Goal: Task Accomplishment & Management: Use online tool/utility

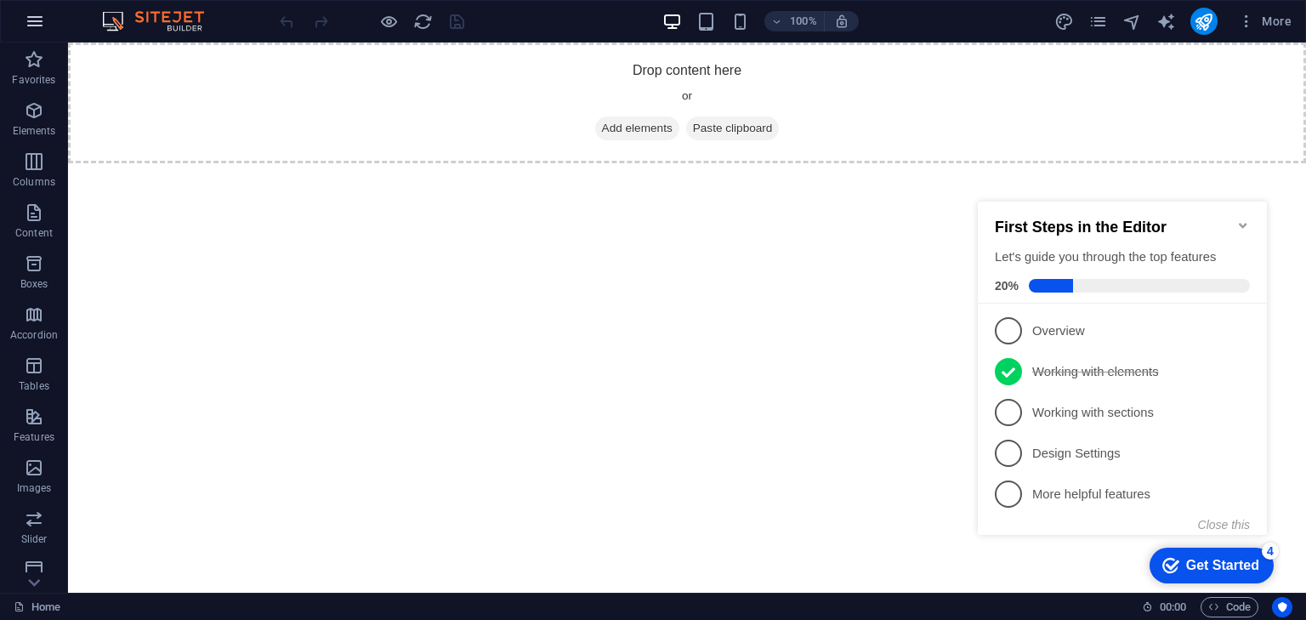
click at [31, 24] on icon "button" at bounding box center [35, 21] width 20 height 20
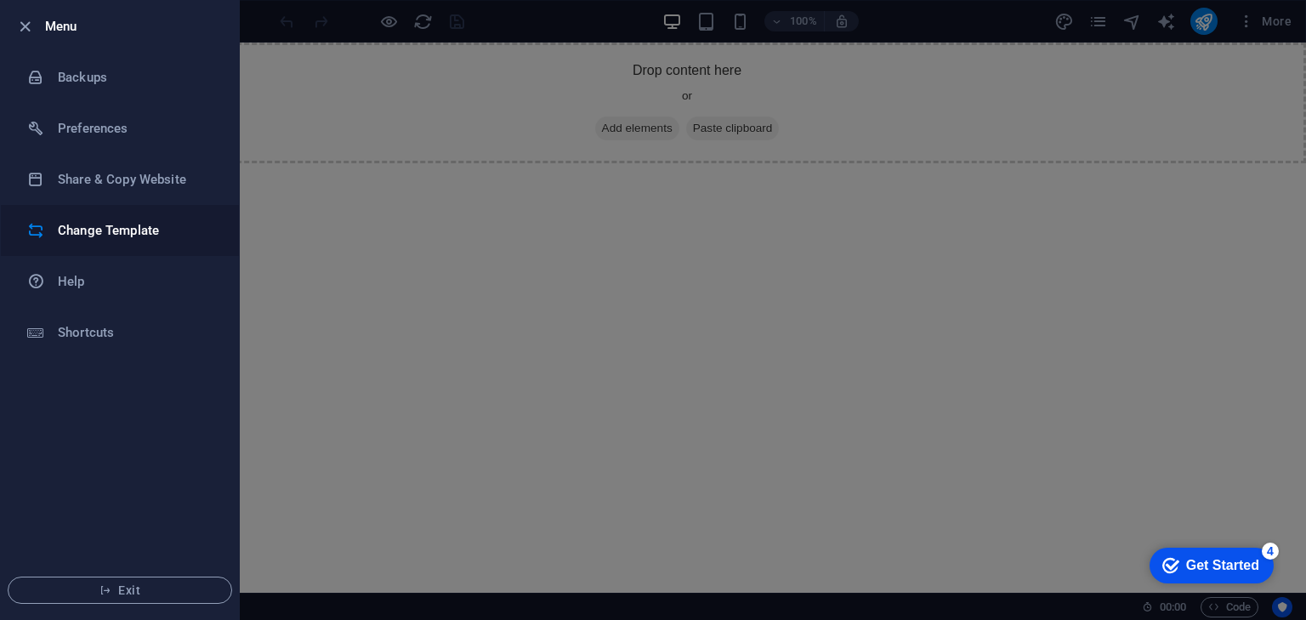
click at [124, 230] on h6 "Change Template" at bounding box center [136, 230] width 157 height 20
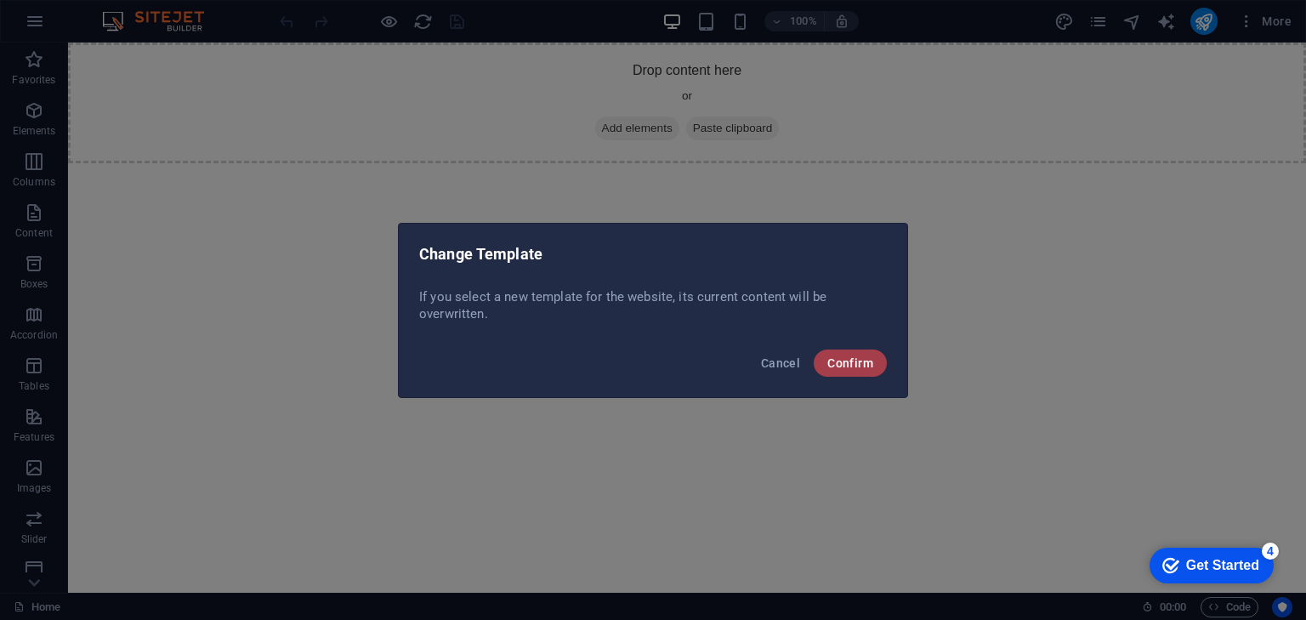
click at [857, 356] on span "Confirm" at bounding box center [850, 363] width 46 height 14
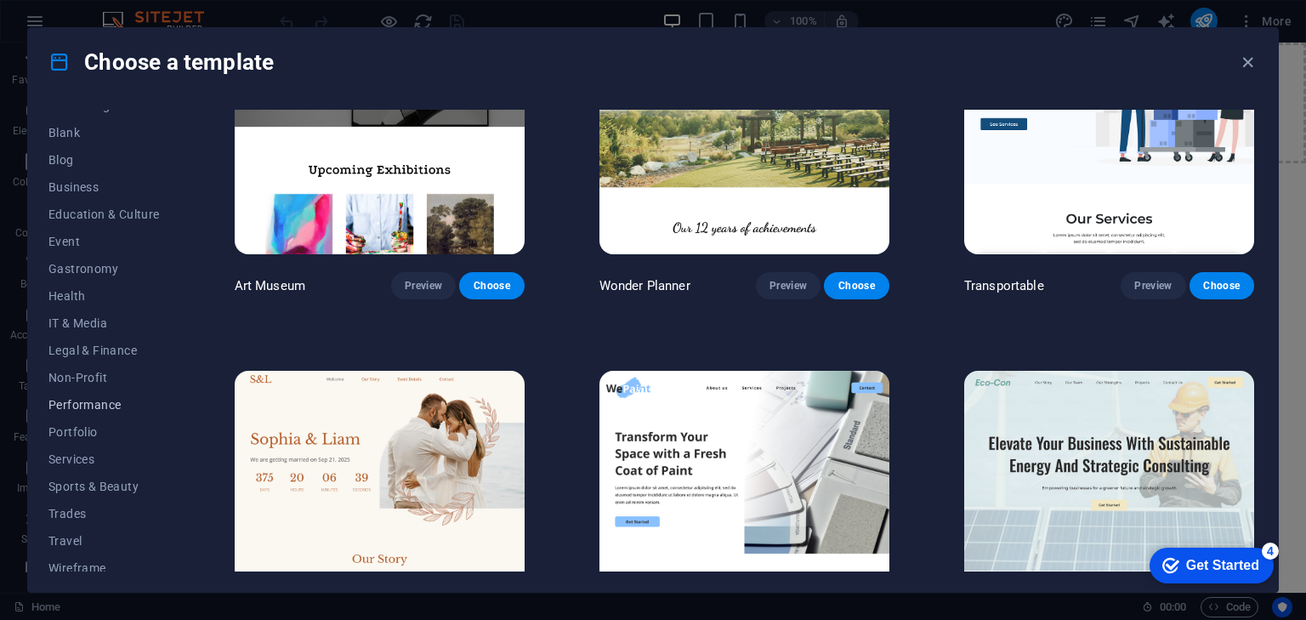
scroll to position [218, 0]
click at [88, 366] on span "Non-Profit" at bounding box center [103, 368] width 111 height 14
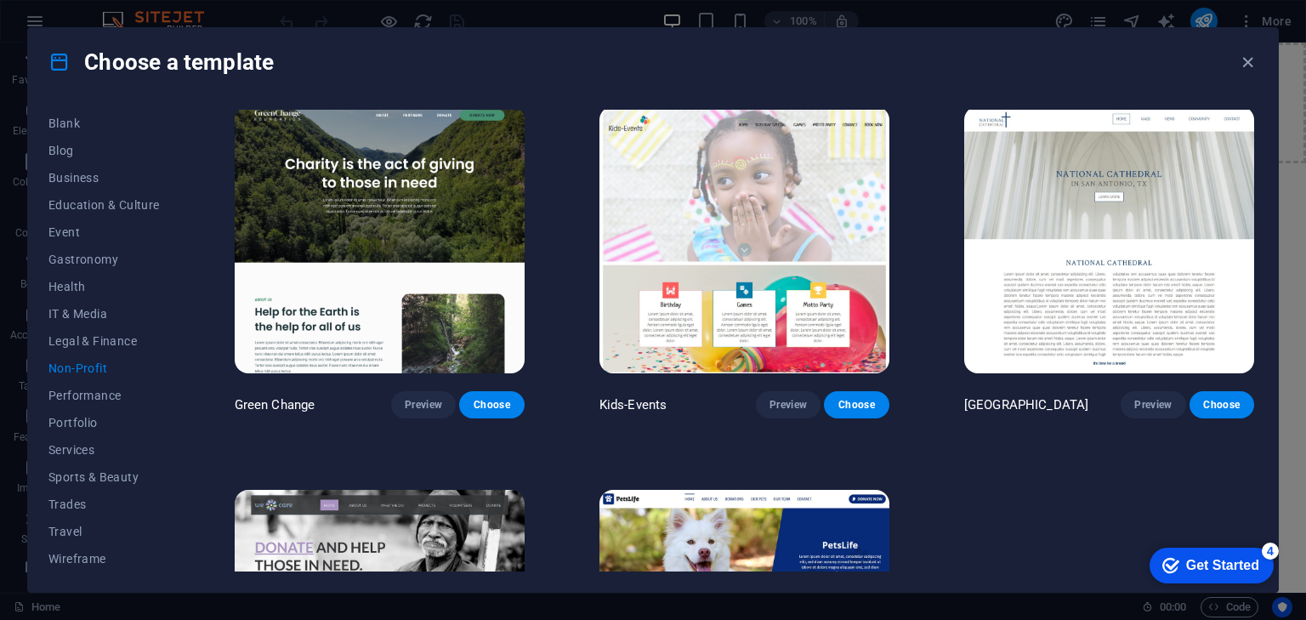
scroll to position [0, 0]
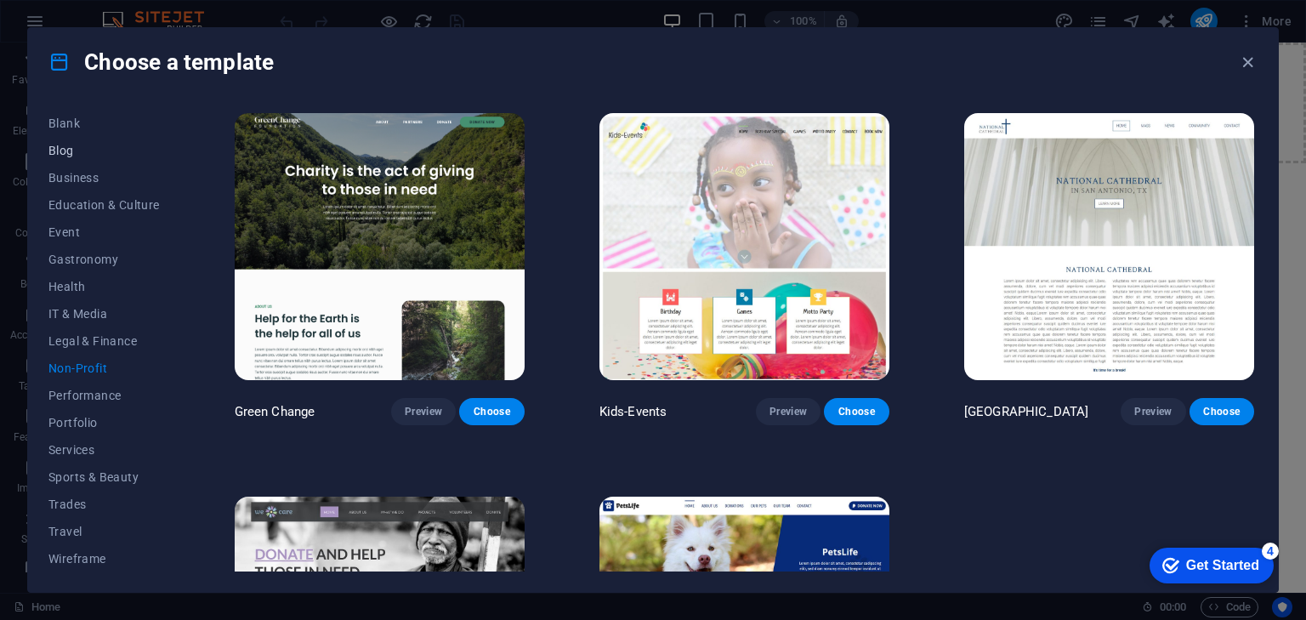
click at [64, 145] on span "Blog" at bounding box center [103, 151] width 111 height 14
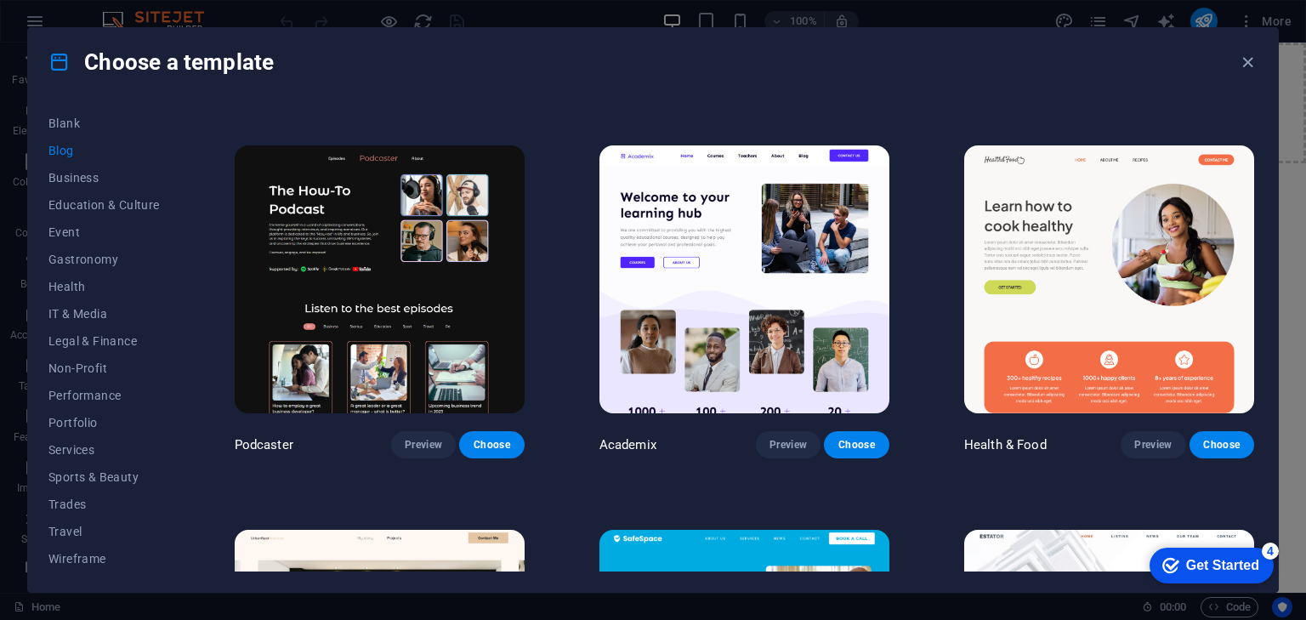
scroll to position [340, 0]
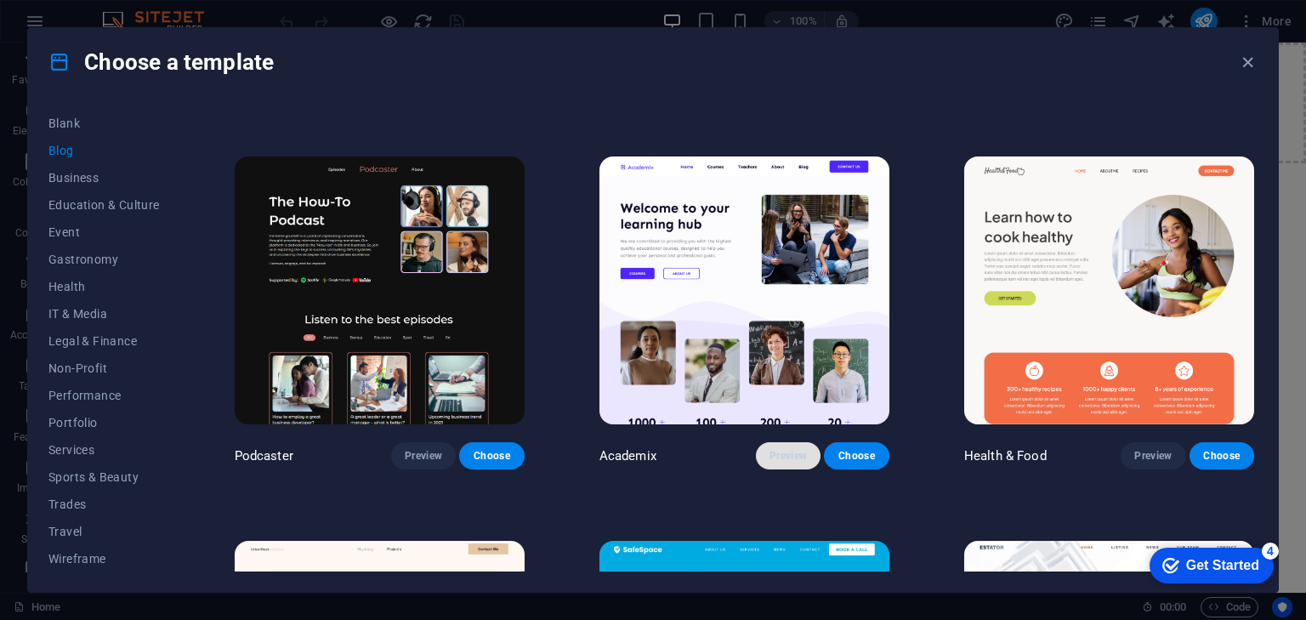
click at [793, 449] on span "Preview" at bounding box center [788, 456] width 37 height 14
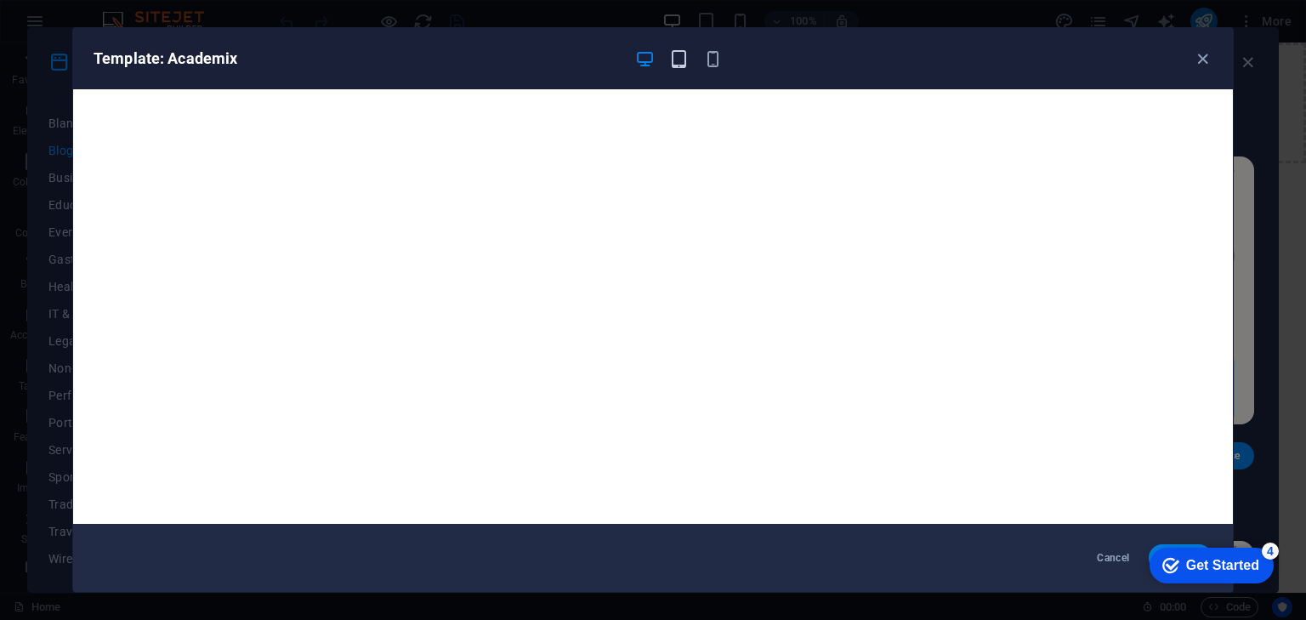
click at [685, 66] on icon "button" at bounding box center [679, 59] width 20 height 20
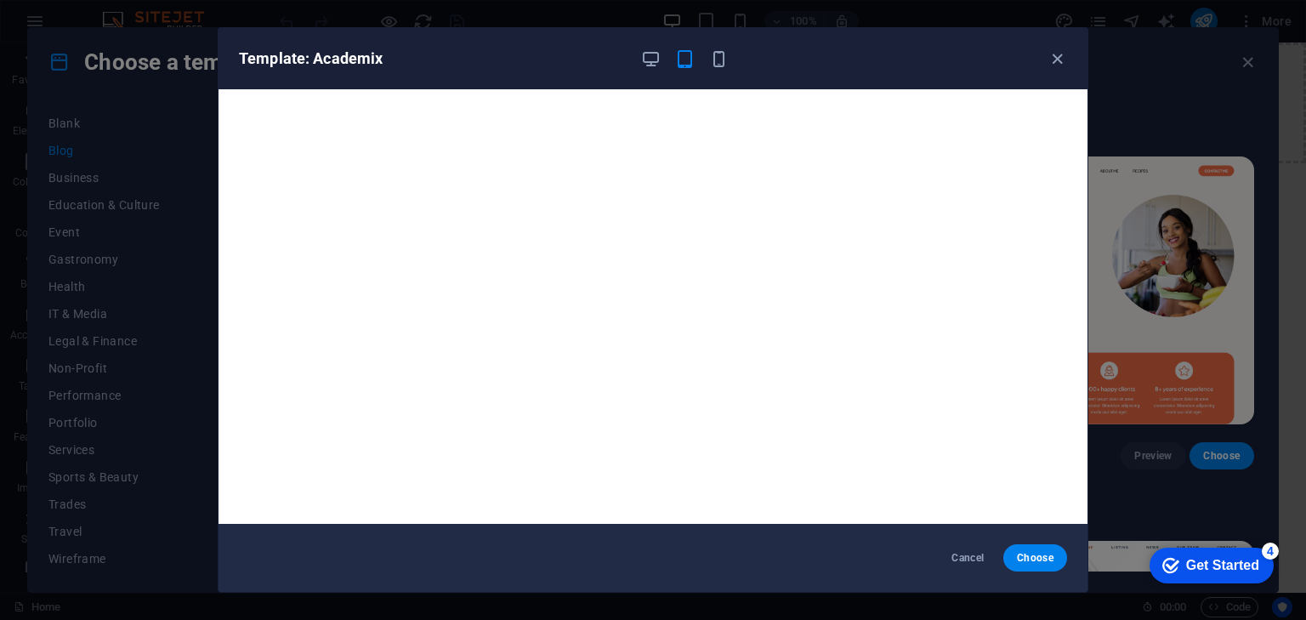
click at [718, 69] on div "Template: Academix" at bounding box center [653, 58] width 869 height 61
click at [714, 57] on icon "button" at bounding box center [719, 59] width 20 height 20
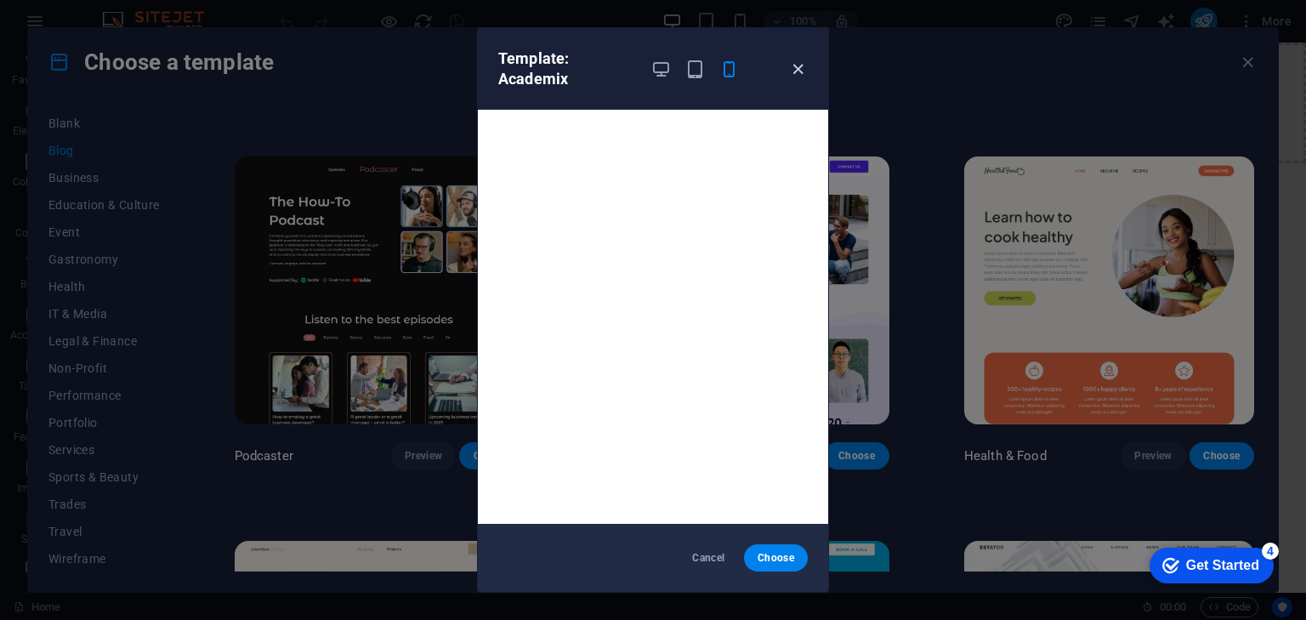
click at [795, 67] on icon "button" at bounding box center [798, 70] width 20 height 20
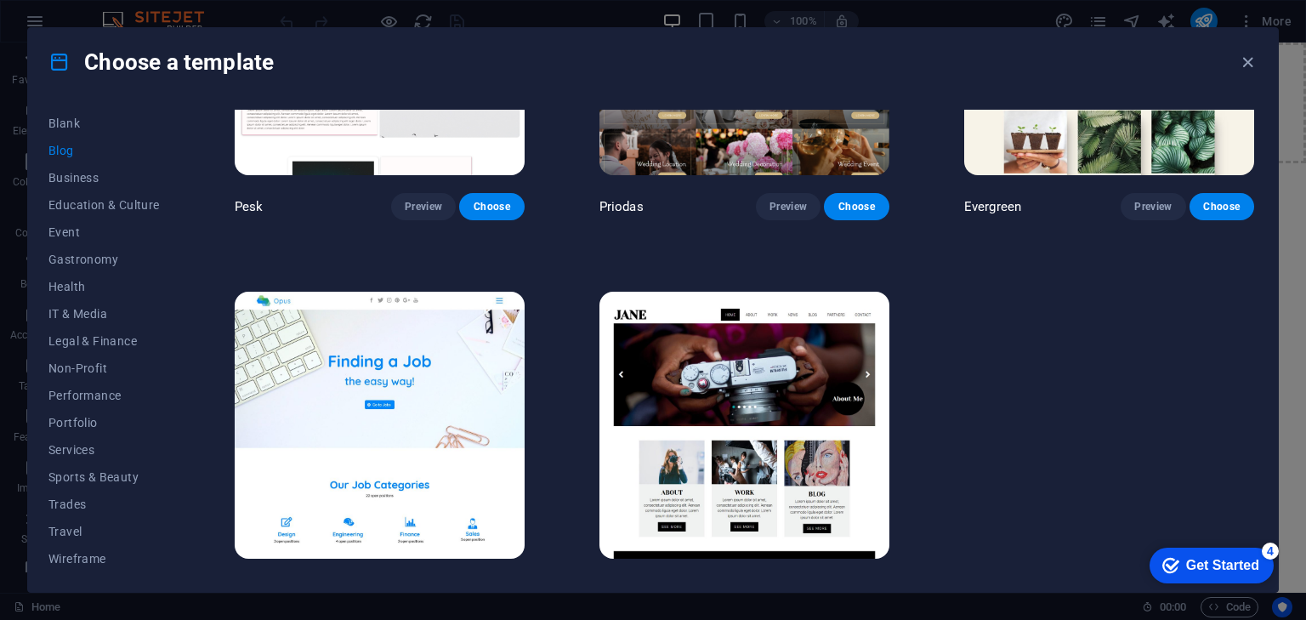
scroll to position [2520, 0]
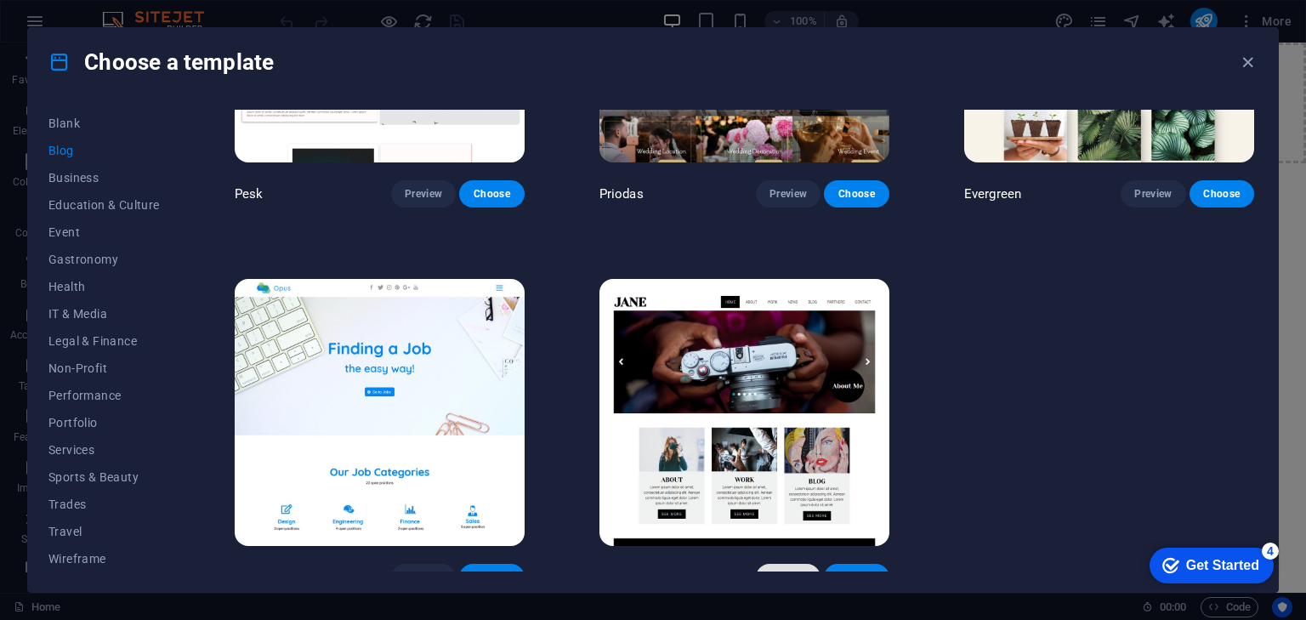
click at [784, 571] on span "Preview" at bounding box center [788, 578] width 37 height 14
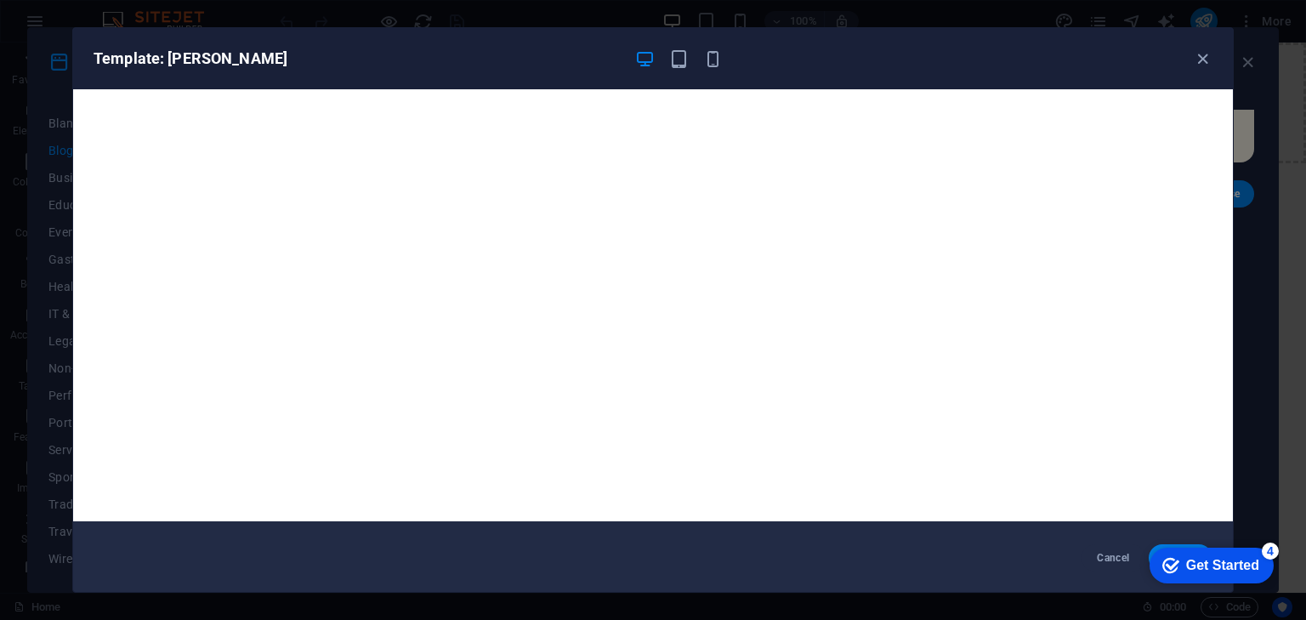
scroll to position [3, 0]
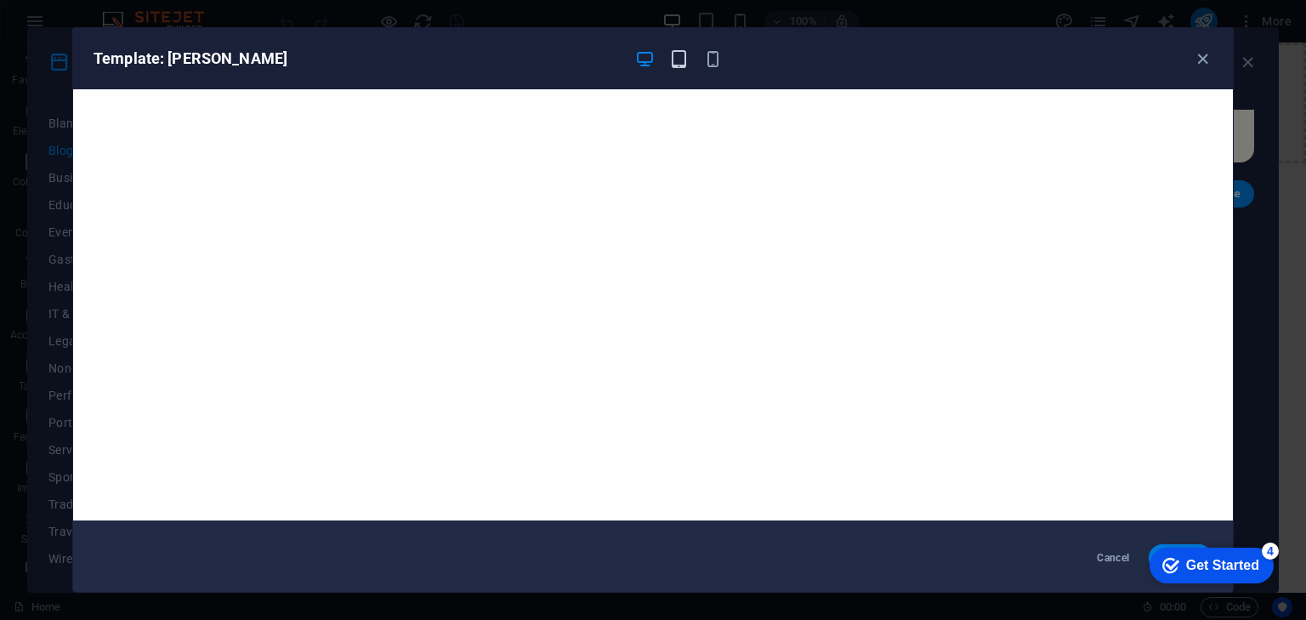
click at [682, 58] on icon "button" at bounding box center [679, 59] width 20 height 20
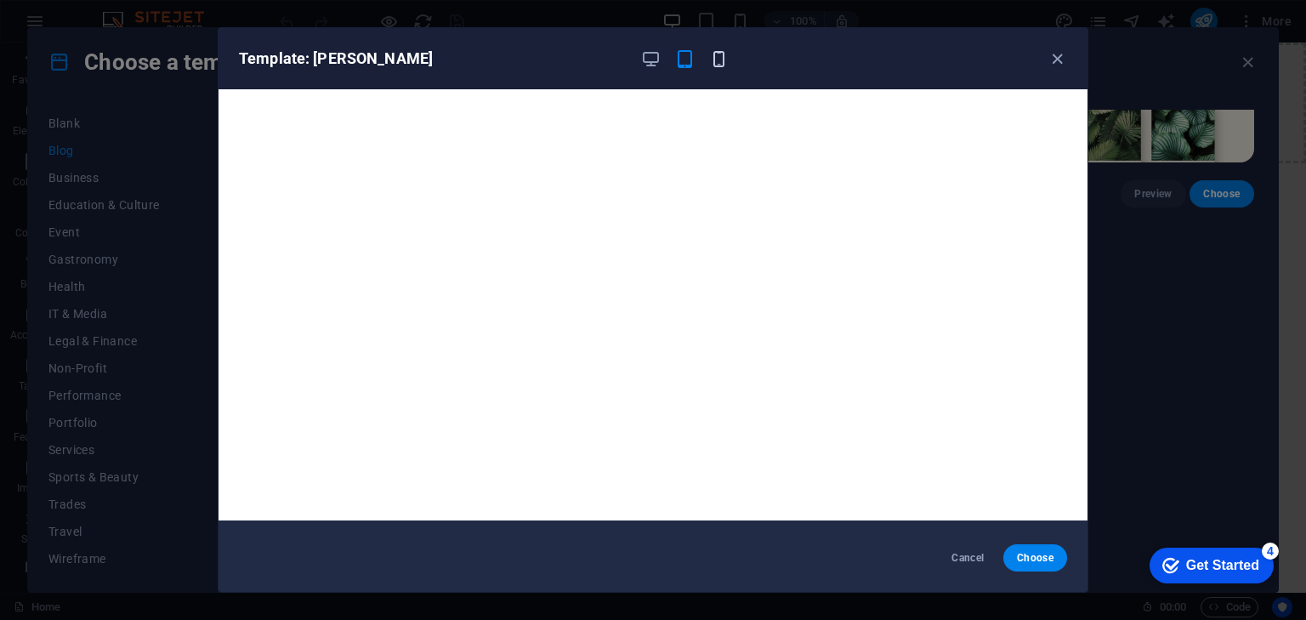
click at [718, 62] on icon "button" at bounding box center [719, 59] width 20 height 20
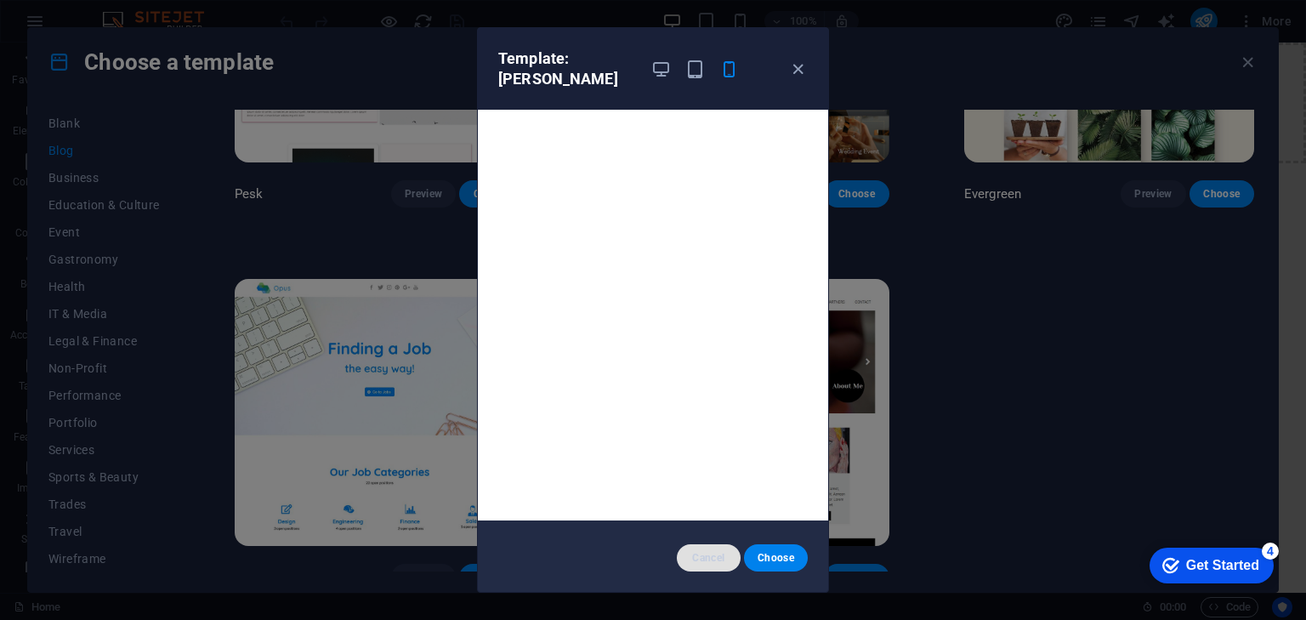
click at [706, 556] on span "Cancel" at bounding box center [708, 558] width 37 height 14
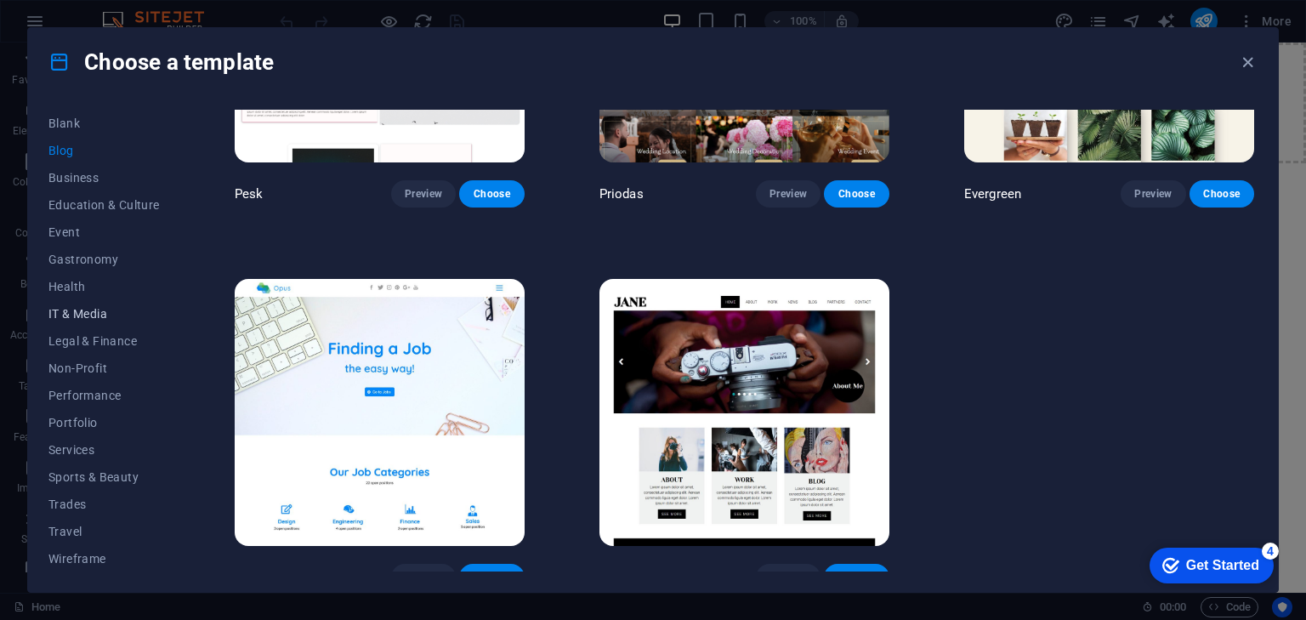
click at [98, 317] on span "IT & Media" at bounding box center [103, 314] width 111 height 14
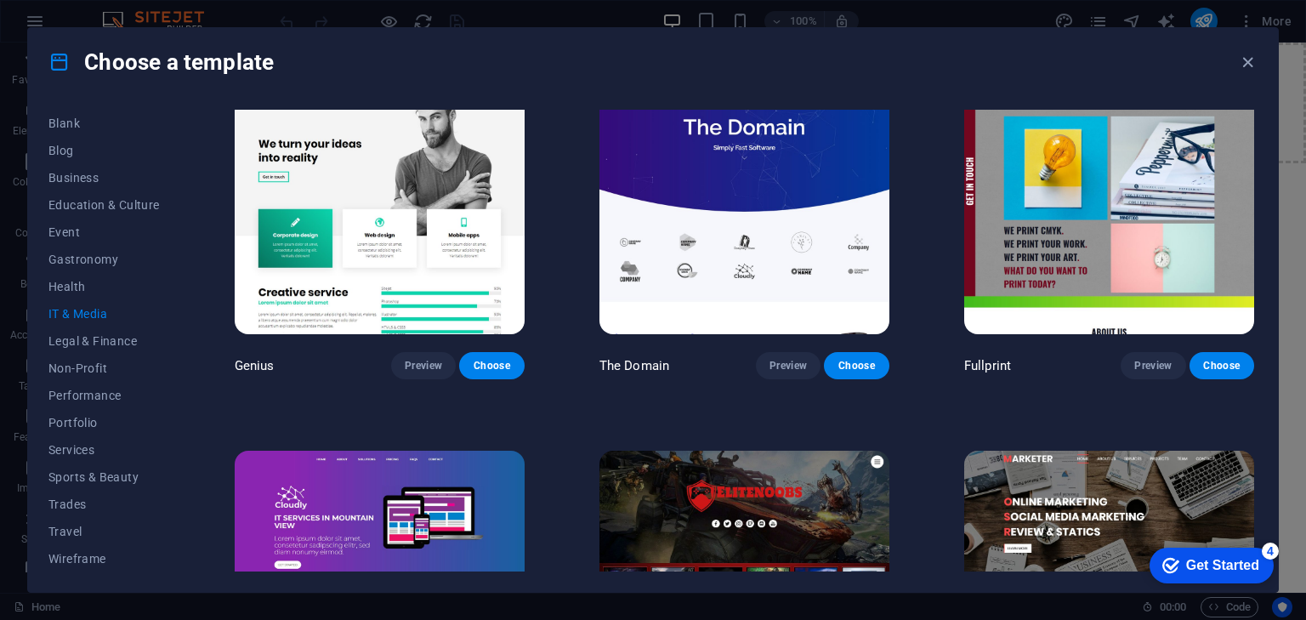
scroll to position [995, 0]
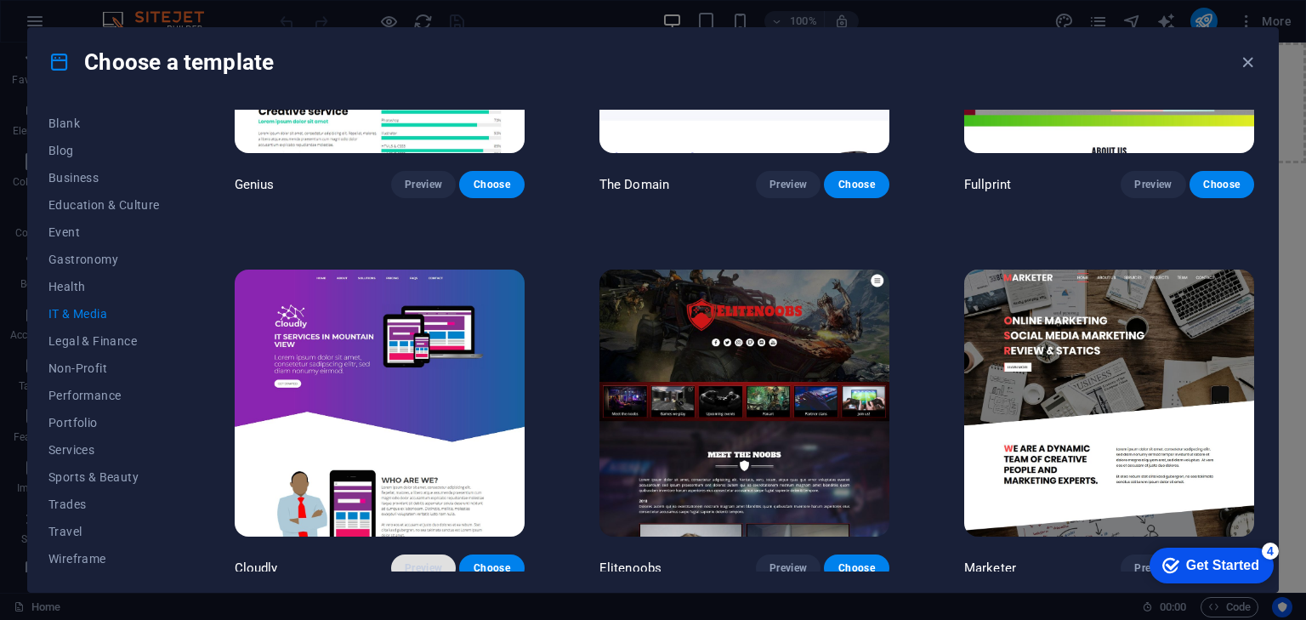
click at [435, 561] on span "Preview" at bounding box center [423, 568] width 37 height 14
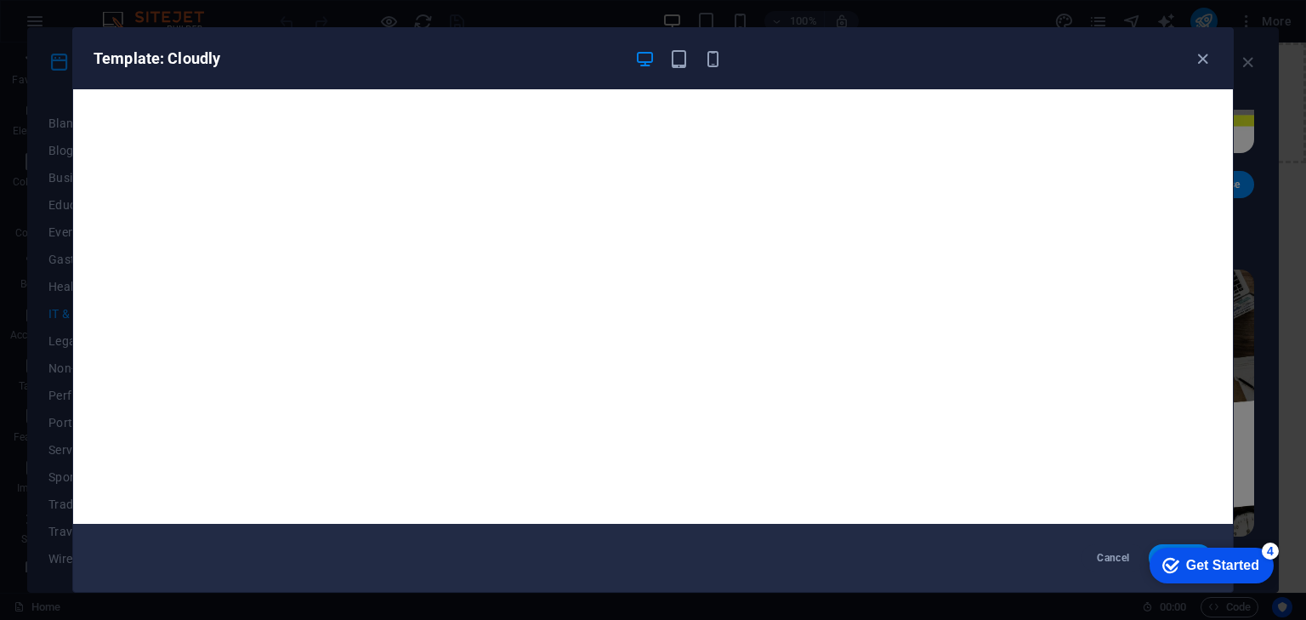
click at [668, 61] on div at bounding box center [678, 58] width 88 height 20
click at [676, 60] on icon "button" at bounding box center [679, 59] width 20 height 20
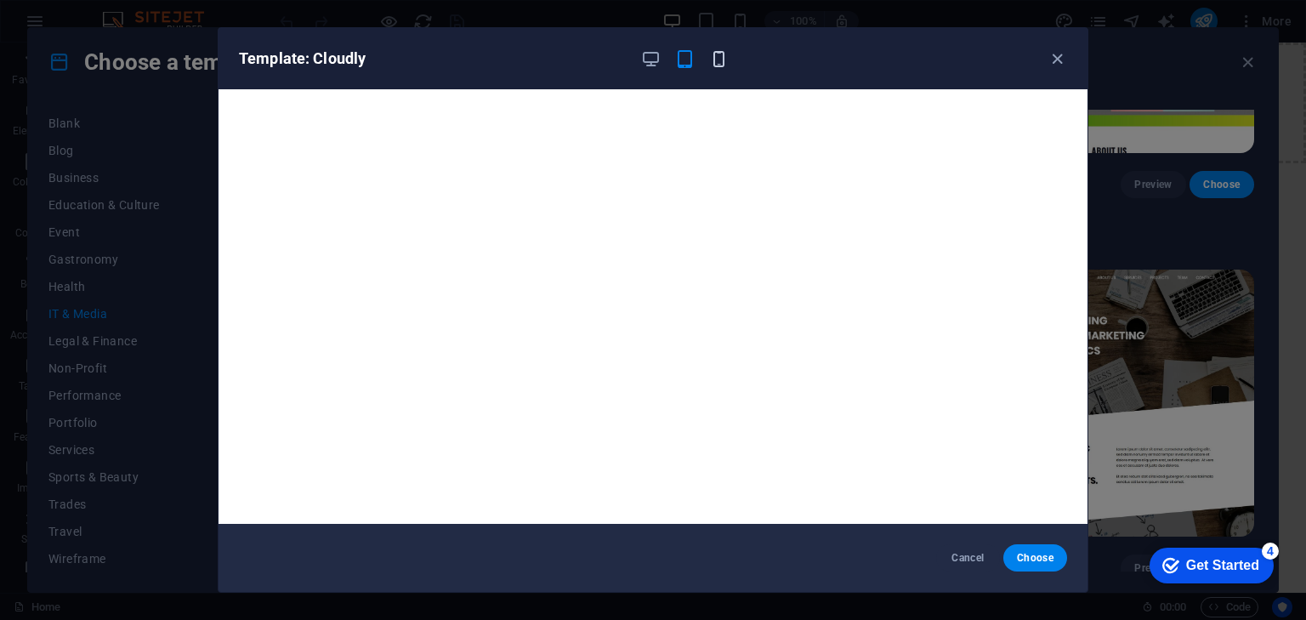
click at [717, 55] on icon "button" at bounding box center [719, 59] width 20 height 20
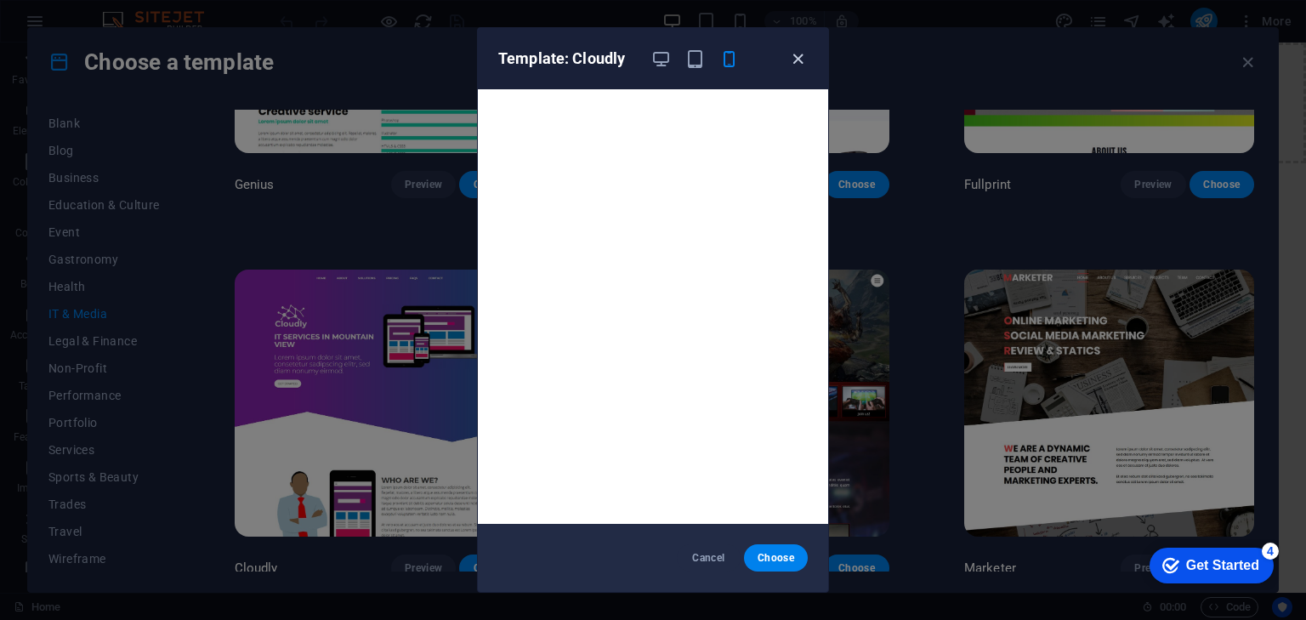
click at [788, 57] on icon "button" at bounding box center [798, 59] width 20 height 20
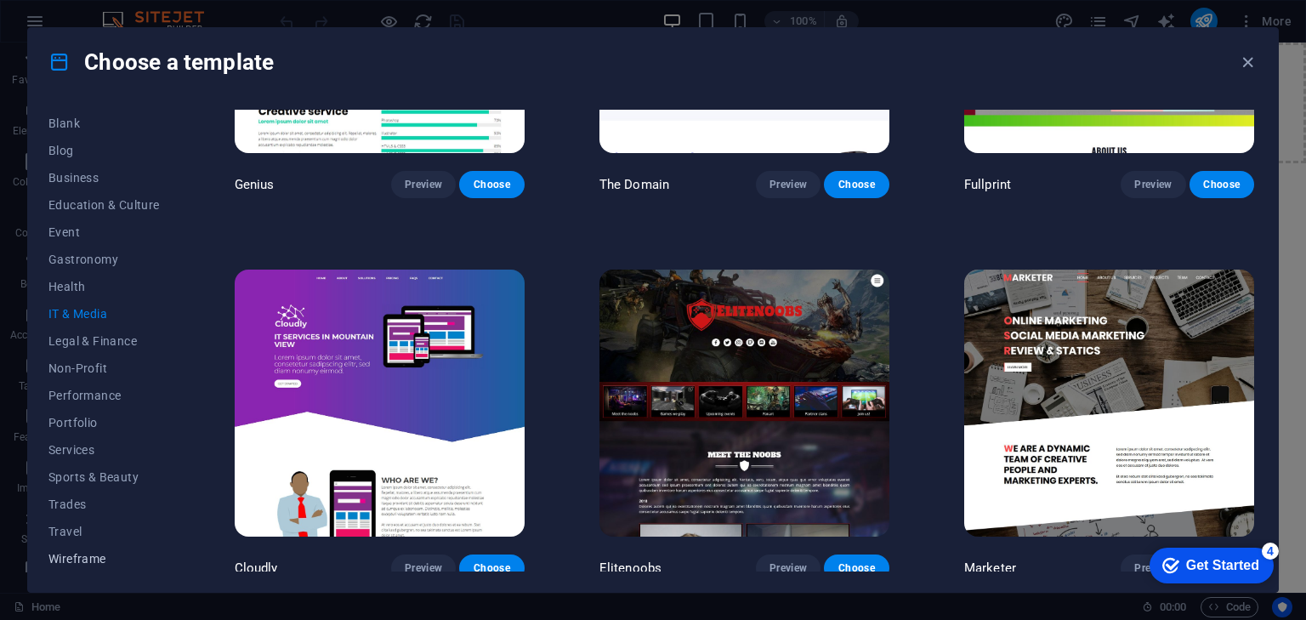
click at [100, 550] on button "Wireframe" at bounding box center [103, 558] width 111 height 27
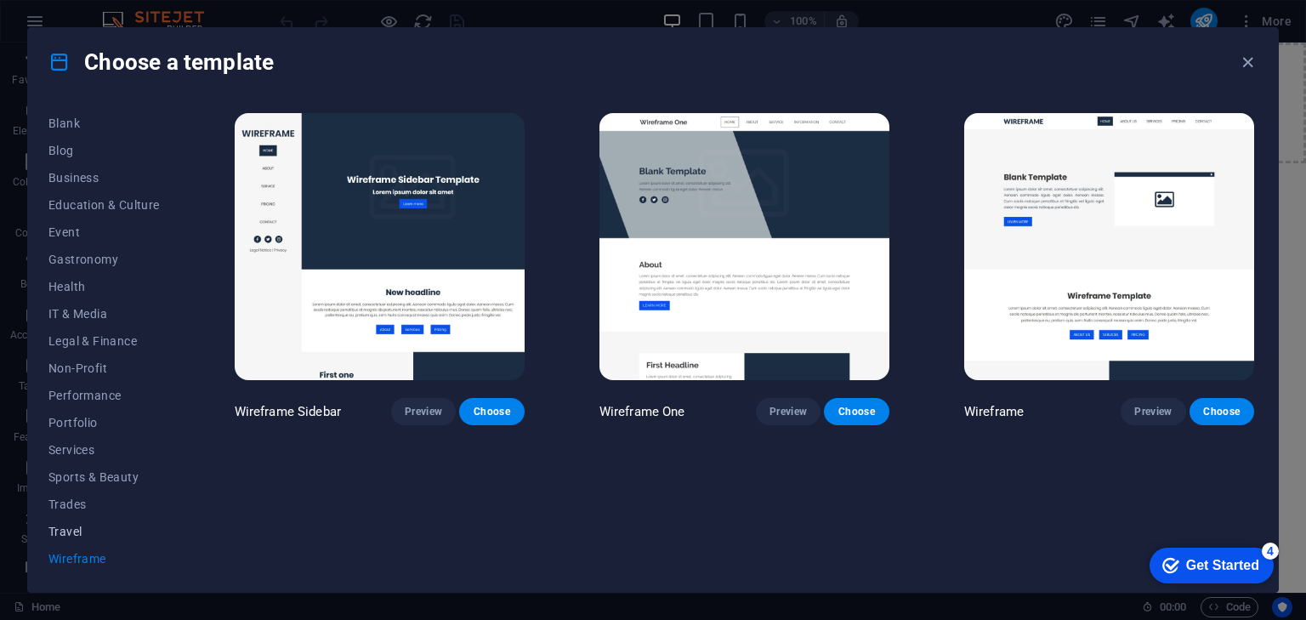
click at [88, 532] on span "Travel" at bounding box center [103, 532] width 111 height 14
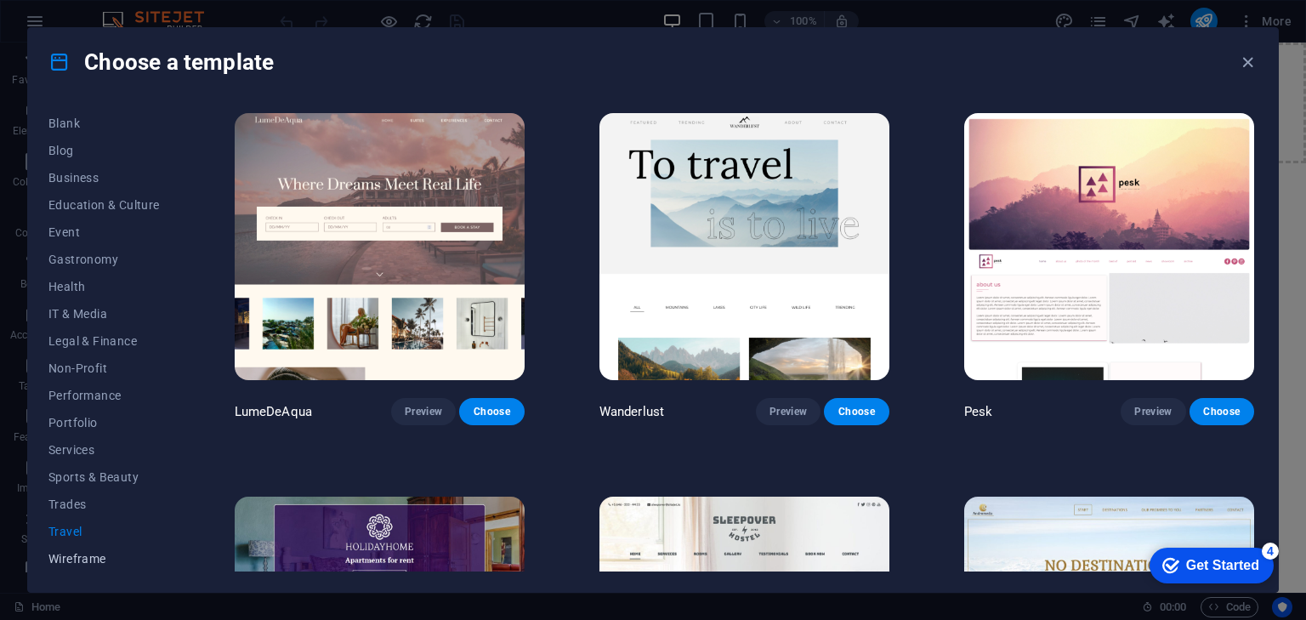
click at [88, 560] on span "Wireframe" at bounding box center [103, 559] width 111 height 14
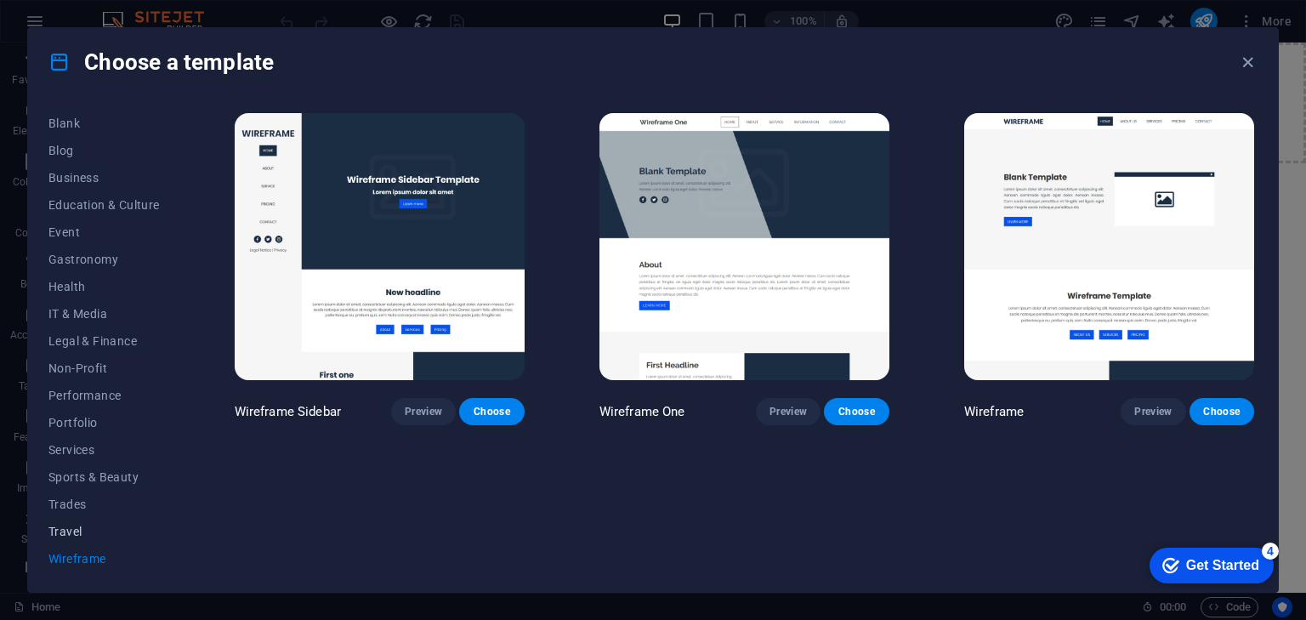
click at [84, 531] on span "Travel" at bounding box center [103, 532] width 111 height 14
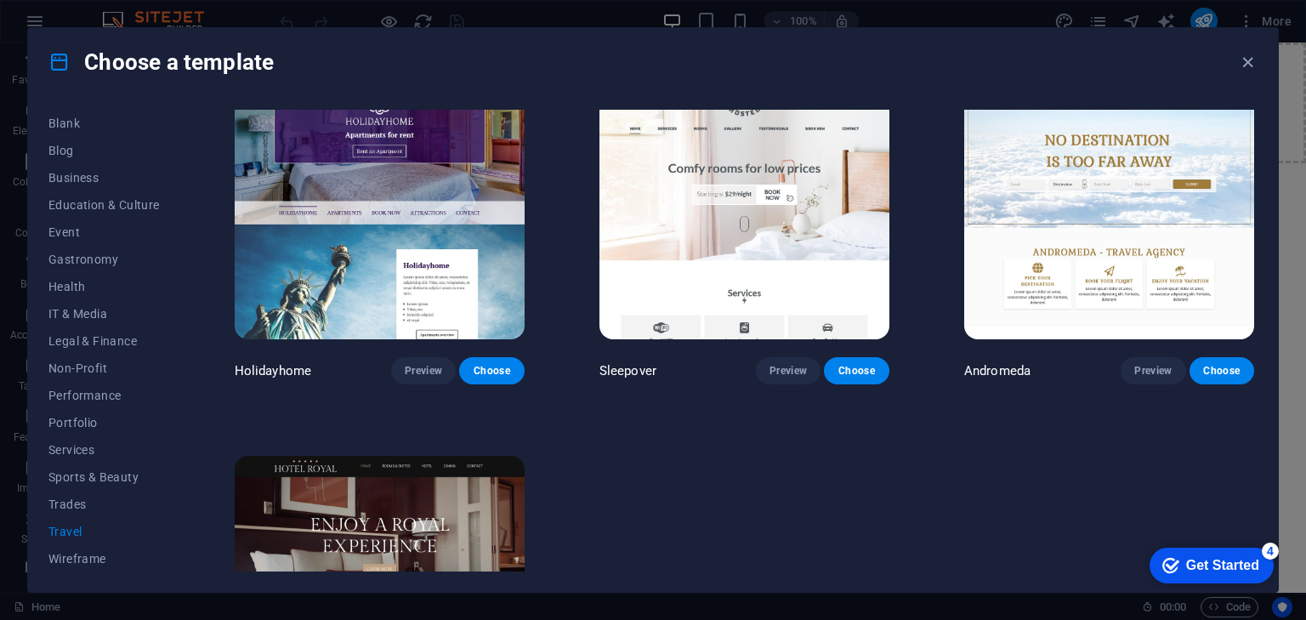
scroll to position [614, 0]
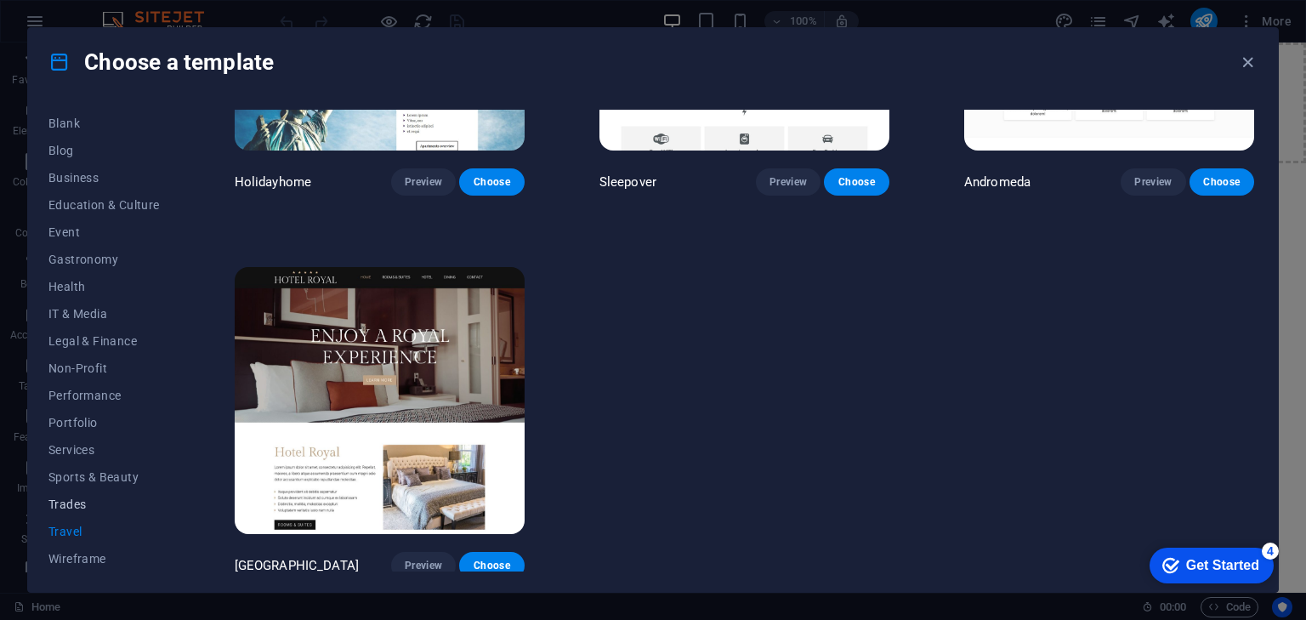
click at [90, 496] on button "Trades" at bounding box center [103, 504] width 111 height 27
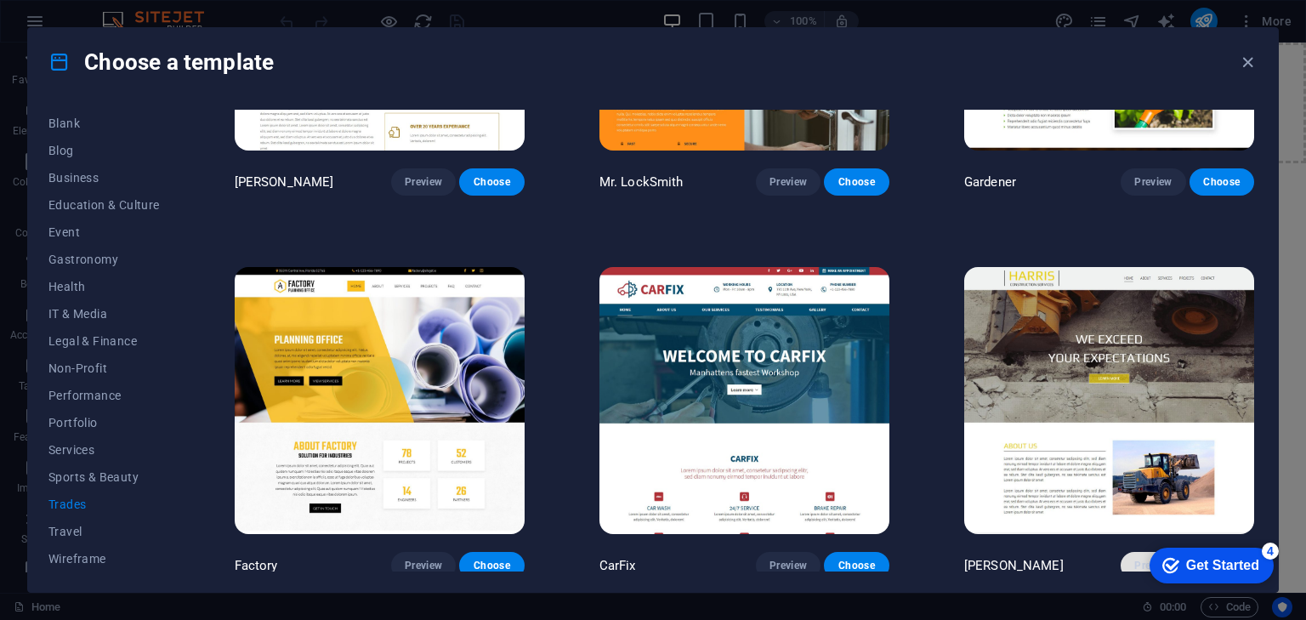
click at [1129, 558] on button "Preview" at bounding box center [1153, 565] width 65 height 27
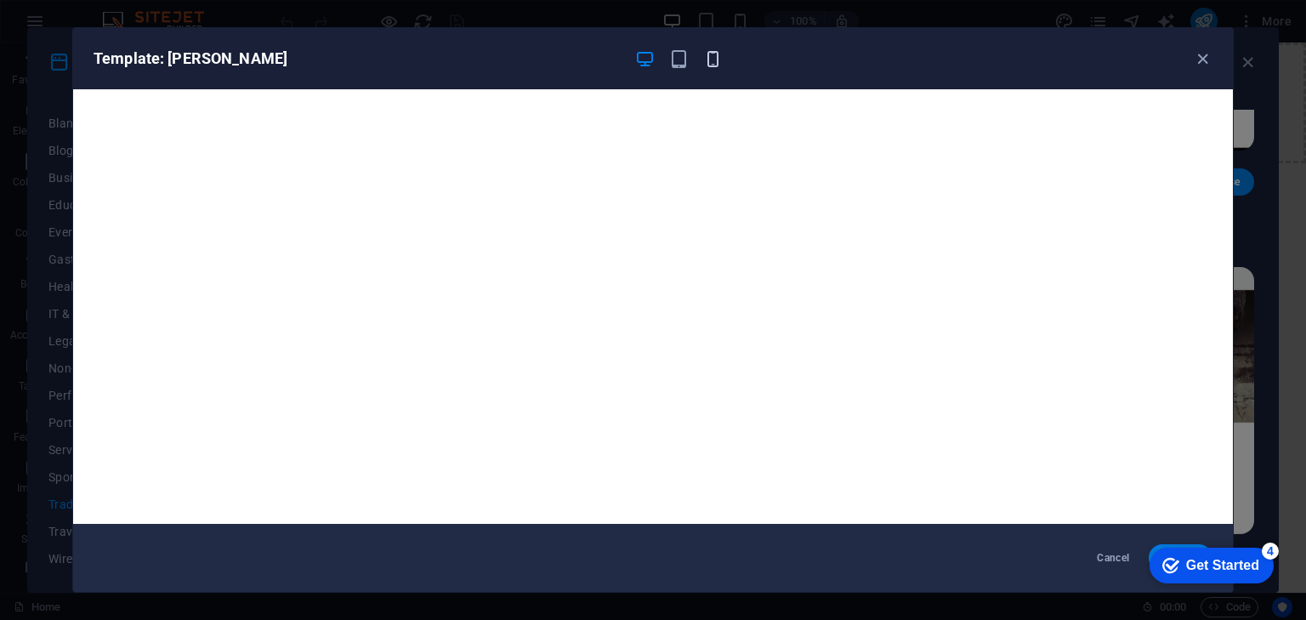
click at [707, 57] on icon "button" at bounding box center [713, 59] width 20 height 20
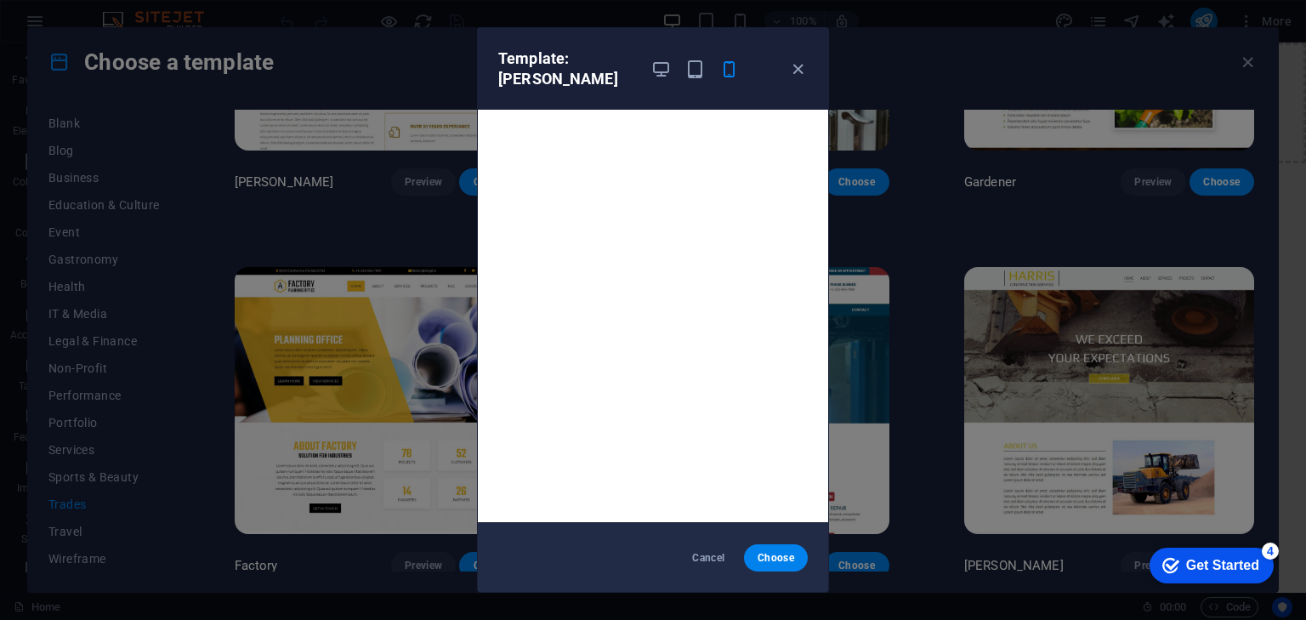
scroll to position [3, 0]
click at [795, 65] on icon "button" at bounding box center [798, 70] width 20 height 20
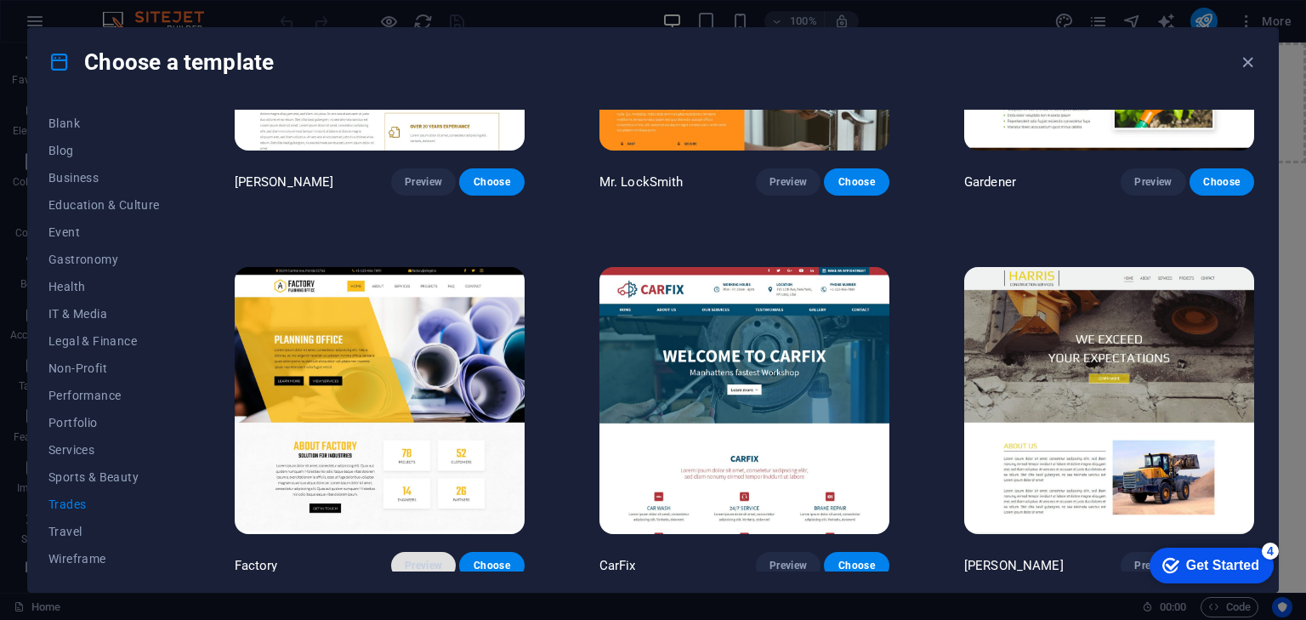
click at [423, 552] on button "Preview" at bounding box center [423, 565] width 65 height 27
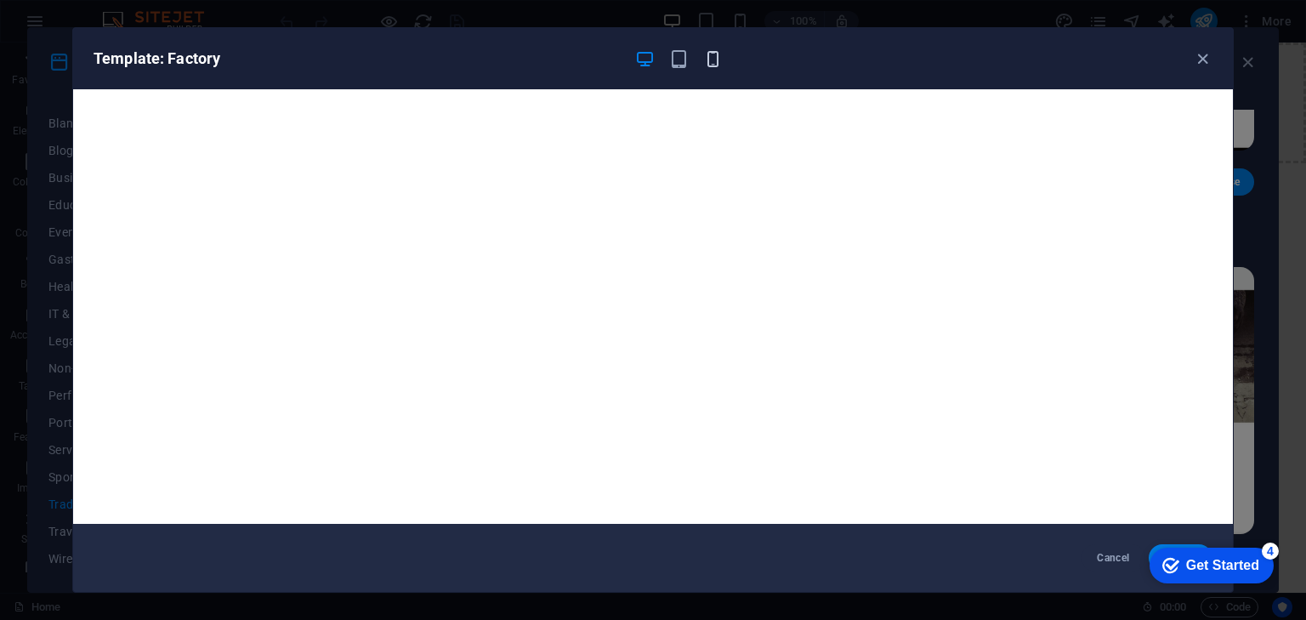
click at [720, 59] on icon "button" at bounding box center [713, 59] width 20 height 20
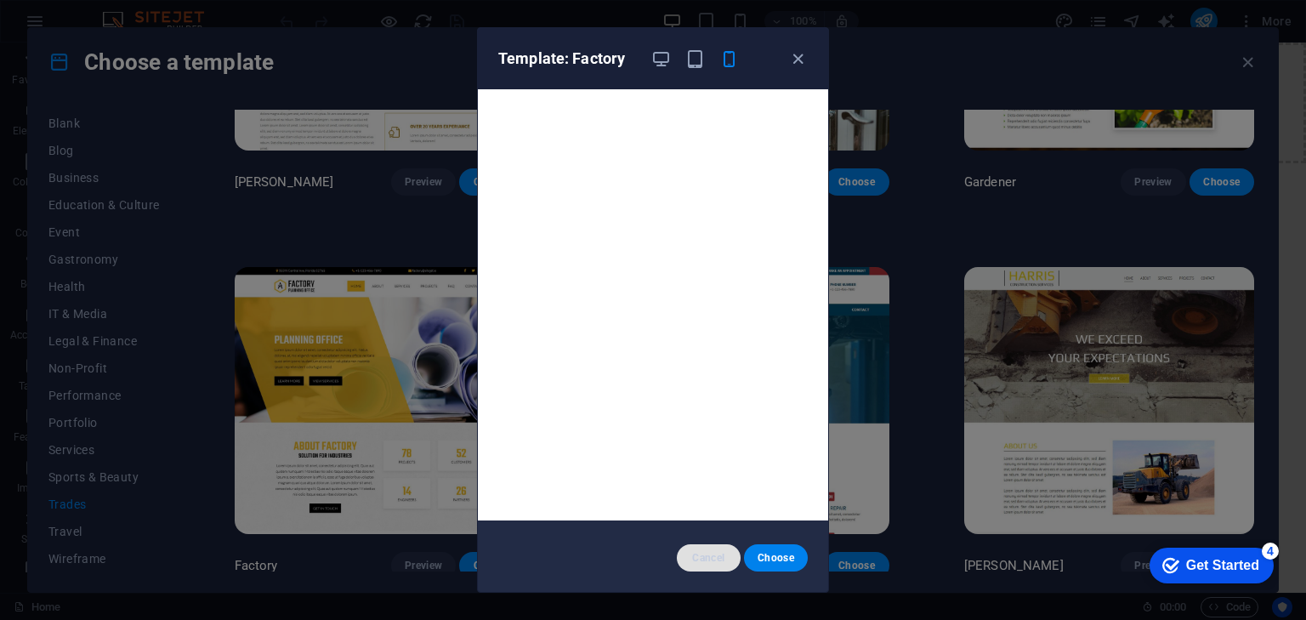
click at [719, 552] on span "Cancel" at bounding box center [708, 558] width 37 height 14
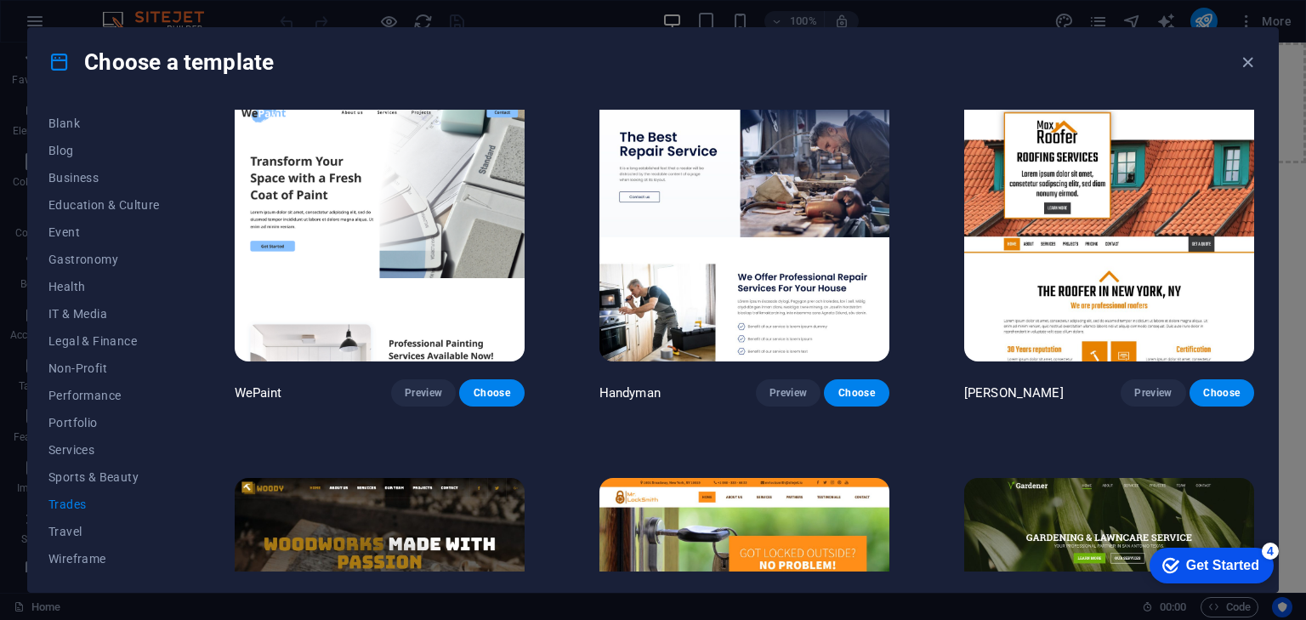
scroll to position [0, 0]
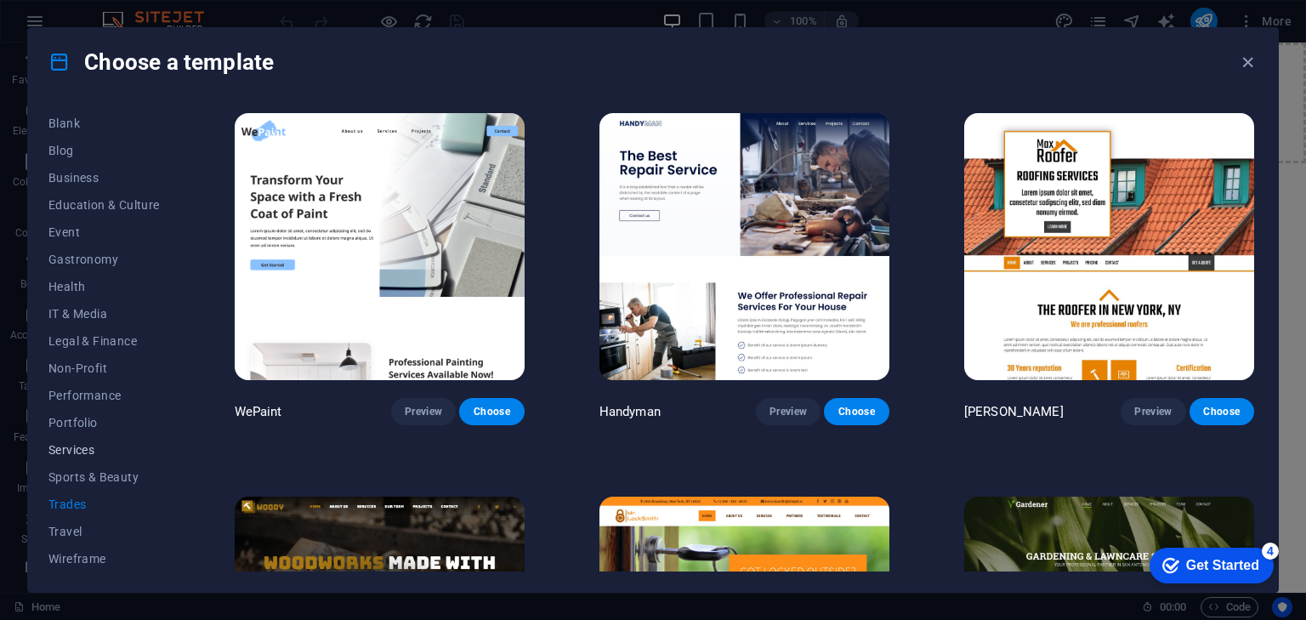
click at [79, 449] on span "Services" at bounding box center [103, 450] width 111 height 14
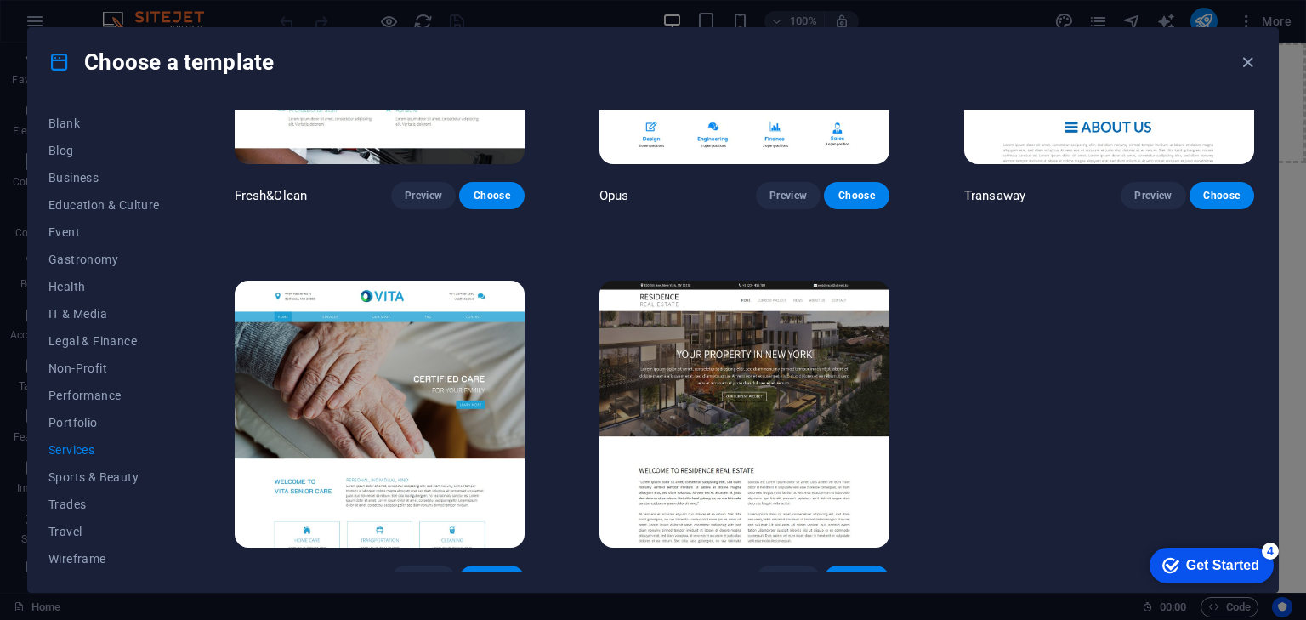
scroll to position [2139, 0]
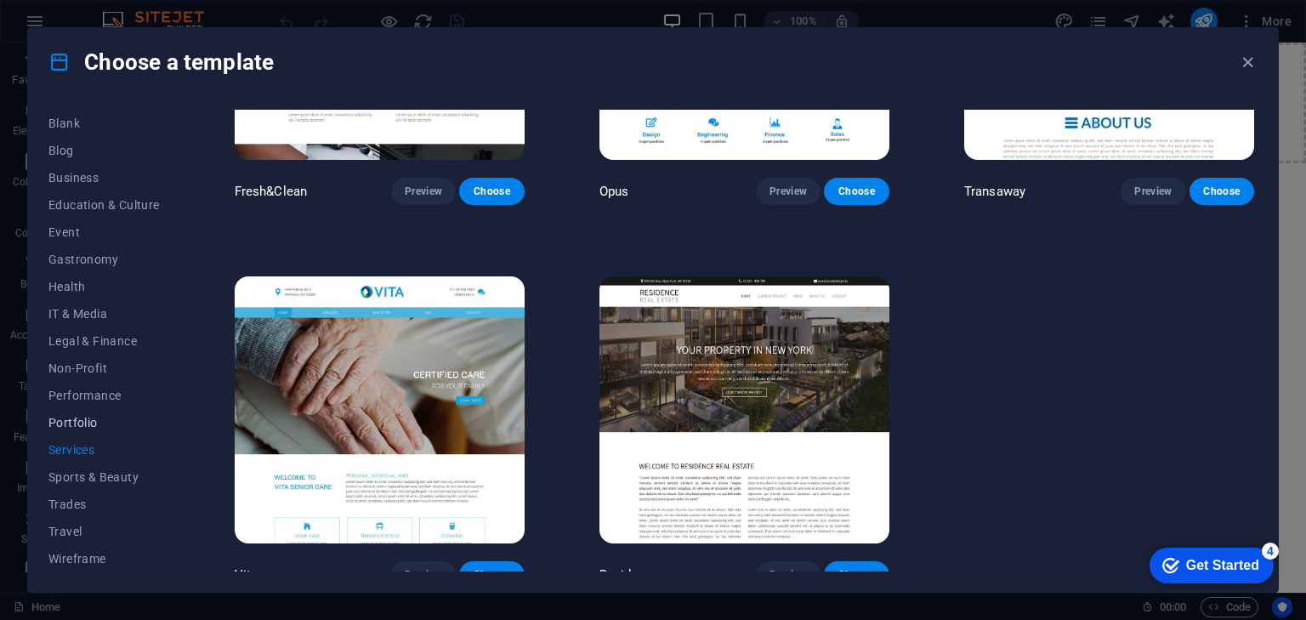
click at [91, 425] on span "Portfolio" at bounding box center [103, 423] width 111 height 14
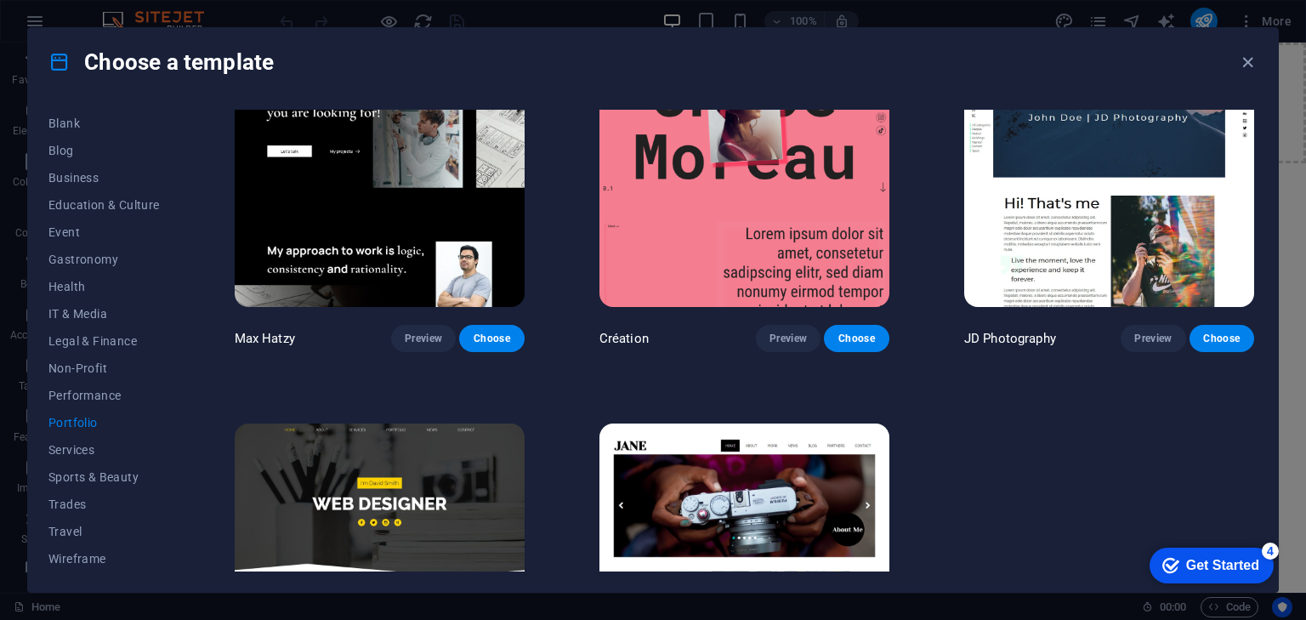
scroll to position [444, 0]
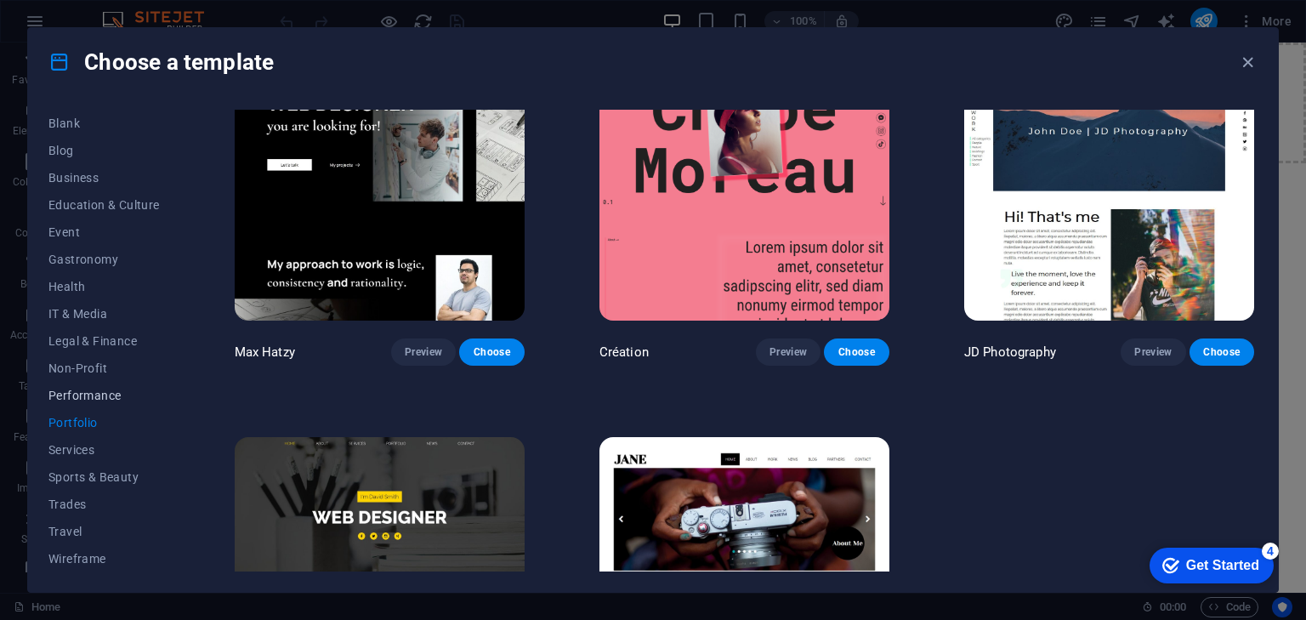
click at [75, 390] on span "Performance" at bounding box center [103, 396] width 111 height 14
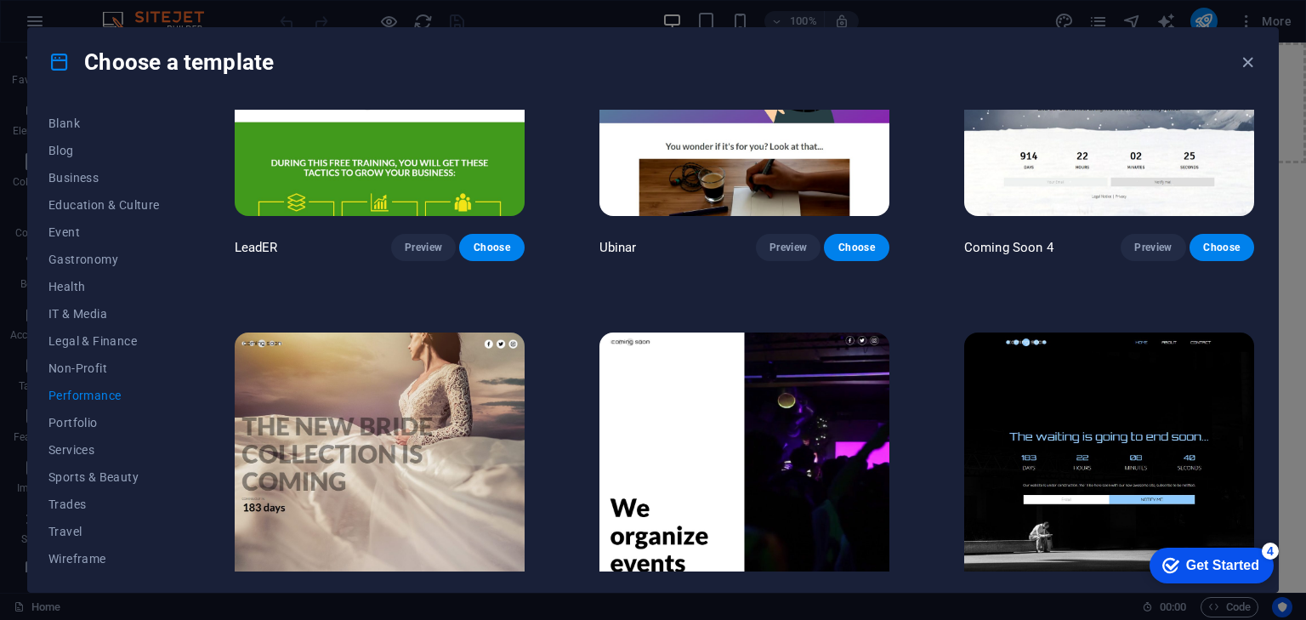
scroll to position [1758, 0]
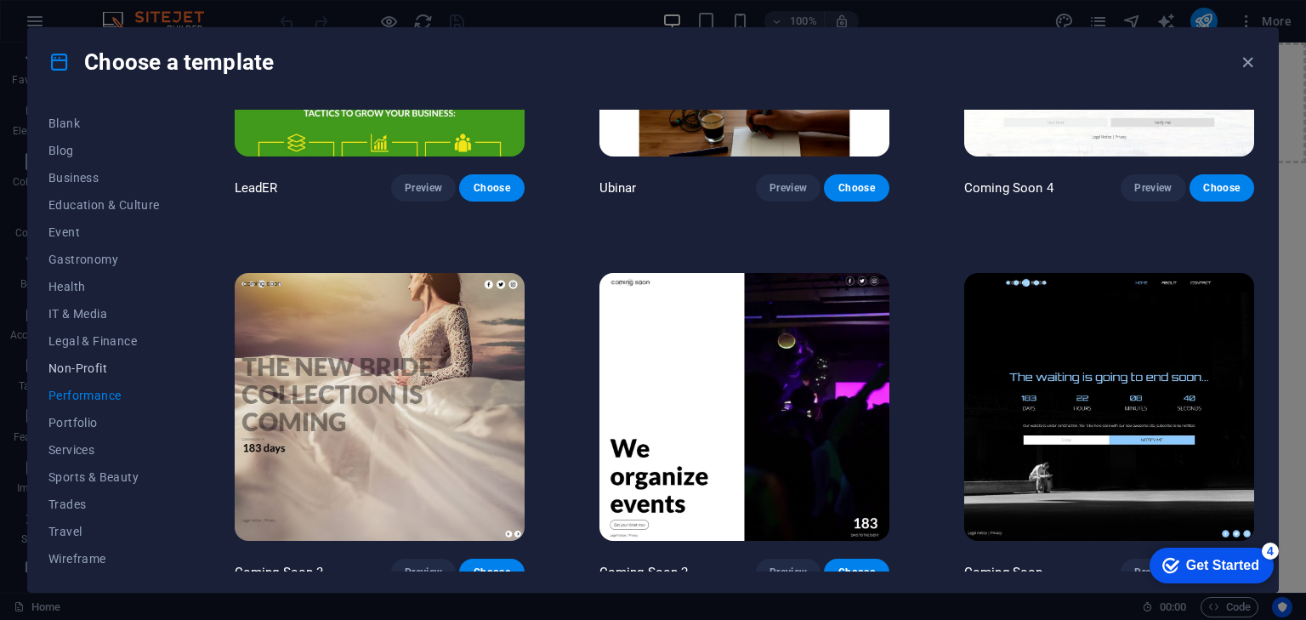
click at [91, 359] on button "Non-Profit" at bounding box center [103, 368] width 111 height 27
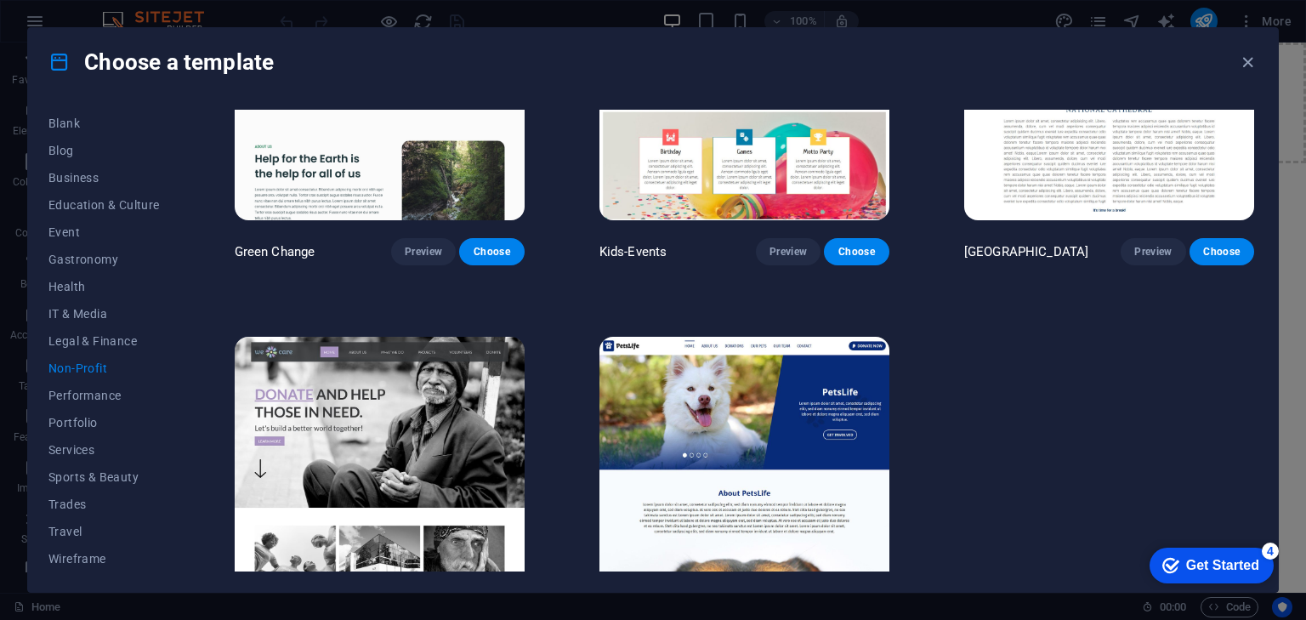
scroll to position [147, 0]
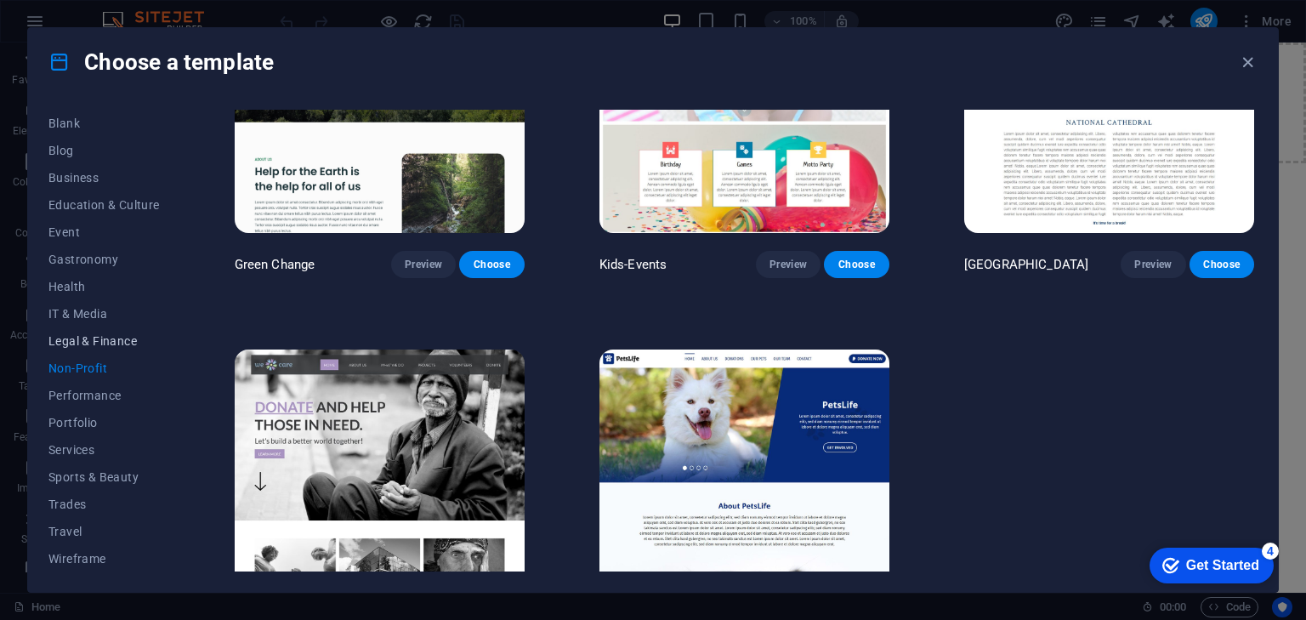
click at [85, 342] on span "Legal & Finance" at bounding box center [103, 341] width 111 height 14
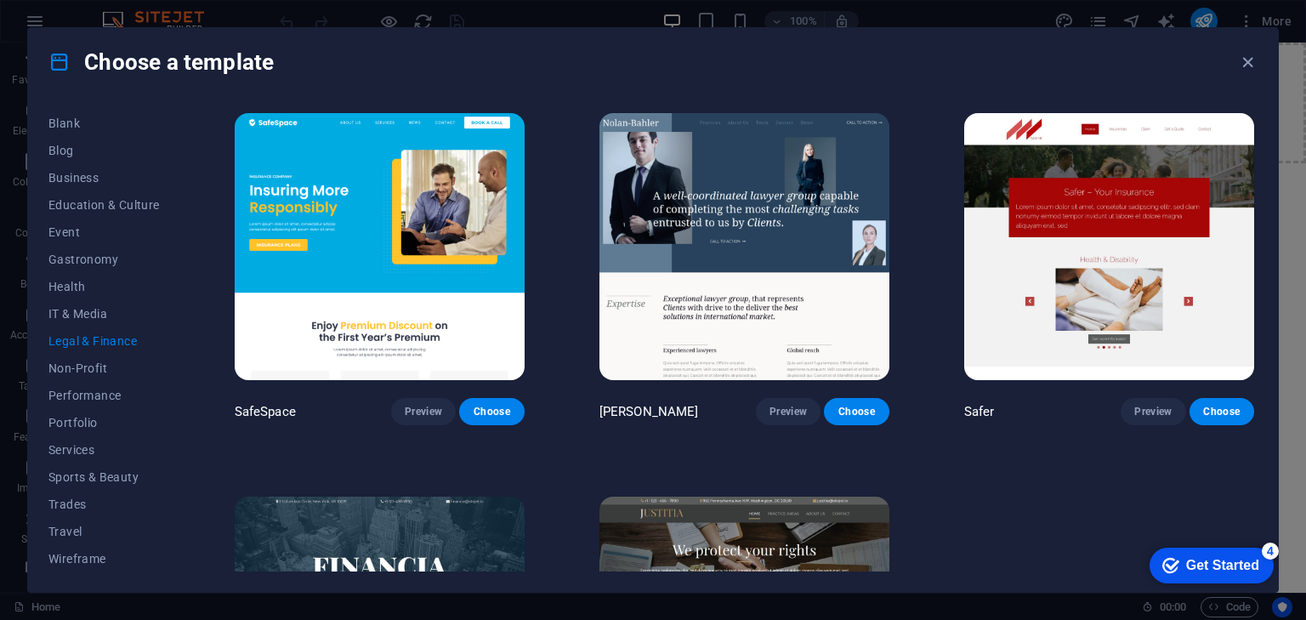
scroll to position [232, 0]
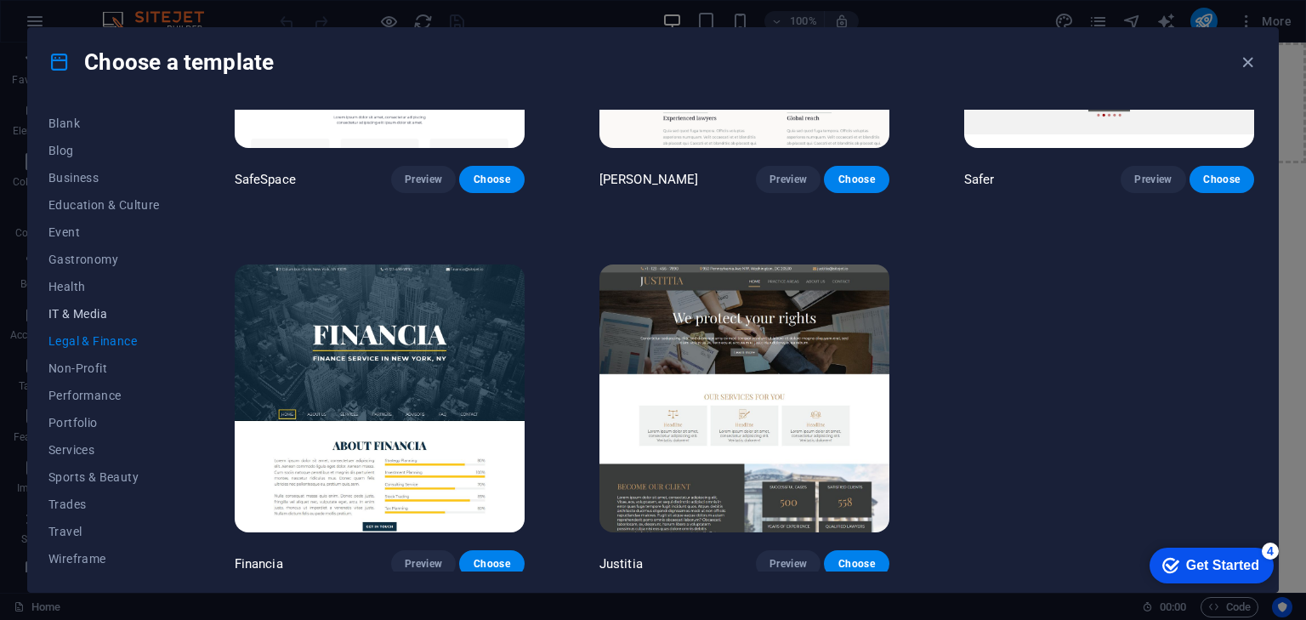
click at [72, 315] on span "IT & Media" at bounding box center [103, 314] width 111 height 14
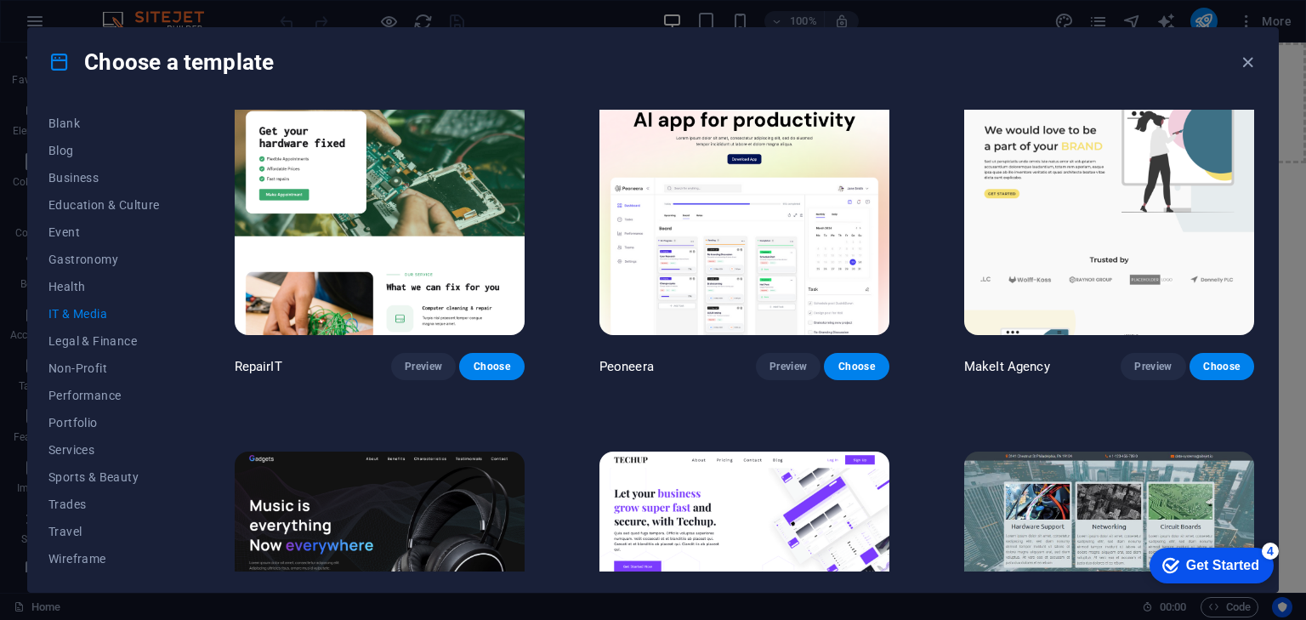
scroll to position [0, 0]
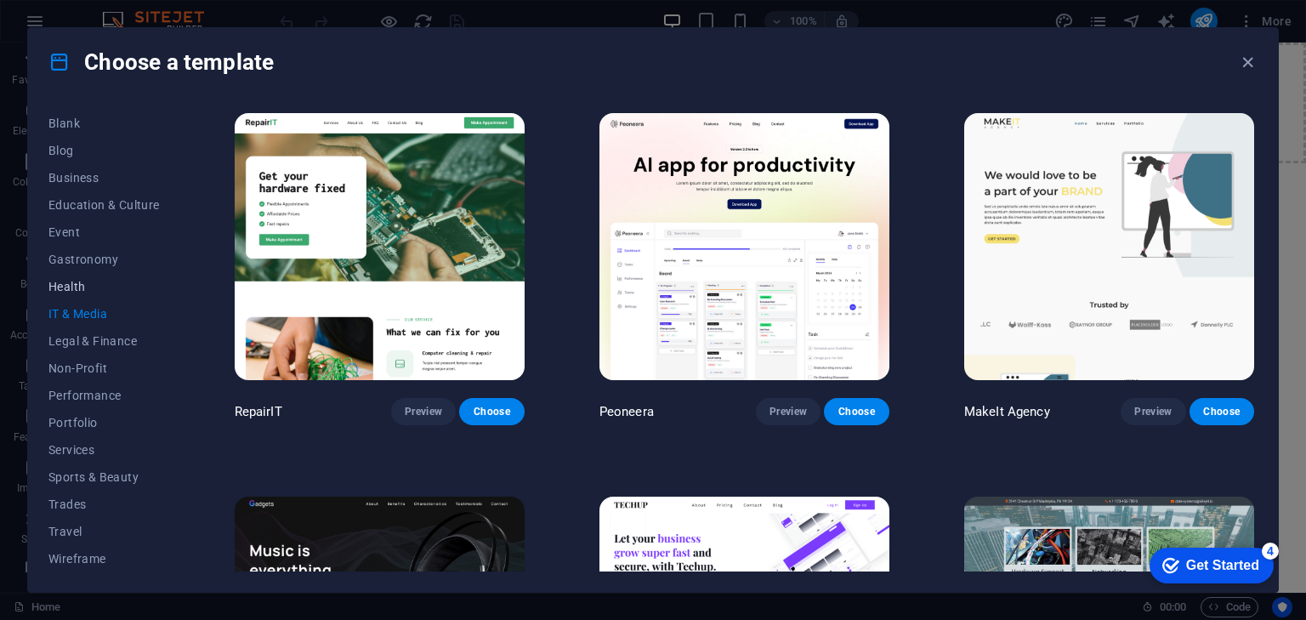
click at [87, 292] on span "Health" at bounding box center [103, 287] width 111 height 14
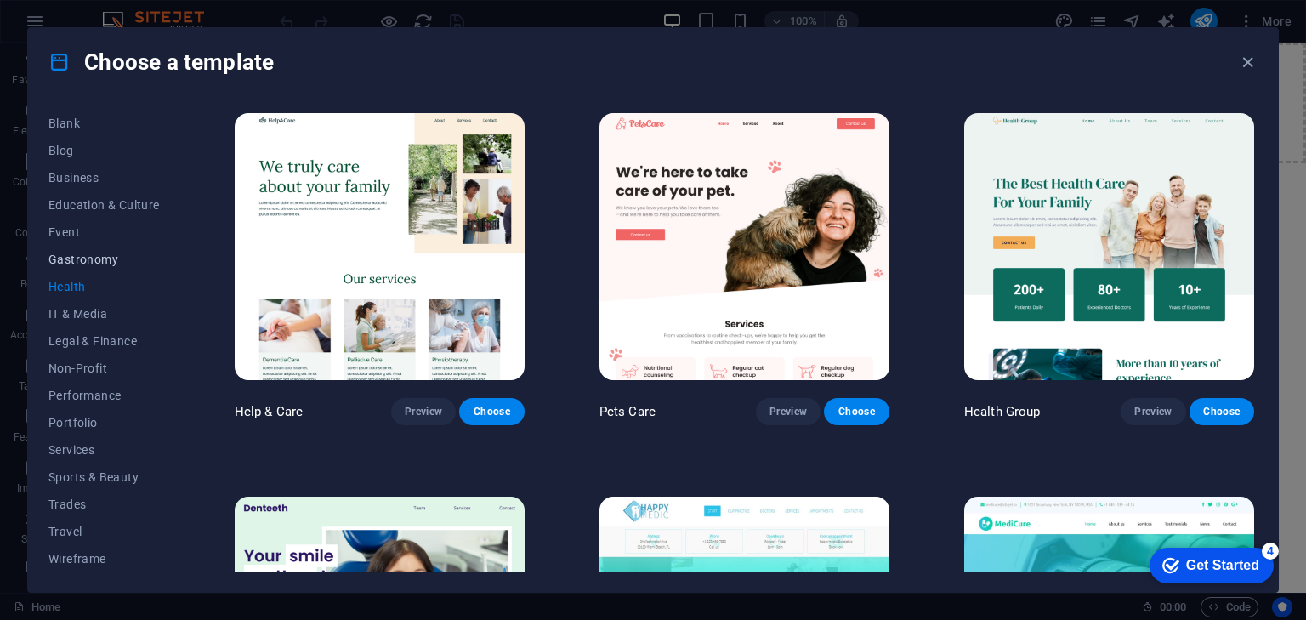
click at [89, 258] on span "Gastronomy" at bounding box center [103, 260] width 111 height 14
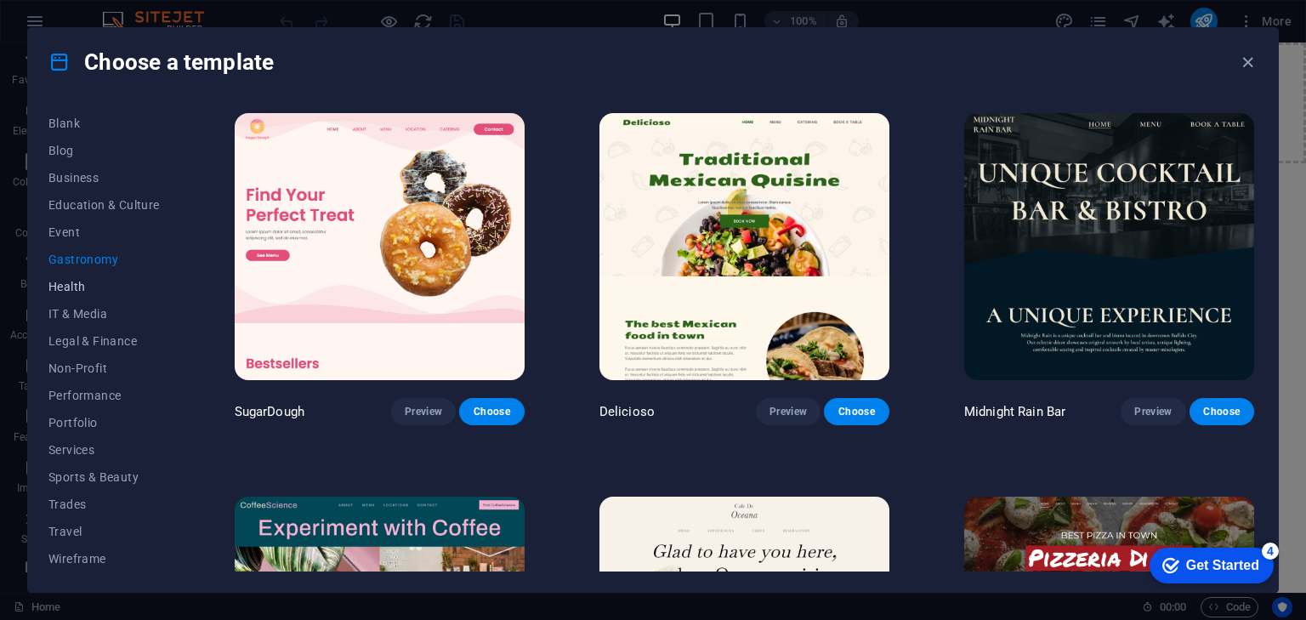
click at [85, 278] on button "Health" at bounding box center [103, 286] width 111 height 27
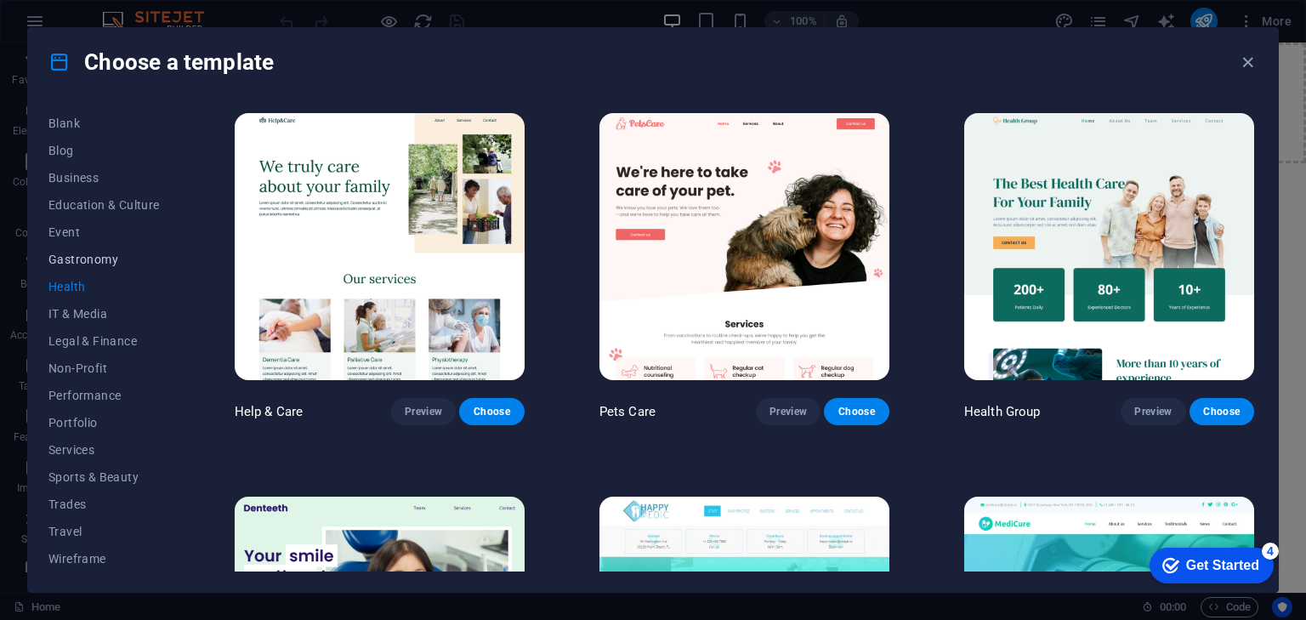
click at [88, 263] on span "Gastronomy" at bounding box center [103, 260] width 111 height 14
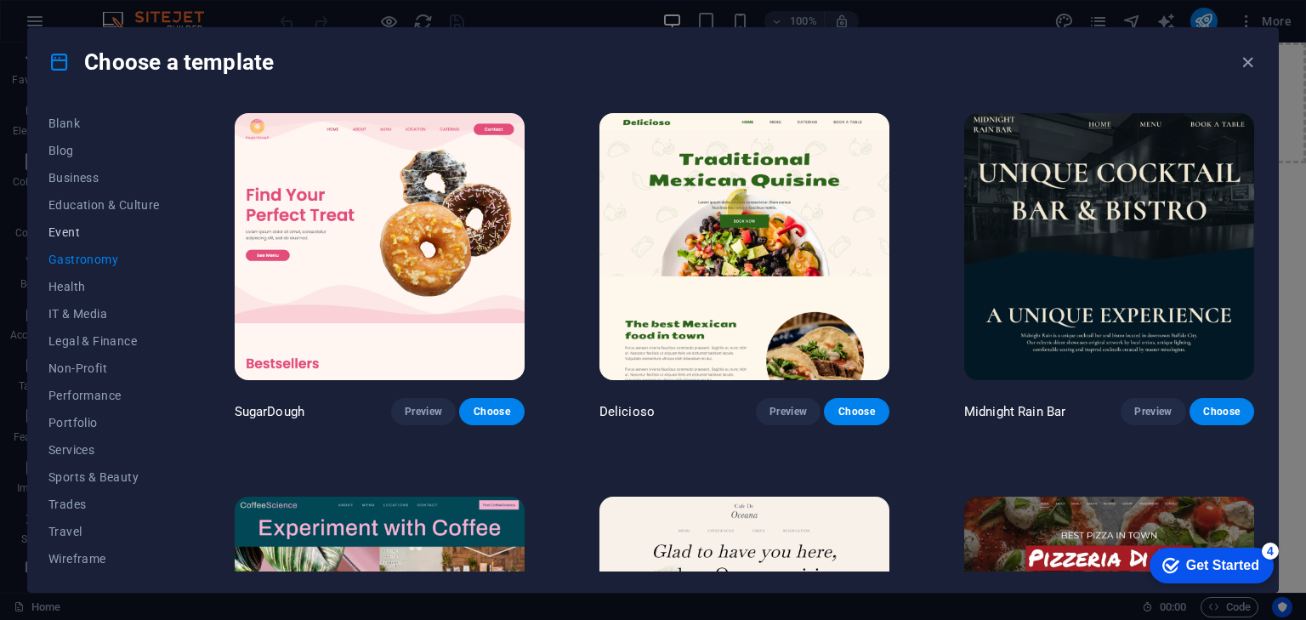
click at [88, 230] on span "Event" at bounding box center [103, 232] width 111 height 14
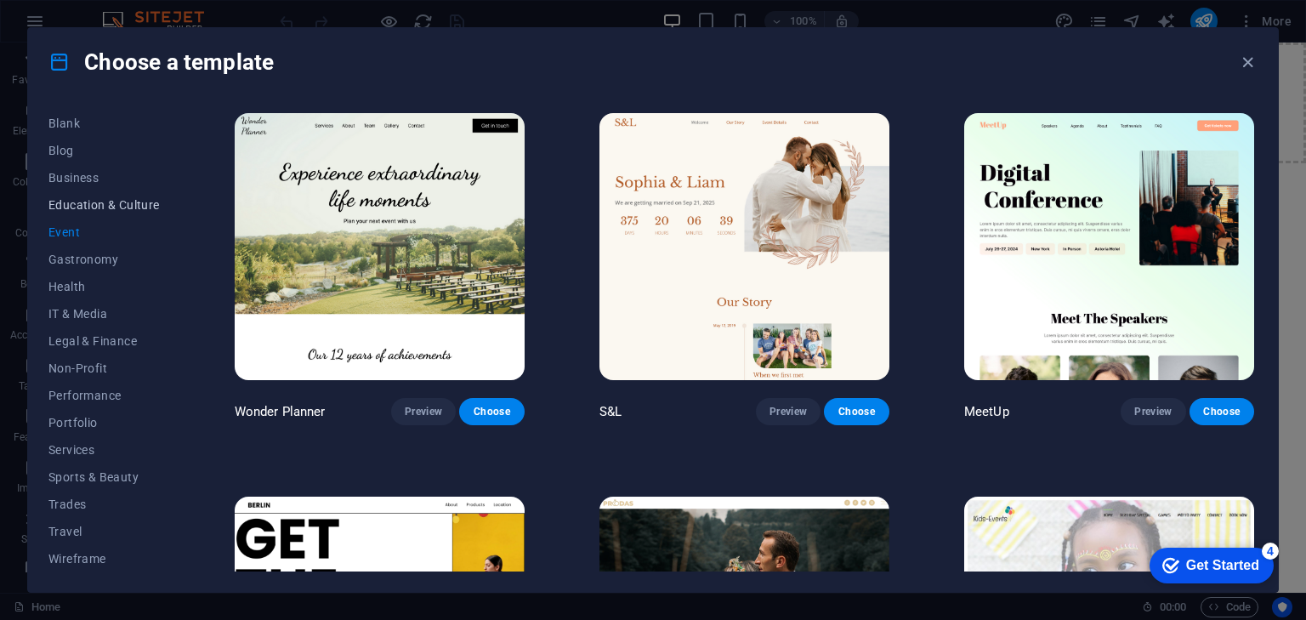
click at [92, 196] on button "Education & Culture" at bounding box center [103, 204] width 111 height 27
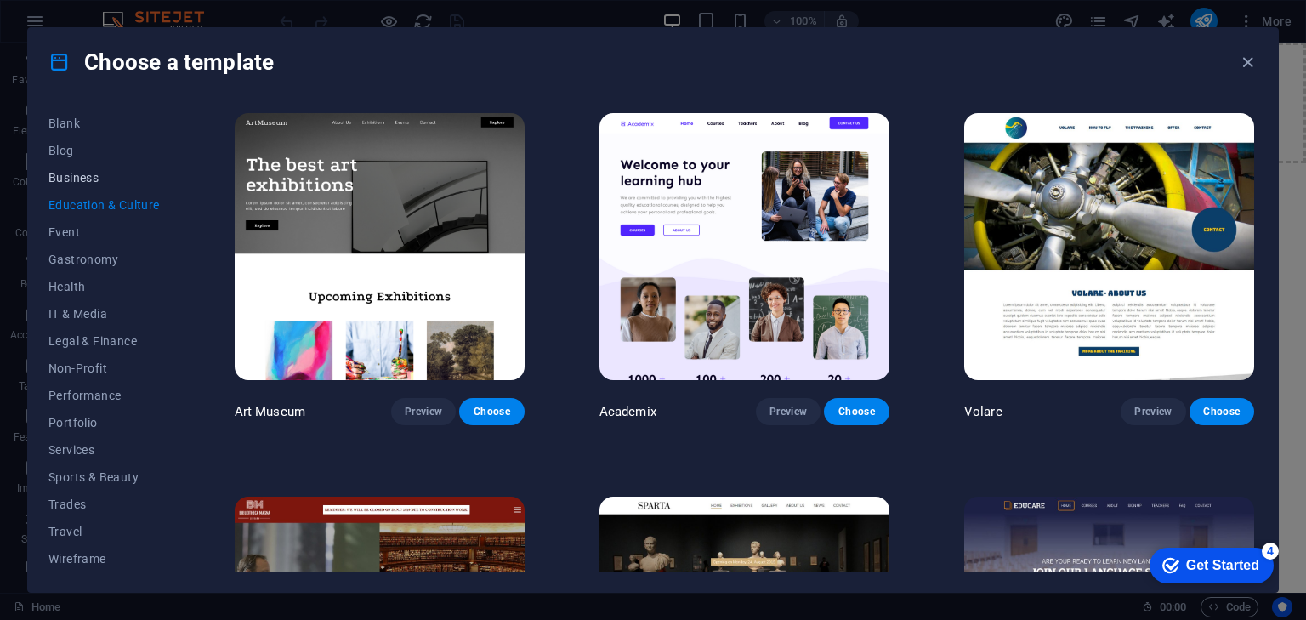
click at [94, 171] on span "Business" at bounding box center [103, 178] width 111 height 14
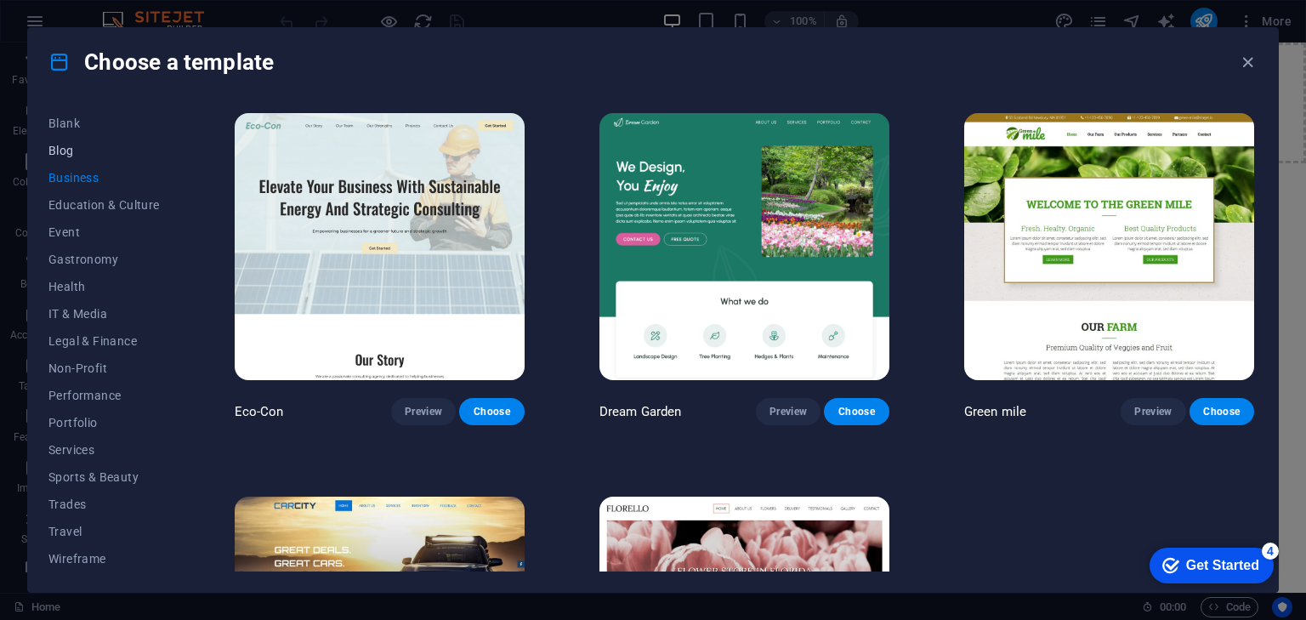
click at [71, 153] on span "Blog" at bounding box center [103, 151] width 111 height 14
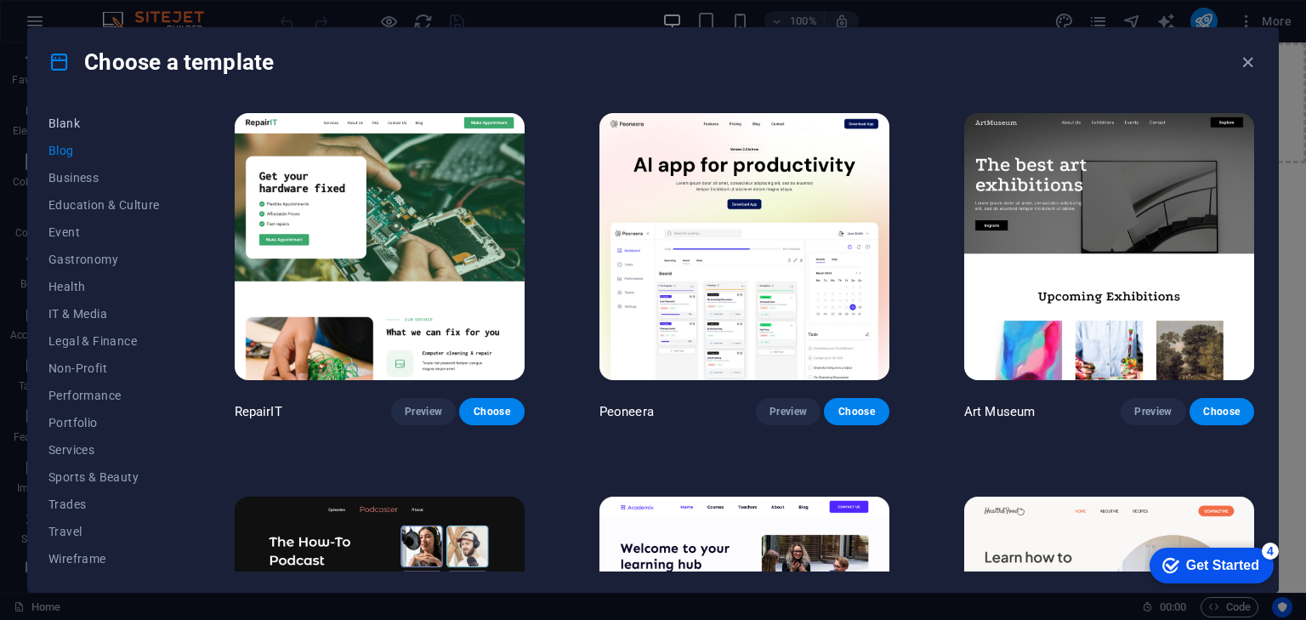
click at [76, 122] on span "Blank" at bounding box center [103, 123] width 111 height 14
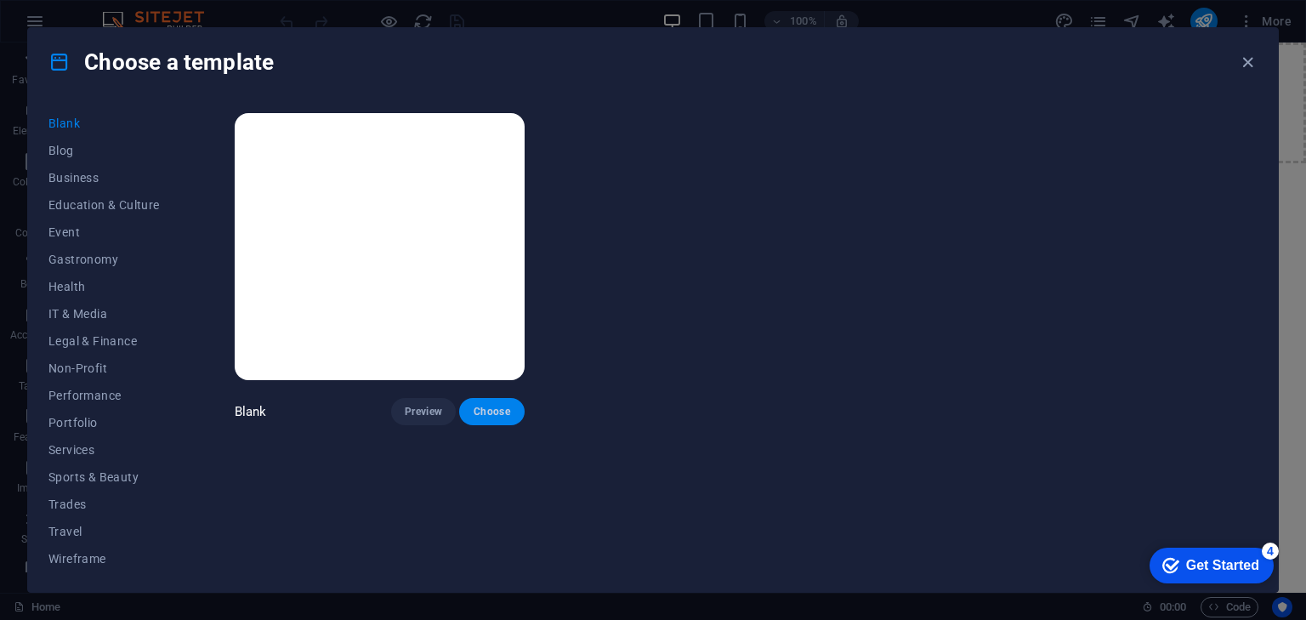
click at [474, 399] on button "Choose" at bounding box center [491, 411] width 65 height 27
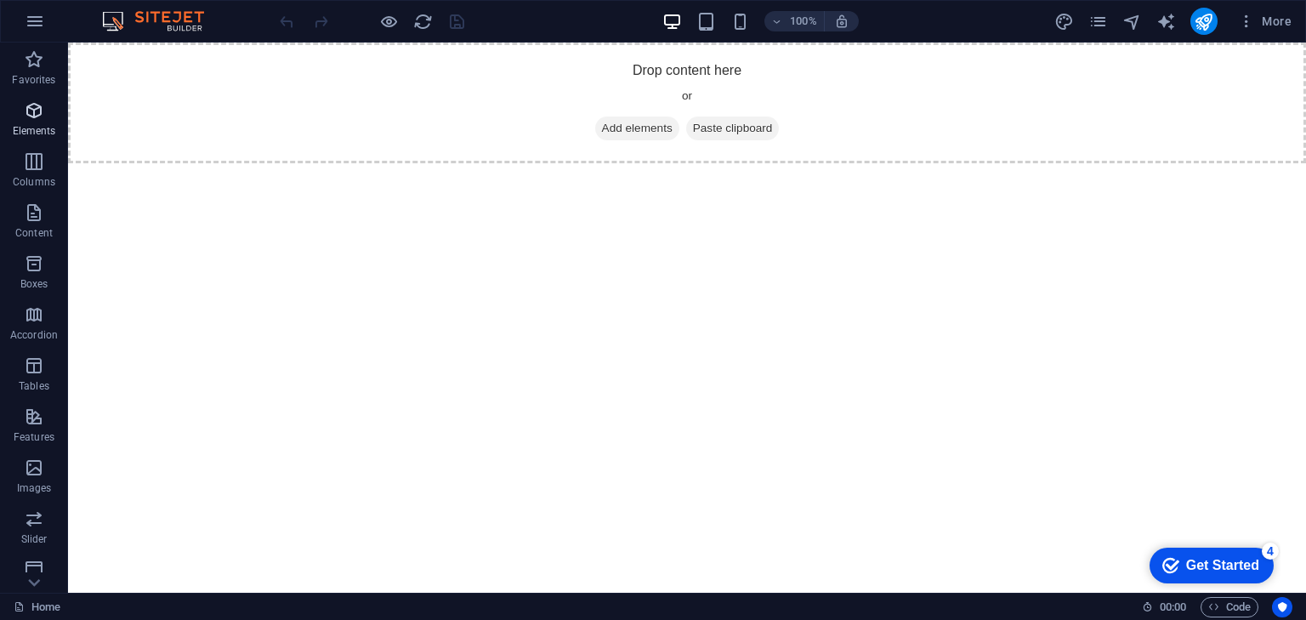
click at [37, 121] on span "Elements" at bounding box center [34, 120] width 68 height 41
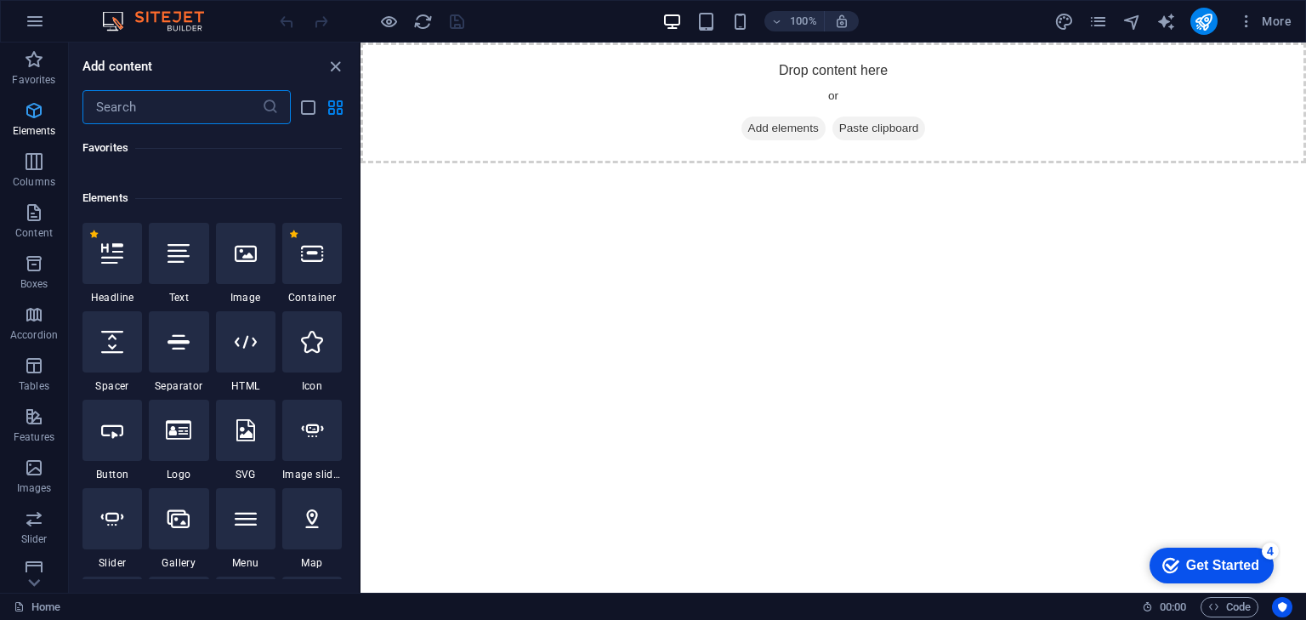
scroll to position [181, 0]
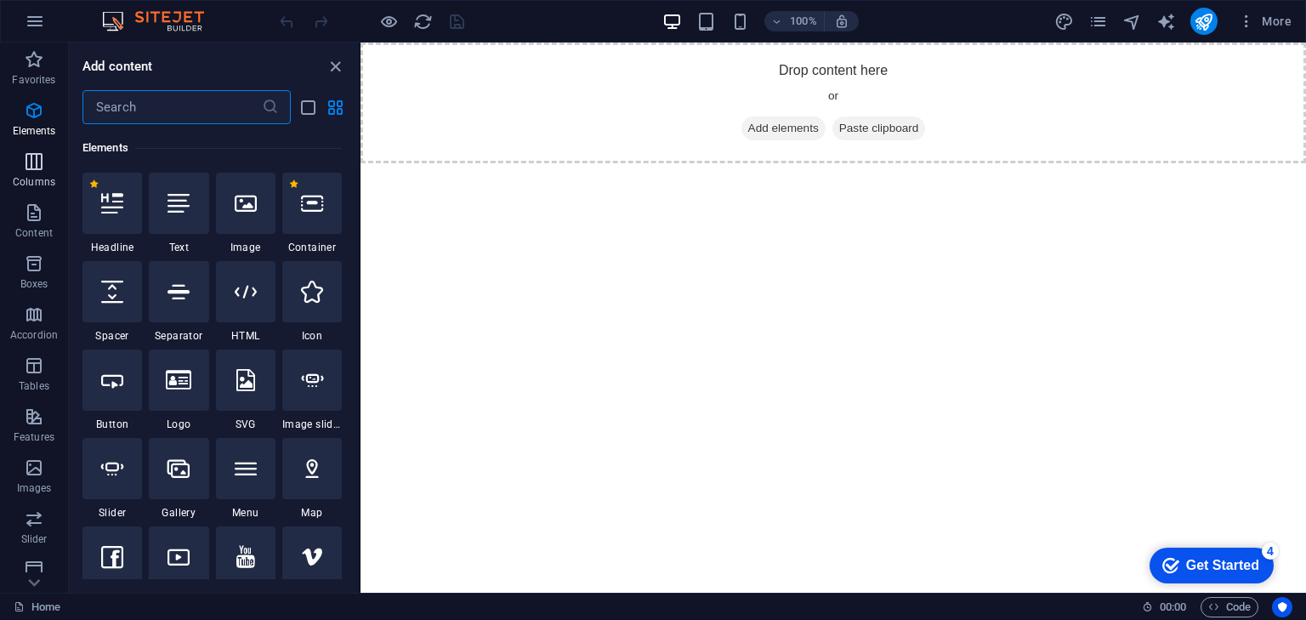
click at [31, 155] on icon "button" at bounding box center [34, 161] width 20 height 20
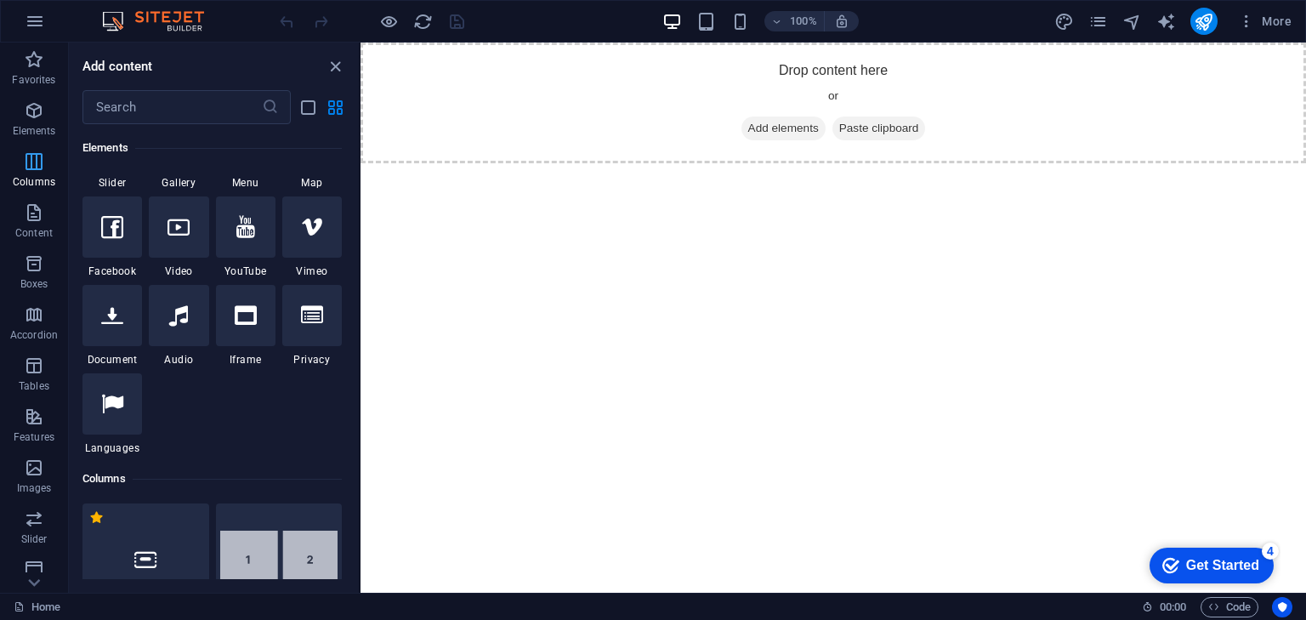
scroll to position [842, 0]
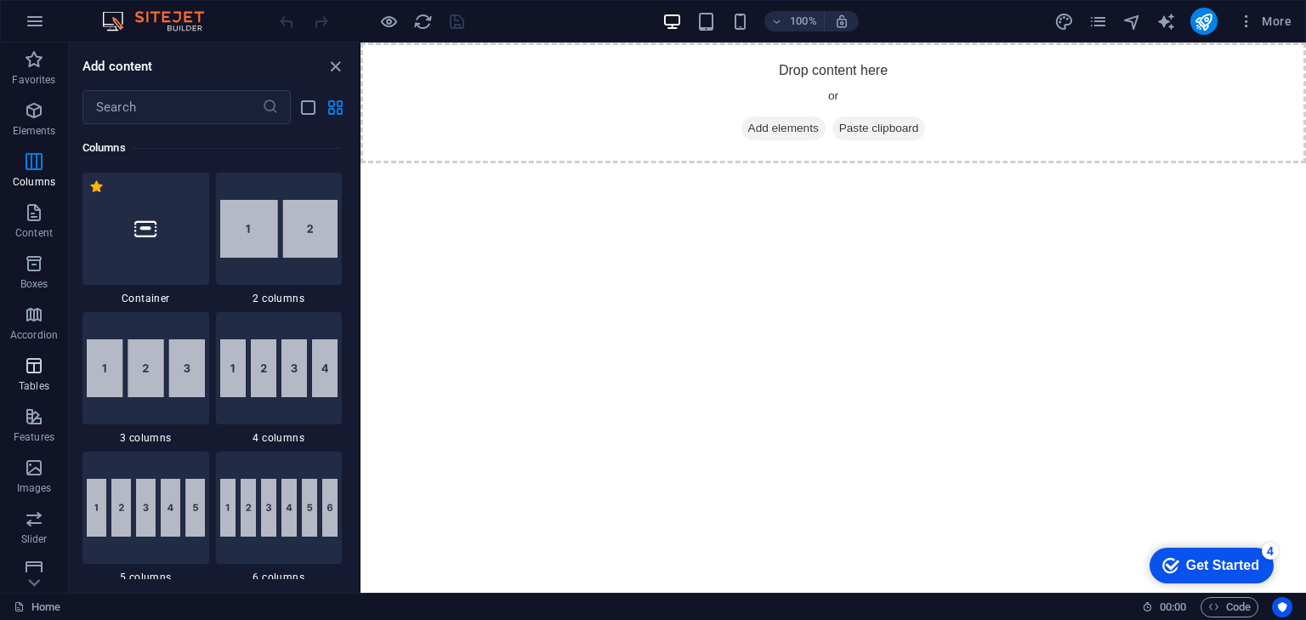
click at [29, 363] on icon "button" at bounding box center [34, 365] width 20 height 20
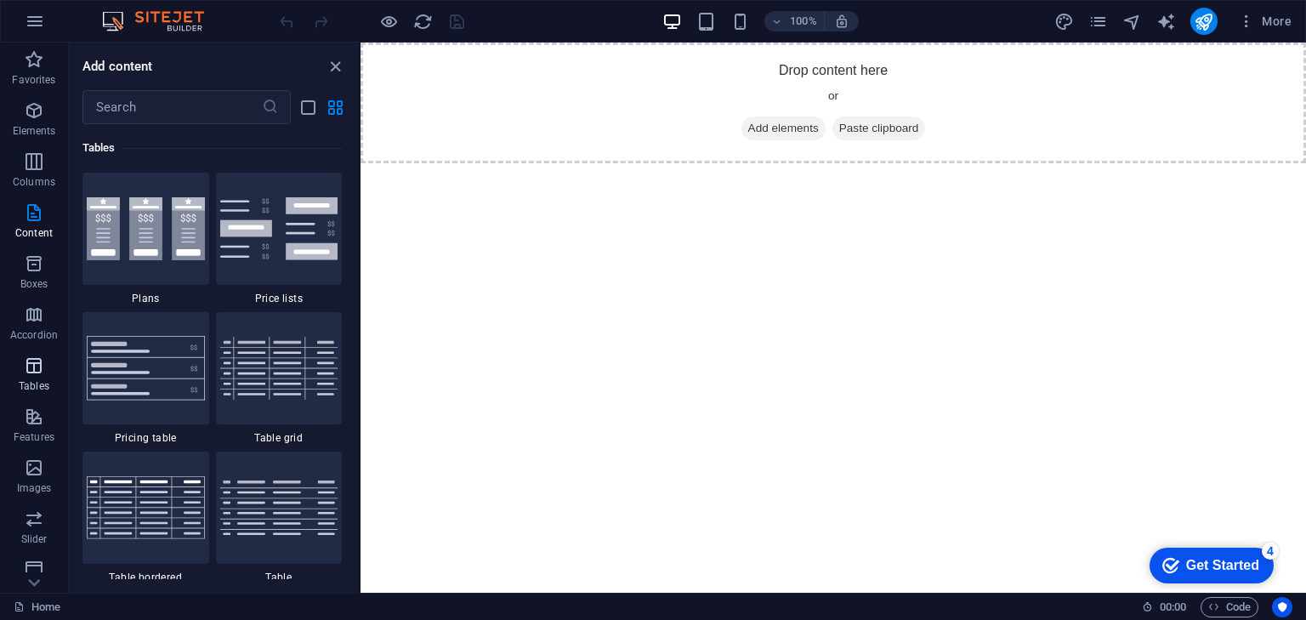
scroll to position [5889, 0]
click at [31, 421] on icon "button" at bounding box center [34, 416] width 20 height 20
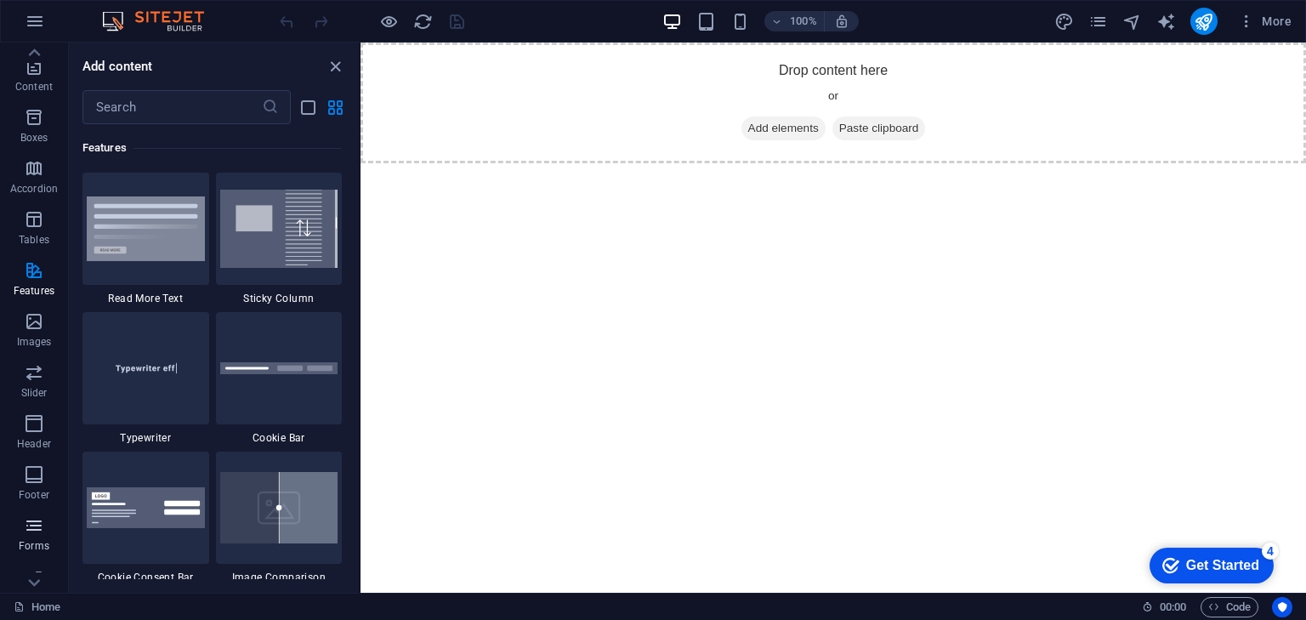
scroll to position [214, 0]
click at [32, 355] on icon "button" at bounding box center [34, 355] width 20 height 20
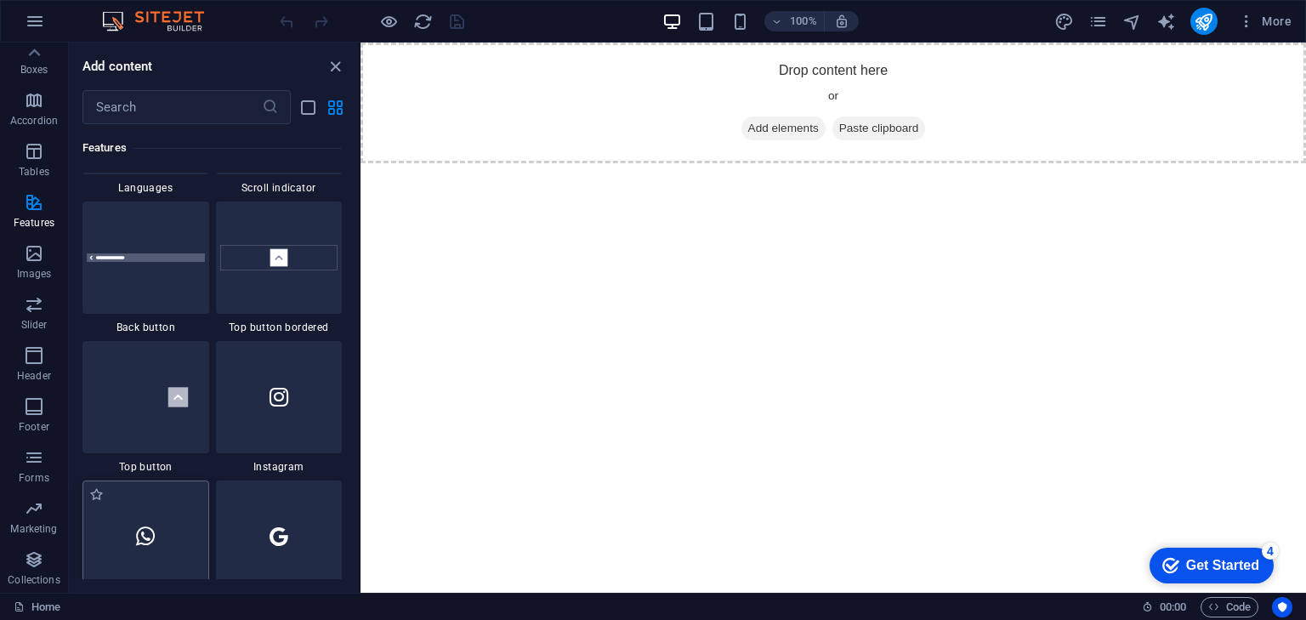
scroll to position [7858, 0]
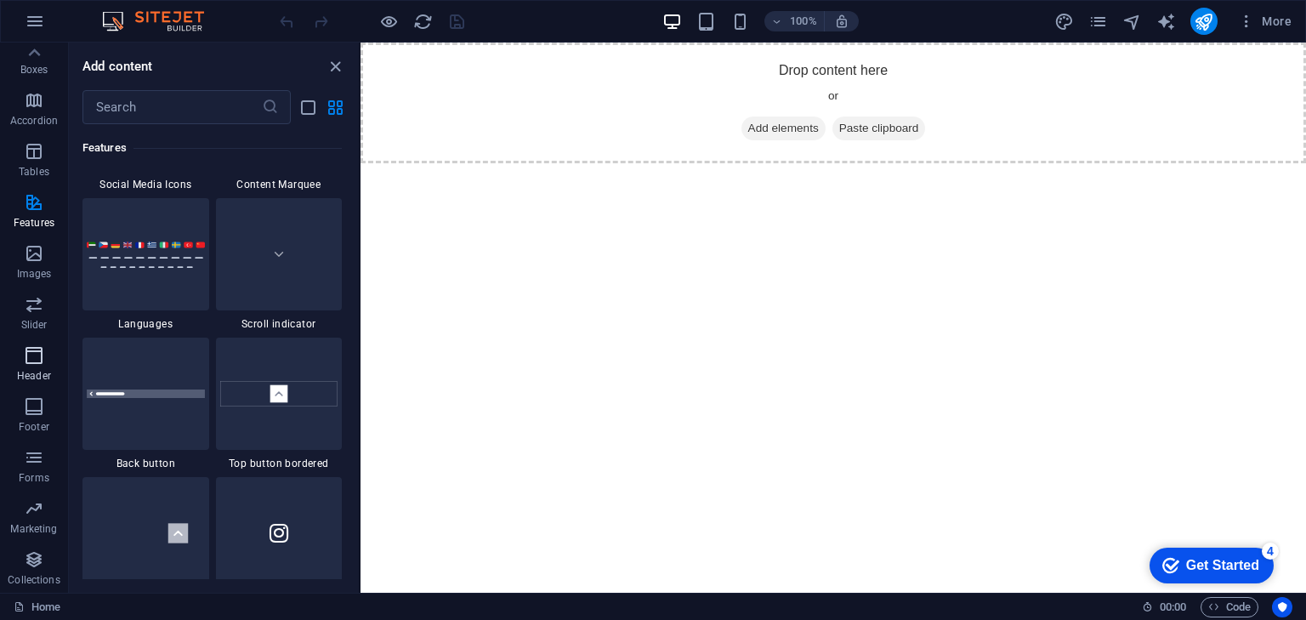
click at [37, 369] on p "Header" at bounding box center [34, 376] width 34 height 14
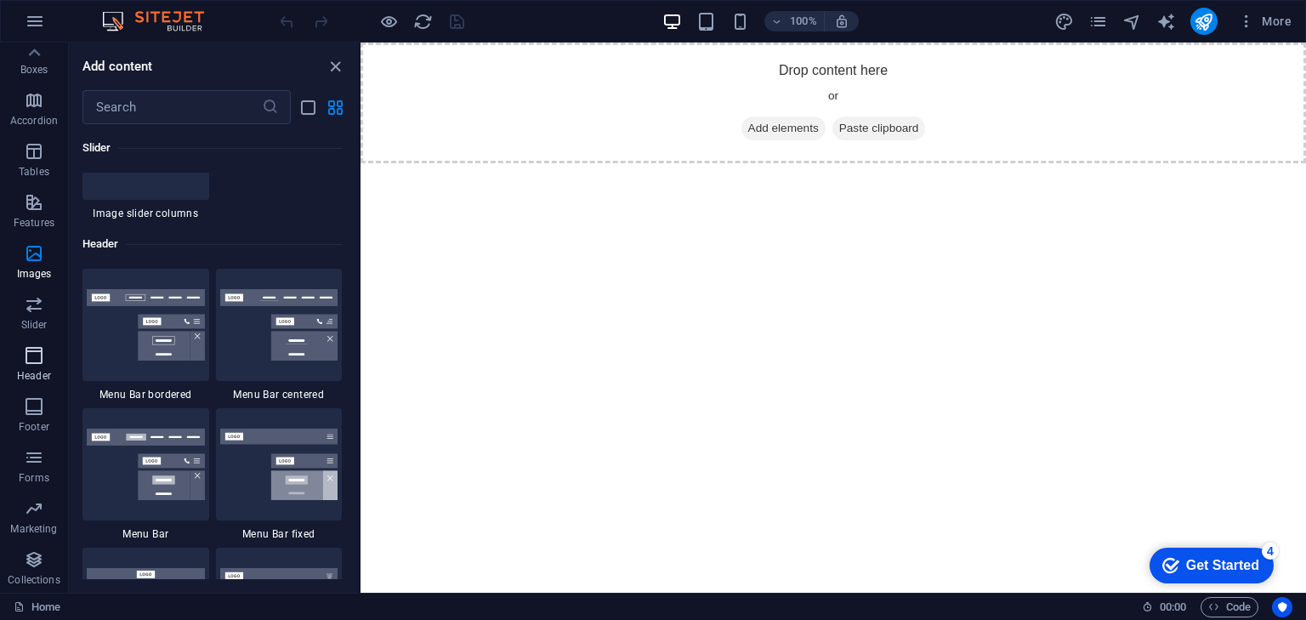
scroll to position [10239, 0]
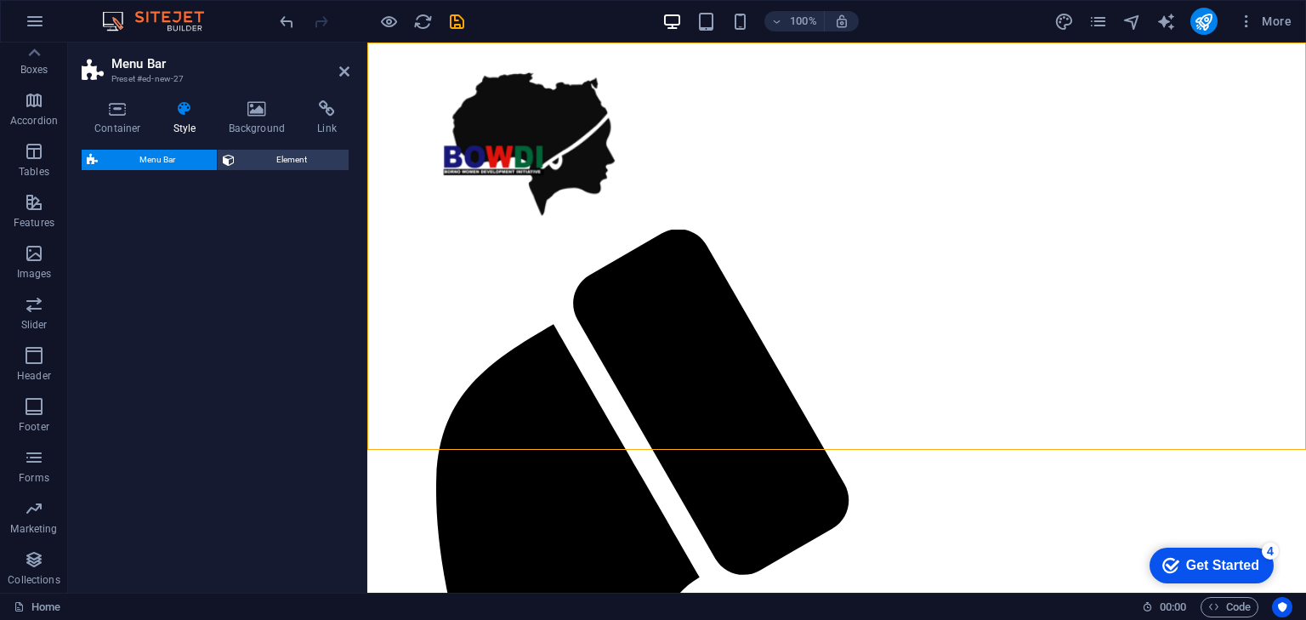
select select "rem"
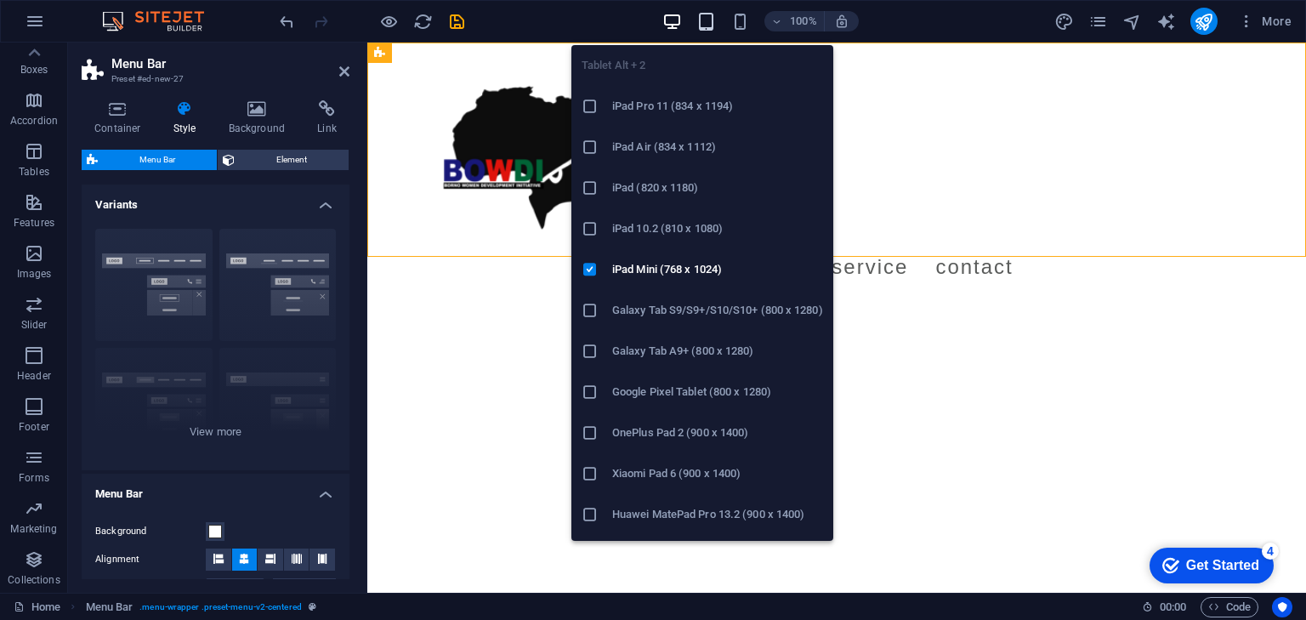
click at [699, 27] on icon "button" at bounding box center [706, 22] width 20 height 20
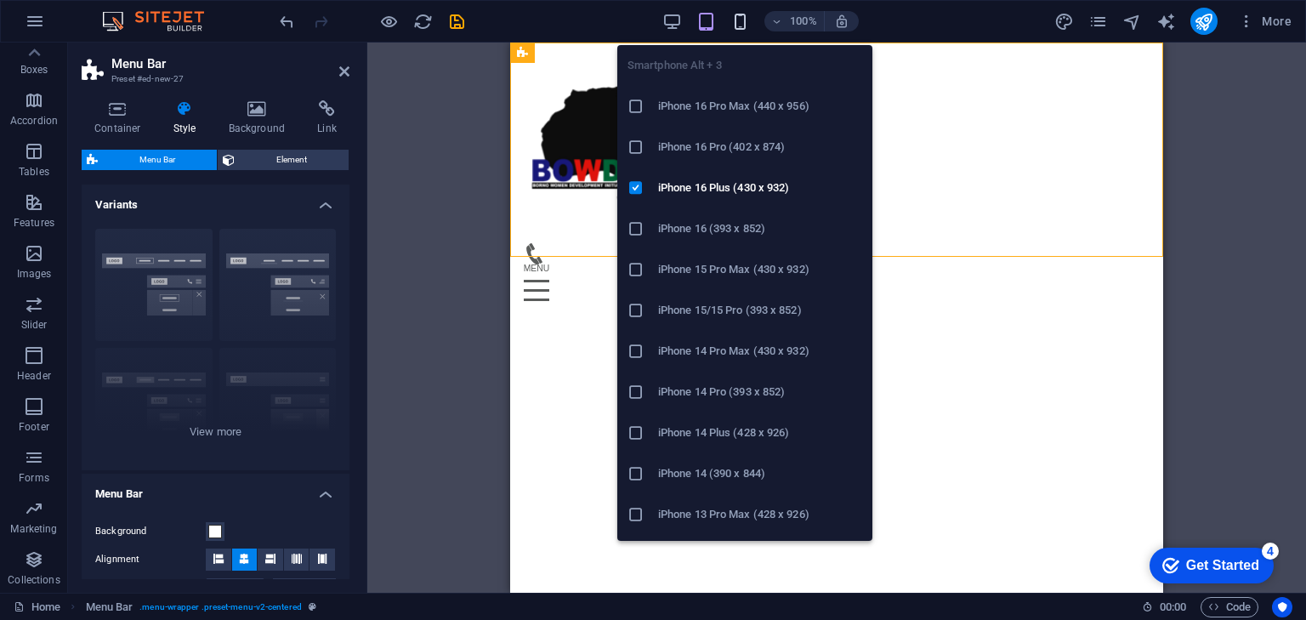
click at [741, 20] on icon "button" at bounding box center [740, 22] width 20 height 20
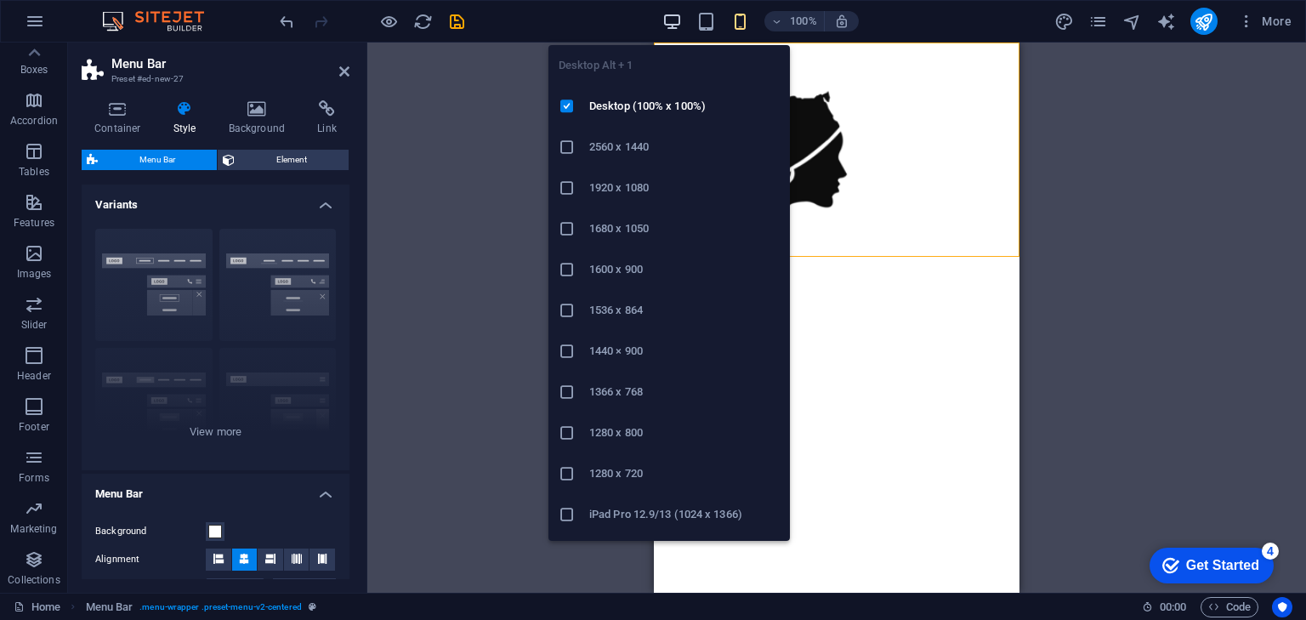
click at [677, 24] on icon "button" at bounding box center [672, 22] width 20 height 20
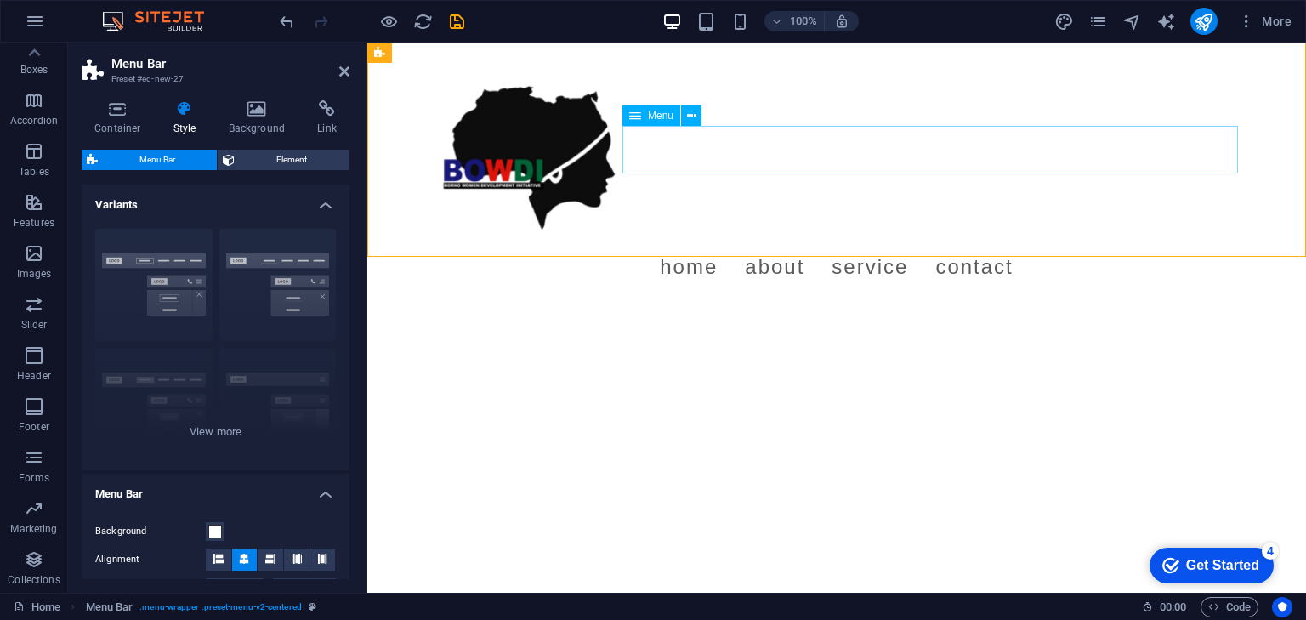
click at [1063, 243] on nav "Home About Service Contact" at bounding box center [836, 267] width 803 height 48
click at [747, 250] on div "Menu Home About Service Contact" at bounding box center [836, 174] width 939 height 262
click at [401, 54] on span "Menu Bar" at bounding box center [414, 53] width 44 height 10
click at [413, 51] on span "Menu Bar" at bounding box center [414, 53] width 44 height 10
click at [455, 54] on icon at bounding box center [454, 53] width 9 height 18
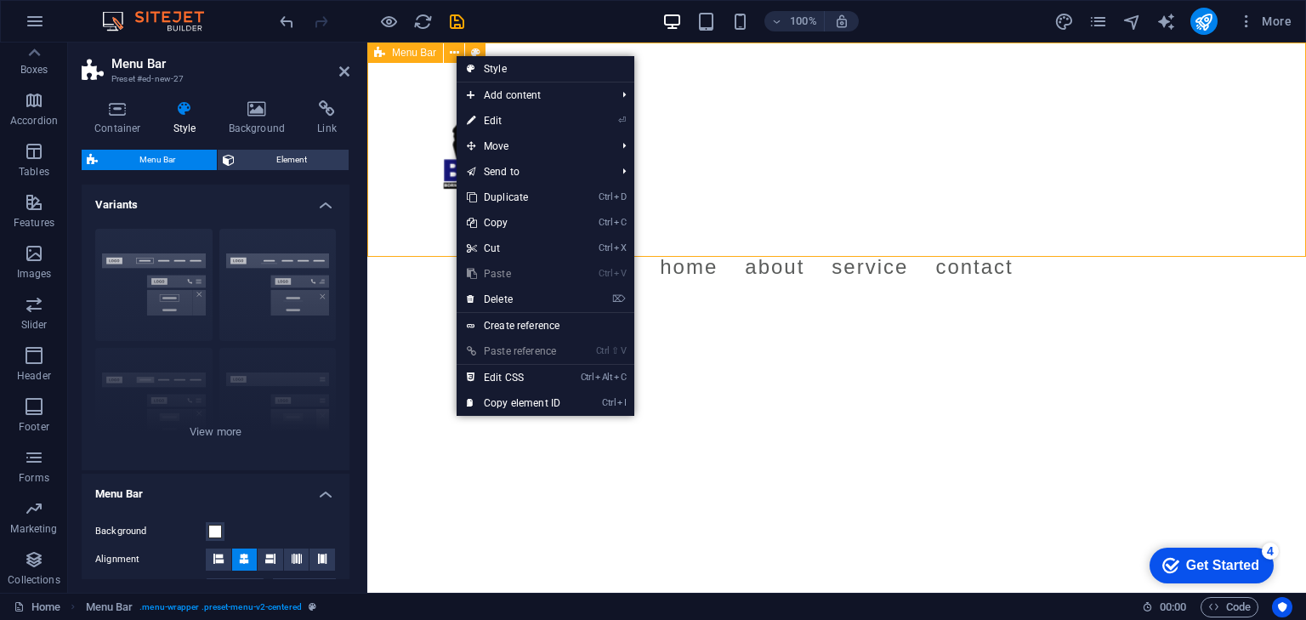
click at [405, 55] on span "Menu Bar" at bounding box center [414, 53] width 44 height 10
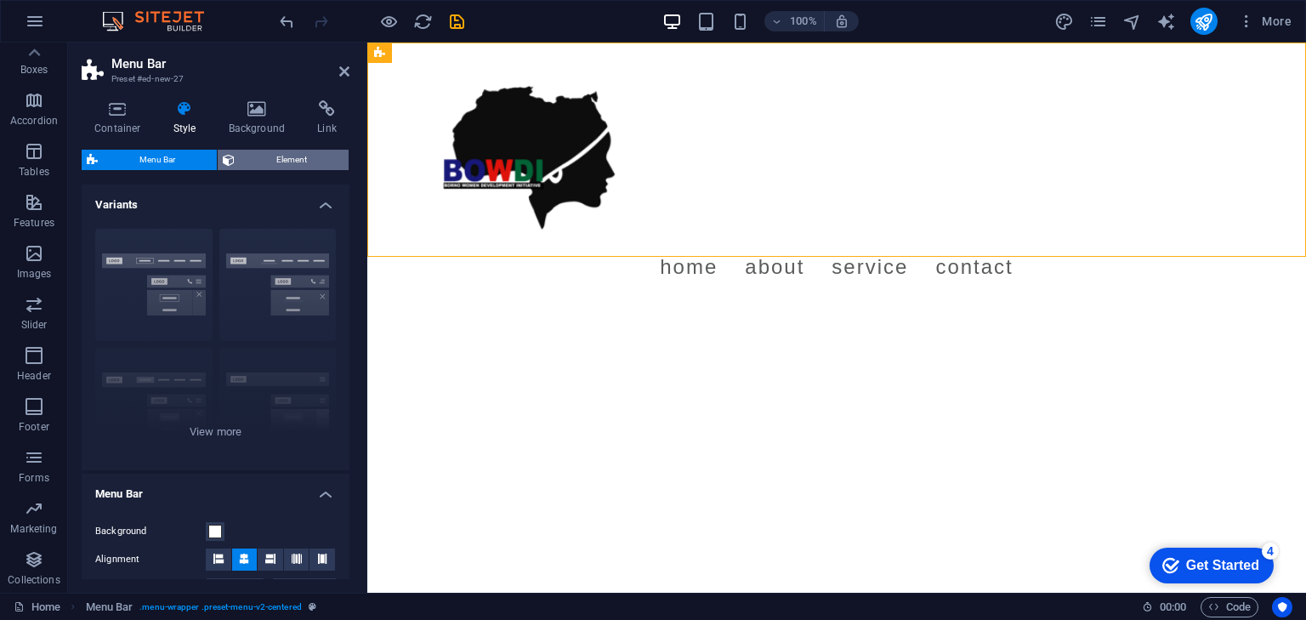
click at [249, 151] on span "Element" at bounding box center [292, 160] width 104 height 20
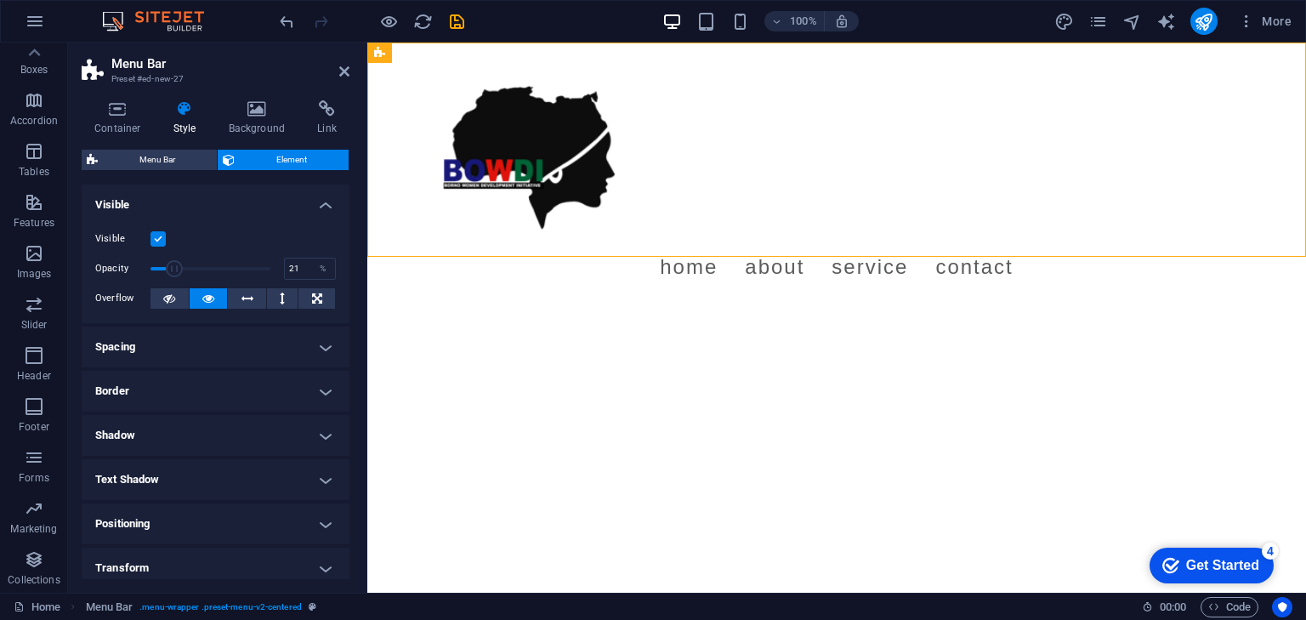
drag, startPoint x: 267, startPoint y: 271, endPoint x: 174, endPoint y: 249, distance: 95.3
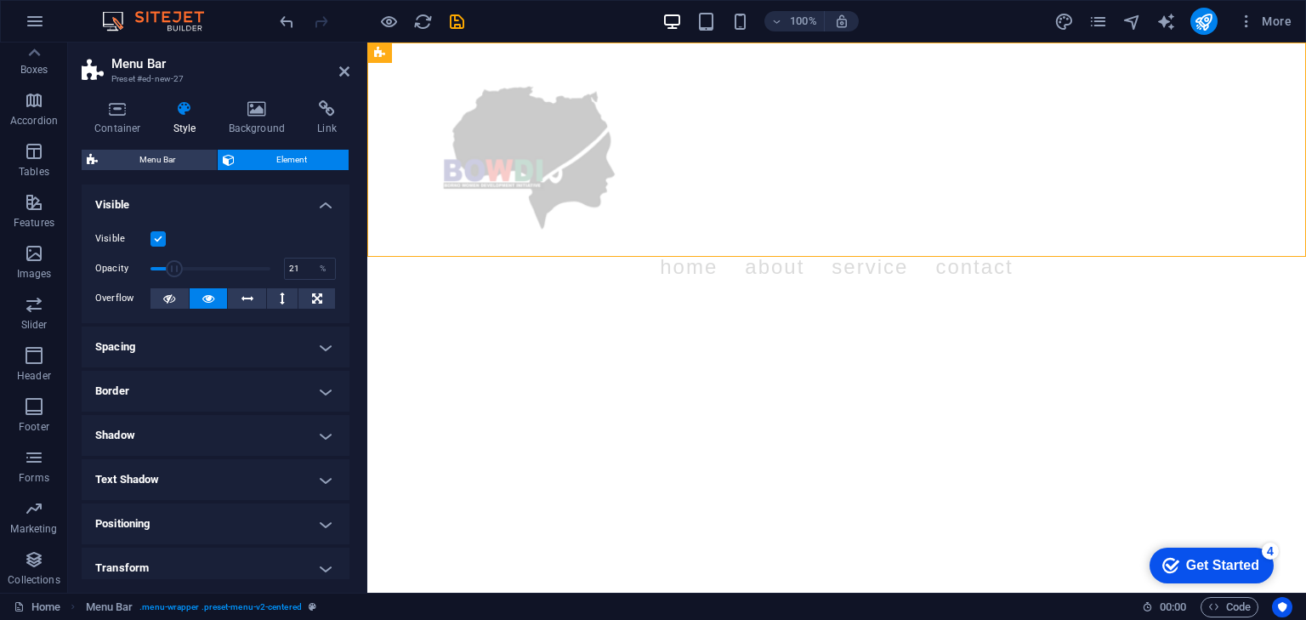
click at [174, 249] on div "Visible Opacity 21 % Overflow" at bounding box center [216, 269] width 268 height 108
type input "100"
drag, startPoint x: 172, startPoint y: 264, endPoint x: 327, endPoint y: 286, distance: 156.3
click at [320, 281] on div "Visible Opacity 100 % Overflow" at bounding box center [216, 269] width 268 height 108
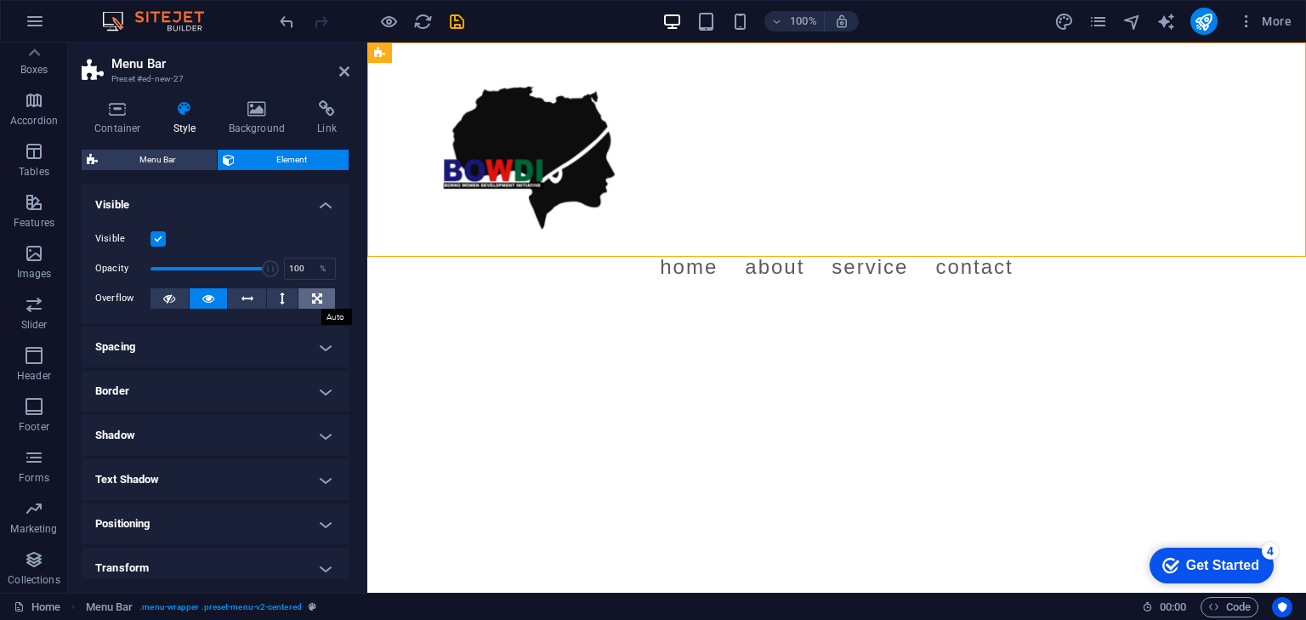
click at [314, 304] on icon at bounding box center [317, 298] width 10 height 20
click at [315, 298] on icon at bounding box center [317, 298] width 10 height 20
click at [168, 302] on icon at bounding box center [169, 298] width 12 height 20
click at [312, 302] on icon at bounding box center [317, 298] width 10 height 20
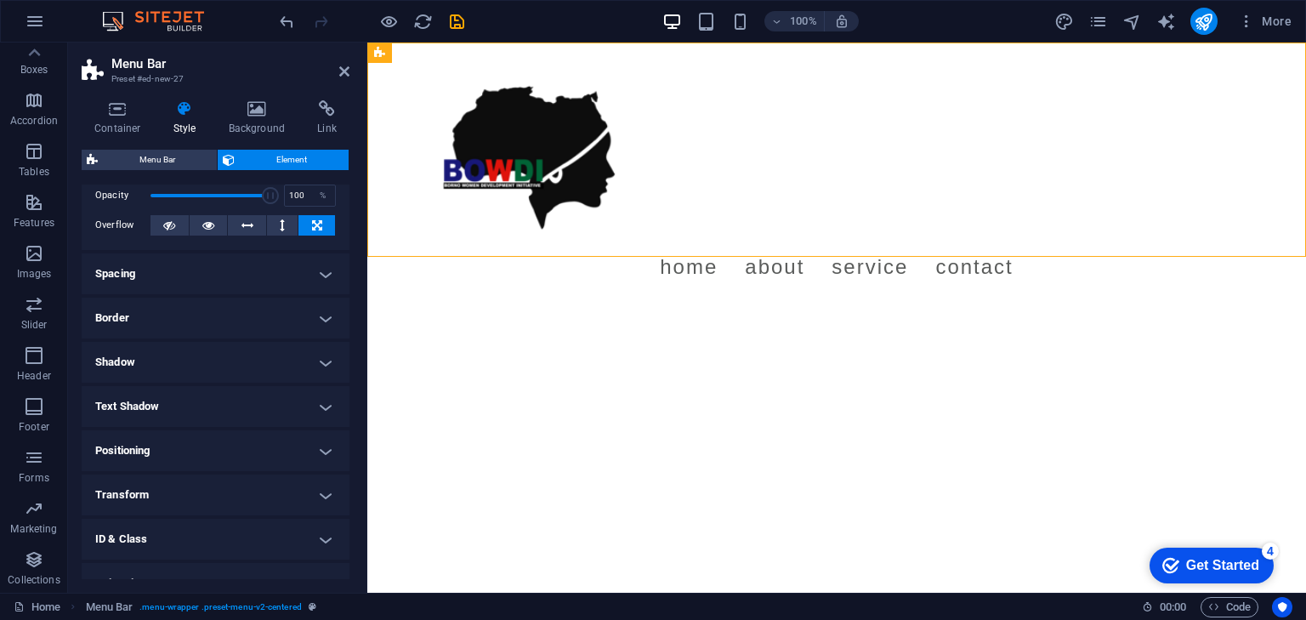
scroll to position [85, 0]
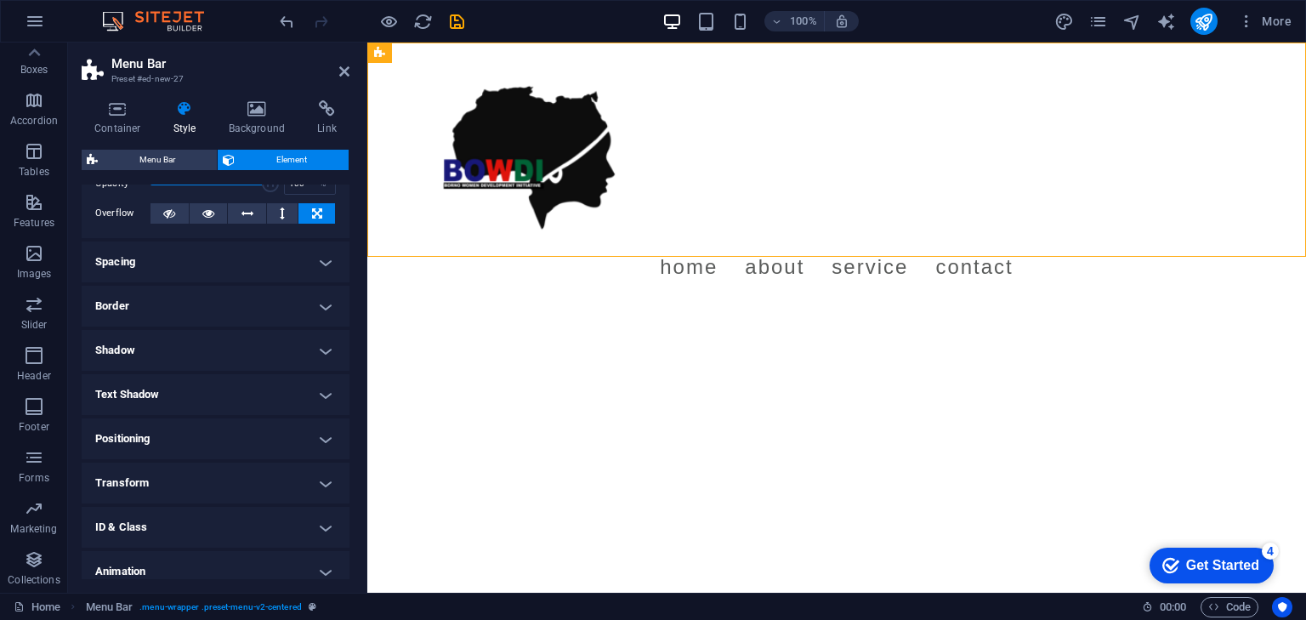
click at [279, 268] on h4 "Spacing" at bounding box center [216, 261] width 268 height 41
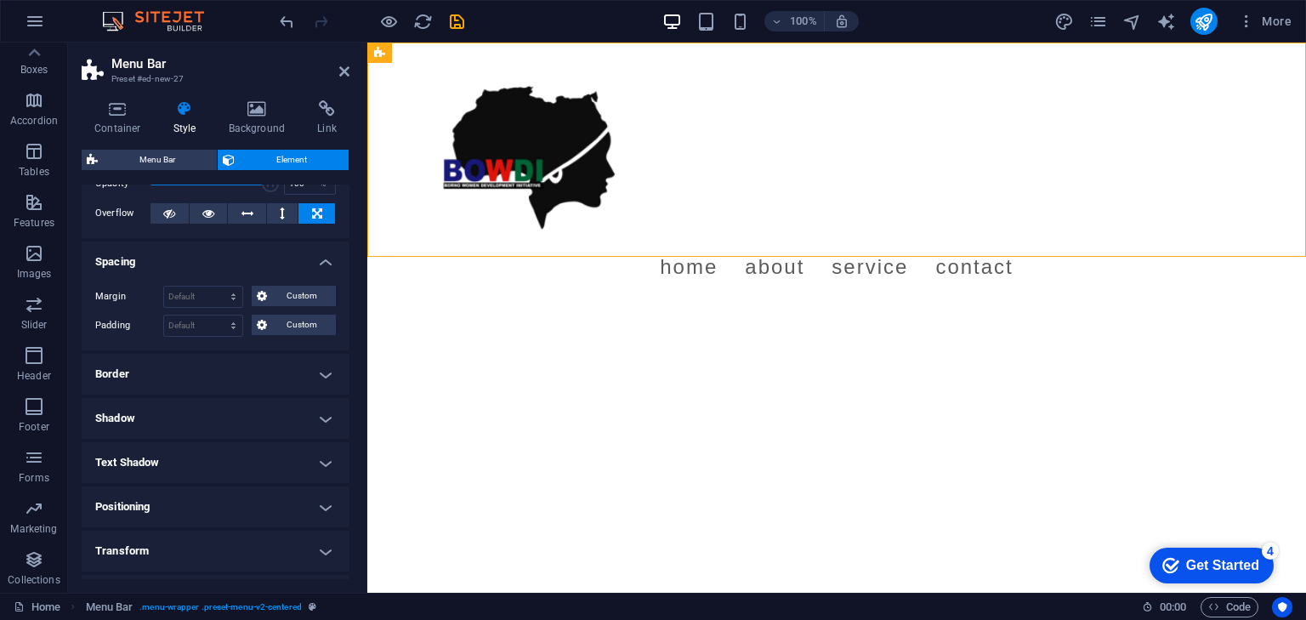
click at [283, 267] on h4 "Spacing" at bounding box center [216, 256] width 268 height 31
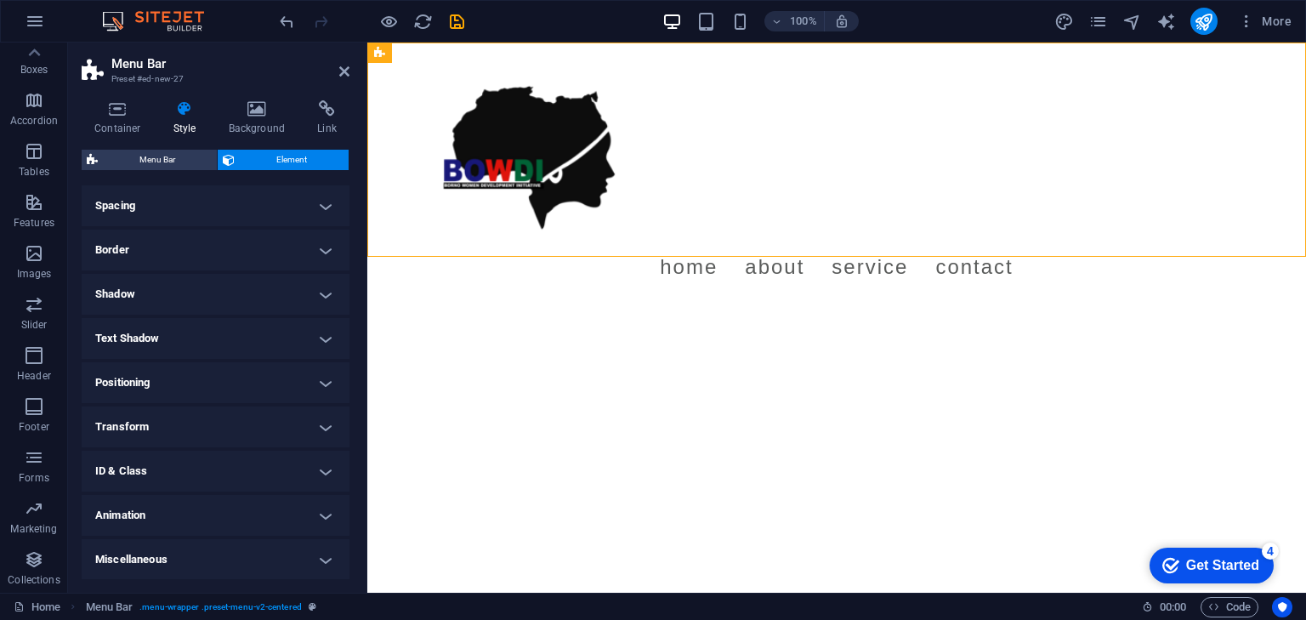
scroll to position [141, 0]
click at [248, 429] on h4 "Transform" at bounding box center [216, 426] width 268 height 41
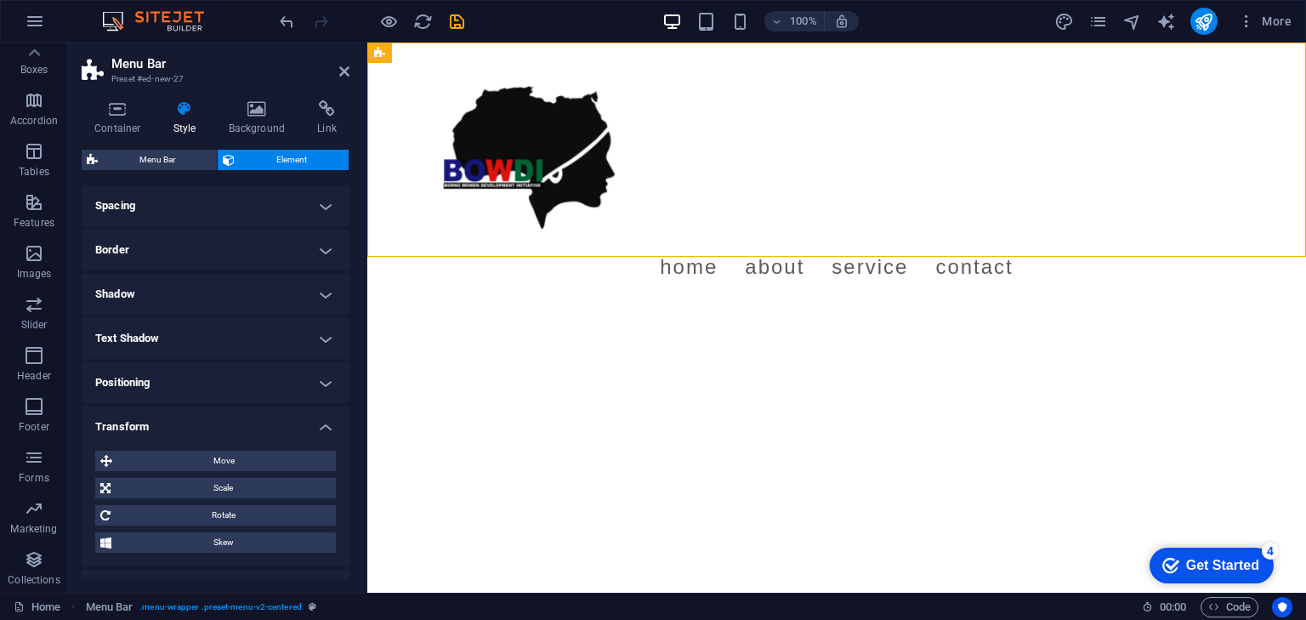
click at [252, 428] on h4 "Transform" at bounding box center [216, 421] width 268 height 31
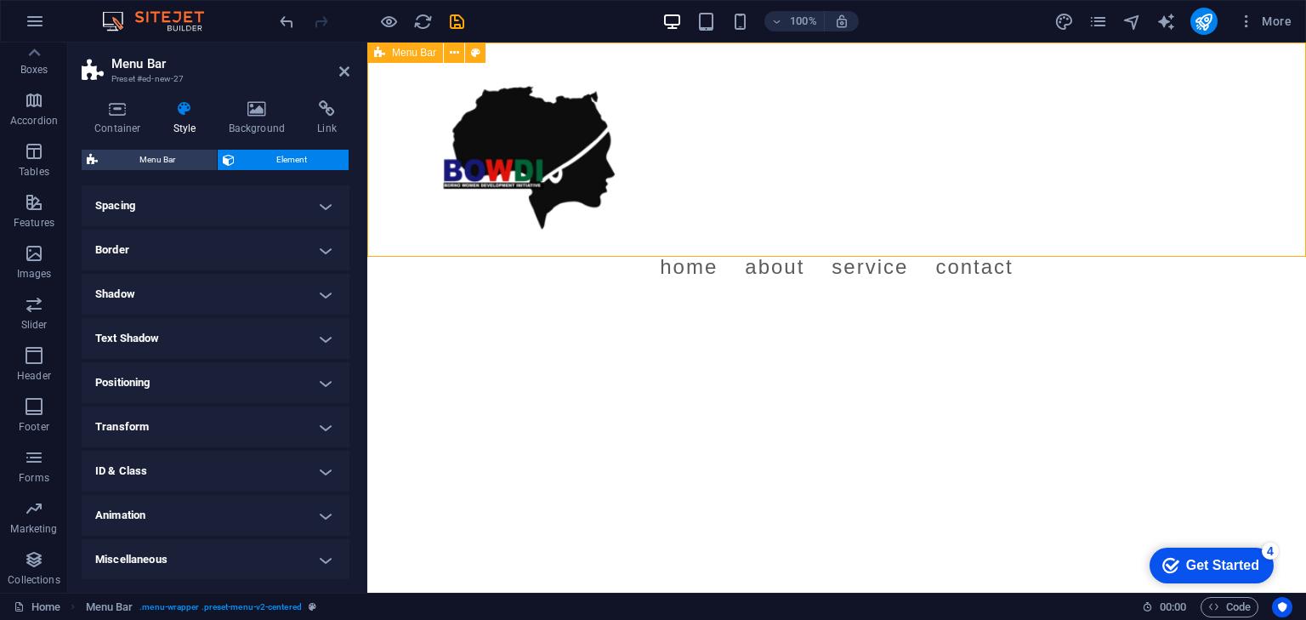
click at [395, 249] on div "Menu Home About Service Contact" at bounding box center [836, 174] width 939 height 262
click at [503, 50] on icon at bounding box center [502, 53] width 9 height 18
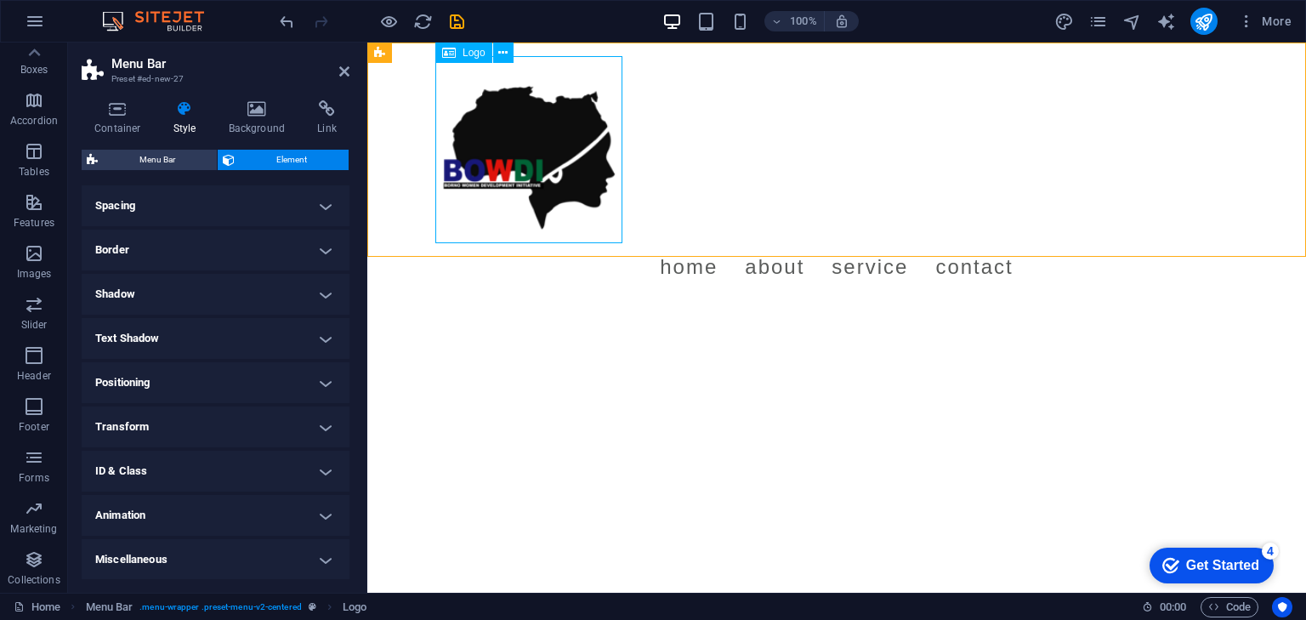
click at [466, 52] on span "Logo" at bounding box center [474, 53] width 23 height 10
select select "px"
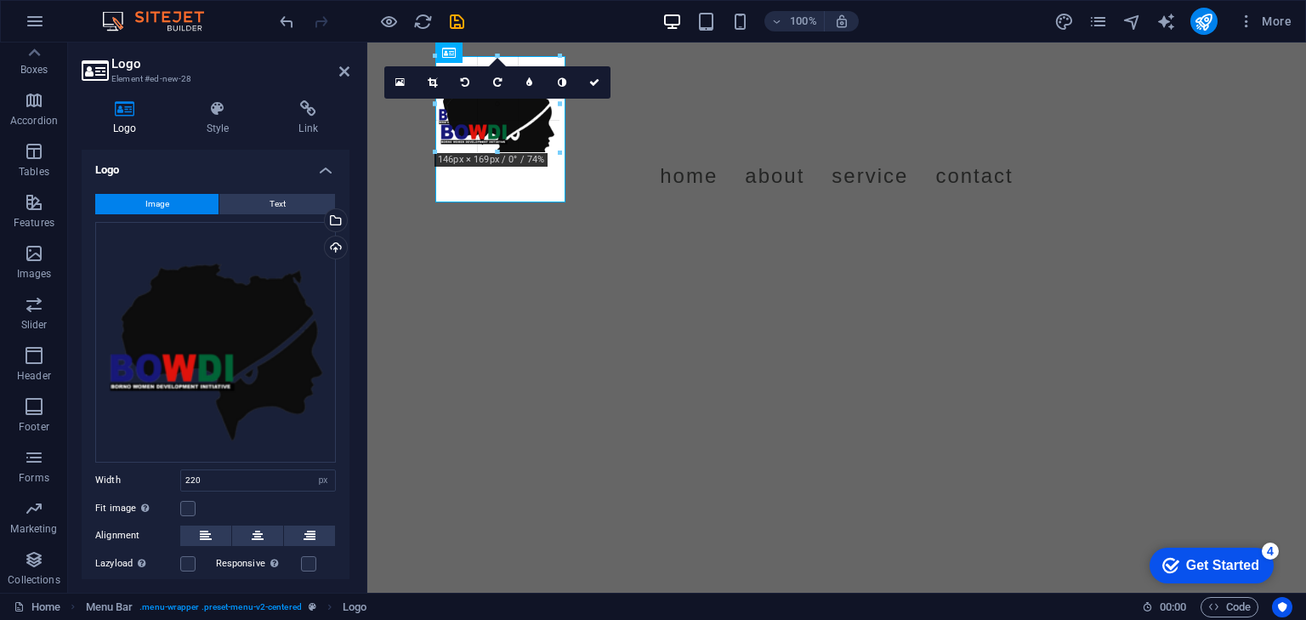
drag, startPoint x: 624, startPoint y: 239, endPoint x: 520, endPoint y: 111, distance: 165.0
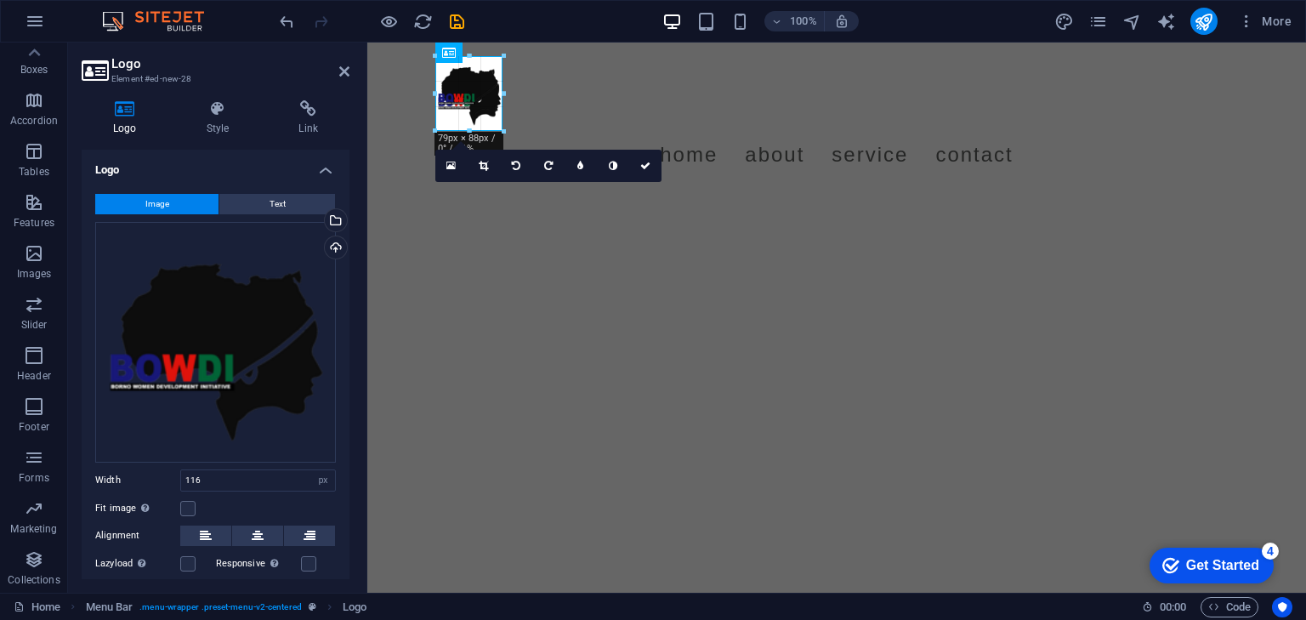
drag, startPoint x: 531, startPoint y: 153, endPoint x: 496, endPoint y: 89, distance: 73.1
type input "79"
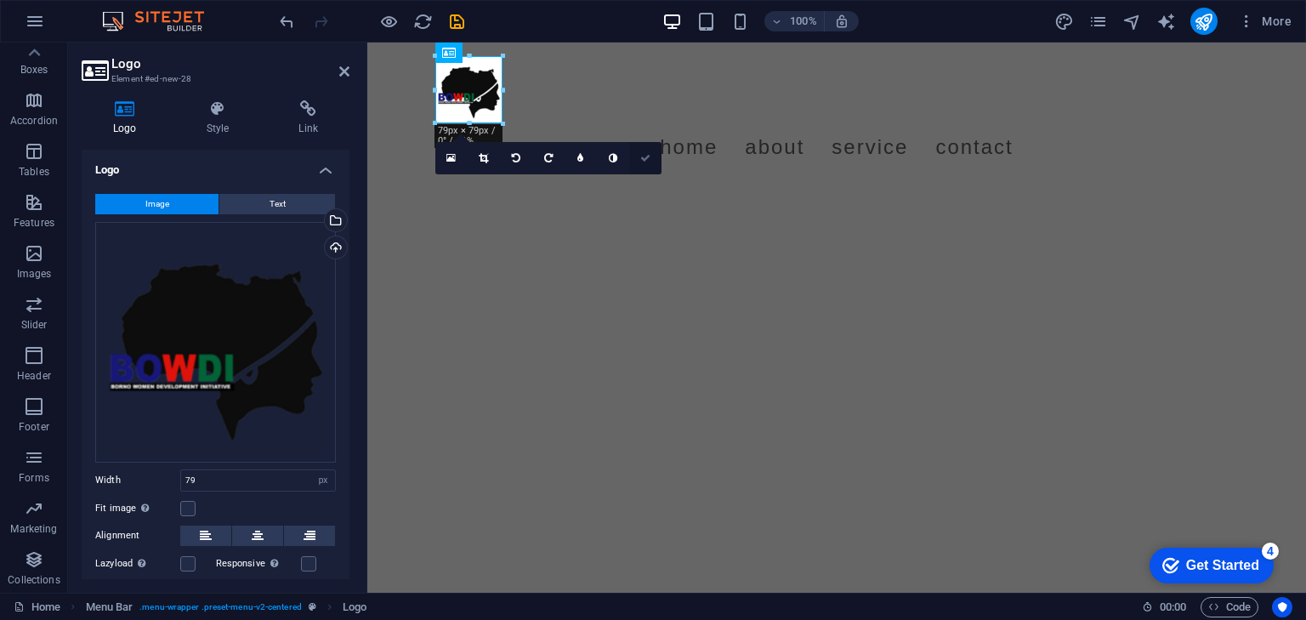
click at [648, 162] on icon at bounding box center [645, 158] width 10 height 10
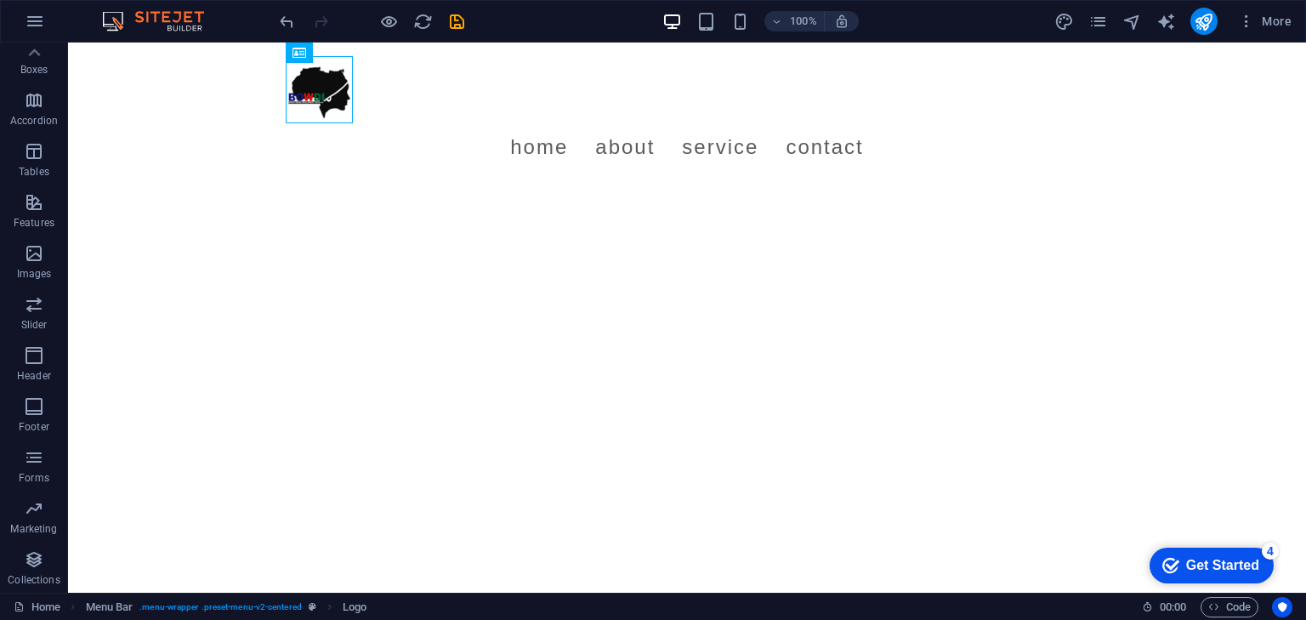
click at [656, 181] on html "Skip to main content Menu Home About Service Contact" at bounding box center [687, 114] width 1238 height 142
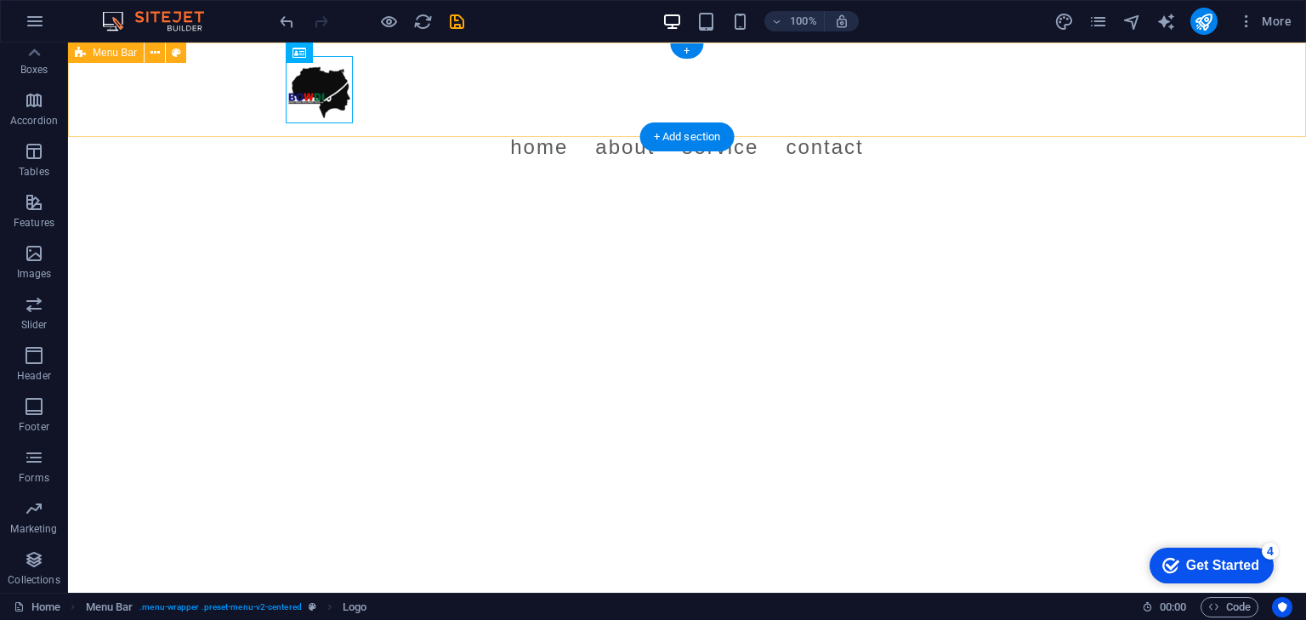
click at [304, 132] on div "Menu Home About Service Contact" at bounding box center [687, 114] width 1238 height 142
click at [321, 94] on div at bounding box center [687, 89] width 803 height 67
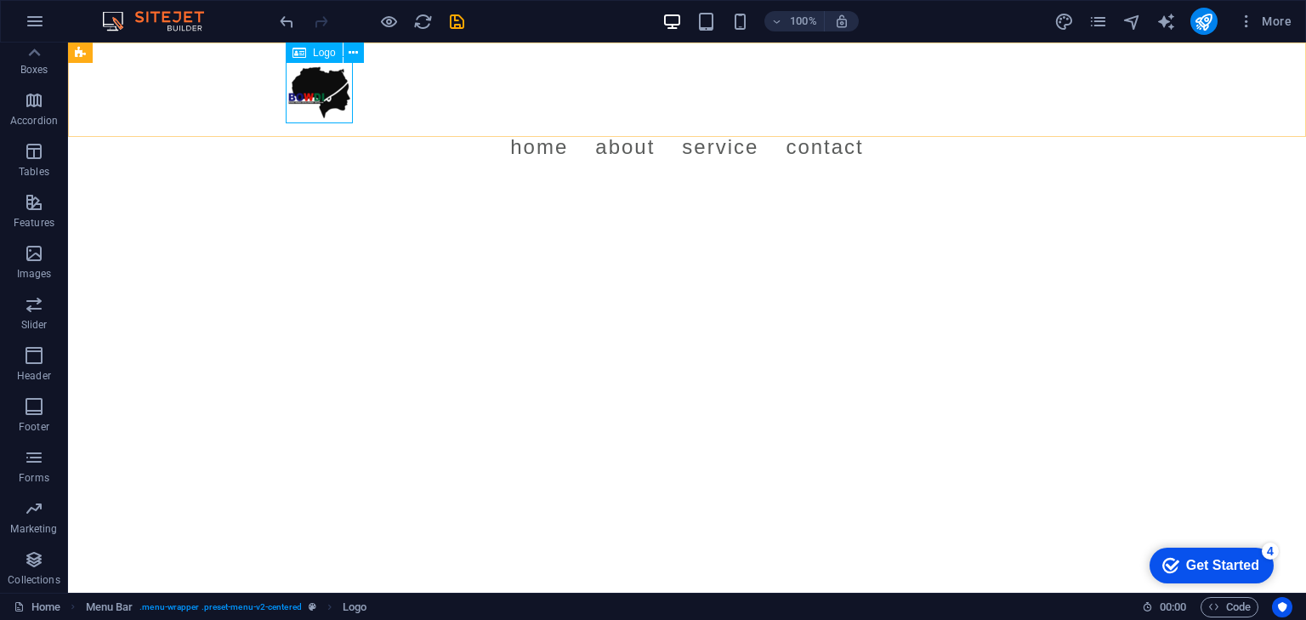
click at [318, 54] on span "Logo" at bounding box center [324, 53] width 23 height 10
click at [356, 56] on icon at bounding box center [353, 53] width 9 height 18
click at [308, 60] on div "Logo" at bounding box center [314, 53] width 57 height 20
select select "px"
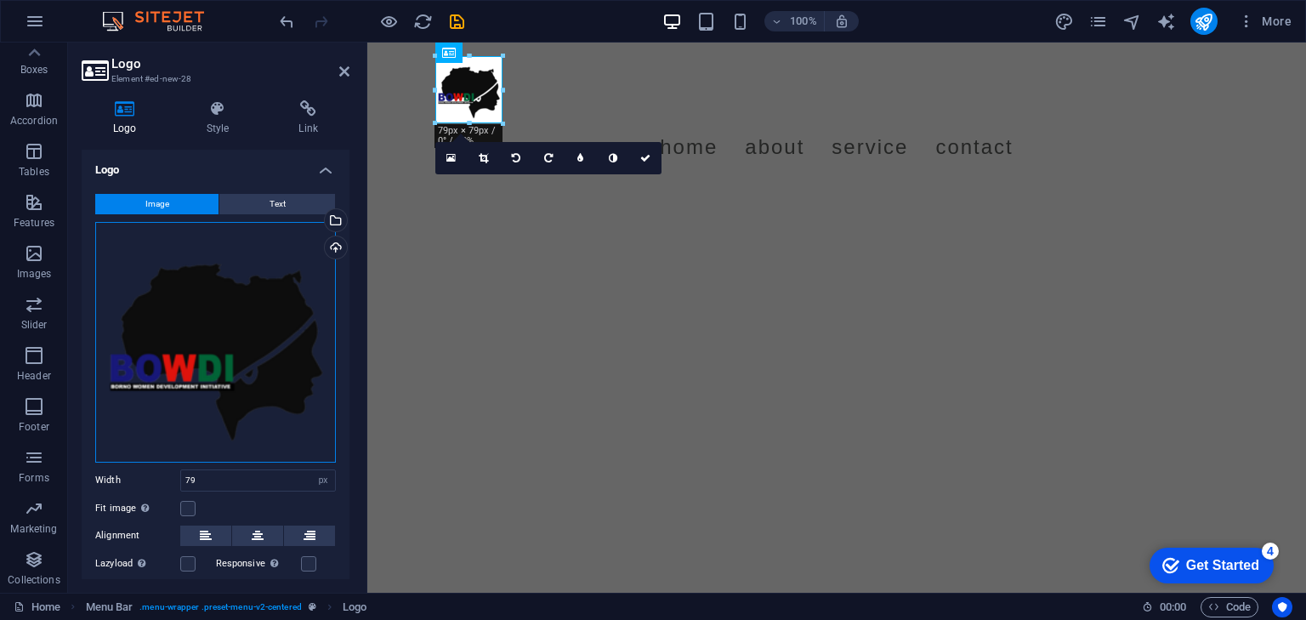
click at [213, 354] on div "Drag files here, click to choose files or select files from Files or our free s…" at bounding box center [215, 342] width 241 height 241
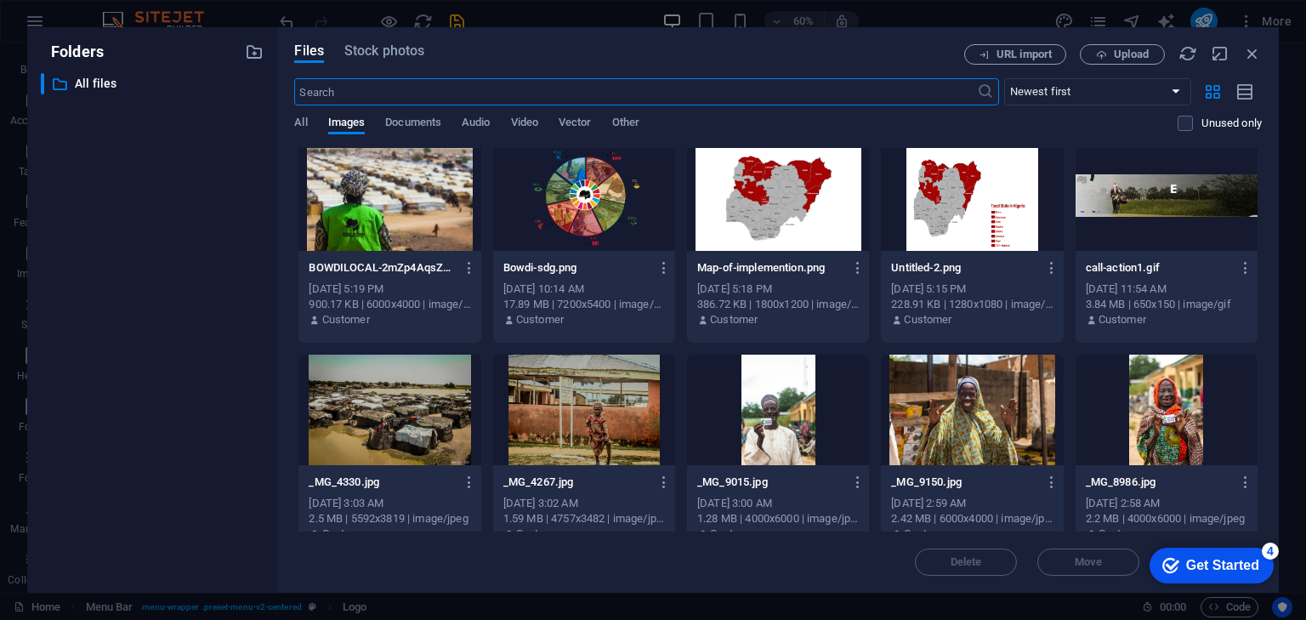
scroll to position [0, 0]
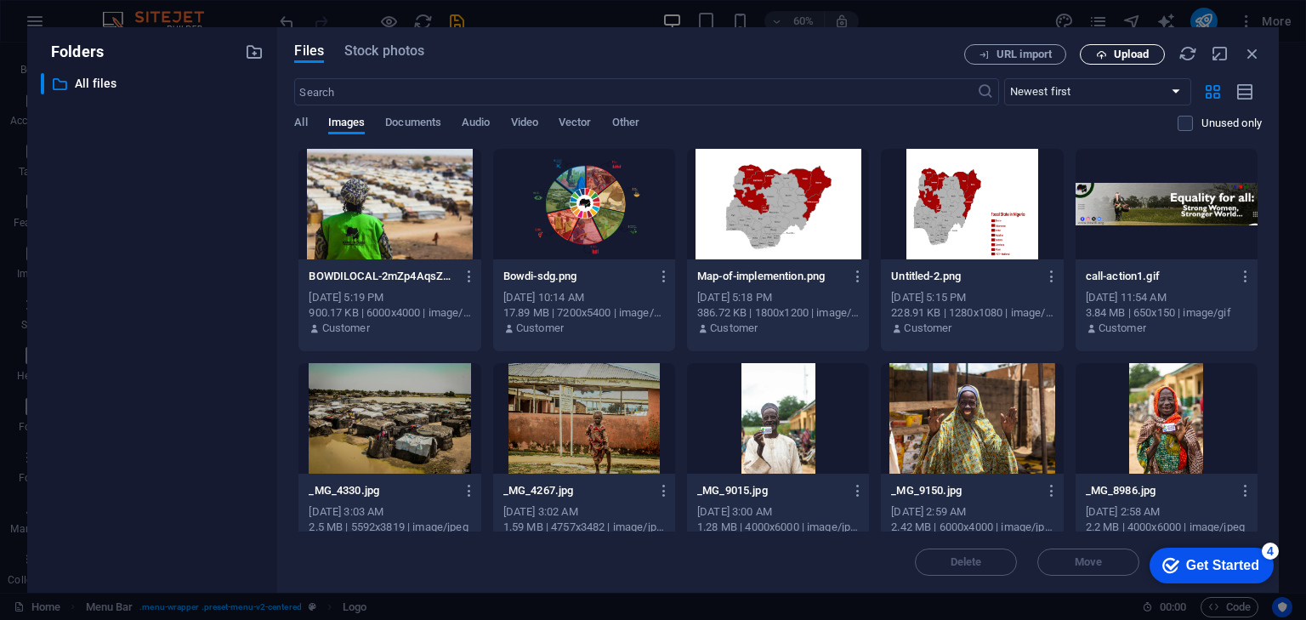
click at [1119, 54] on span "Upload" at bounding box center [1131, 54] width 35 height 10
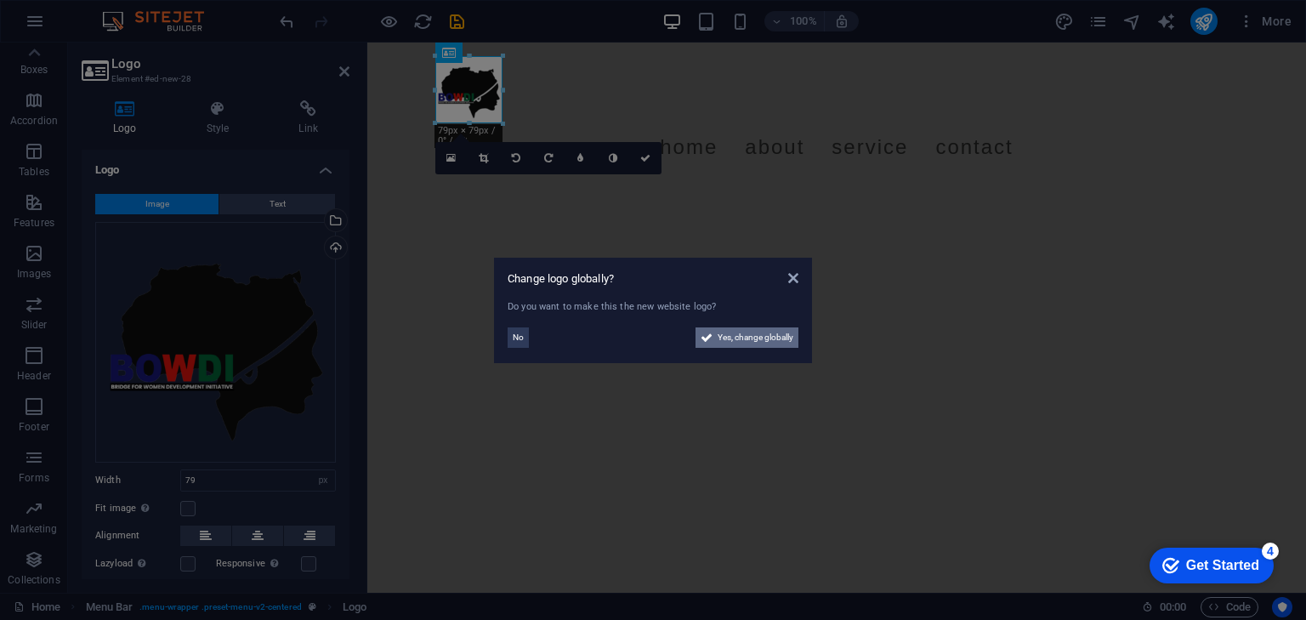
click at [747, 336] on span "Yes, change globally" at bounding box center [756, 337] width 76 height 20
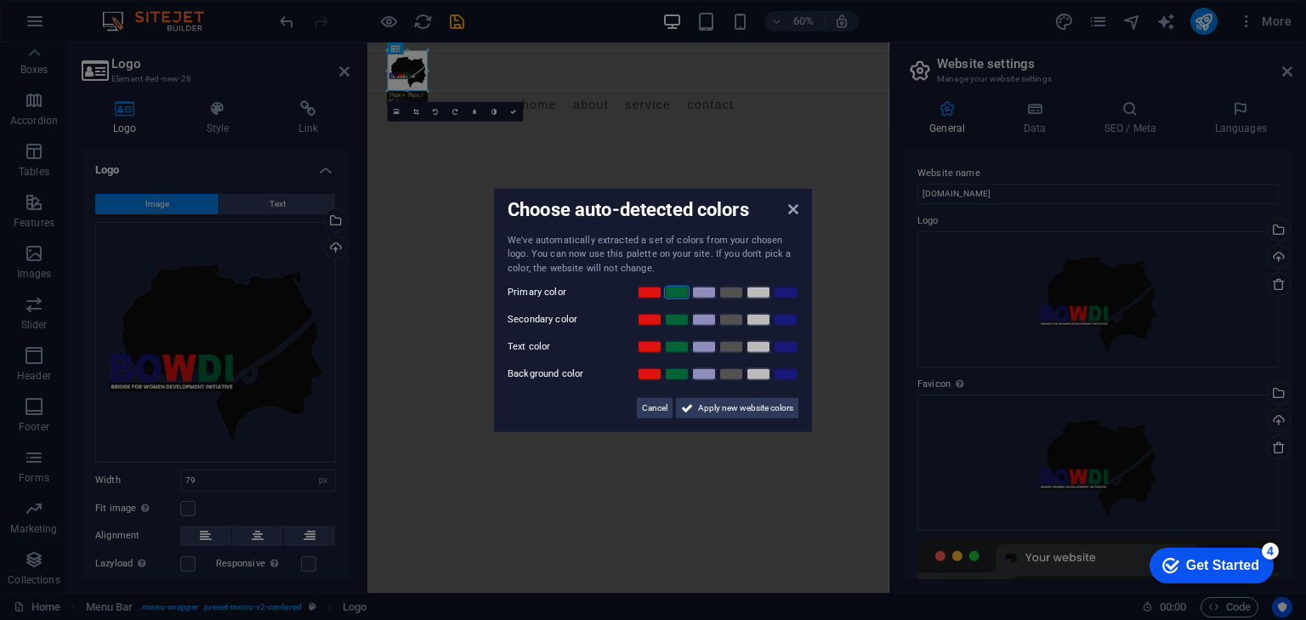
click at [674, 289] on link at bounding box center [677, 293] width 26 height 14
click at [783, 323] on link at bounding box center [786, 320] width 26 height 14
click at [751, 346] on link at bounding box center [759, 347] width 26 height 14
click at [736, 345] on link at bounding box center [732, 347] width 26 height 14
drag, startPoint x: 753, startPoint y: 384, endPoint x: 751, endPoint y: 414, distance: 29.9
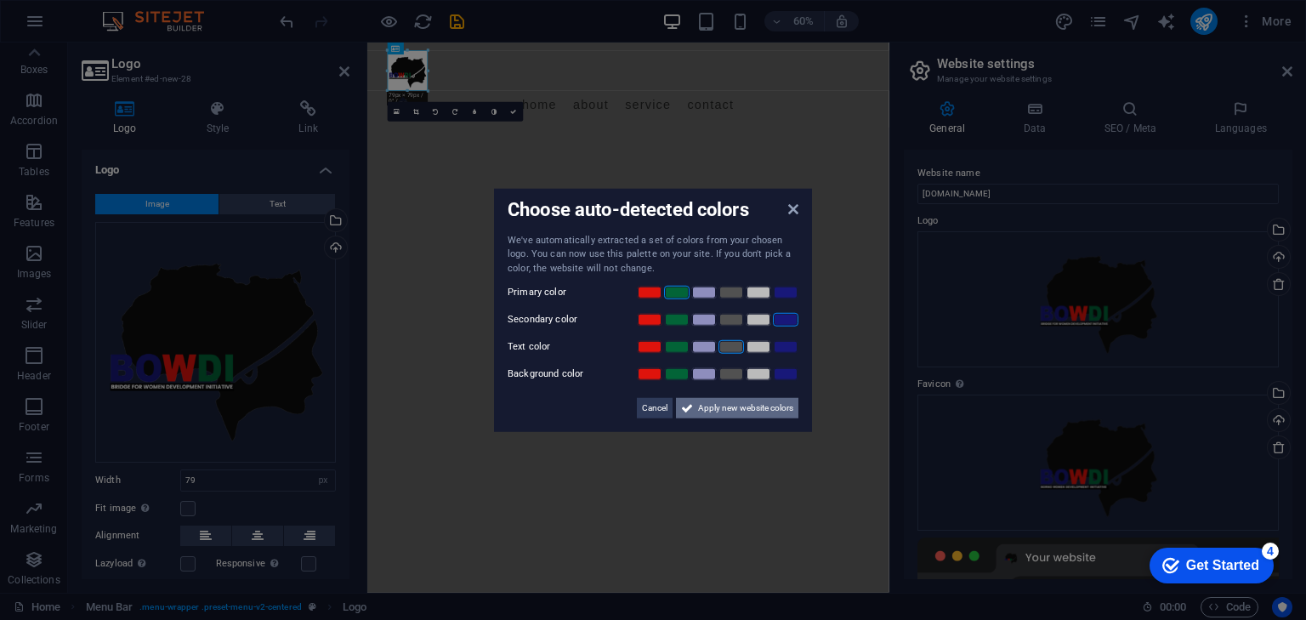
click at [751, 414] on div "We've automatically extracted a set of colors from your chosen logo. You can no…" at bounding box center [653, 325] width 291 height 185
click at [750, 348] on link at bounding box center [759, 347] width 26 height 14
click at [653, 346] on link at bounding box center [650, 347] width 26 height 14
click at [755, 374] on link at bounding box center [759, 374] width 26 height 14
click at [741, 407] on span "Apply new website colors" at bounding box center [745, 408] width 95 height 20
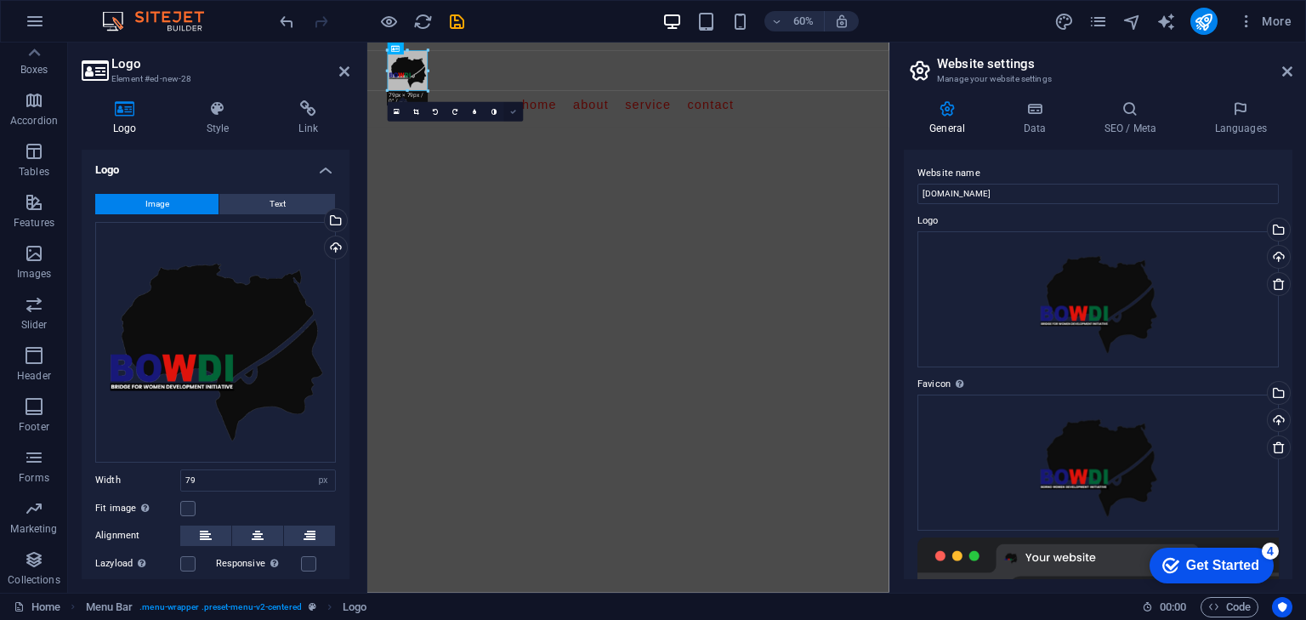
click at [513, 111] on icon at bounding box center [513, 112] width 6 height 6
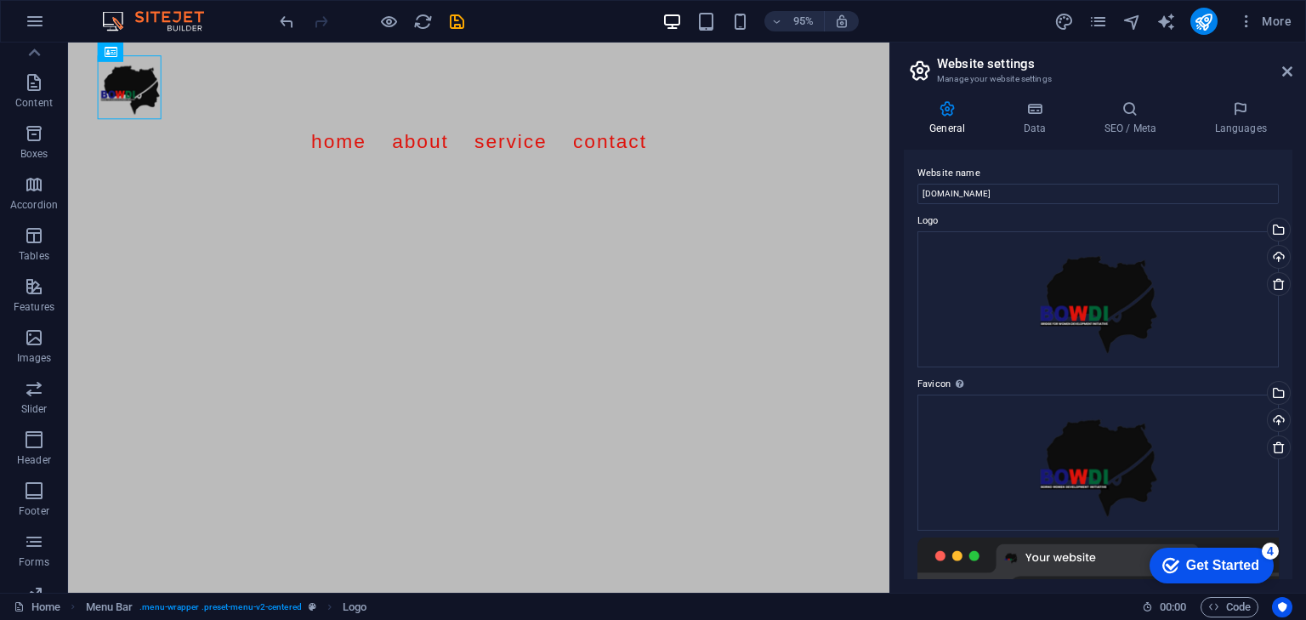
scroll to position [129, 0]
click at [111, 88] on div at bounding box center [500, 89] width 803 height 67
select select "px"
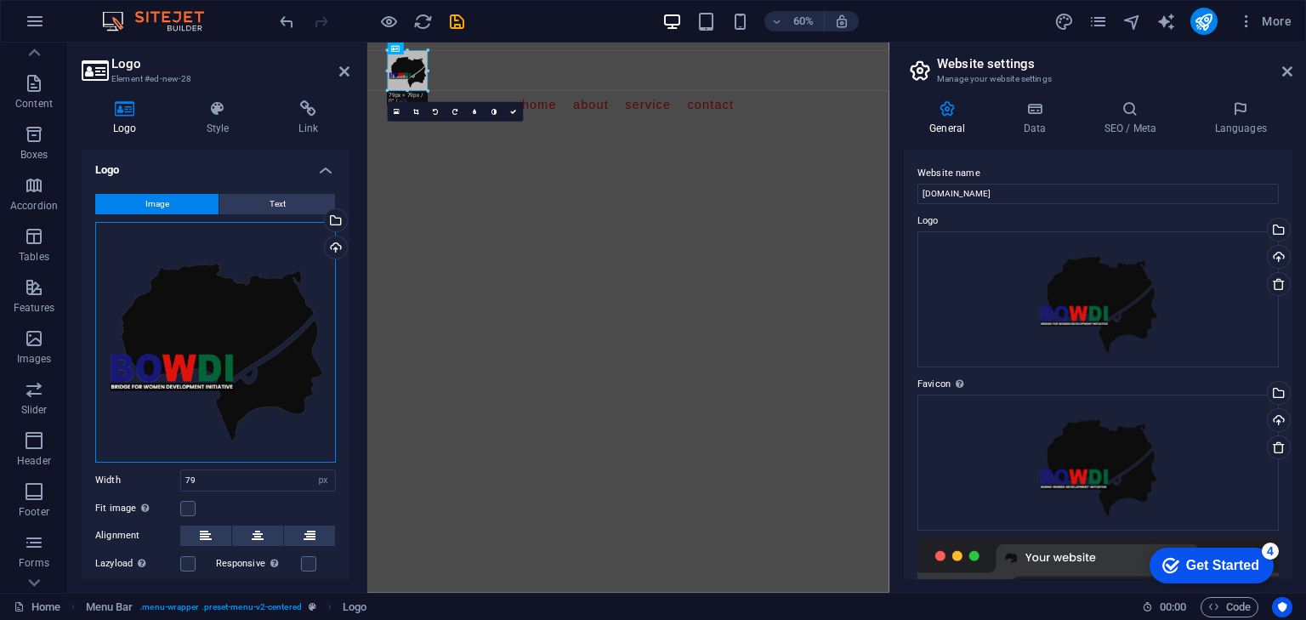
click at [187, 327] on div "Drag files here, click to choose files or select files from Files or our free s…" at bounding box center [215, 342] width 241 height 241
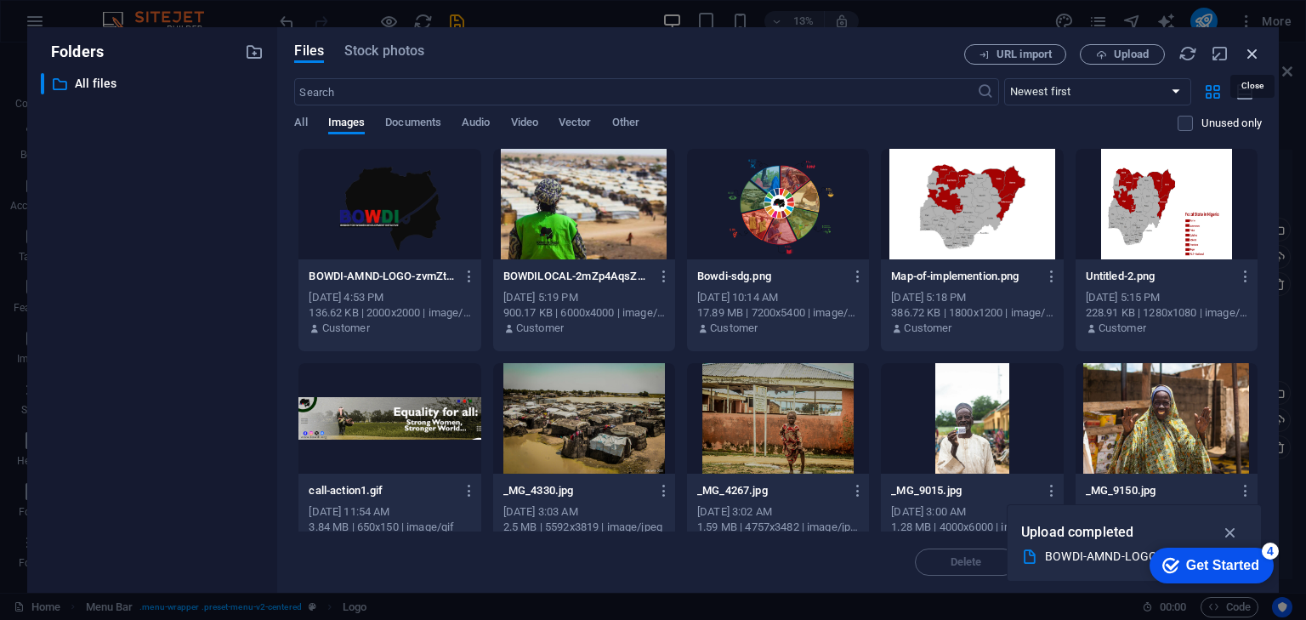
click at [1257, 55] on icon "button" at bounding box center [1252, 53] width 19 height 19
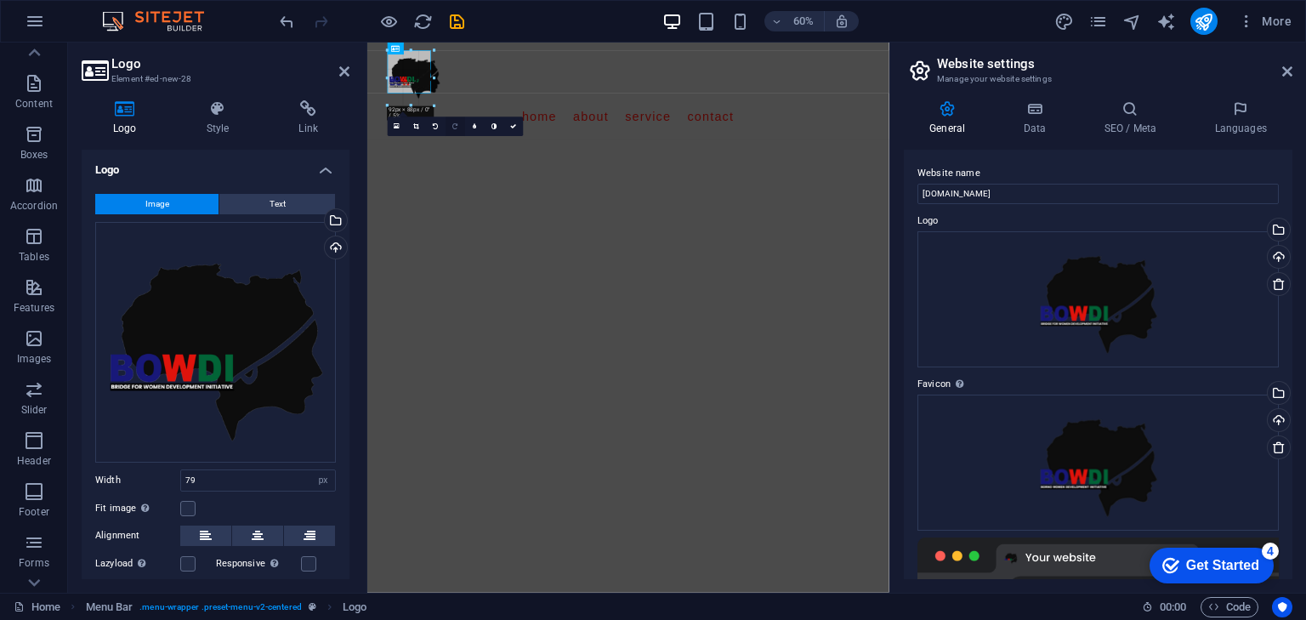
drag, startPoint x: 429, startPoint y: 92, endPoint x: 461, endPoint y: 117, distance: 40.5
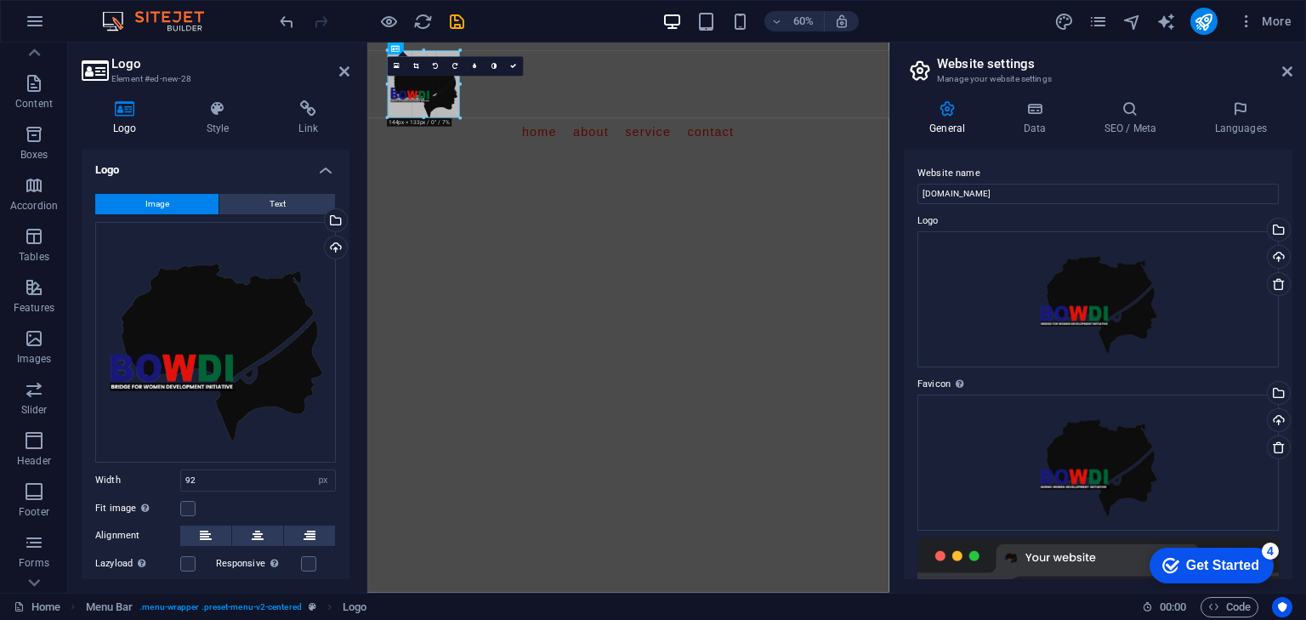
drag, startPoint x: 434, startPoint y: 99, endPoint x: 477, endPoint y: 130, distance: 53.1
drag, startPoint x: 459, startPoint y: 121, endPoint x: 485, endPoint y: 142, distance: 33.2
type input "171"
click at [514, 70] on link at bounding box center [514, 67] width 20 height 20
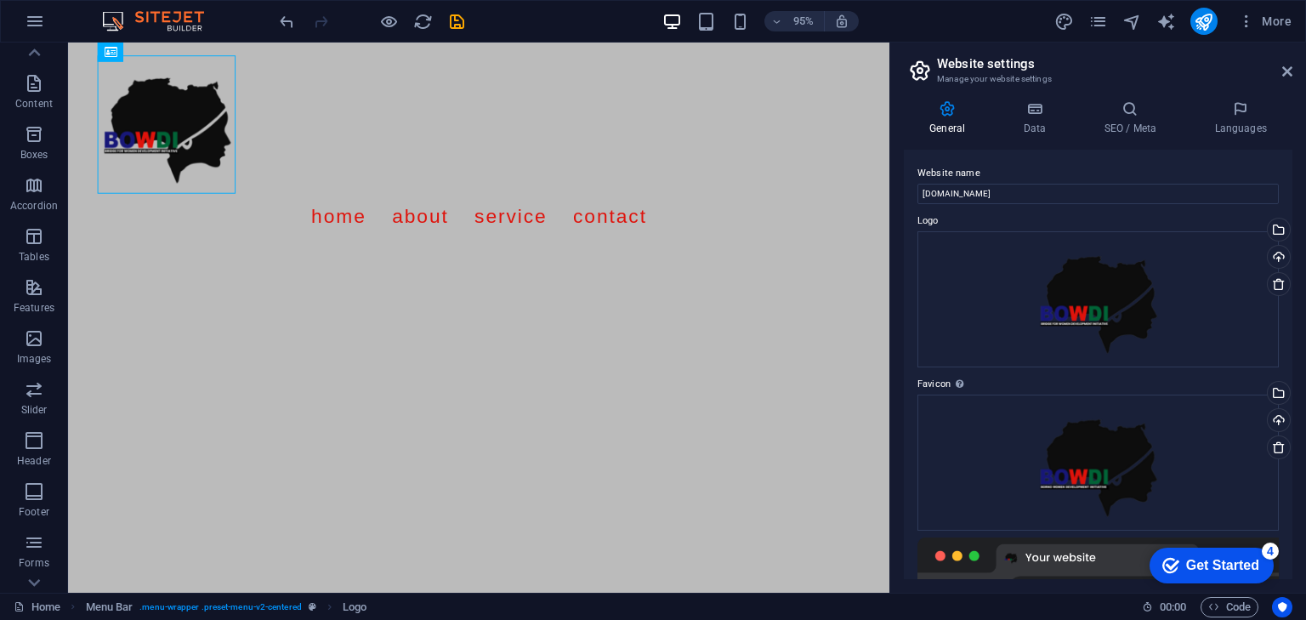
click at [340, 252] on html "Skip to main content Menu Home About Service Contact" at bounding box center [500, 153] width 865 height 220
click at [167, 128] on div at bounding box center [500, 128] width 803 height 145
select select "px"
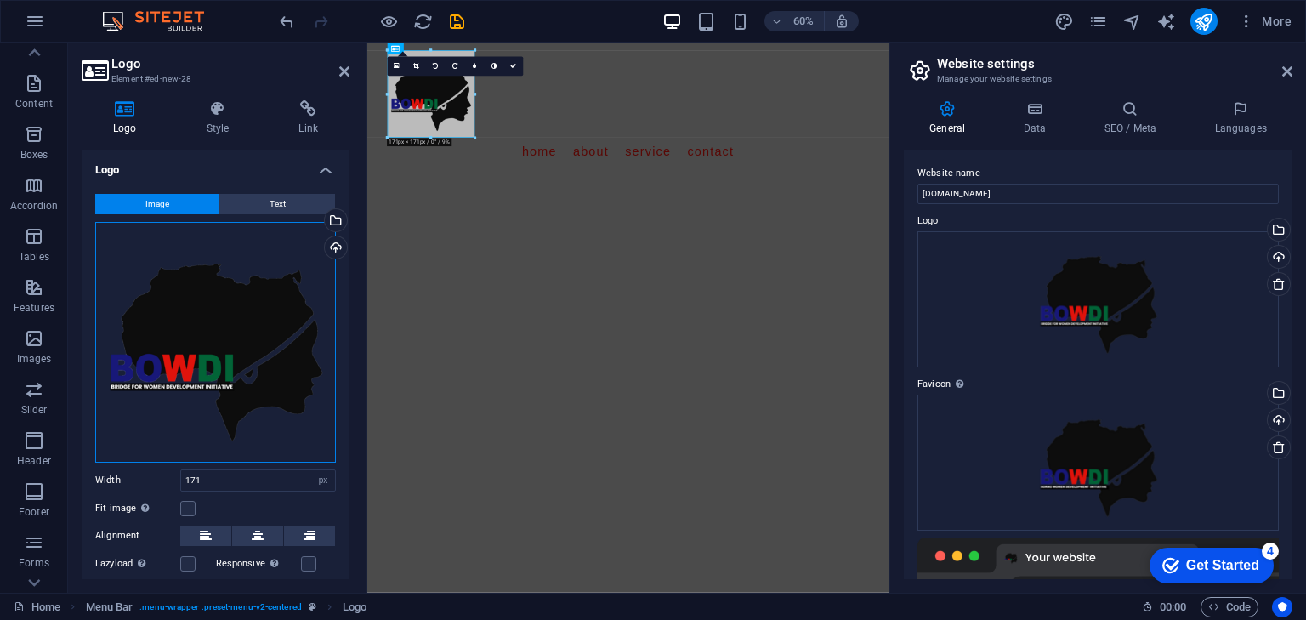
click at [189, 313] on div "Drag files here, click to choose files or select files from Files or our free s…" at bounding box center [215, 342] width 241 height 241
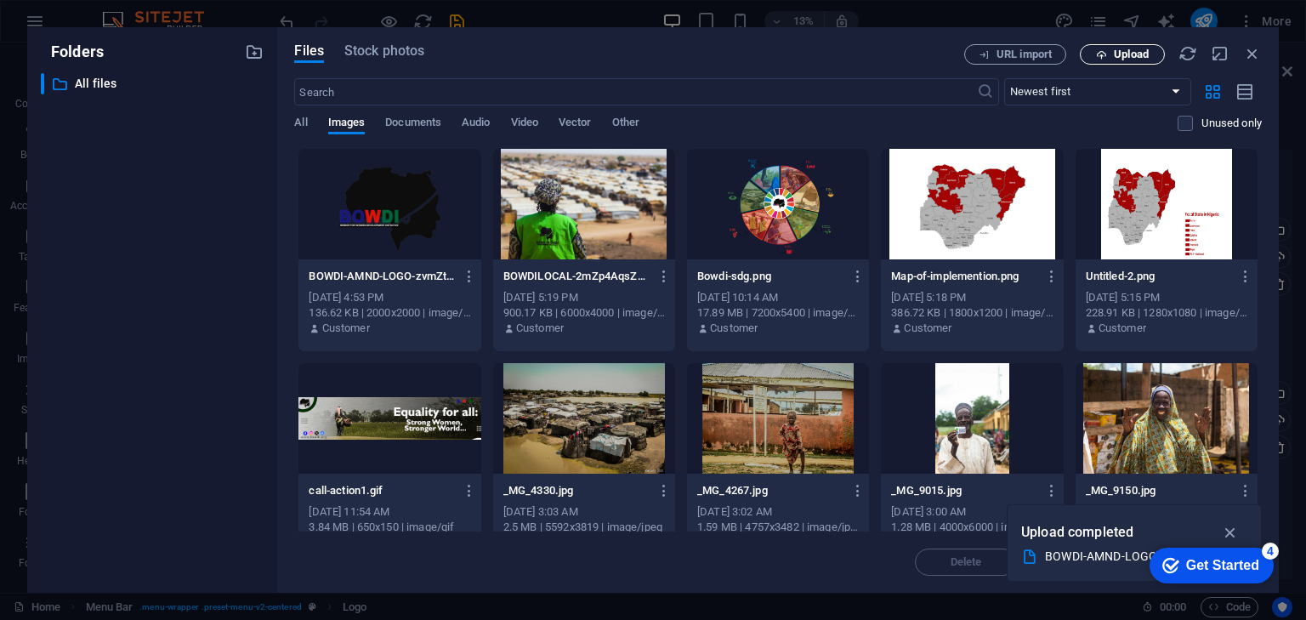
click at [1125, 47] on button "Upload" at bounding box center [1122, 54] width 85 height 20
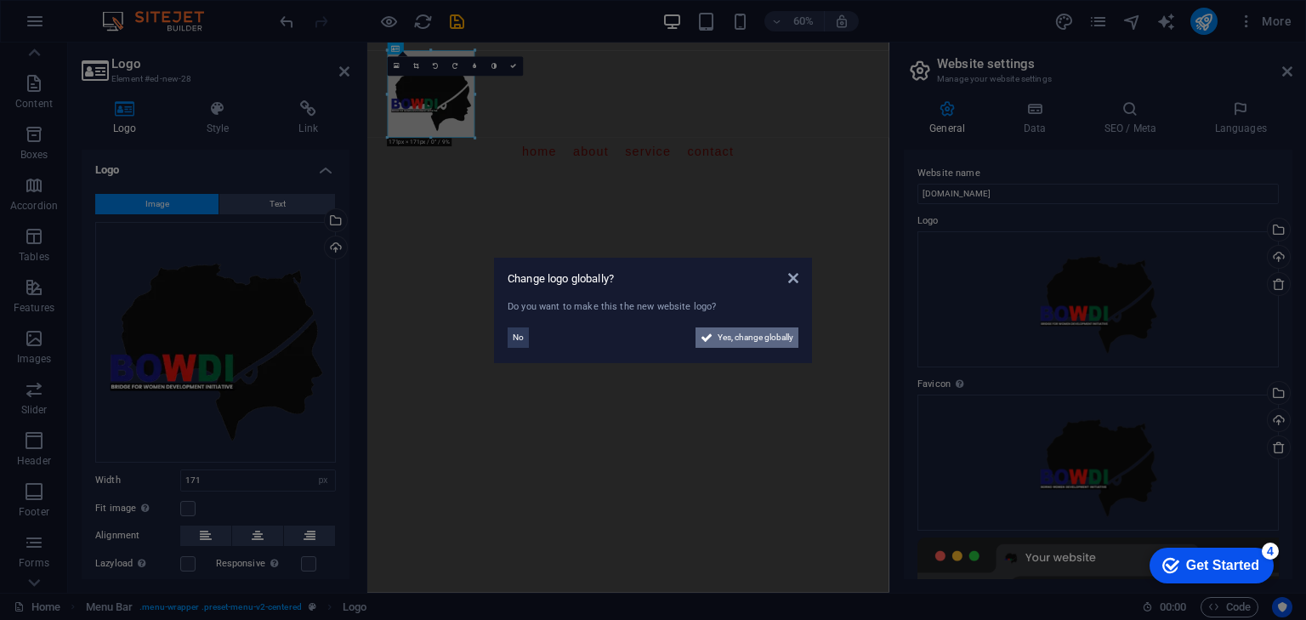
click at [759, 331] on span "Yes, change globally" at bounding box center [756, 337] width 76 height 20
click at [1021, 263] on html "Skip to main content Menu Home About Service Contact" at bounding box center [802, 153] width 870 height 220
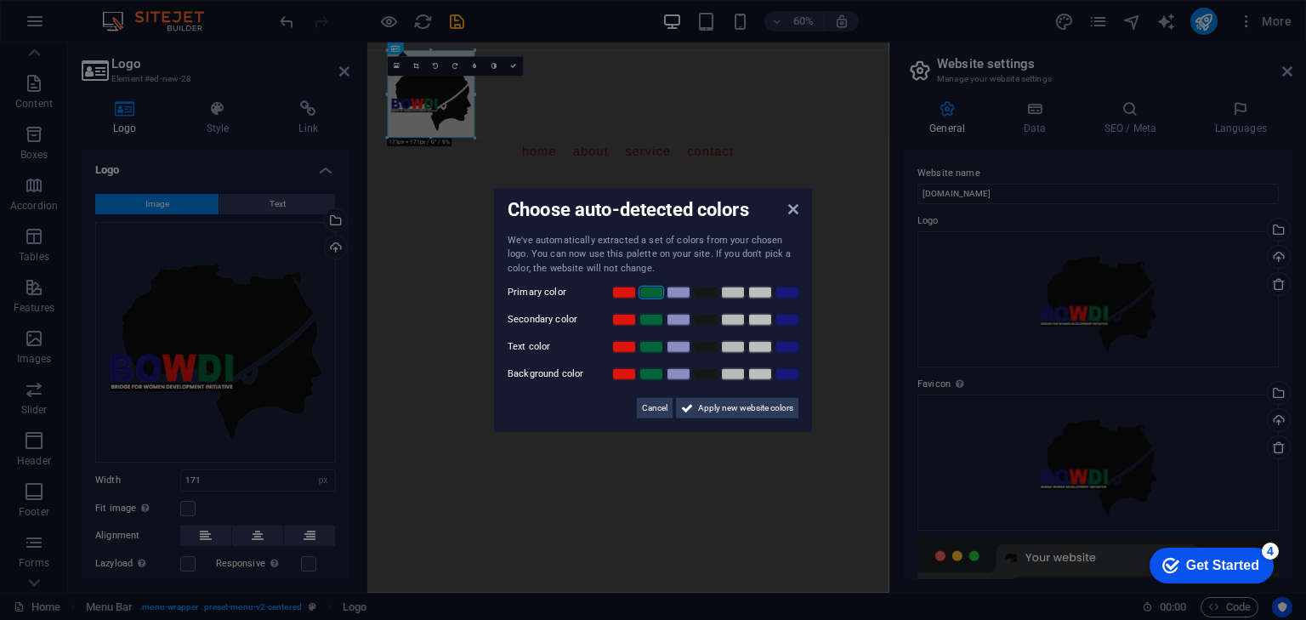
click at [655, 289] on link at bounding box center [652, 293] width 26 height 14
click at [628, 318] on link at bounding box center [624, 320] width 26 height 14
click at [785, 349] on link at bounding box center [788, 347] width 26 height 14
click at [756, 373] on link at bounding box center [760, 374] width 26 height 14
click at [738, 373] on link at bounding box center [733, 374] width 26 height 14
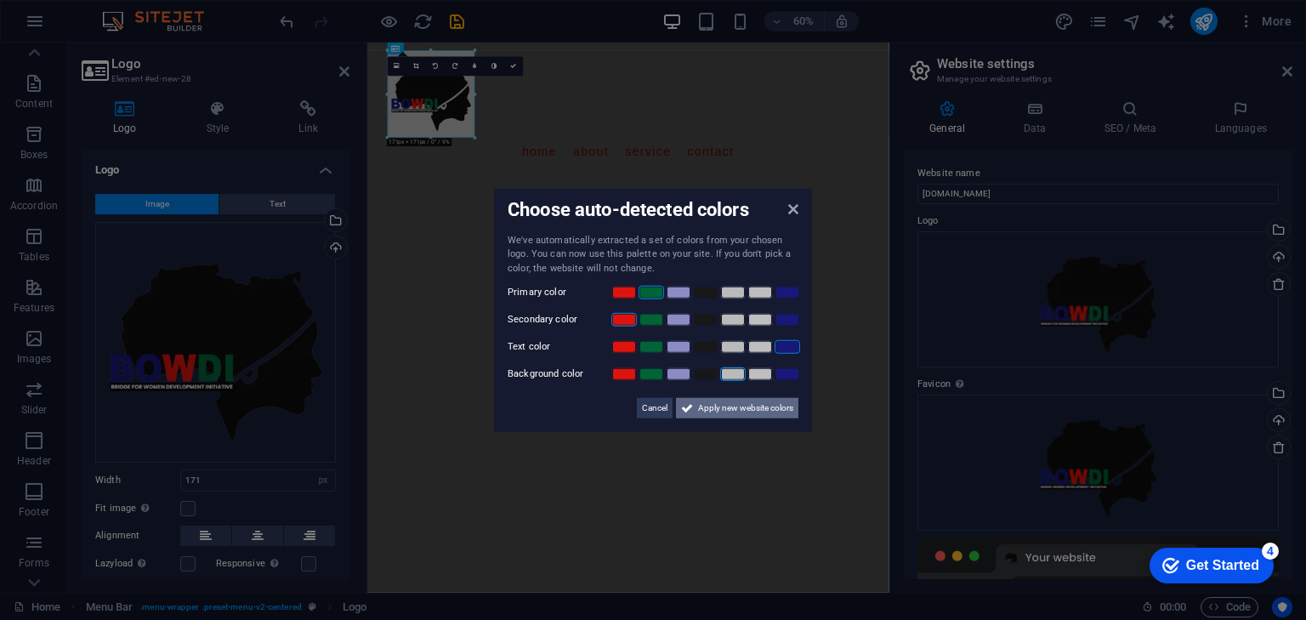
click at [738, 402] on span "Apply new website colors" at bounding box center [745, 408] width 95 height 20
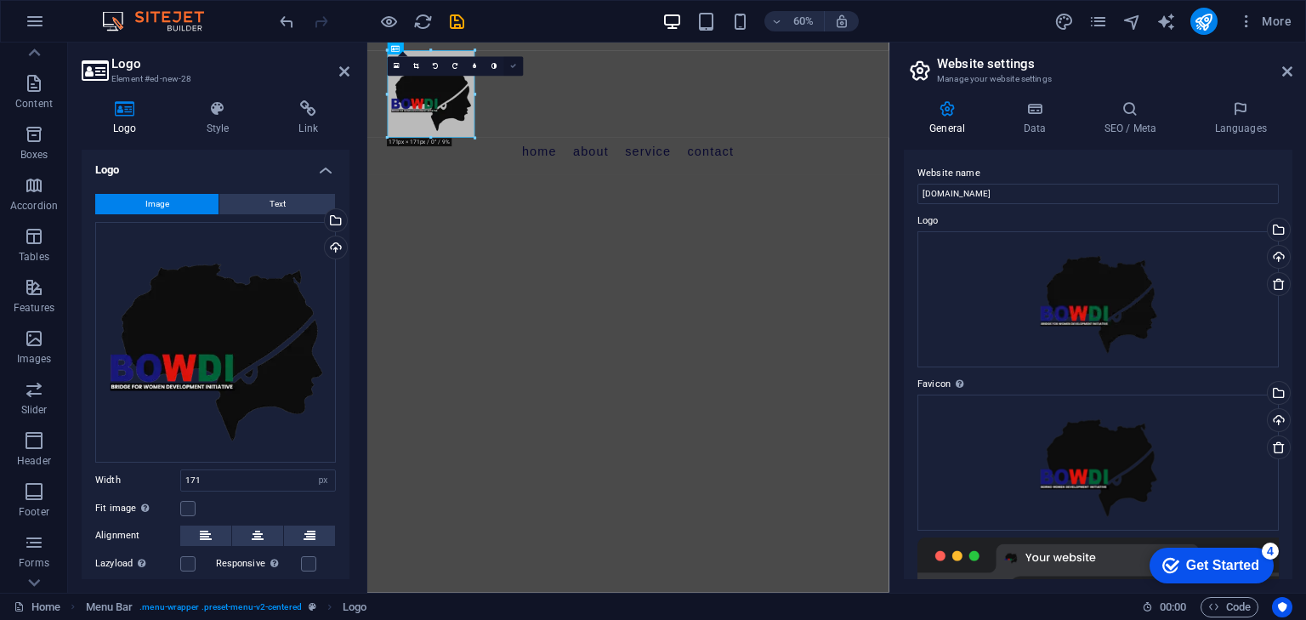
click at [515, 64] on icon at bounding box center [513, 67] width 6 height 6
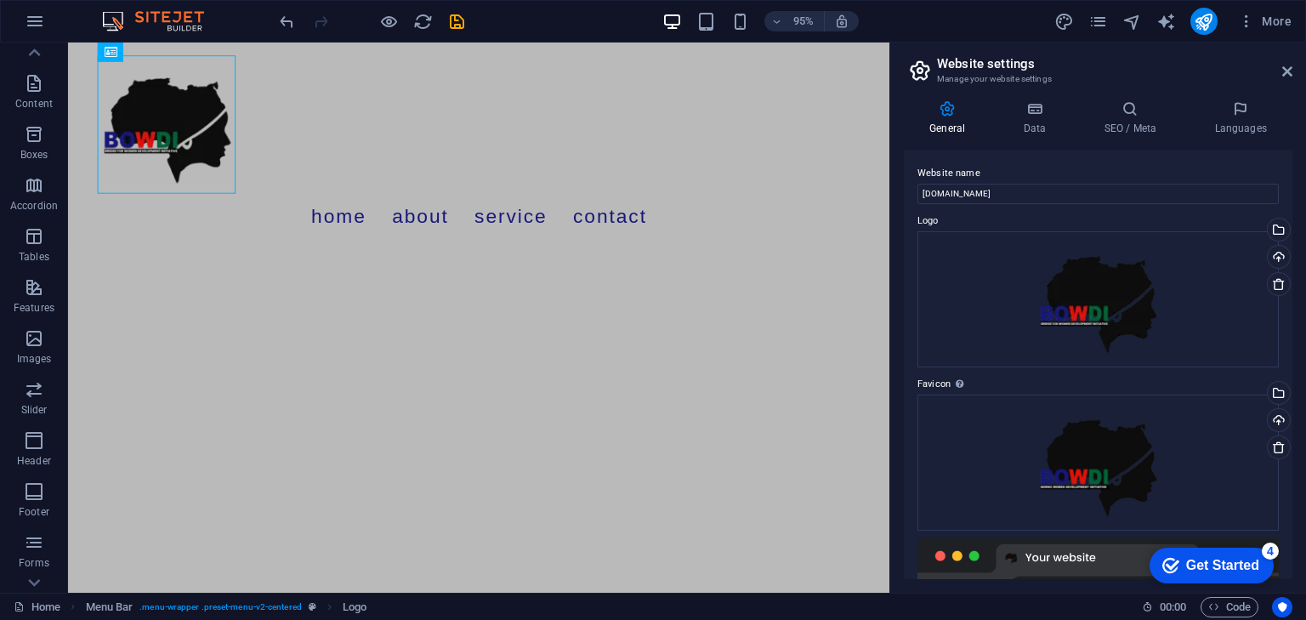
click at [358, 259] on html "Skip to main content Menu Home About Service Contact" at bounding box center [500, 153] width 865 height 220
click at [548, 263] on html "Skip to main content Menu Home About Service Contact" at bounding box center [500, 153] width 865 height 220
click at [628, 263] on html "Skip to main content Menu Home About Service Contact" at bounding box center [500, 153] width 865 height 220
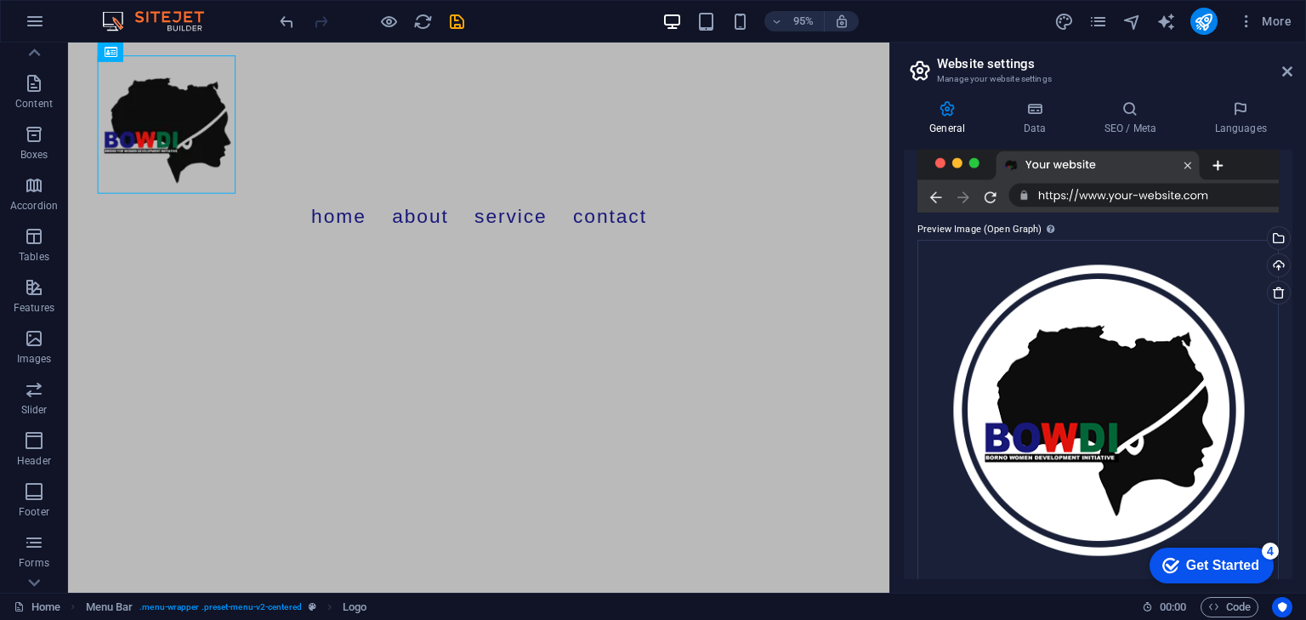
scroll to position [406, 0]
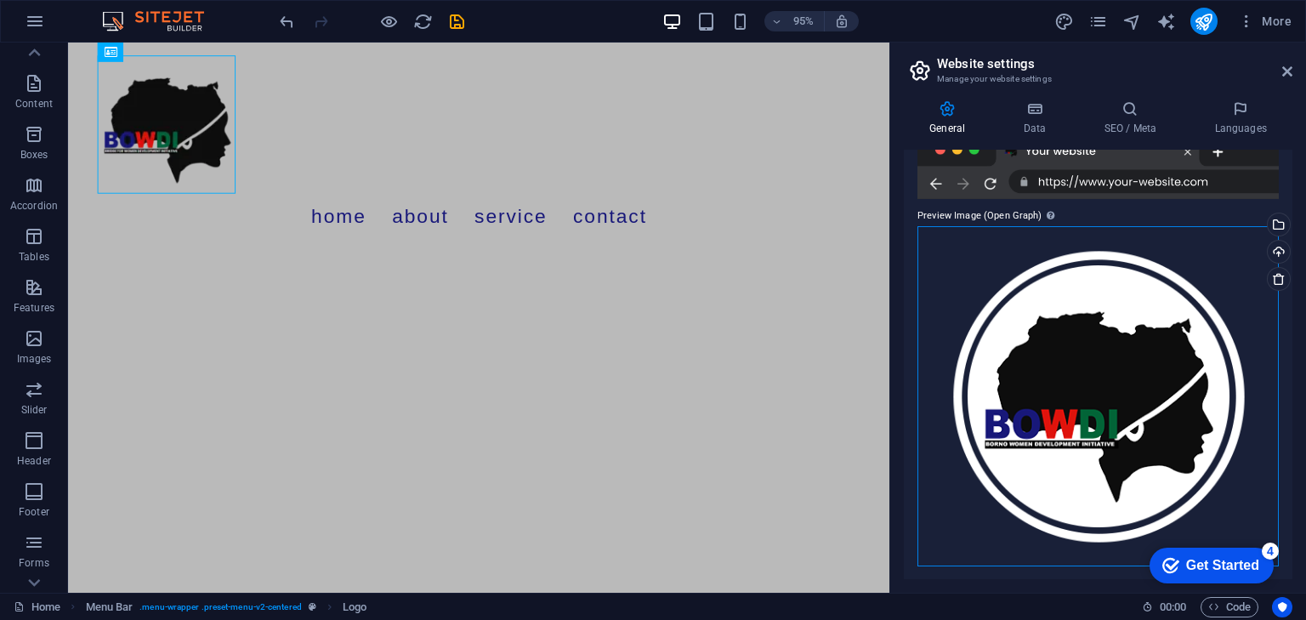
click at [1086, 312] on div "Drag files here, click to choose files or select files from Files or our free s…" at bounding box center [1098, 396] width 361 height 340
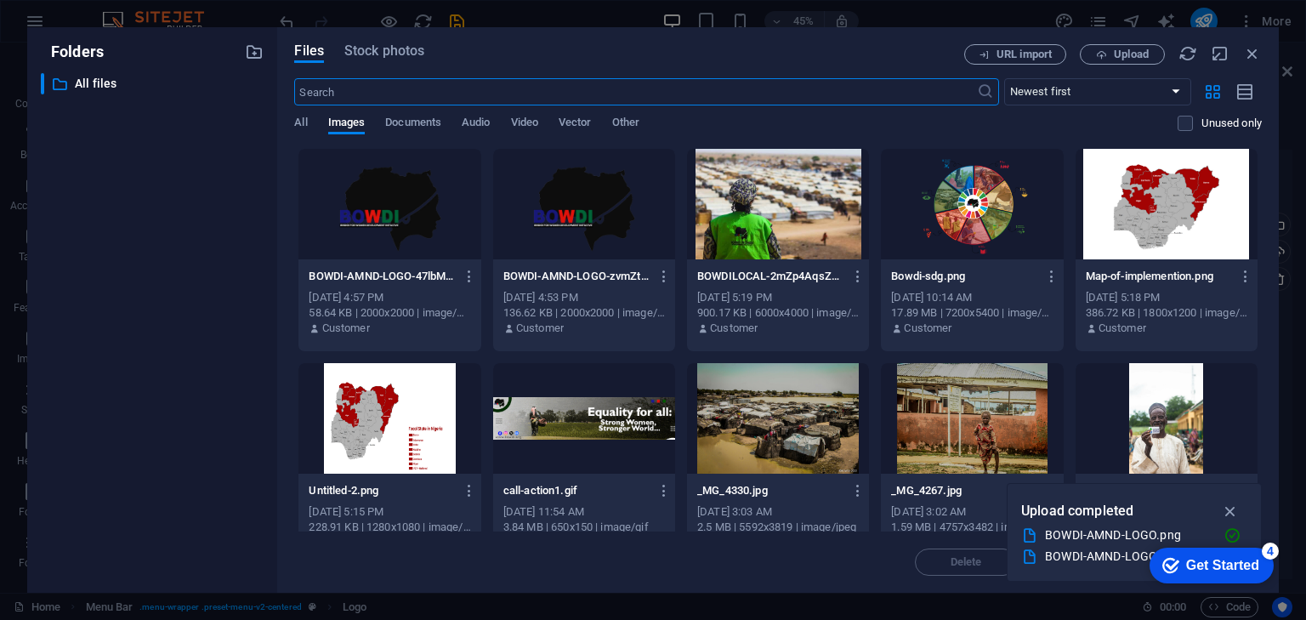
click at [397, 211] on div at bounding box center [389, 204] width 182 height 111
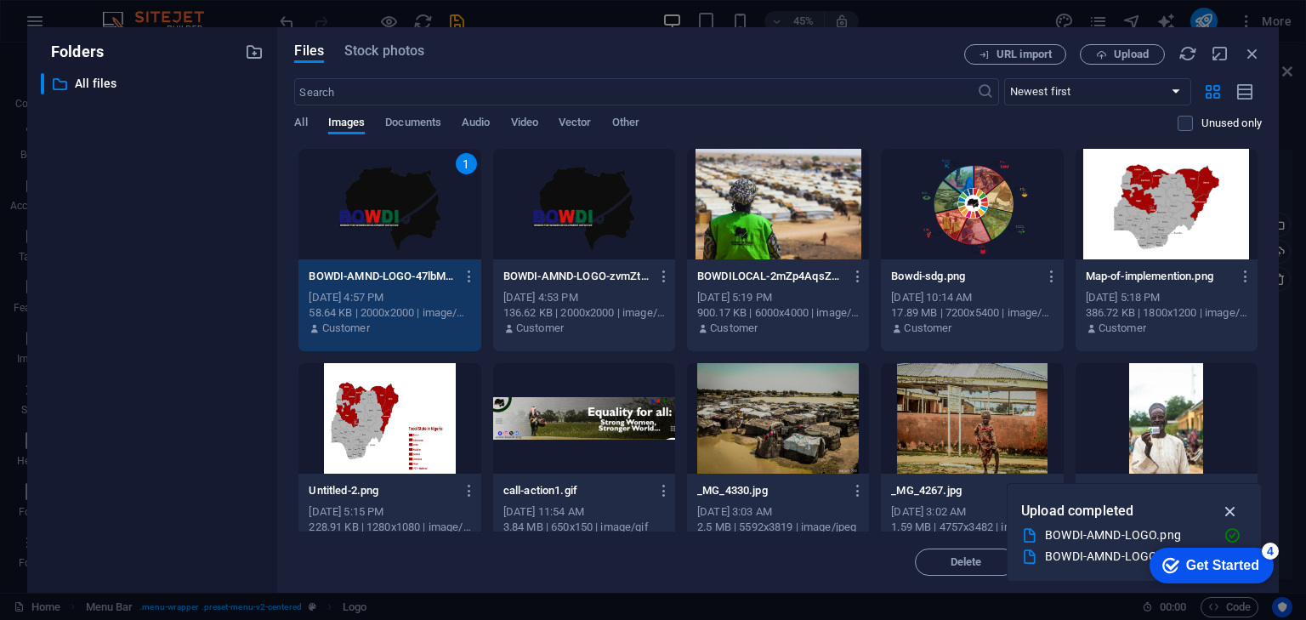
click at [1232, 512] on icon "button" at bounding box center [1231, 511] width 20 height 19
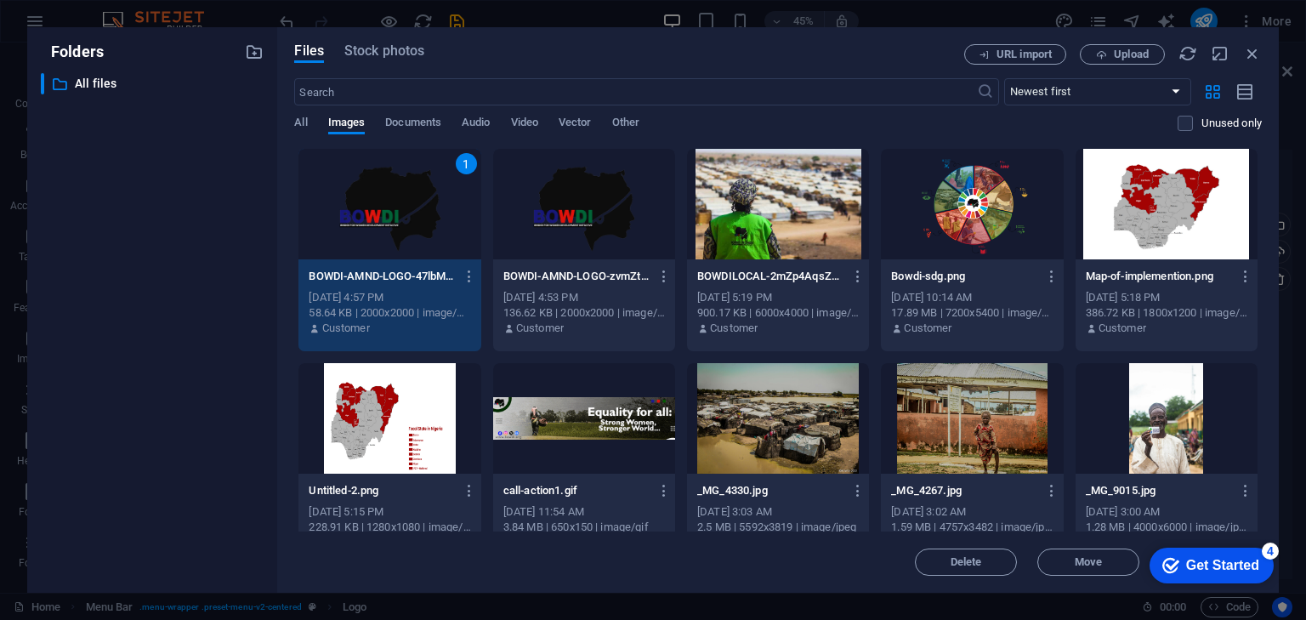
drag, startPoint x: 1197, startPoint y: 565, endPoint x: 1363, endPoint y: 911, distance: 383.8
click at [1198, 565] on div "Get Started" at bounding box center [1222, 565] width 73 height 15
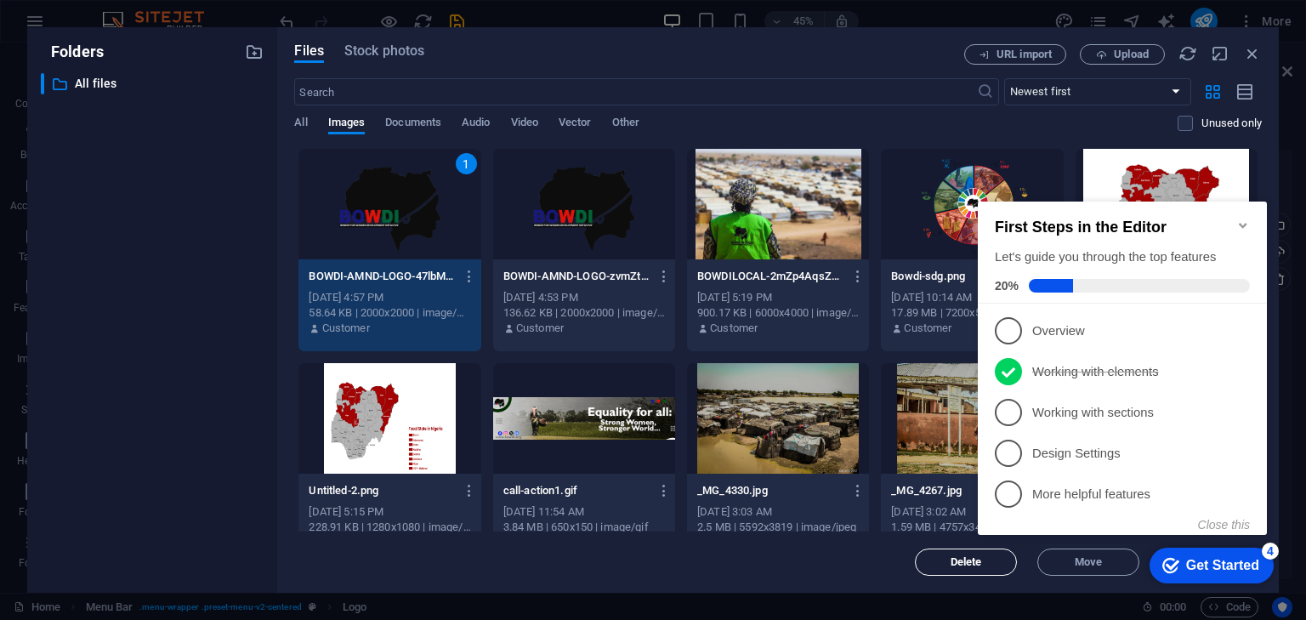
click at [915, 560] on button "Delete" at bounding box center [966, 561] width 102 height 27
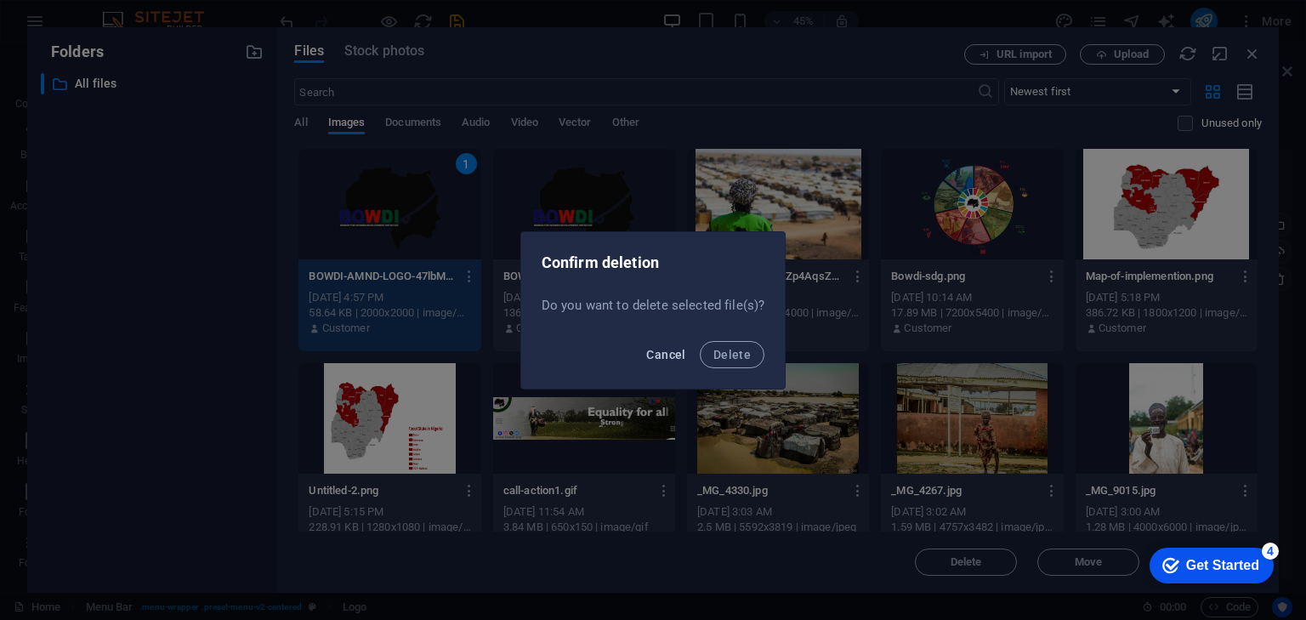
click at [677, 354] on span "Cancel" at bounding box center [665, 355] width 39 height 14
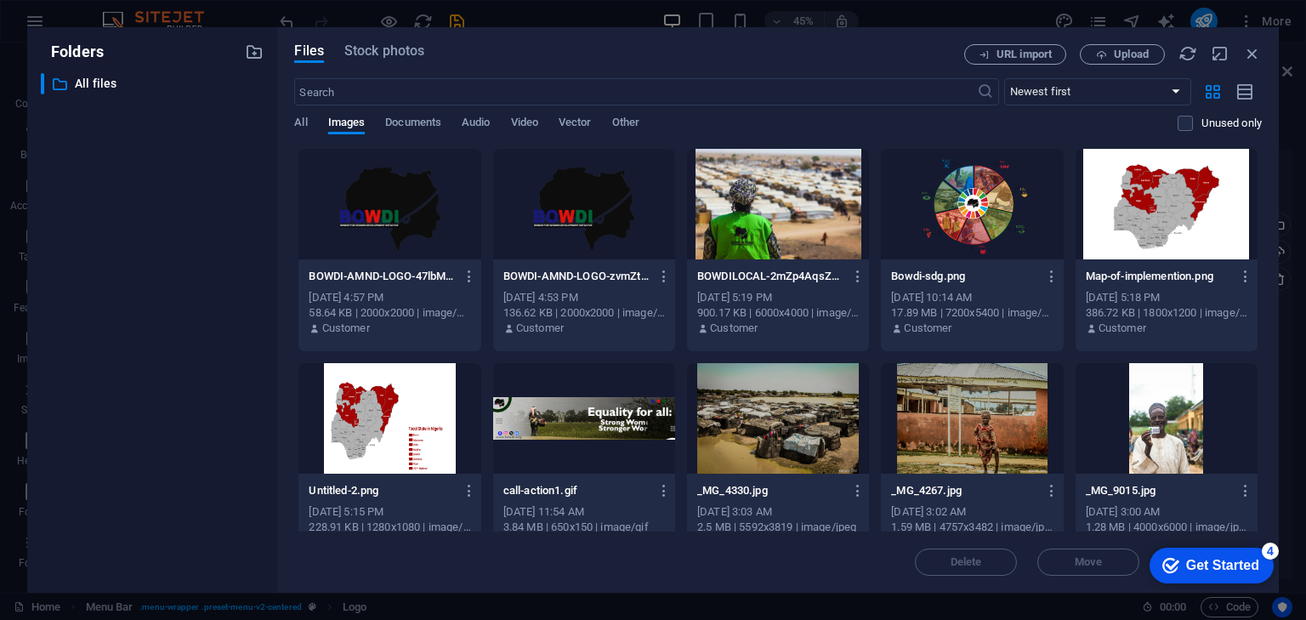
drag, startPoint x: 917, startPoint y: 44, endPoint x: 800, endPoint y: 10, distance: 121.4
click at [800, 10] on div "Folders ​ All files All files Files Stock photos URL import Upload ​ Newest fir…" at bounding box center [653, 310] width 1306 height 620
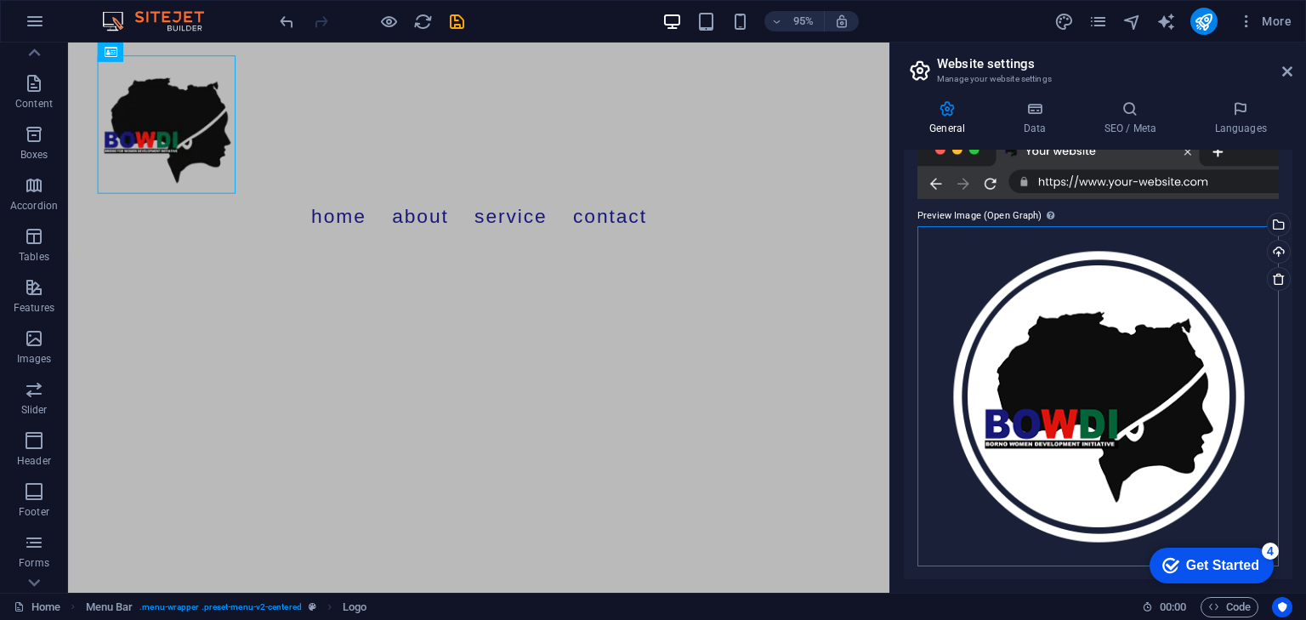
click at [1114, 307] on div "Drag files here, click to choose files or select files from Files or our free s…" at bounding box center [1098, 396] width 361 height 340
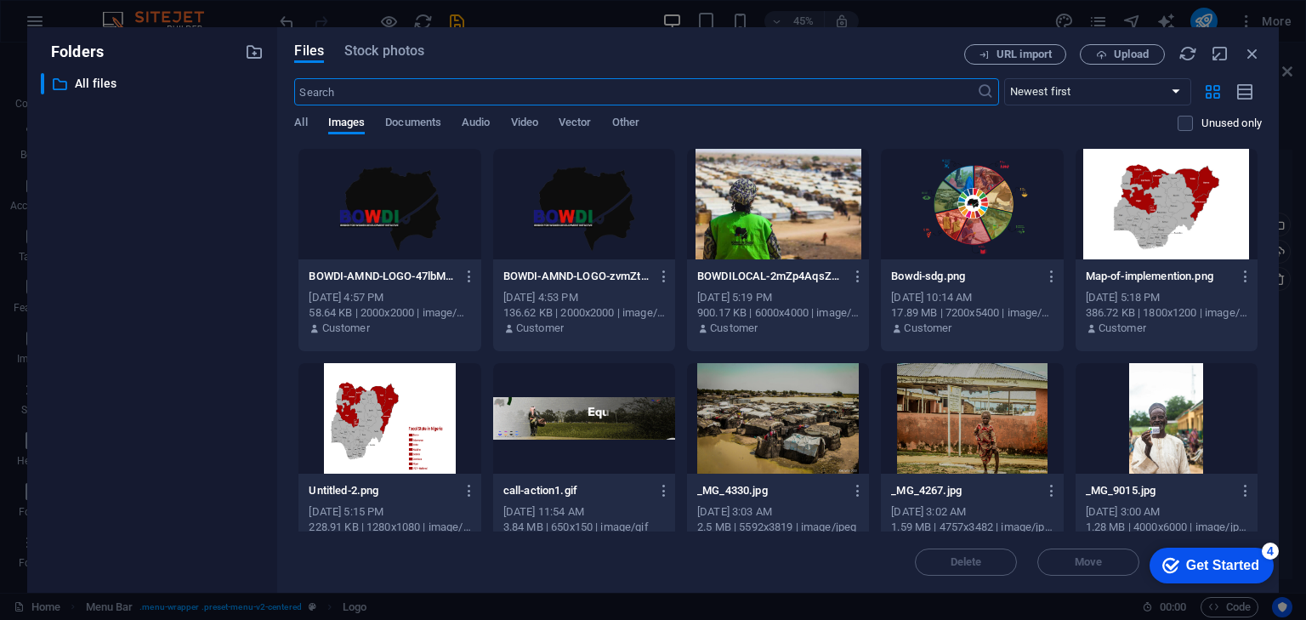
click at [410, 199] on div at bounding box center [389, 204] width 182 height 111
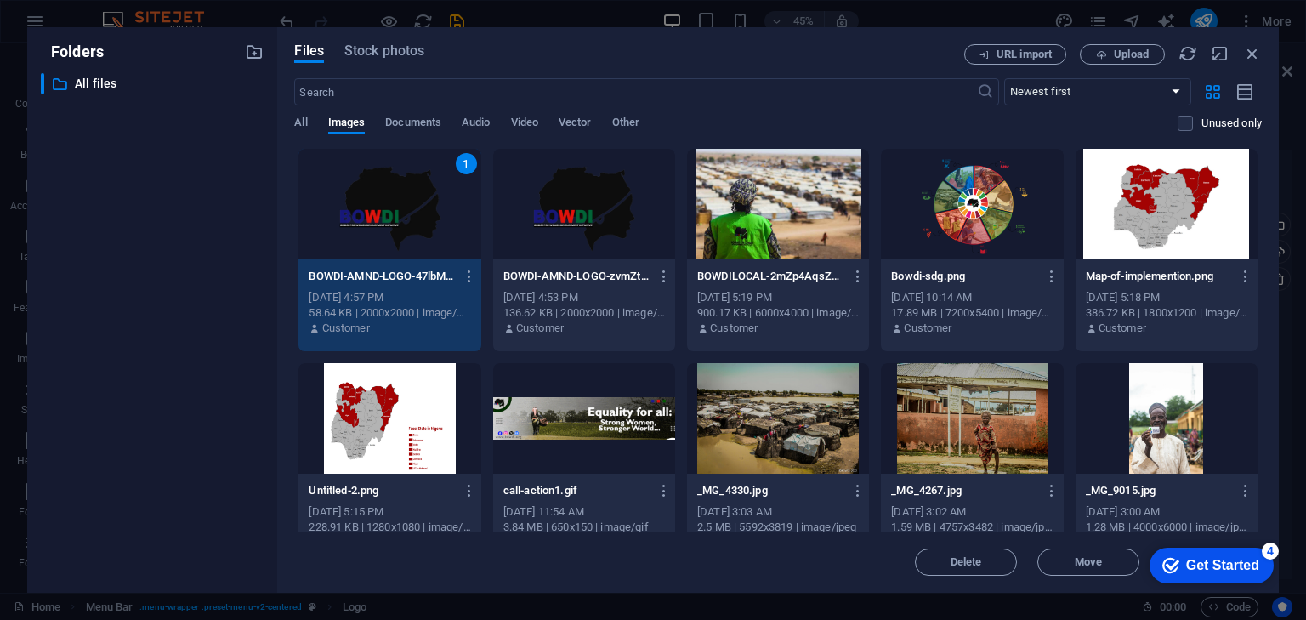
click at [410, 199] on div "1" at bounding box center [389, 204] width 182 height 111
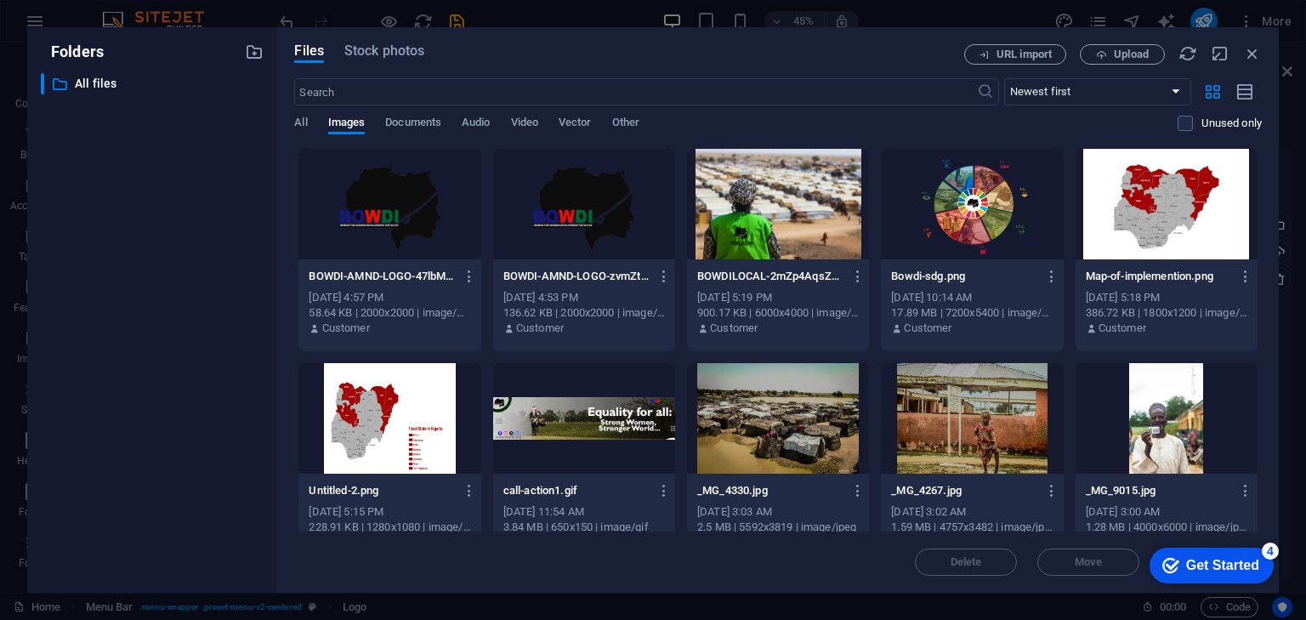
click at [410, 199] on div at bounding box center [389, 204] width 182 height 111
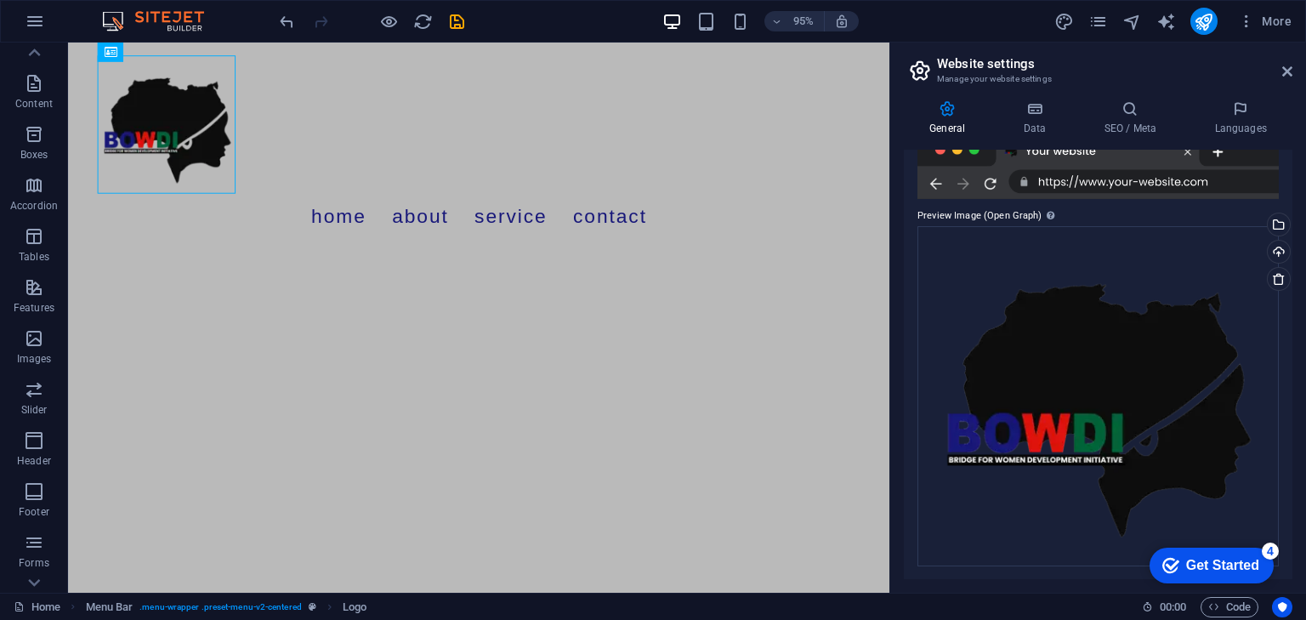
click at [662, 251] on html "Skip to main content Menu Home About Service Contact" at bounding box center [500, 153] width 865 height 220
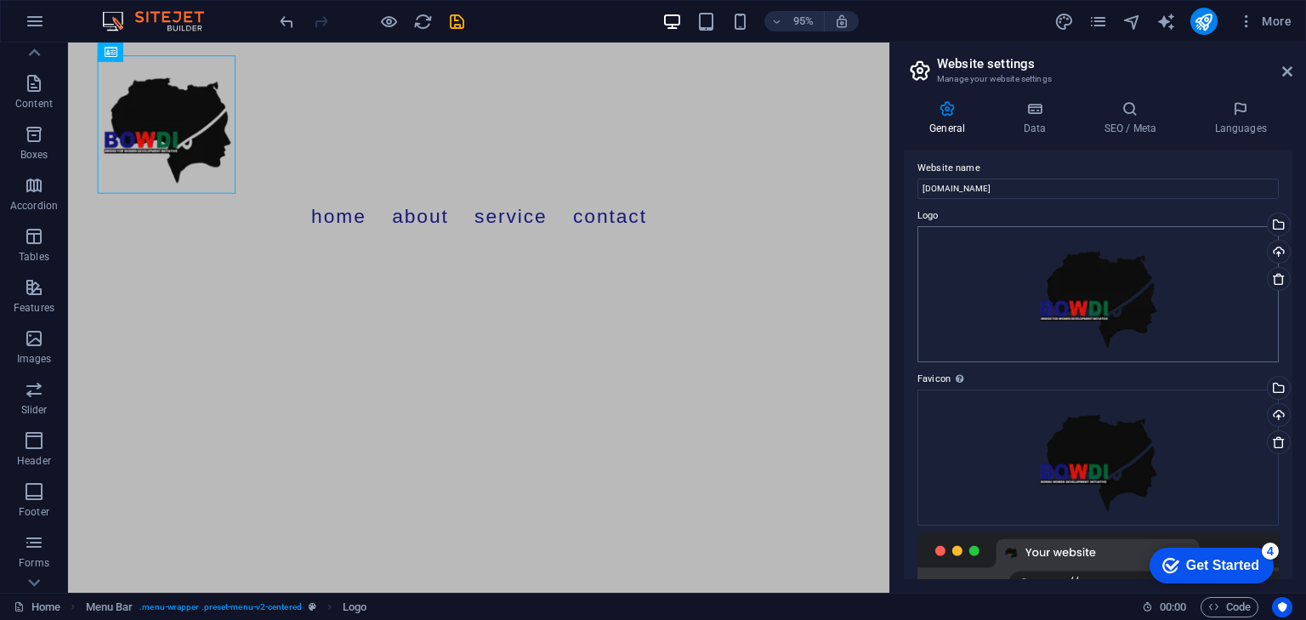
scroll to position [0, 0]
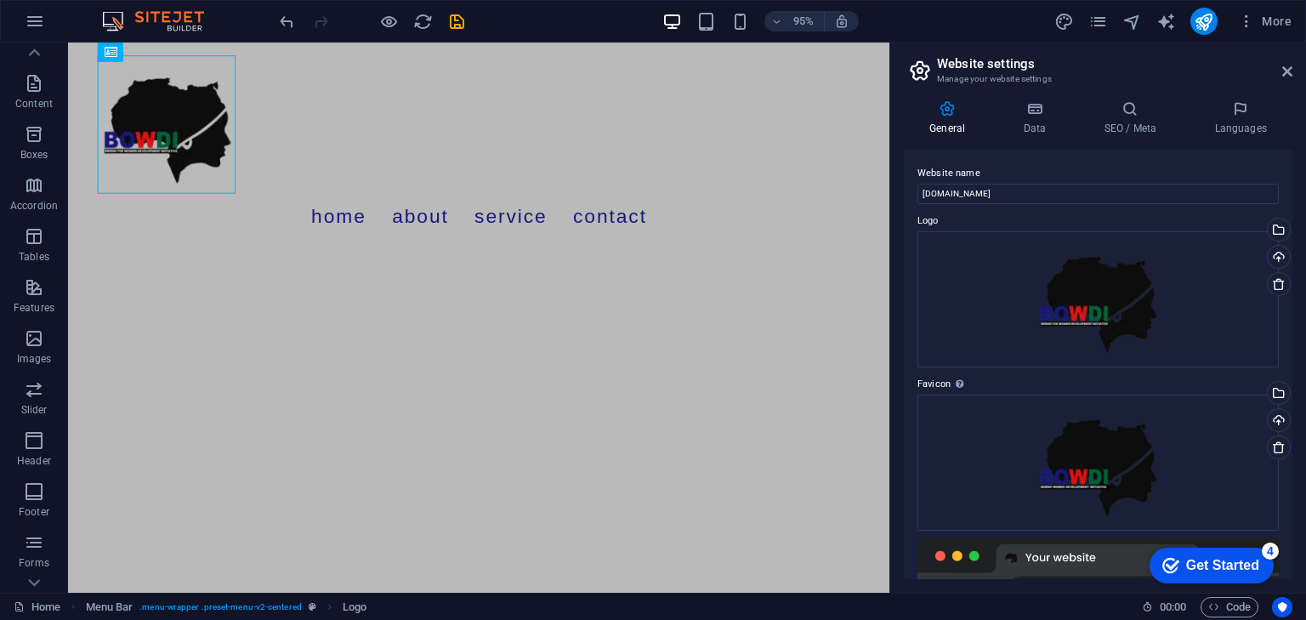
click at [716, 251] on html "Skip to main content Menu Home About Service Contact" at bounding box center [500, 153] width 865 height 220
click at [1292, 65] on icon at bounding box center [1287, 72] width 10 height 14
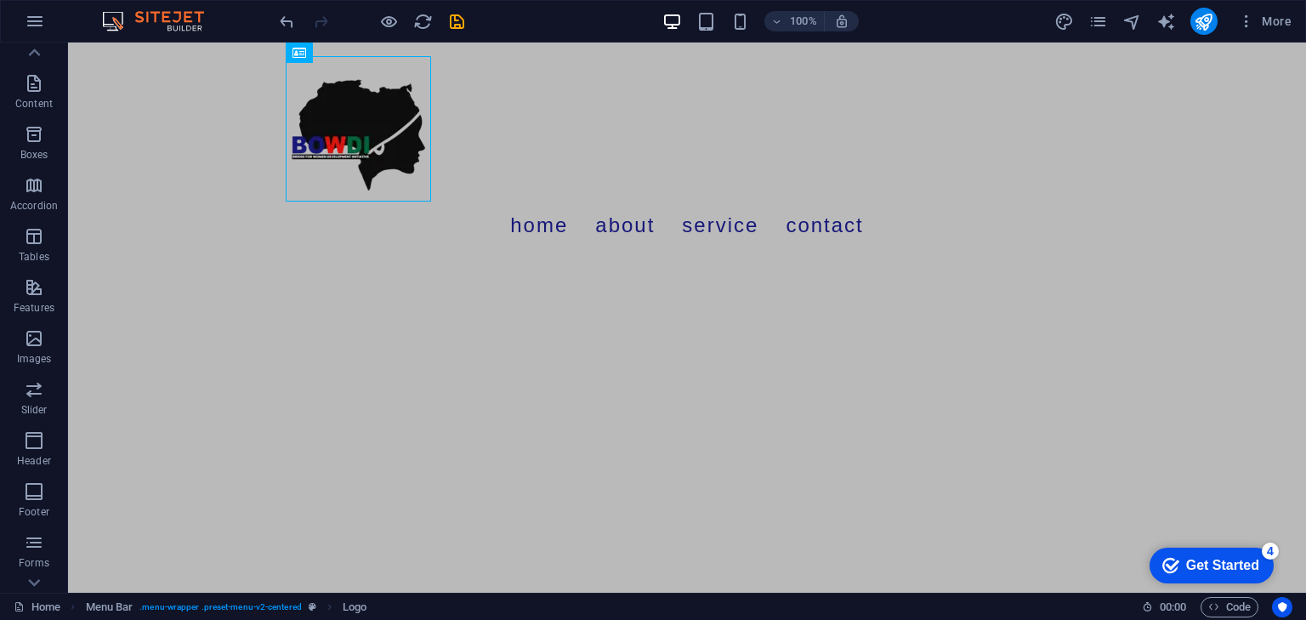
click at [815, 263] on html "Skip to main content Menu Home About Service Contact" at bounding box center [687, 153] width 1238 height 220
click at [874, 263] on html "Skip to main content Menu Home About Service Contact" at bounding box center [687, 153] width 1238 height 220
click at [352, 121] on div at bounding box center [687, 128] width 803 height 145
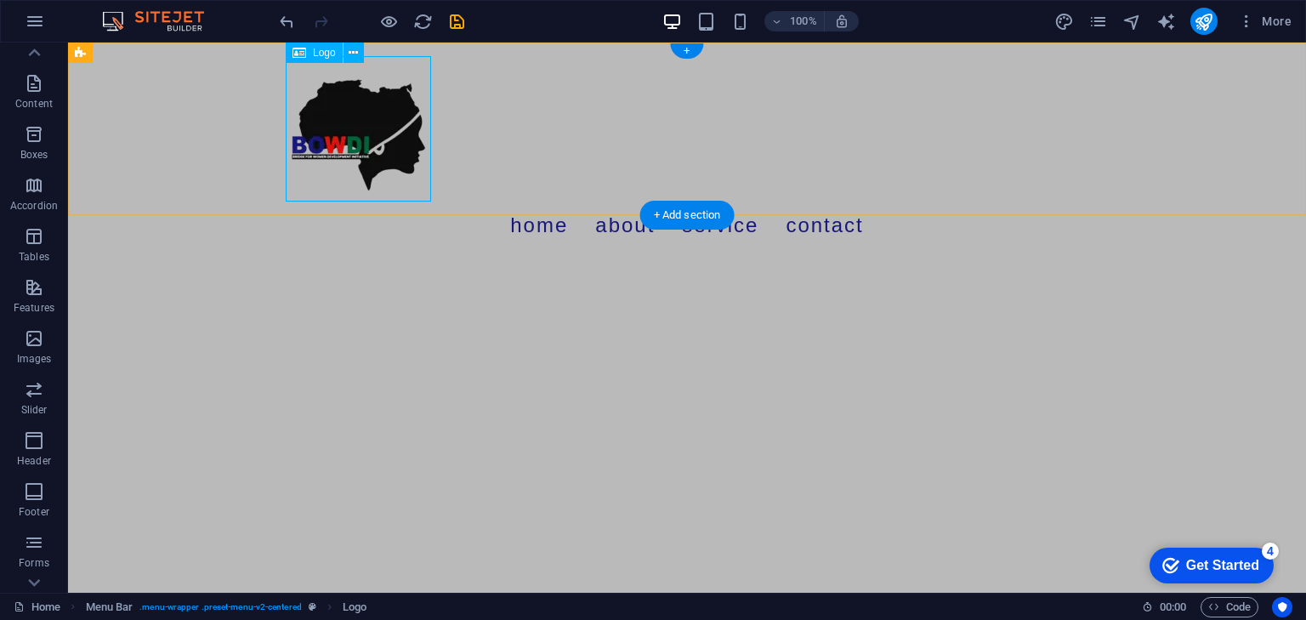
select select "px"
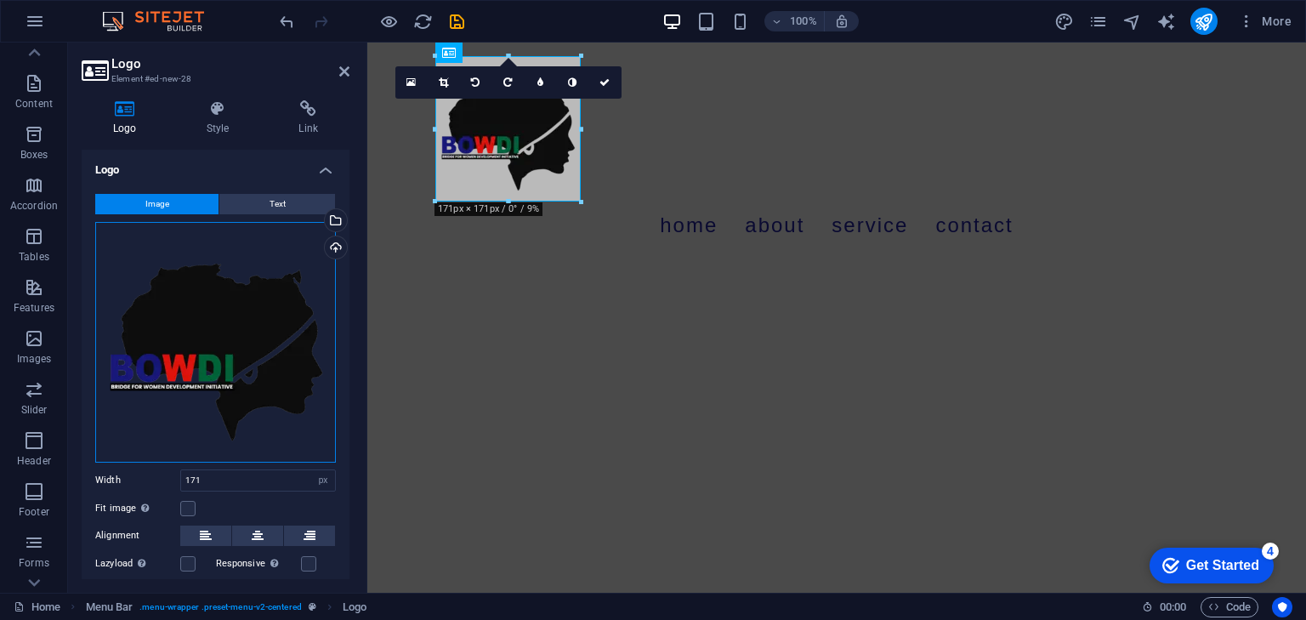
click at [208, 317] on div "Drag files here, click to choose files or select files from Files or our free s…" at bounding box center [215, 342] width 241 height 241
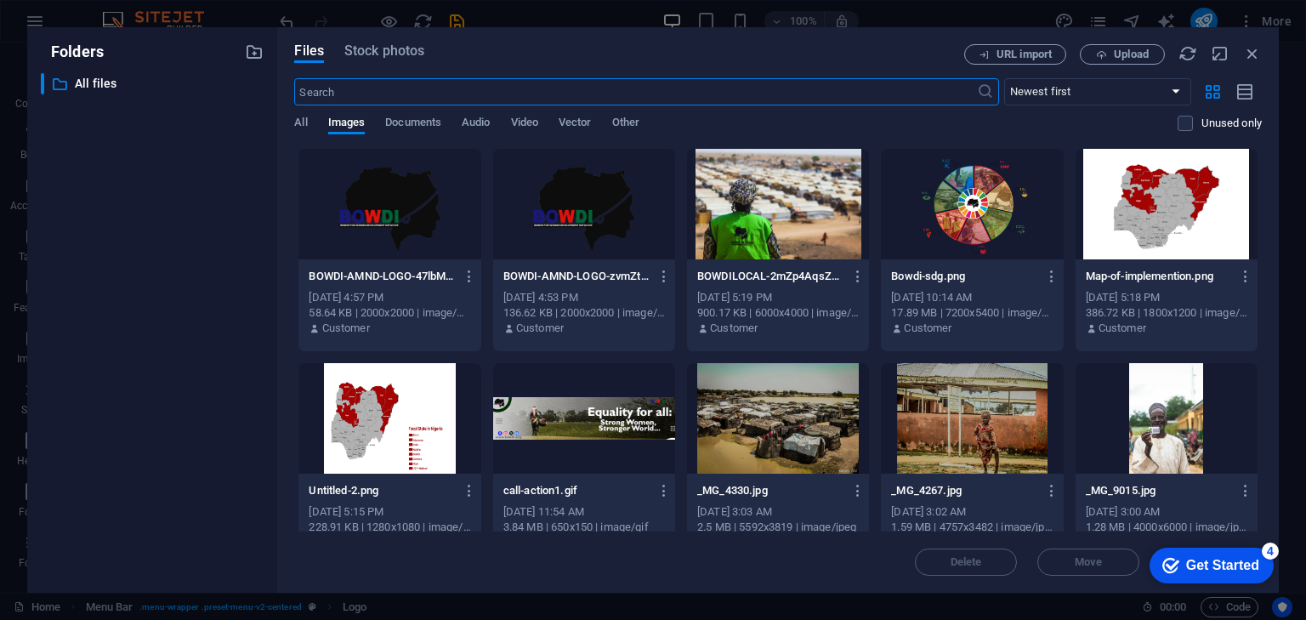
click at [208, 317] on div "​ All files All files" at bounding box center [152, 326] width 223 height 506
click at [415, 185] on div at bounding box center [389, 204] width 182 height 111
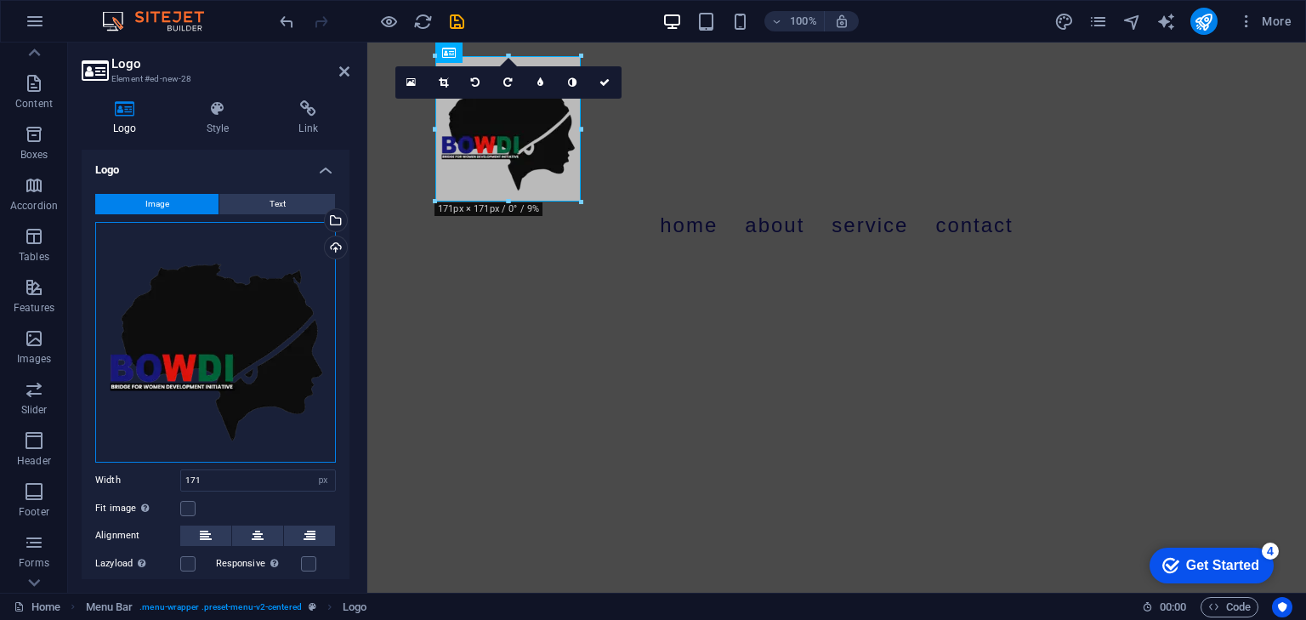
click at [255, 323] on div "Drag files here, click to choose files or select files from Files or our free s…" at bounding box center [215, 342] width 241 height 241
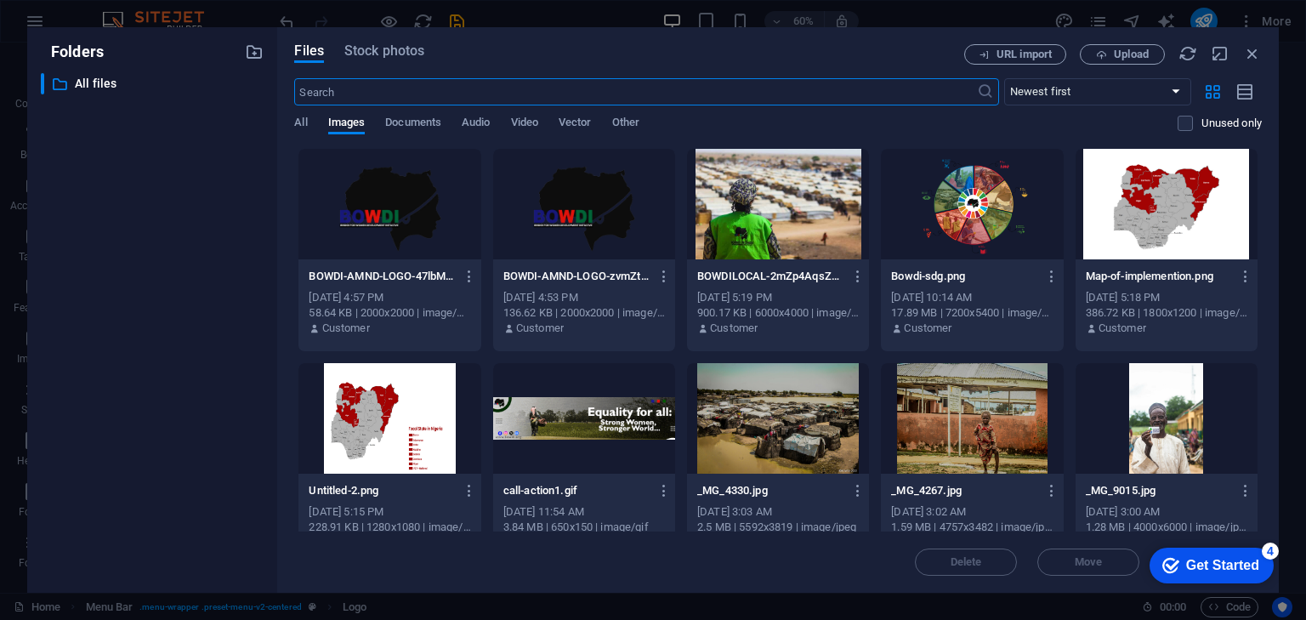
click at [255, 323] on div "​ All files All files" at bounding box center [152, 326] width 223 height 506
click at [538, 171] on div at bounding box center [584, 204] width 182 height 111
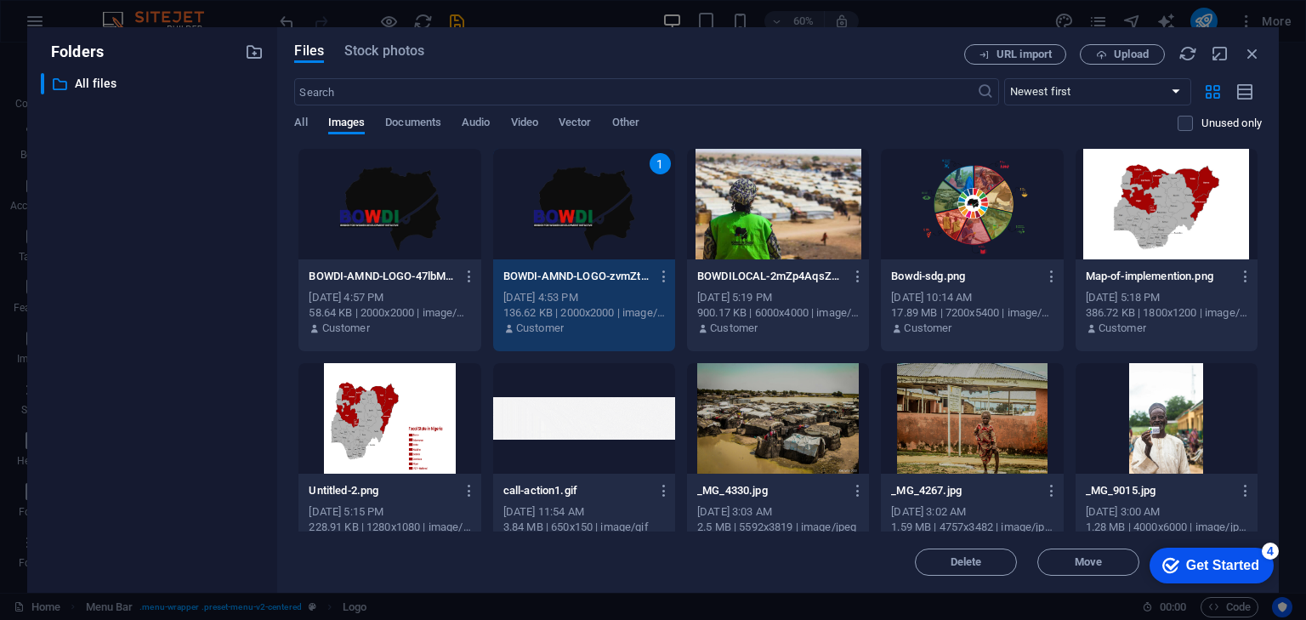
drag, startPoint x: 538, startPoint y: 171, endPoint x: 172, endPoint y: 128, distance: 369.0
click at [539, 171] on div "1" at bounding box center [584, 204] width 182 height 111
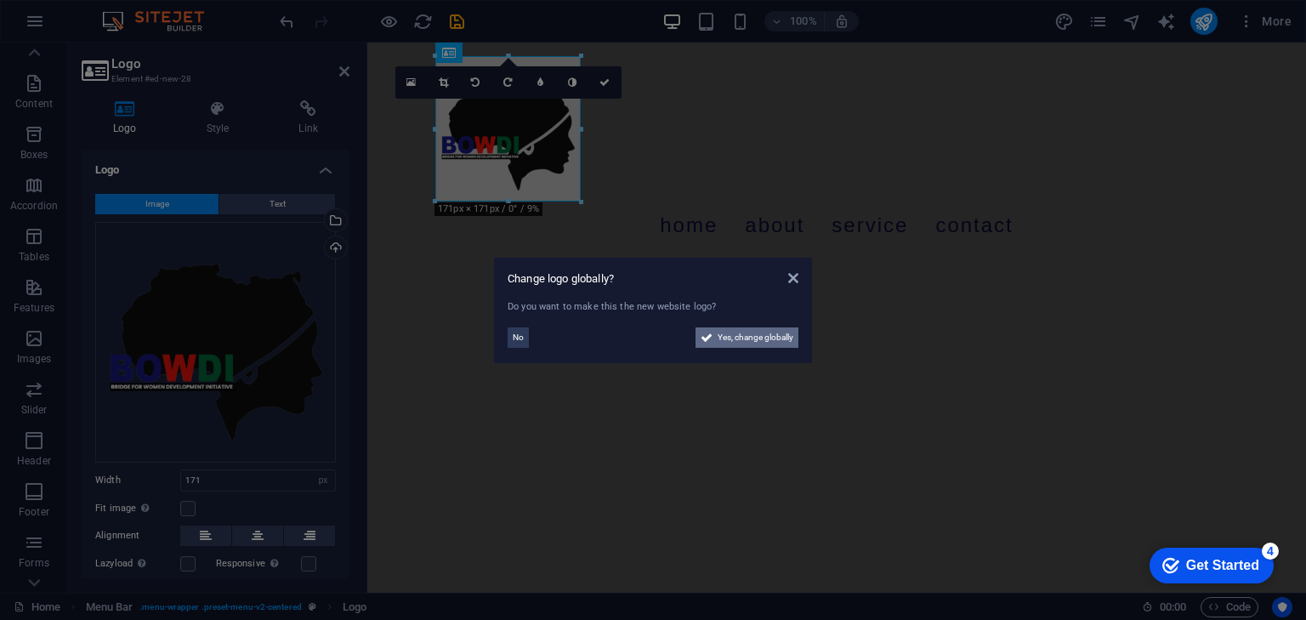
click at [730, 339] on span "Yes, change globally" at bounding box center [756, 337] width 76 height 20
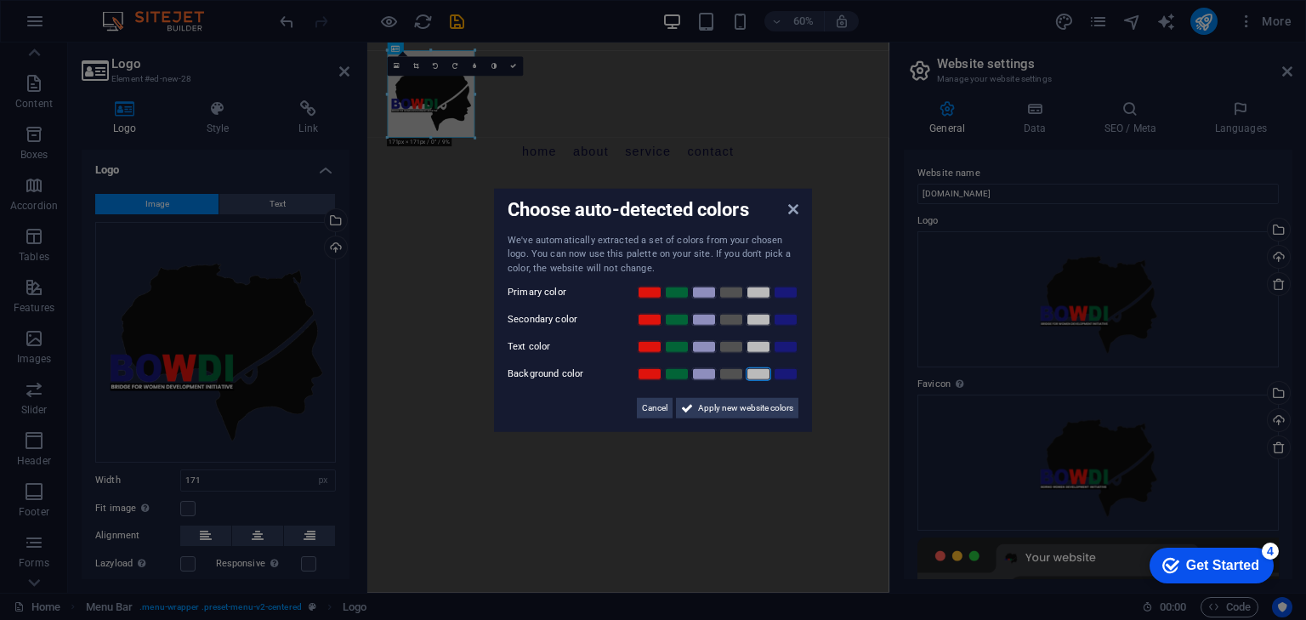
click at [755, 373] on link at bounding box center [759, 374] width 26 height 14
click at [674, 318] on link at bounding box center [677, 320] width 26 height 14
click at [660, 319] on link at bounding box center [650, 320] width 26 height 14
click at [688, 295] on link at bounding box center [677, 293] width 26 height 14
click at [717, 404] on span "Apply new website colors" at bounding box center [745, 408] width 95 height 20
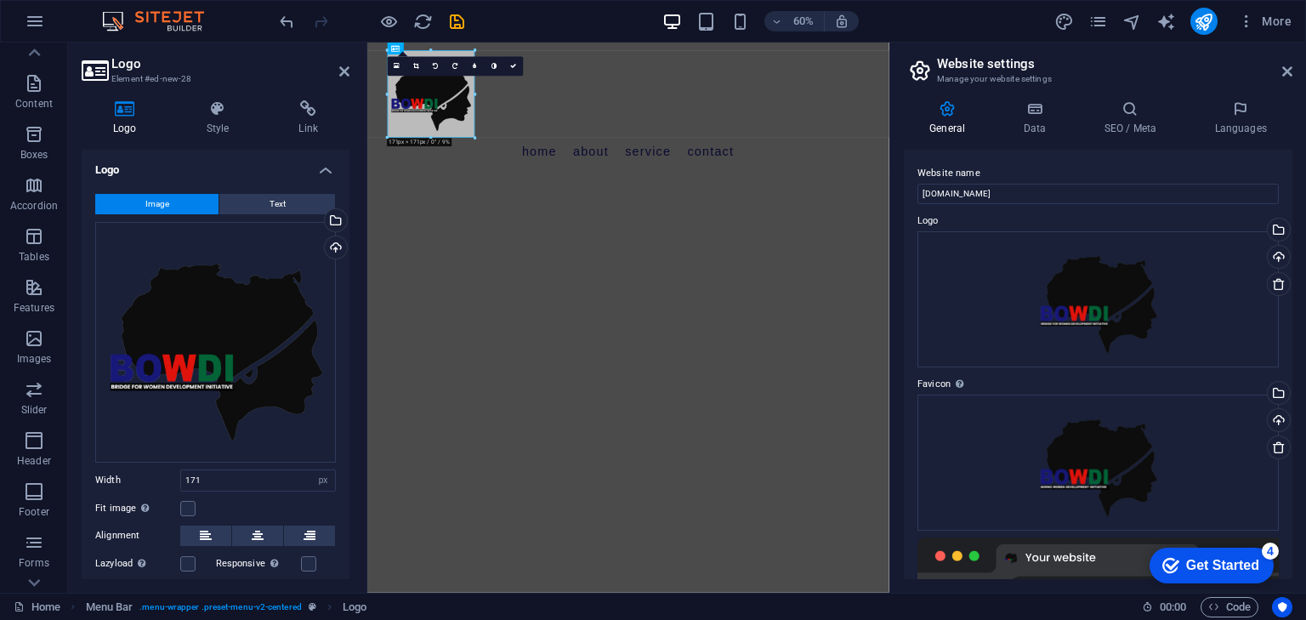
click at [1219, 559] on div "Get Started" at bounding box center [1222, 565] width 73 height 15
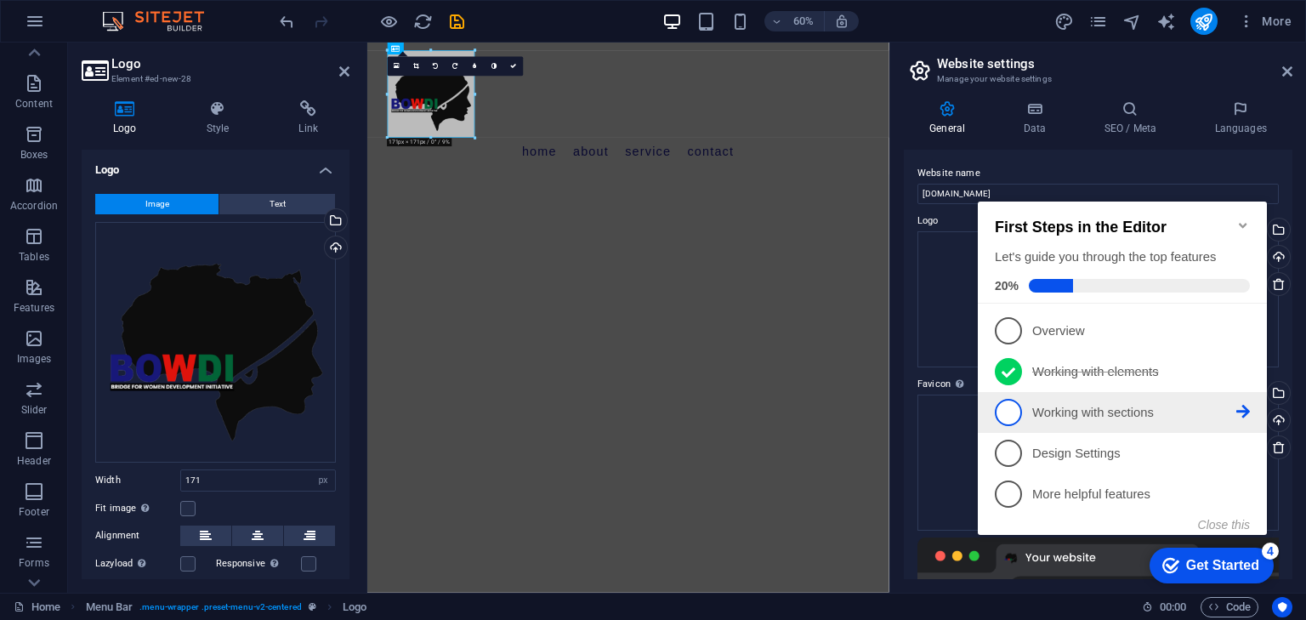
click at [1022, 406] on link "3 Working with sections - incomplete" at bounding box center [1122, 412] width 255 height 27
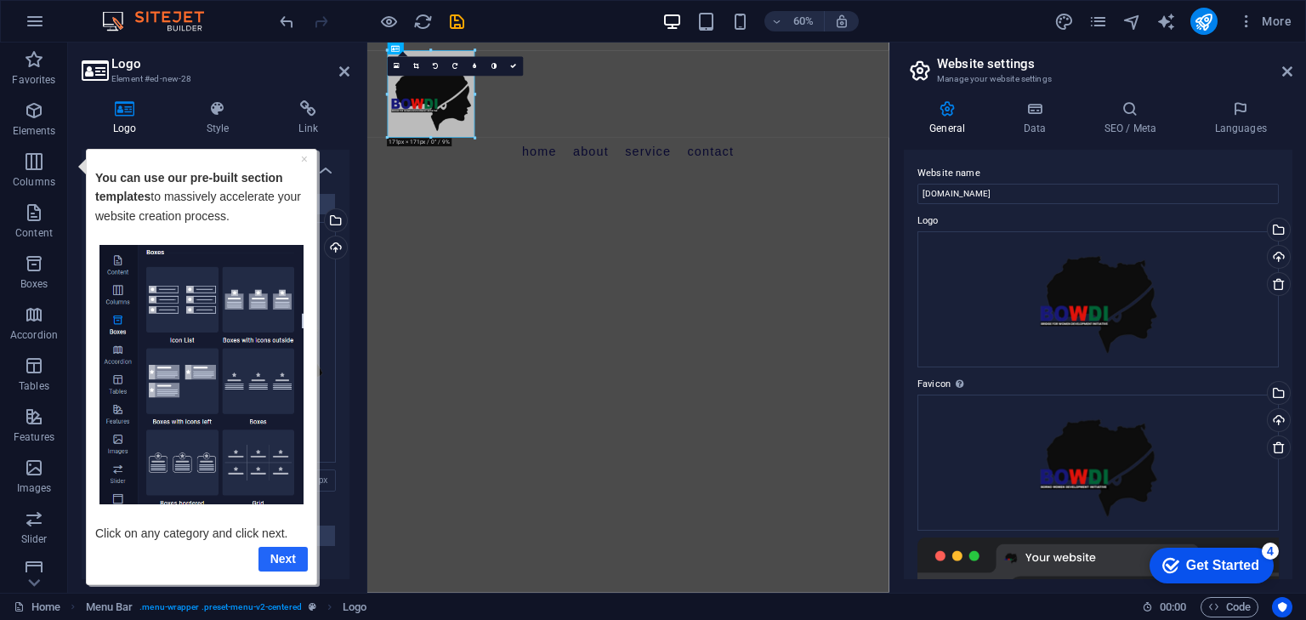
drag, startPoint x: 280, startPoint y: 560, endPoint x: 352, endPoint y: 709, distance: 165.4
click at [280, 560] on link "Next" at bounding box center [283, 558] width 49 height 25
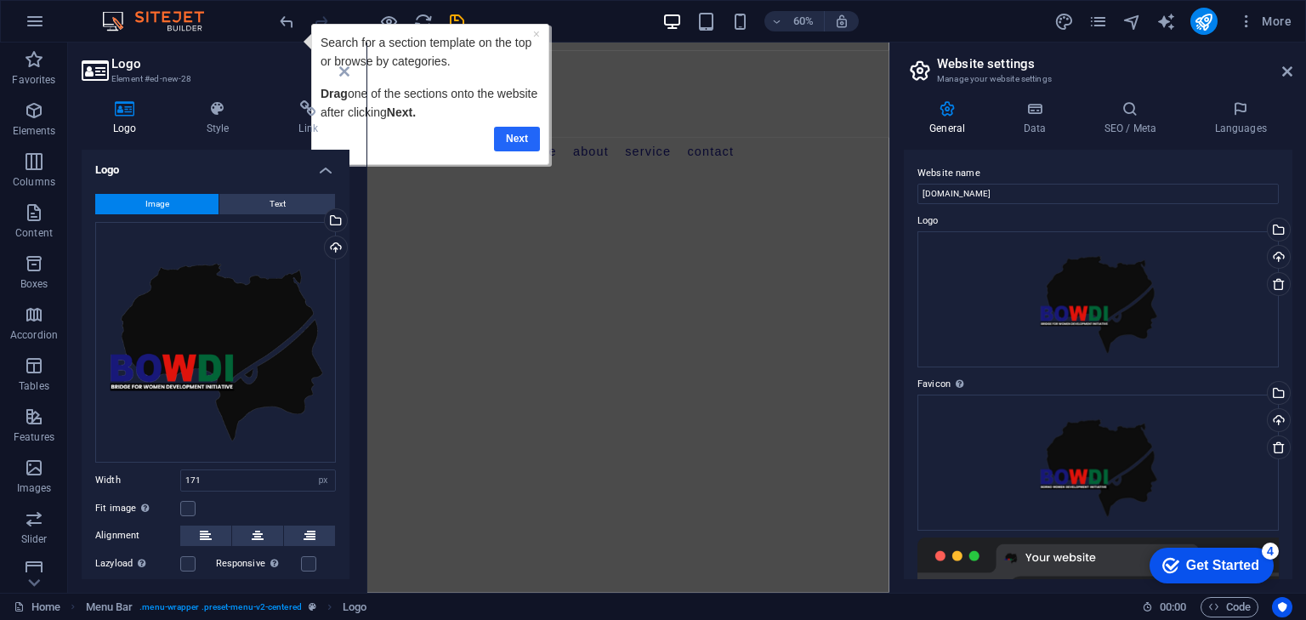
click at [519, 137] on link "Next" at bounding box center [517, 138] width 46 height 25
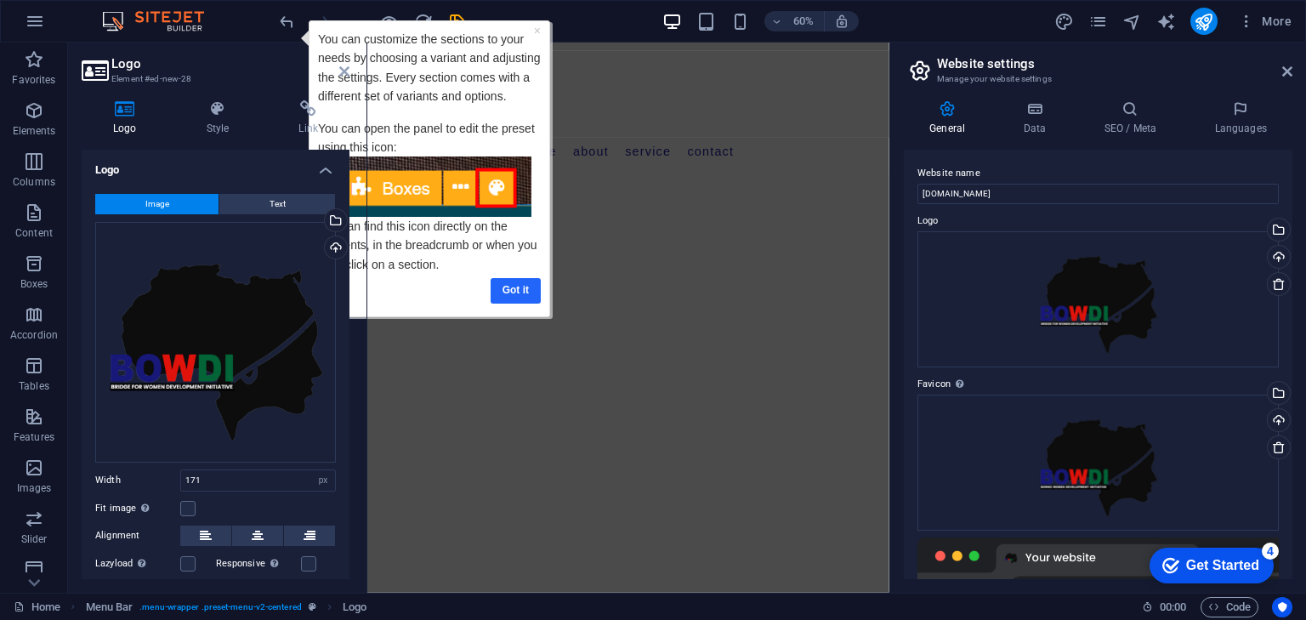
click at [510, 289] on link "Got it" at bounding box center [516, 289] width 50 height 25
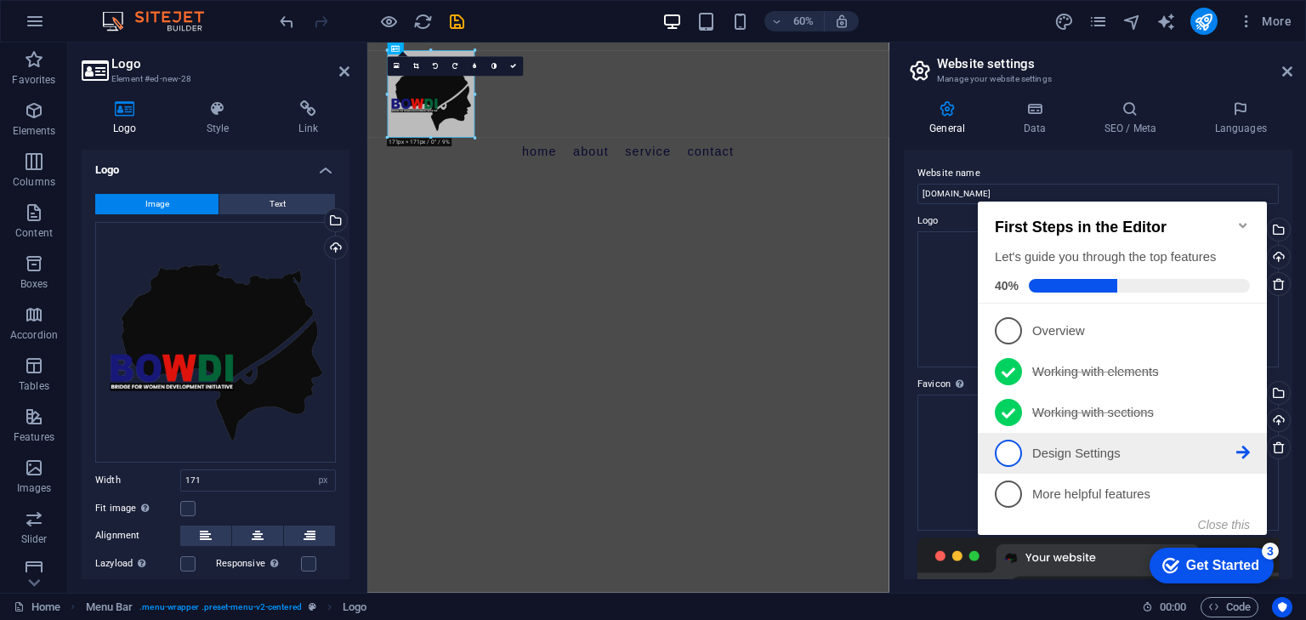
click at [1011, 449] on span "4" at bounding box center [1008, 453] width 27 height 27
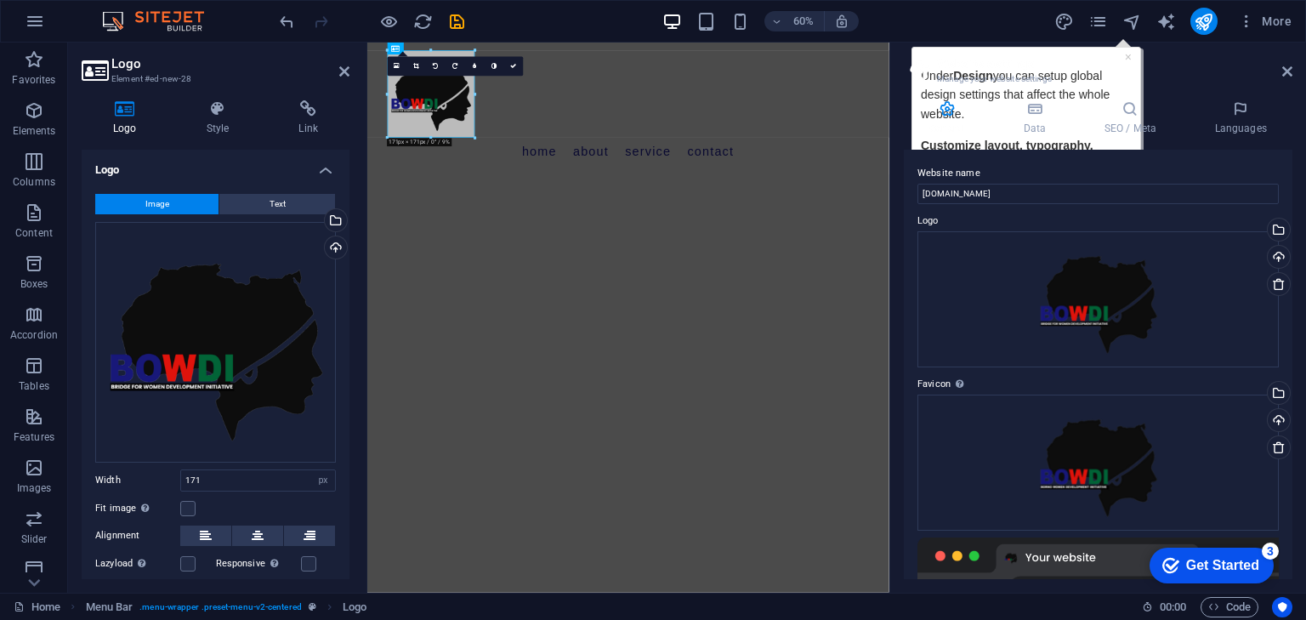
click at [1075, 53] on header "Website settings Manage your website settings" at bounding box center [1099, 65] width 385 height 44
click at [1012, 202] on input "[DOMAIN_NAME]" at bounding box center [1098, 194] width 361 height 20
click at [1047, 52] on header "Website settings Manage your website settings" at bounding box center [1099, 65] width 385 height 44
click at [1102, 141] on div "General Data SEO / Meta Languages Website name [DOMAIN_NAME] Logo Drag files he…" at bounding box center [1098, 339] width 389 height 479
click at [1293, 70] on aside "Website settings Manage your website settings General Data SEO / Meta Languages…" at bounding box center [1097, 318] width 417 height 550
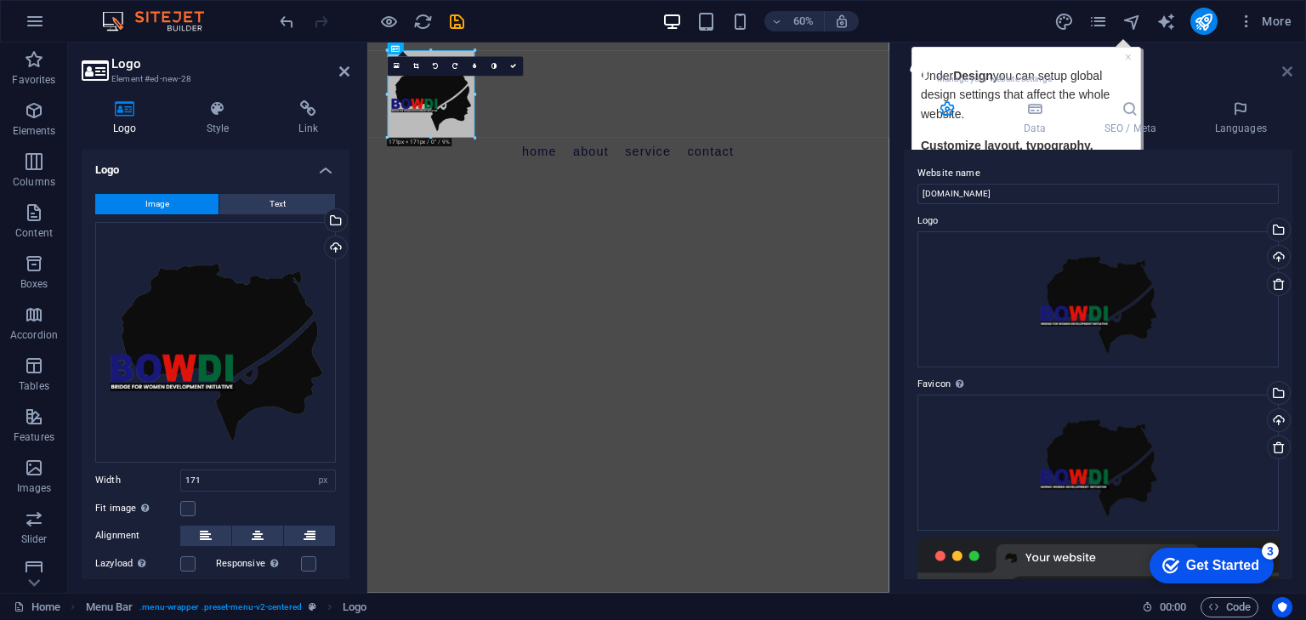
click at [1286, 68] on icon at bounding box center [1287, 72] width 10 height 14
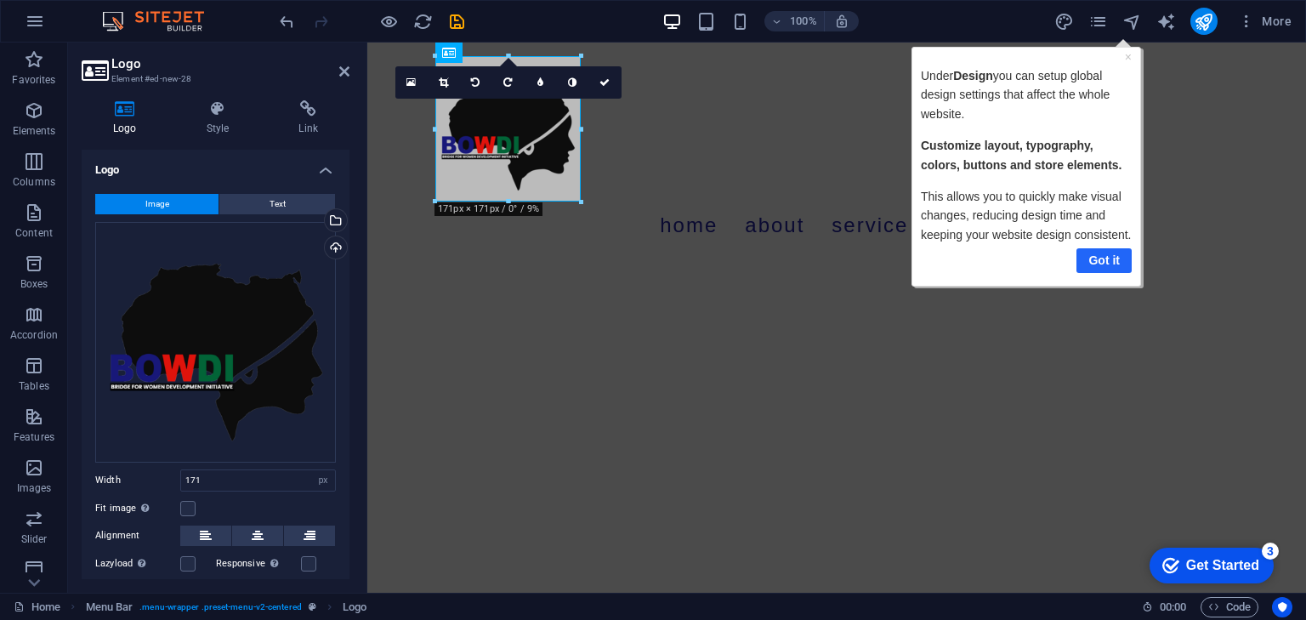
click at [1102, 256] on link "Got it" at bounding box center [1103, 259] width 55 height 25
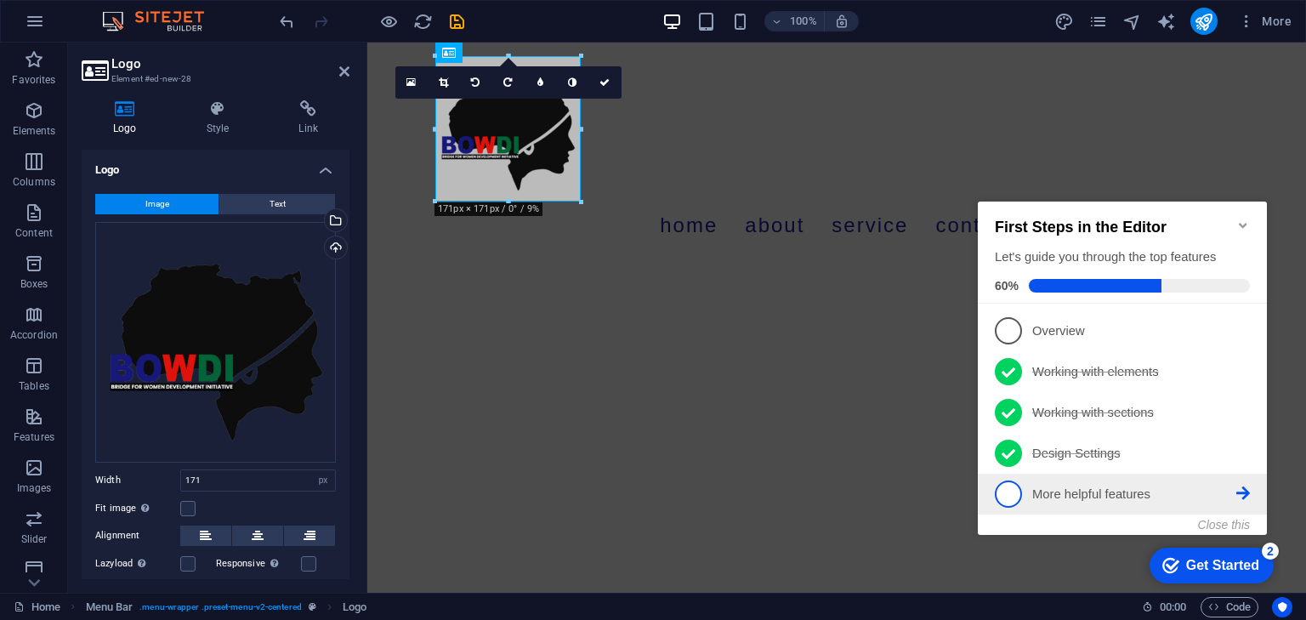
click at [1021, 480] on link "5 More helpful features - incomplete" at bounding box center [1122, 493] width 255 height 27
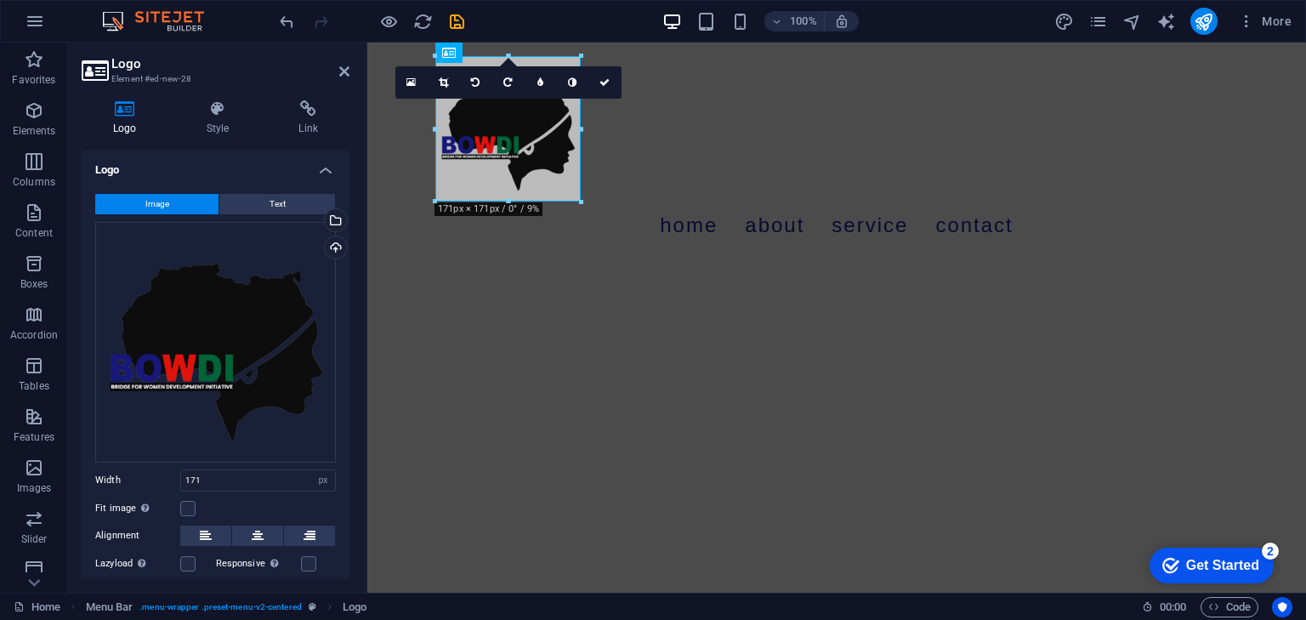
click at [1219, 554] on div "checkmark Get Started 2" at bounding box center [1212, 566] width 124 height 36
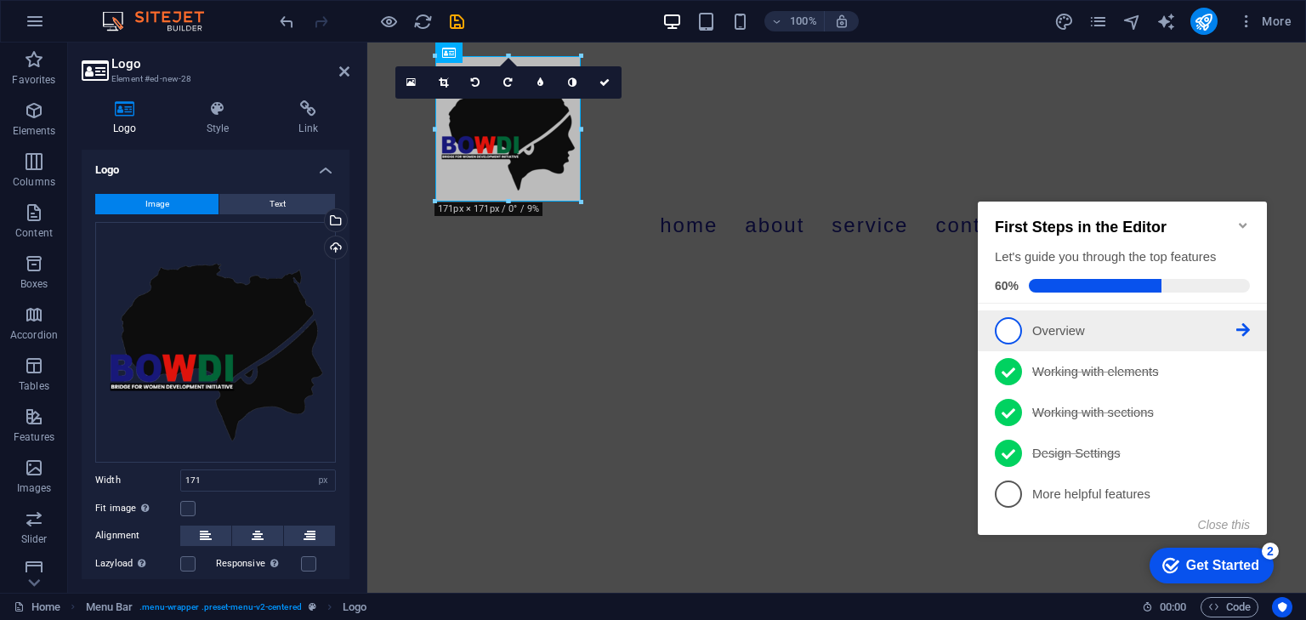
click at [1013, 320] on span "1" at bounding box center [1008, 330] width 27 height 27
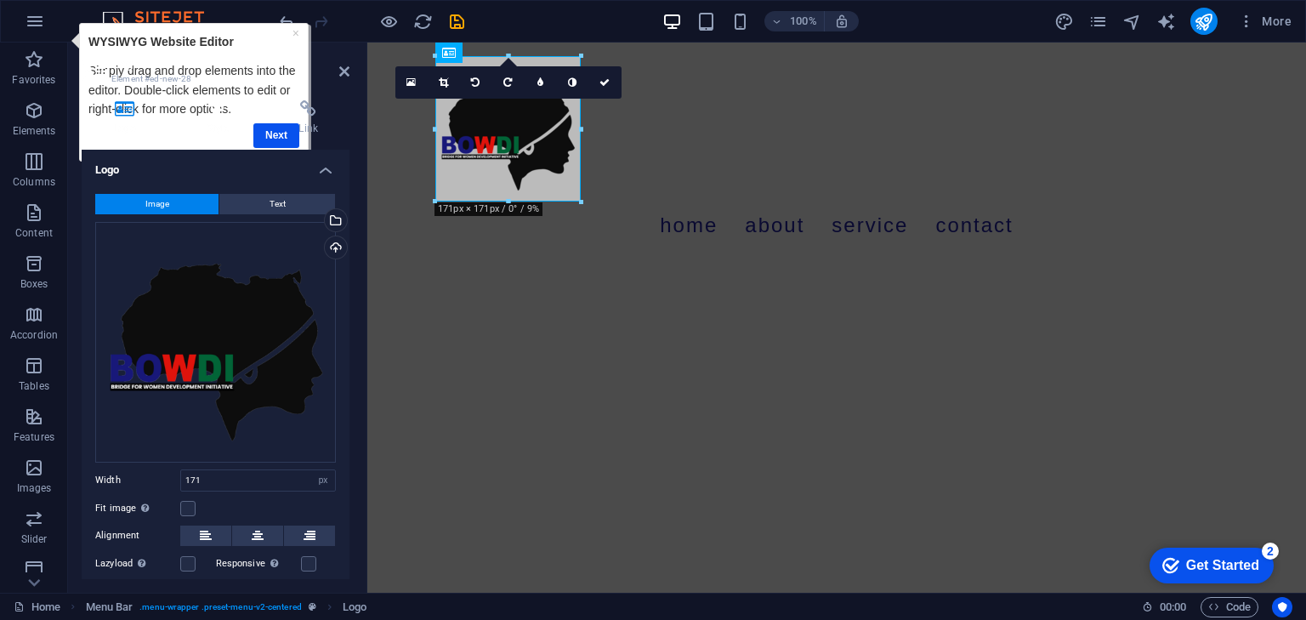
click at [265, 131] on h4 "Style" at bounding box center [221, 118] width 93 height 36
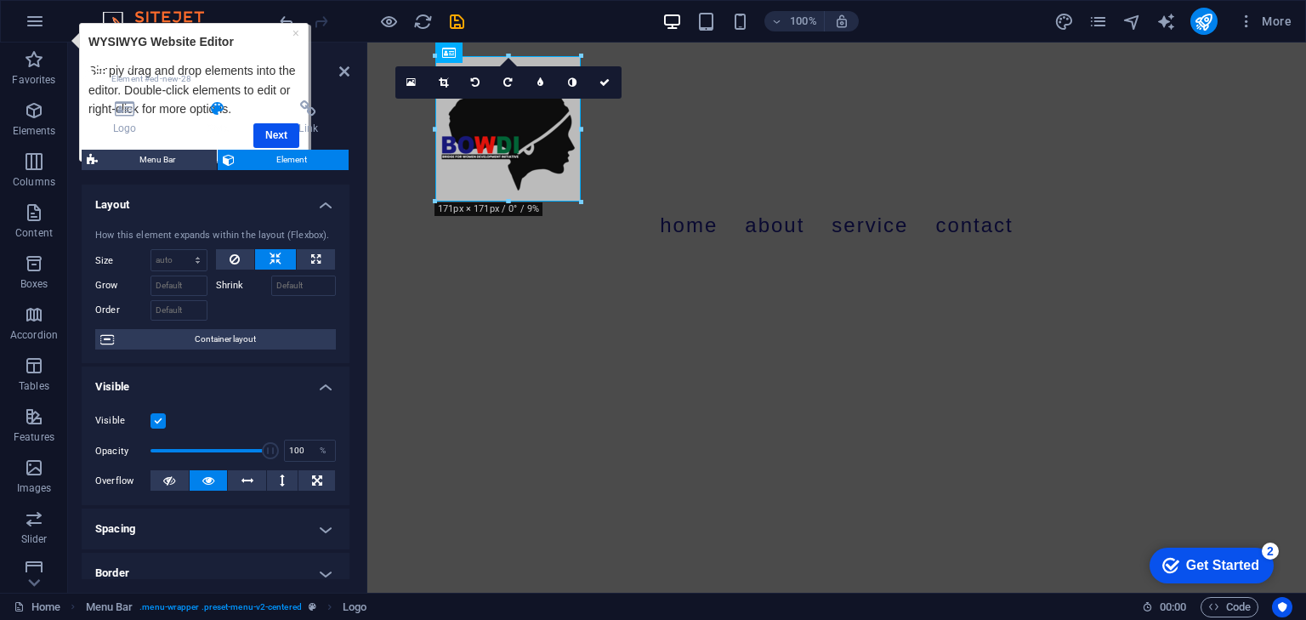
click at [265, 131] on h4 "Style" at bounding box center [221, 118] width 93 height 36
click at [349, 67] on icon at bounding box center [344, 72] width 10 height 14
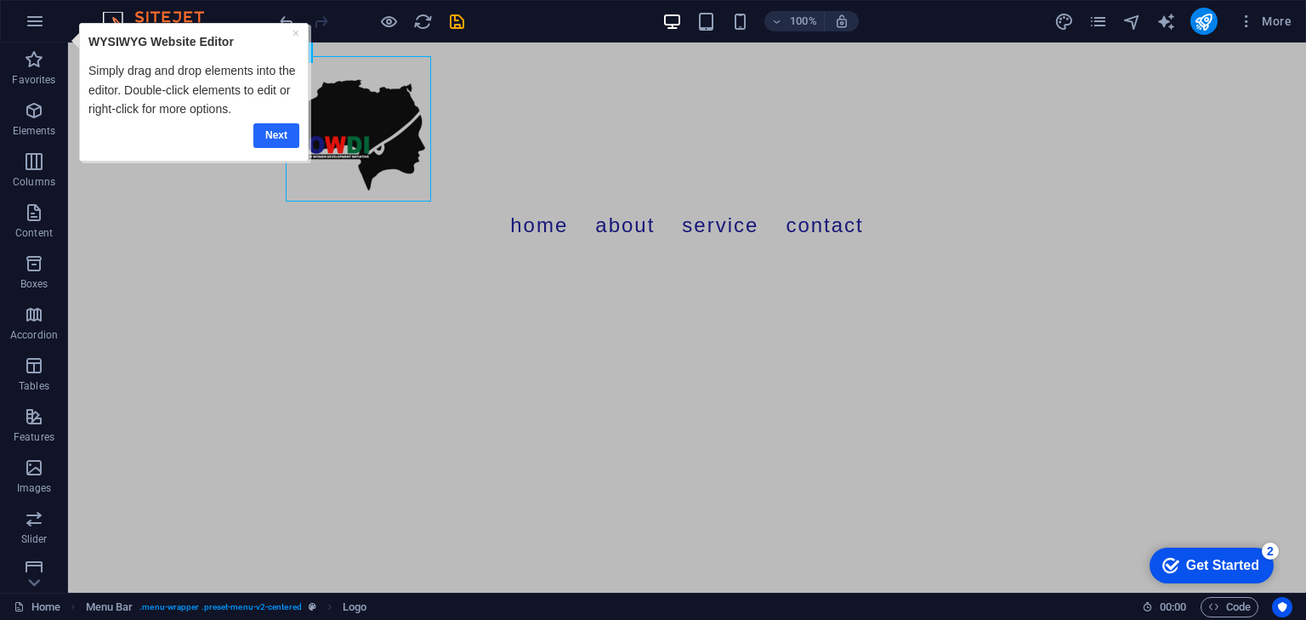
drag, startPoint x: 271, startPoint y: 135, endPoint x: 271, endPoint y: 116, distance: 19.6
click at [271, 135] on link "Next" at bounding box center [276, 134] width 46 height 25
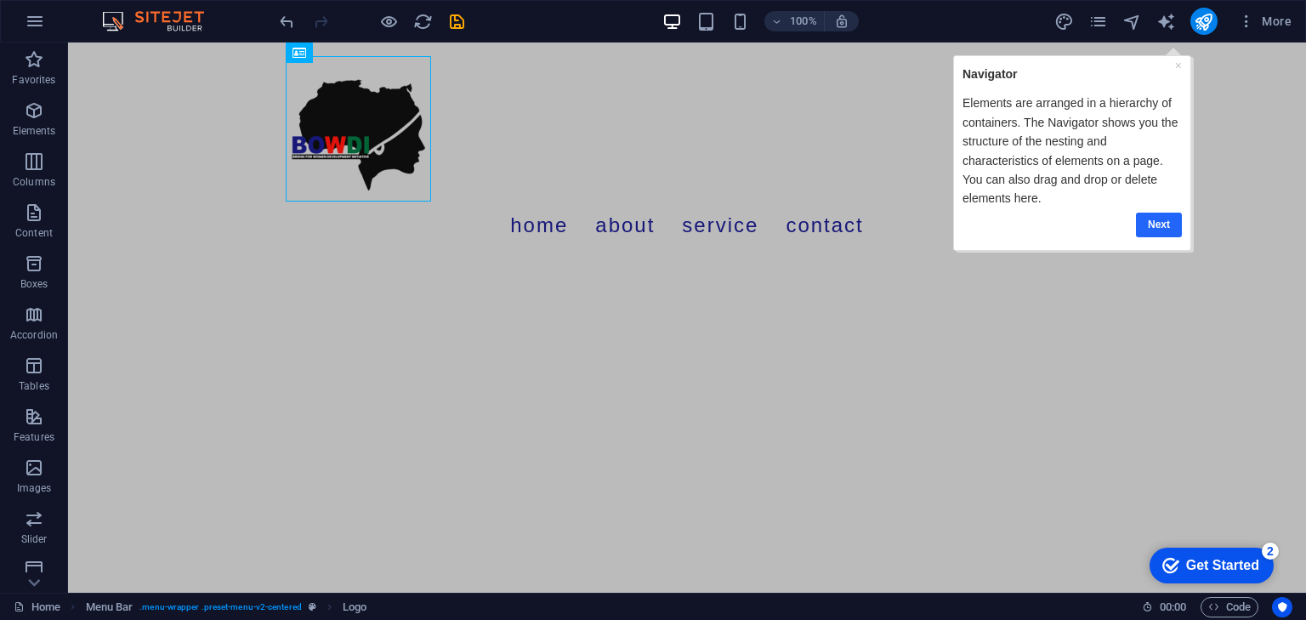
click at [1162, 224] on link "Next" at bounding box center [1158, 224] width 46 height 25
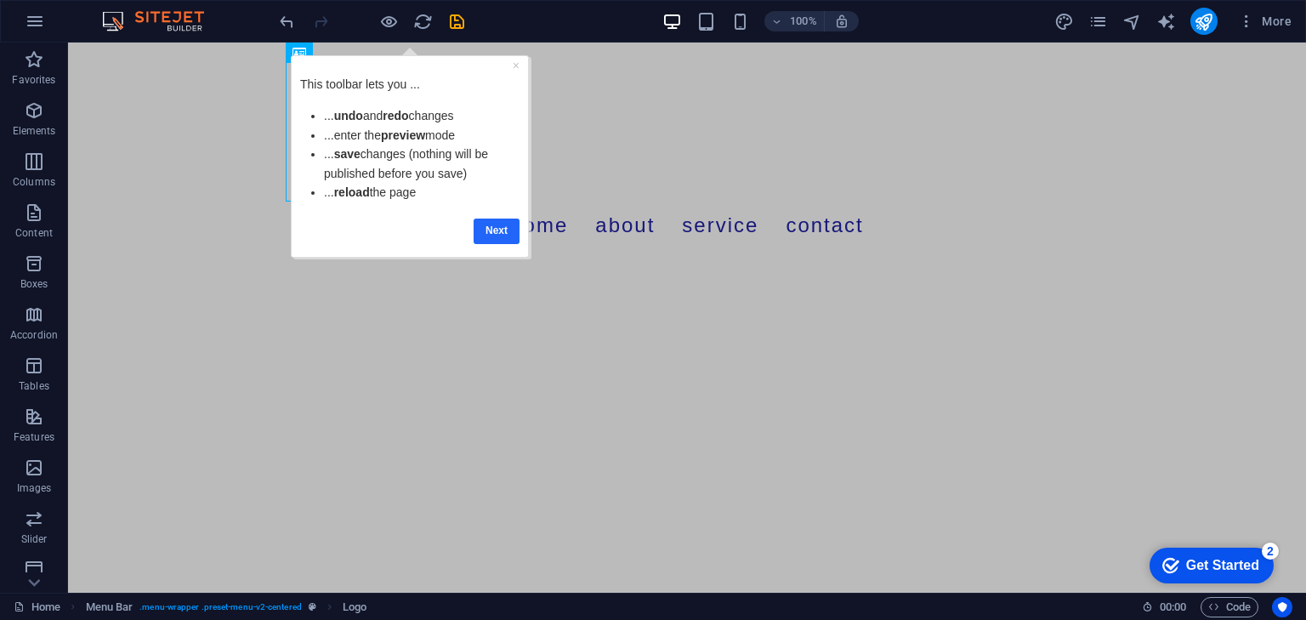
click at [497, 236] on link "Next" at bounding box center [497, 230] width 46 height 25
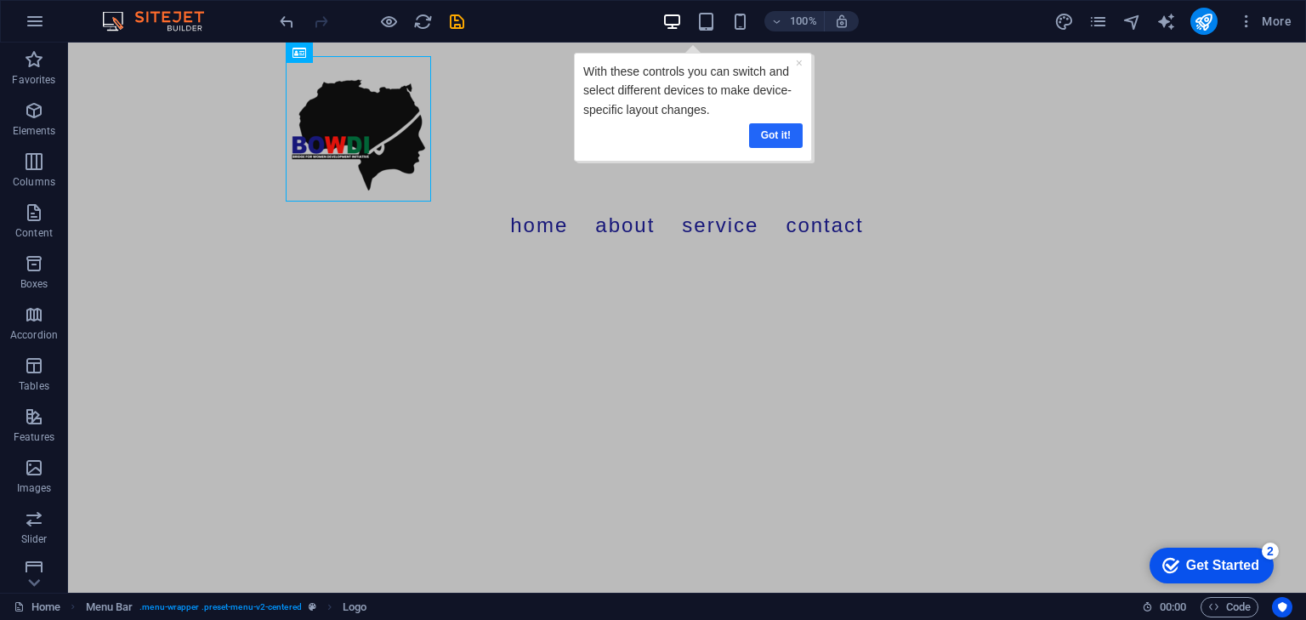
click at [775, 139] on link "Got it!" at bounding box center [775, 134] width 54 height 25
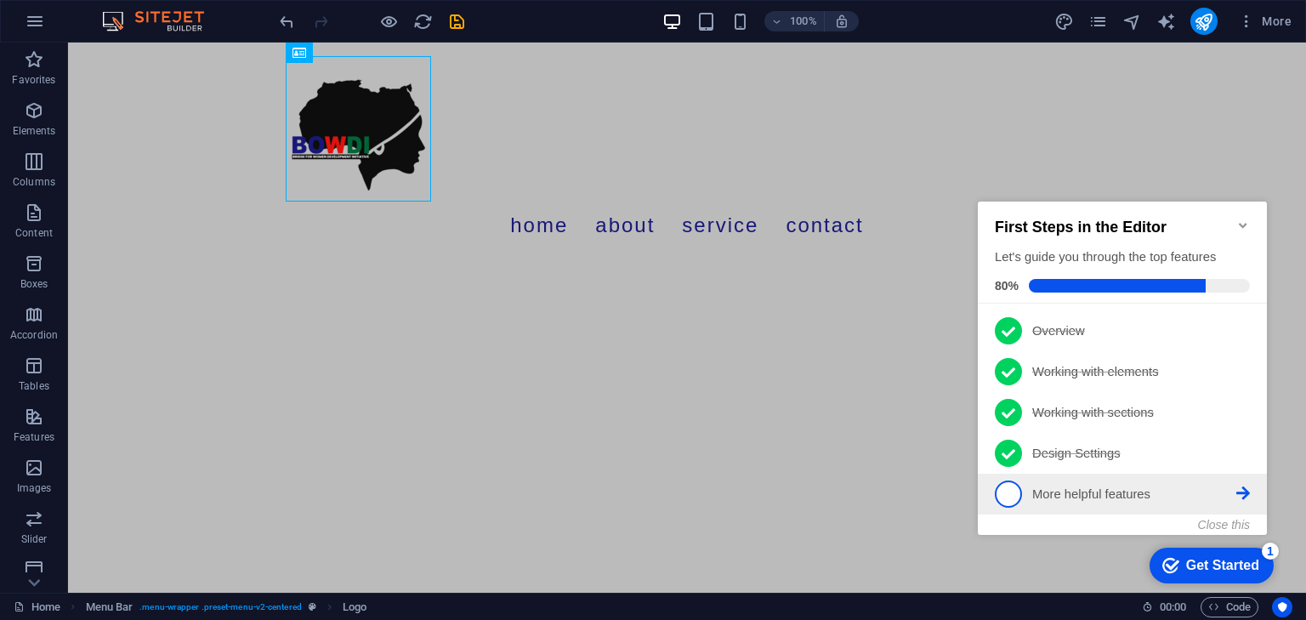
click at [1007, 494] on span "5" at bounding box center [1008, 493] width 27 height 27
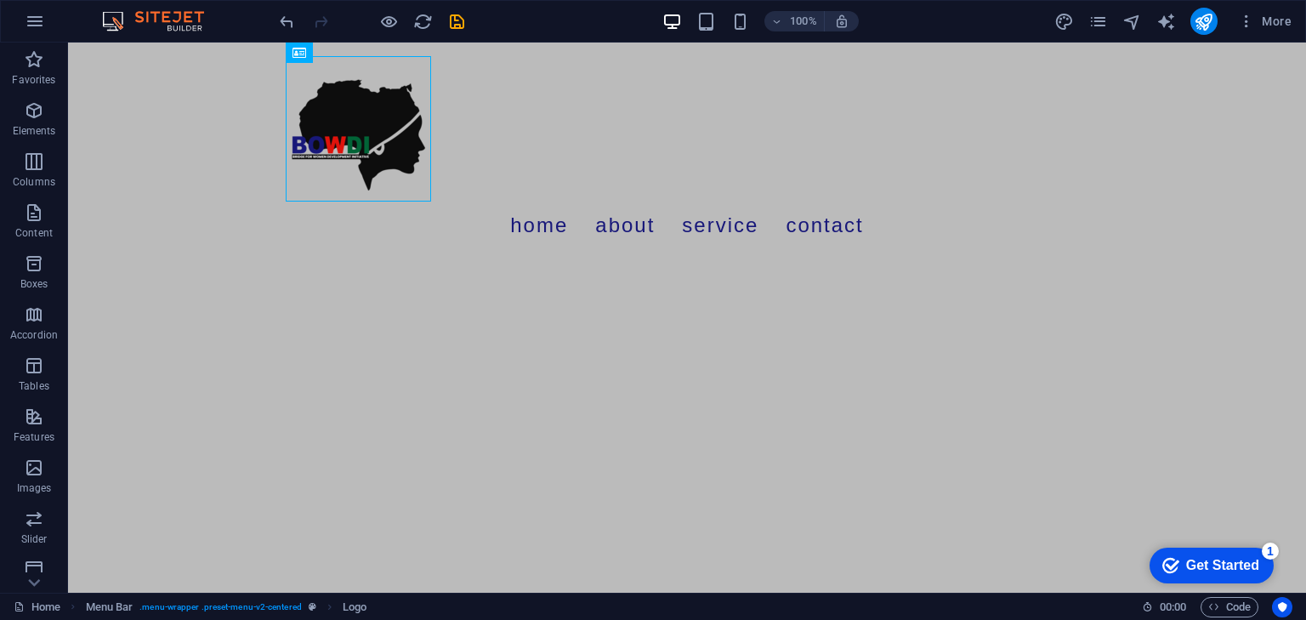
click at [1213, 558] on div "Get Started" at bounding box center [1222, 565] width 73 height 15
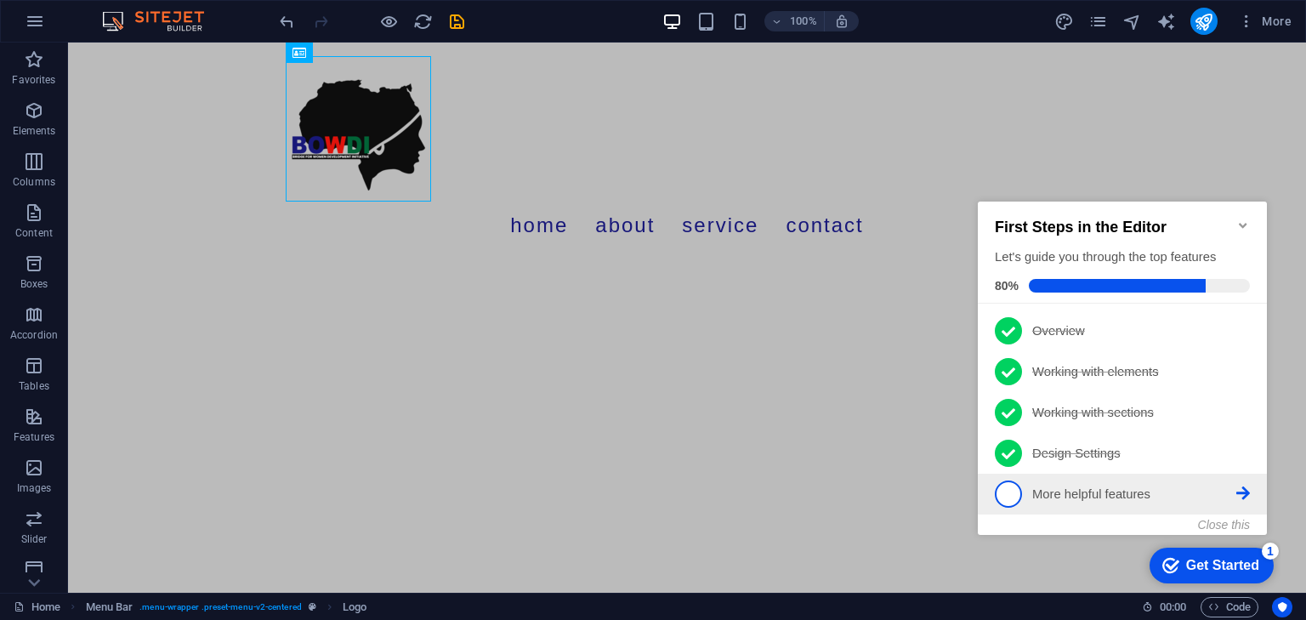
click at [1070, 494] on p "More helpful features - incomplete" at bounding box center [1134, 495] width 204 height 18
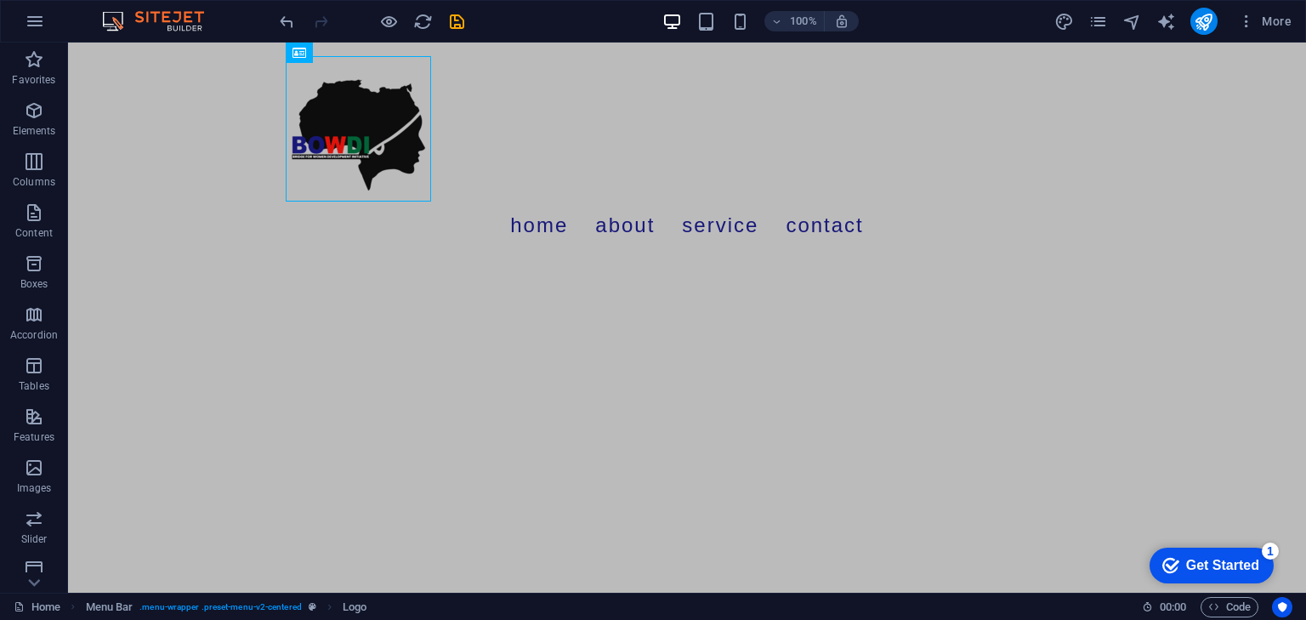
click at [1191, 561] on div "Get Started" at bounding box center [1222, 565] width 73 height 15
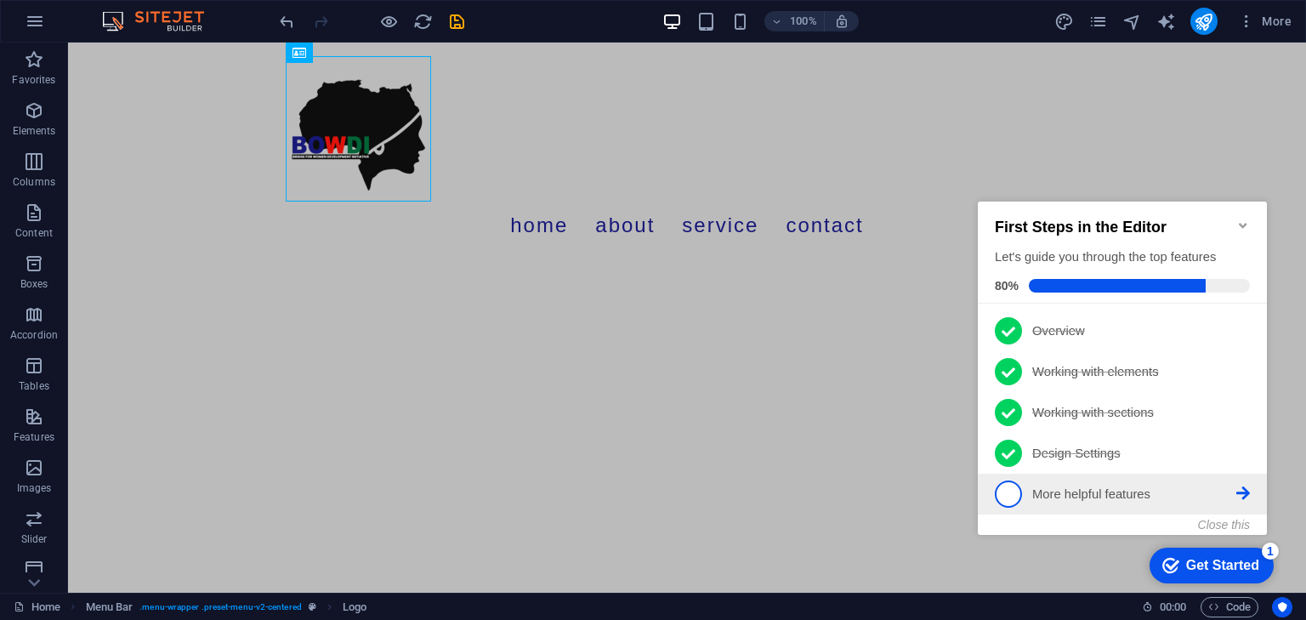
click at [1008, 496] on span "5" at bounding box center [1008, 493] width 27 height 27
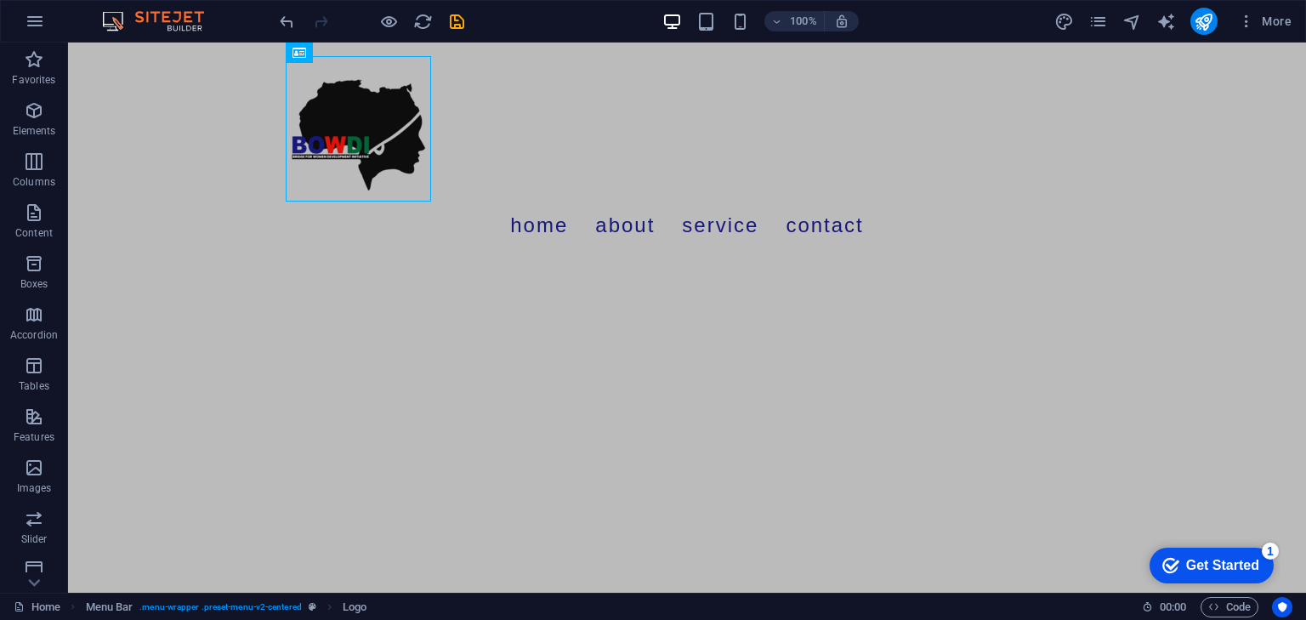
click at [376, 247] on html "Skip to main content Menu Home About Service Contact" at bounding box center [687, 153] width 1238 height 220
click at [624, 260] on html "Skip to main content Menu Home About Service Contact" at bounding box center [687, 153] width 1238 height 220
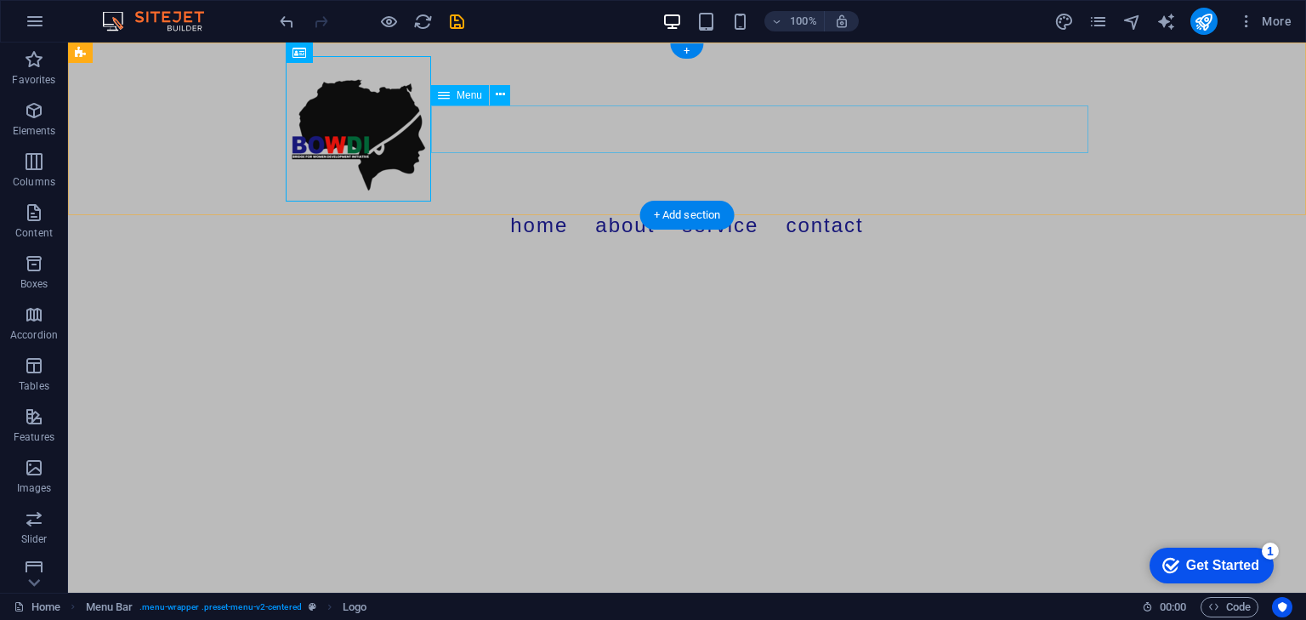
click at [599, 202] on nav "Home About Service Contact" at bounding box center [687, 226] width 803 height 48
click at [821, 202] on nav "Home About Service Contact" at bounding box center [687, 226] width 803 height 48
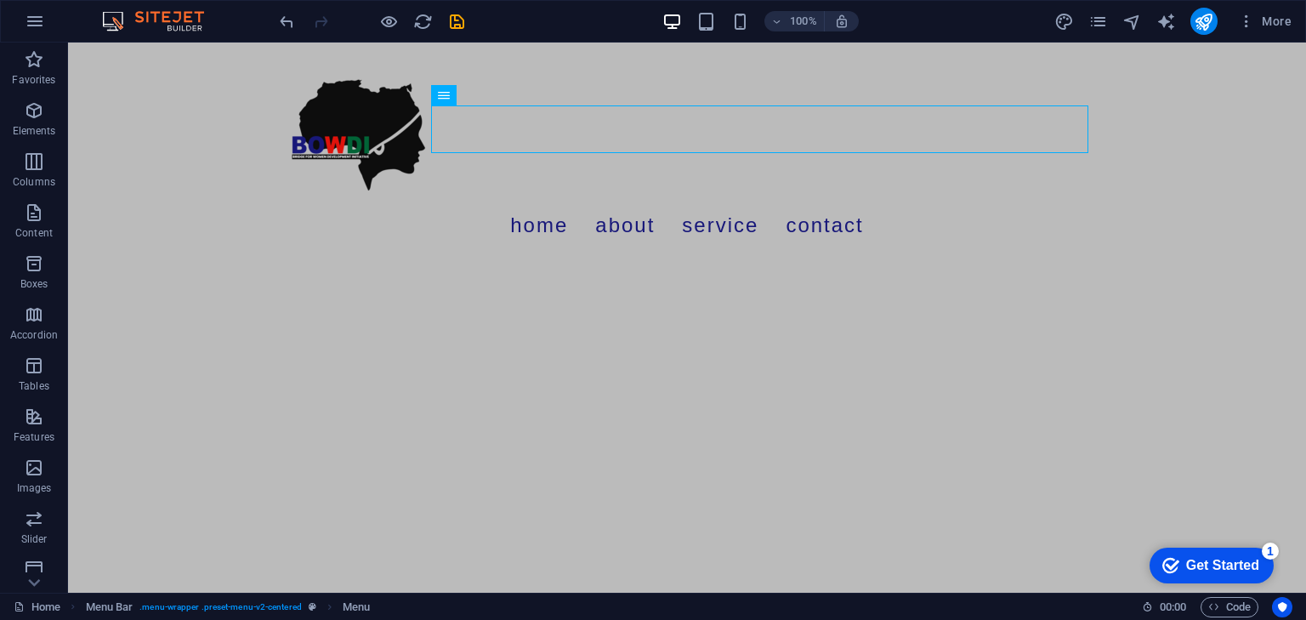
click at [681, 263] on html "Skip to main content Menu Home About Service Contact" at bounding box center [687, 153] width 1238 height 220
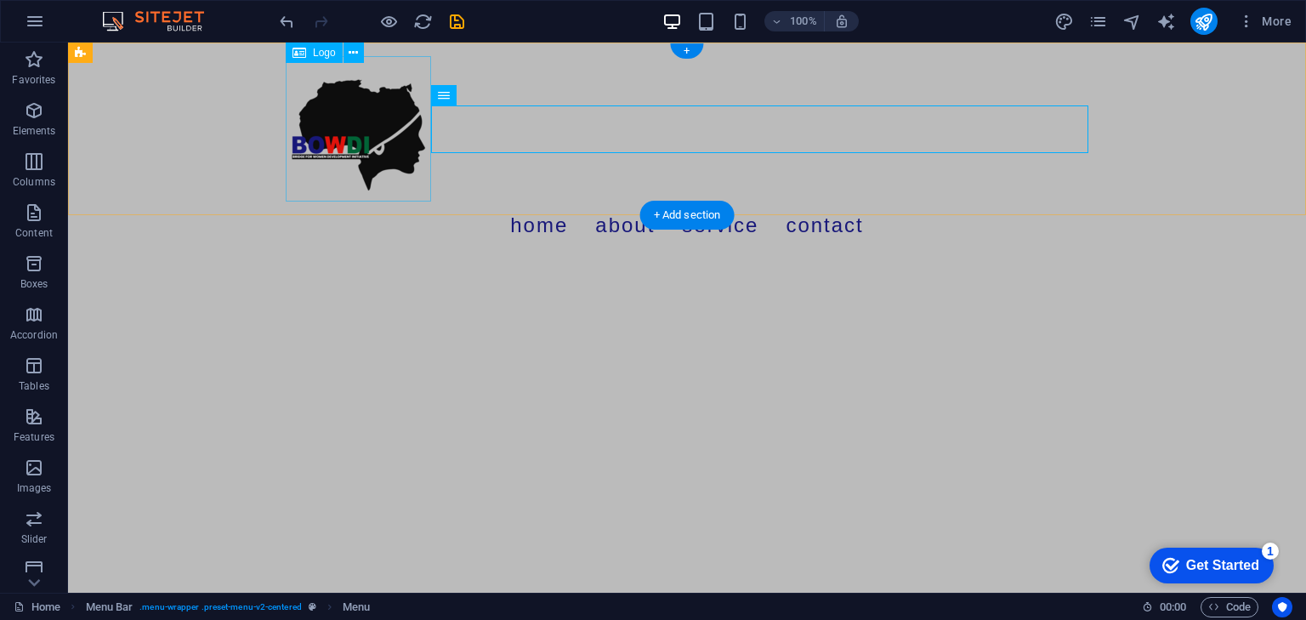
click at [375, 153] on div at bounding box center [687, 128] width 803 height 145
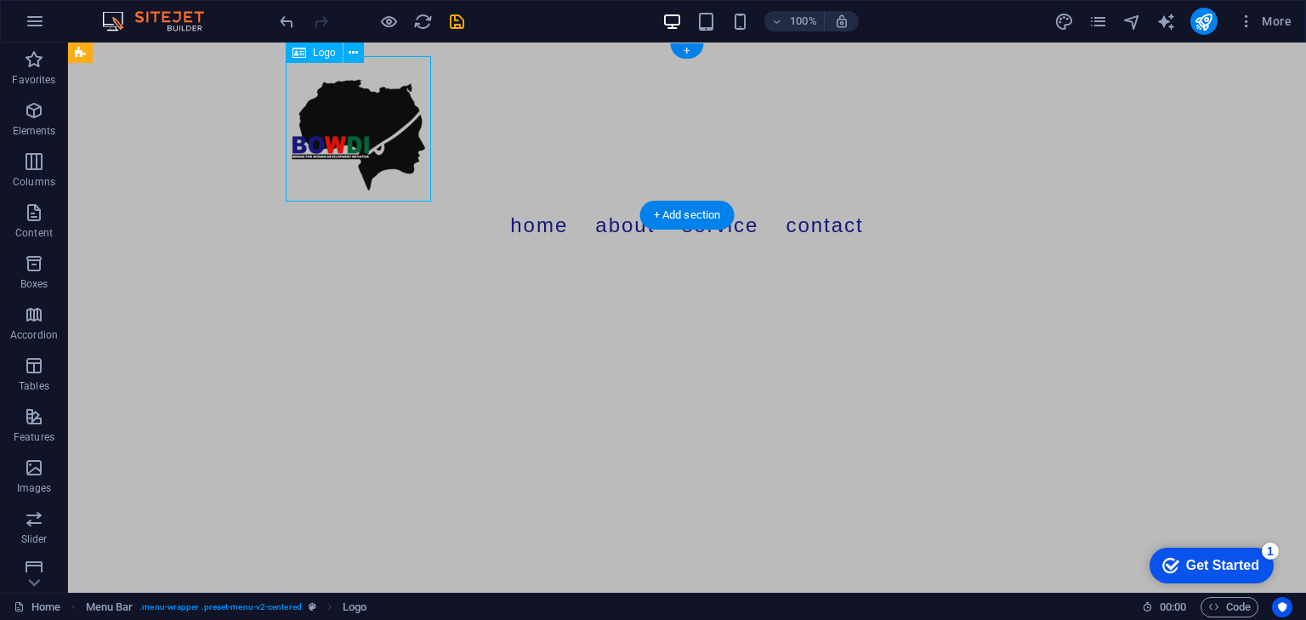
click at [369, 105] on div at bounding box center [687, 128] width 803 height 145
click at [408, 159] on div at bounding box center [687, 128] width 803 height 145
click at [442, 259] on html "Skip to main content Menu Home About Service Contact" at bounding box center [687, 153] width 1238 height 220
click at [351, 120] on div at bounding box center [687, 128] width 803 height 145
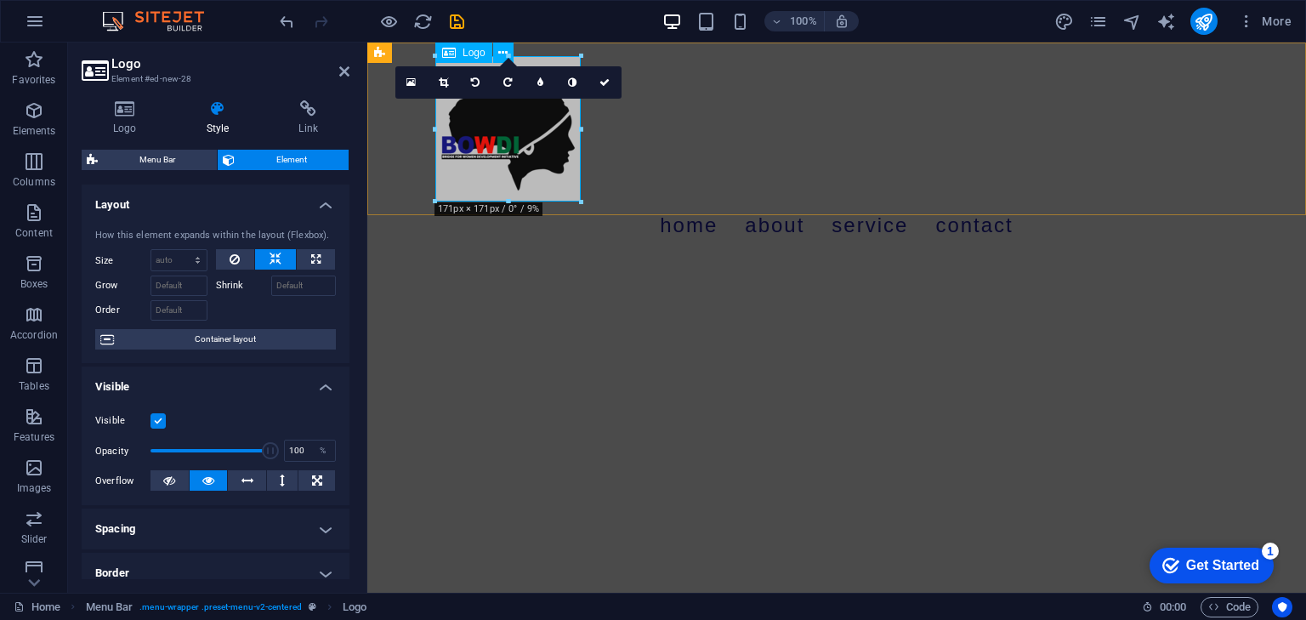
click at [506, 134] on div at bounding box center [836, 128] width 803 height 145
click at [570, 80] on icon at bounding box center [572, 82] width 9 height 10
click at [560, 84] on link at bounding box center [573, 82] width 32 height 32
click at [545, 84] on link at bounding box center [541, 82] width 32 height 32
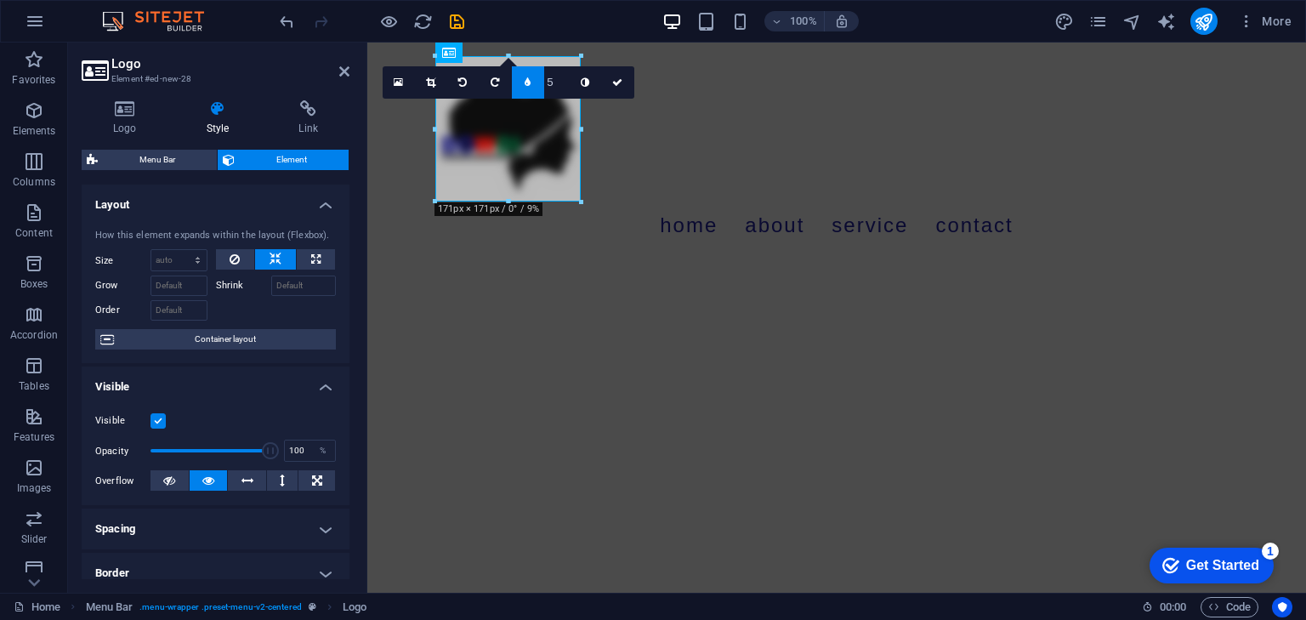
click at [537, 84] on link at bounding box center [528, 82] width 32 height 32
click at [440, 81] on icon at bounding box center [443, 82] width 9 height 10
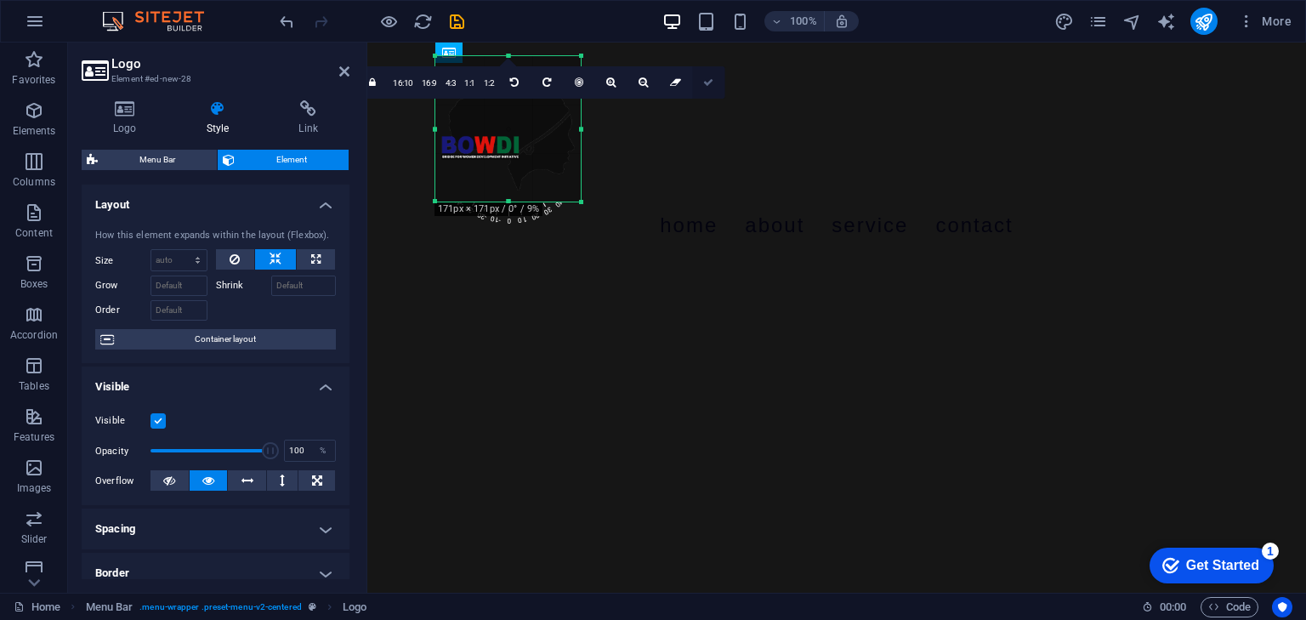
click at [711, 81] on icon at bounding box center [708, 82] width 10 height 10
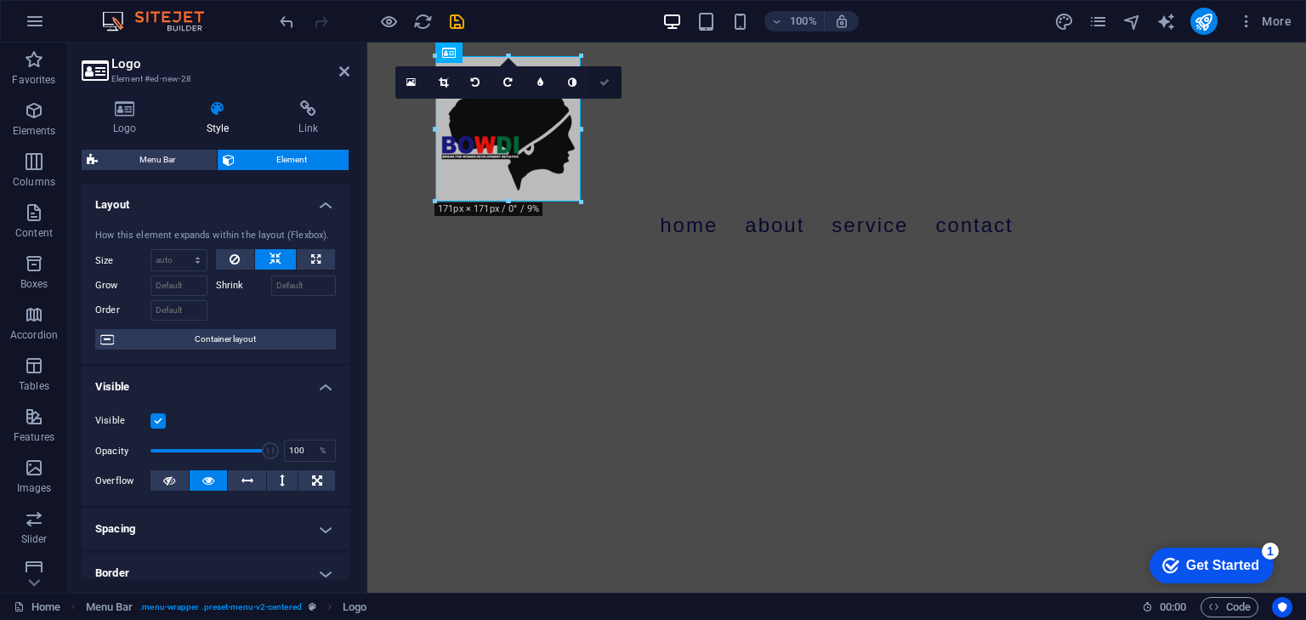
click at [608, 79] on icon at bounding box center [604, 82] width 10 height 10
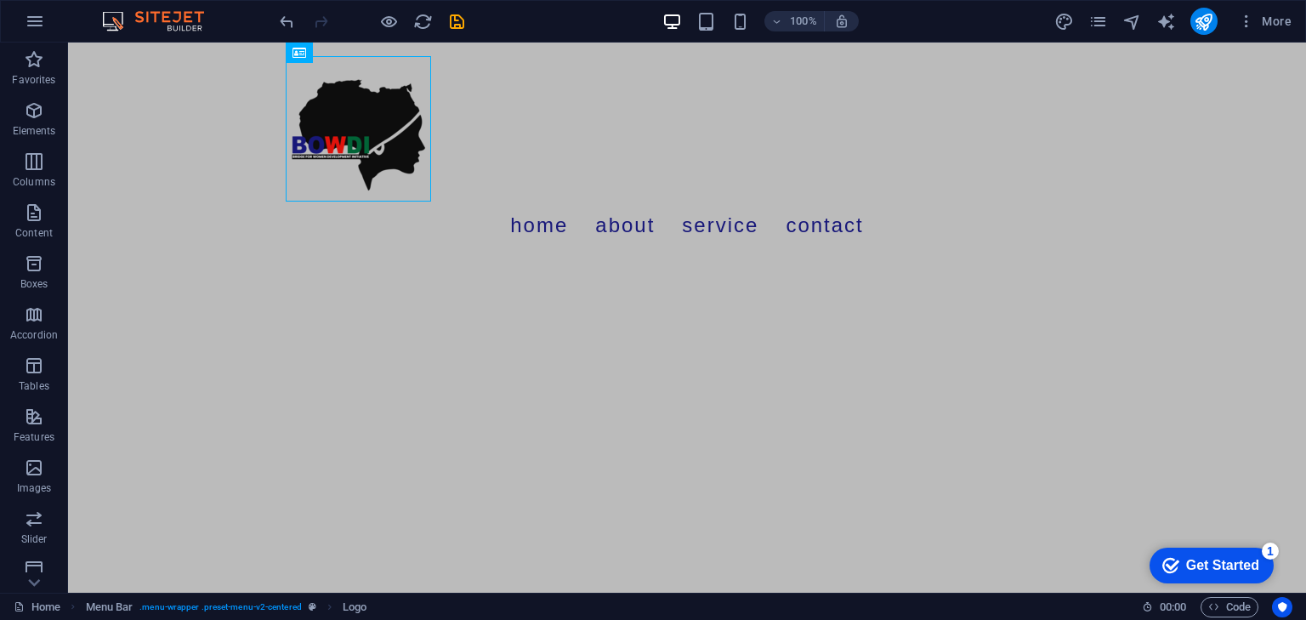
click at [595, 263] on html "Skip to main content Menu Home About Service Contact" at bounding box center [687, 153] width 1238 height 220
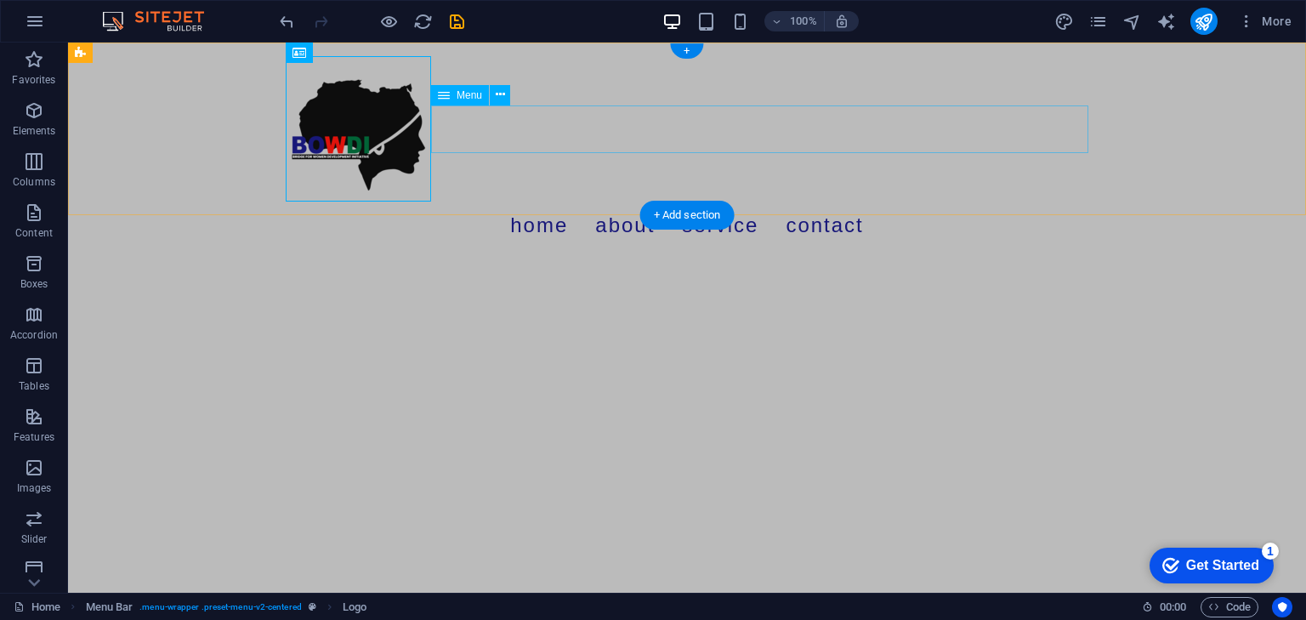
click at [562, 202] on nav "Home About Service Contact" at bounding box center [687, 226] width 803 height 48
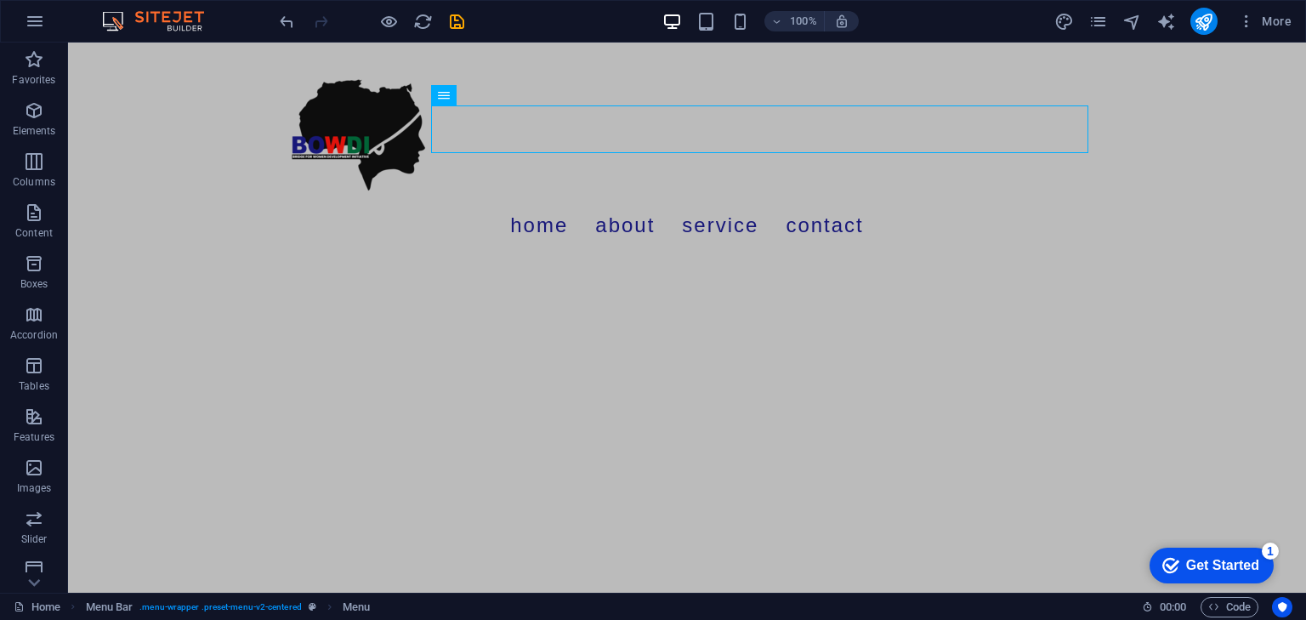
click at [577, 263] on html "Skip to main content Menu Home About Service Contact" at bounding box center [687, 153] width 1238 height 220
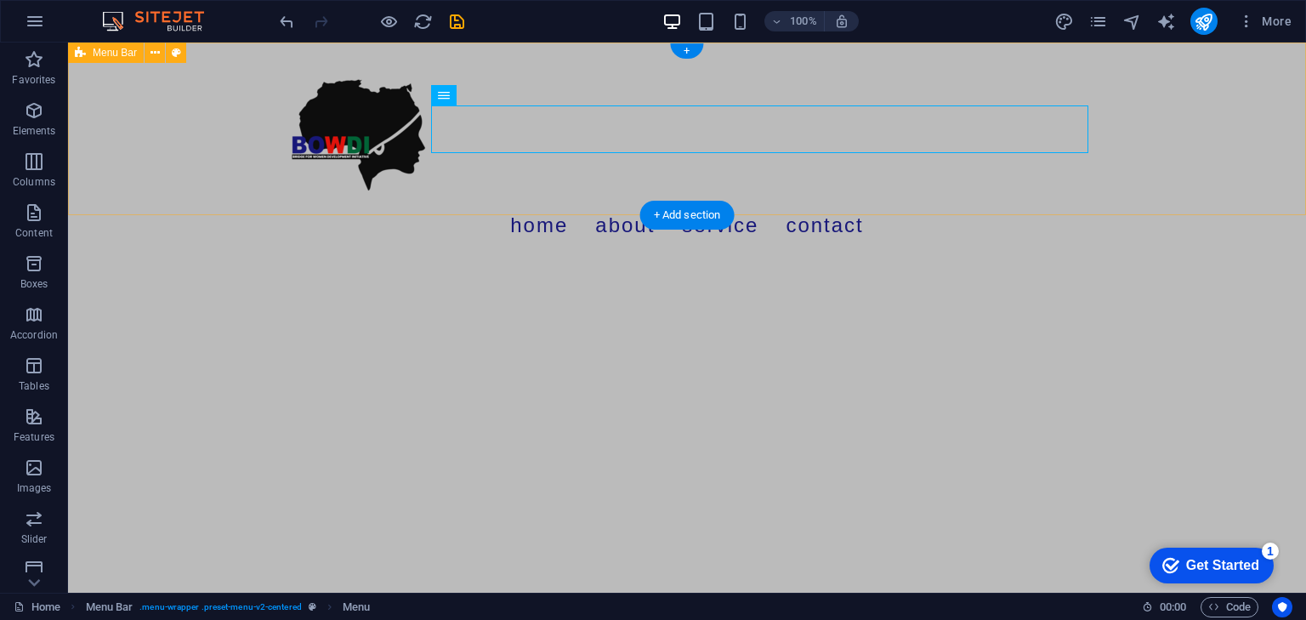
click at [176, 115] on div "Menu Home About Service Contact" at bounding box center [687, 153] width 1238 height 220
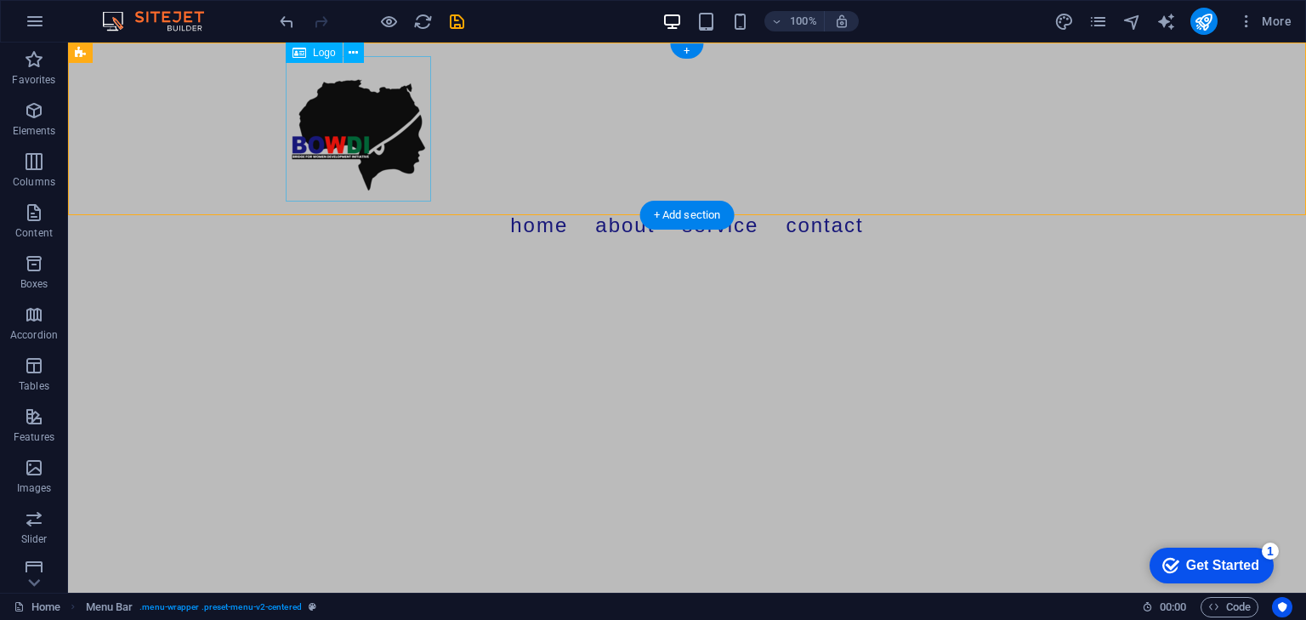
click at [333, 128] on div at bounding box center [687, 128] width 803 height 145
click at [202, 122] on div "Menu Home About Service Contact" at bounding box center [687, 153] width 1238 height 220
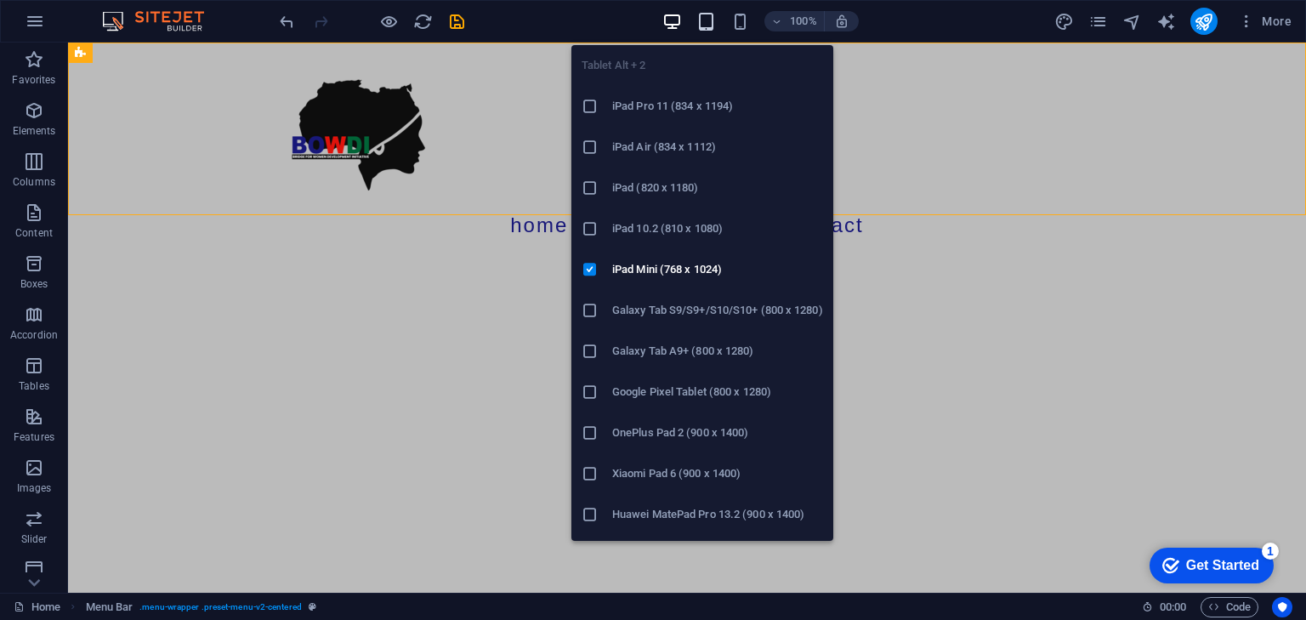
click at [705, 20] on icon "button" at bounding box center [706, 22] width 20 height 20
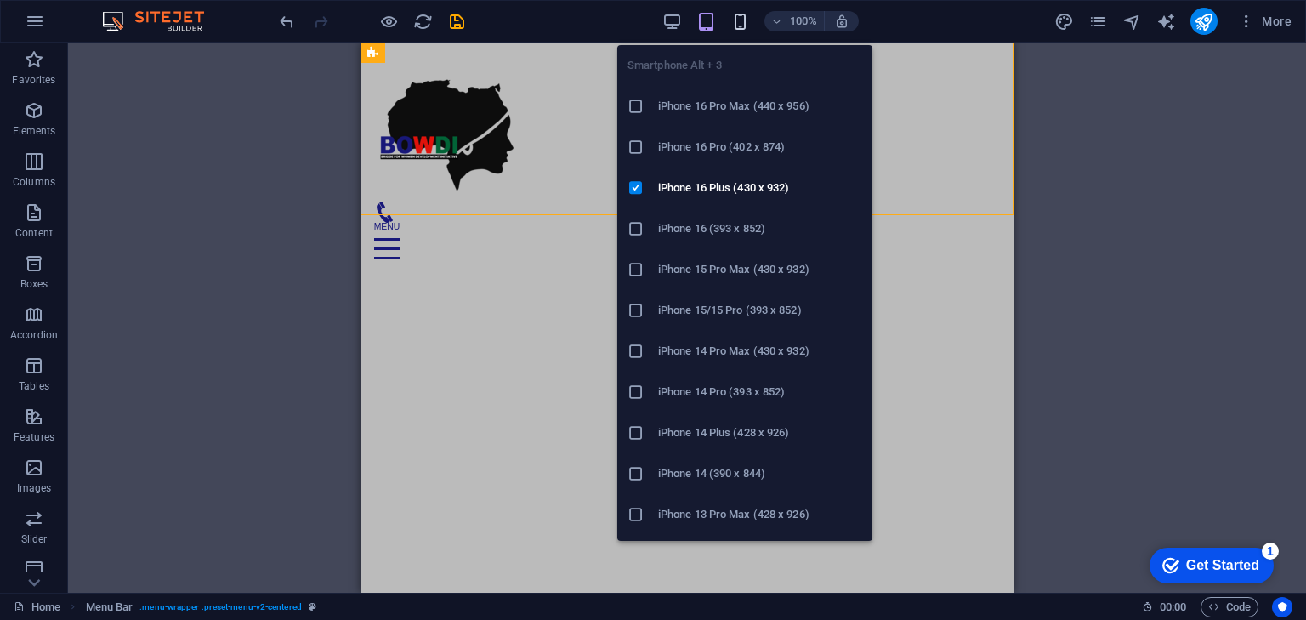
click at [743, 20] on icon "button" at bounding box center [740, 22] width 20 height 20
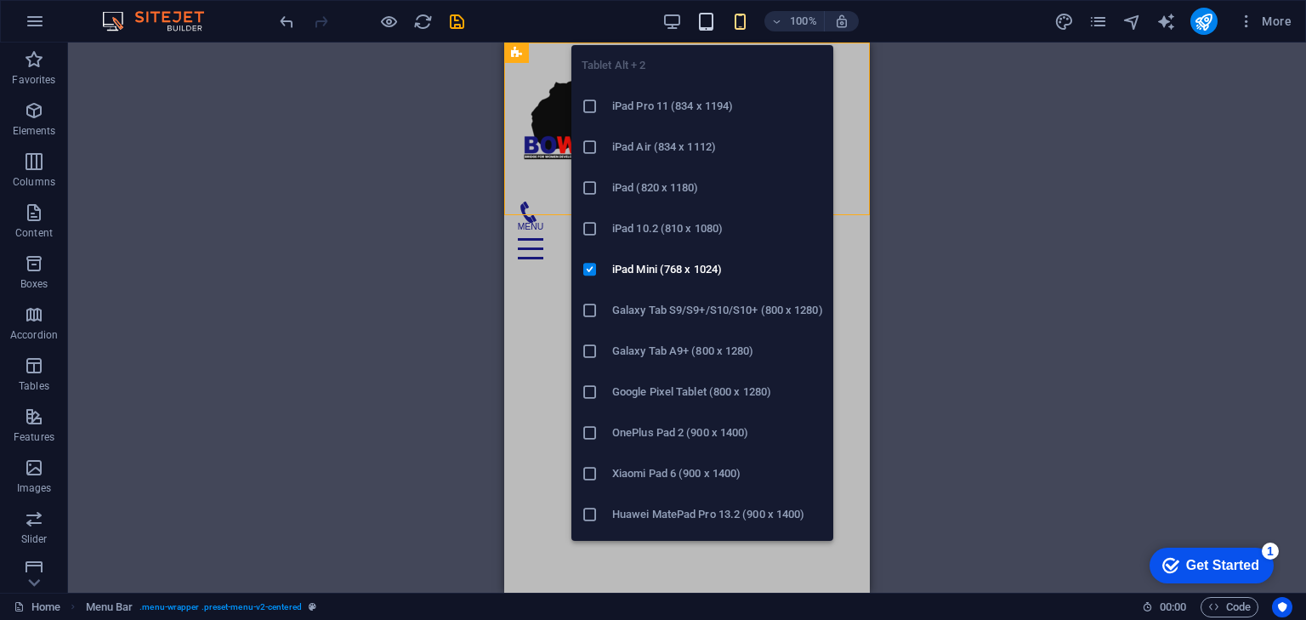
click at [711, 18] on icon "button" at bounding box center [706, 22] width 20 height 20
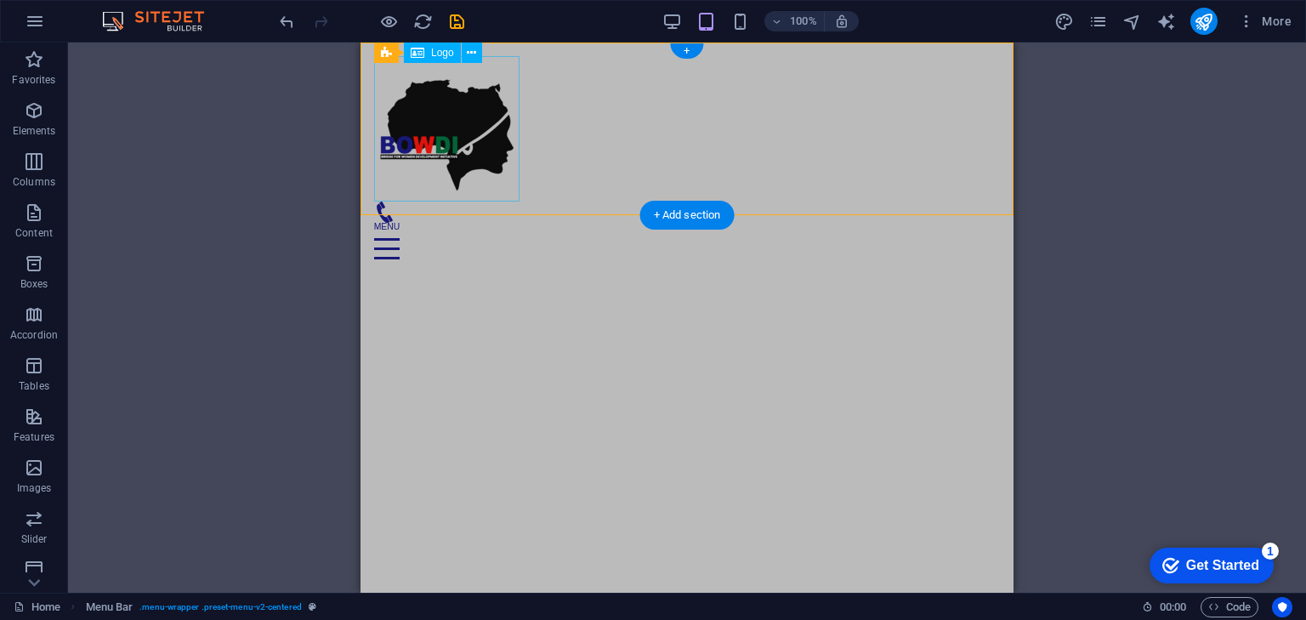
click at [471, 140] on div at bounding box center [687, 128] width 626 height 145
click at [441, 50] on span "Logo" at bounding box center [442, 53] width 23 height 10
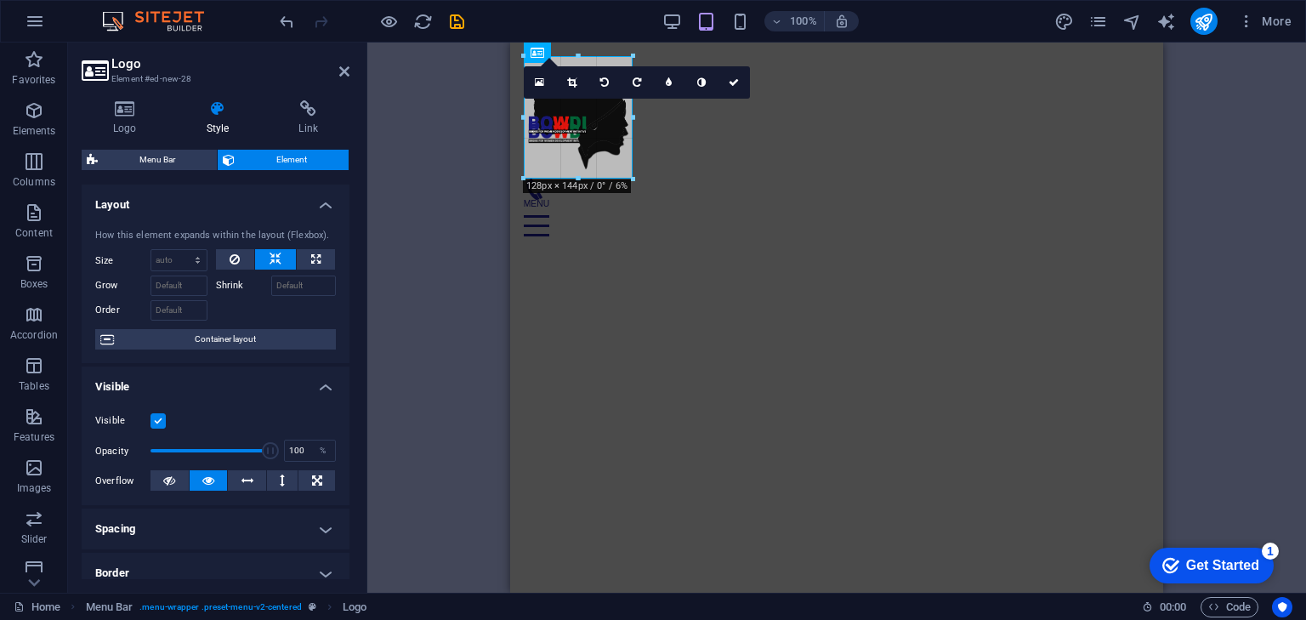
drag, startPoint x: 669, startPoint y: 202, endPoint x: 633, endPoint y: 139, distance: 72.8
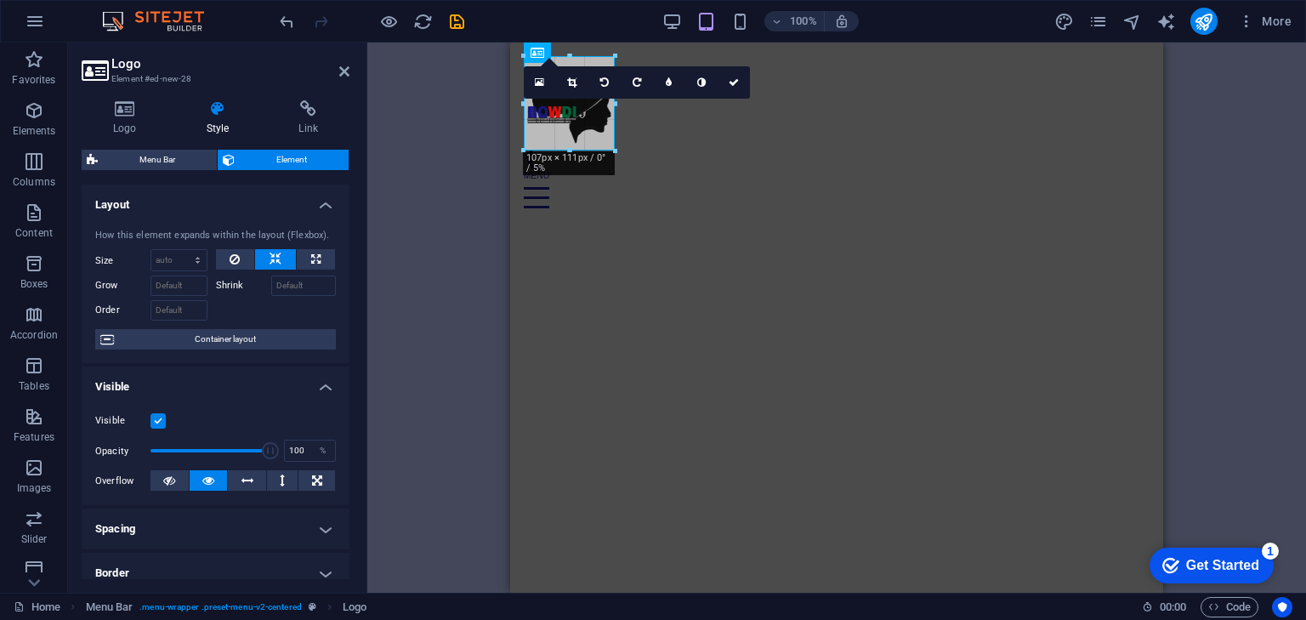
drag, startPoint x: 635, startPoint y: 166, endPoint x: 612, endPoint y: 111, distance: 59.9
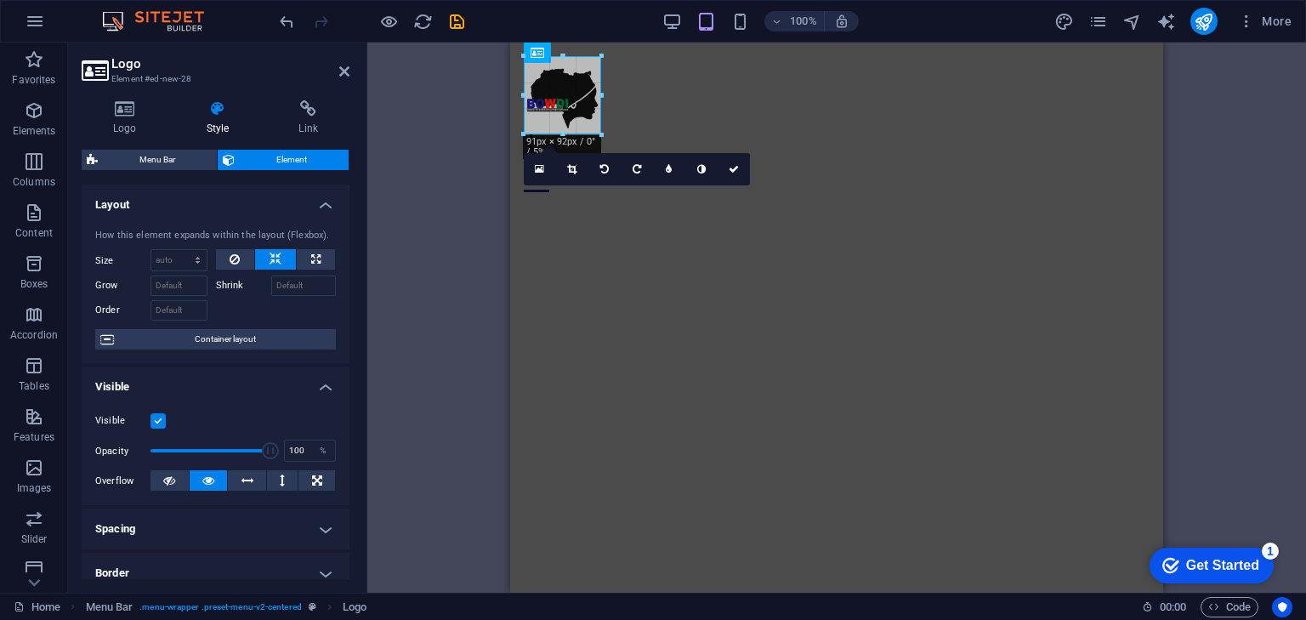
drag, startPoint x: 616, startPoint y: 150, endPoint x: 598, endPoint y: 111, distance: 42.2
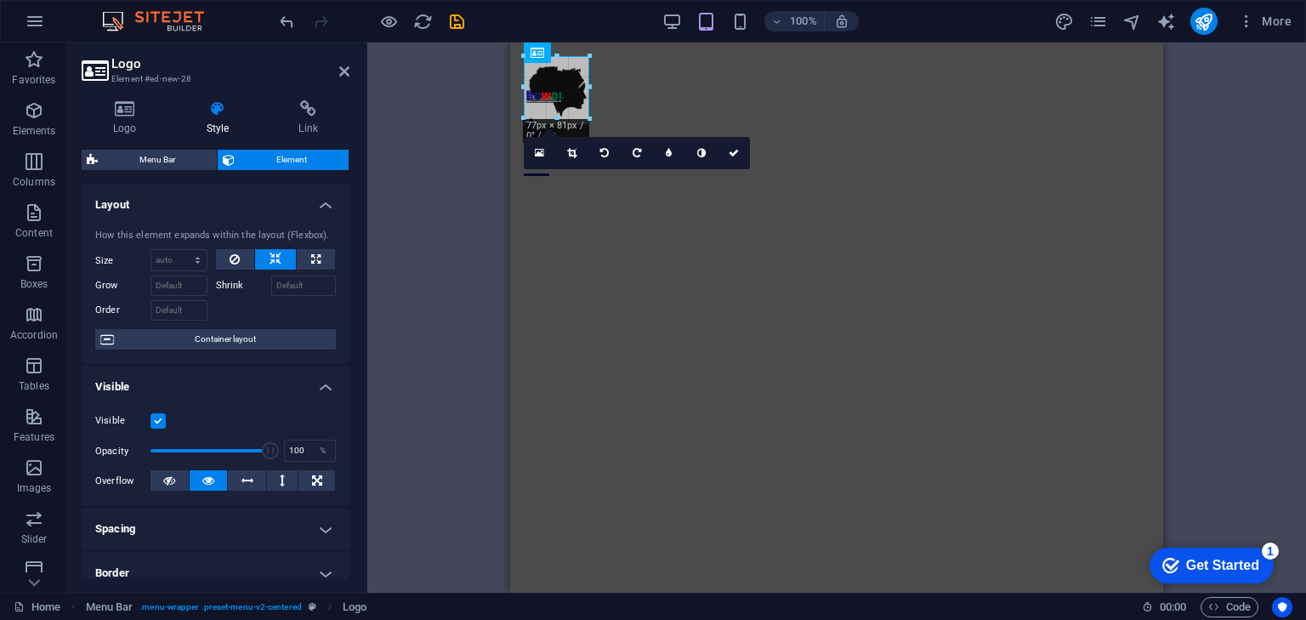
drag, startPoint x: 603, startPoint y: 134, endPoint x: 585, endPoint y: 113, distance: 27.1
click at [730, 145] on icon at bounding box center [734, 150] width 10 height 10
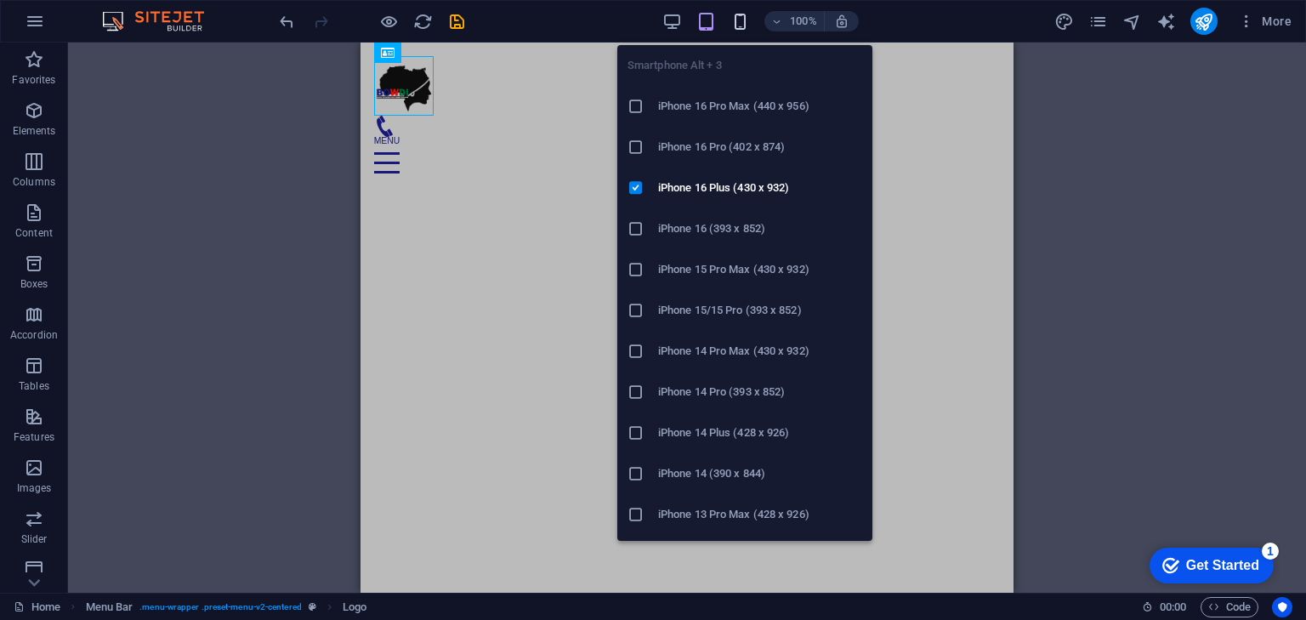
click at [743, 17] on icon "button" at bounding box center [740, 22] width 20 height 20
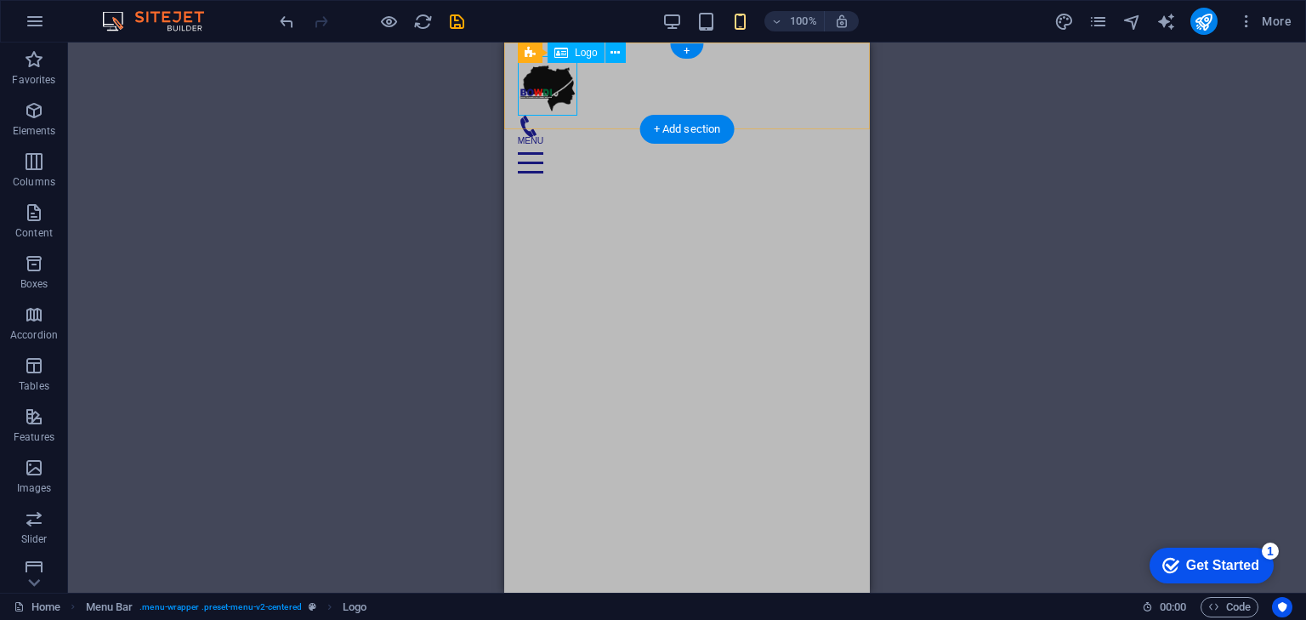
click at [551, 87] on div at bounding box center [687, 86] width 338 height 60
drag, startPoint x: 551, startPoint y: 86, endPoint x: 1054, endPoint y: 128, distance: 505.2
click at [551, 86] on div at bounding box center [687, 86] width 338 height 60
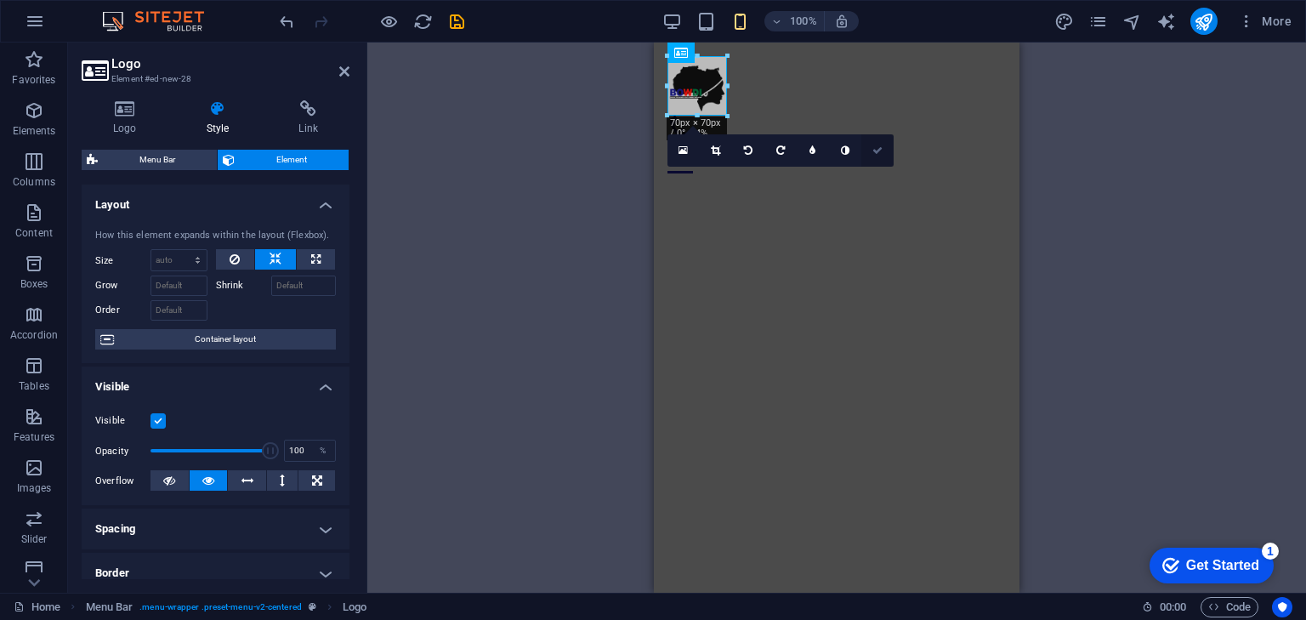
click at [874, 147] on icon at bounding box center [877, 150] width 10 height 10
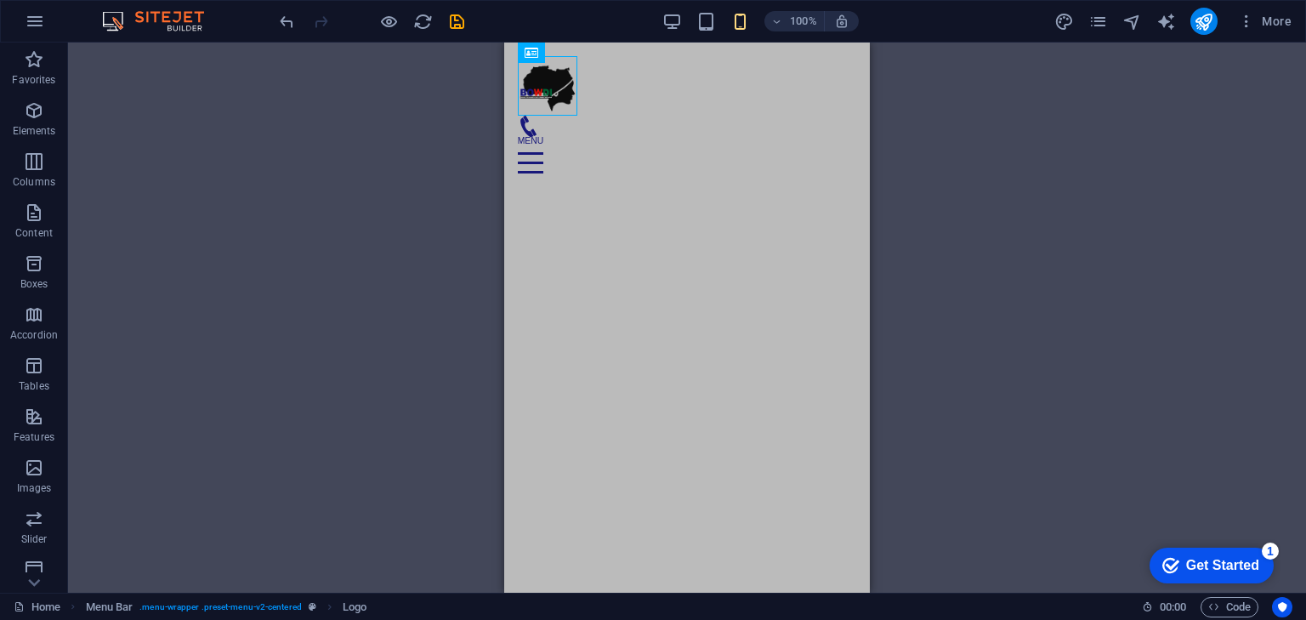
click at [668, 203] on html "Skip to main content Menu Home About Service Contact" at bounding box center [687, 123] width 366 height 161
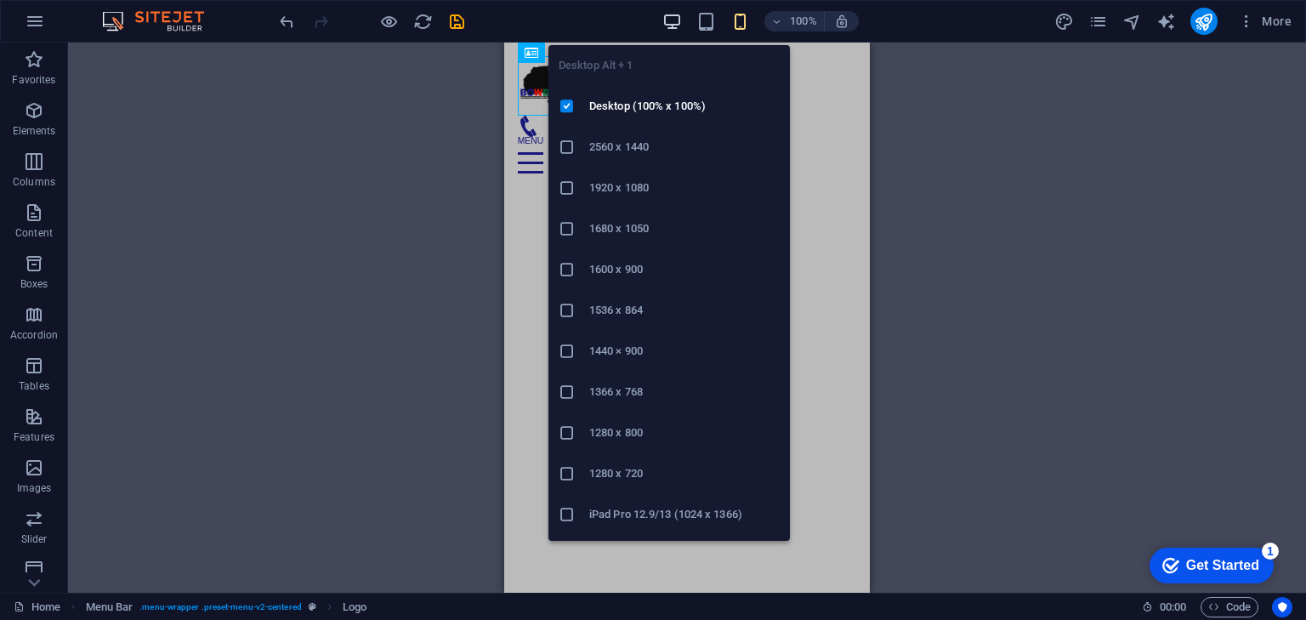
click at [669, 21] on icon "button" at bounding box center [672, 22] width 20 height 20
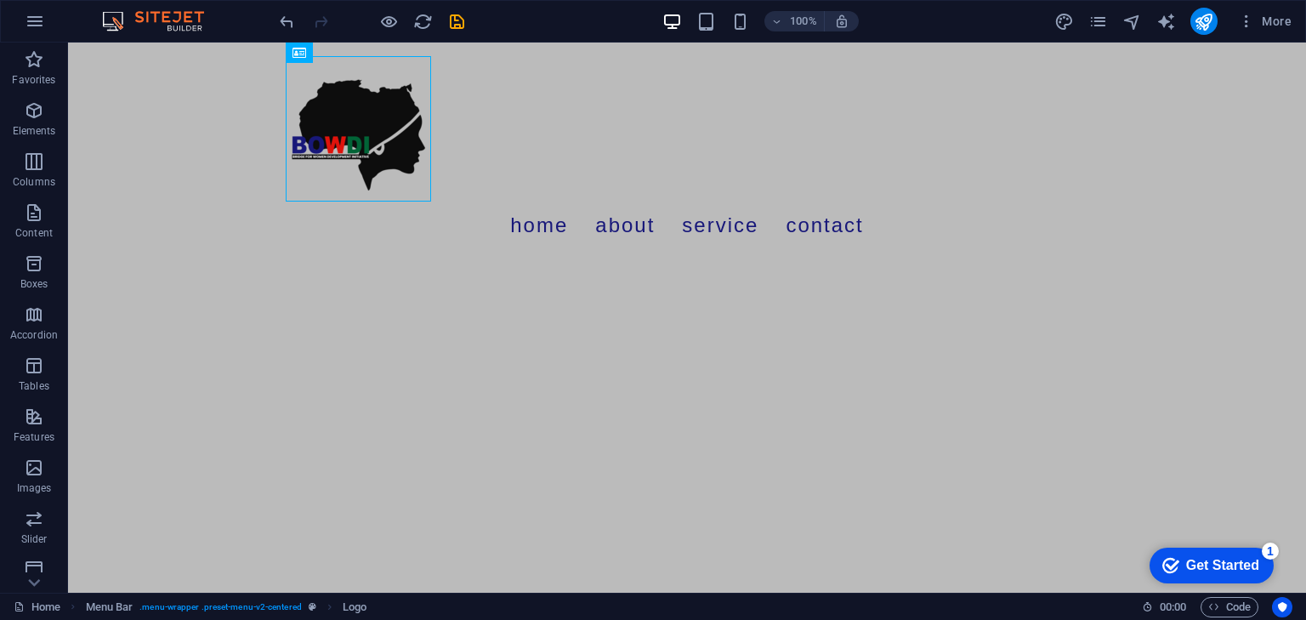
click at [956, 263] on html "Skip to main content Menu Home About Service Contact" at bounding box center [687, 153] width 1238 height 220
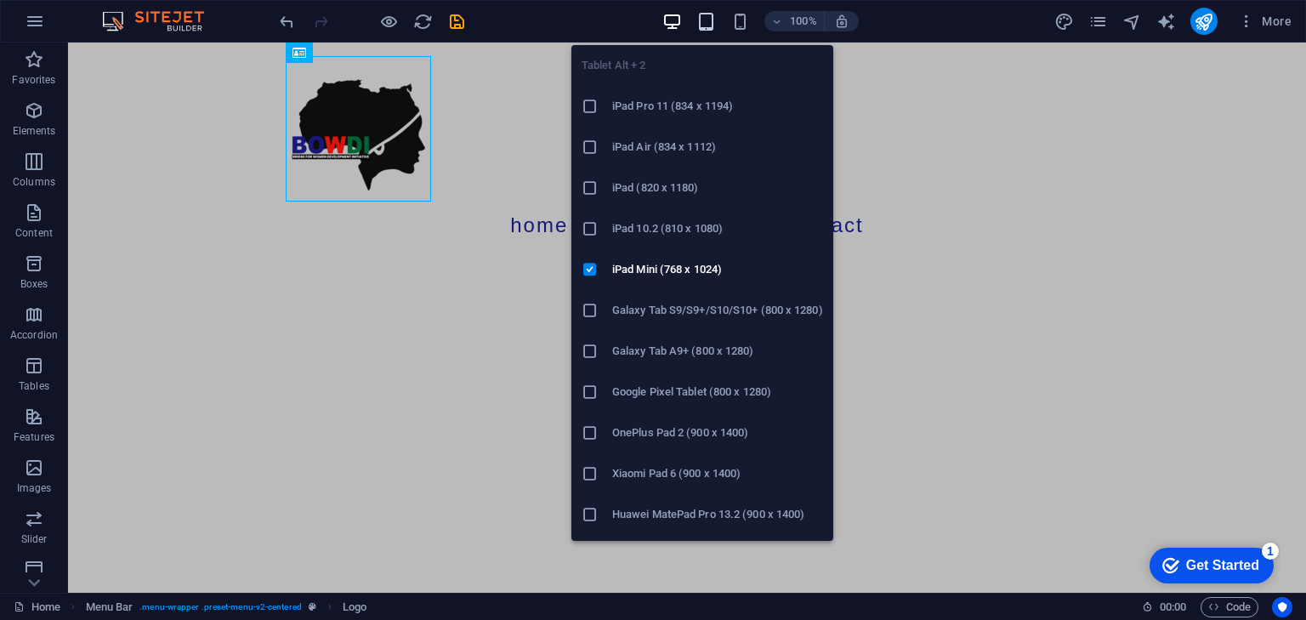
click at [714, 20] on icon "button" at bounding box center [706, 22] width 20 height 20
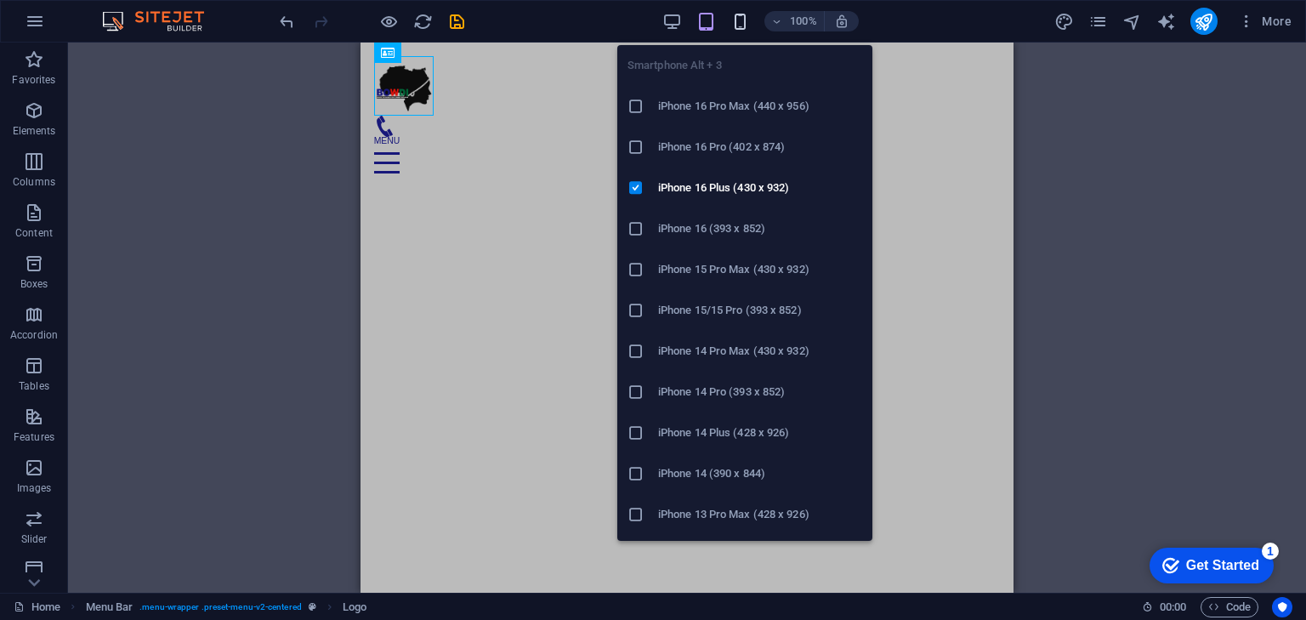
click at [739, 21] on icon "button" at bounding box center [740, 22] width 20 height 20
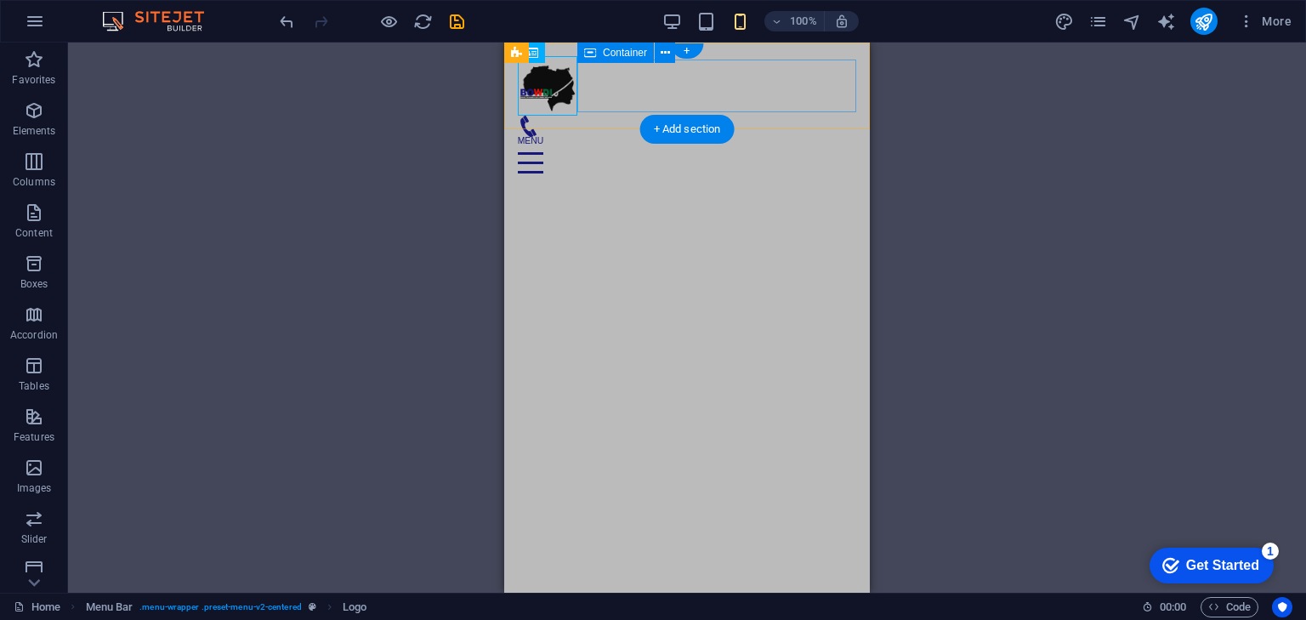
click at [612, 116] on div "Menu" at bounding box center [687, 153] width 338 height 74
click at [554, 85] on div at bounding box center [687, 86] width 338 height 60
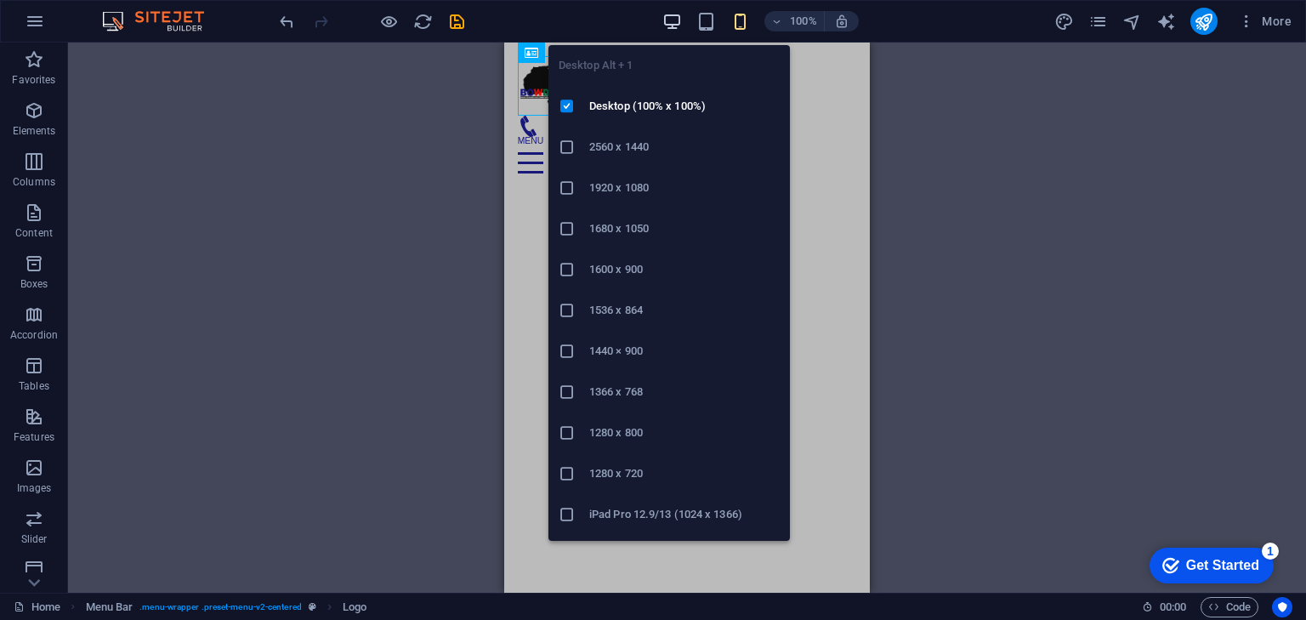
click at [682, 20] on icon "button" at bounding box center [672, 22] width 20 height 20
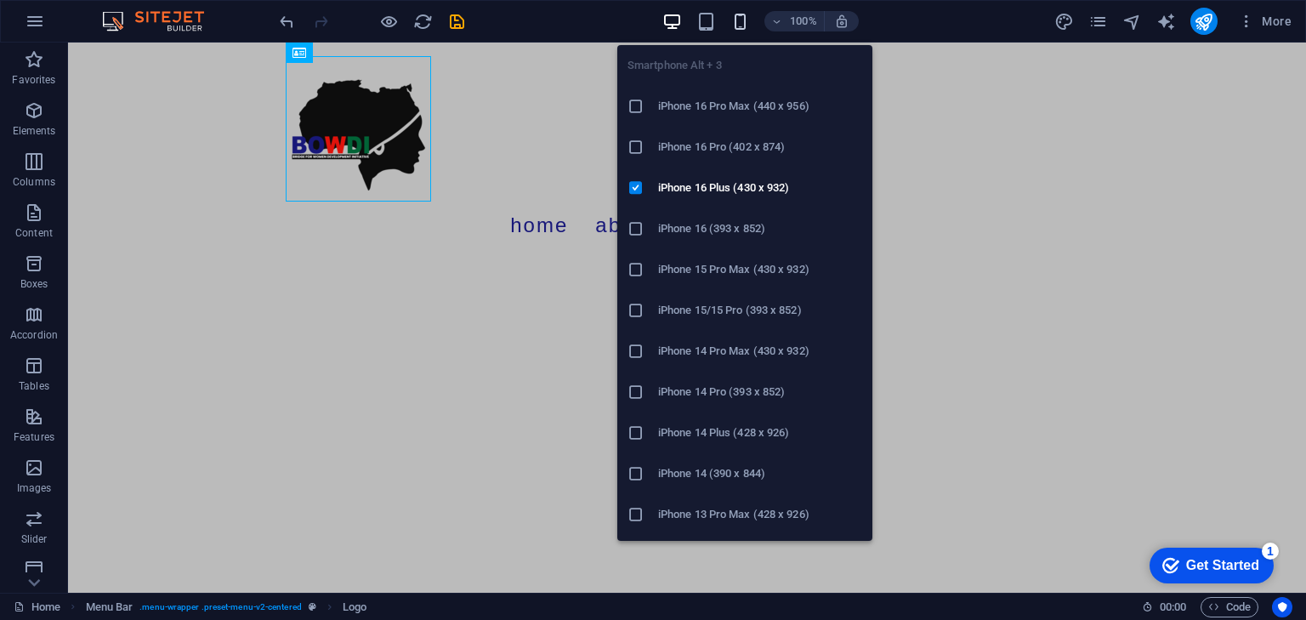
click at [740, 20] on icon "button" at bounding box center [740, 22] width 20 height 20
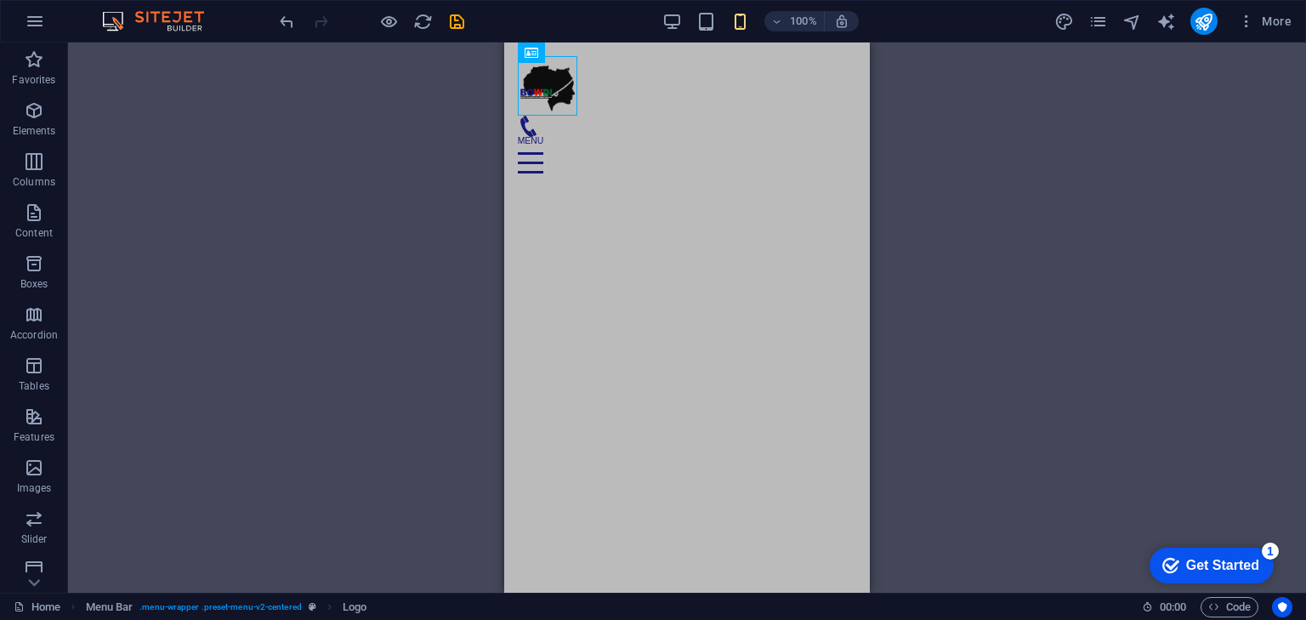
click at [588, 174] on html "Skip to main content Menu Home About Service Contact" at bounding box center [687, 123] width 366 height 161
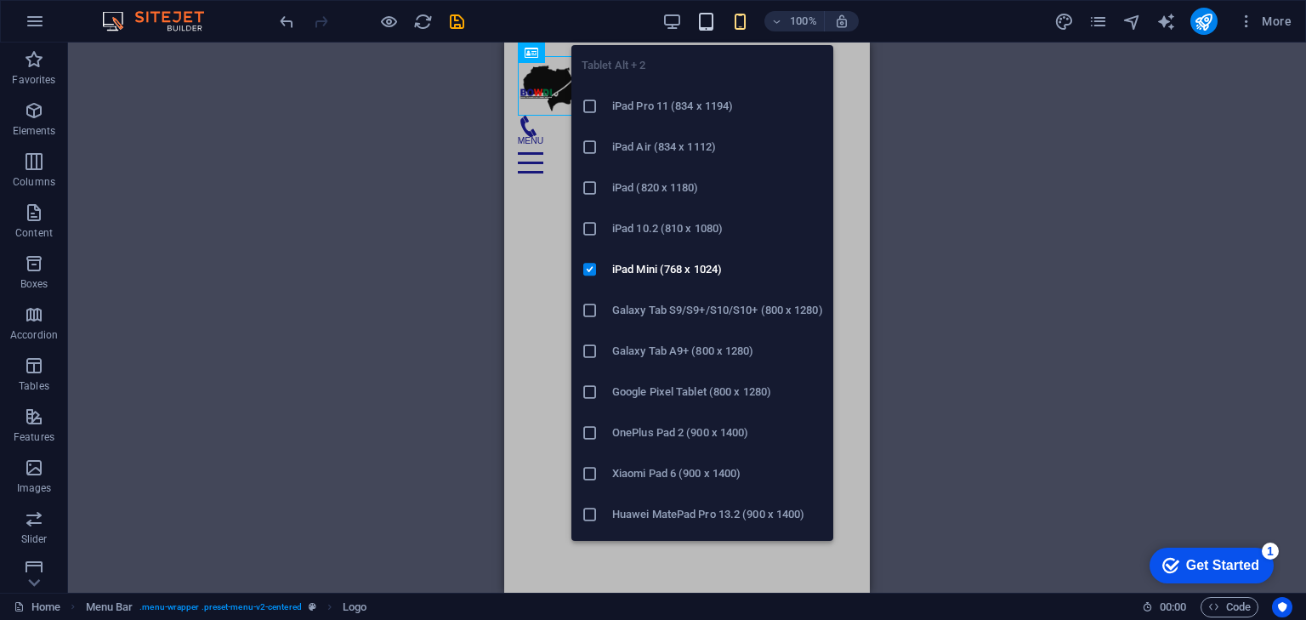
click at [707, 26] on icon "button" at bounding box center [706, 22] width 20 height 20
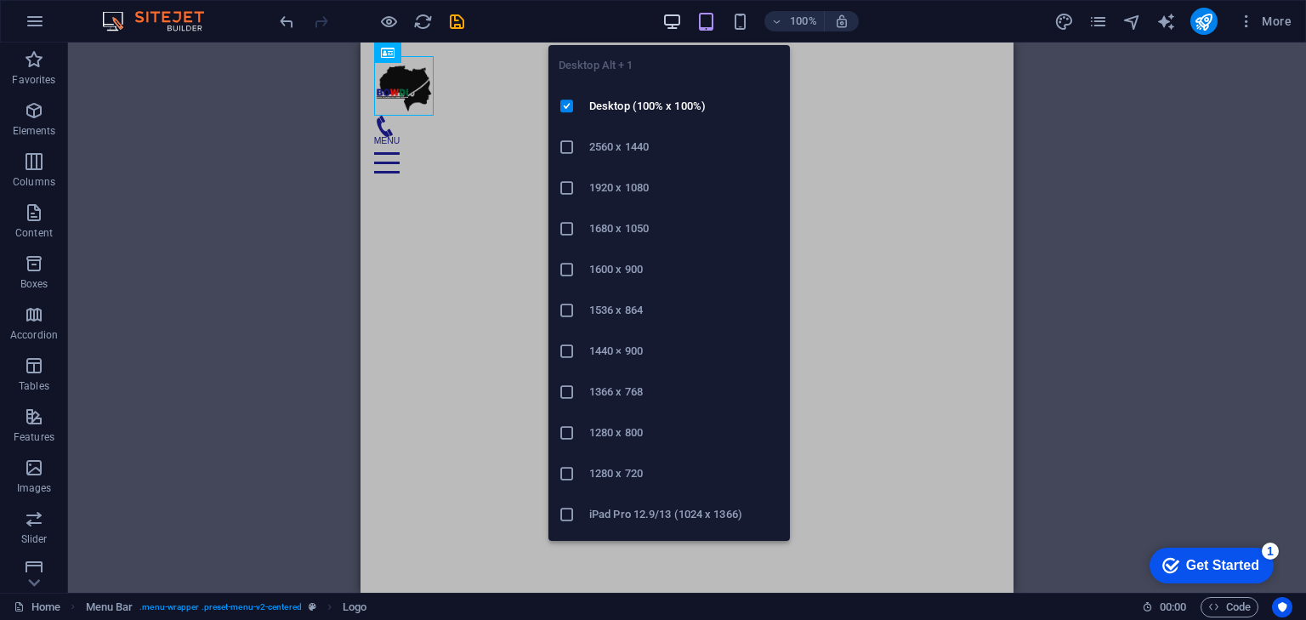
click at [666, 16] on icon "button" at bounding box center [672, 22] width 20 height 20
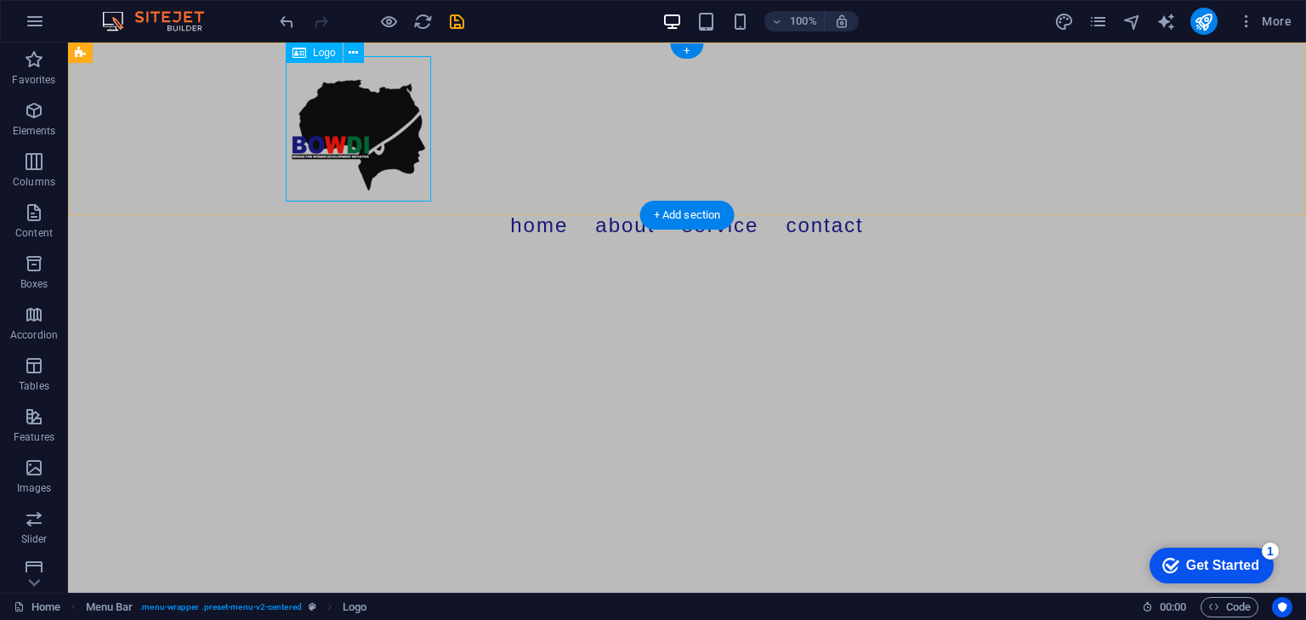
click at [392, 176] on div at bounding box center [687, 128] width 803 height 145
click at [395, 131] on div at bounding box center [687, 128] width 803 height 145
click at [395, 130] on div at bounding box center [687, 128] width 803 height 145
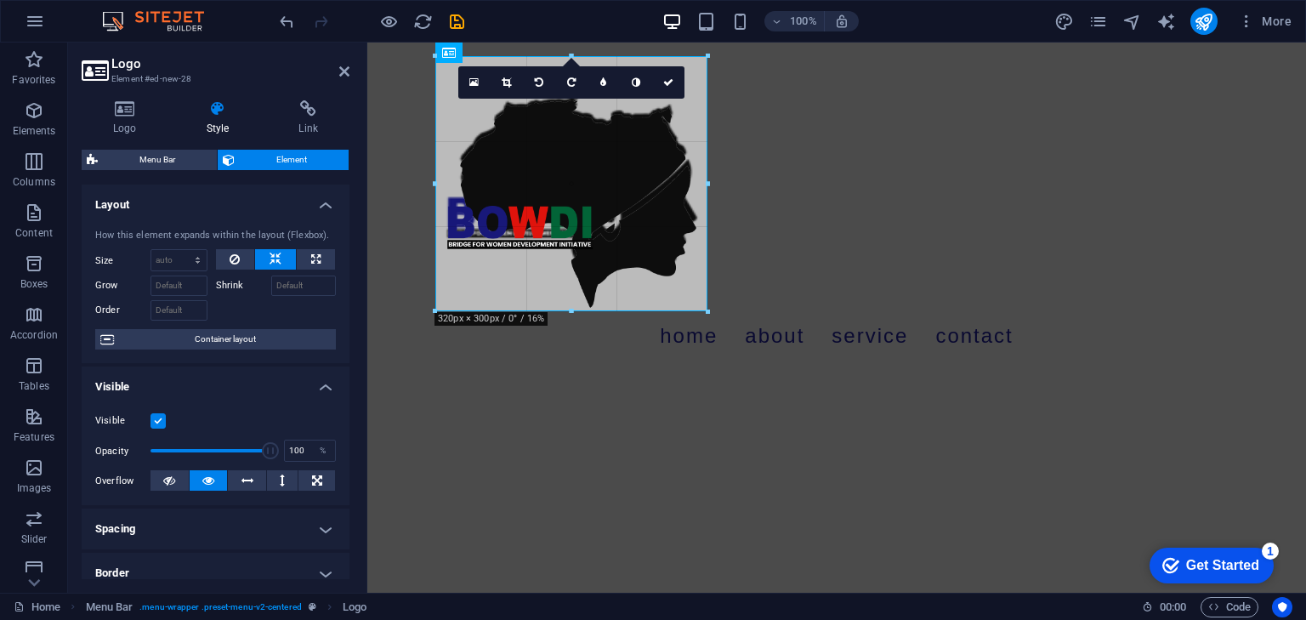
drag, startPoint x: 582, startPoint y: 201, endPoint x: 714, endPoint y: 277, distance: 152.4
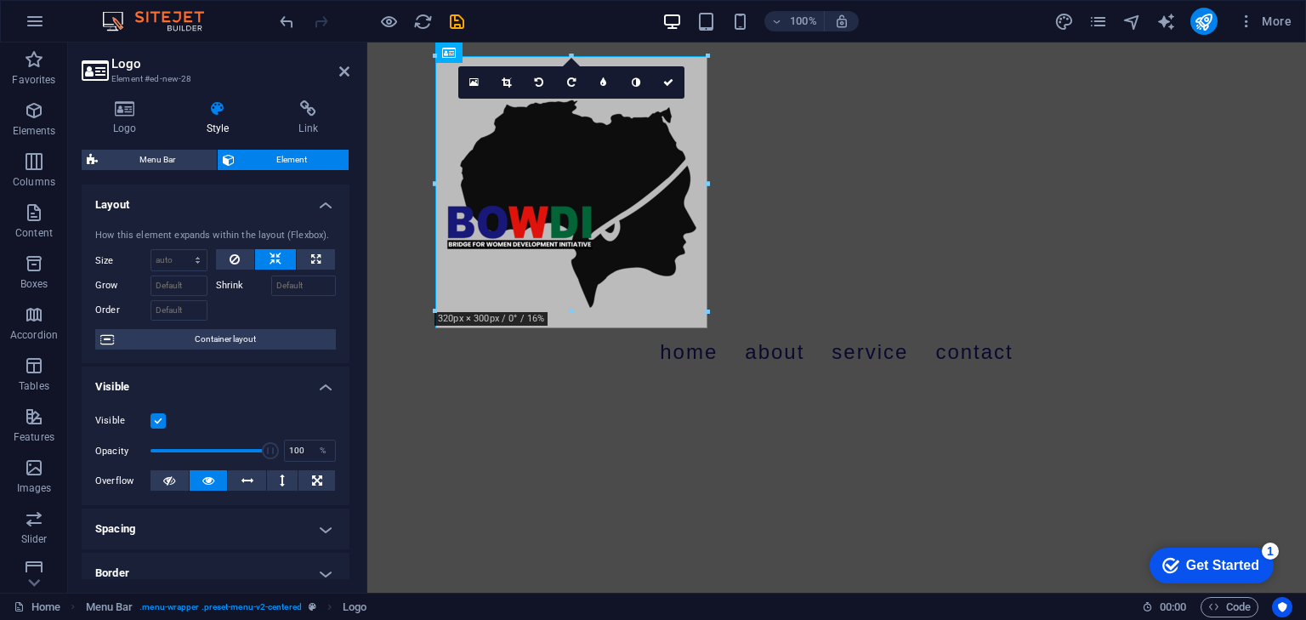
click at [777, 387] on html "Skip to main content Menu Home About Service Contact" at bounding box center [836, 216] width 939 height 347
click at [673, 79] on icon at bounding box center [668, 82] width 10 height 10
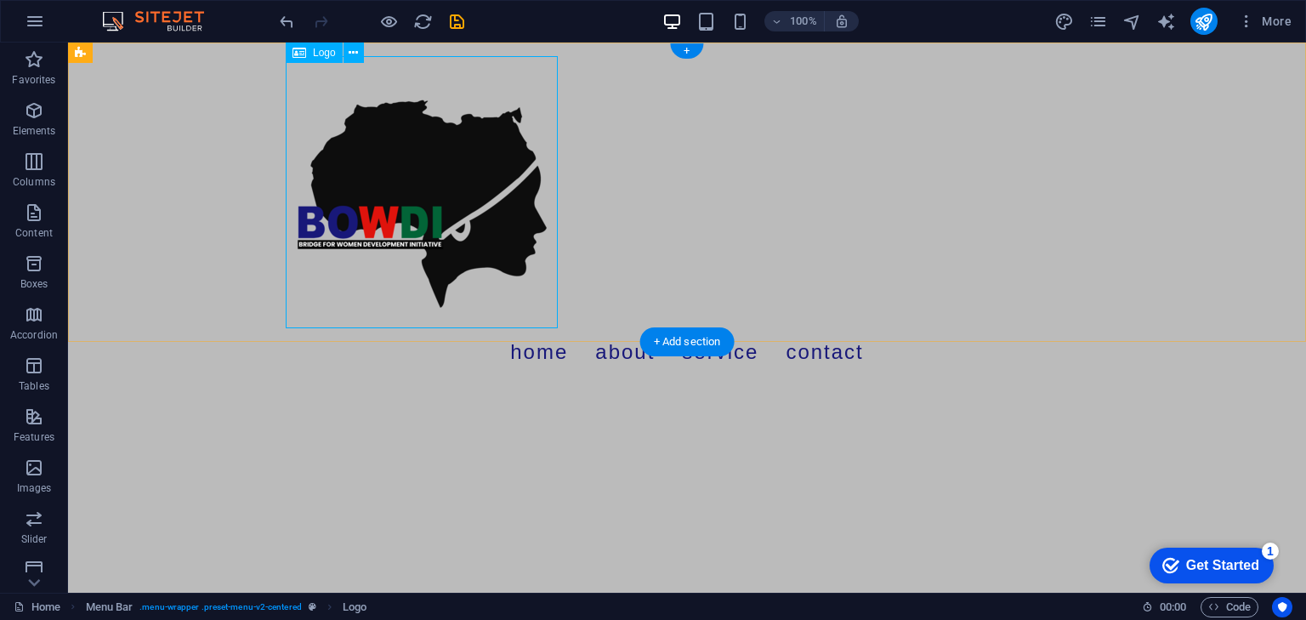
click at [386, 162] on div at bounding box center [687, 192] width 803 height 272
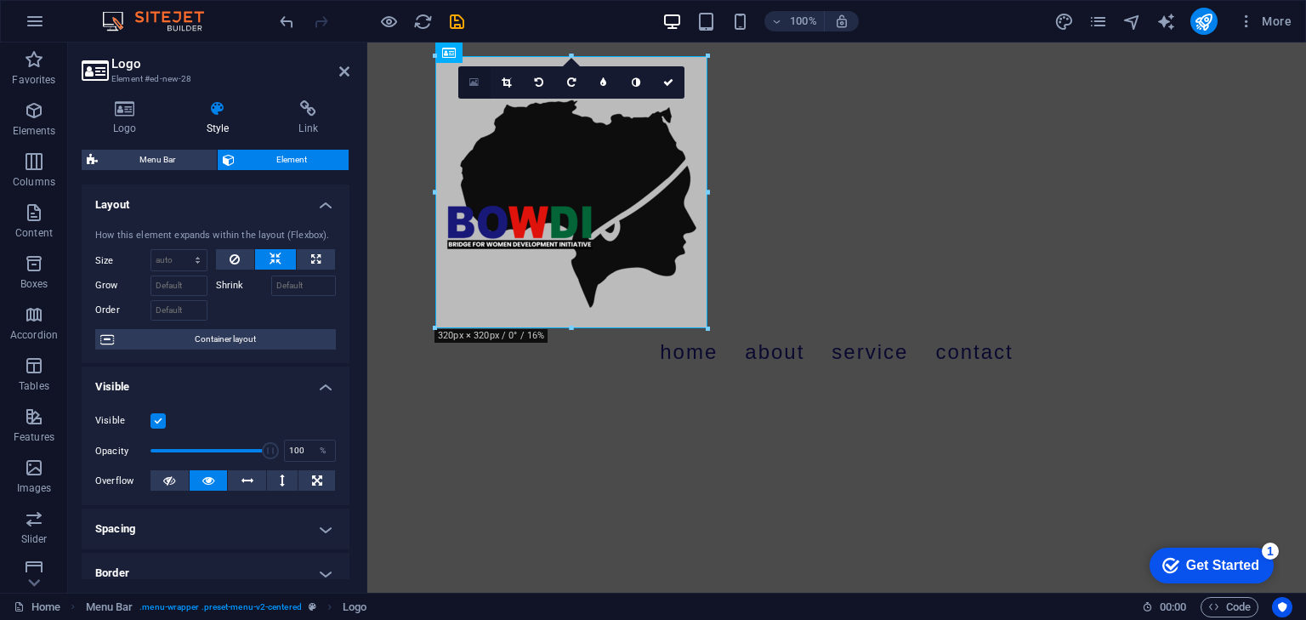
click at [472, 72] on link at bounding box center [474, 82] width 32 height 32
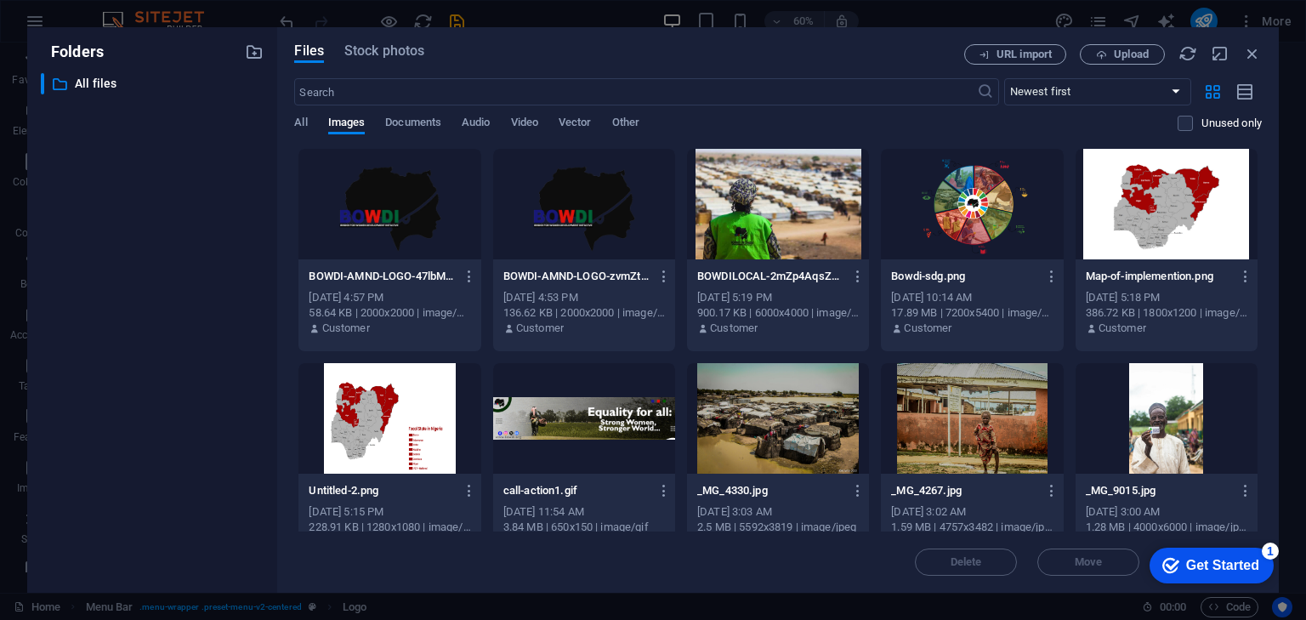
click at [386, 211] on div at bounding box center [389, 204] width 182 height 111
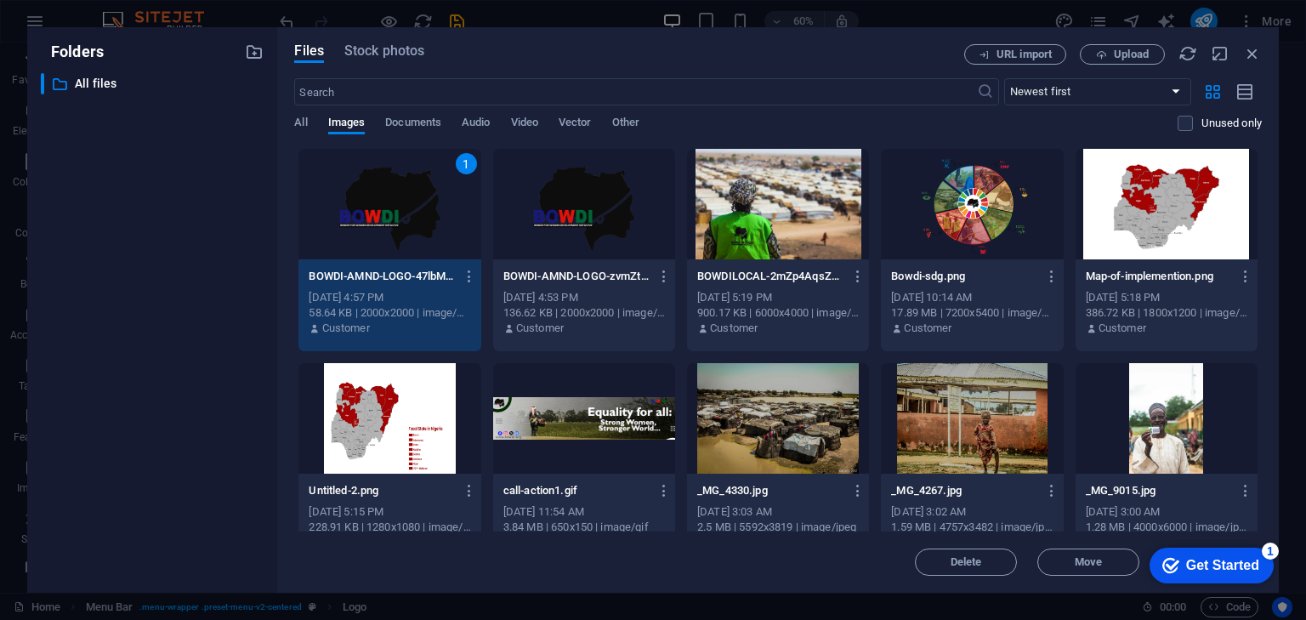
click at [562, 205] on div at bounding box center [584, 204] width 182 height 111
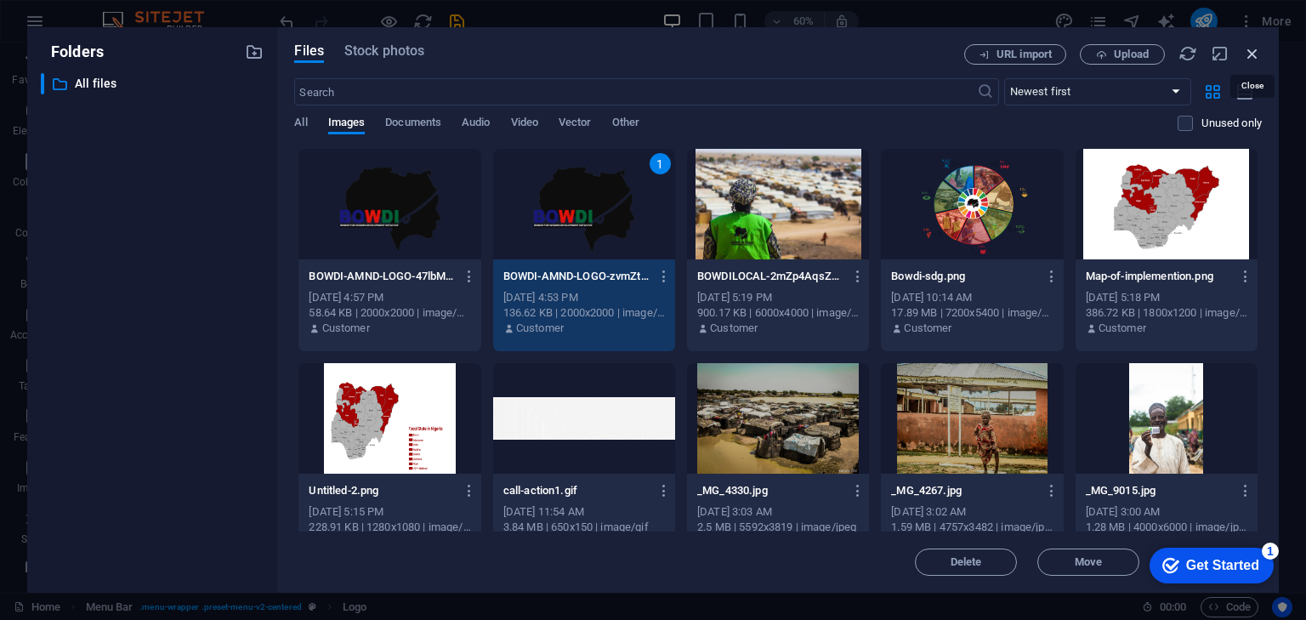
click at [1254, 57] on icon "button" at bounding box center [1252, 53] width 19 height 19
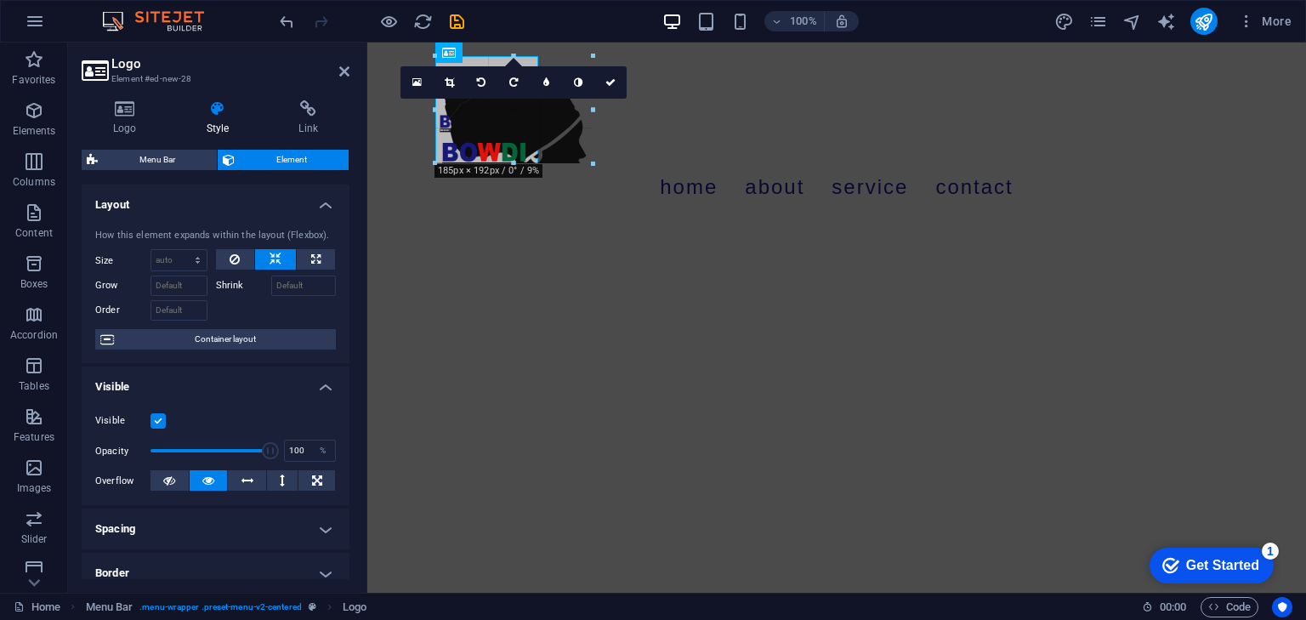
drag, startPoint x: 707, startPoint y: 328, endPoint x: 537, endPoint y: 106, distance: 279.1
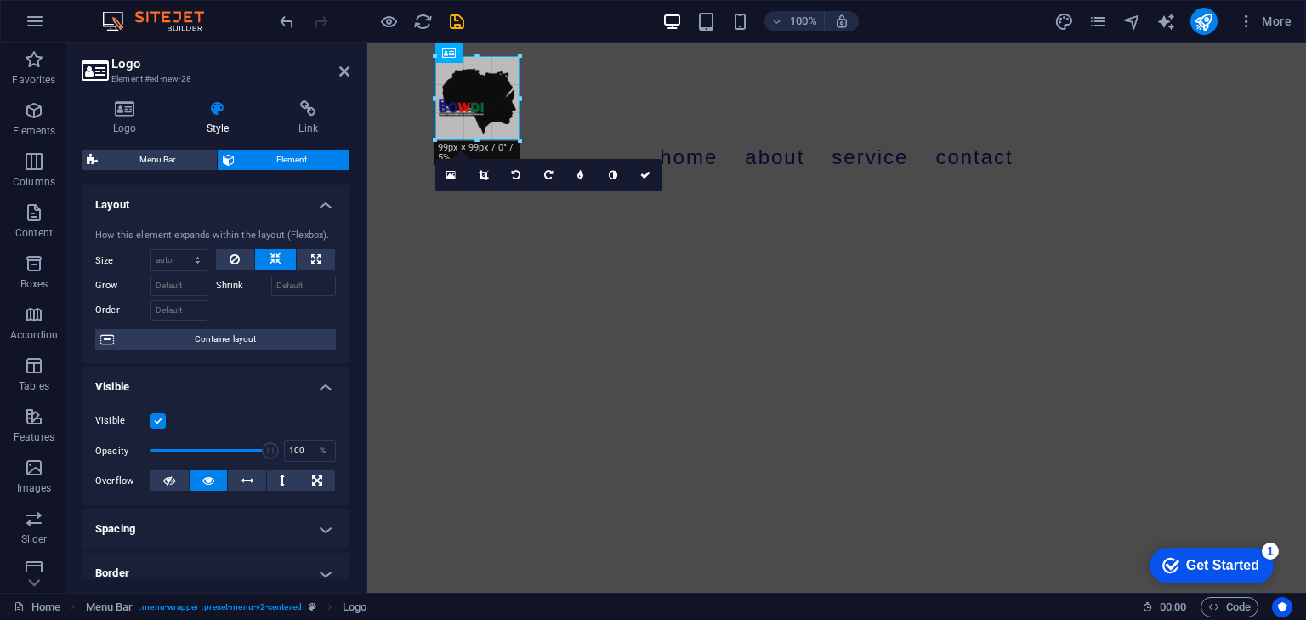
drag, startPoint x: 540, startPoint y: 157, endPoint x: 514, endPoint y: 131, distance: 36.7
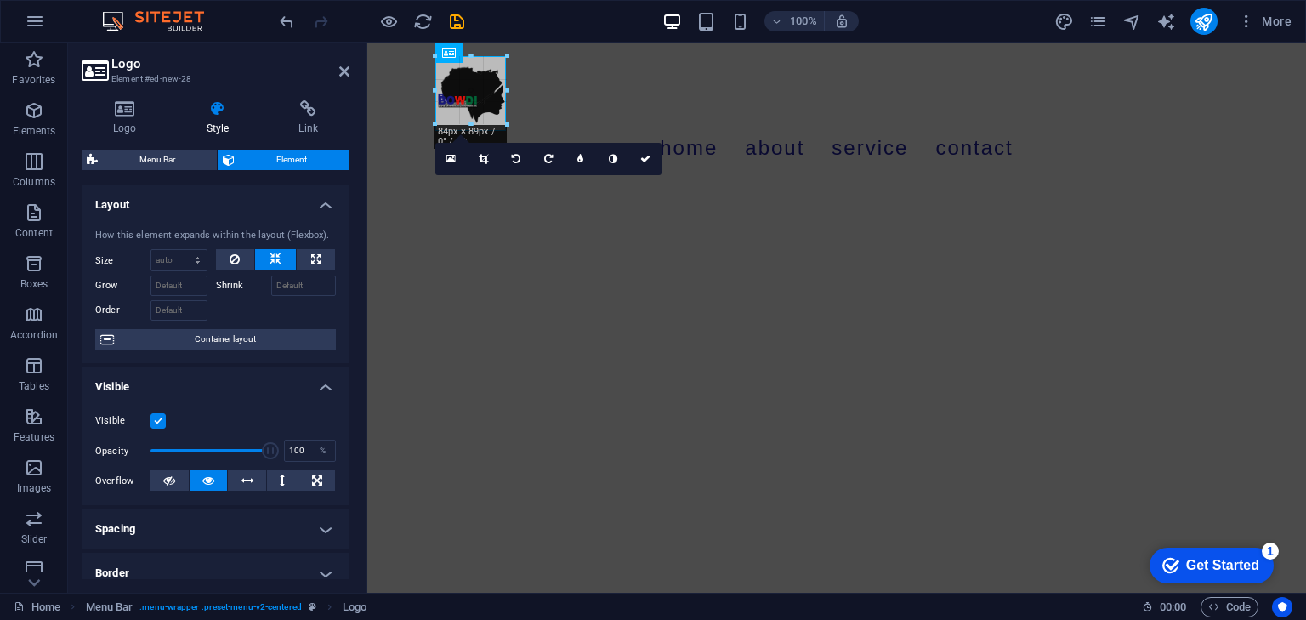
drag, startPoint x: 509, startPoint y: 135, endPoint x: 498, endPoint y: 112, distance: 25.5
click at [593, 182] on html "Skip to main content Menu Home About Service Contact" at bounding box center [836, 112] width 939 height 139
click at [645, 157] on icon at bounding box center [645, 156] width 10 height 10
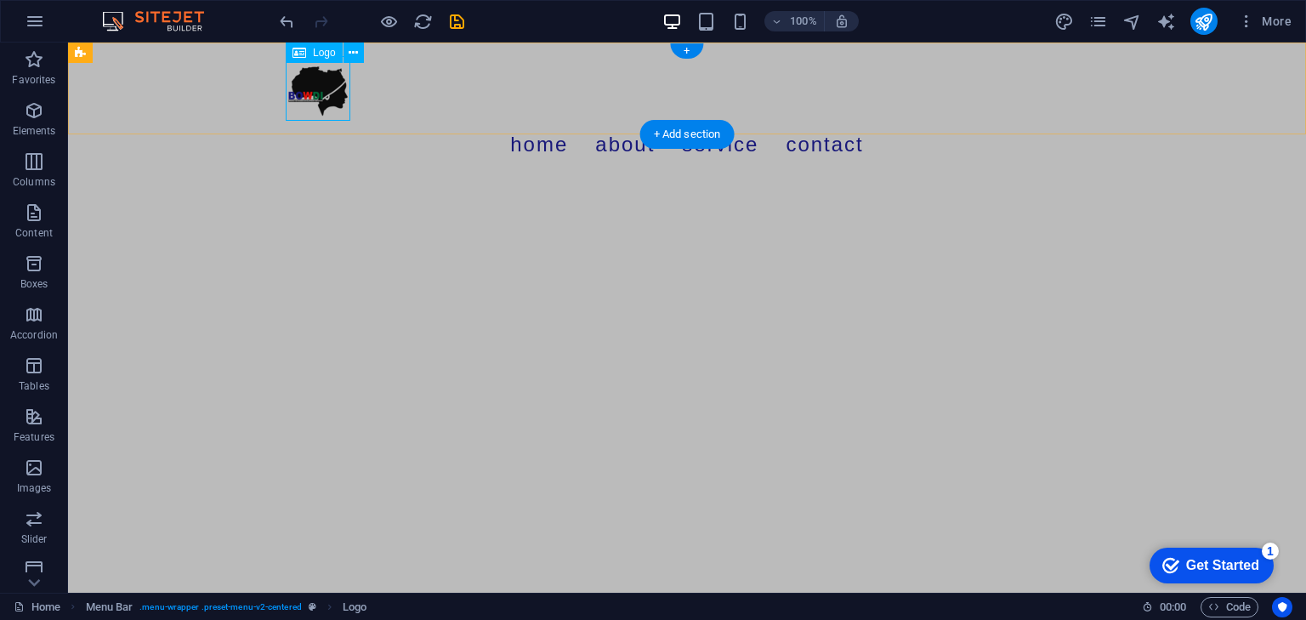
click at [313, 83] on div at bounding box center [687, 88] width 803 height 65
click at [323, 82] on div at bounding box center [687, 88] width 803 height 65
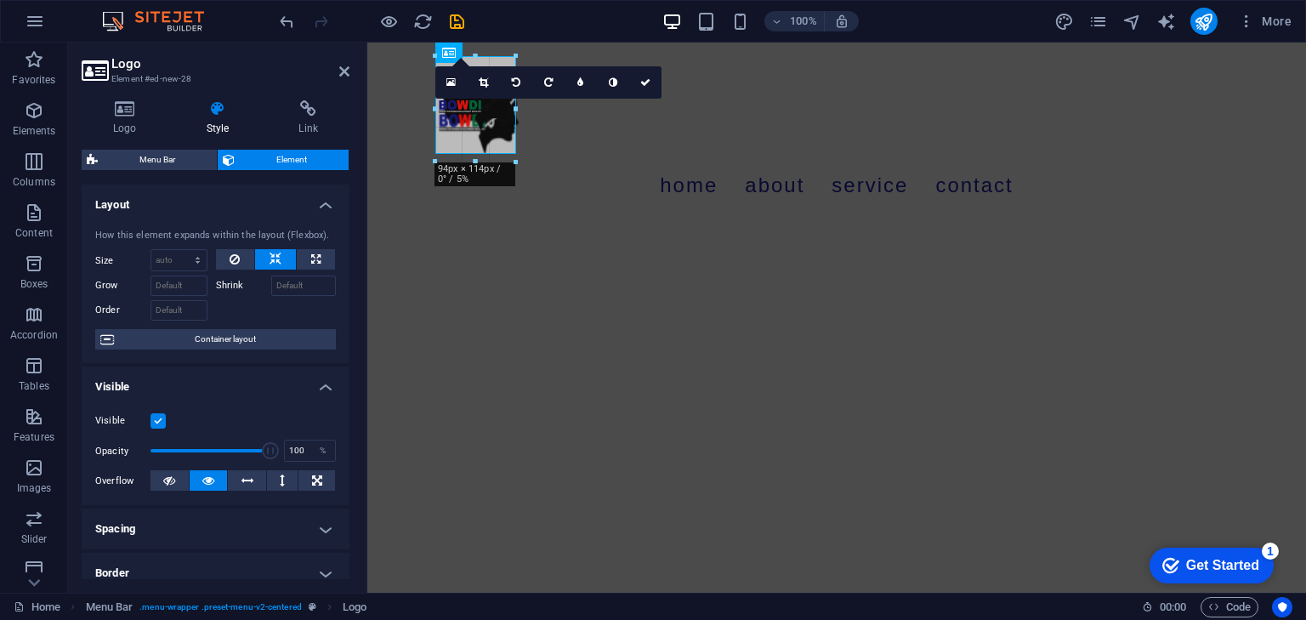
drag, startPoint x: 504, startPoint y: 125, endPoint x: 526, endPoint y: 144, distance: 29.0
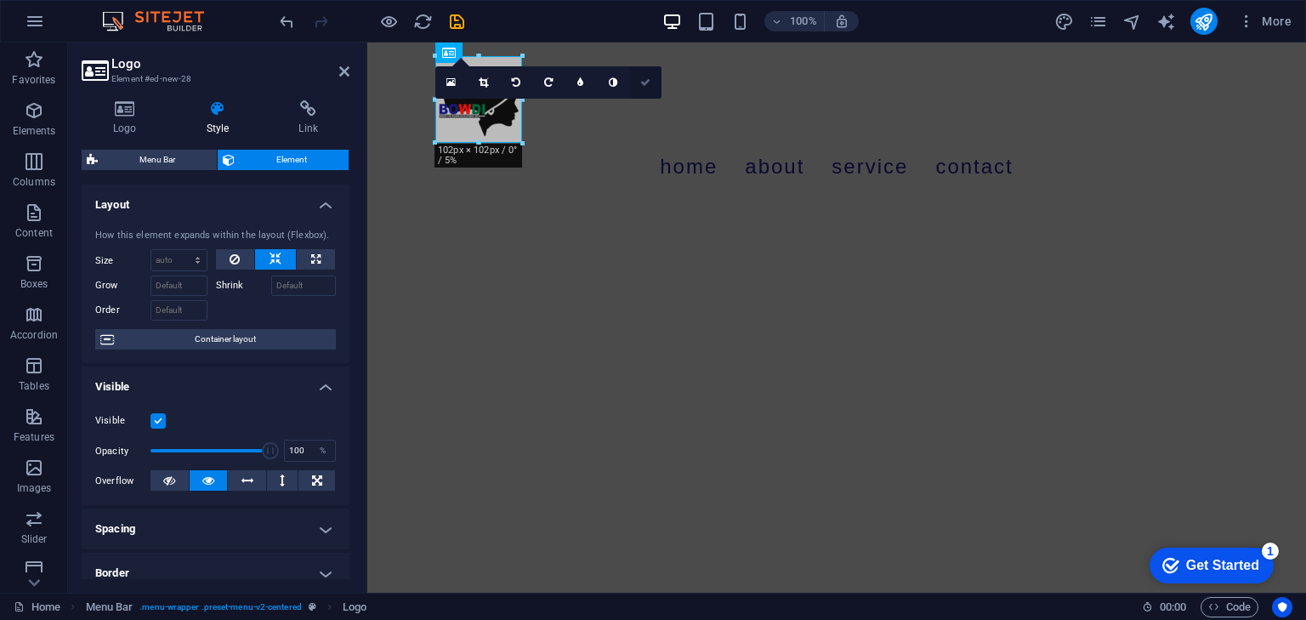
drag, startPoint x: 649, startPoint y: 81, endPoint x: 580, endPoint y: 38, distance: 80.9
click at [648, 81] on icon at bounding box center [645, 82] width 10 height 10
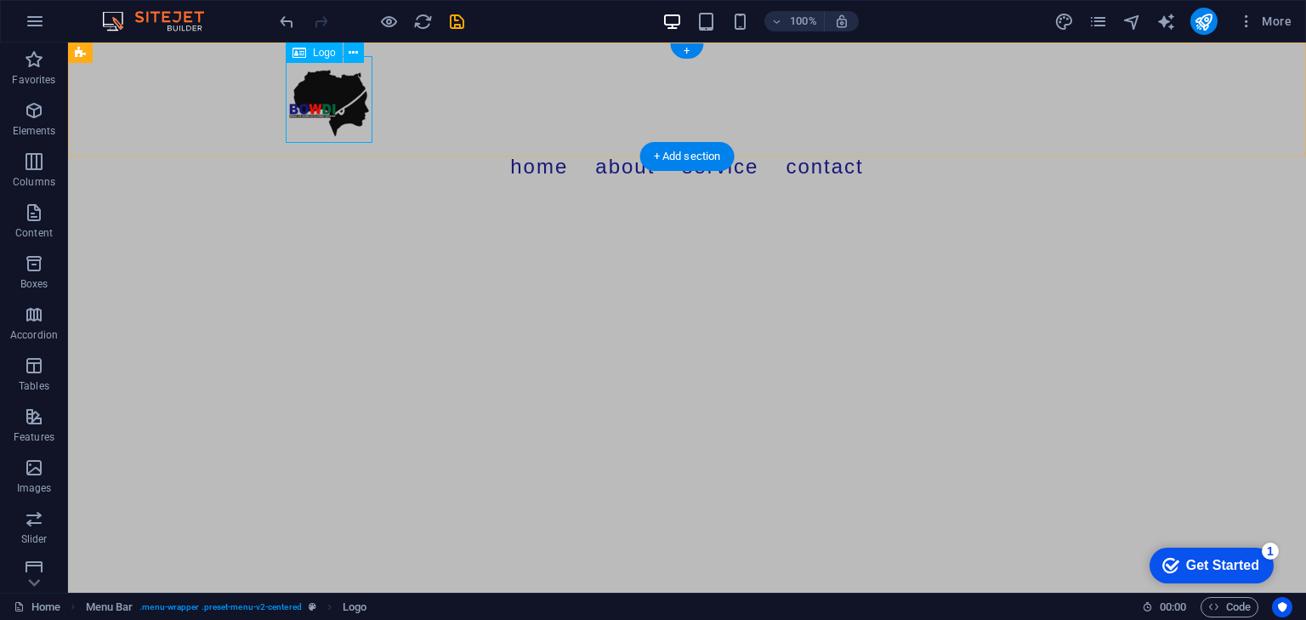
click at [320, 81] on div at bounding box center [687, 99] width 803 height 87
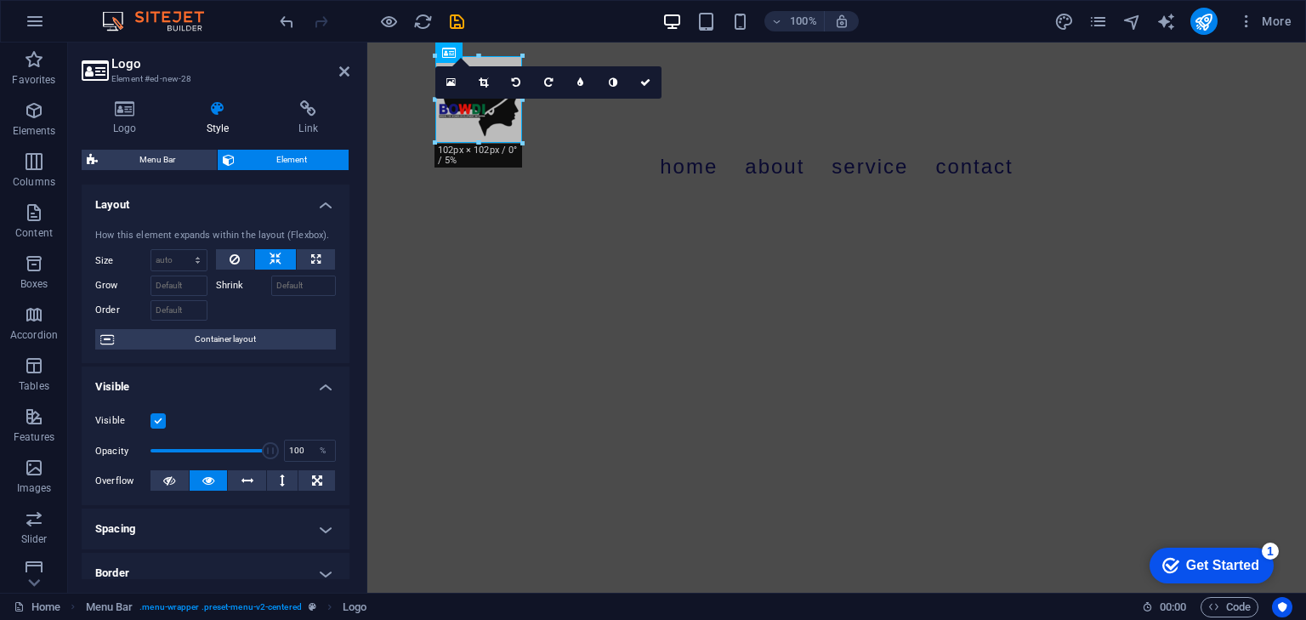
click at [710, 204] on html "Skip to main content Menu Home About Service Contact" at bounding box center [836, 124] width 939 height 162
click at [640, 82] on icon at bounding box center [645, 82] width 10 height 10
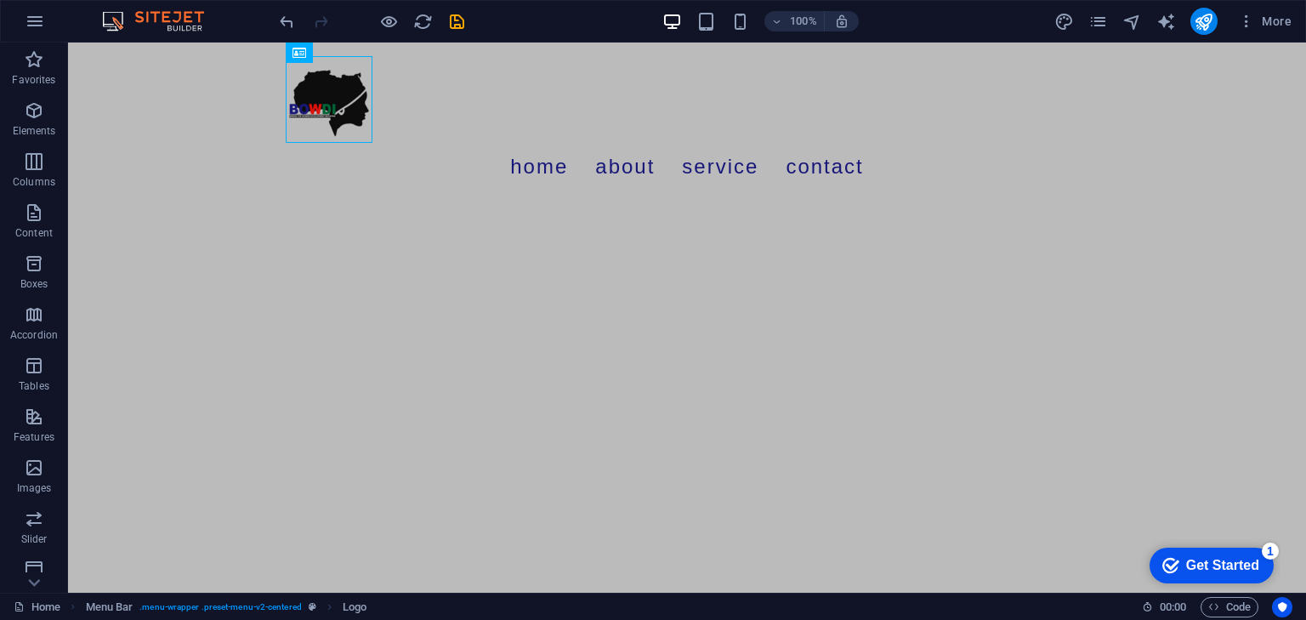
click at [634, 204] on html "Skip to main content Menu Home About Service Contact" at bounding box center [687, 124] width 1238 height 162
click at [437, 143] on nav "Home About Service Contact" at bounding box center [687, 167] width 803 height 48
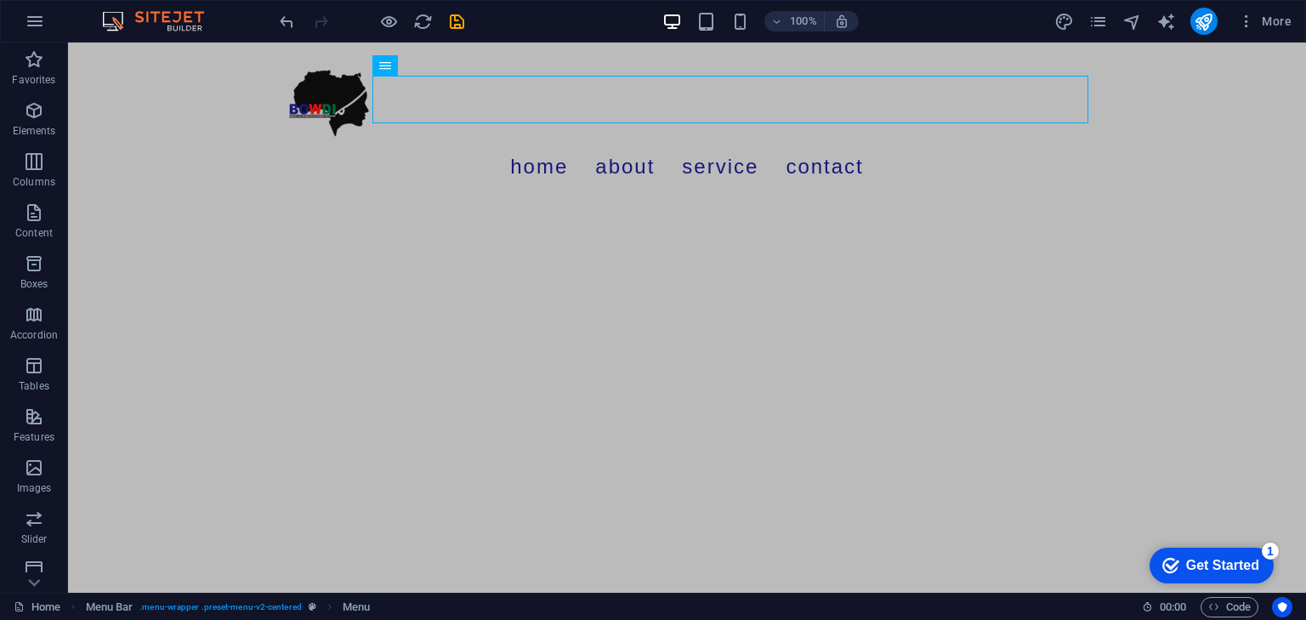
click at [456, 169] on html "Skip to main content Menu Home About Service Contact" at bounding box center [687, 124] width 1238 height 162
click at [458, 204] on html "Skip to main content Menu Home About Service Contact" at bounding box center [687, 124] width 1238 height 162
click at [330, 83] on div at bounding box center [687, 99] width 803 height 87
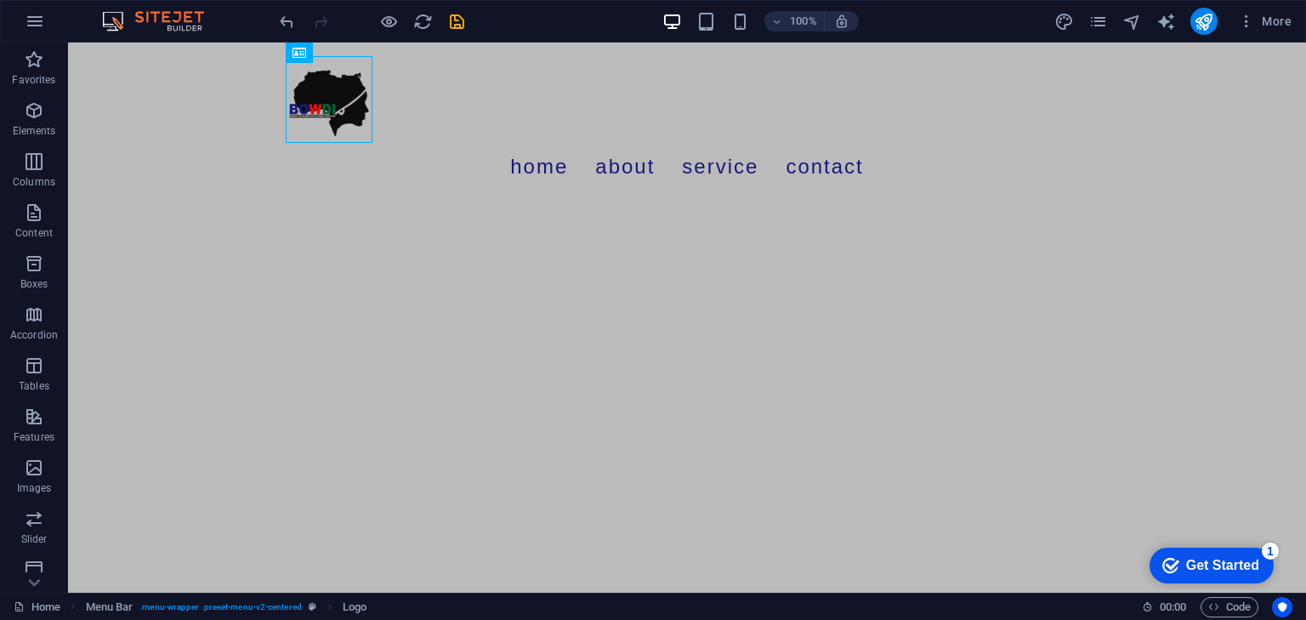
click at [412, 204] on html "Skip to main content Menu Home About Service Contact" at bounding box center [687, 124] width 1238 height 162
click at [1136, 20] on icon "navigator" at bounding box center [1132, 22] width 20 height 20
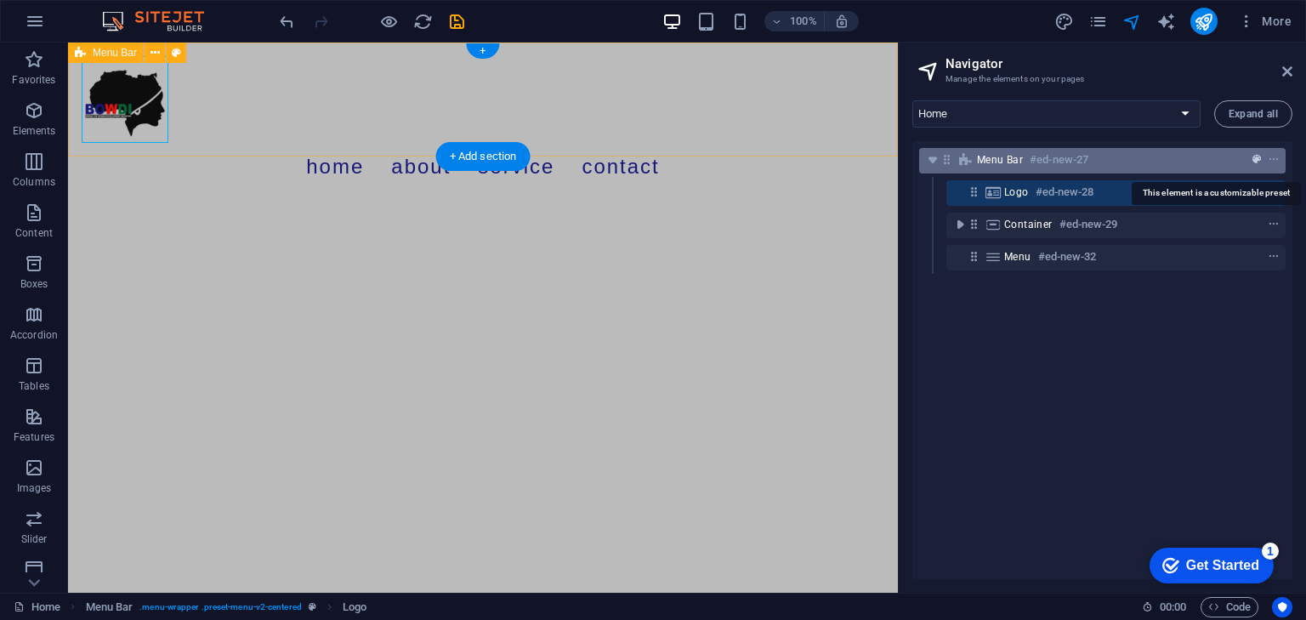
click at [1253, 158] on icon "preset" at bounding box center [1257, 160] width 9 height 12
select select "rem"
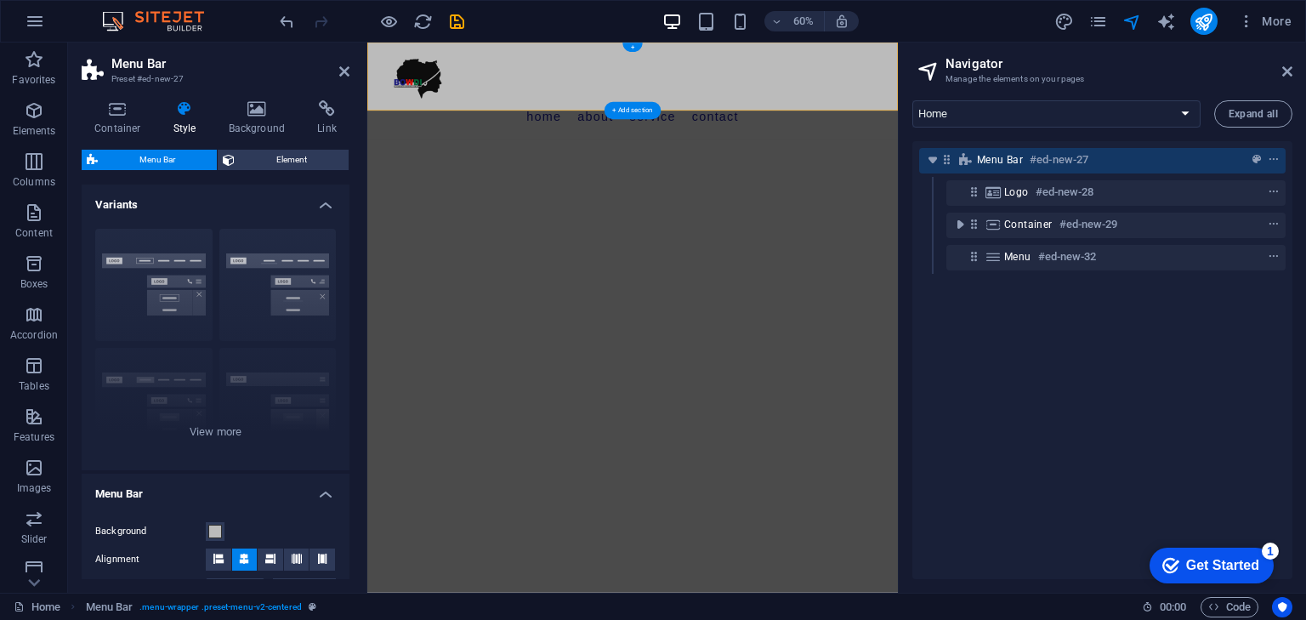
click at [1215, 158] on div at bounding box center [1242, 160] width 80 height 20
click at [1270, 162] on icon "context-menu" at bounding box center [1274, 160] width 12 height 12
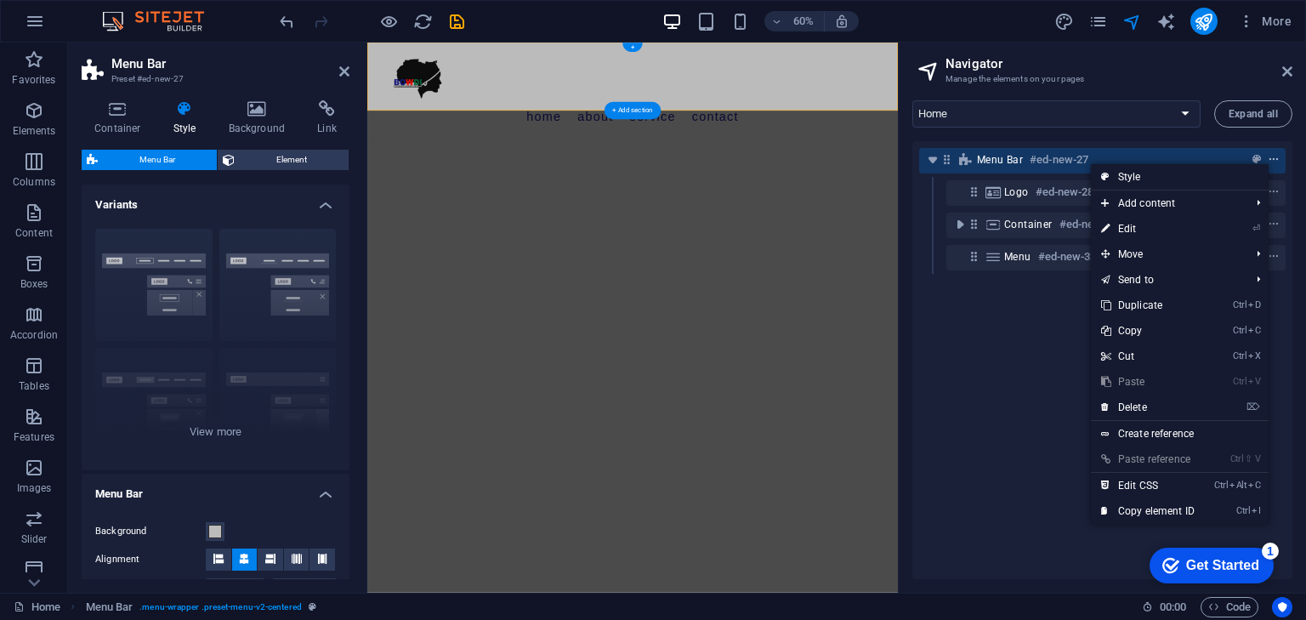
click at [1271, 162] on icon "context-menu" at bounding box center [1274, 160] width 12 height 12
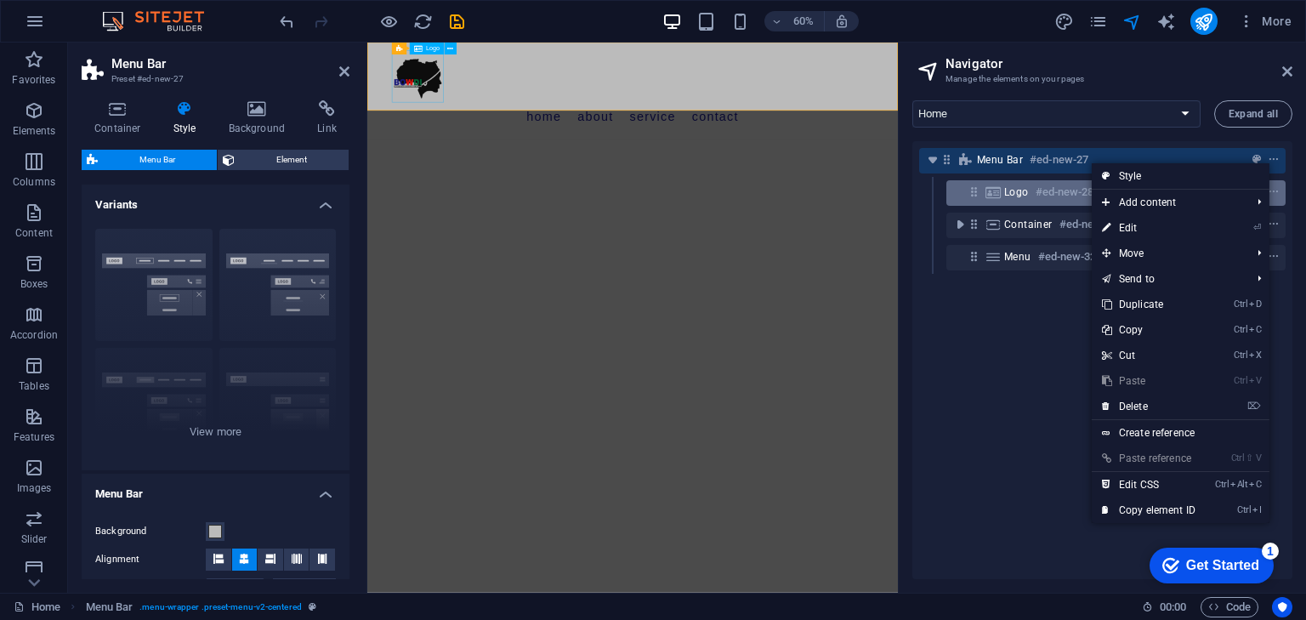
click at [1051, 185] on h6 "#ed-new-28" at bounding box center [1065, 192] width 59 height 20
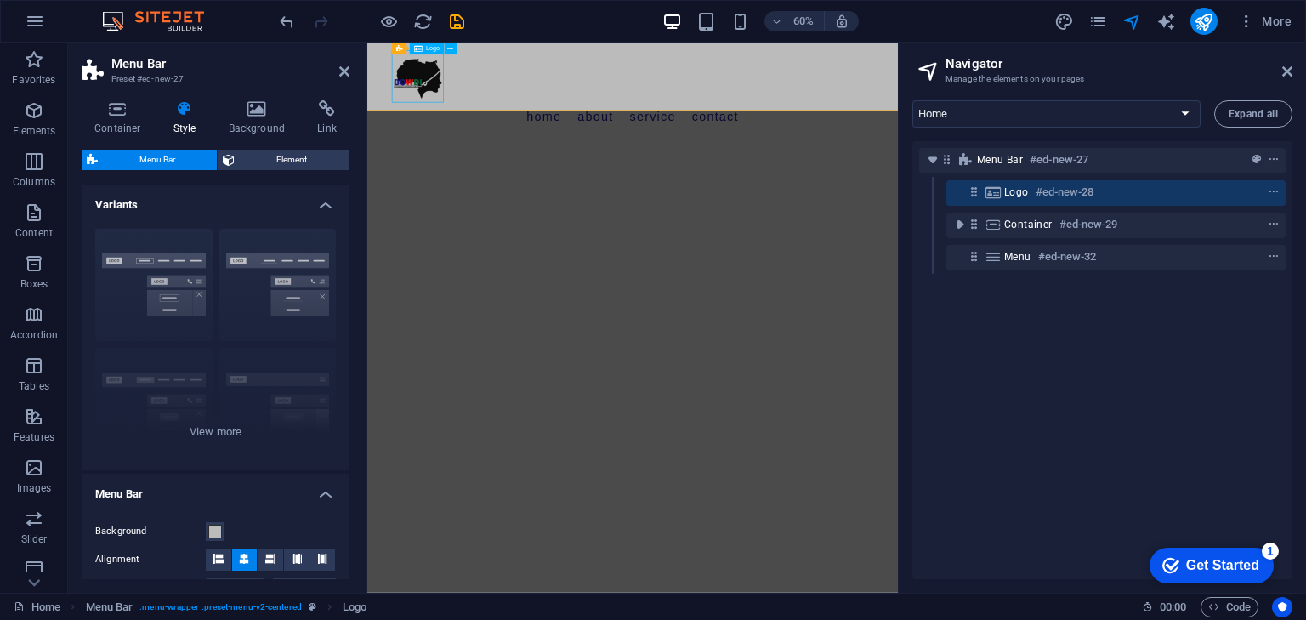
click at [1069, 186] on h6 "#ed-new-28" at bounding box center [1065, 192] width 59 height 20
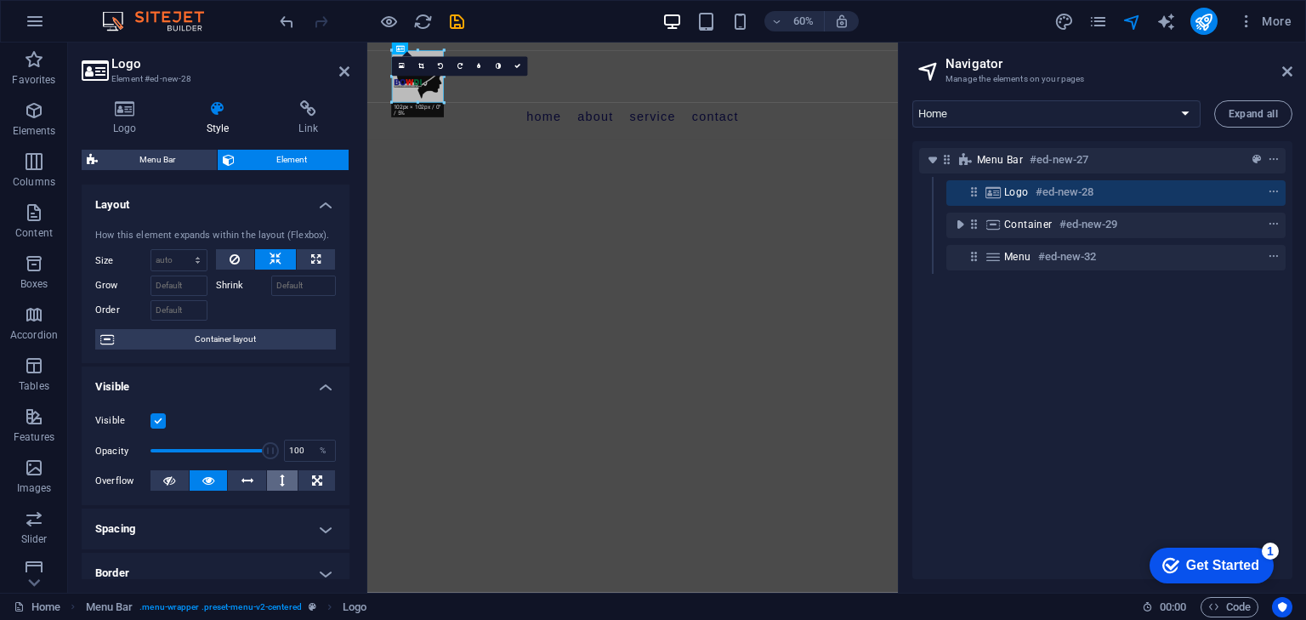
scroll to position [85, 0]
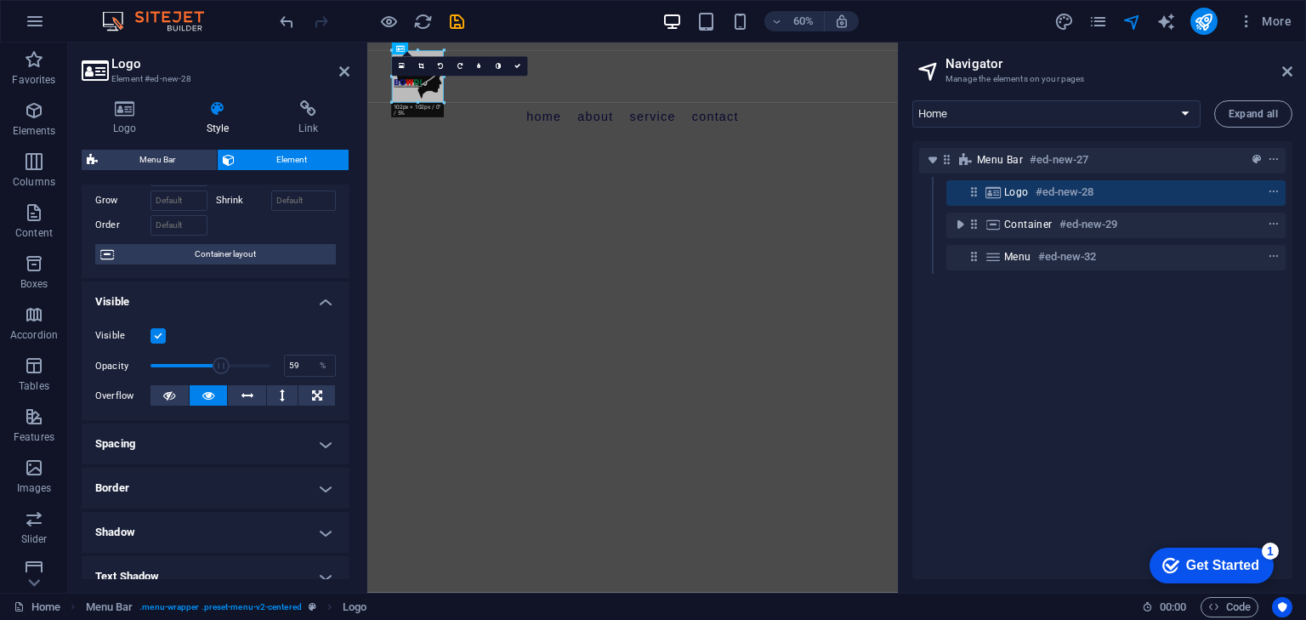
drag, startPoint x: 254, startPoint y: 371, endPoint x: 219, endPoint y: 365, distance: 35.4
click at [219, 365] on span at bounding box center [211, 366] width 120 height 26
type input "100"
drag, startPoint x: 219, startPoint y: 365, endPoint x: 276, endPoint y: 368, distance: 56.2
click at [276, 368] on span at bounding box center [270, 365] width 17 height 17
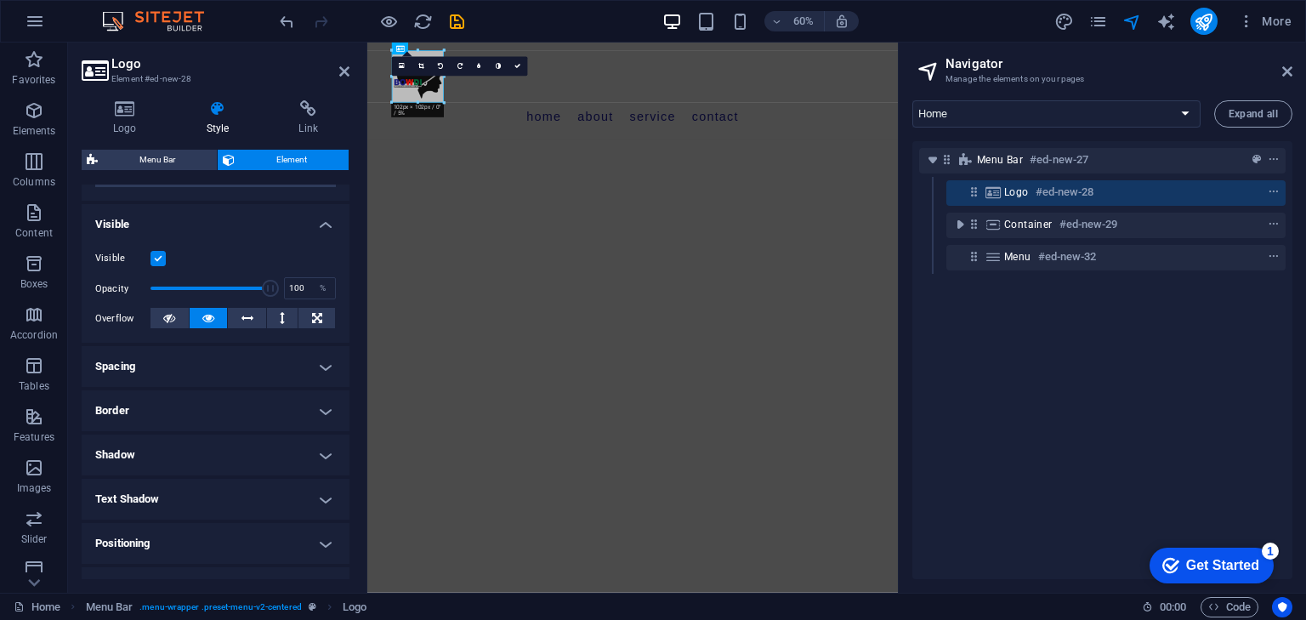
scroll to position [170, 0]
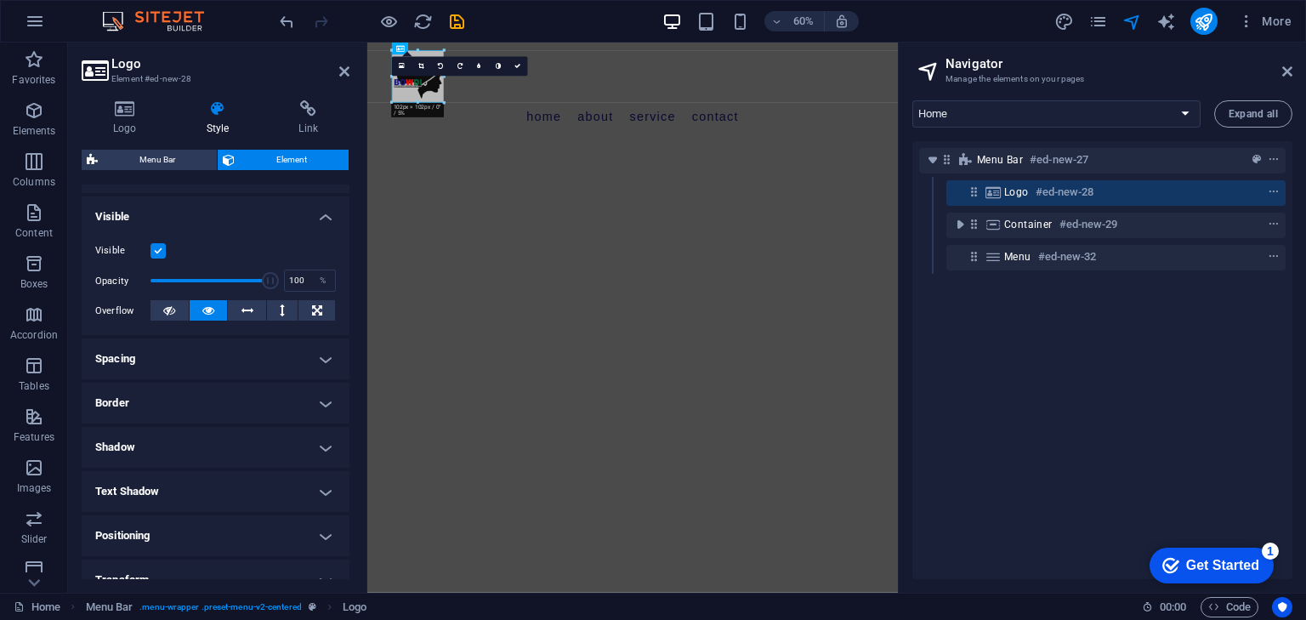
click at [318, 357] on h4 "Spacing" at bounding box center [216, 358] width 268 height 41
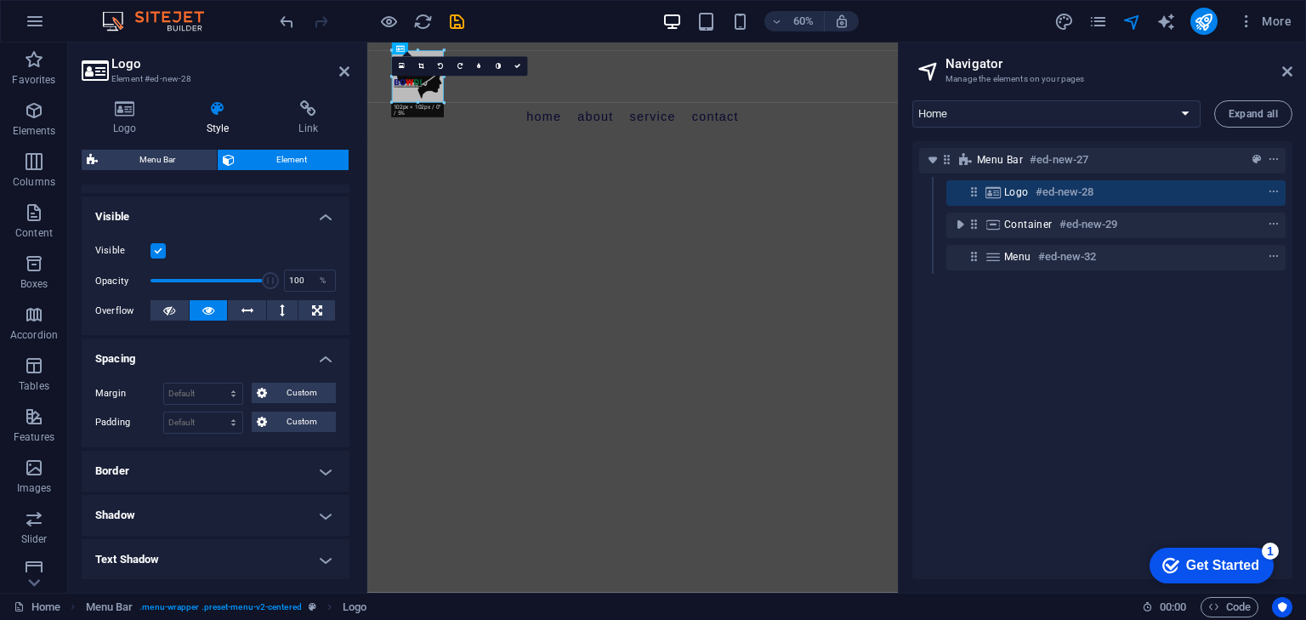
click at [318, 357] on h4 "Spacing" at bounding box center [216, 353] width 268 height 31
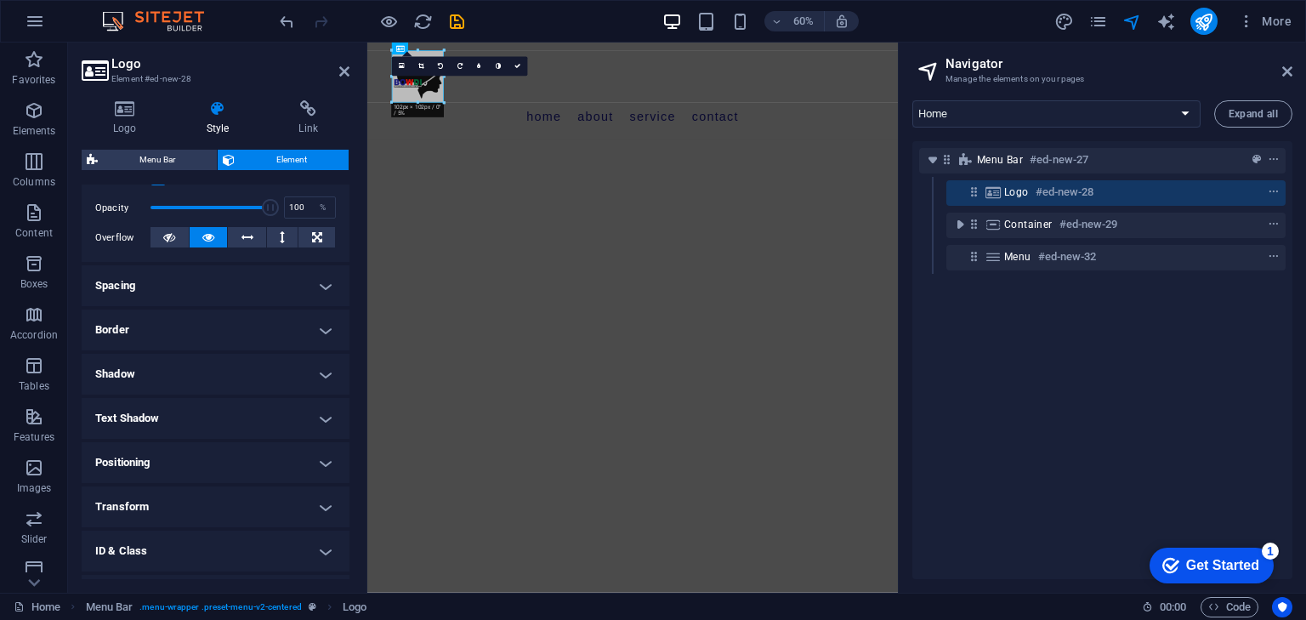
scroll to position [255, 0]
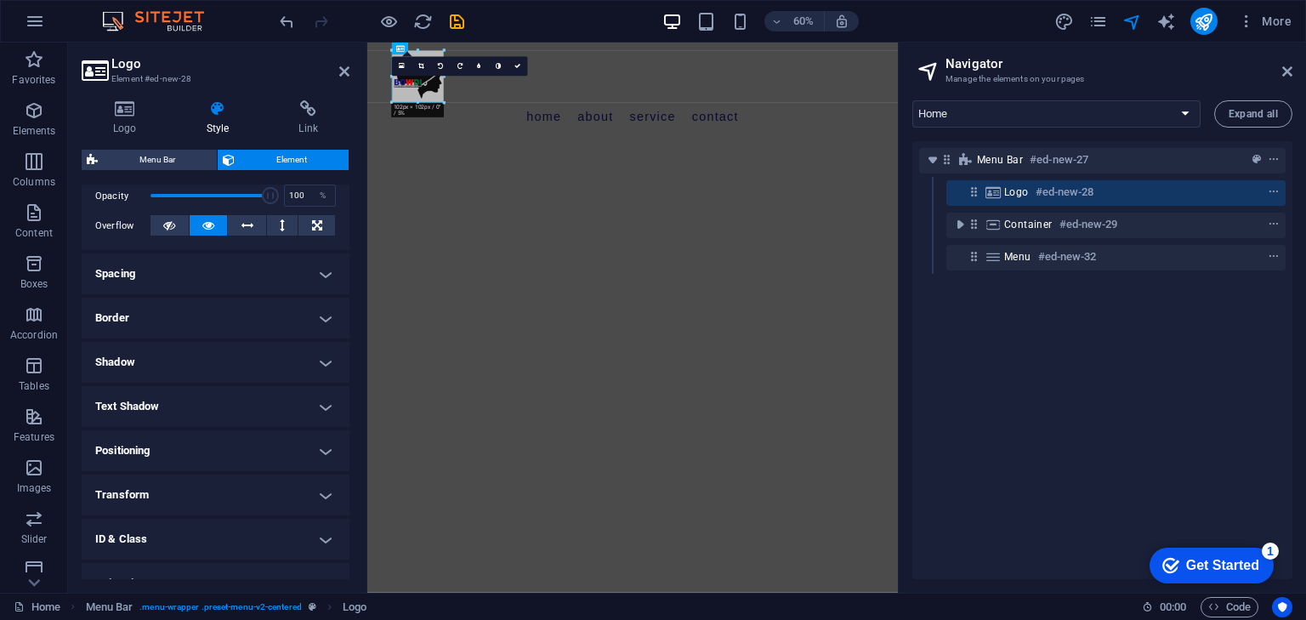
click at [320, 327] on h4 "Border" at bounding box center [216, 318] width 268 height 41
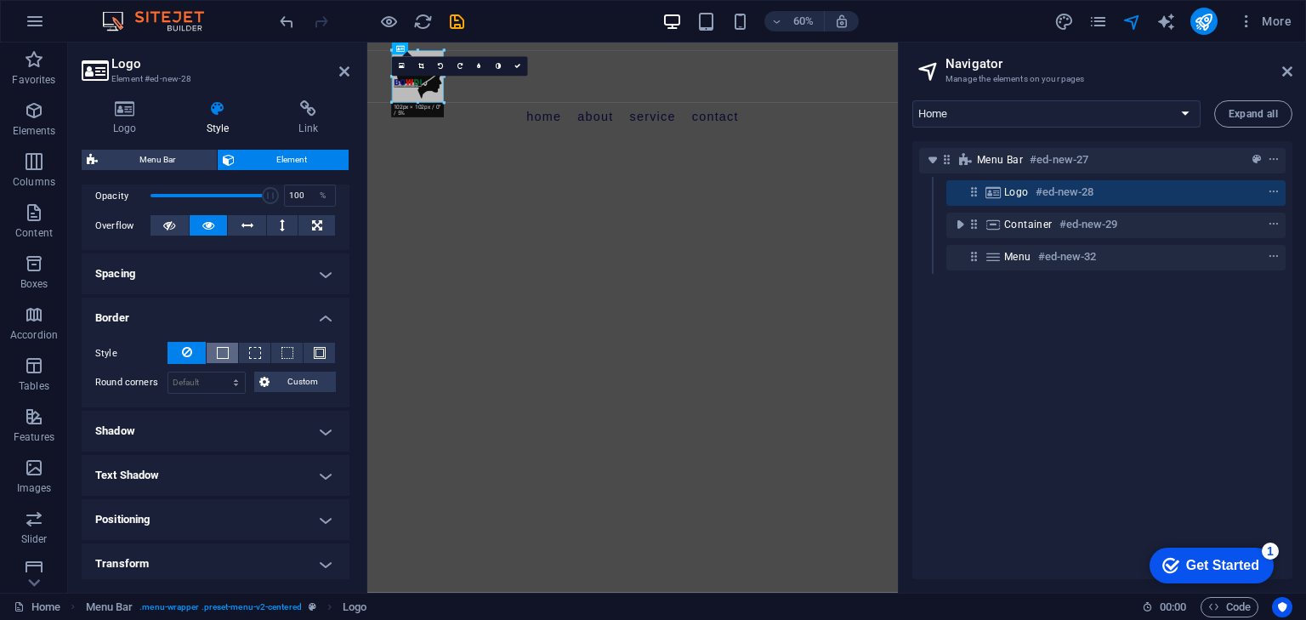
click at [227, 347] on button at bounding box center [222, 353] width 31 height 20
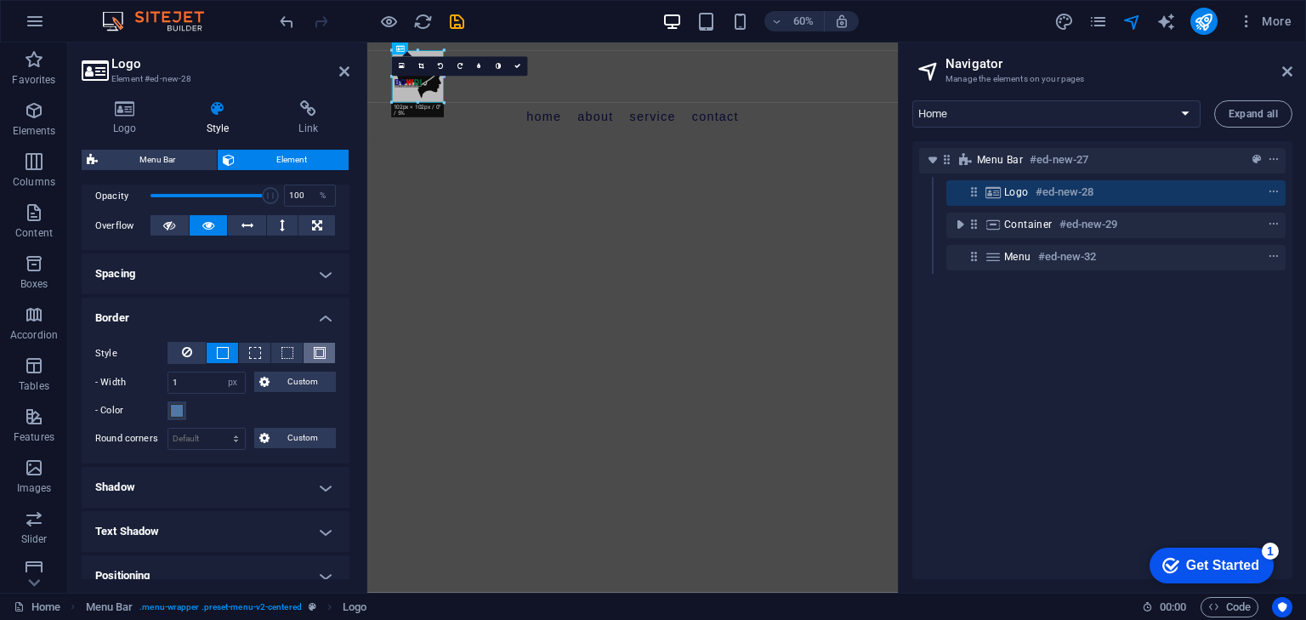
click at [314, 350] on span at bounding box center [320, 353] width 12 height 12
click at [190, 349] on icon at bounding box center [187, 352] width 10 height 20
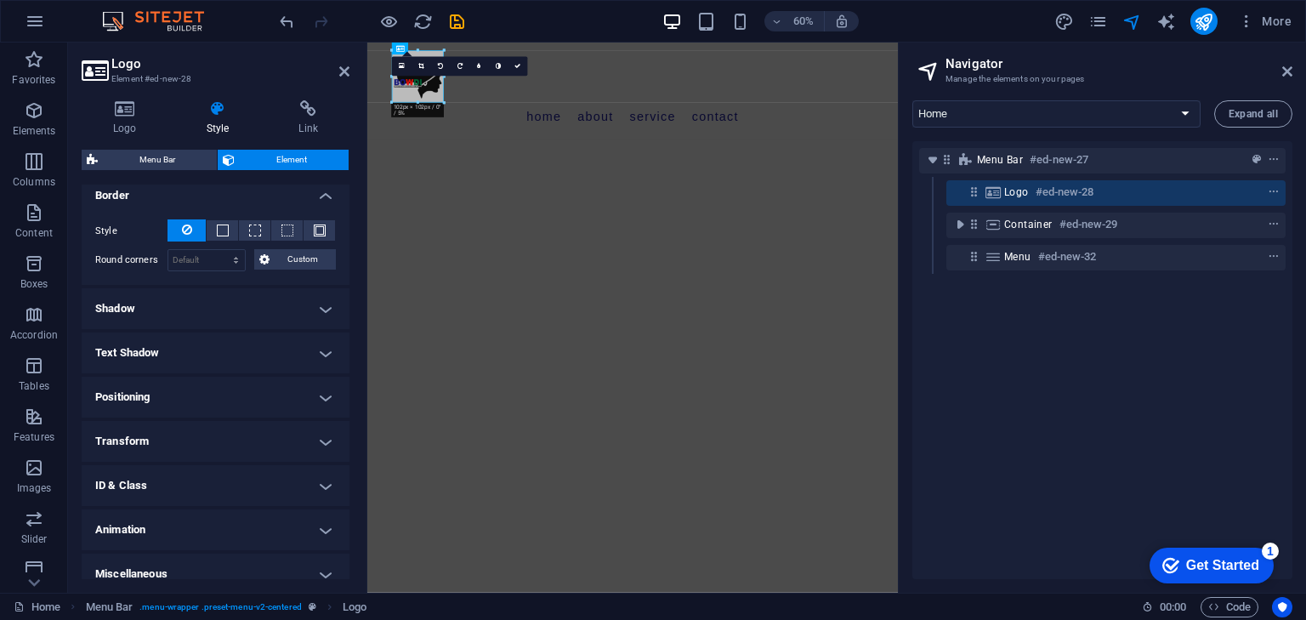
scroll to position [391, 0]
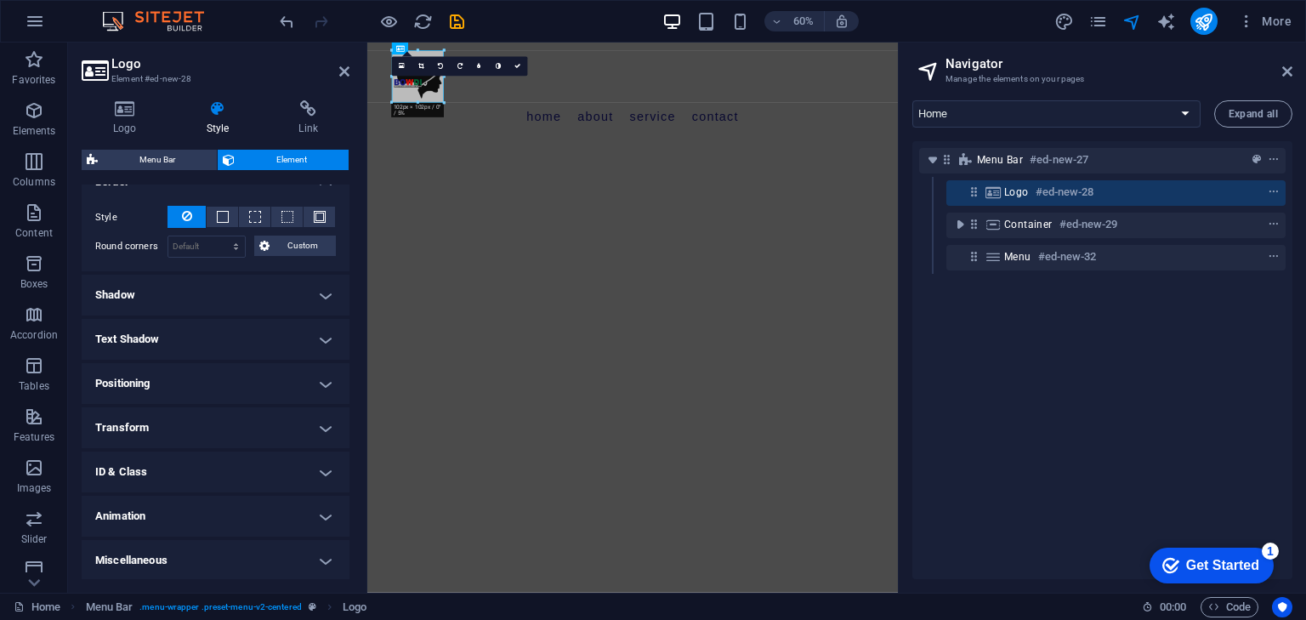
click at [319, 421] on h4 "Transform" at bounding box center [216, 427] width 268 height 41
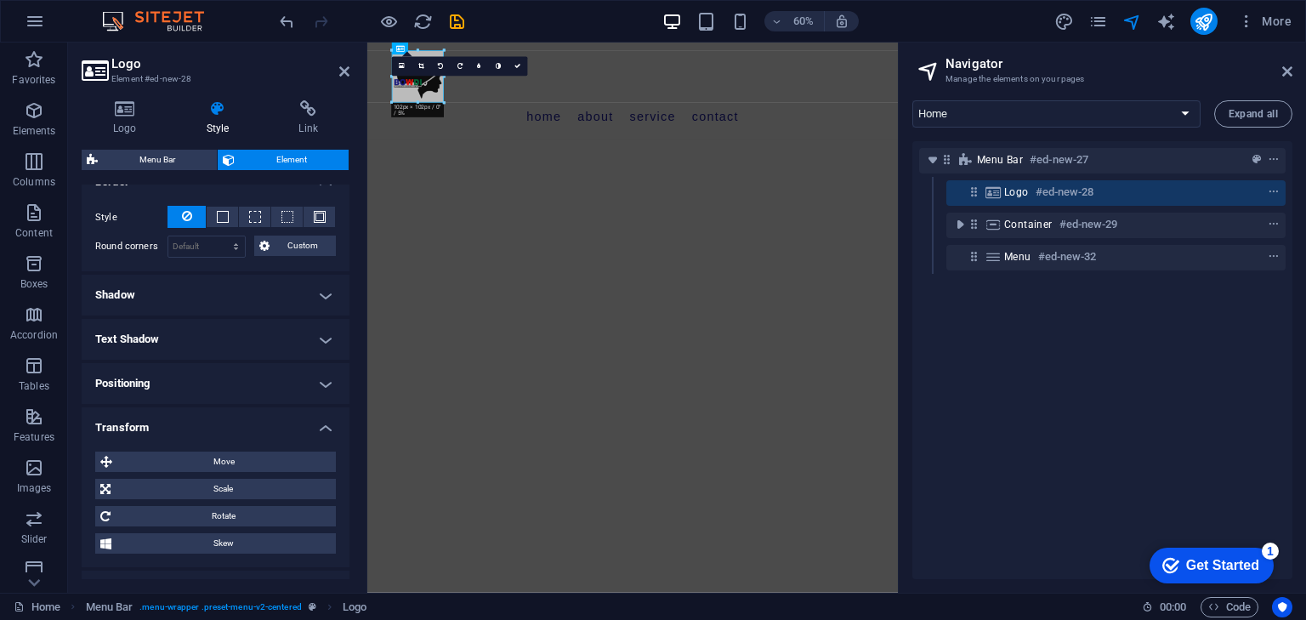
click at [319, 421] on h4 "Transform" at bounding box center [216, 422] width 268 height 31
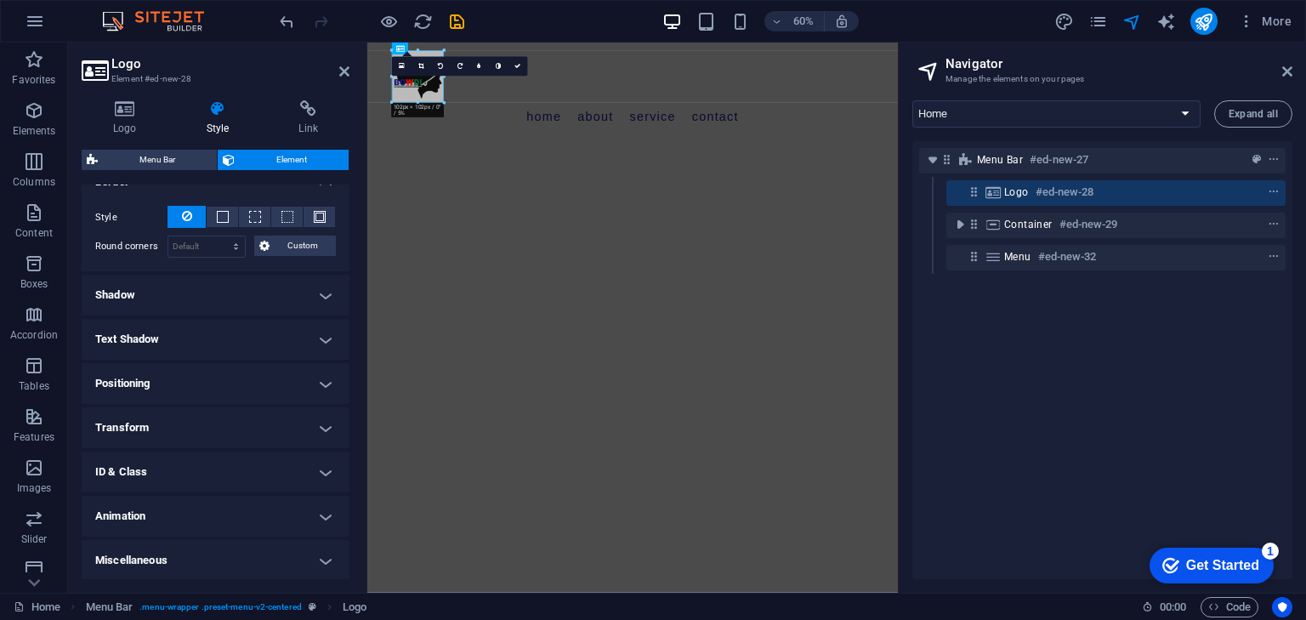
click at [324, 502] on h4 "Animation" at bounding box center [216, 516] width 268 height 41
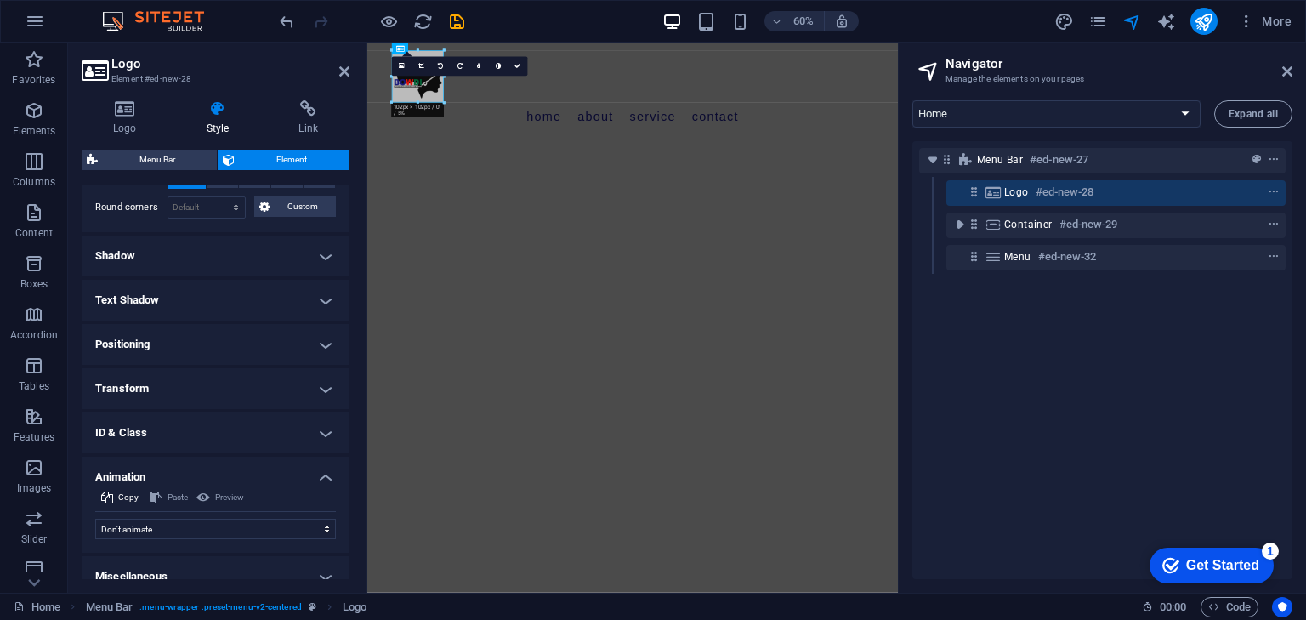
scroll to position [446, 0]
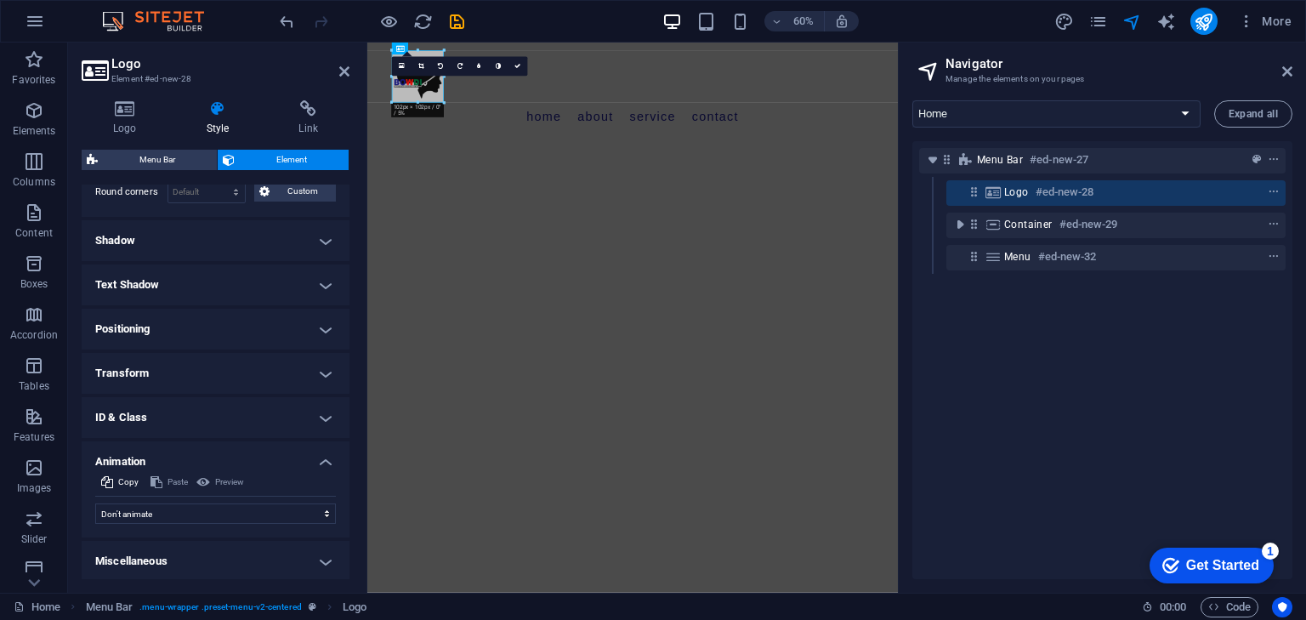
click at [324, 457] on h4 "Animation" at bounding box center [216, 456] width 268 height 31
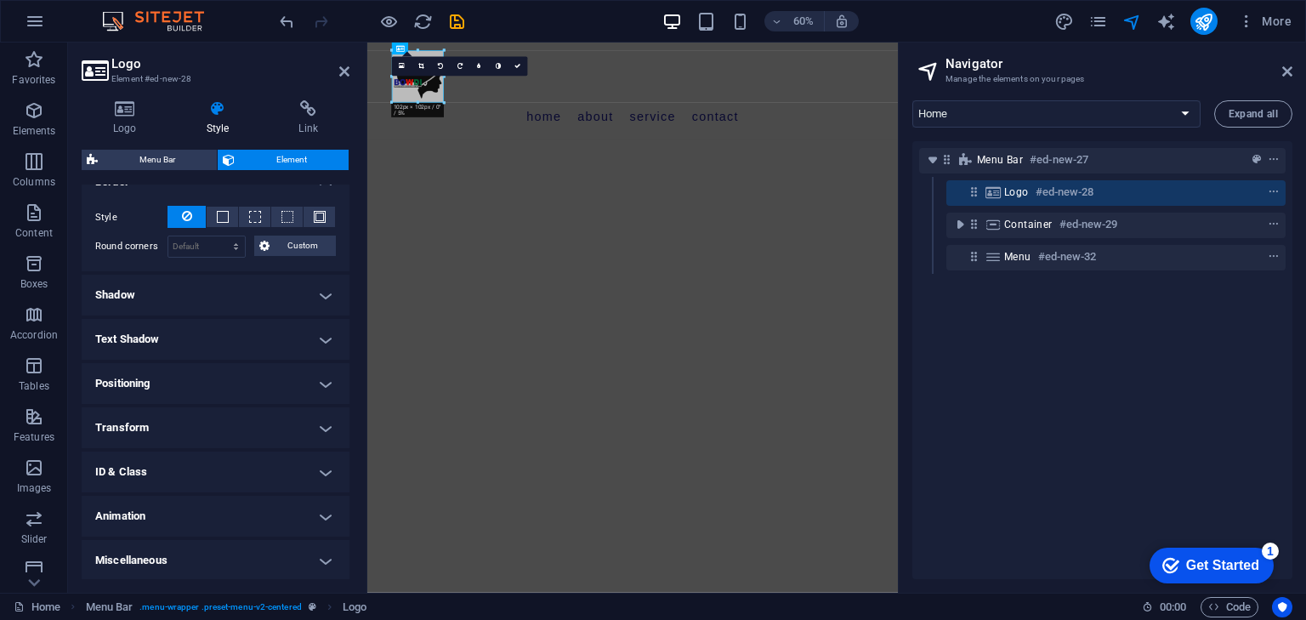
click at [324, 457] on h4 "ID & Class" at bounding box center [216, 472] width 268 height 41
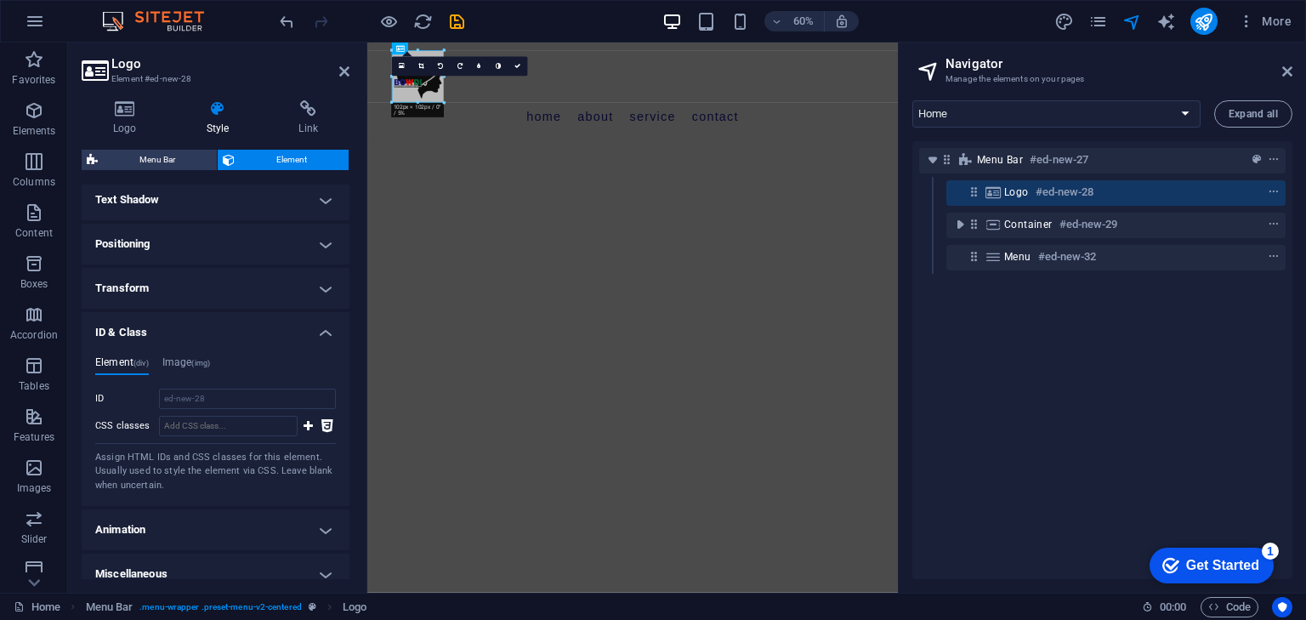
scroll to position [544, 0]
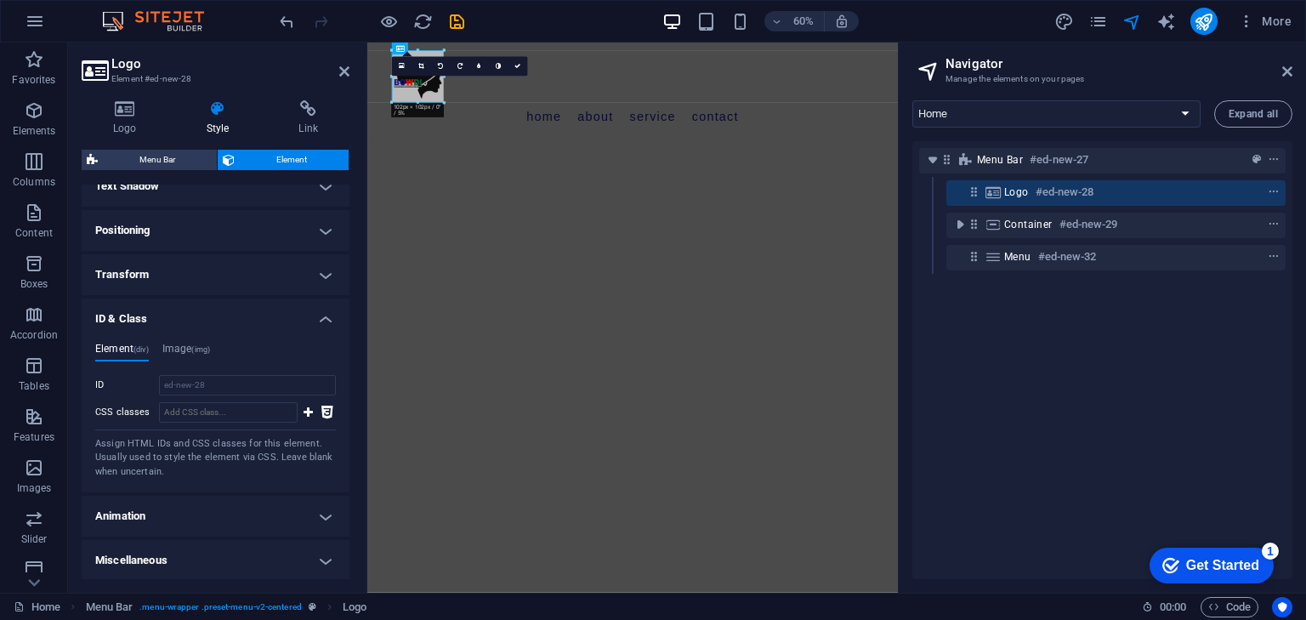
click at [321, 551] on h4 "Miscellaneous" at bounding box center [216, 560] width 268 height 41
click at [321, 551] on h4 "Miscellaneous" at bounding box center [216, 555] width 268 height 31
click at [516, 65] on icon at bounding box center [517, 67] width 6 height 6
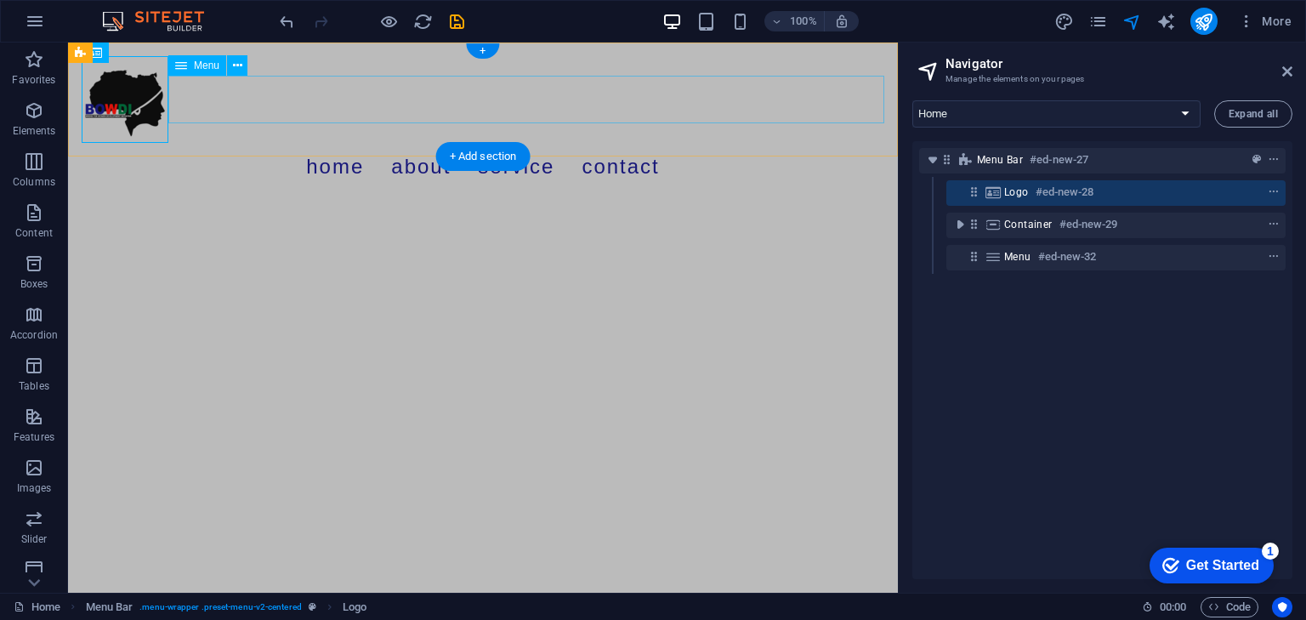
click at [776, 143] on nav "Home About Service Contact" at bounding box center [483, 167] width 803 height 48
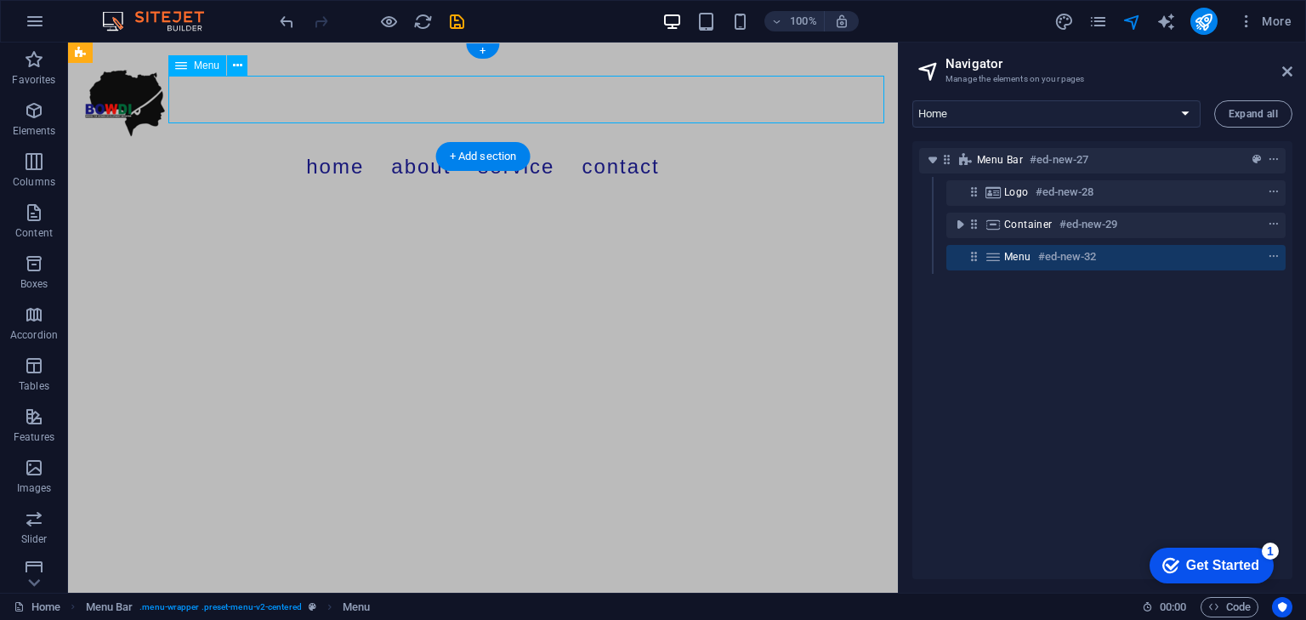
click at [776, 143] on nav "Home About Service Contact" at bounding box center [483, 167] width 803 height 48
select select
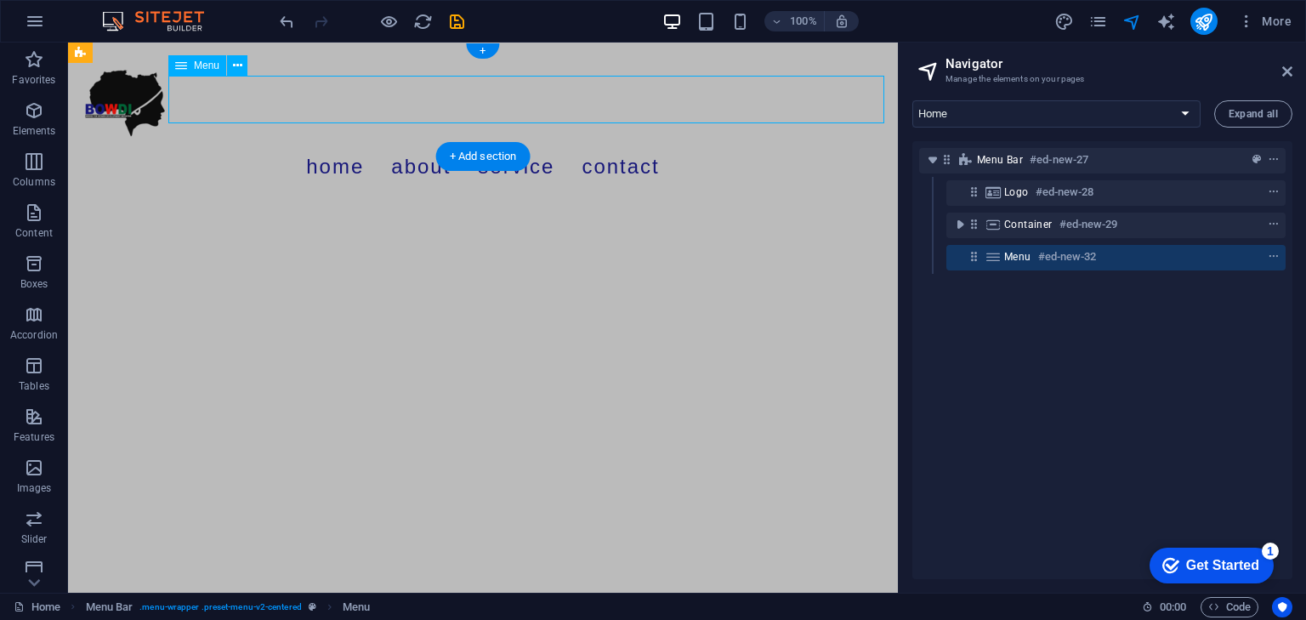
select select
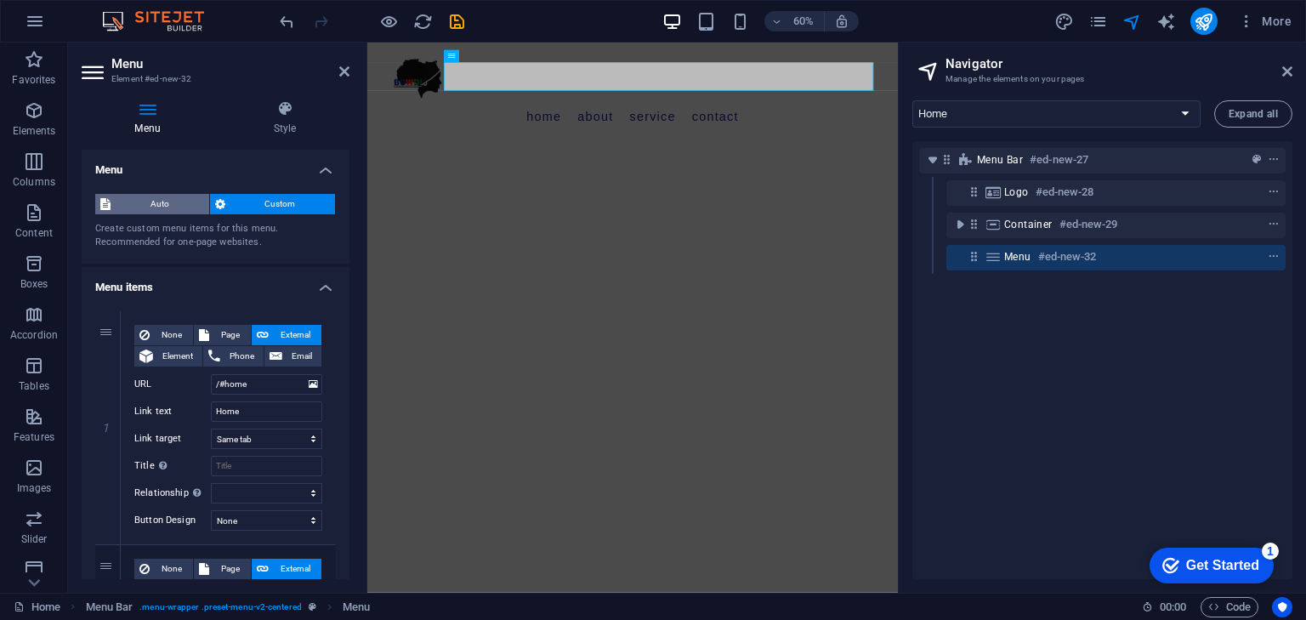
click at [150, 200] on span "Auto" at bounding box center [160, 204] width 88 height 20
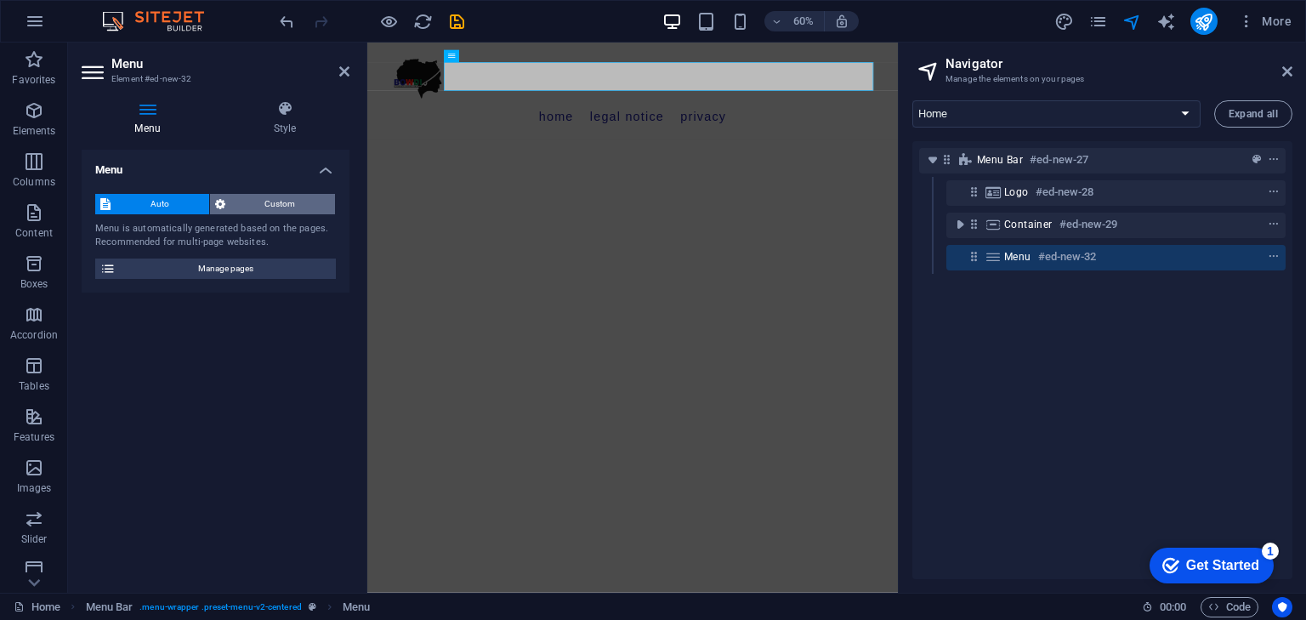
click at [247, 204] on span "Custom" at bounding box center [280, 204] width 100 height 20
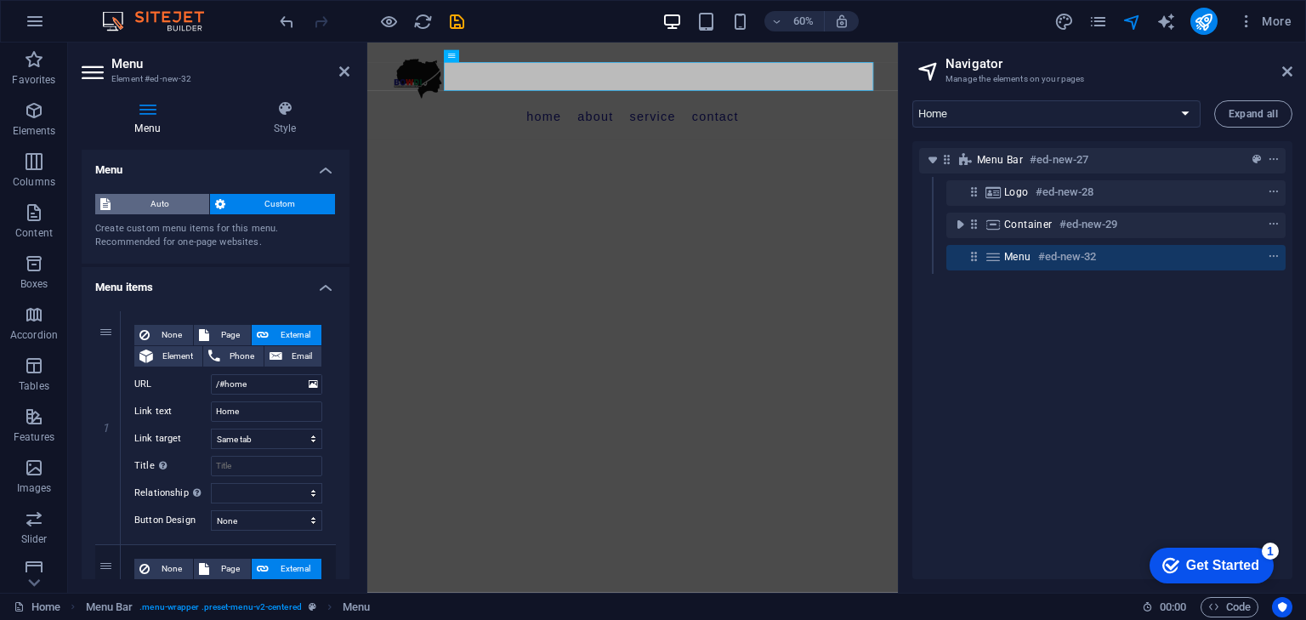
click at [175, 201] on span "Auto" at bounding box center [160, 204] width 88 height 20
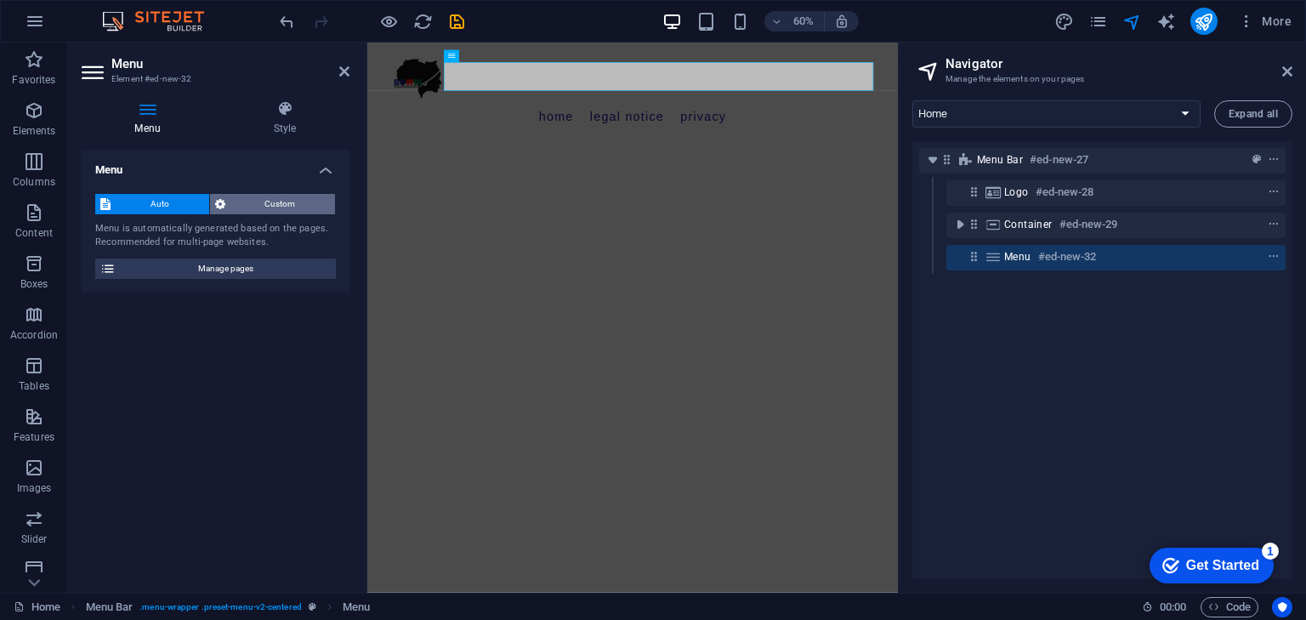
click at [270, 213] on span "Custom" at bounding box center [280, 204] width 100 height 20
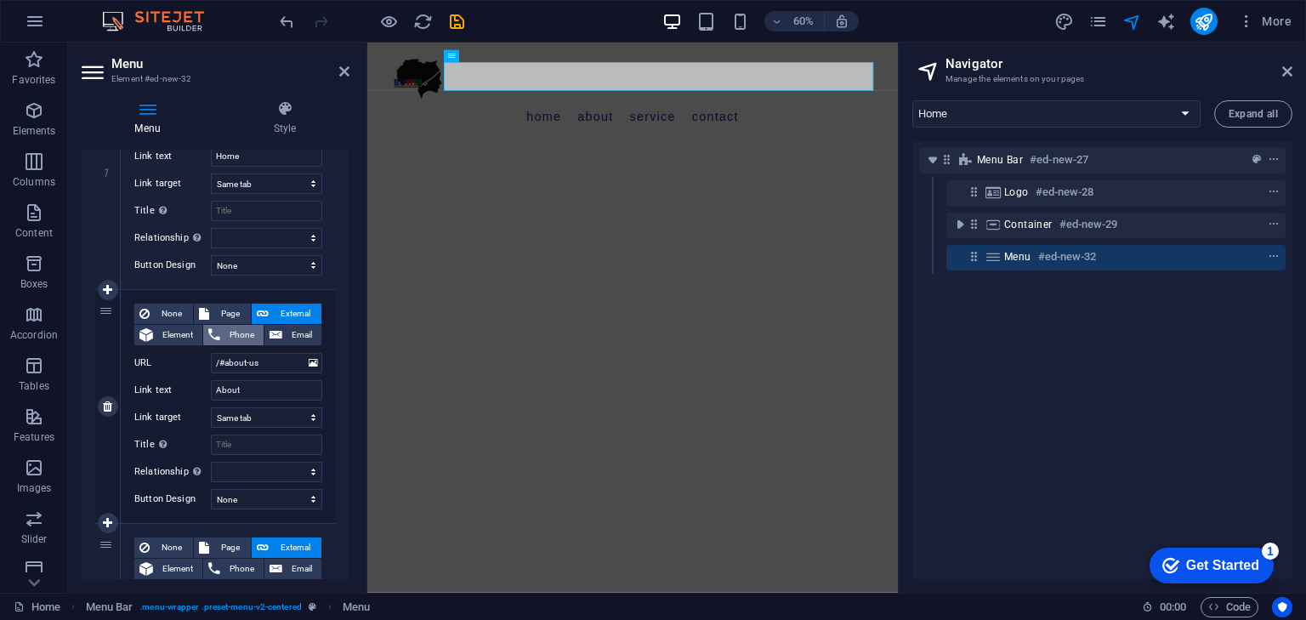
scroll to position [85, 0]
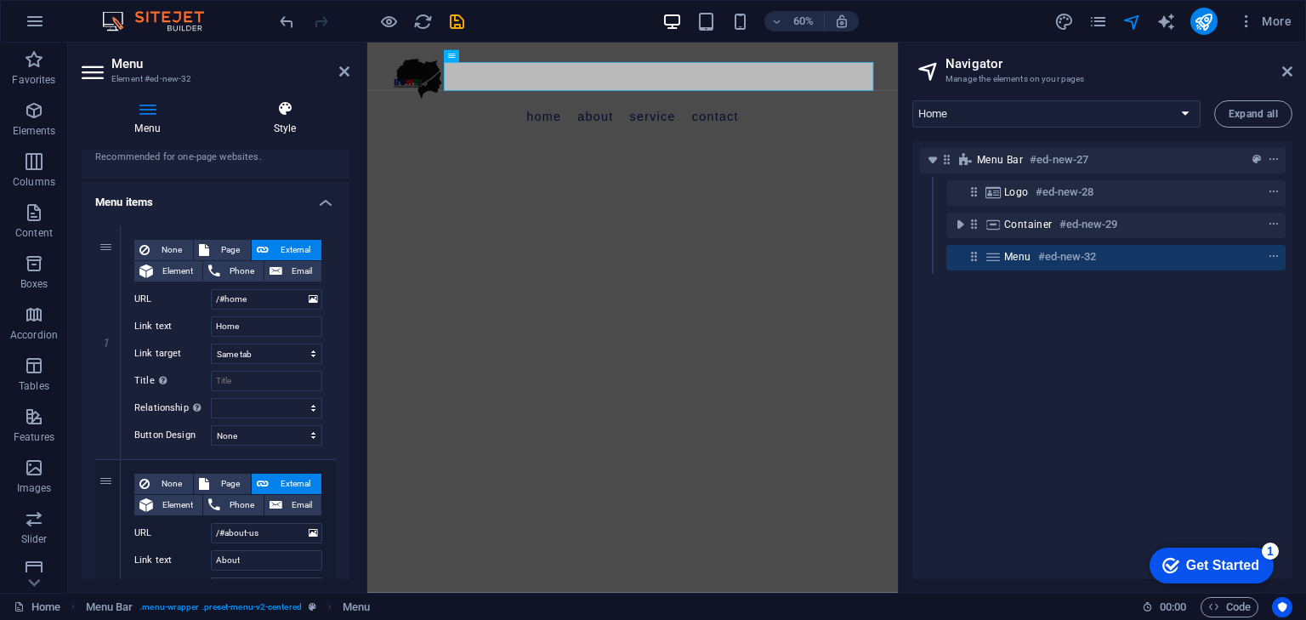
click at [287, 112] on icon at bounding box center [284, 108] width 129 height 17
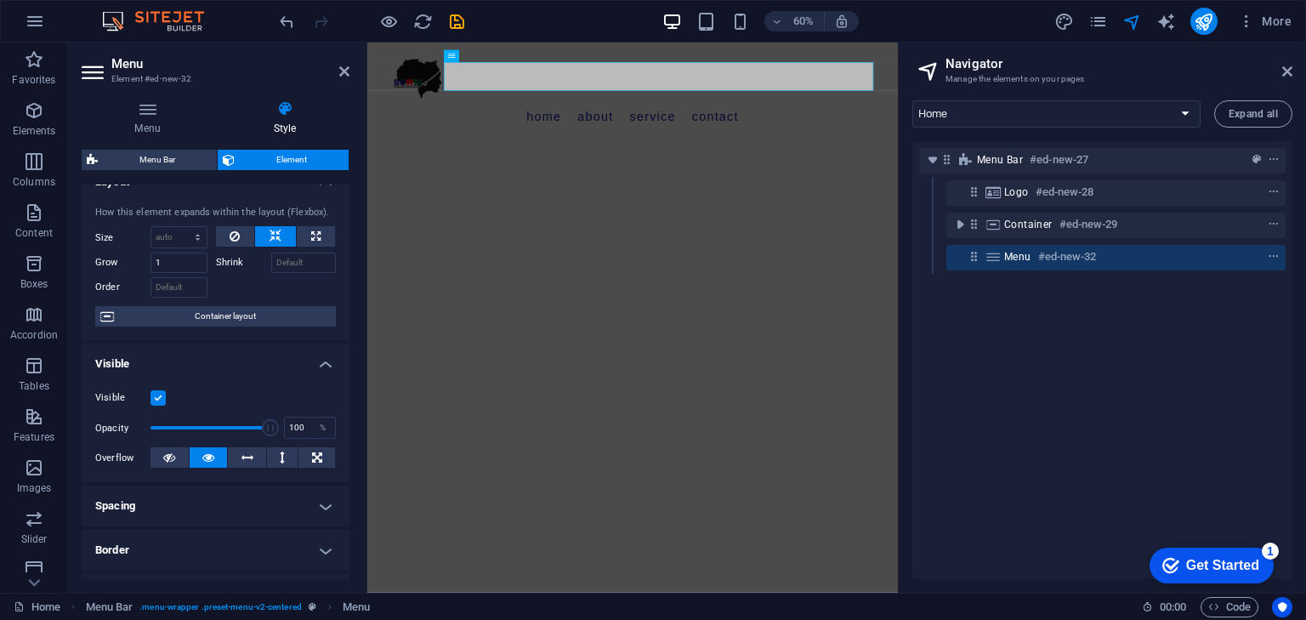
scroll to position [0, 0]
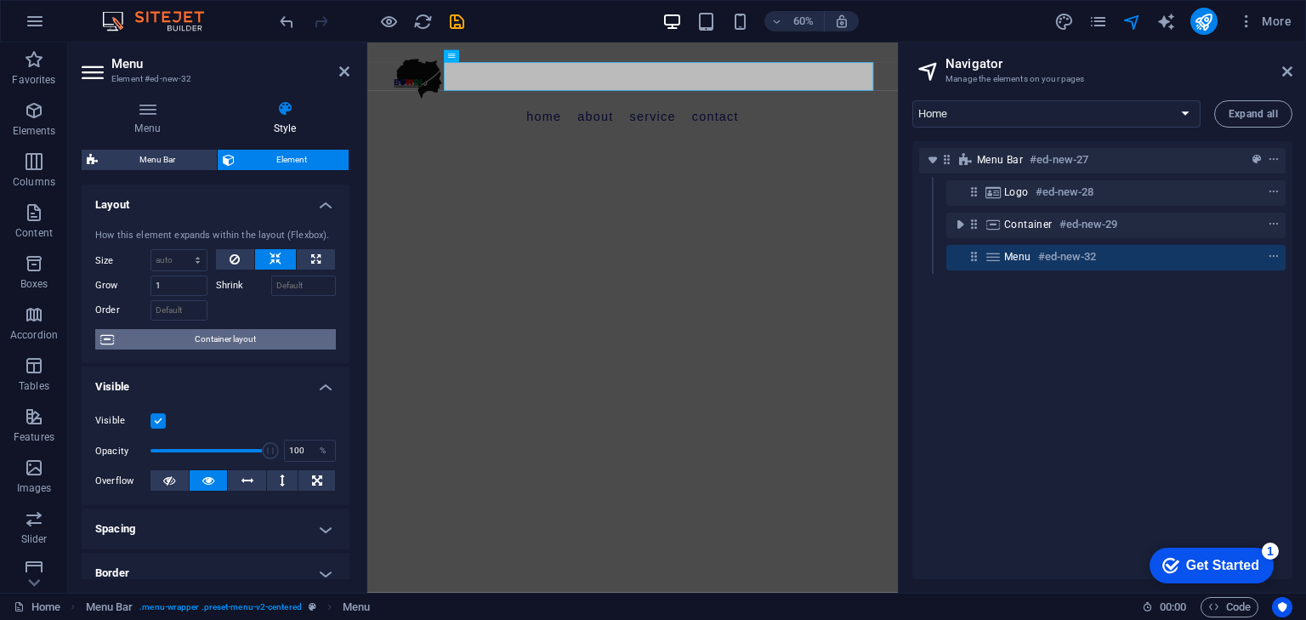
click at [238, 338] on span "Container layout" at bounding box center [225, 339] width 212 height 20
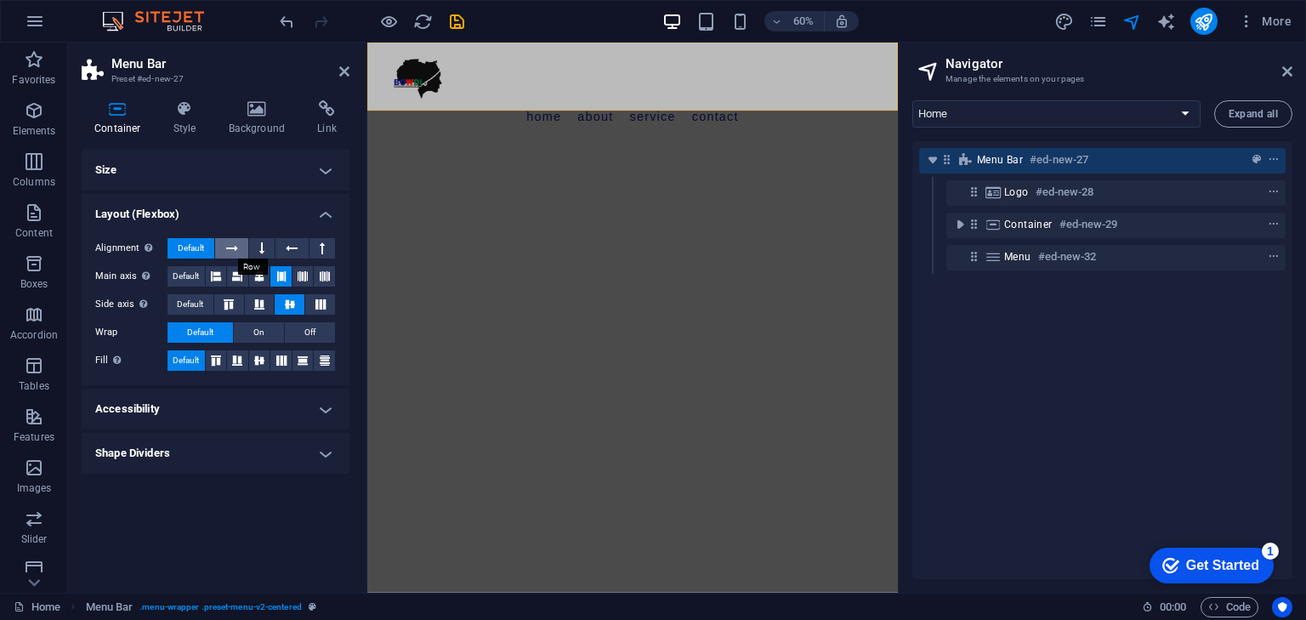
click at [222, 250] on button at bounding box center [231, 248] width 32 height 20
click at [196, 246] on span "Default" at bounding box center [191, 248] width 26 height 20
click at [232, 411] on h4 "Accessibility" at bounding box center [216, 409] width 268 height 41
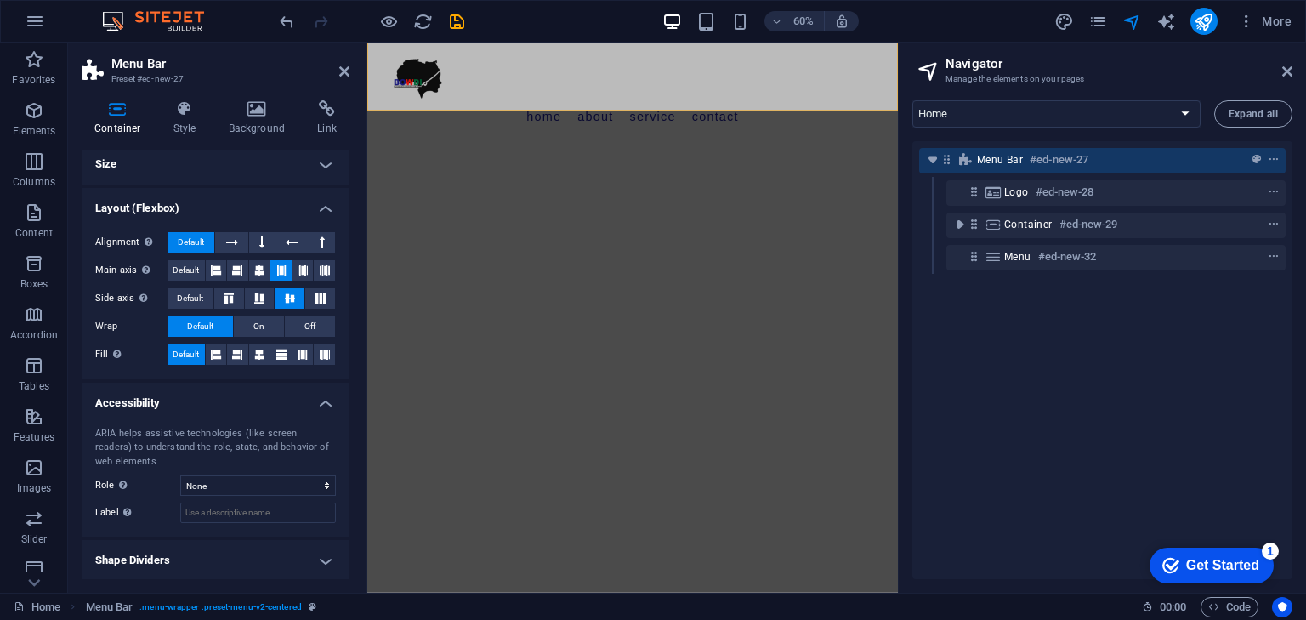
scroll to position [7, 0]
click at [257, 486] on select "None Alert Article Banner Comment Complementary Dialog Footer Header Marquee Pr…" at bounding box center [258, 484] width 156 height 20
click at [195, 560] on h4 "Shape Dividers" at bounding box center [216, 559] width 268 height 41
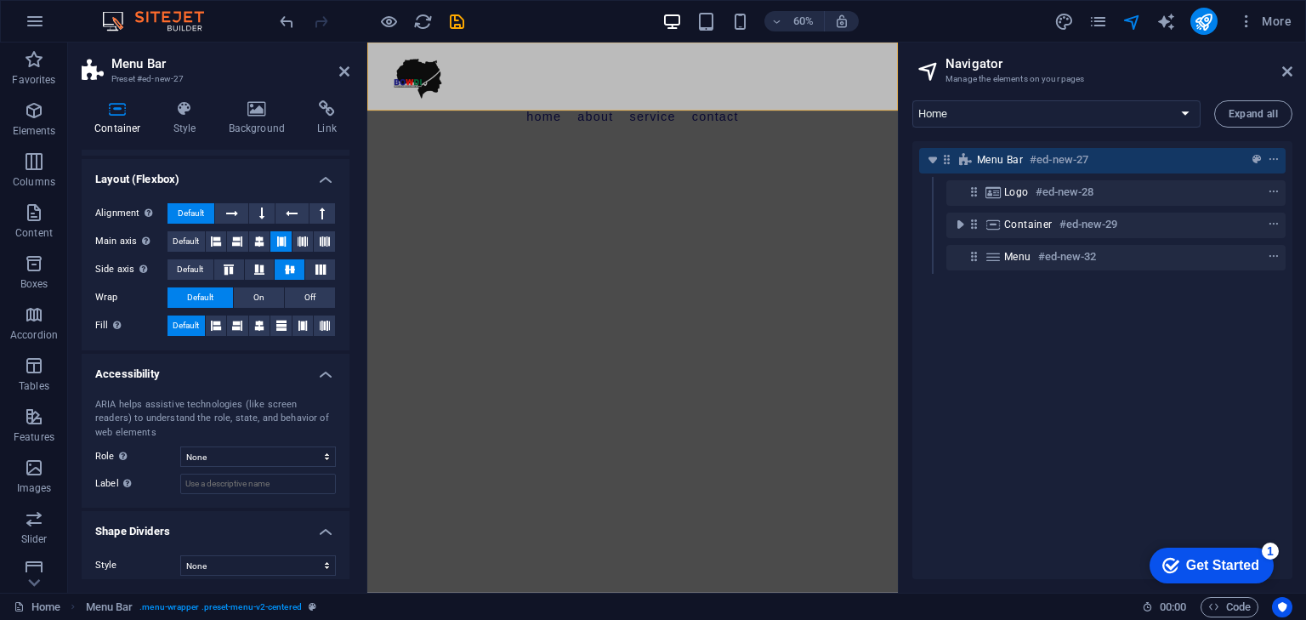
scroll to position [44, 0]
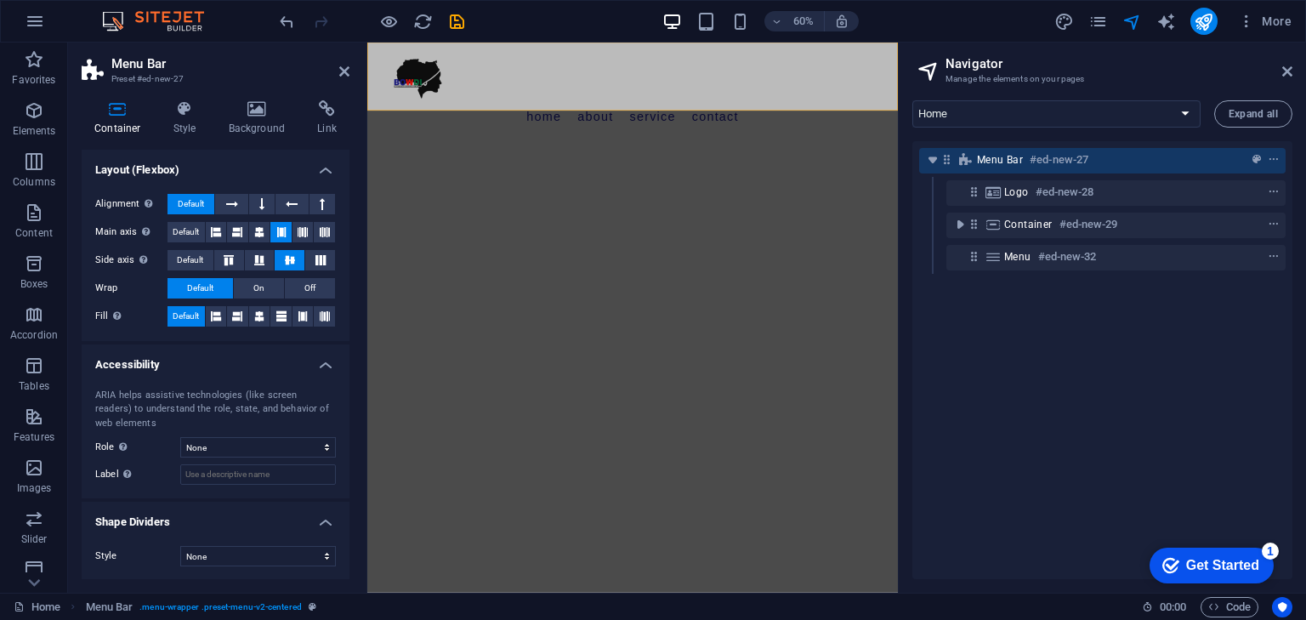
click at [228, 524] on h4 "Shape Dividers" at bounding box center [216, 517] width 268 height 31
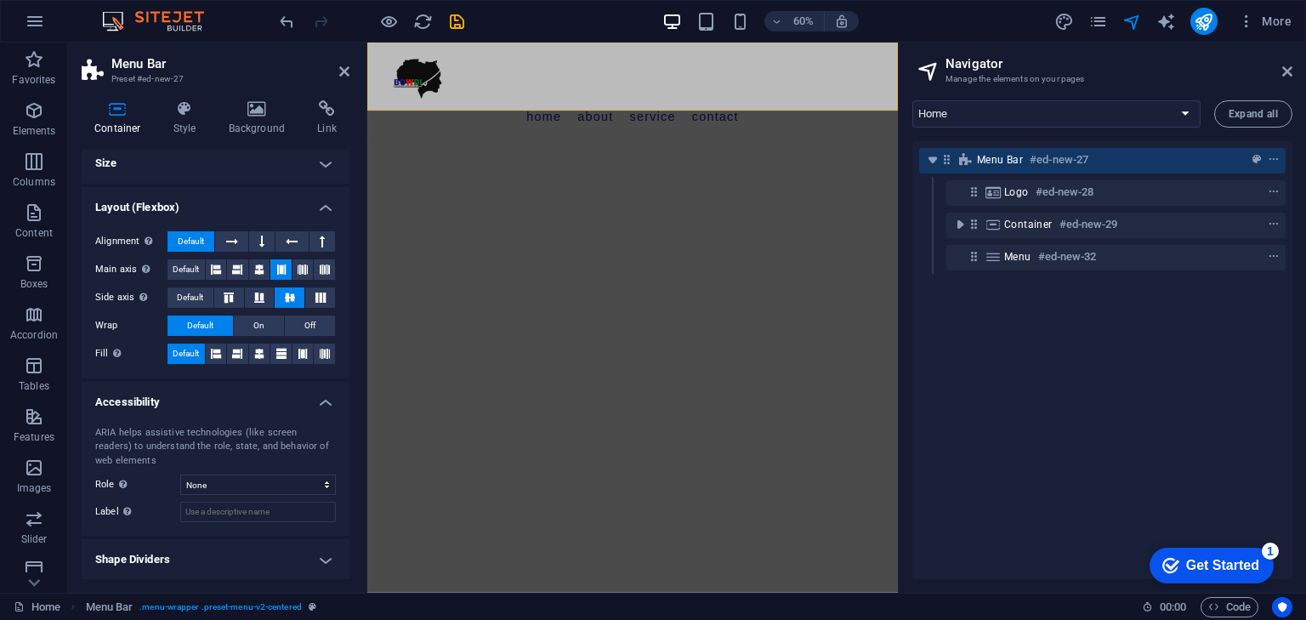
click at [228, 524] on div "ARIA helps assistive technologies (like screen readers) to understand the role,…" at bounding box center [216, 474] width 268 height 124
click at [178, 115] on icon at bounding box center [185, 108] width 48 height 17
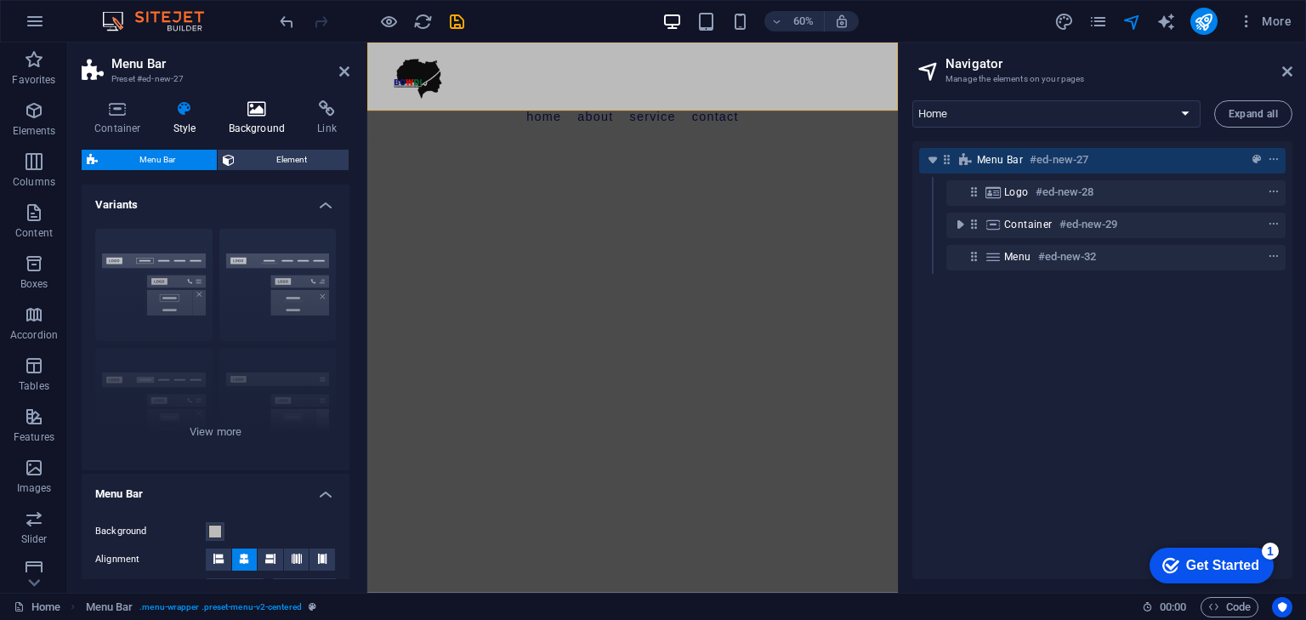
click at [240, 109] on icon at bounding box center [257, 108] width 82 height 17
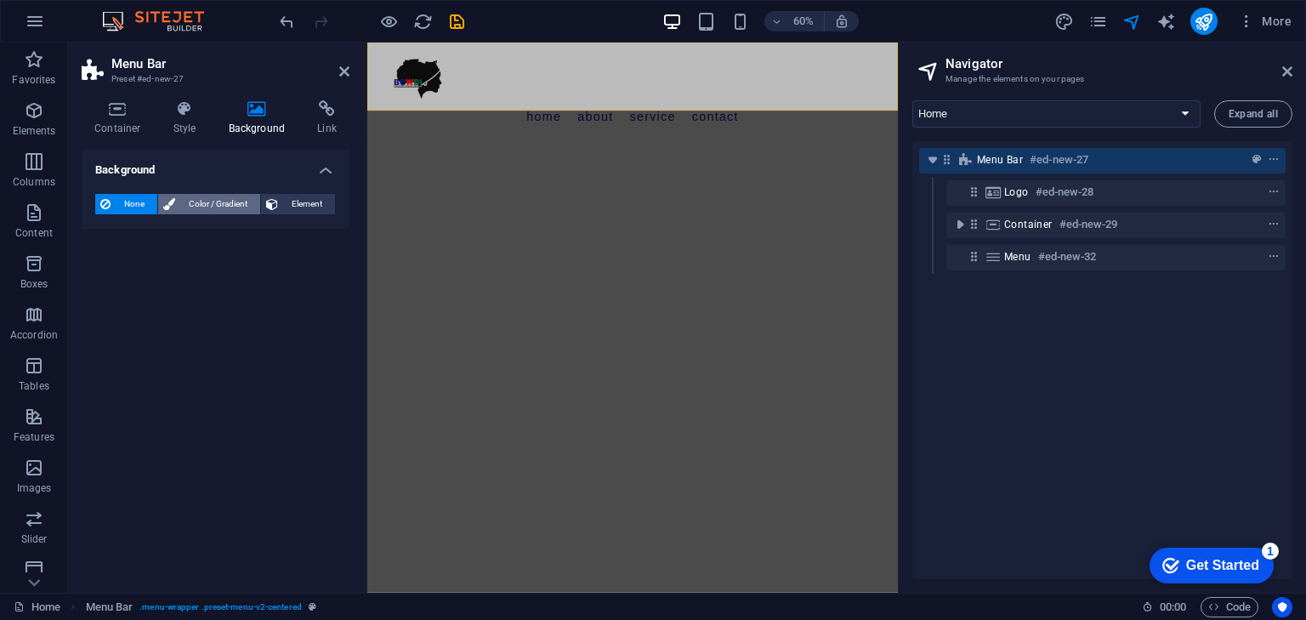
click at [211, 202] on span "Color / Gradient" at bounding box center [217, 204] width 75 height 20
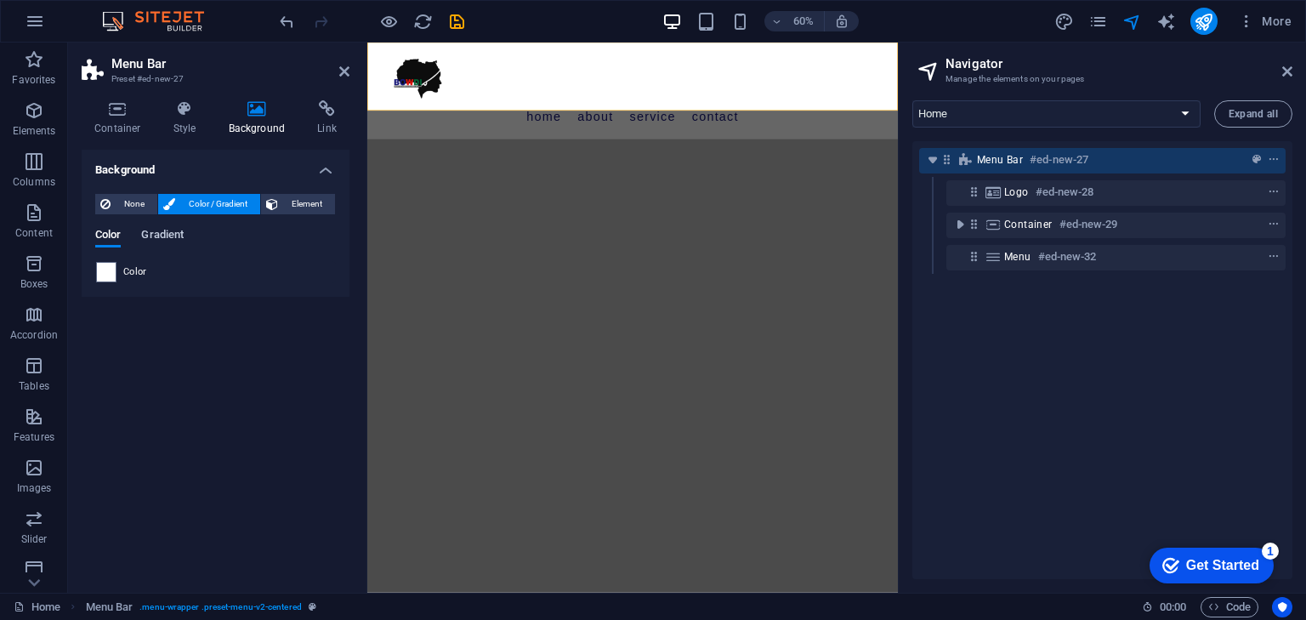
click at [171, 230] on span "Gradient" at bounding box center [162, 236] width 43 height 24
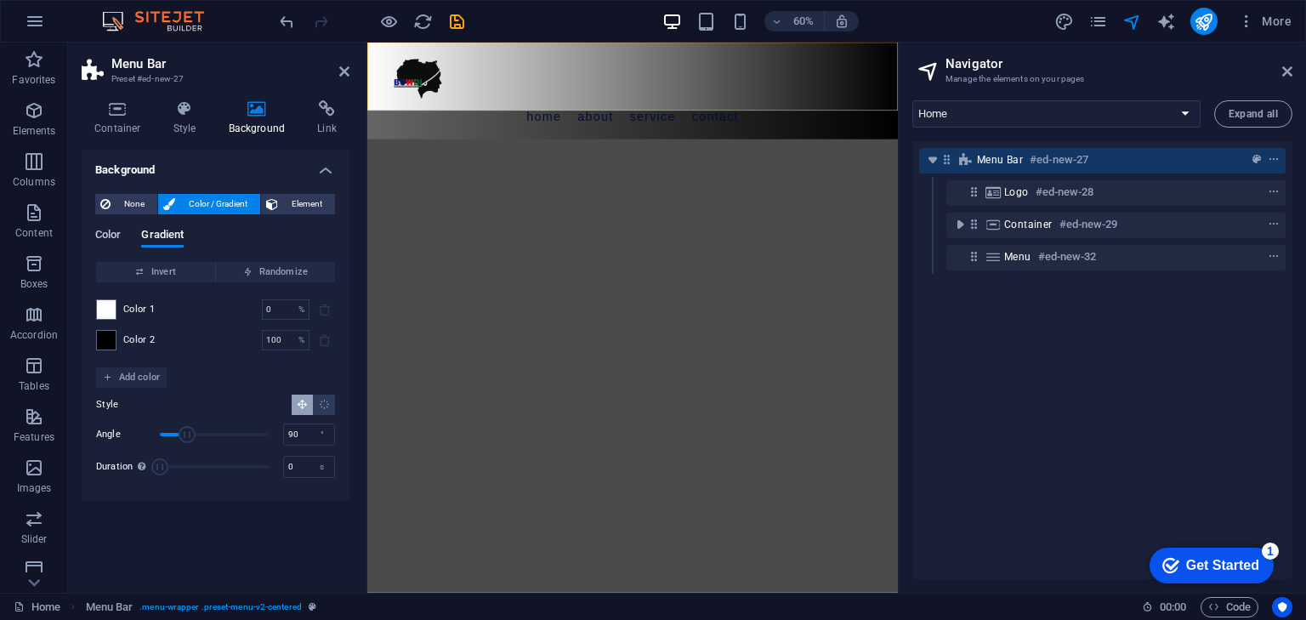
click at [110, 232] on span "Color" at bounding box center [108, 236] width 26 height 24
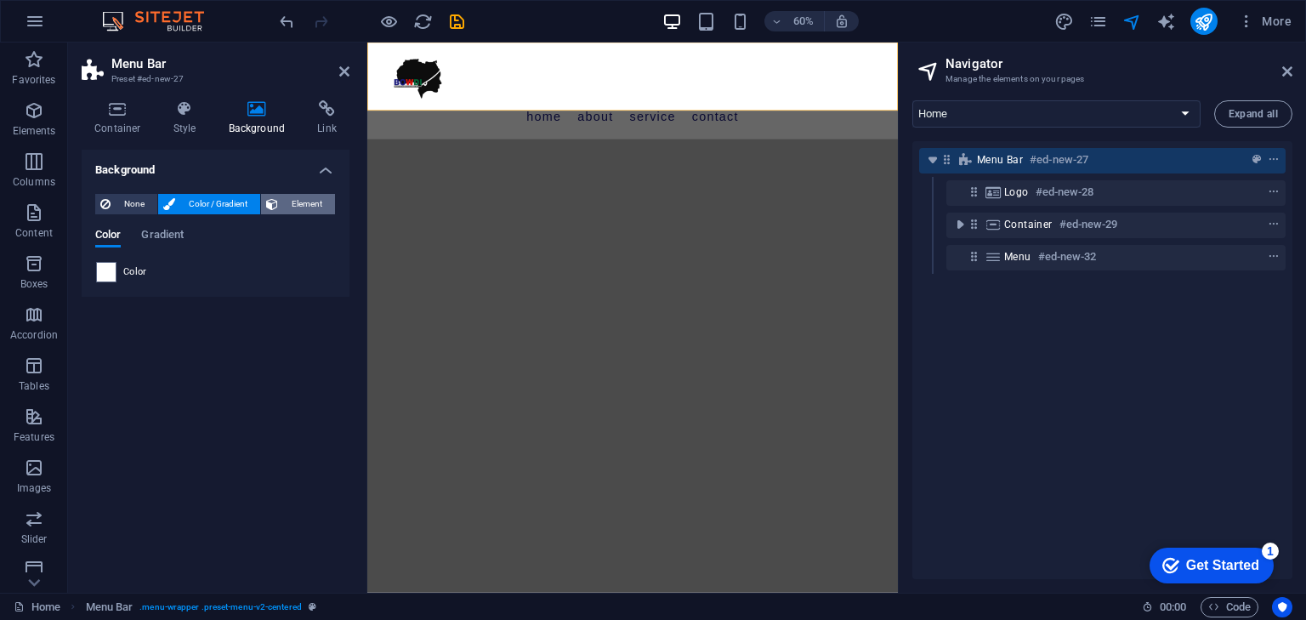
click at [282, 199] on button "Element" at bounding box center [298, 204] width 74 height 20
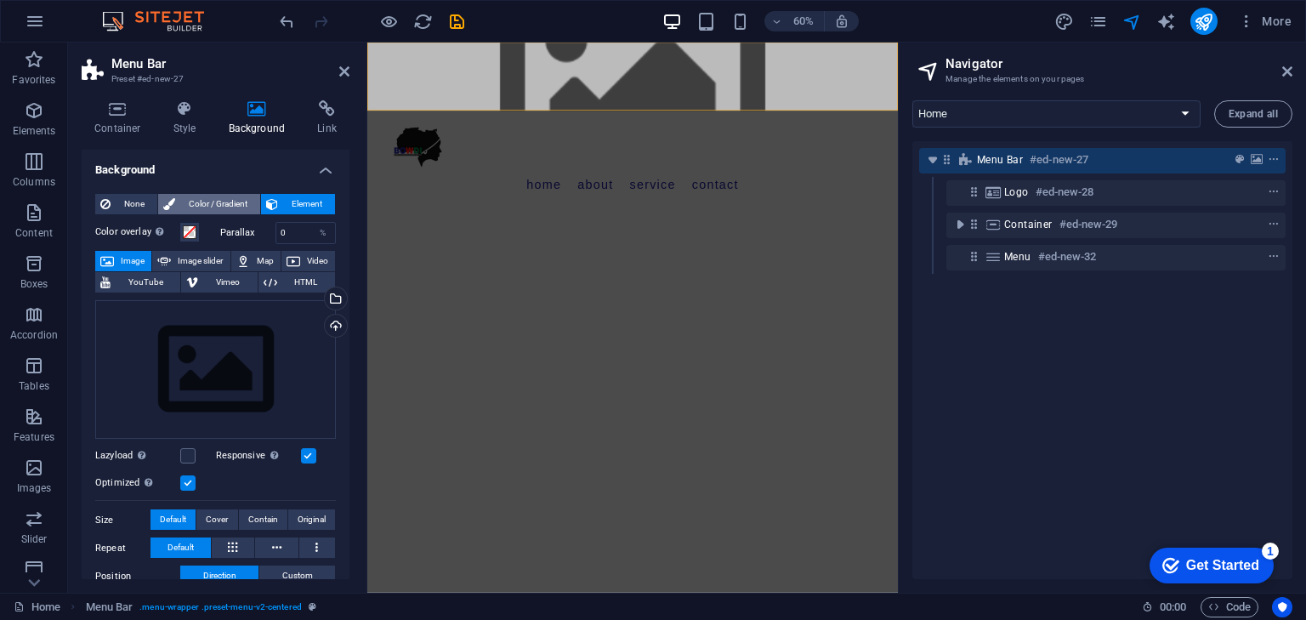
click at [206, 199] on span "Color / Gradient" at bounding box center [217, 204] width 75 height 20
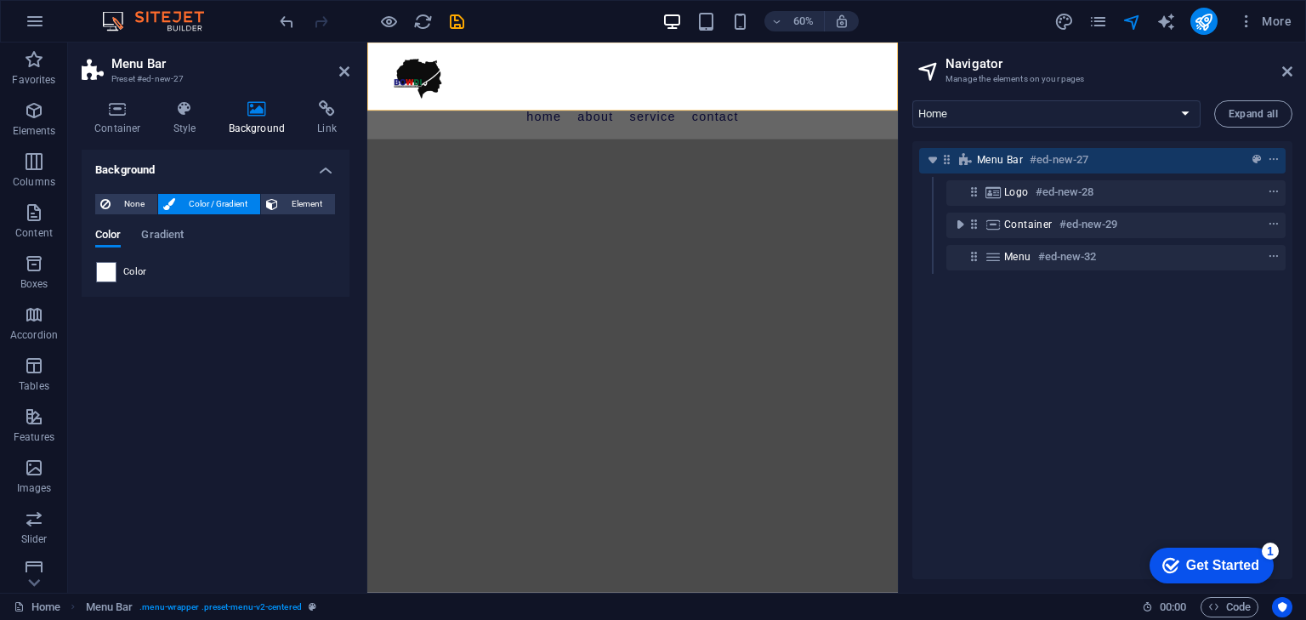
click at [211, 354] on div "Background None Color / Gradient Element Stretch background to full-width Color…" at bounding box center [216, 364] width 268 height 429
click at [346, 71] on icon at bounding box center [344, 72] width 10 height 14
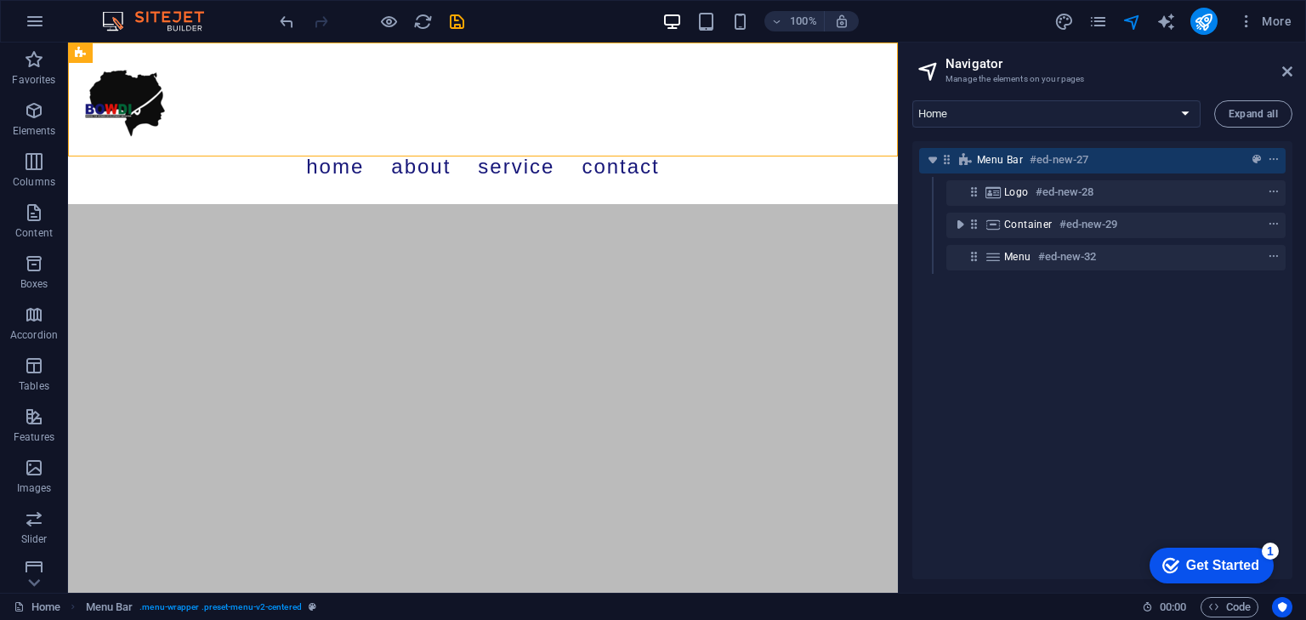
click at [501, 204] on html "Skip to main content Menu Home About Service Contact" at bounding box center [483, 124] width 830 height 162
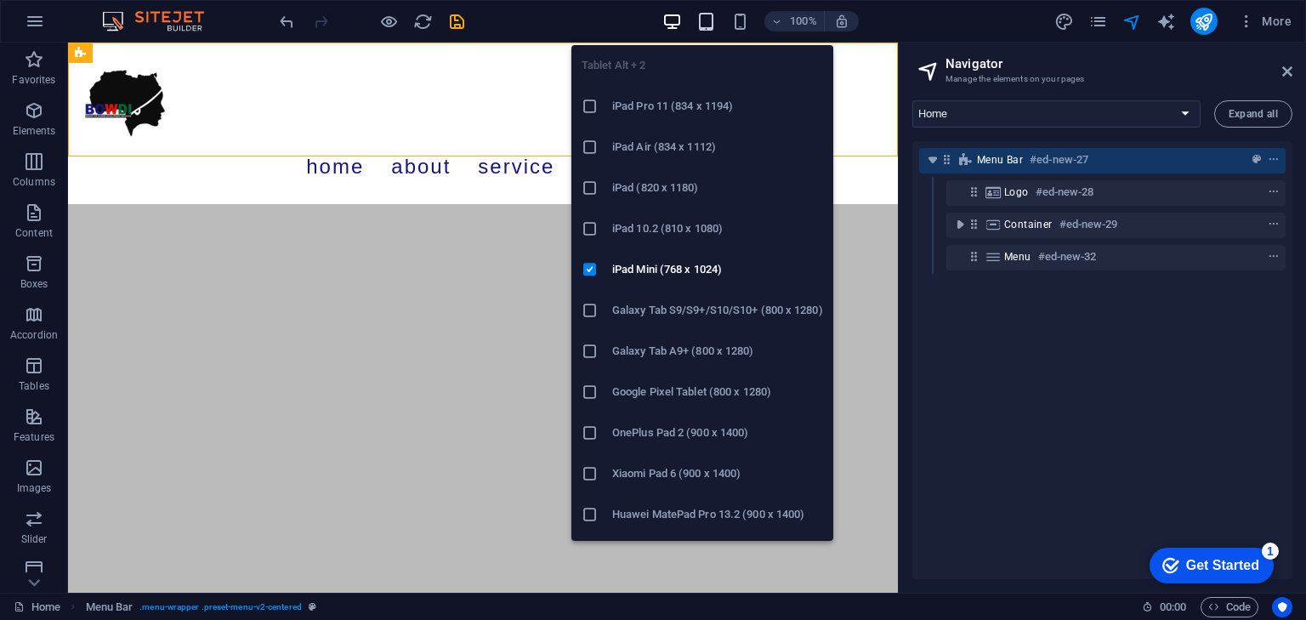
click at [710, 21] on icon "button" at bounding box center [706, 22] width 20 height 20
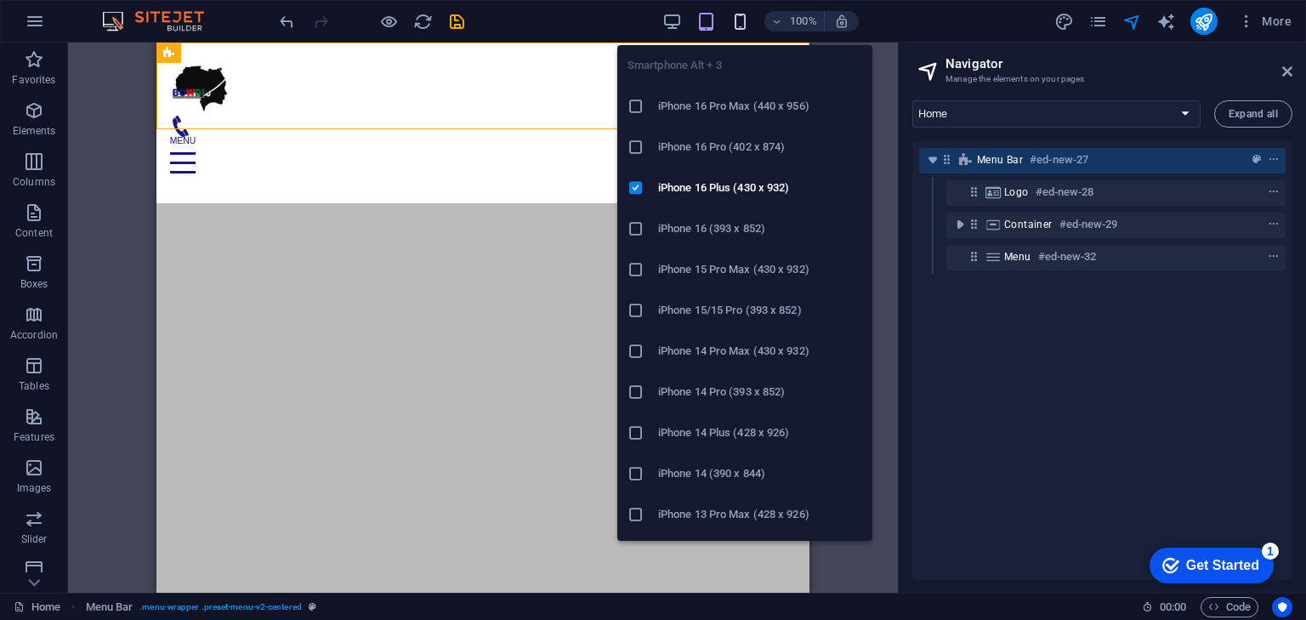
click at [734, 20] on icon "button" at bounding box center [740, 22] width 20 height 20
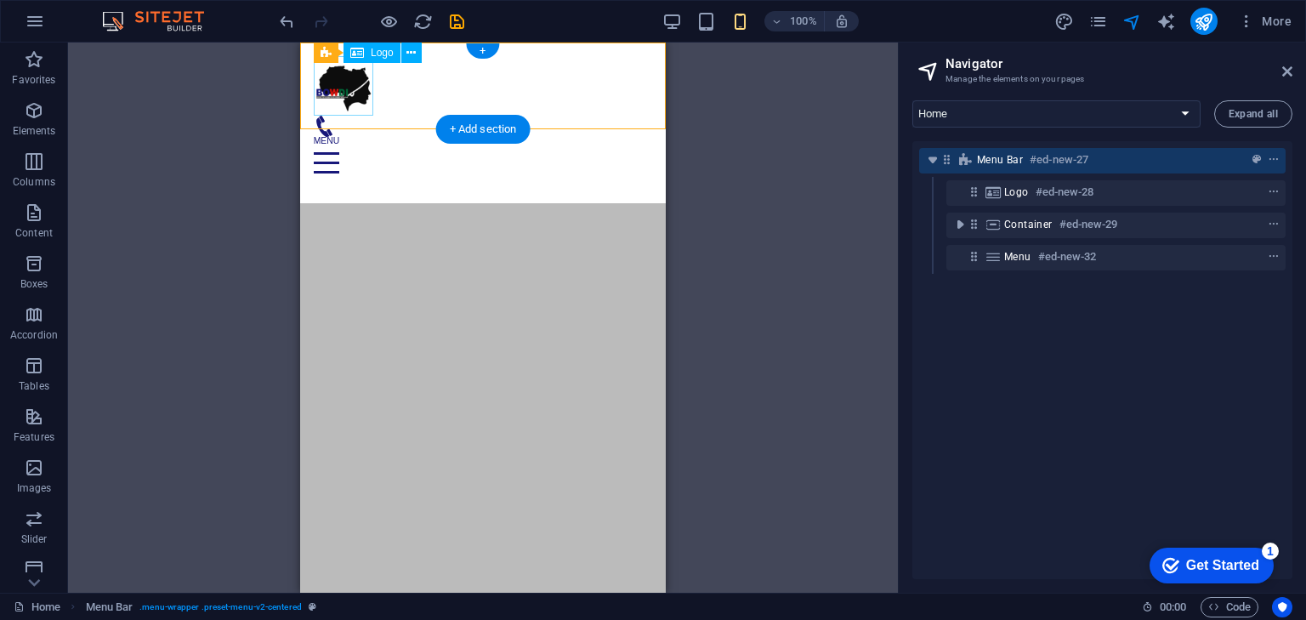
click at [330, 82] on div at bounding box center [483, 86] width 338 height 60
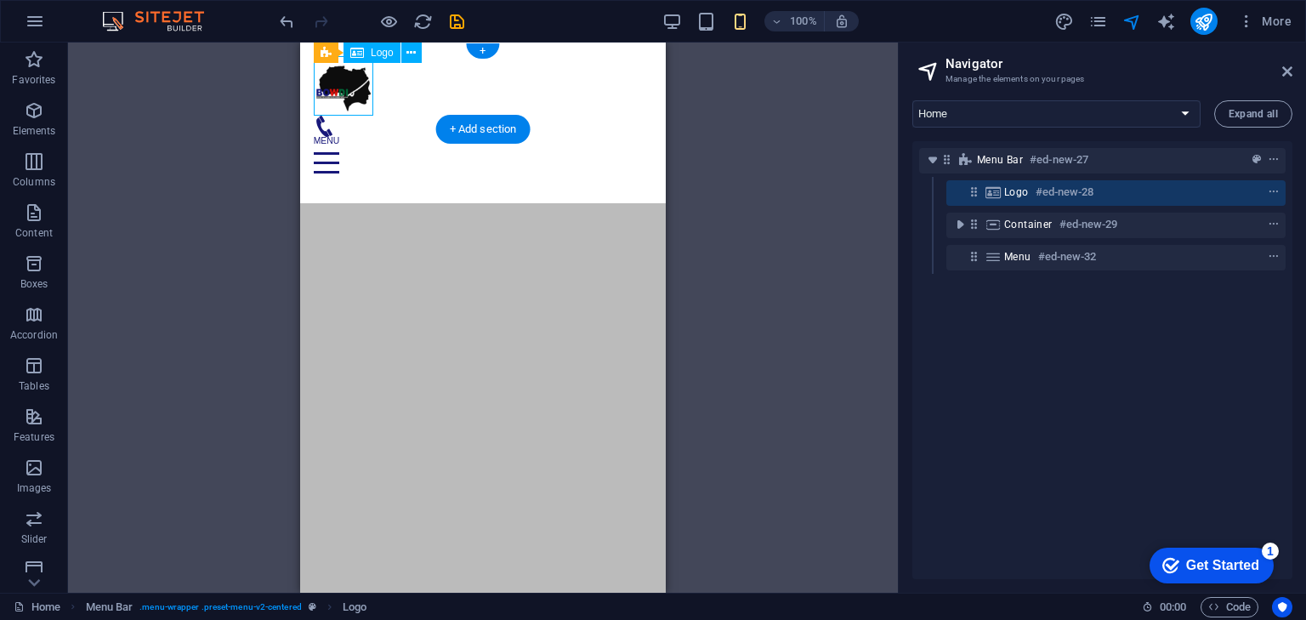
click at [331, 82] on div at bounding box center [483, 86] width 338 height 60
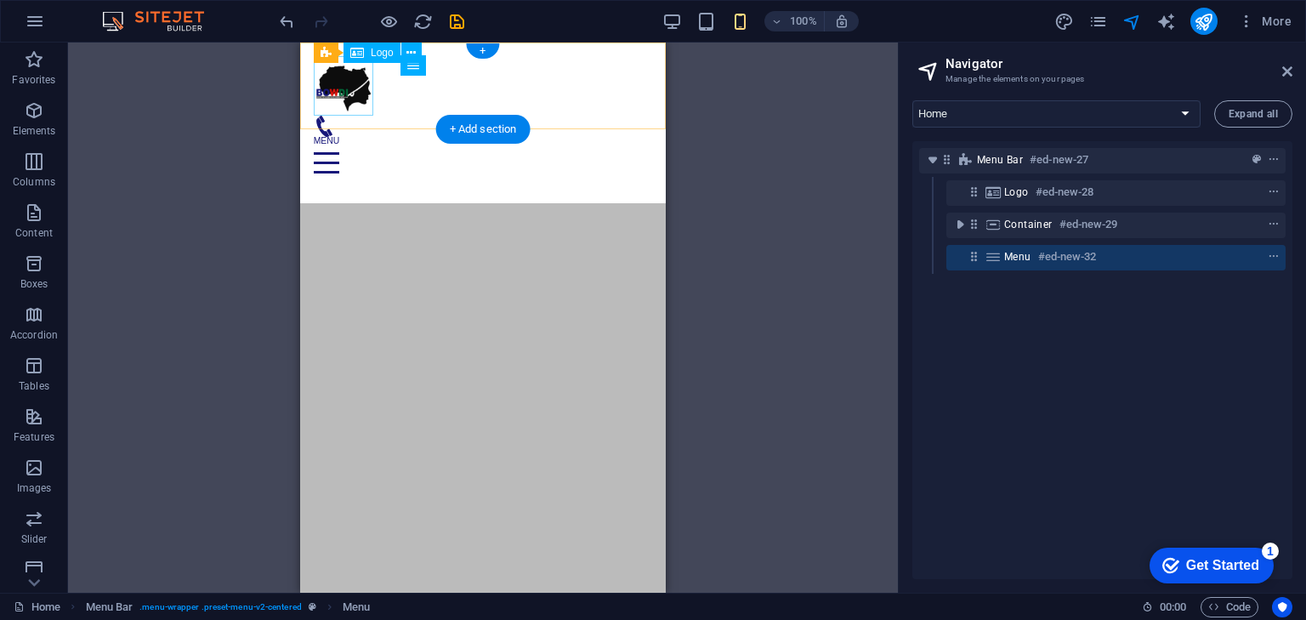
click at [349, 82] on div at bounding box center [483, 86] width 338 height 60
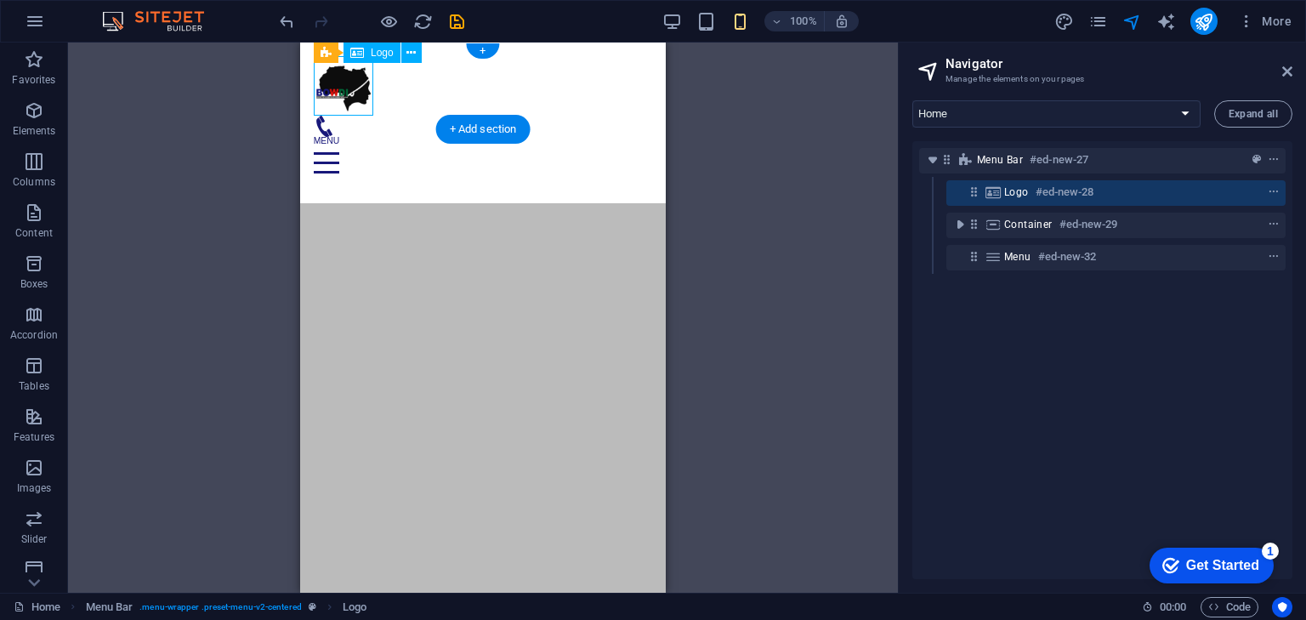
click at [349, 82] on div at bounding box center [483, 86] width 338 height 60
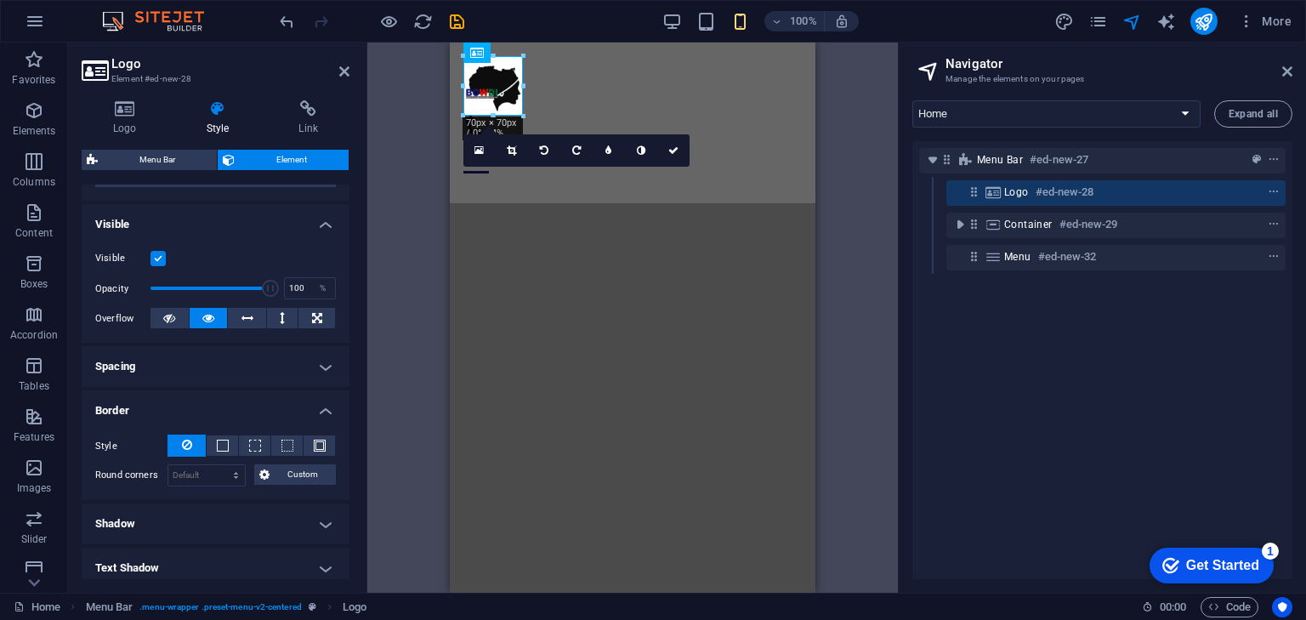
scroll to position [170, 0]
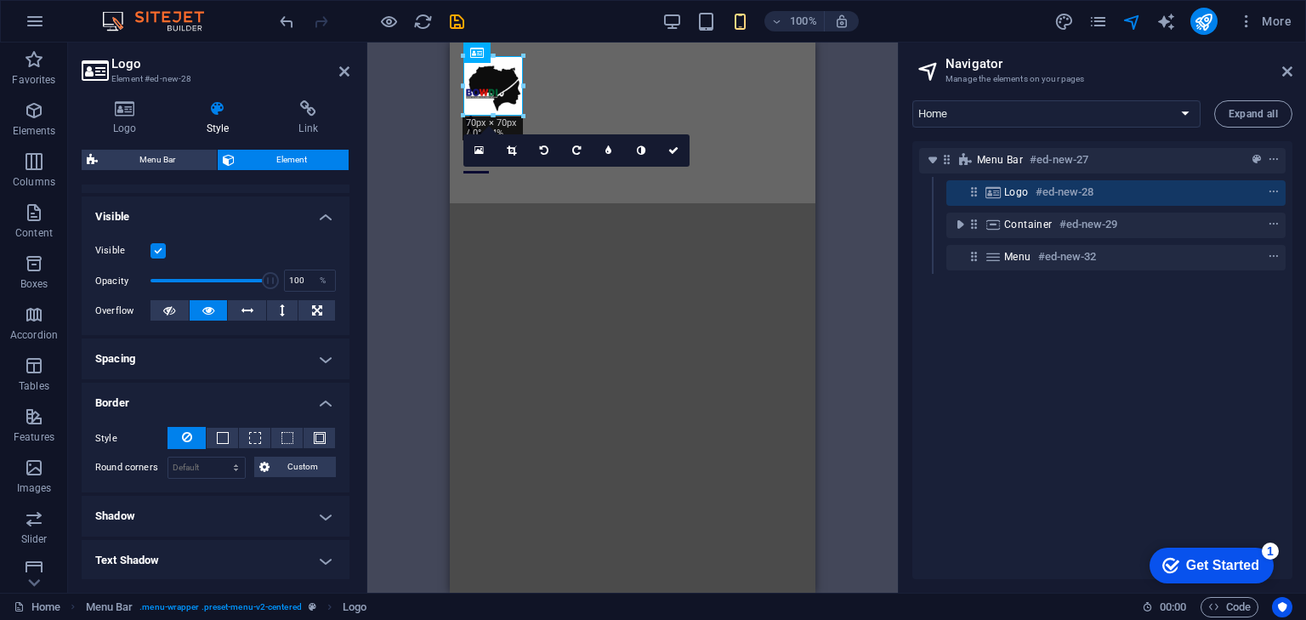
click at [315, 355] on h4 "Spacing" at bounding box center [216, 358] width 268 height 41
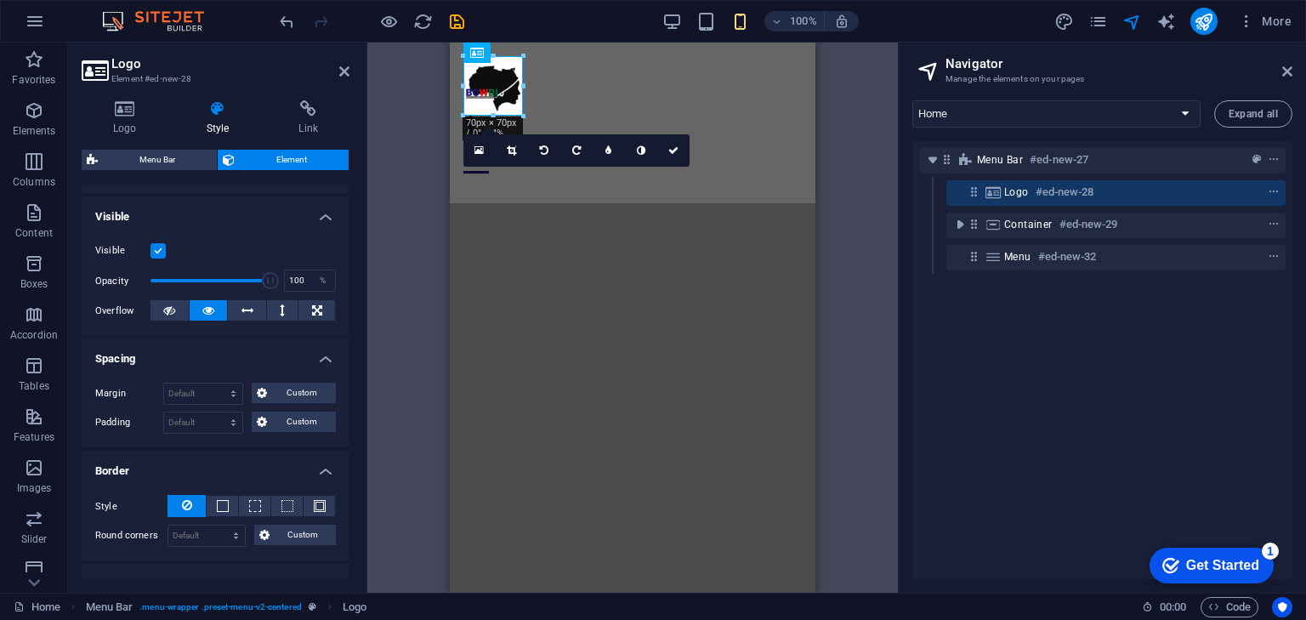
click at [315, 355] on h4 "Spacing" at bounding box center [216, 353] width 268 height 31
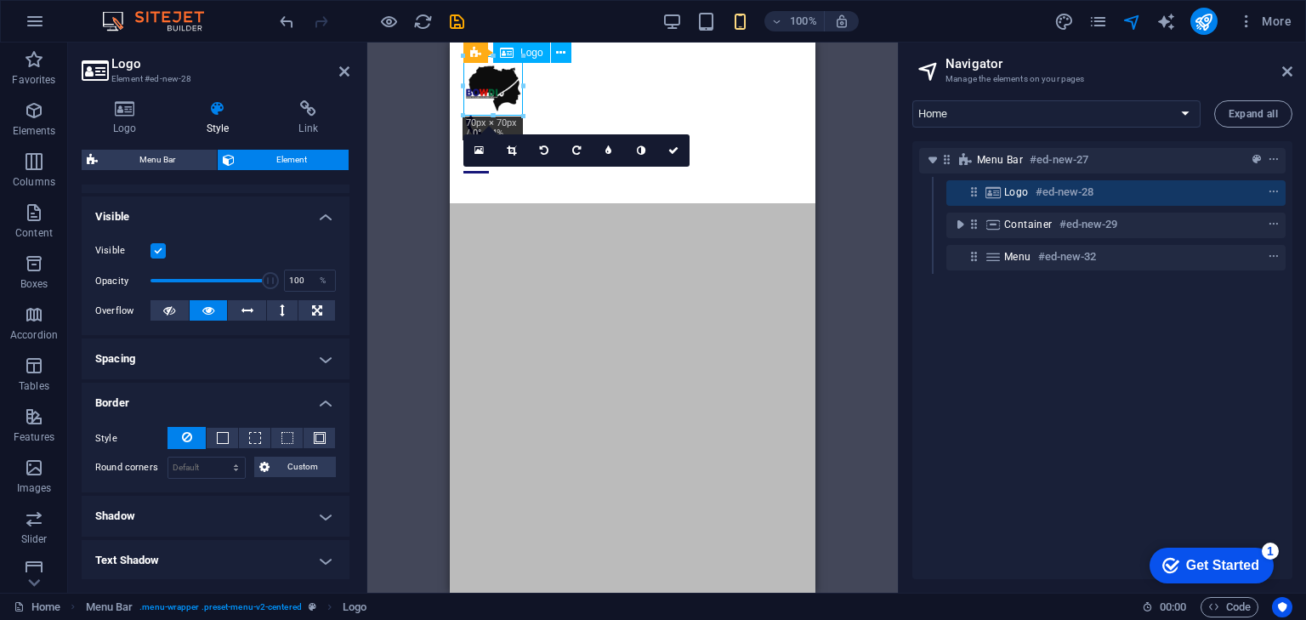
drag, startPoint x: 490, startPoint y: 90, endPoint x: 509, endPoint y: 90, distance: 19.6
click at [509, 90] on div at bounding box center [632, 86] width 338 height 60
click at [671, 145] on icon at bounding box center [673, 150] width 10 height 10
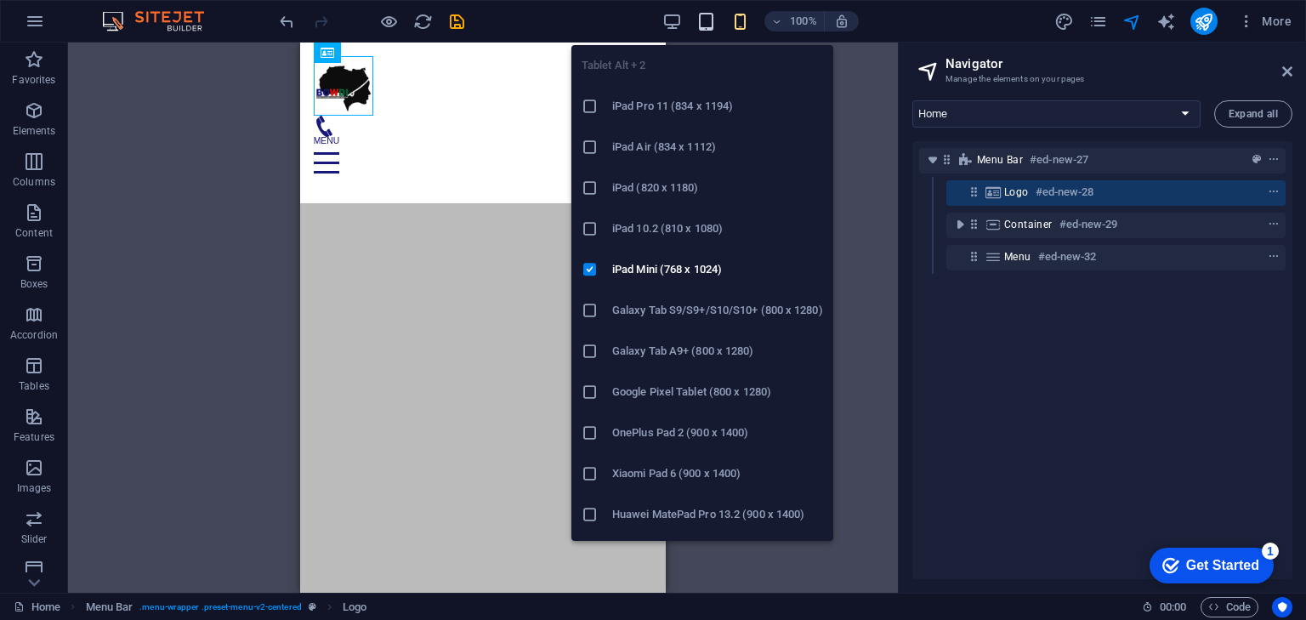
click at [707, 19] on icon "button" at bounding box center [706, 22] width 20 height 20
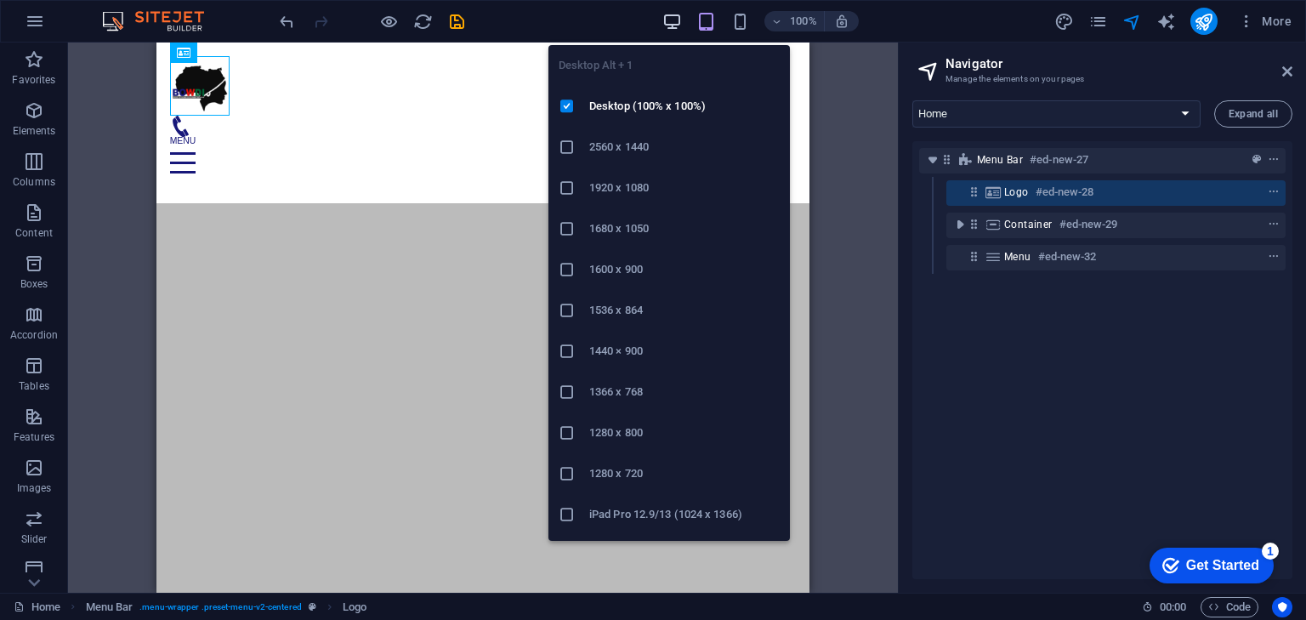
click at [672, 19] on icon "button" at bounding box center [672, 22] width 20 height 20
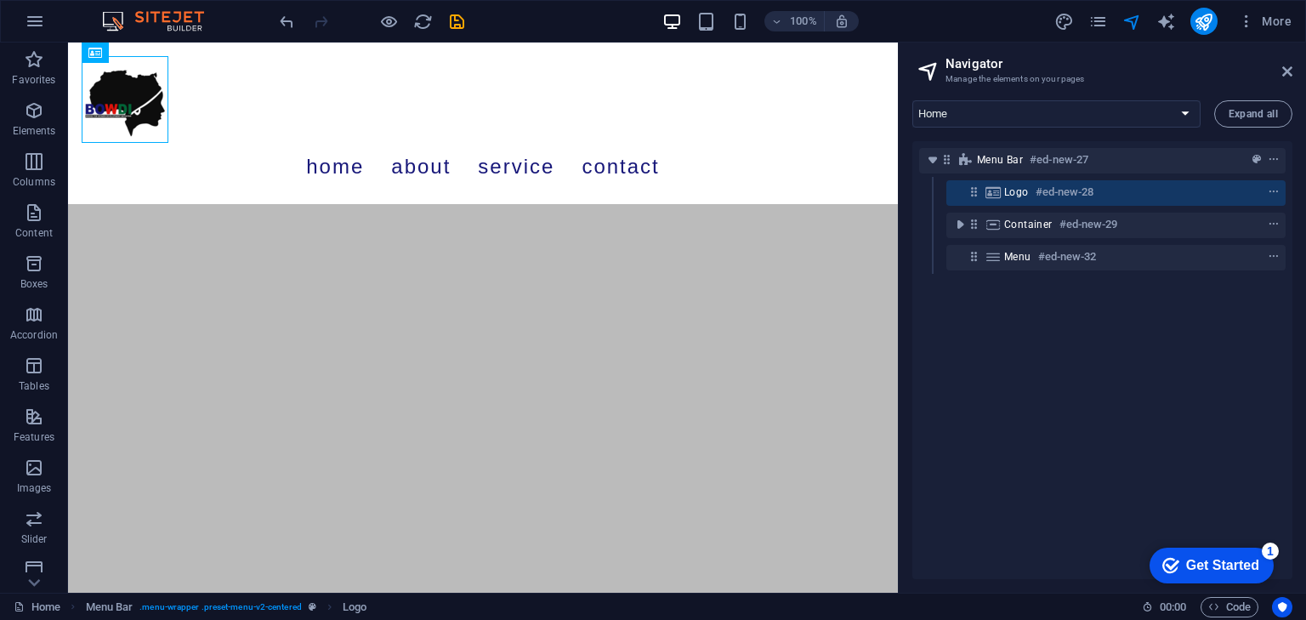
click at [382, 204] on html "Skip to main content Menu Home About Service Contact" at bounding box center [483, 124] width 830 height 162
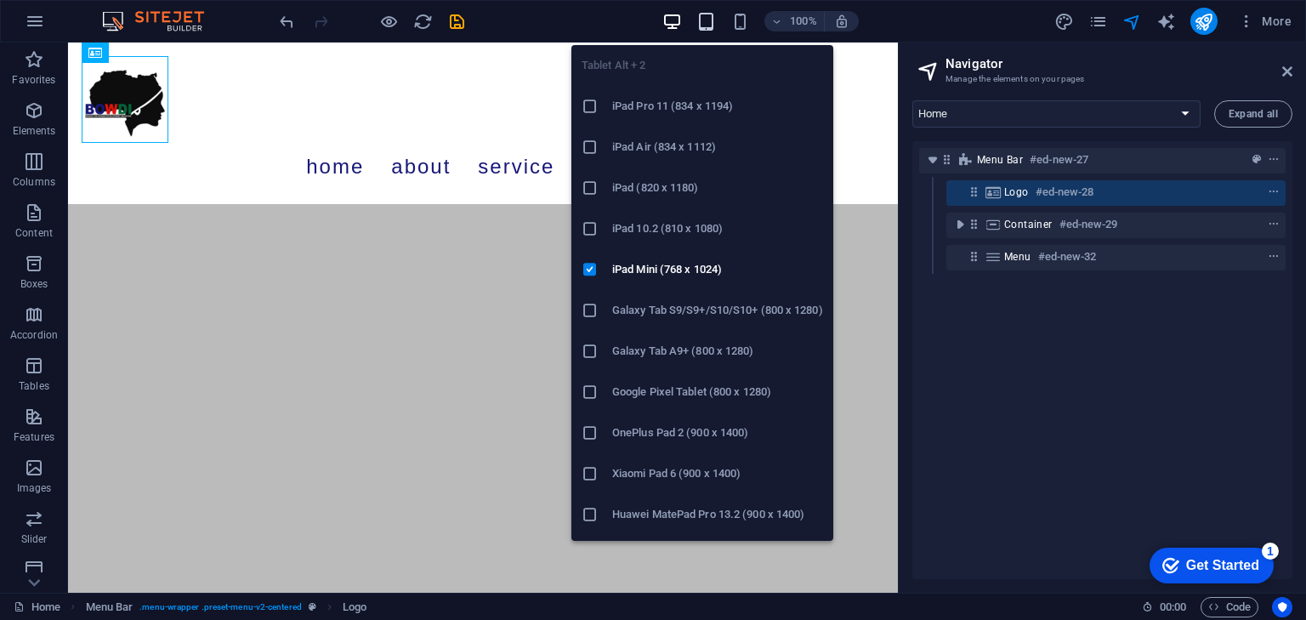
click at [710, 20] on icon "button" at bounding box center [706, 22] width 20 height 20
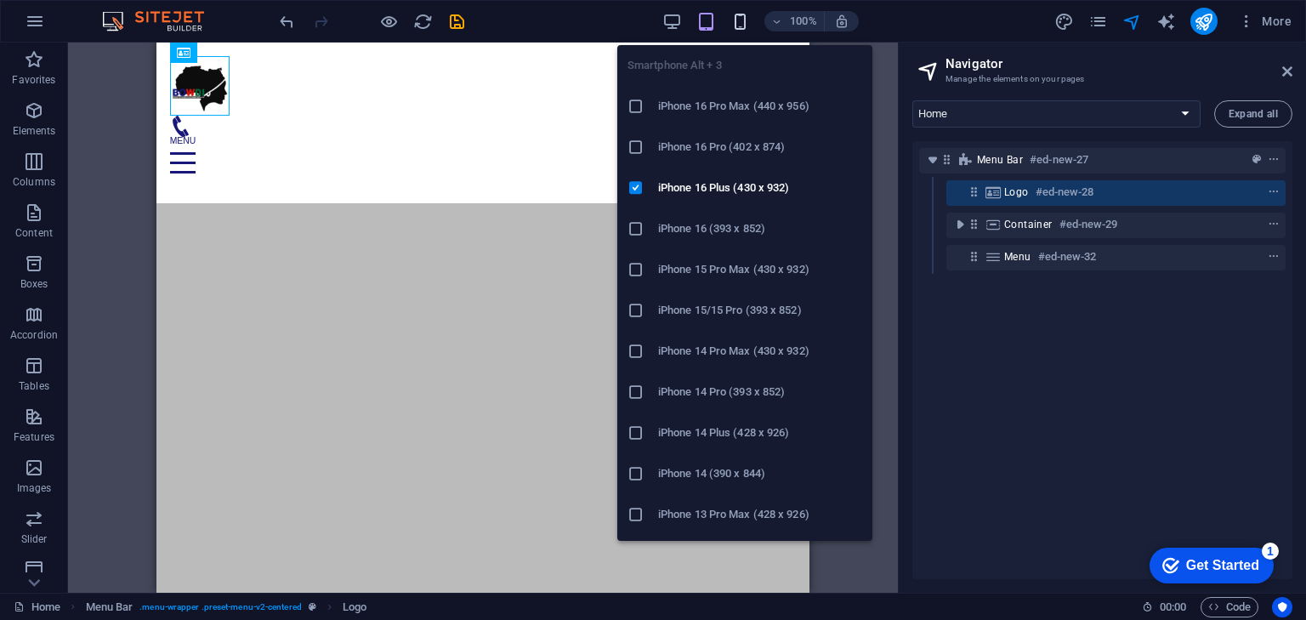
click at [741, 25] on icon "button" at bounding box center [740, 22] width 20 height 20
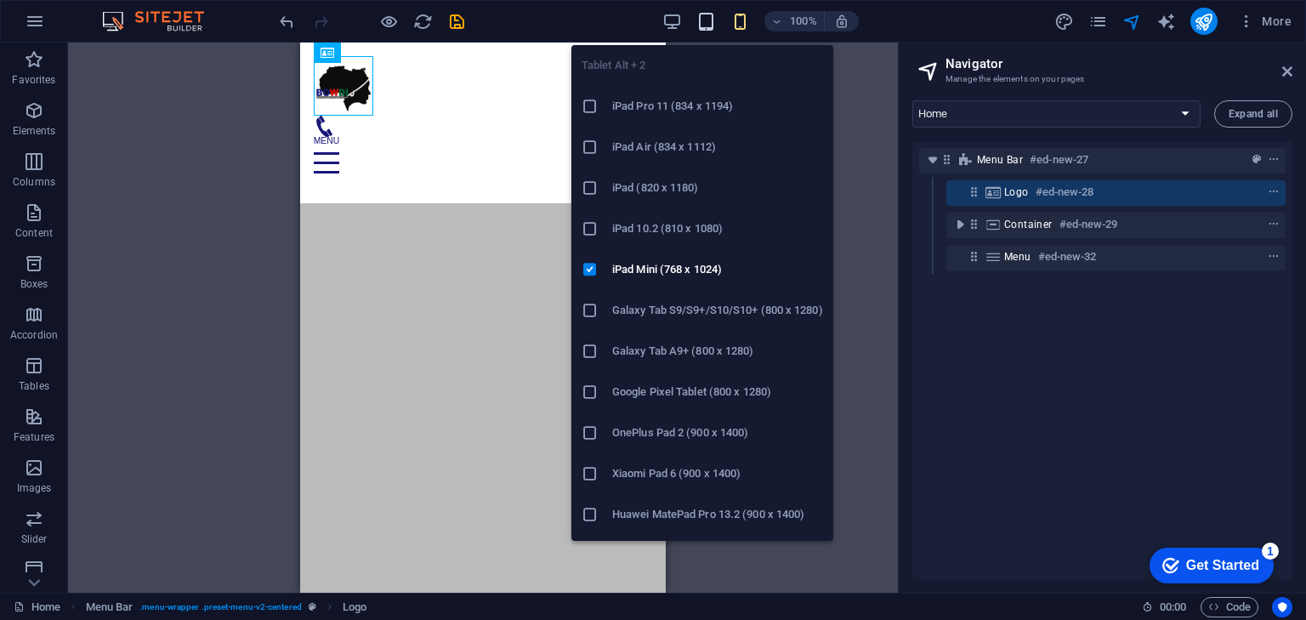
click at [706, 21] on icon "button" at bounding box center [706, 22] width 20 height 20
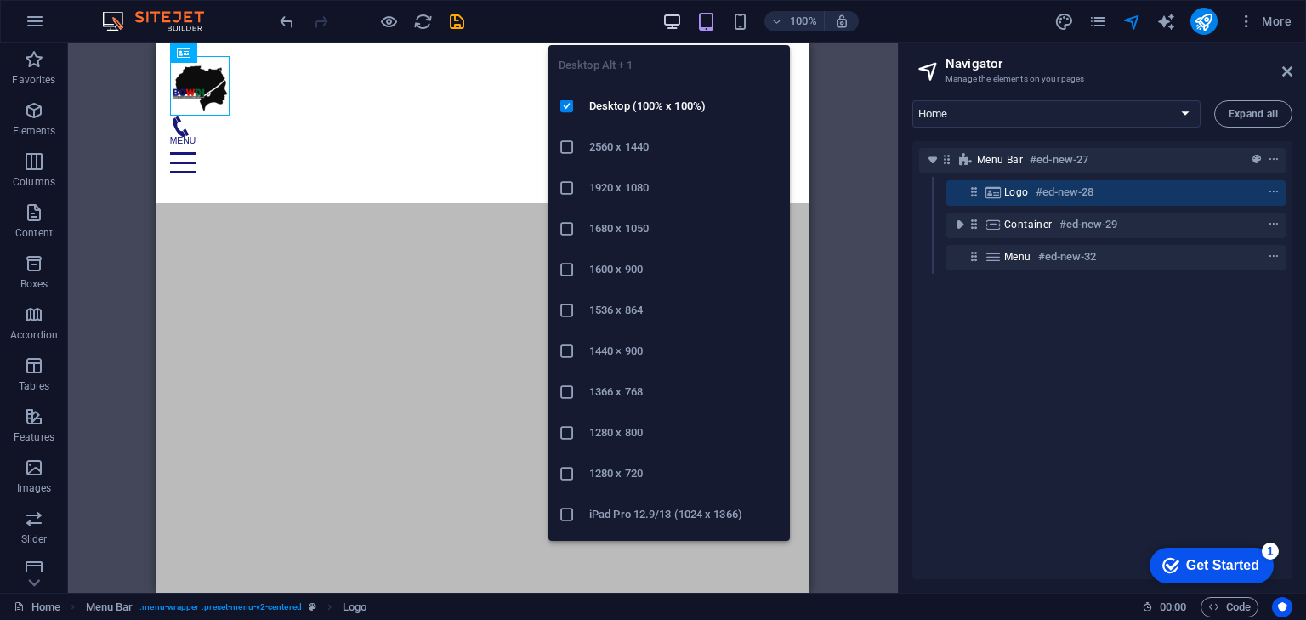
click at [675, 20] on icon "button" at bounding box center [672, 22] width 20 height 20
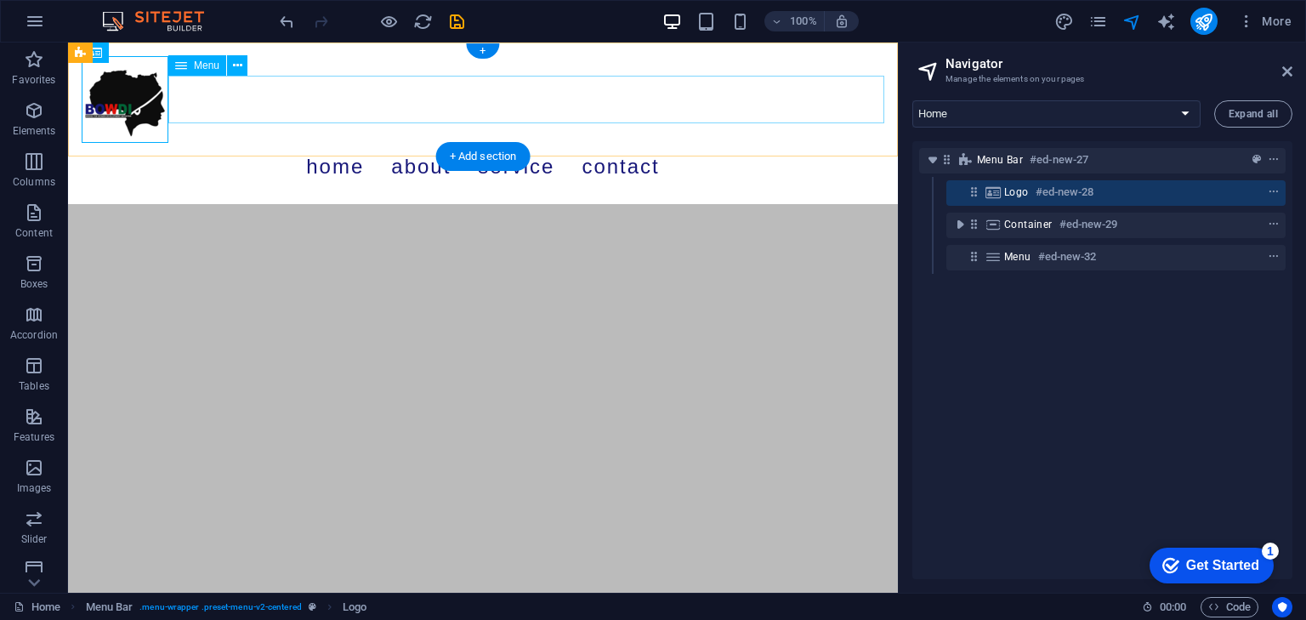
click at [368, 143] on nav "Home About Service Contact" at bounding box center [483, 167] width 803 height 48
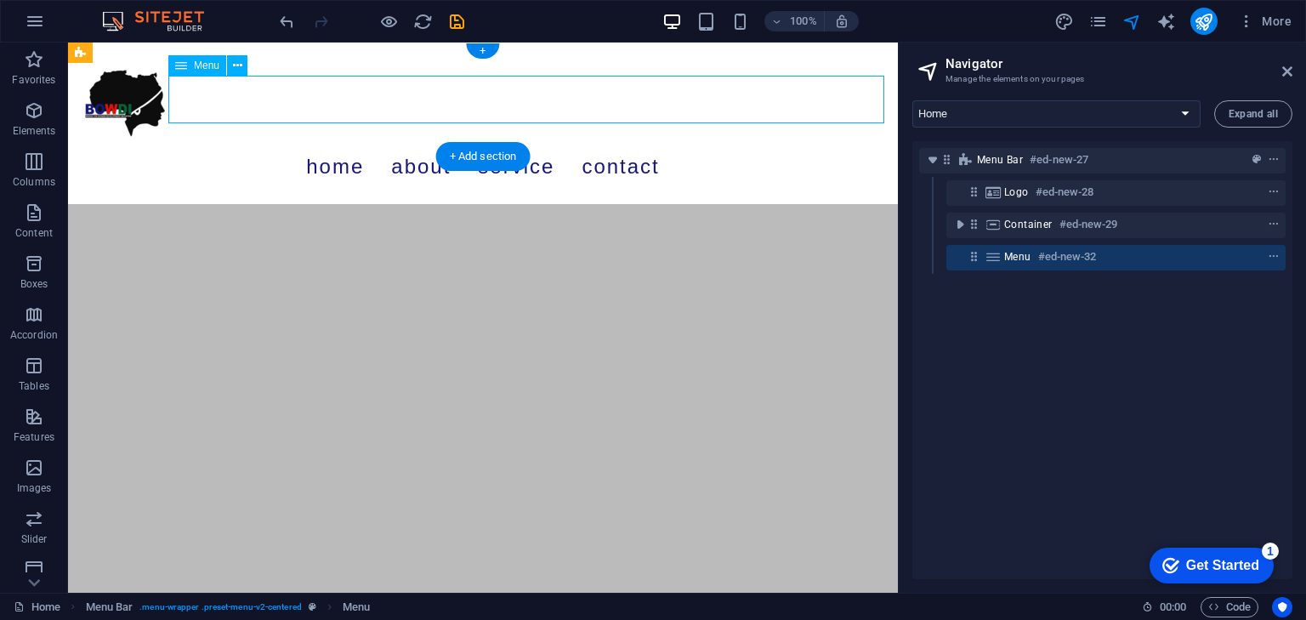
click at [368, 143] on nav "Home About Service Contact" at bounding box center [483, 167] width 803 height 48
click at [391, 143] on nav "Home About Service Contact" at bounding box center [483, 167] width 803 height 48
click at [595, 143] on nav "Home About Service Contact" at bounding box center [483, 167] width 803 height 48
click at [428, 204] on html "Skip to main content Menu Home About Service Contact" at bounding box center [483, 124] width 830 height 162
click at [1290, 71] on icon at bounding box center [1287, 72] width 10 height 14
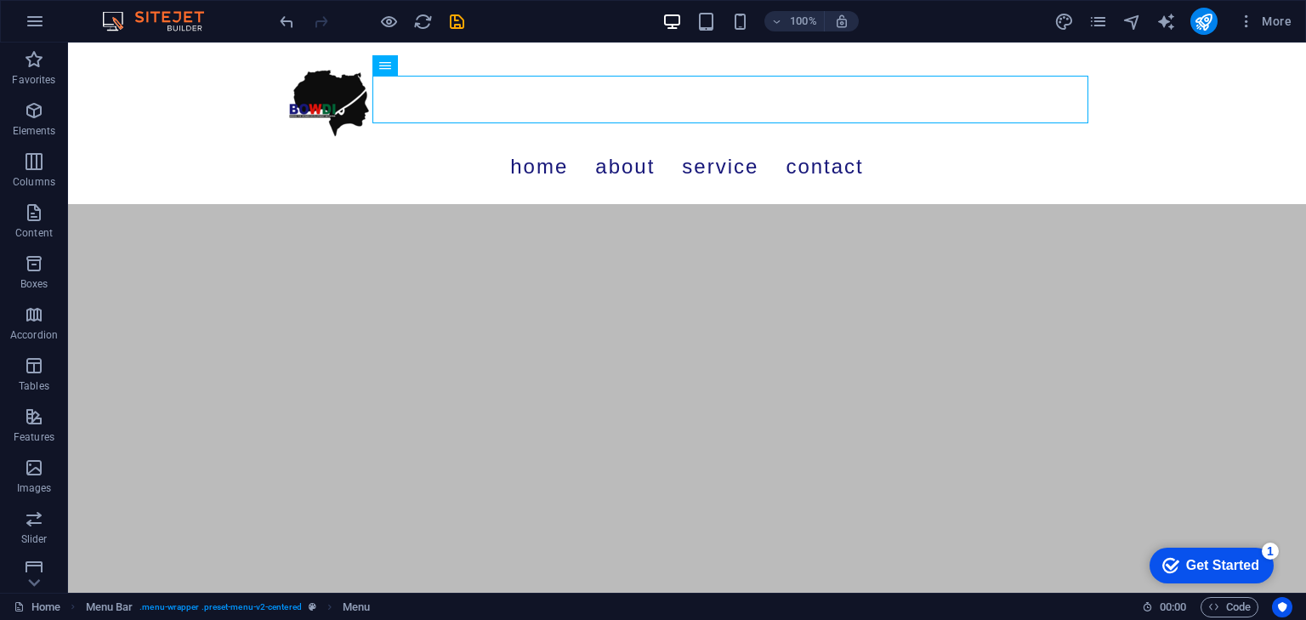
click at [594, 204] on html "Skip to main content Menu Home About Service Contact" at bounding box center [687, 124] width 1238 height 162
click at [581, 204] on html "Skip to main content Menu Home About Service Contact" at bounding box center [687, 124] width 1238 height 162
click at [600, 204] on html "Skip to main content Menu Home About Service Contact" at bounding box center [687, 124] width 1238 height 162
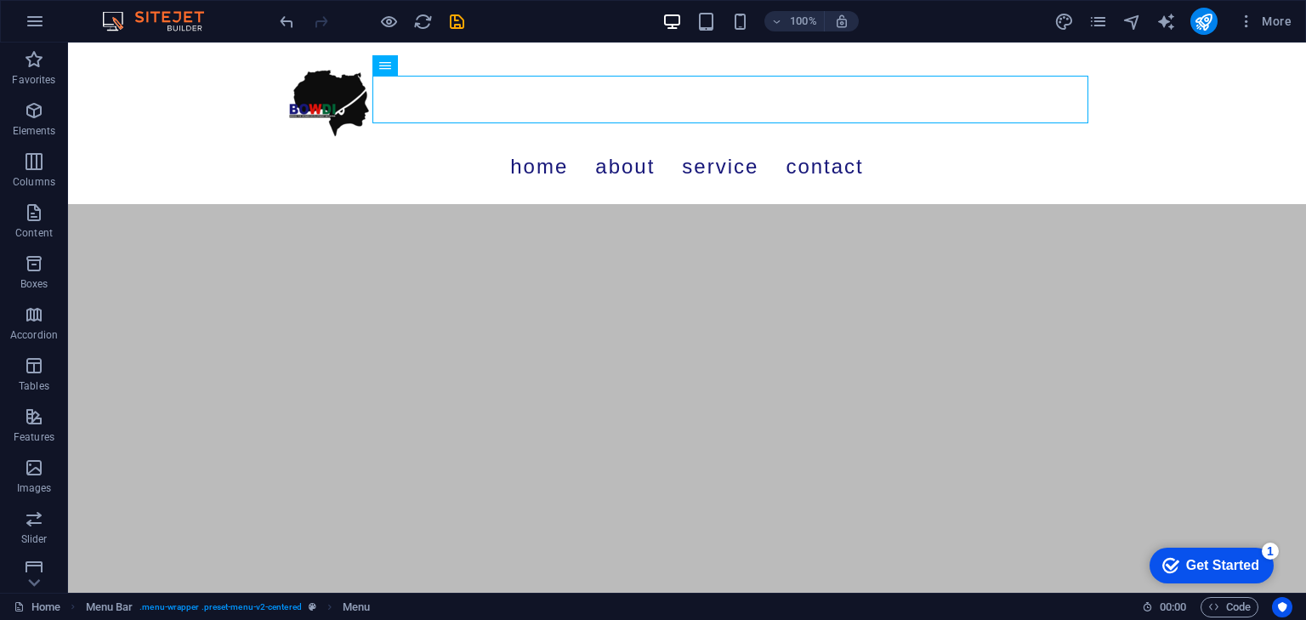
click at [548, 204] on html "Skip to main content Menu Home About Service Contact" at bounding box center [687, 124] width 1238 height 162
click at [549, 204] on html "Skip to main content Menu Home About Service Contact" at bounding box center [687, 124] width 1238 height 162
drag, startPoint x: 549, startPoint y: 219, endPoint x: 470, endPoint y: 130, distance: 118.6
click at [547, 204] on html "Skip to main content Menu Home About Service Contact" at bounding box center [687, 124] width 1238 height 162
click at [495, 204] on html "Skip to main content Menu Home About Service Contact" at bounding box center [687, 124] width 1238 height 162
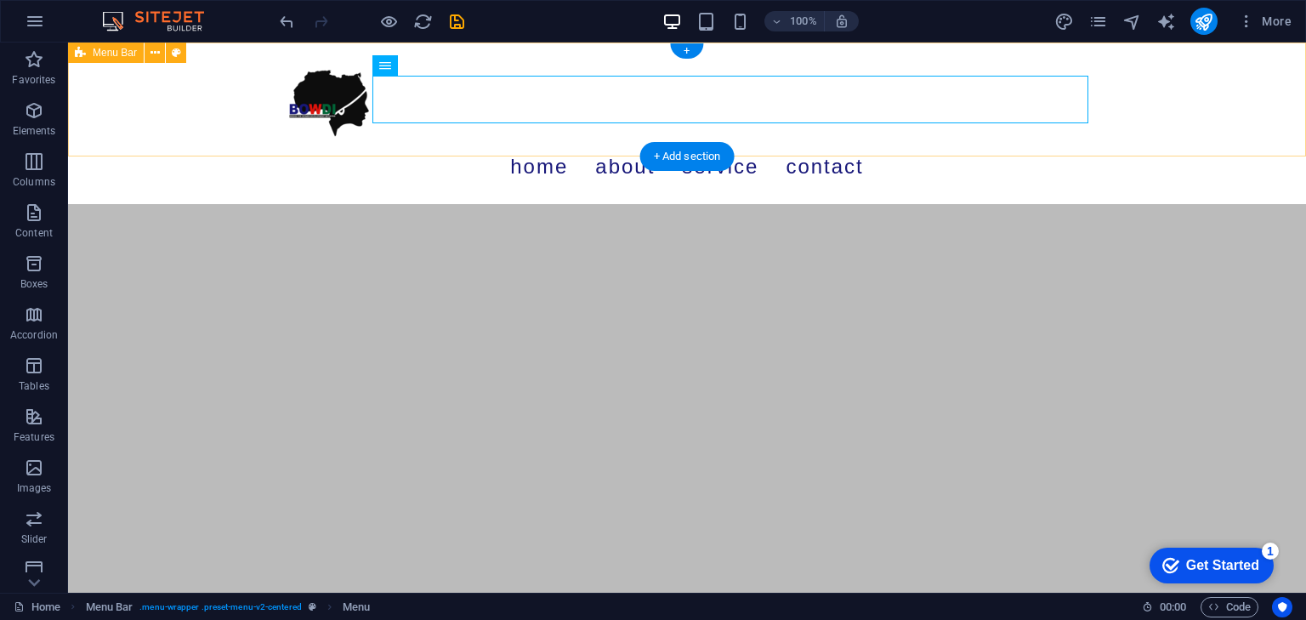
click at [114, 107] on div "Menu Home About Service Contact" at bounding box center [687, 124] width 1238 height 162
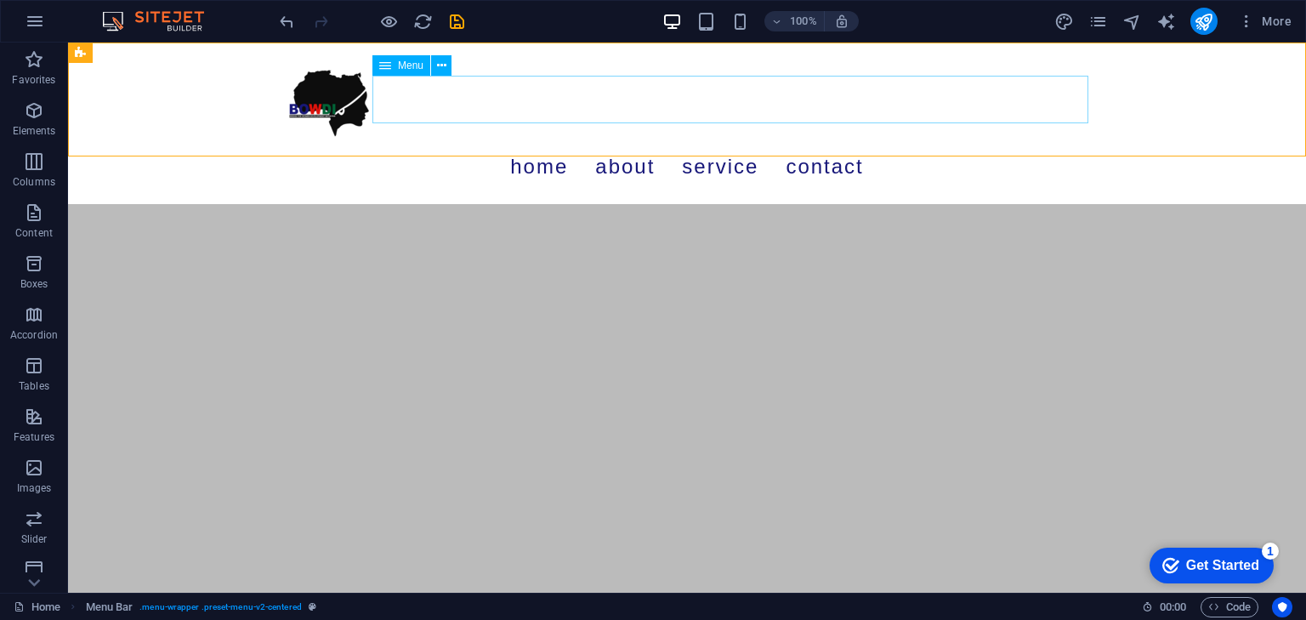
click at [399, 65] on span "Menu" at bounding box center [411, 65] width 26 height 10
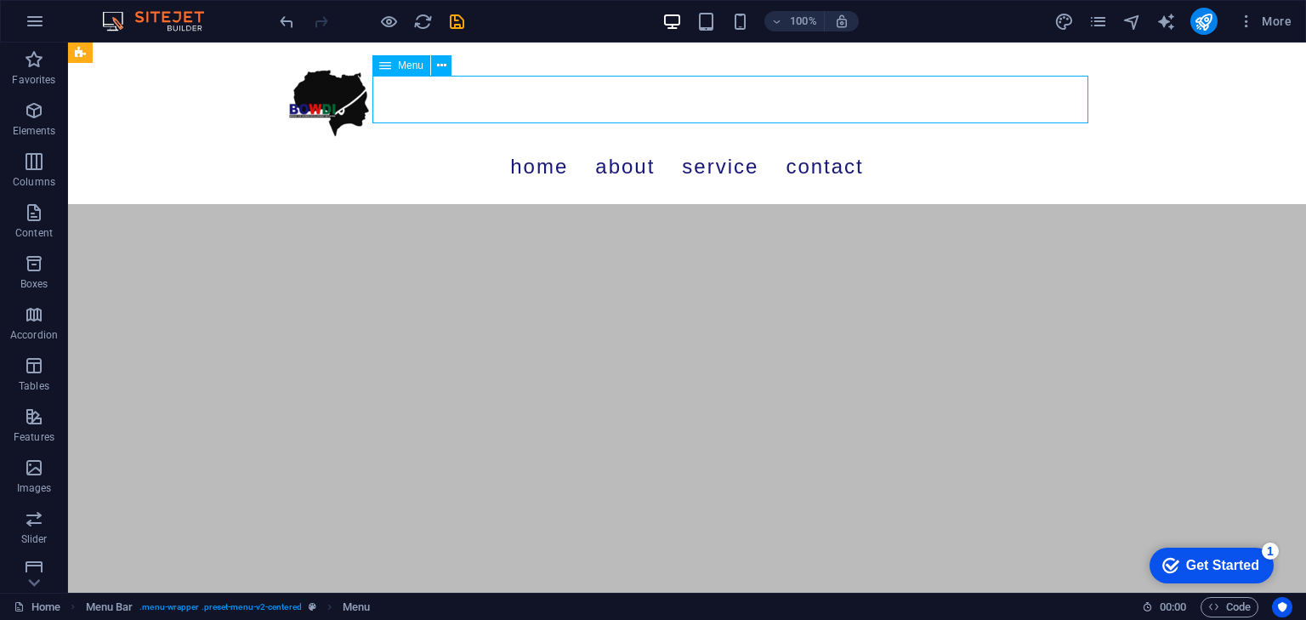
click at [399, 65] on span "Menu" at bounding box center [411, 65] width 26 height 10
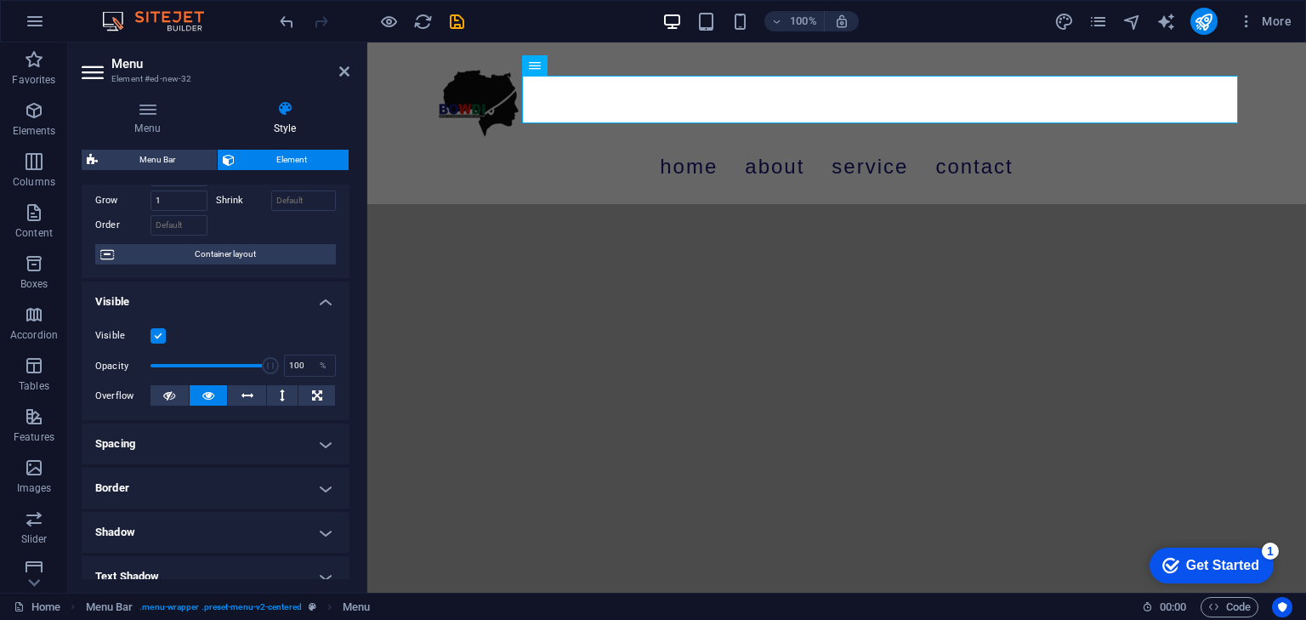
scroll to position [0, 0]
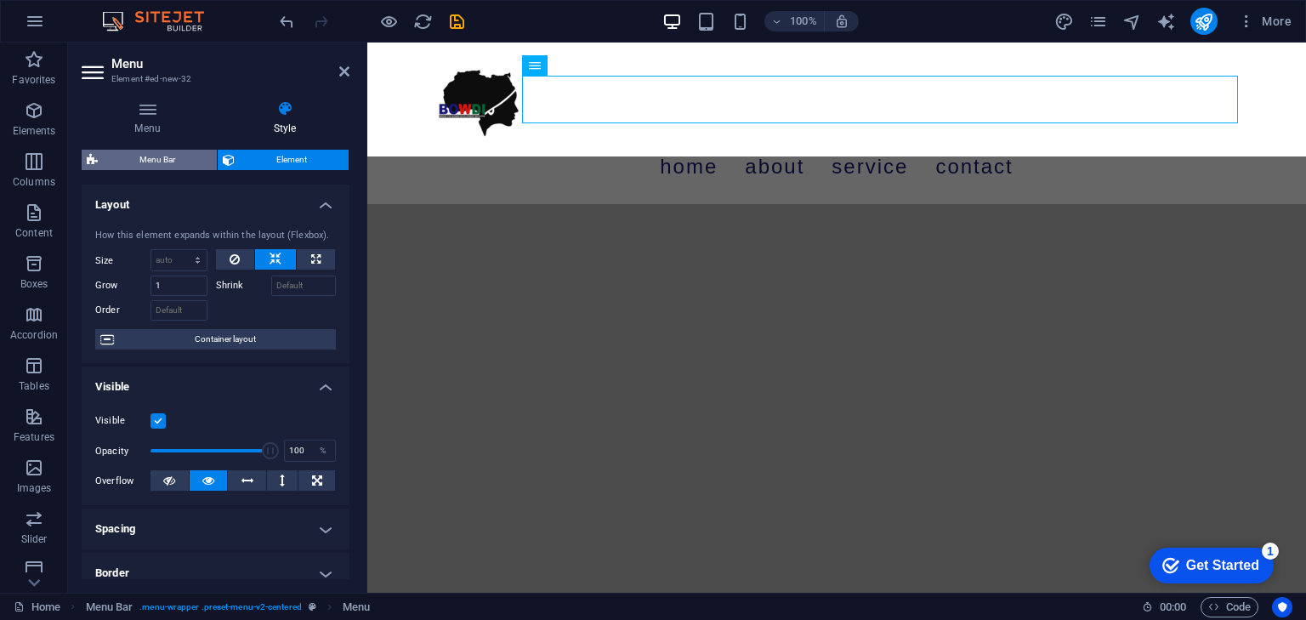
click at [173, 157] on span "Menu Bar" at bounding box center [157, 160] width 109 height 20
select select "rem"
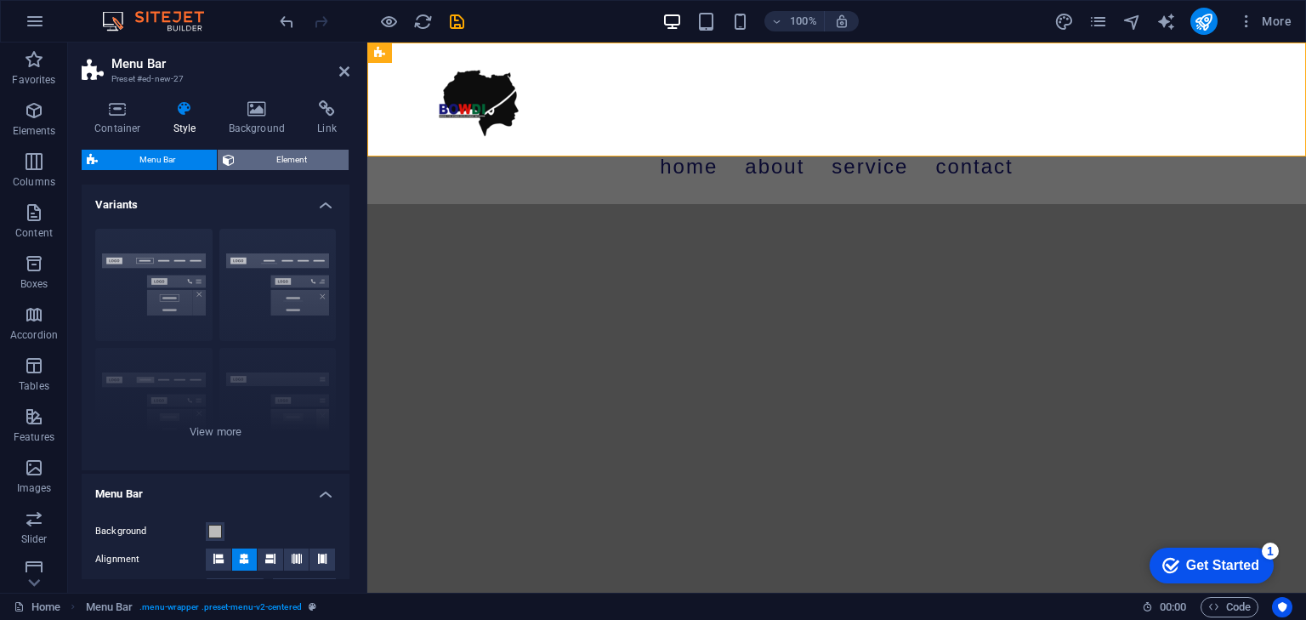
click at [281, 152] on span "Element" at bounding box center [292, 160] width 104 height 20
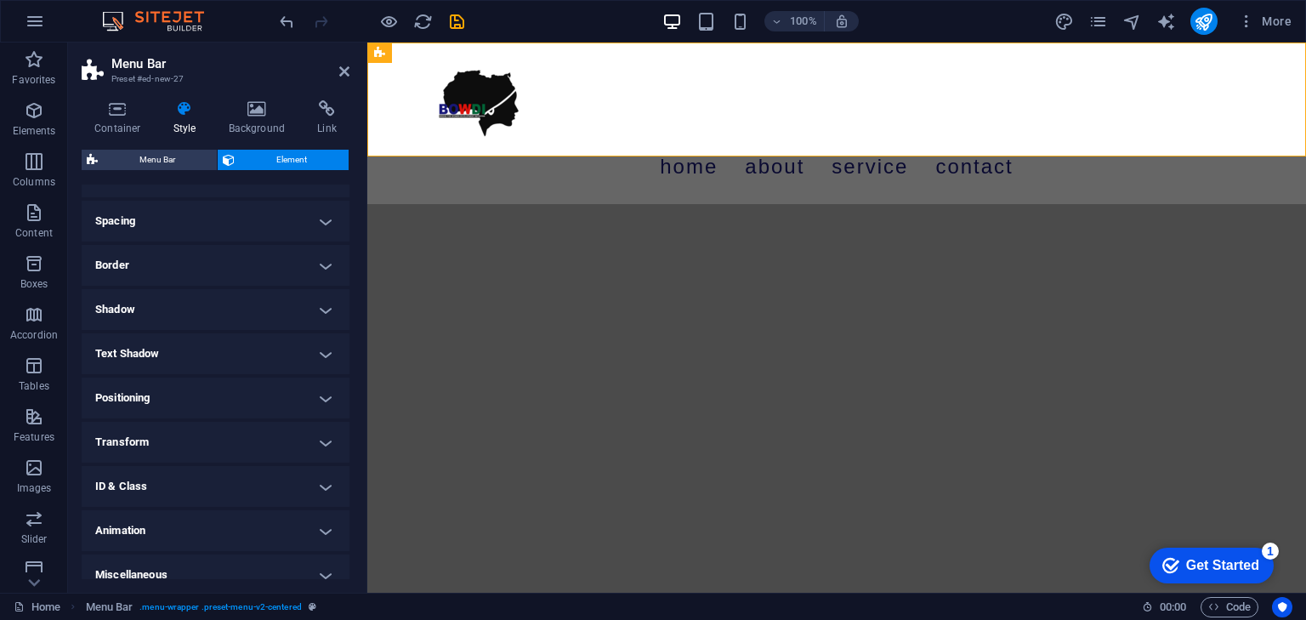
scroll to position [141, 0]
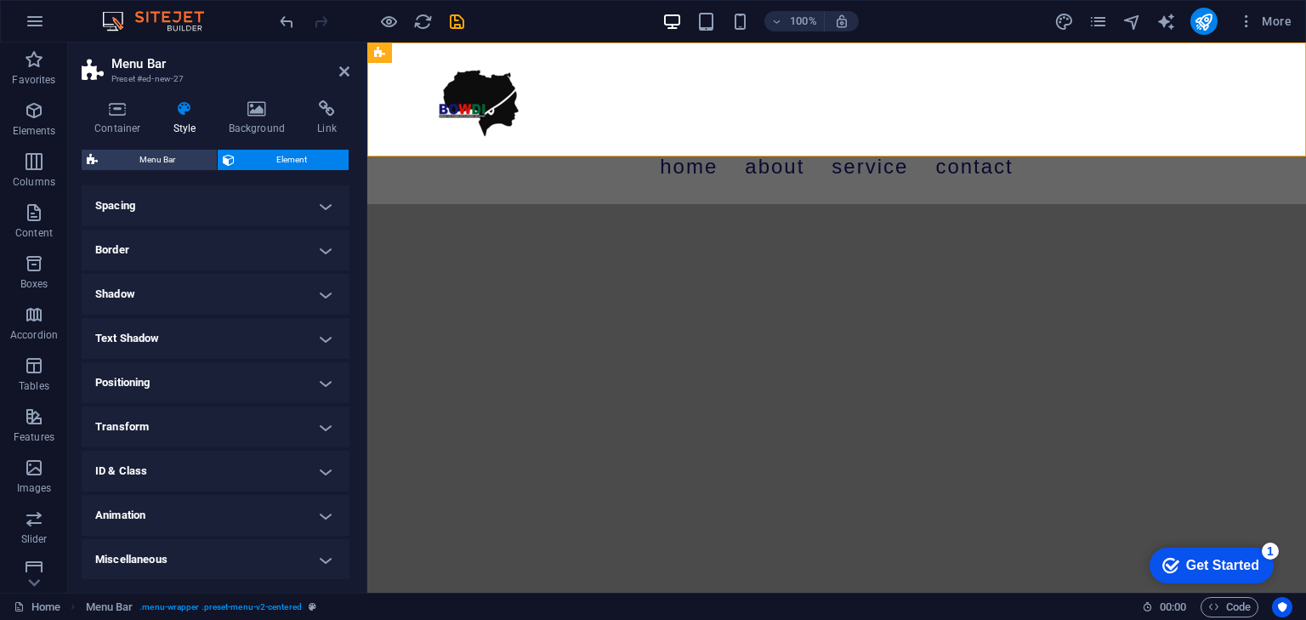
click at [202, 462] on h4 "ID & Class" at bounding box center [216, 471] width 268 height 41
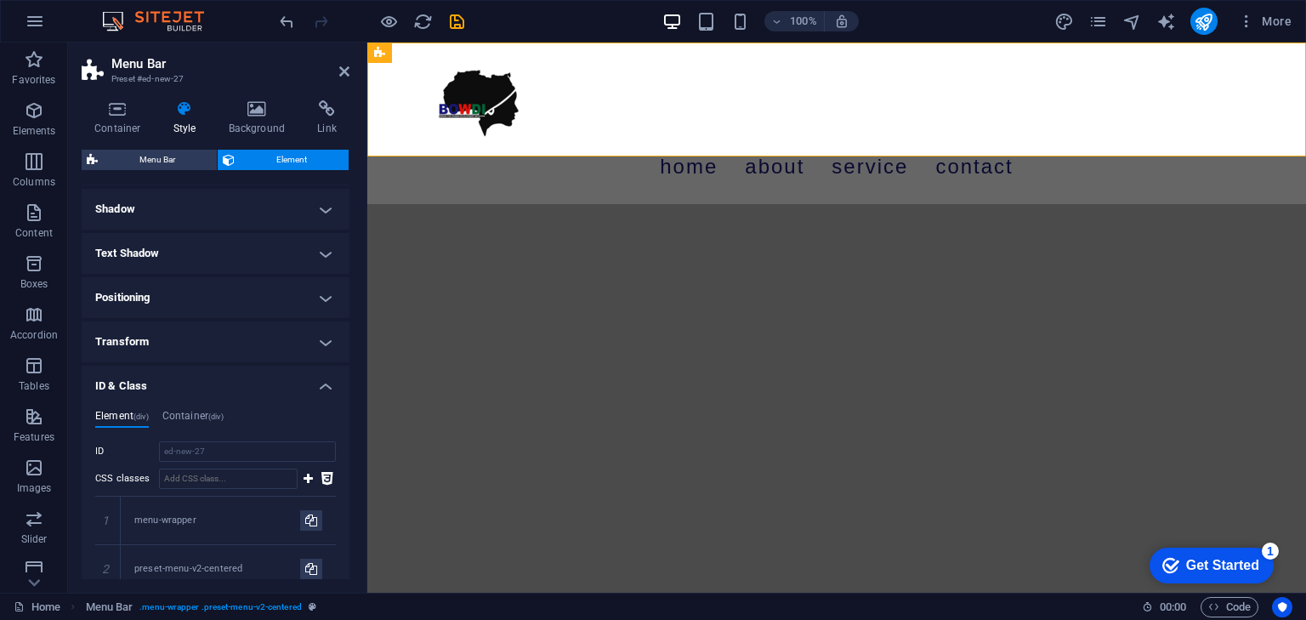
click at [259, 381] on h4 "ID & Class" at bounding box center [216, 381] width 268 height 31
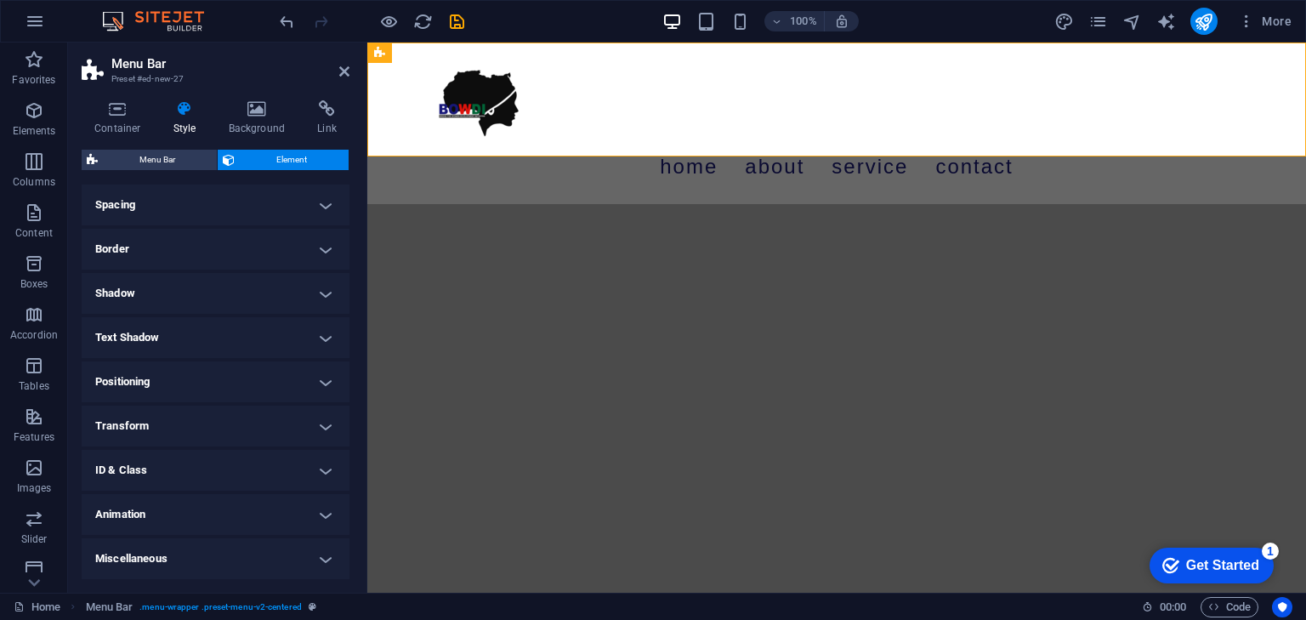
scroll to position [141, 0]
click at [172, 283] on h4 "Shadow" at bounding box center [216, 294] width 268 height 41
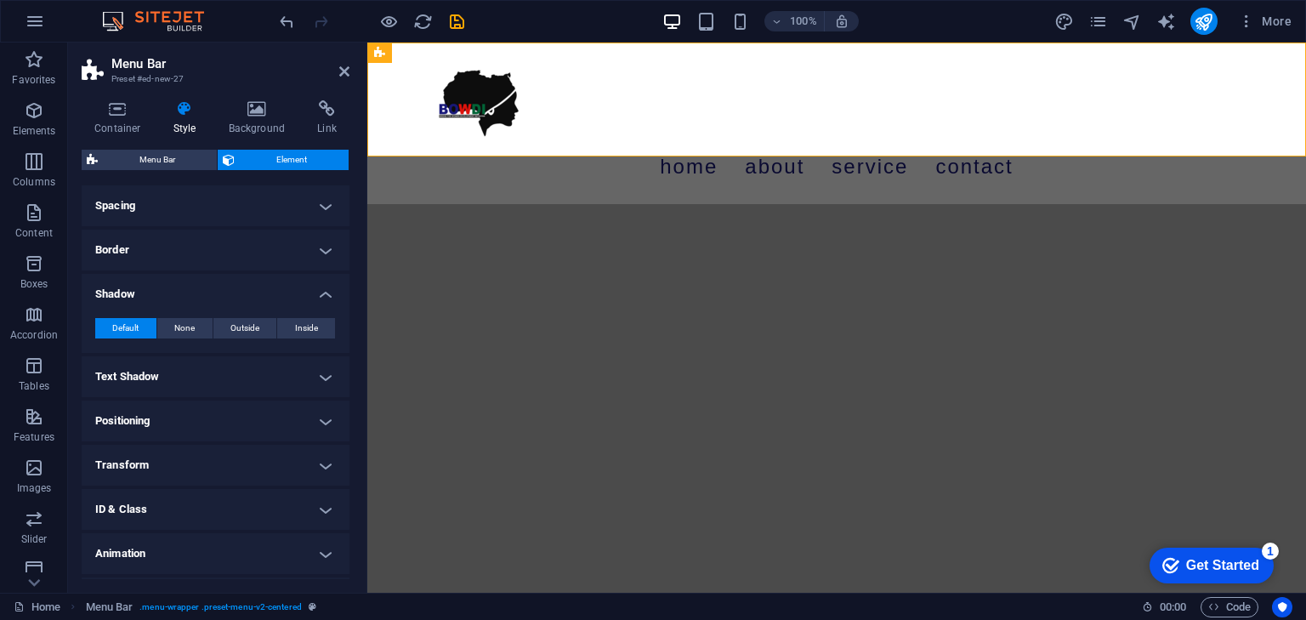
scroll to position [179, 0]
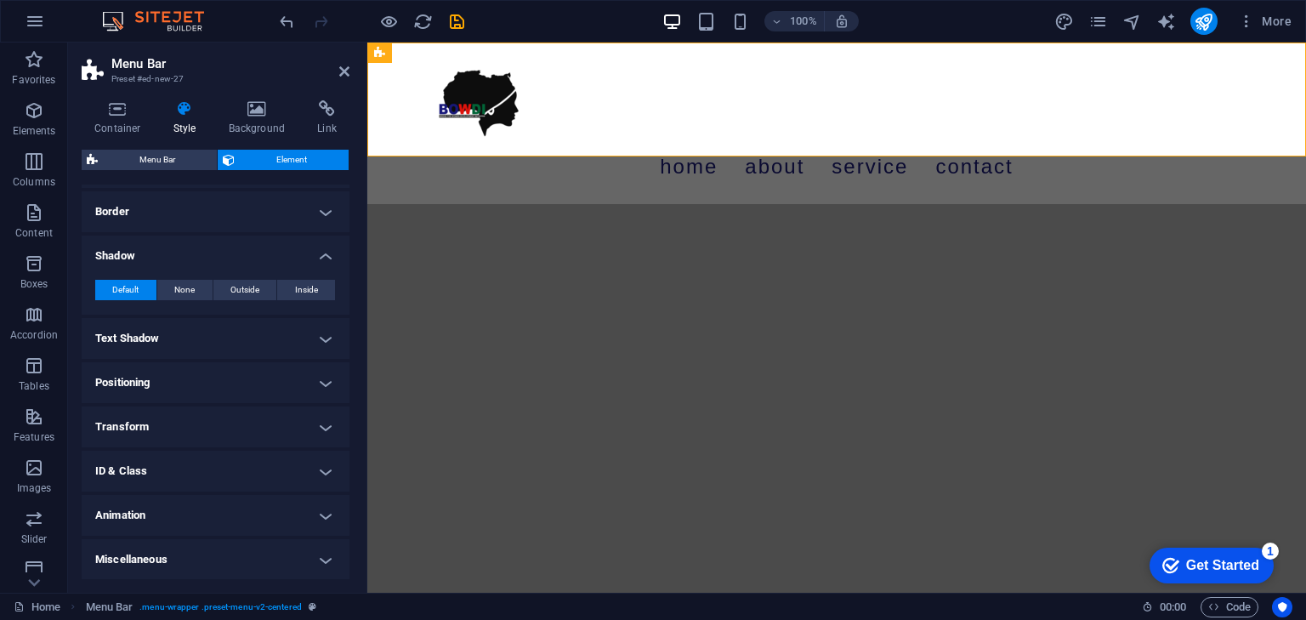
click at [172, 256] on h4 "Shadow" at bounding box center [216, 251] width 268 height 31
click at [192, 246] on h4 "Border" at bounding box center [216, 250] width 268 height 41
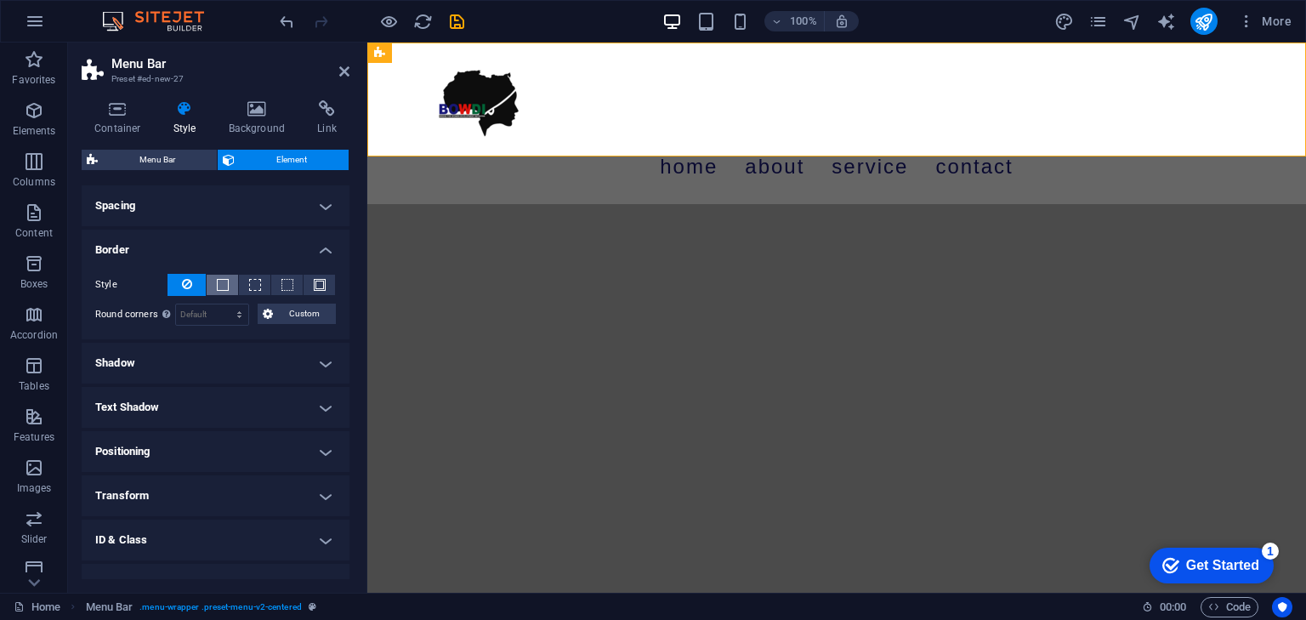
click at [213, 285] on button at bounding box center [222, 285] width 31 height 20
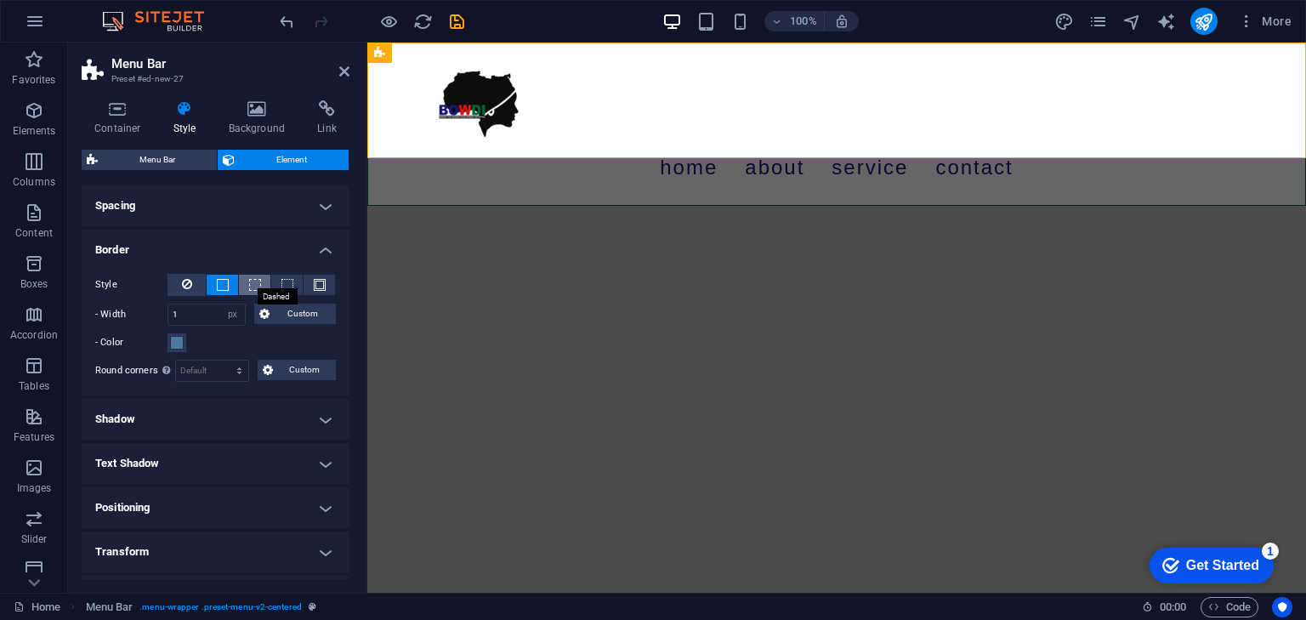
click at [249, 285] on span at bounding box center [255, 285] width 12 height 12
click at [282, 283] on span at bounding box center [287, 285] width 12 height 12
click at [314, 286] on span at bounding box center [320, 285] width 12 height 12
click at [231, 315] on select "auto px rem % vh vw Custom" at bounding box center [233, 314] width 24 height 20
click at [201, 315] on input "1" at bounding box center [206, 314] width 77 height 20
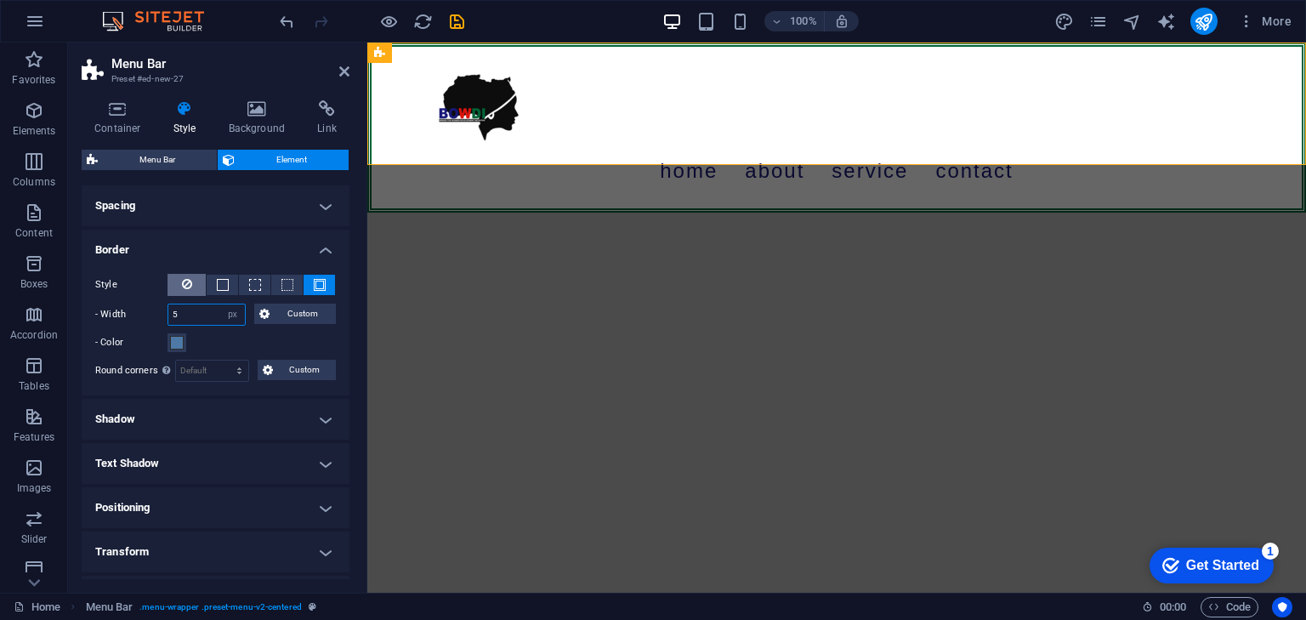
type input "5"
click at [185, 284] on icon at bounding box center [187, 284] width 10 height 20
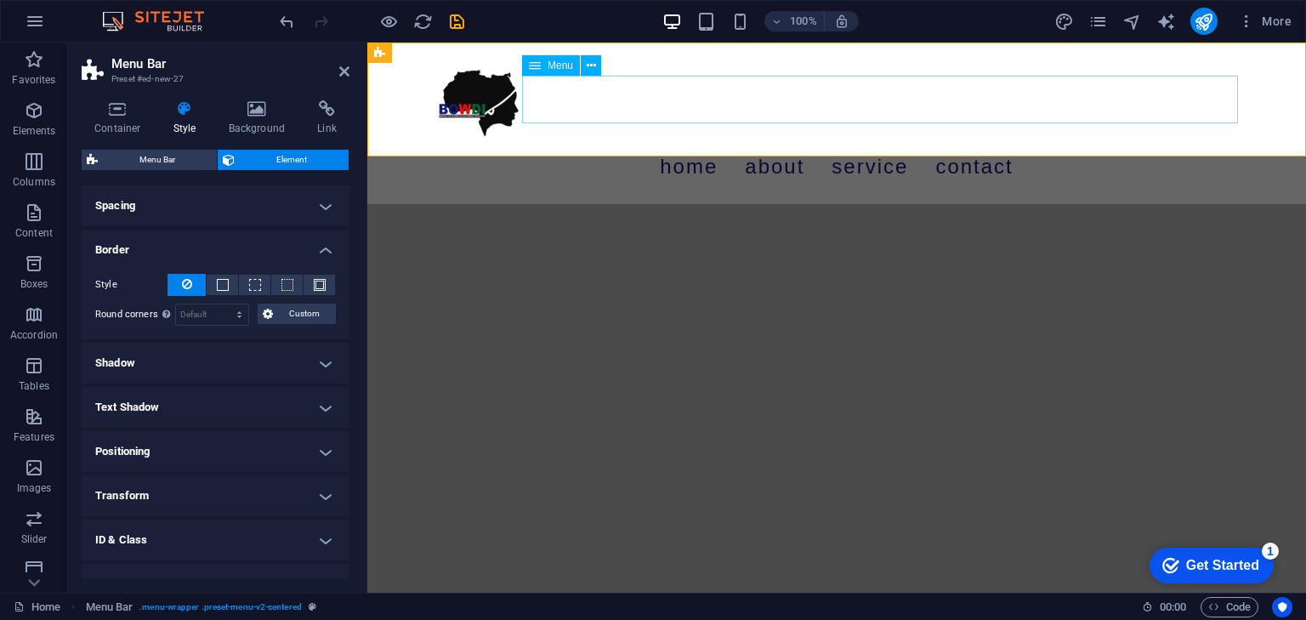
click at [716, 143] on nav "Home About Service Contact" at bounding box center [836, 167] width 803 height 48
click at [554, 65] on span "Menu" at bounding box center [561, 65] width 26 height 10
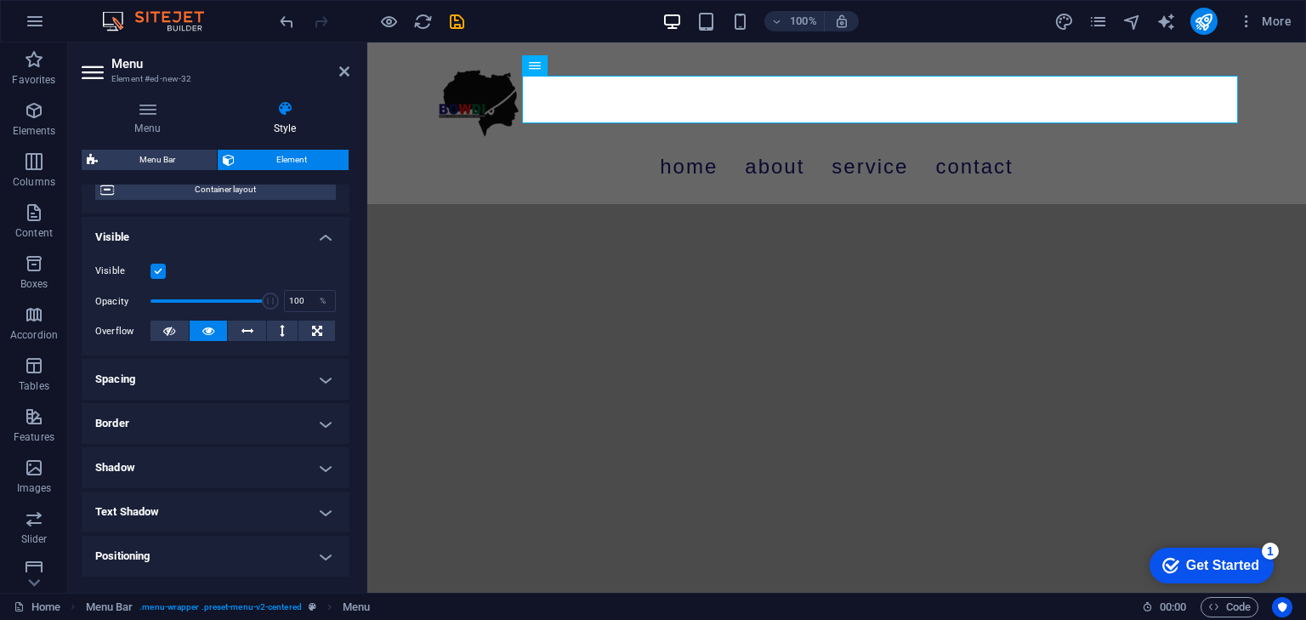
scroll to position [170, 0]
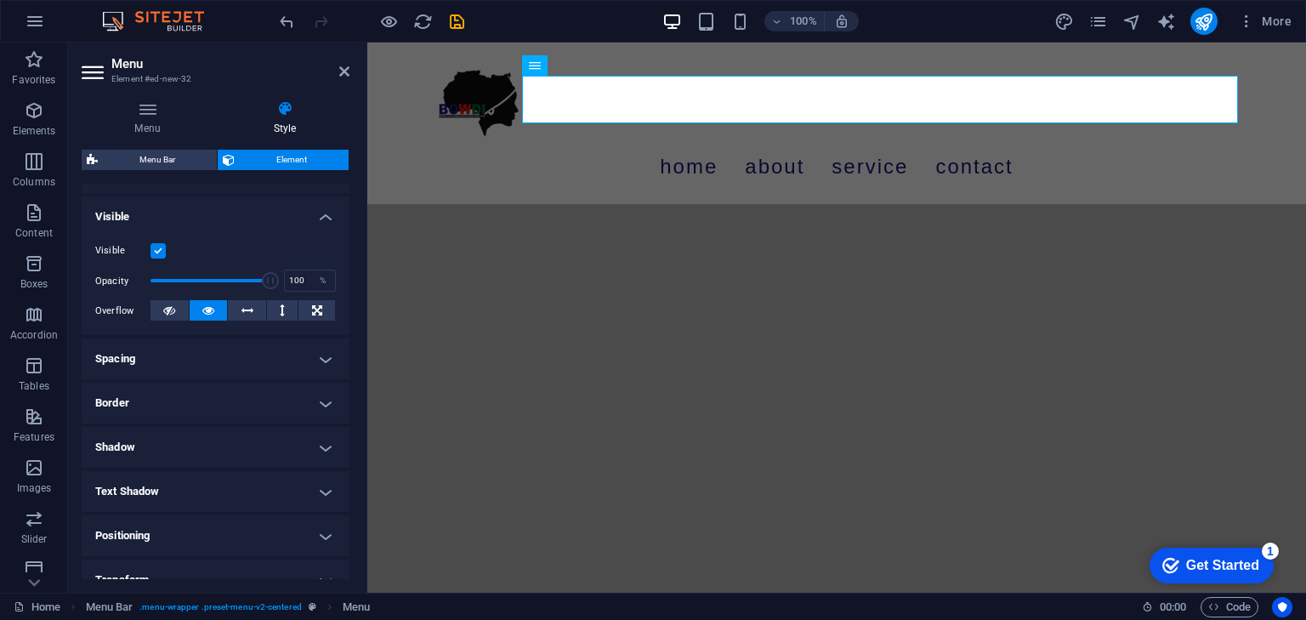
click at [323, 390] on h4 "Border" at bounding box center [216, 403] width 268 height 41
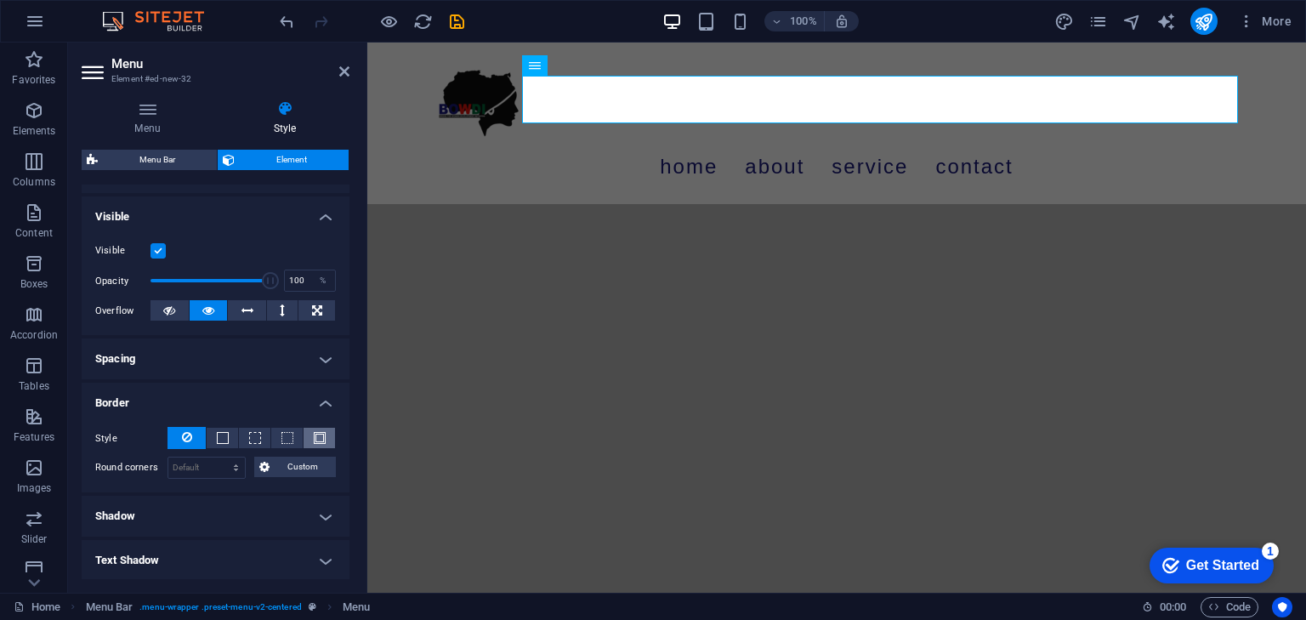
click at [322, 435] on button at bounding box center [319, 438] width 31 height 20
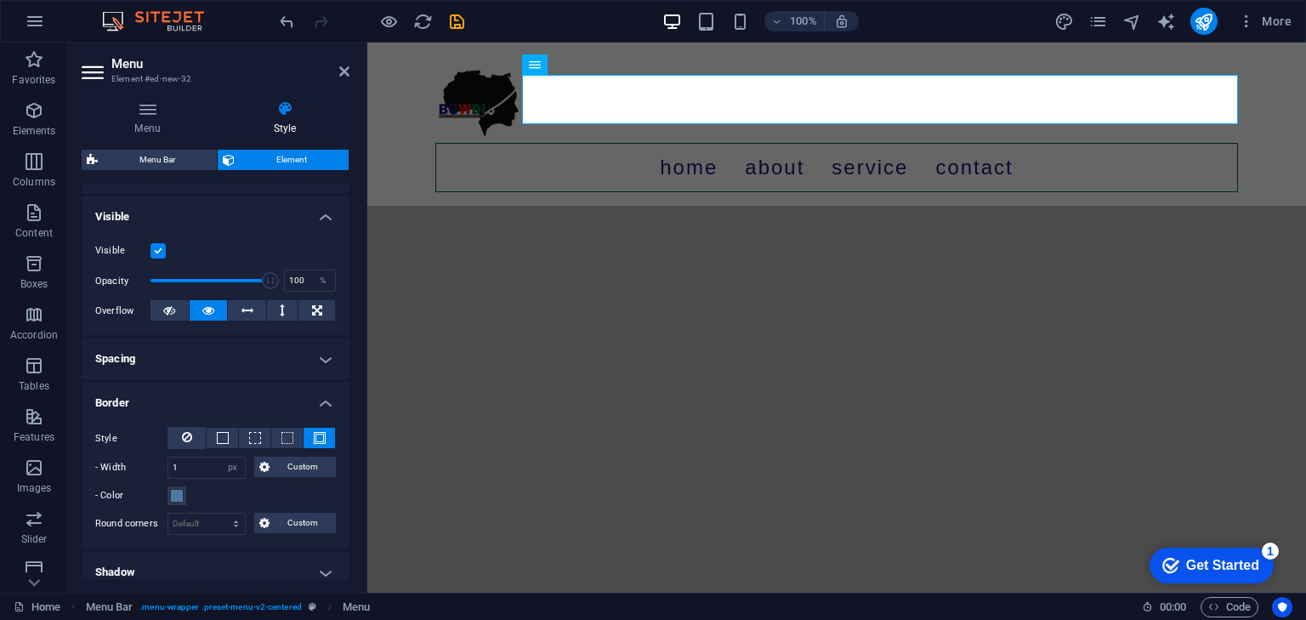
click at [321, 435] on button at bounding box center [319, 438] width 31 height 20
click at [289, 435] on span at bounding box center [287, 438] width 12 height 12
click at [249, 436] on span at bounding box center [255, 438] width 12 height 12
click at [220, 434] on span at bounding box center [223, 438] width 12 height 12
click at [184, 436] on icon at bounding box center [187, 437] width 10 height 20
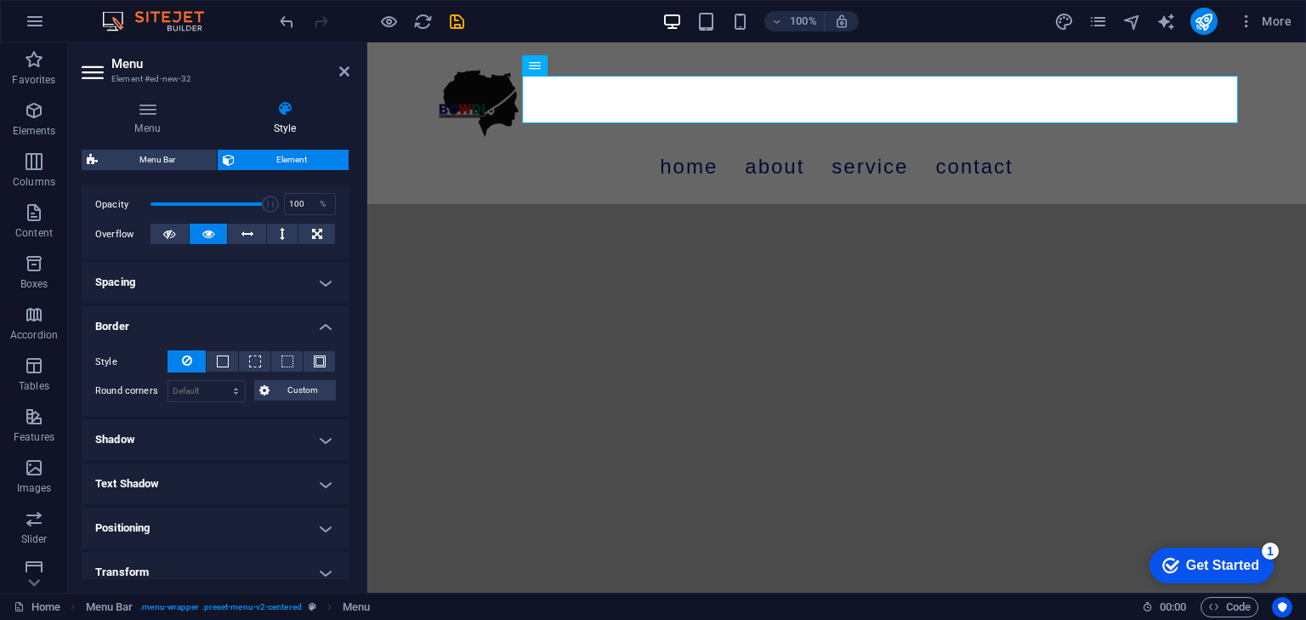
scroll to position [255, 0]
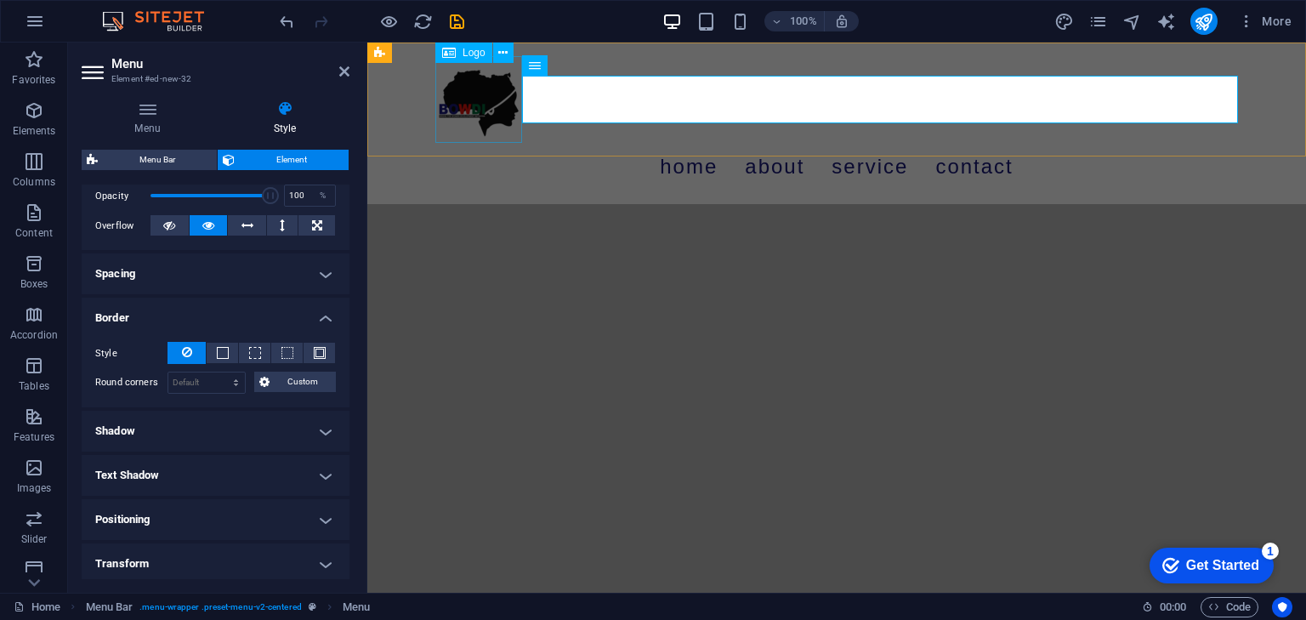
click at [462, 95] on div at bounding box center [836, 99] width 803 height 87
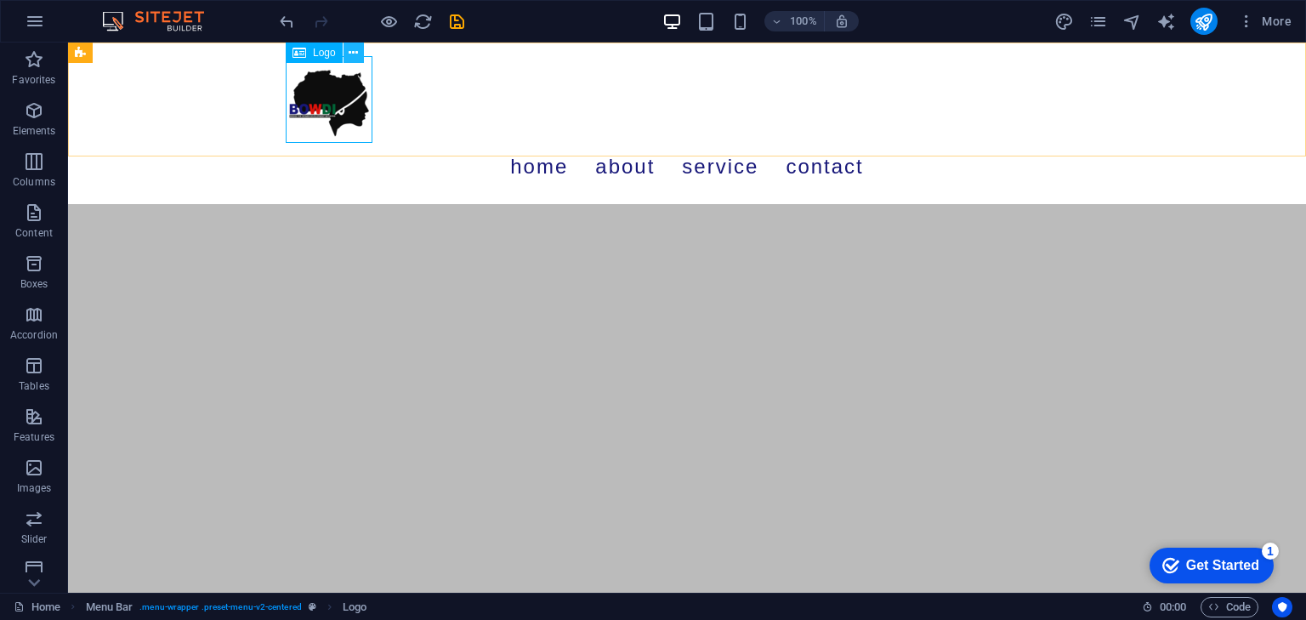
click at [349, 48] on icon at bounding box center [353, 53] width 9 height 18
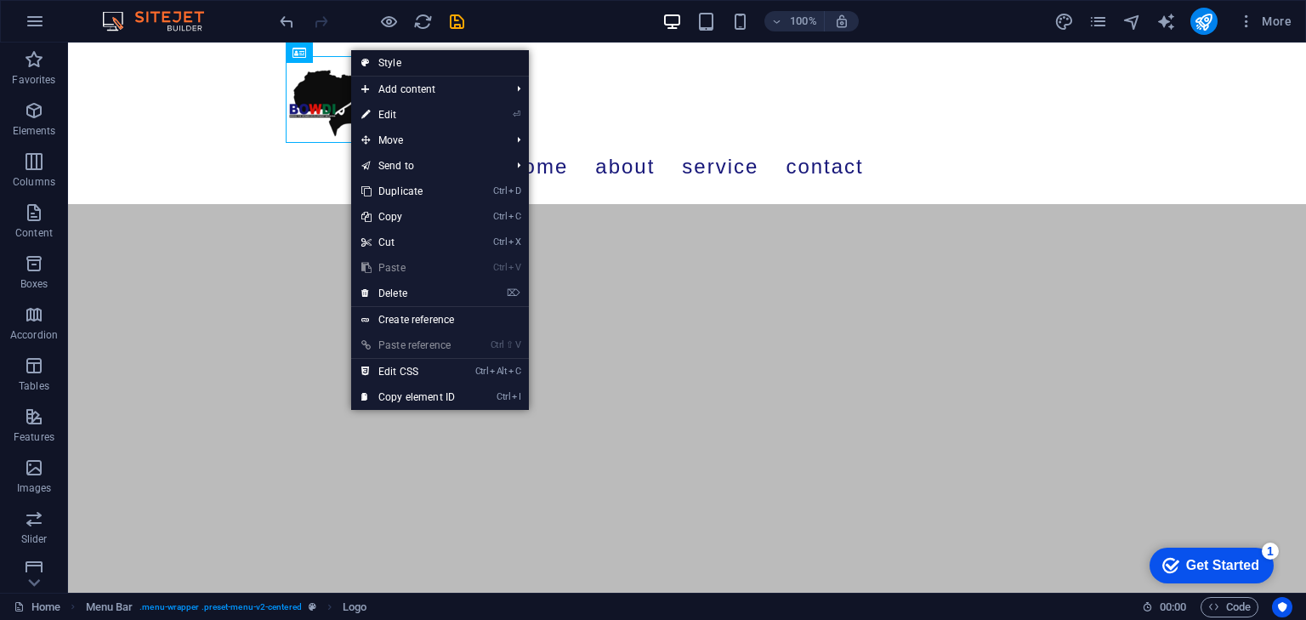
click at [393, 64] on link "Style" at bounding box center [440, 63] width 178 height 26
select select "rem"
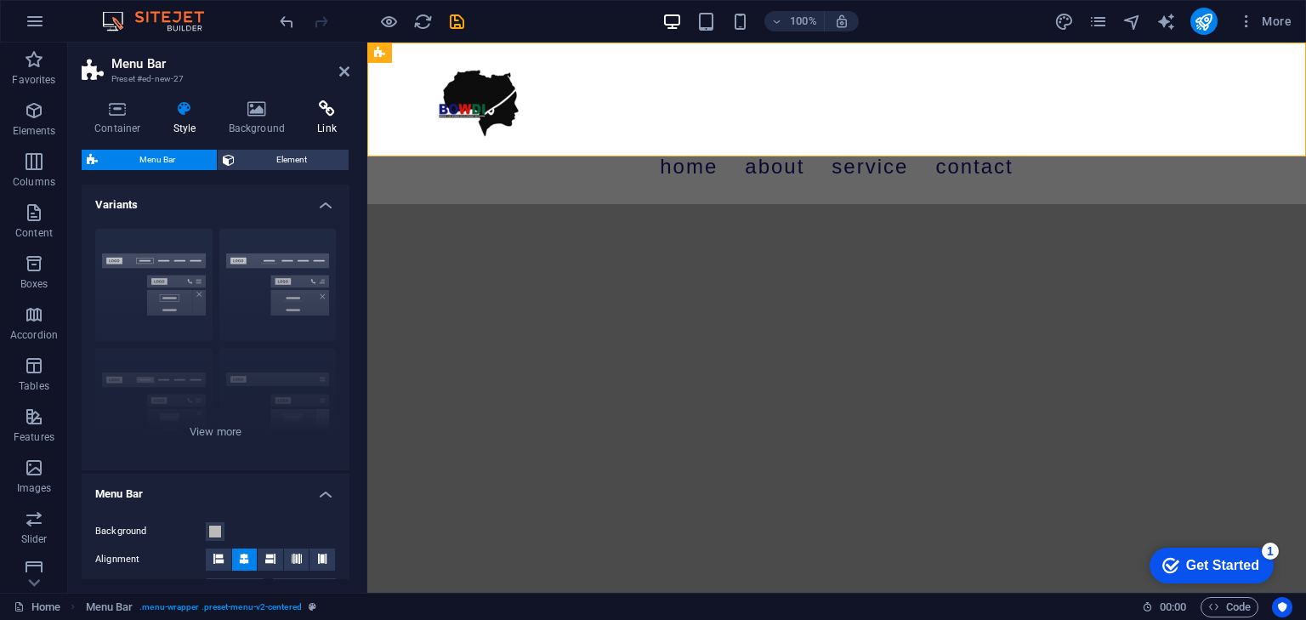
click at [333, 123] on h4 "Link" at bounding box center [326, 118] width 45 height 36
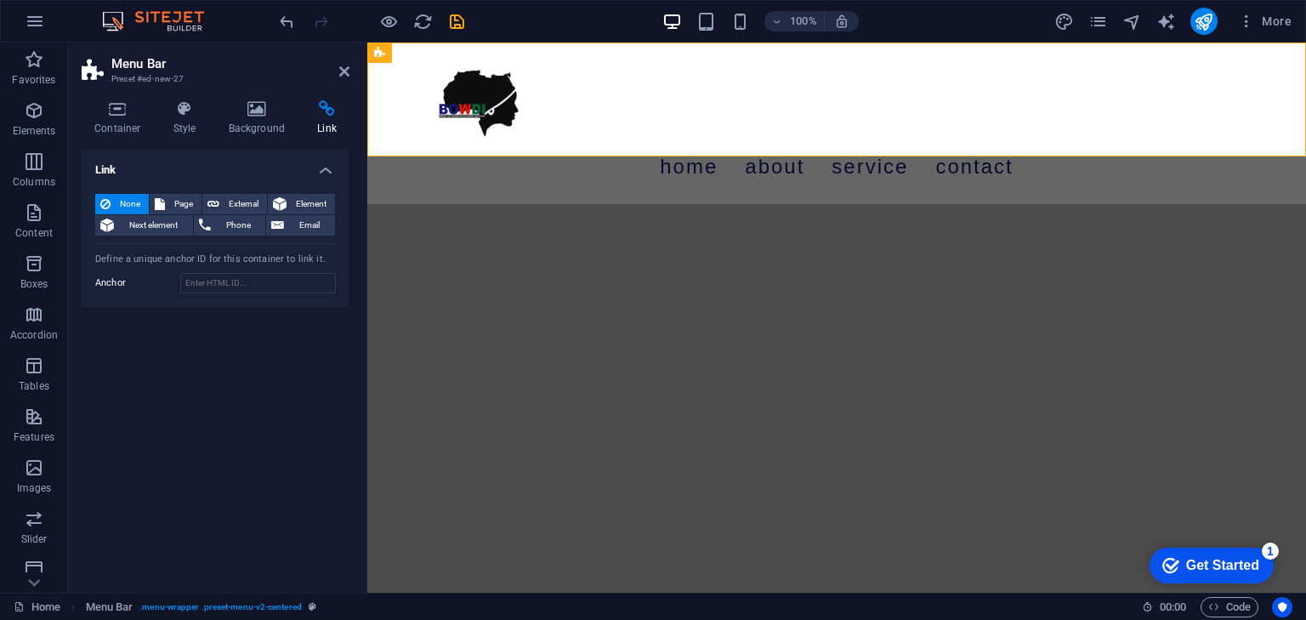
click at [355, 73] on aside "Menu Bar Preset #ed-new-27 Container Style Background Link Size Height Default …" at bounding box center [217, 318] width 299 height 550
click at [349, 69] on aside "Menu Bar Preset #ed-new-27 Container Style Background Link Size Height Default …" at bounding box center [217, 318] width 299 height 550
drag, startPoint x: 345, startPoint y: 71, endPoint x: 276, endPoint y: 29, distance: 80.5
click at [345, 71] on icon at bounding box center [344, 72] width 10 height 14
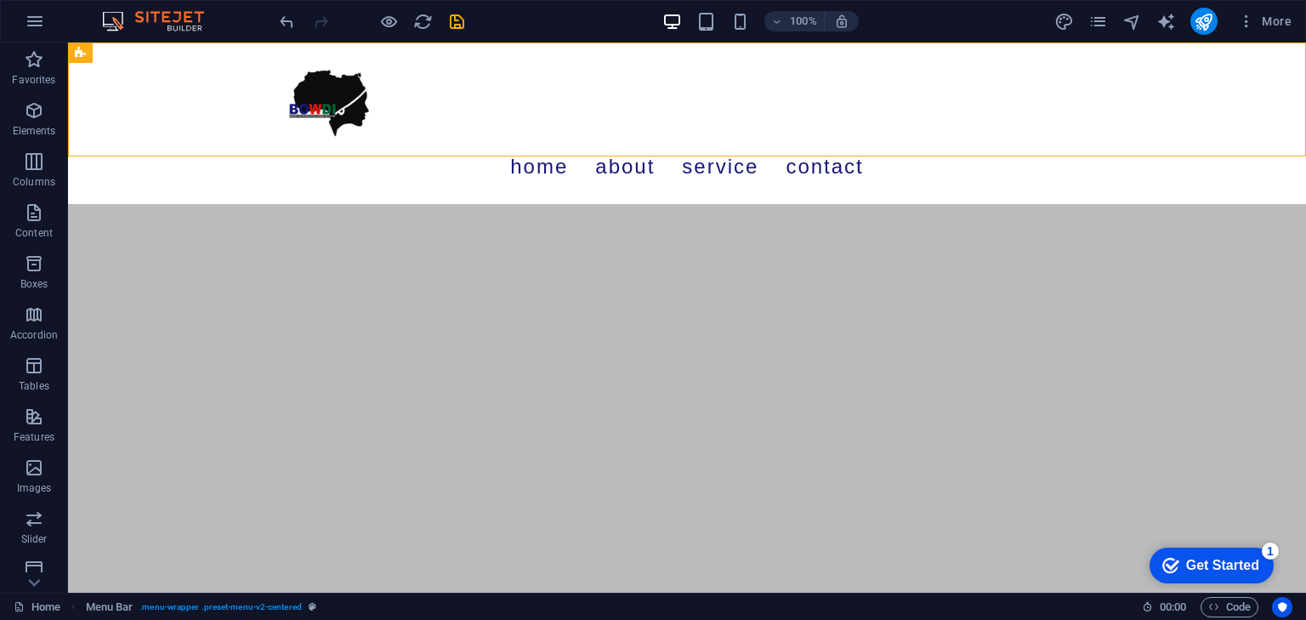
click at [425, 195] on html "Skip to main content Menu Home About Service Contact" at bounding box center [687, 124] width 1238 height 162
click at [32, 111] on icon "button" at bounding box center [34, 110] width 20 height 20
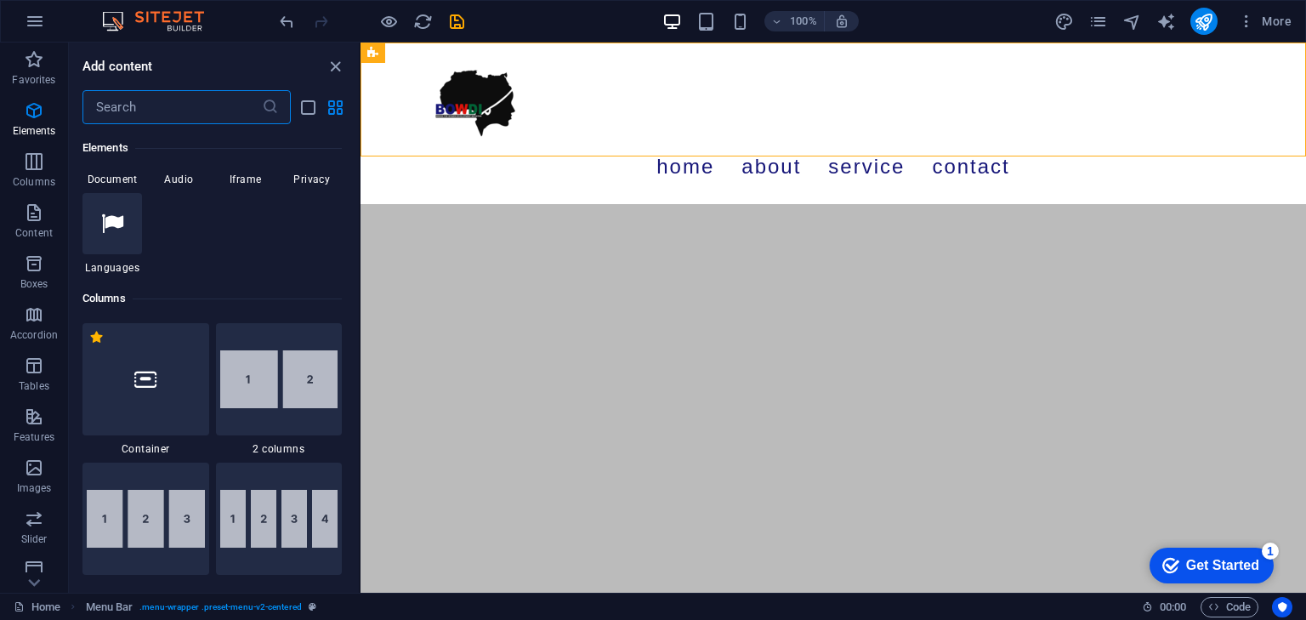
scroll to position [776, 0]
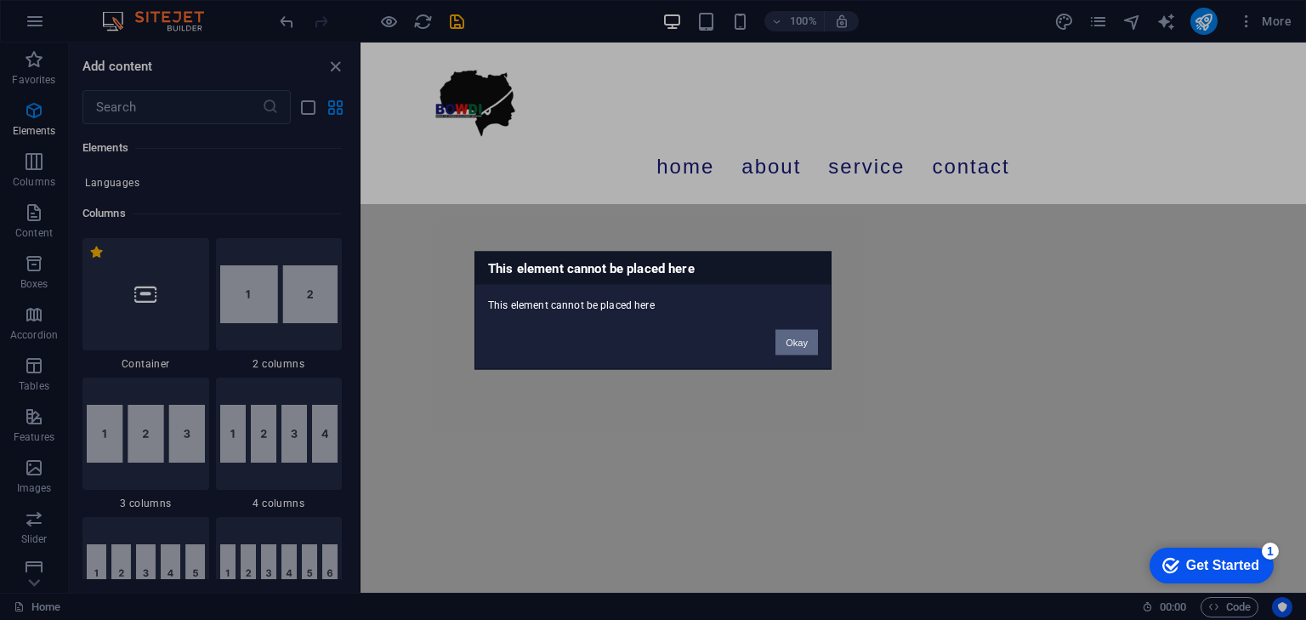
click at [801, 339] on button "Okay" at bounding box center [797, 342] width 43 height 26
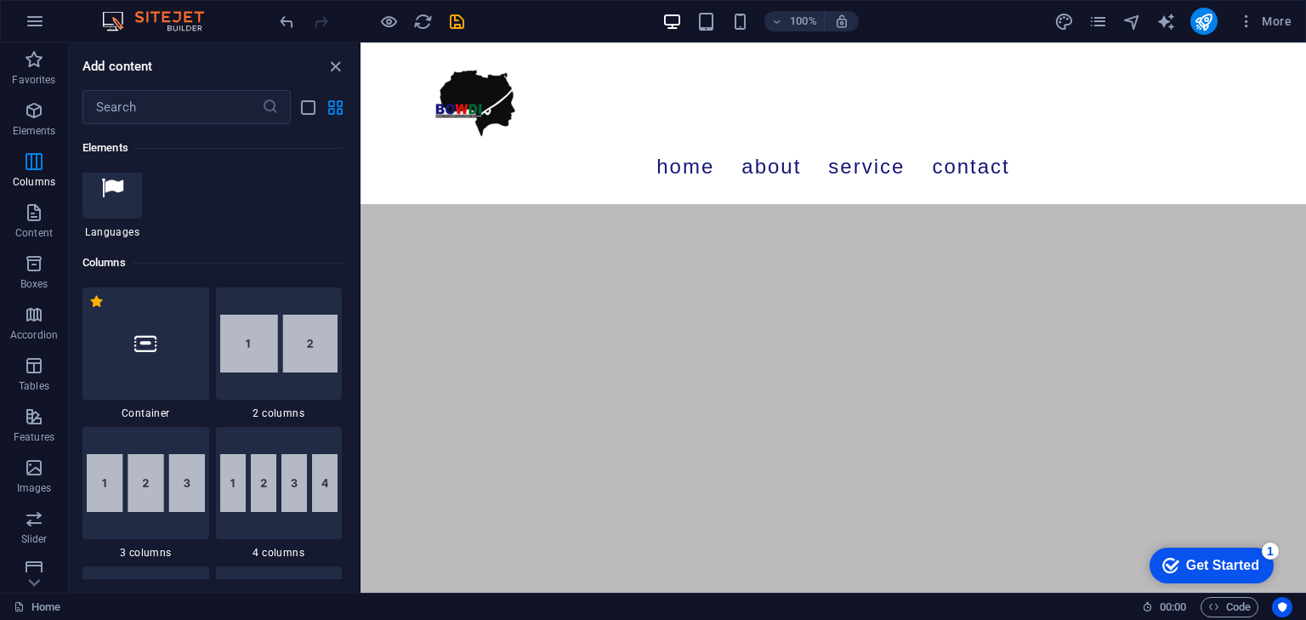
scroll to position [691, 0]
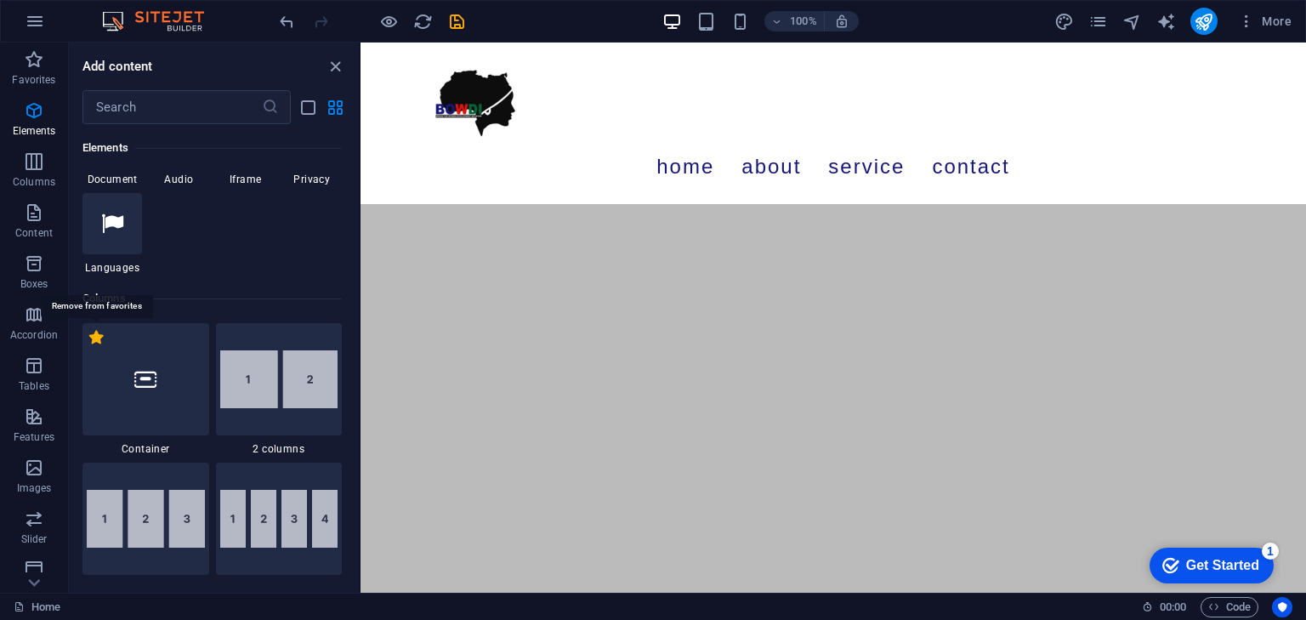
click at [99, 337] on label "1 Star" at bounding box center [96, 337] width 14 height 14
click at [89, 346] on input "1 Star" at bounding box center [88, 346] width 1 height 1
radio input "false"
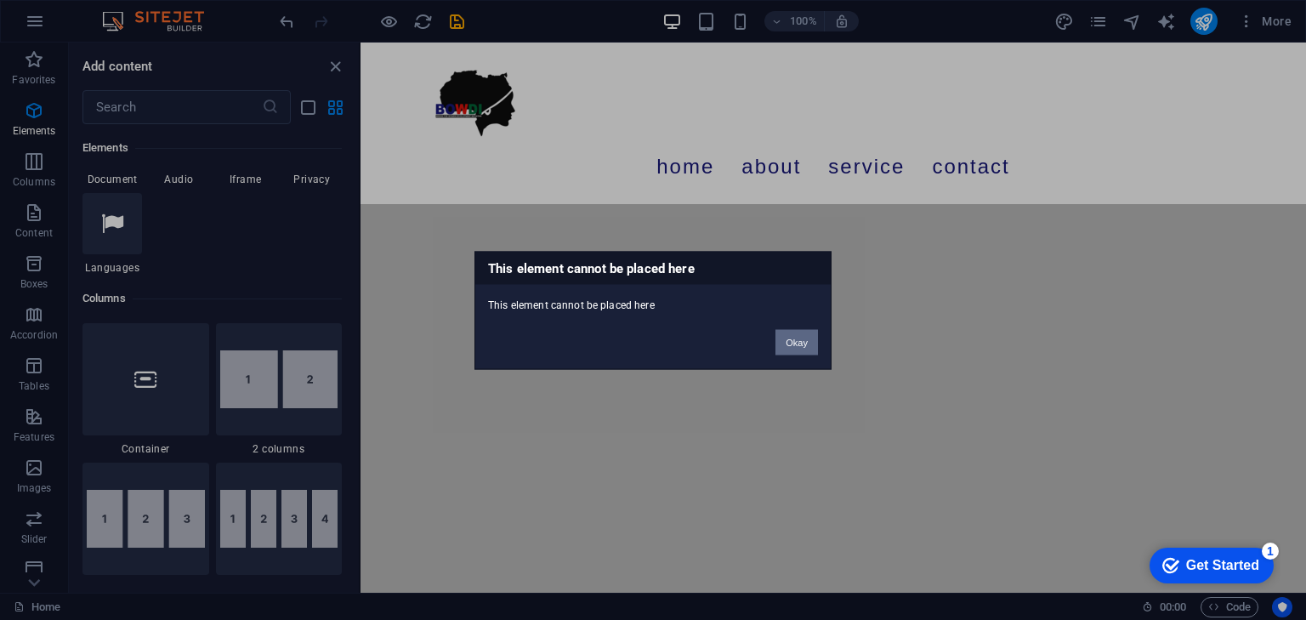
click at [811, 338] on button "Okay" at bounding box center [797, 342] width 43 height 26
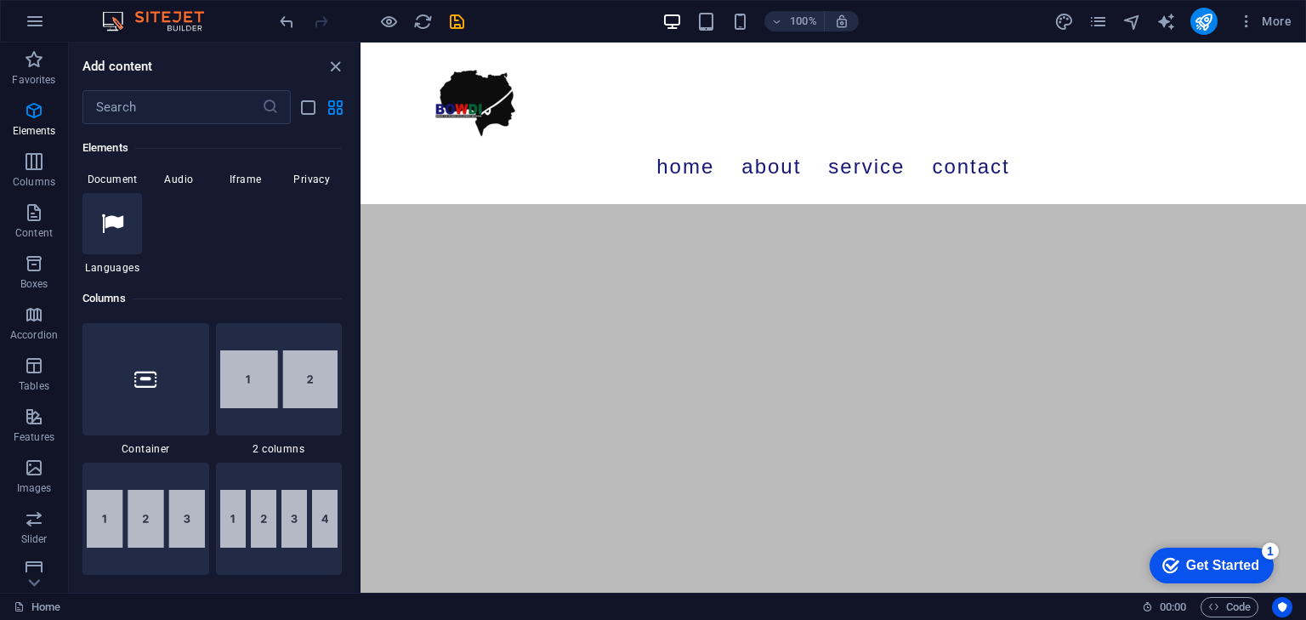
click at [847, 204] on html "Skip to main content Menu Home About Service Contact" at bounding box center [834, 124] width 946 height 162
click at [838, 204] on html "Skip to main content Menu Home About Service Contact" at bounding box center [834, 124] width 946 height 162
click at [826, 153] on div "+ Add section" at bounding box center [834, 156] width 94 height 29
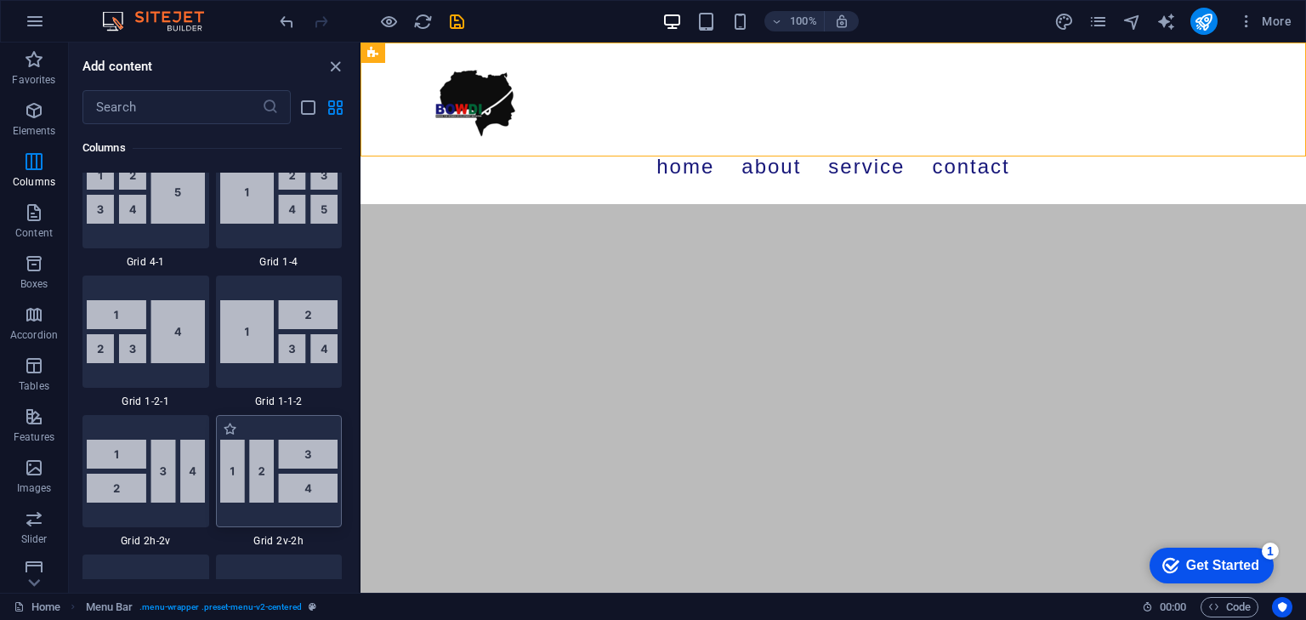
scroll to position [2295, 0]
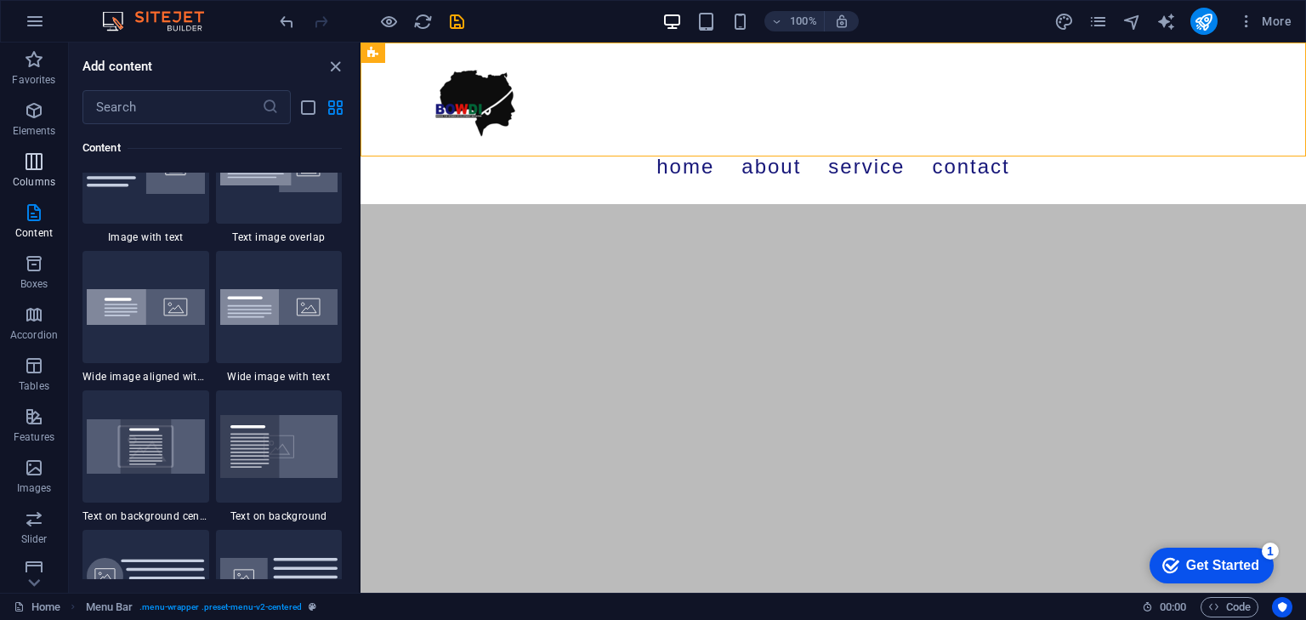
click at [37, 159] on icon "button" at bounding box center [34, 161] width 20 height 20
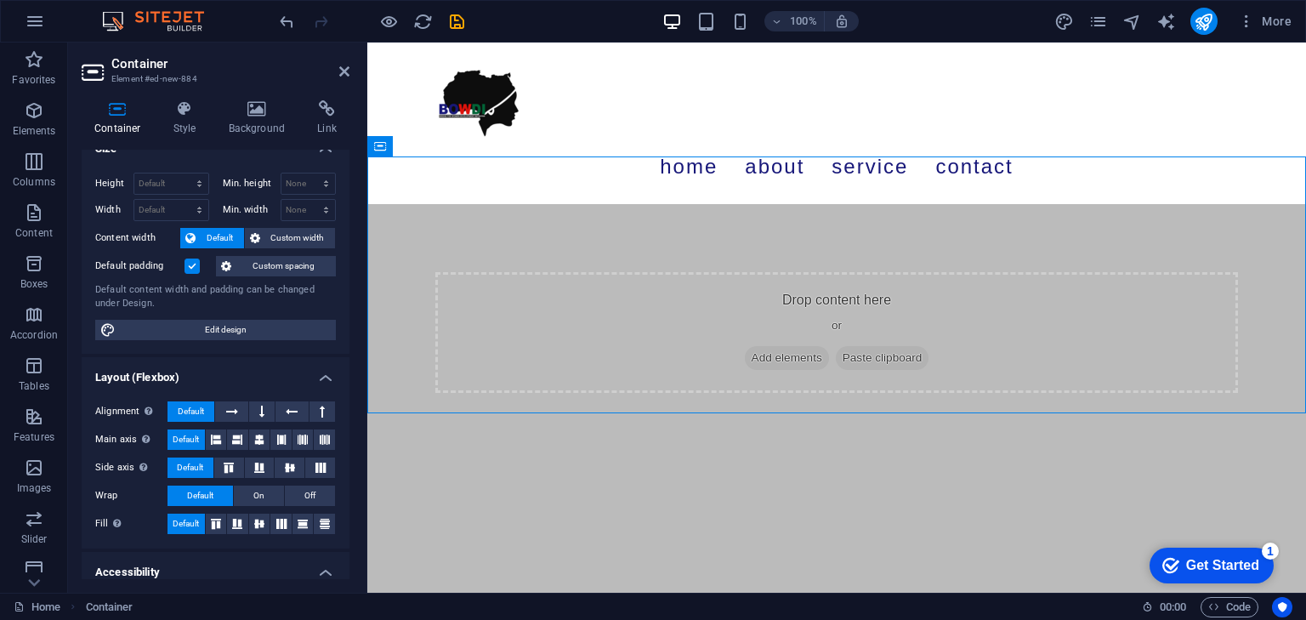
scroll to position [0, 0]
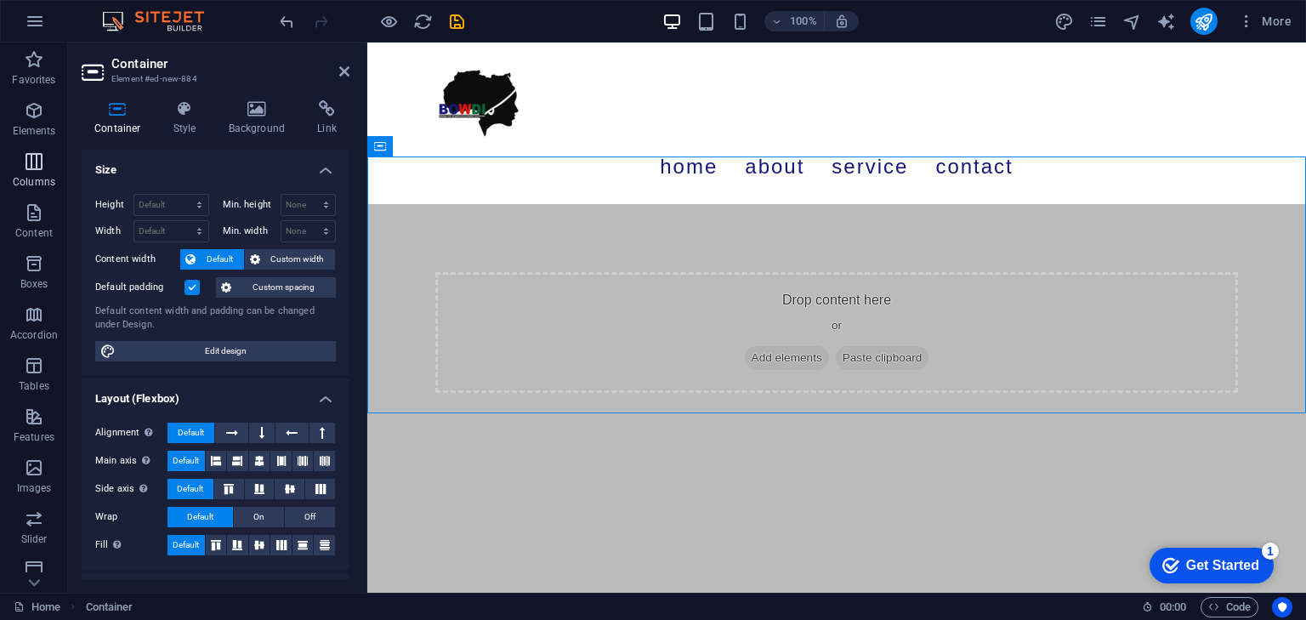
click at [37, 157] on icon "button" at bounding box center [34, 161] width 20 height 20
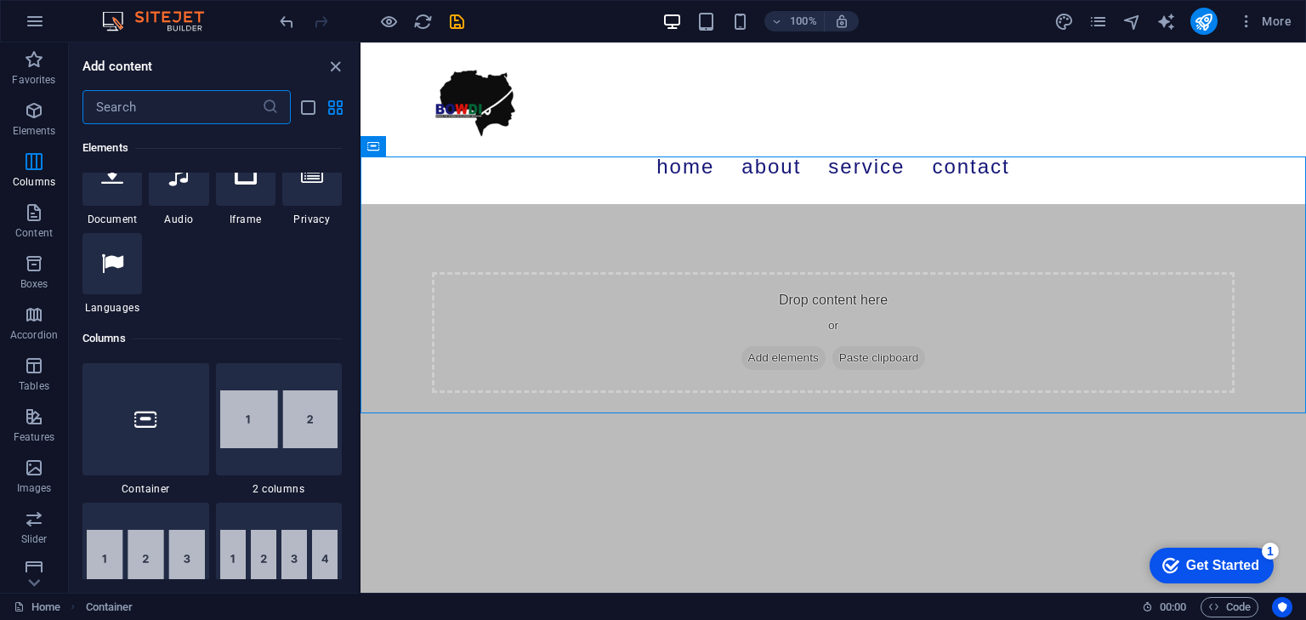
scroll to position [587, 0]
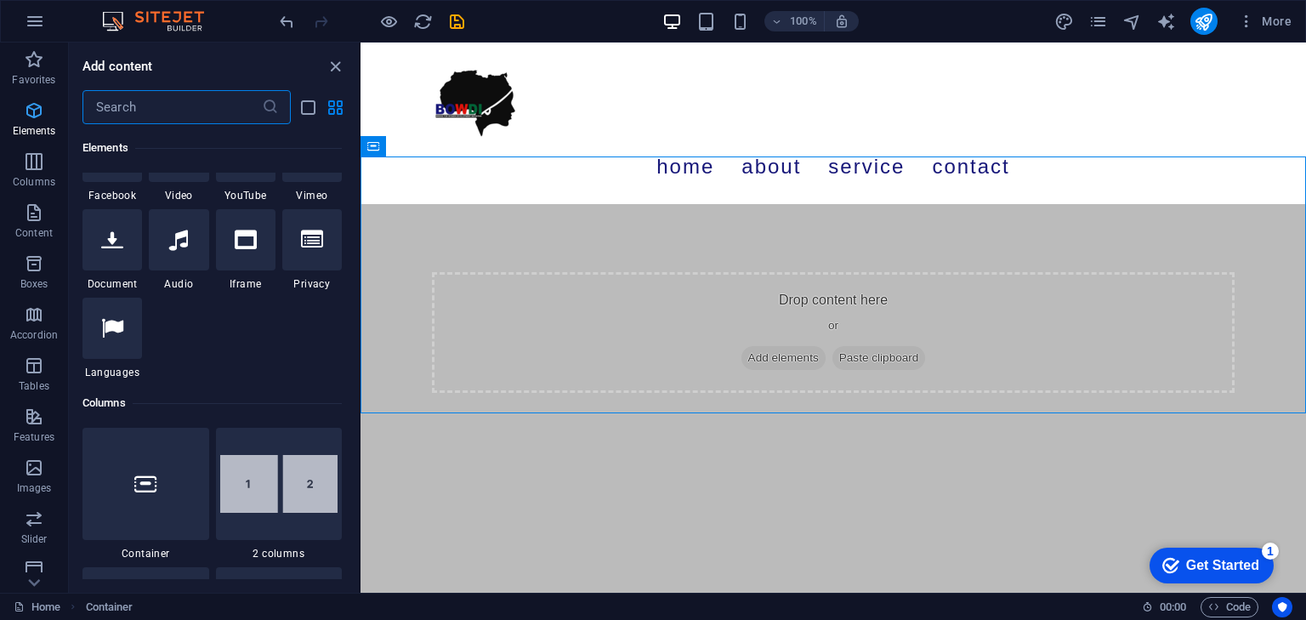
click at [41, 119] on icon "button" at bounding box center [34, 110] width 20 height 20
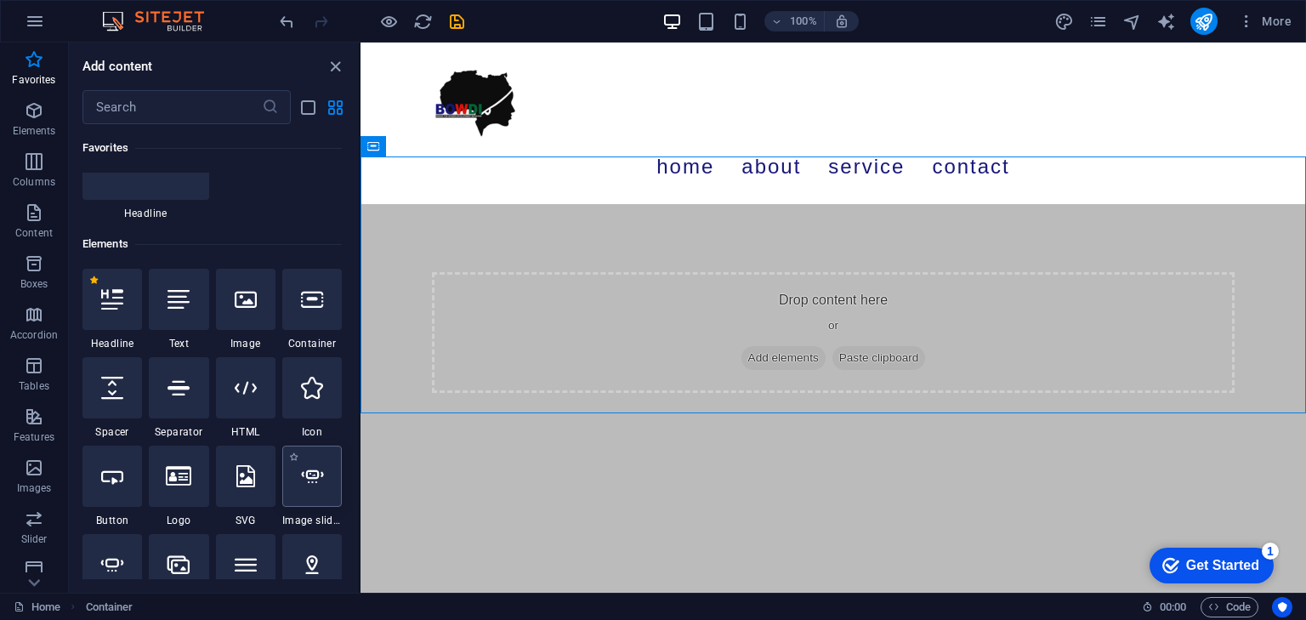
scroll to position [170, 0]
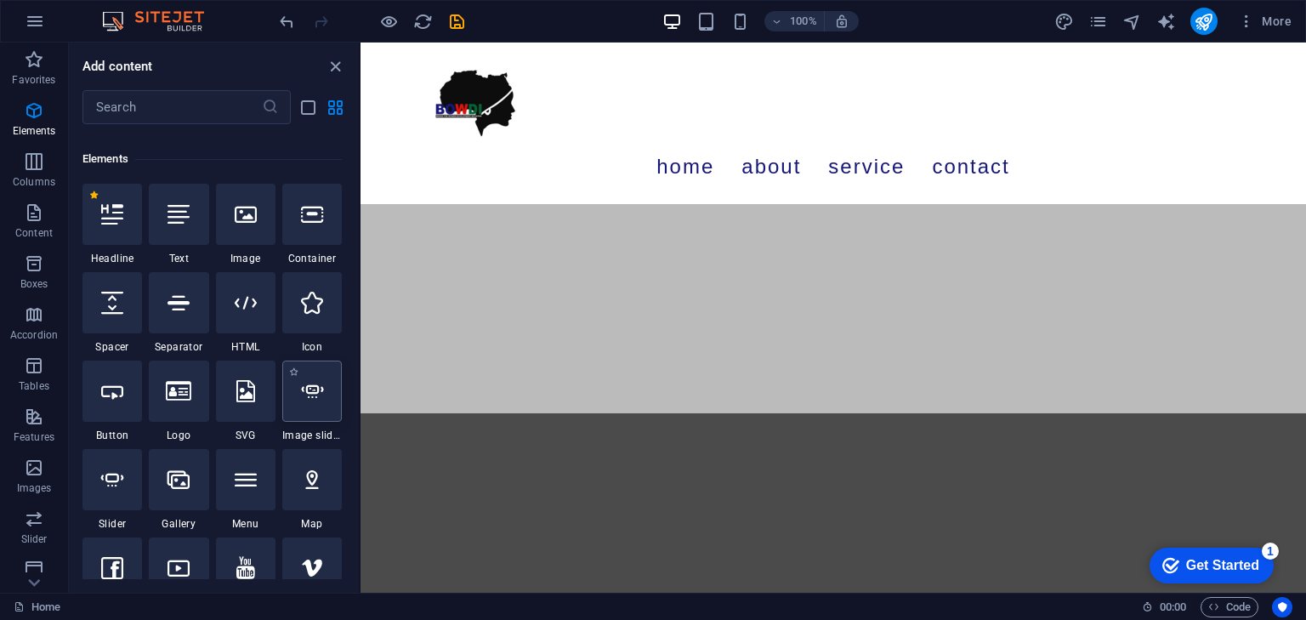
select select "ms"
select select "s"
select select "progressive"
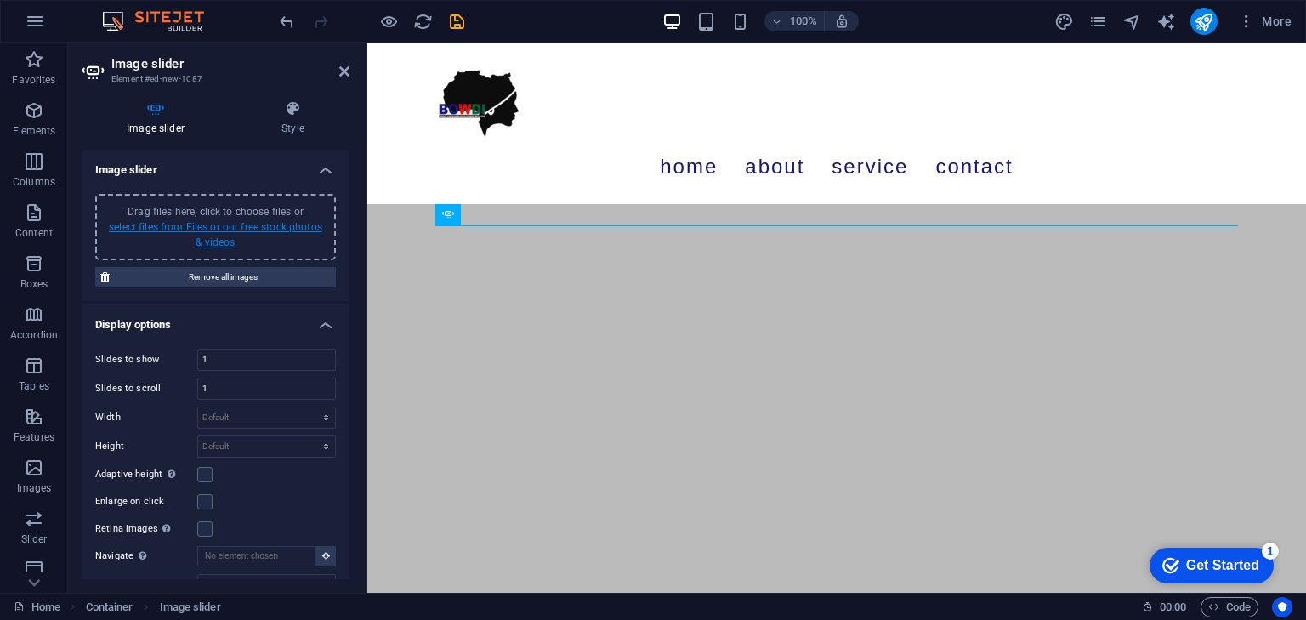
click at [224, 224] on link "select files from Files or our free stock photos & videos" at bounding box center [215, 234] width 213 height 27
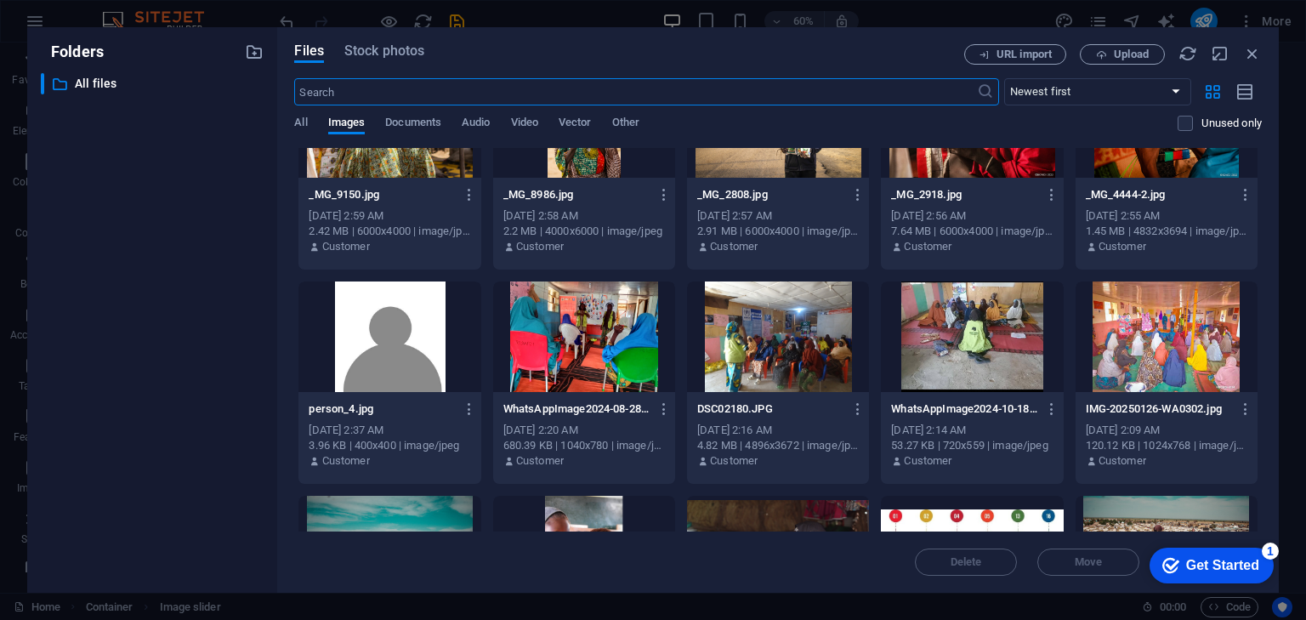
scroll to position [0, 0]
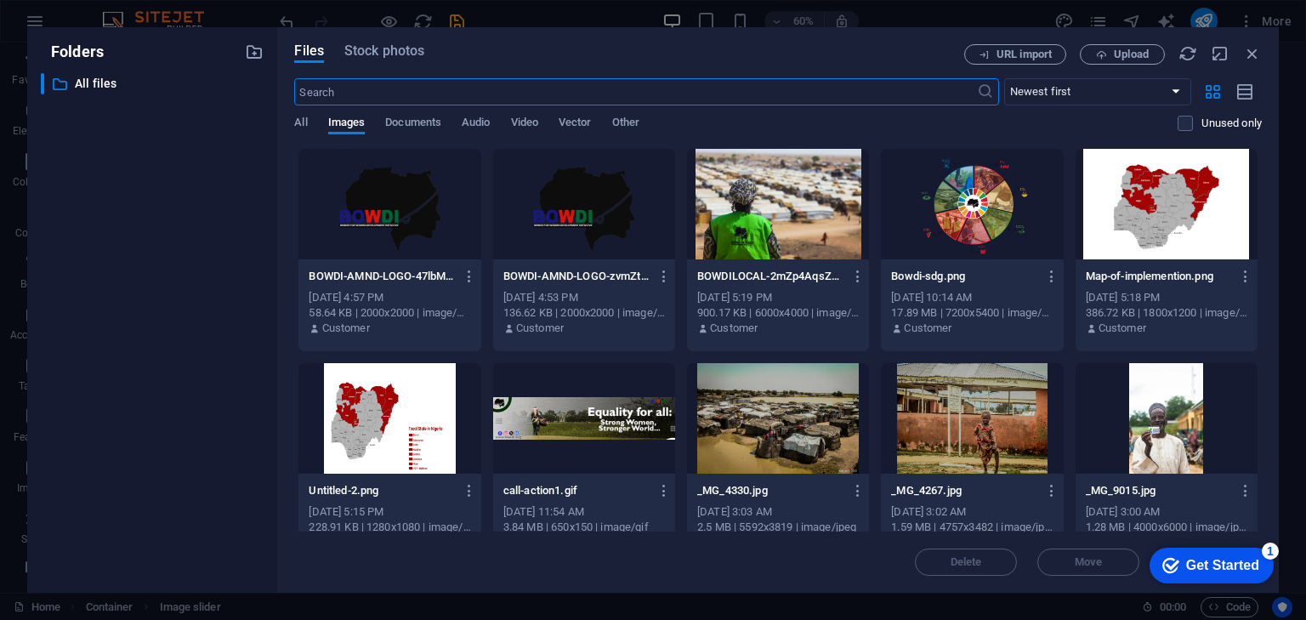
click at [779, 229] on div at bounding box center [778, 204] width 182 height 111
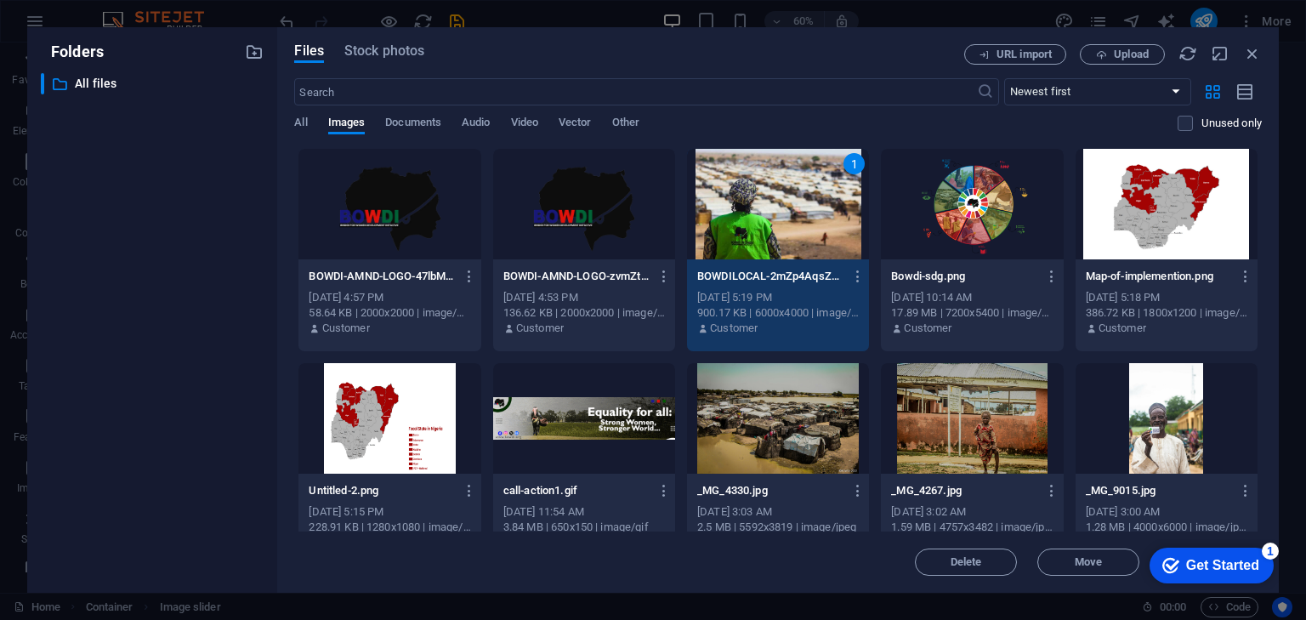
drag, startPoint x: 901, startPoint y: 52, endPoint x: 827, endPoint y: 37, distance: 75.5
click at [827, 37] on div "Files Stock photos URL import Upload ​ Newest first Oldest first Name (A-Z) Nam…" at bounding box center [778, 309] width 1002 height 565
drag, startPoint x: 854, startPoint y: 38, endPoint x: 874, endPoint y: 92, distance: 57.3
click at [861, 80] on div "Files Stock photos URL import Upload ​ Newest first Oldest first Name (A-Z) Nam…" at bounding box center [778, 309] width 1002 height 565
click at [1238, 567] on div "Get Started" at bounding box center [1222, 565] width 73 height 15
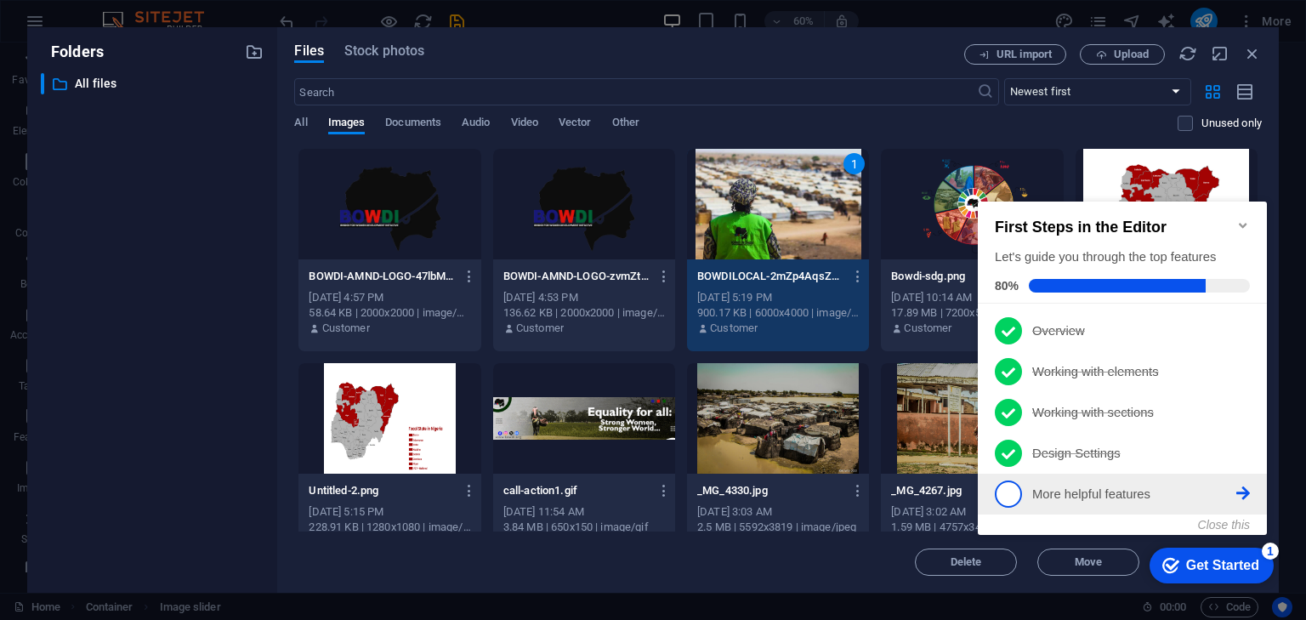
click at [1014, 491] on span "5" at bounding box center [1008, 493] width 27 height 27
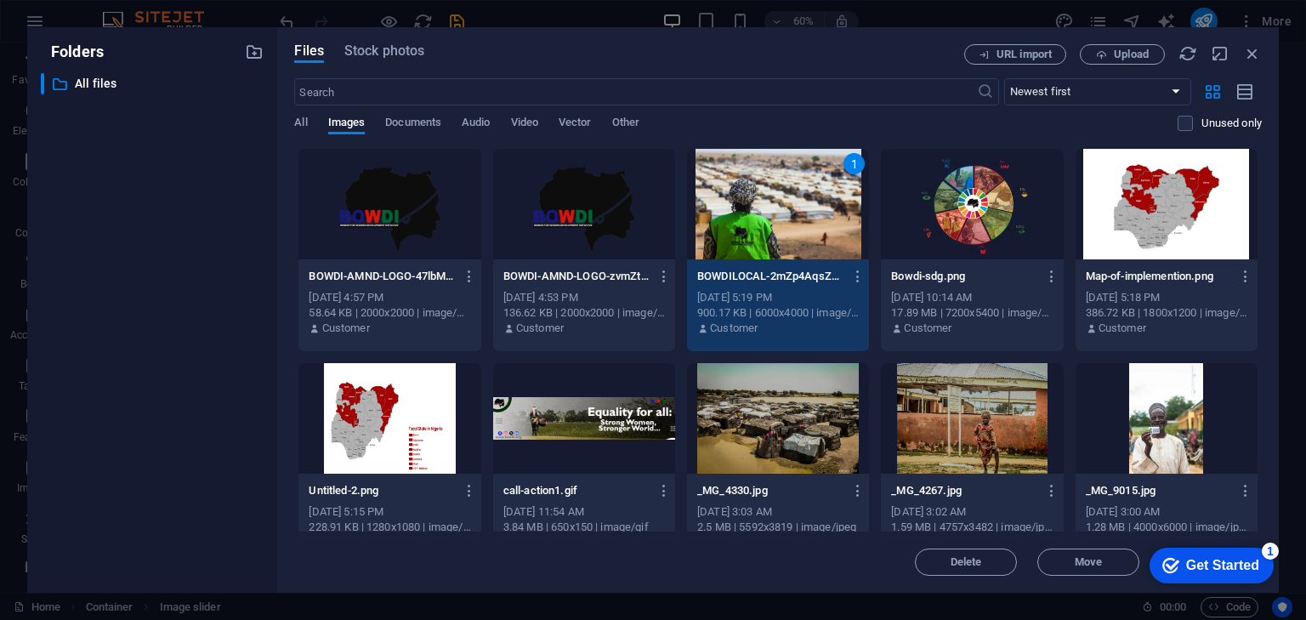
click at [1206, 567] on div "Get Started" at bounding box center [1222, 565] width 73 height 15
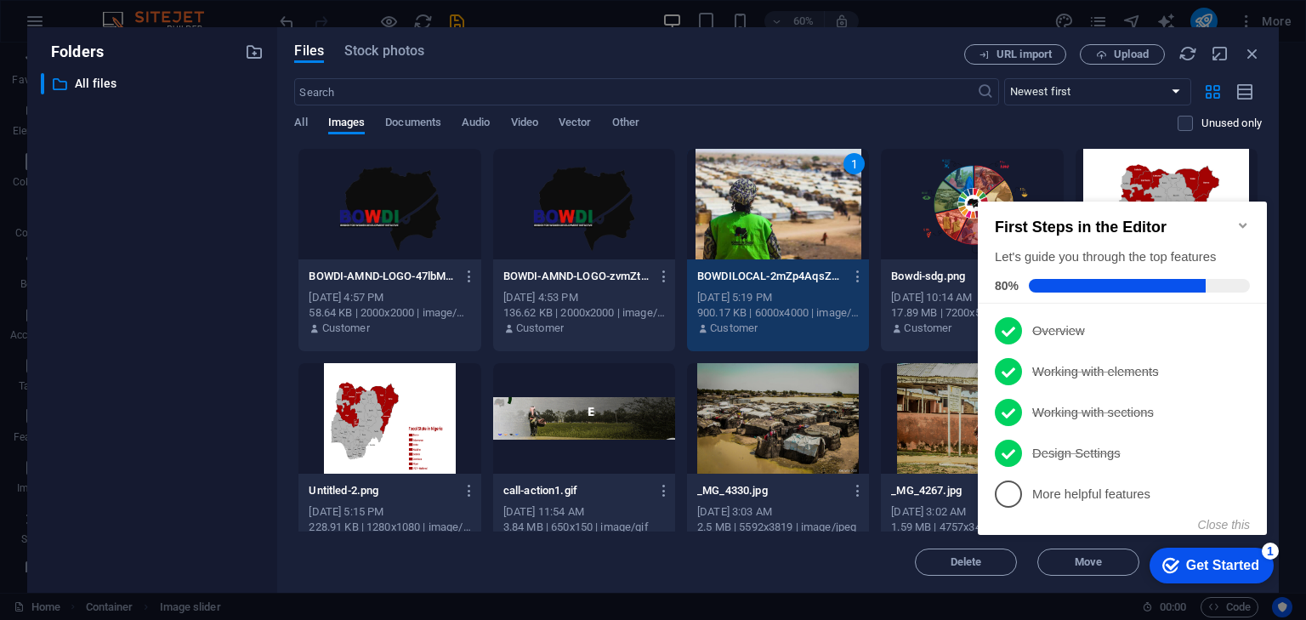
drag, startPoint x: 1207, startPoint y: 566, endPoint x: 1252, endPoint y: 570, distance: 44.3
click at [1252, 570] on div "Get Started" at bounding box center [1222, 565] width 73 height 15
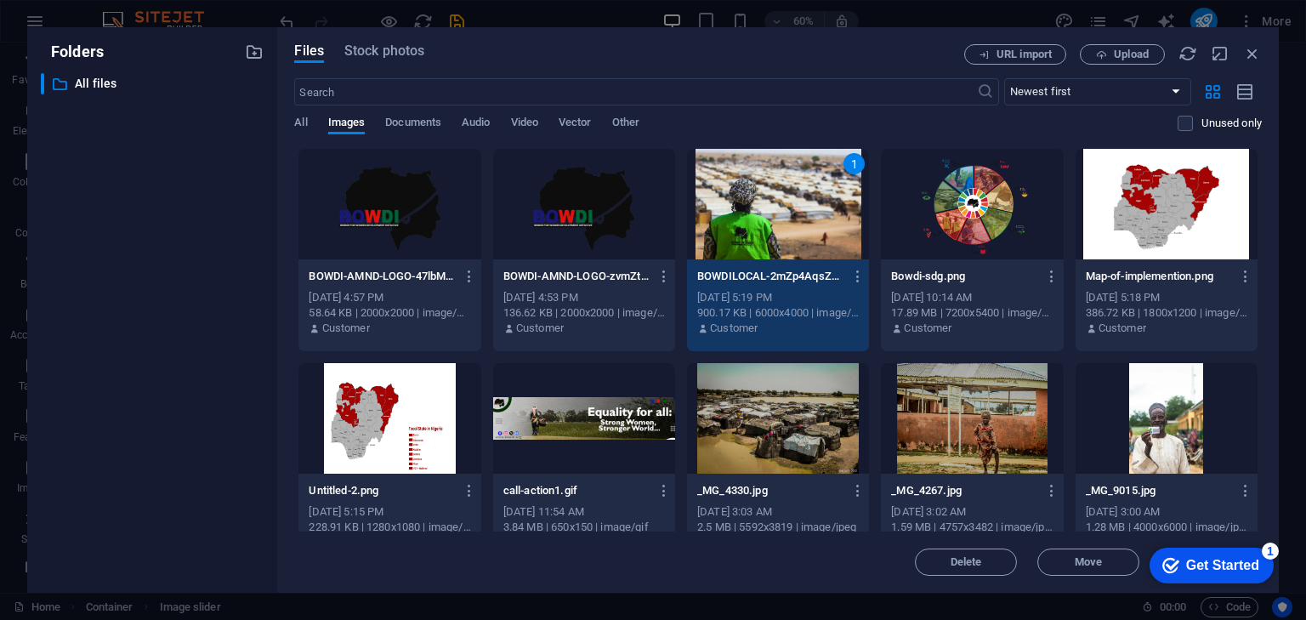
click at [1202, 566] on div "Get Started" at bounding box center [1222, 565] width 73 height 15
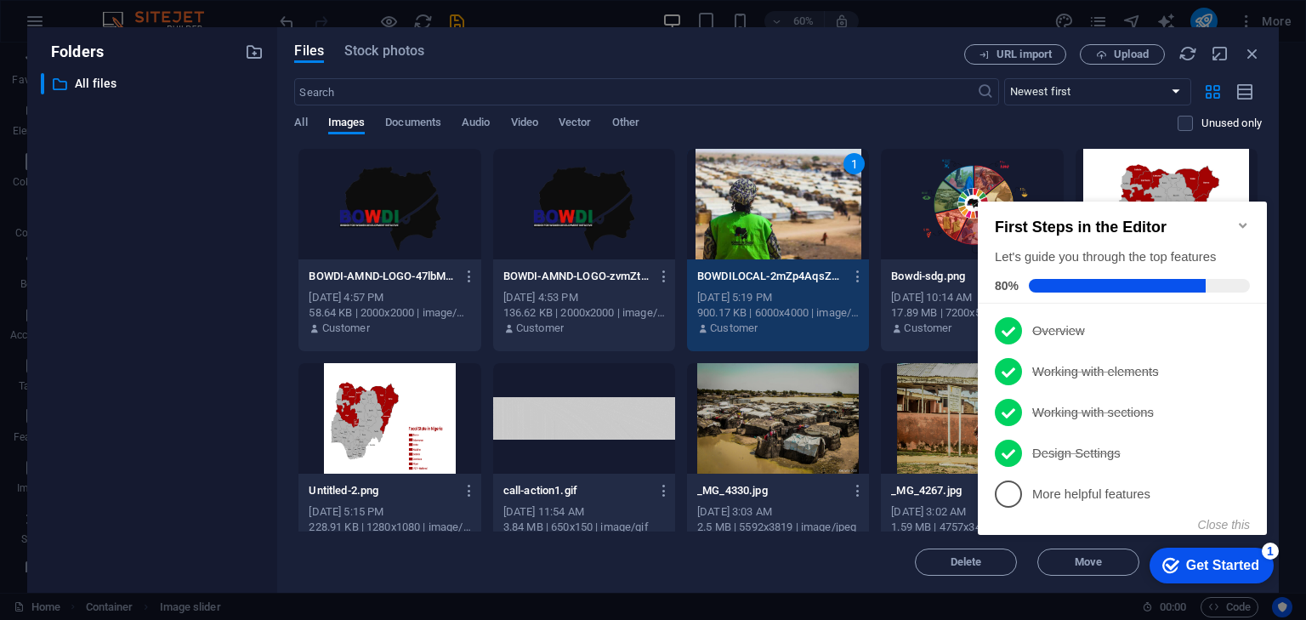
click at [1196, 565] on div "Get Started" at bounding box center [1222, 565] width 73 height 15
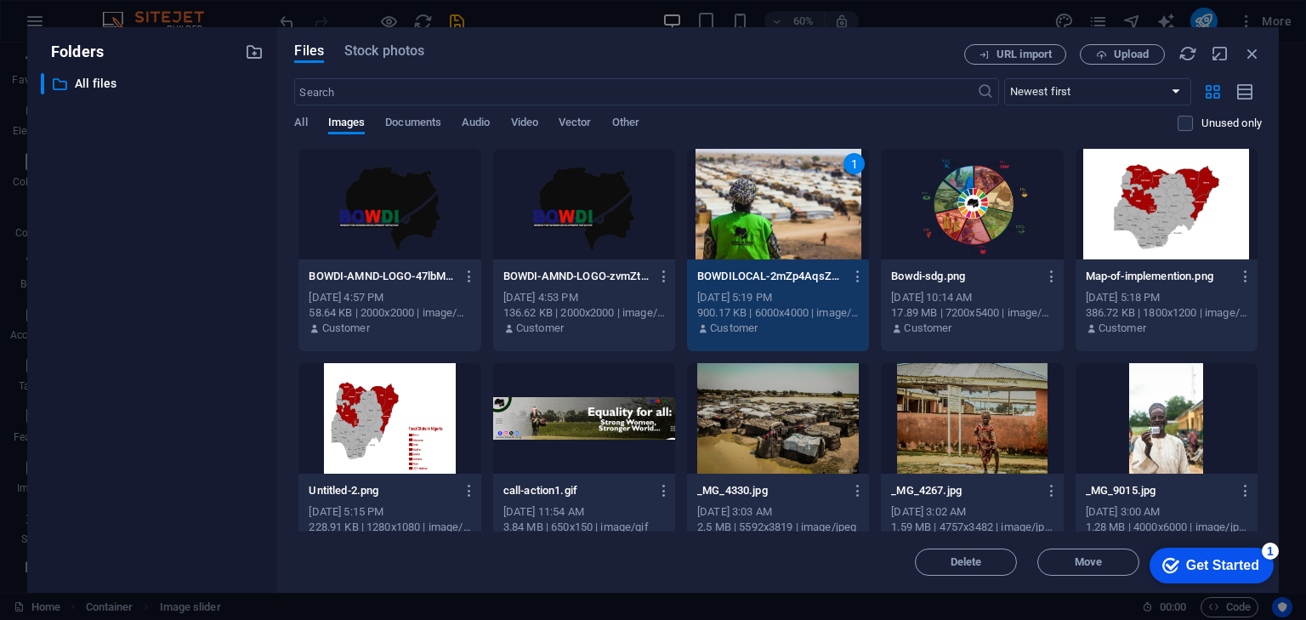
click at [773, 198] on div "1" at bounding box center [778, 204] width 182 height 111
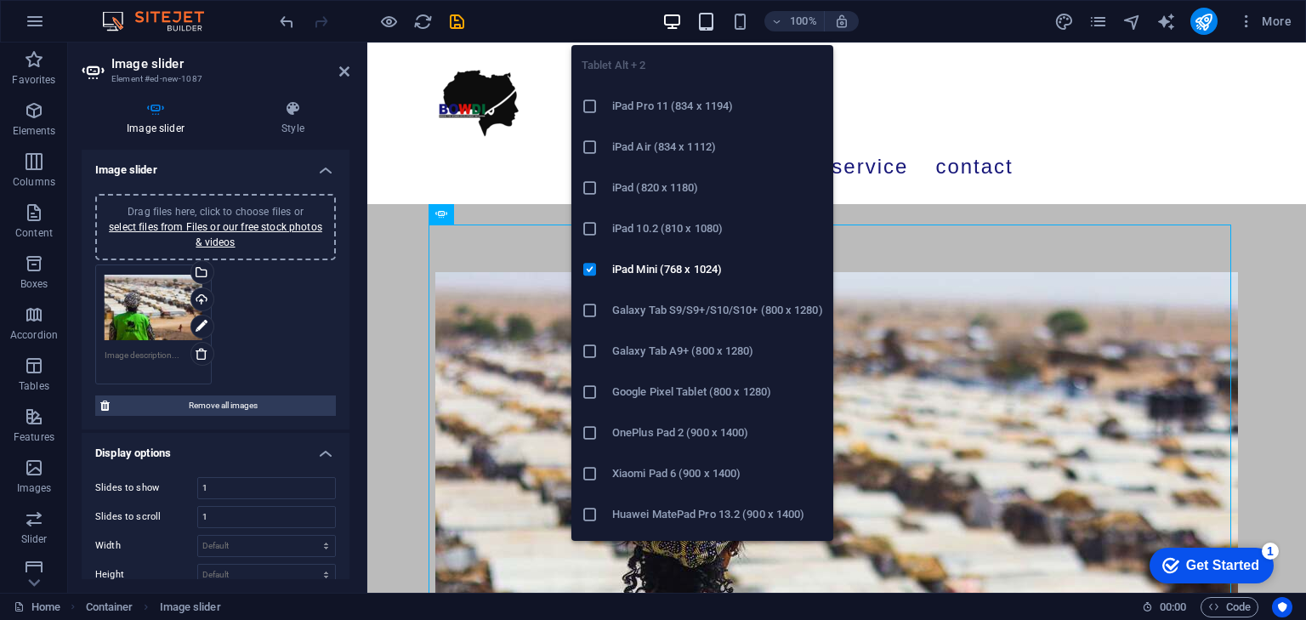
click at [707, 18] on icon "button" at bounding box center [706, 22] width 20 height 20
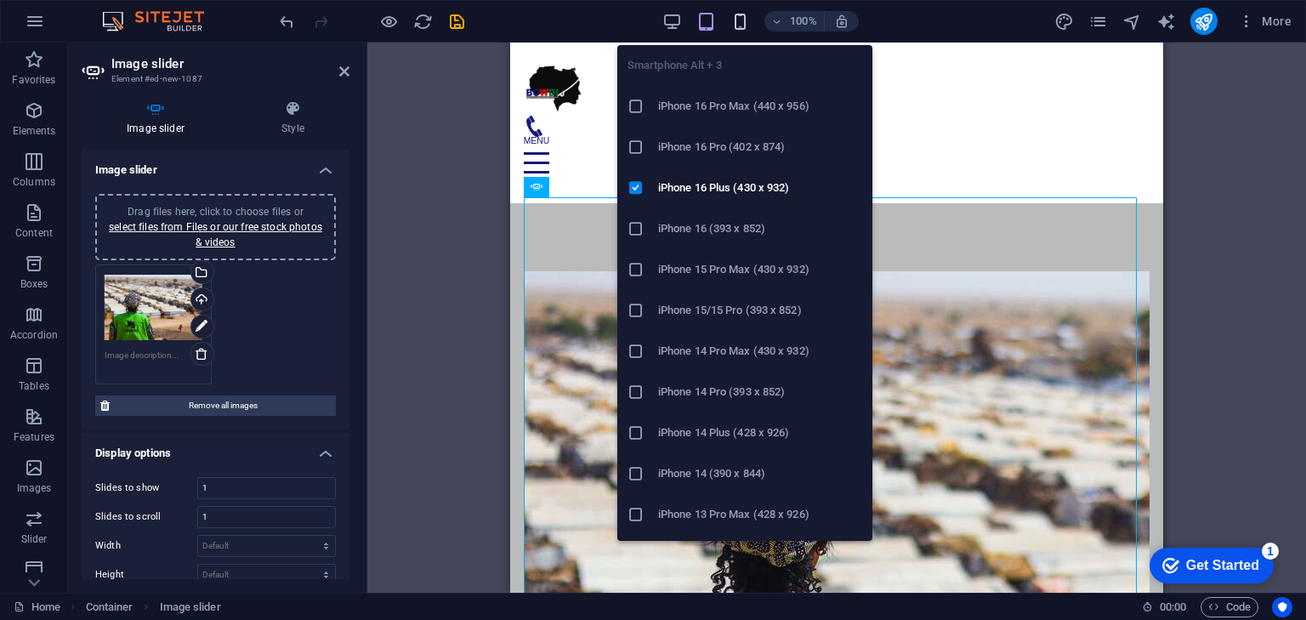
click at [741, 19] on icon "button" at bounding box center [740, 22] width 20 height 20
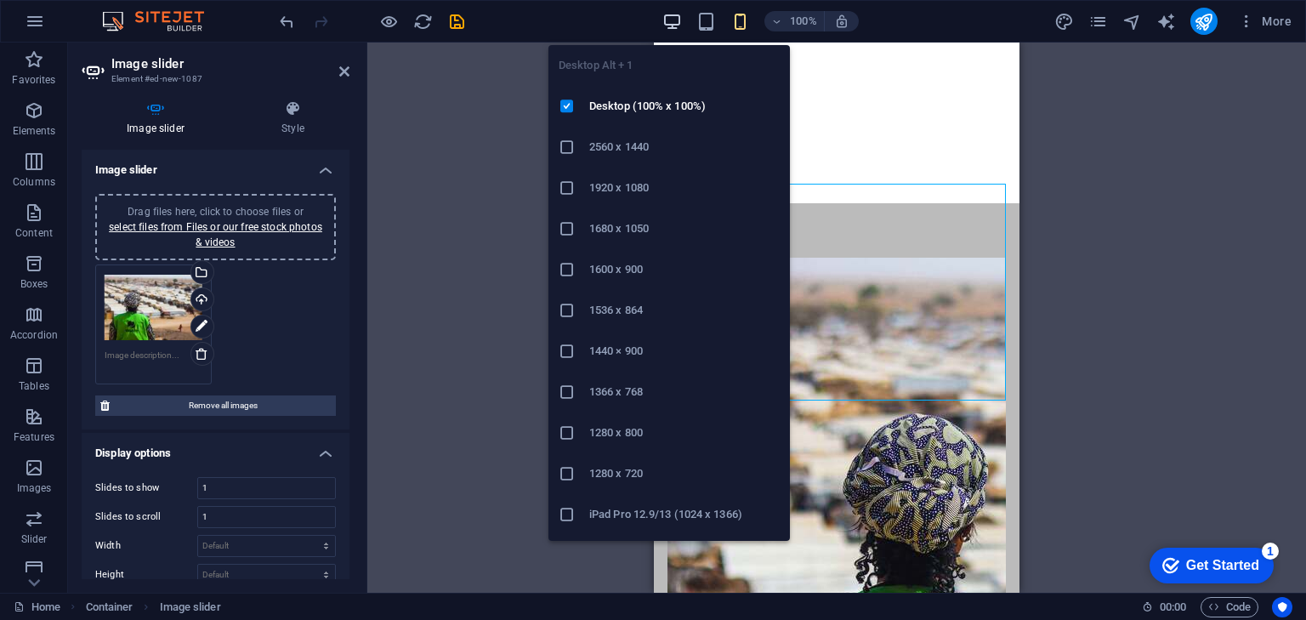
click at [679, 22] on icon "button" at bounding box center [672, 22] width 20 height 20
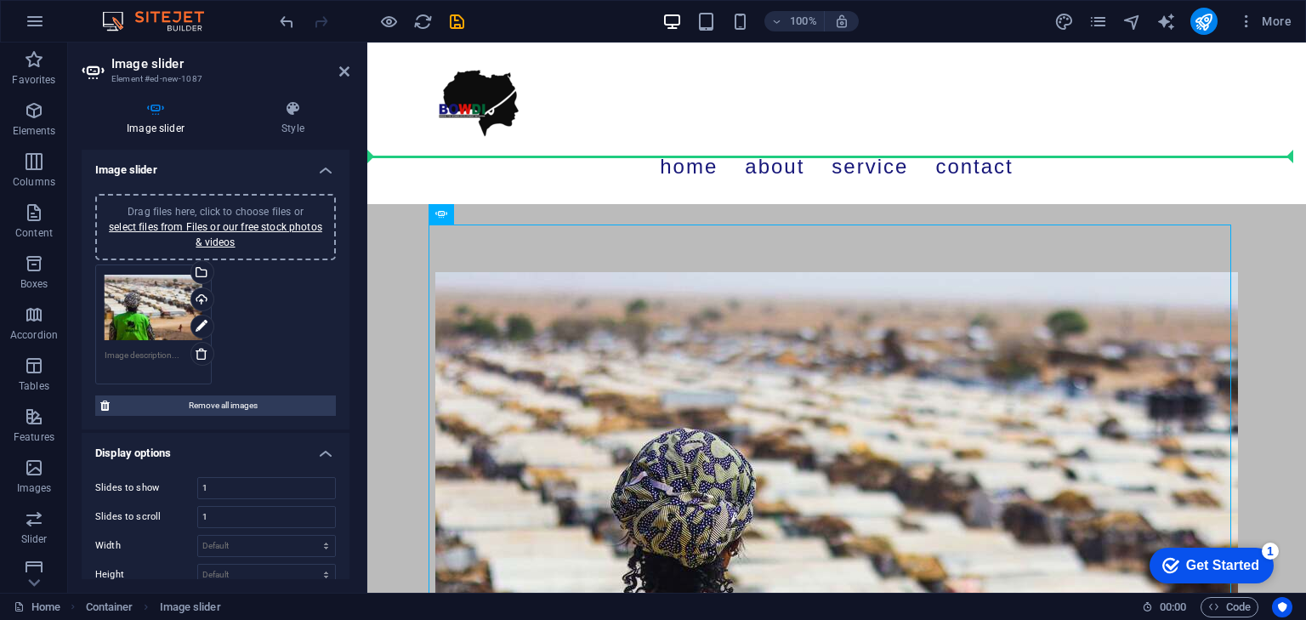
drag, startPoint x: 806, startPoint y: 258, endPoint x: 449, endPoint y: 145, distance: 374.4
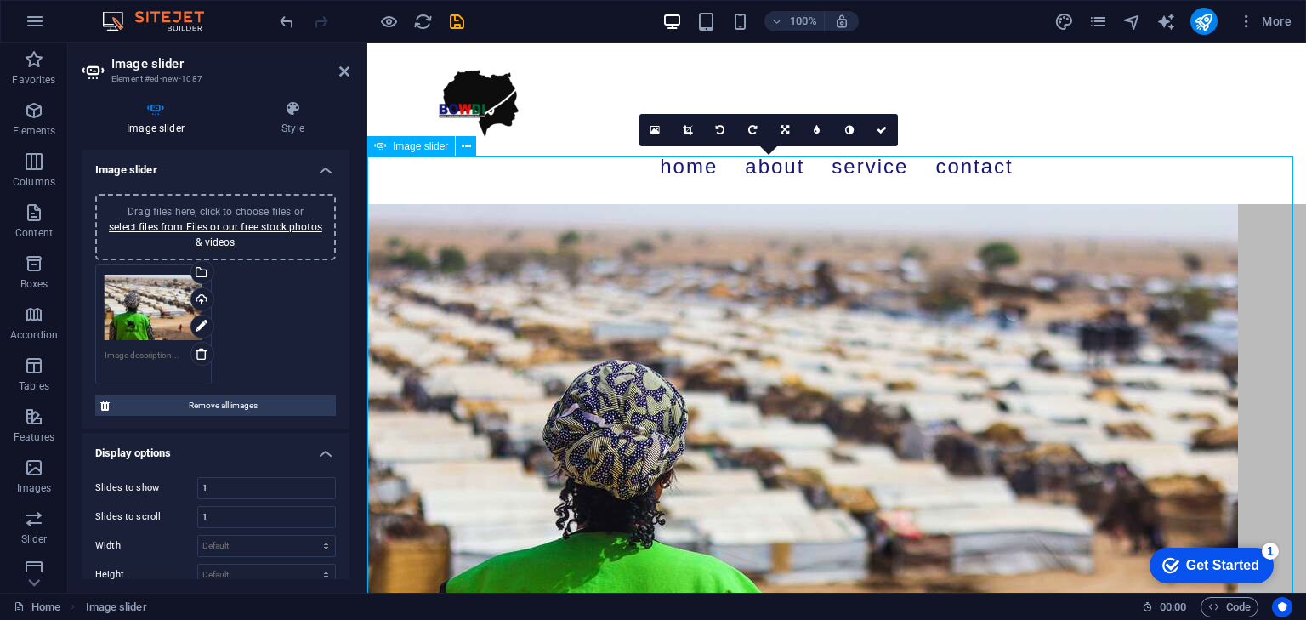
click at [1022, 235] on img "1/1" at bounding box center [802, 494] width 871 height 581
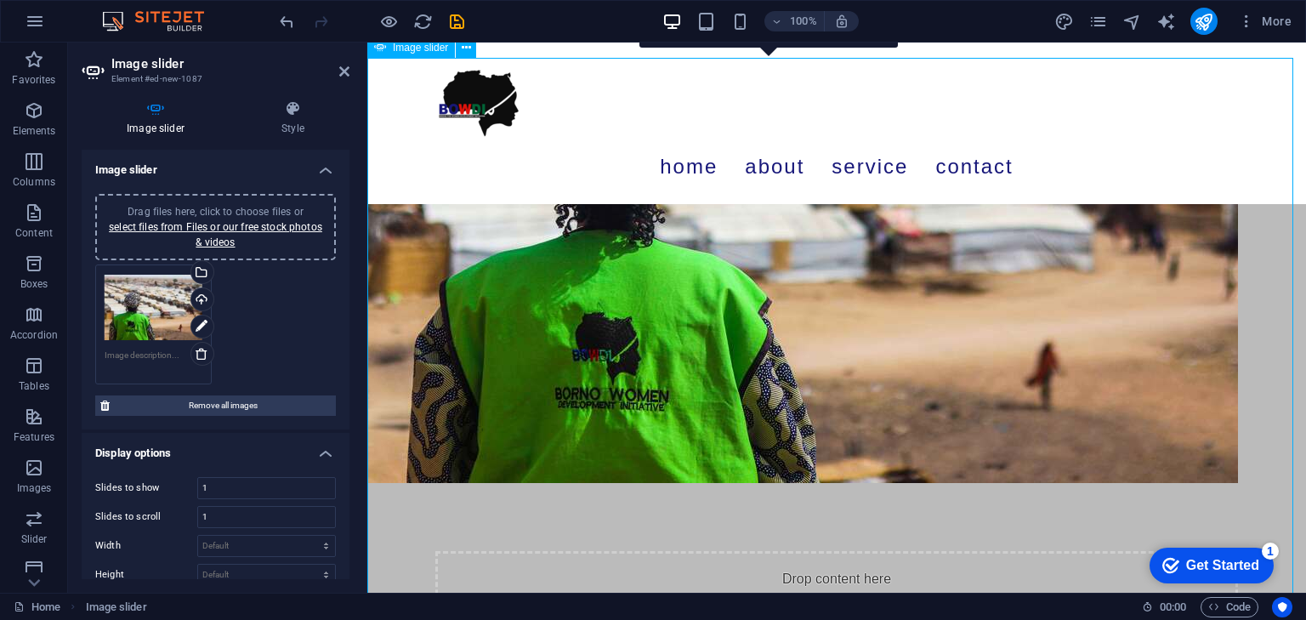
scroll to position [255, 0]
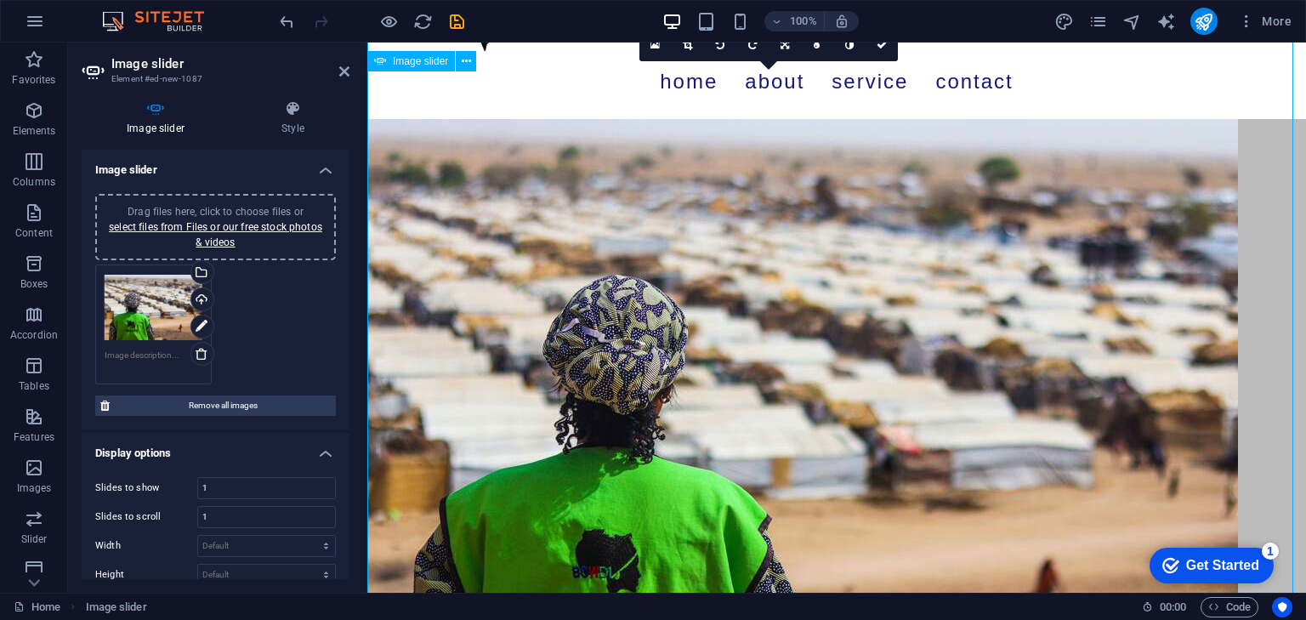
click at [1023, 293] on img "1/1" at bounding box center [802, 409] width 871 height 581
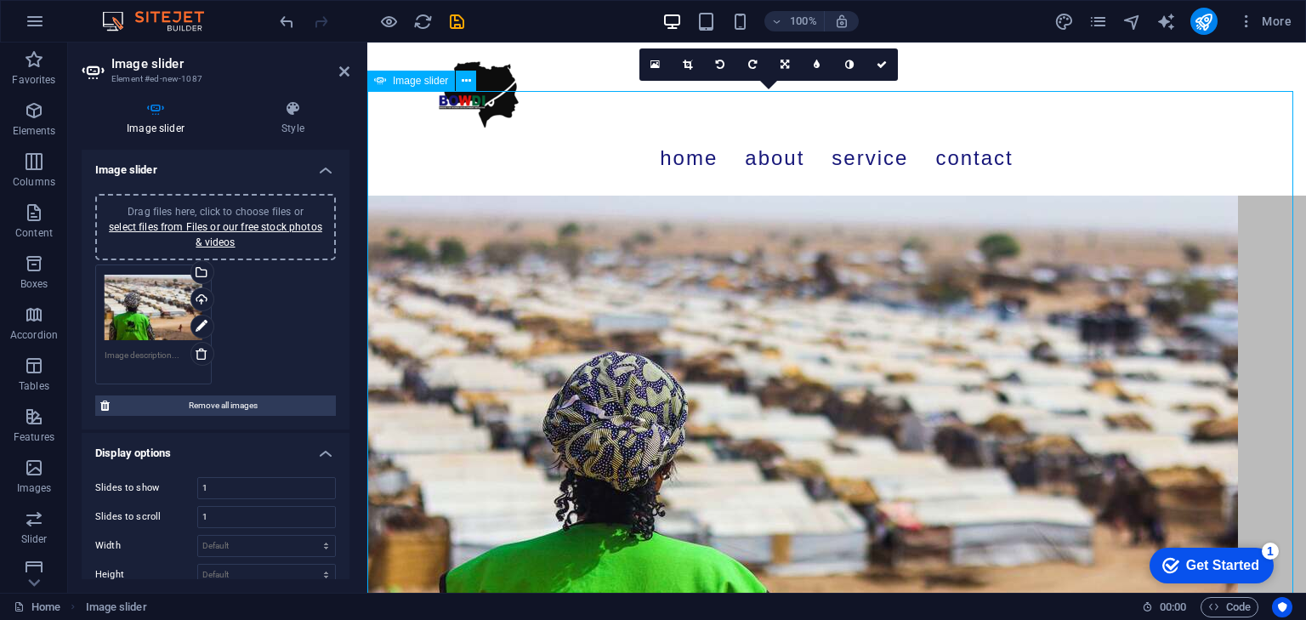
scroll to position [0, 0]
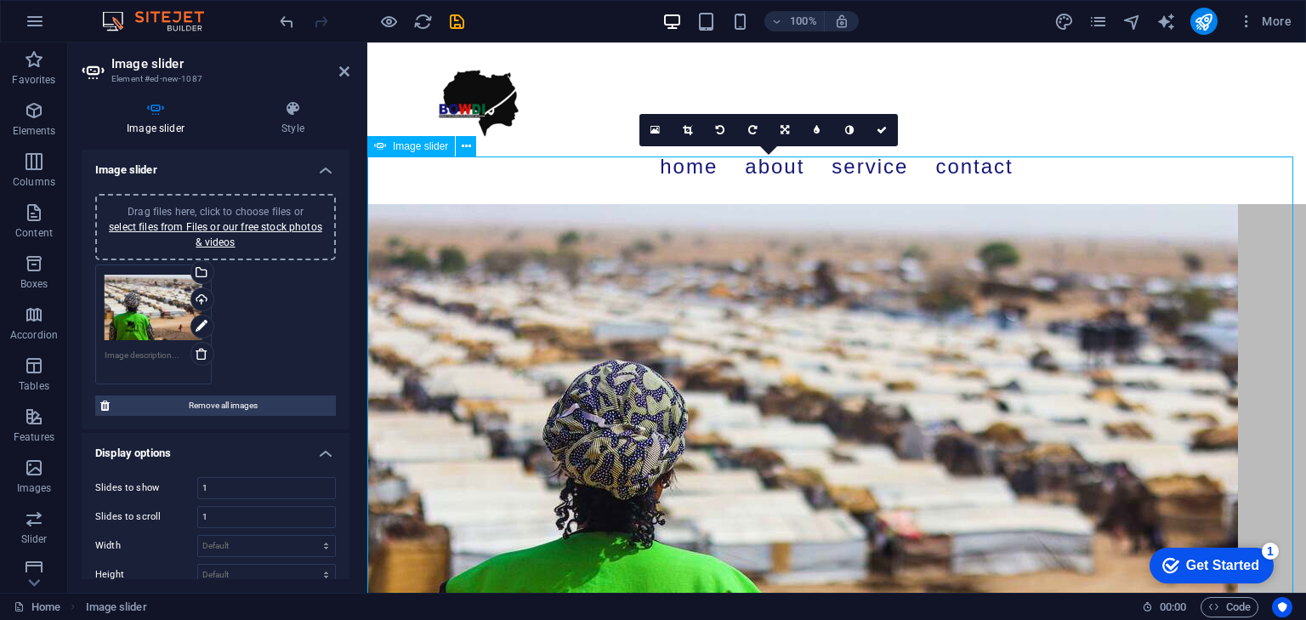
click at [922, 284] on img "1/1" at bounding box center [802, 494] width 871 height 581
click at [781, 129] on icon at bounding box center [785, 130] width 9 height 10
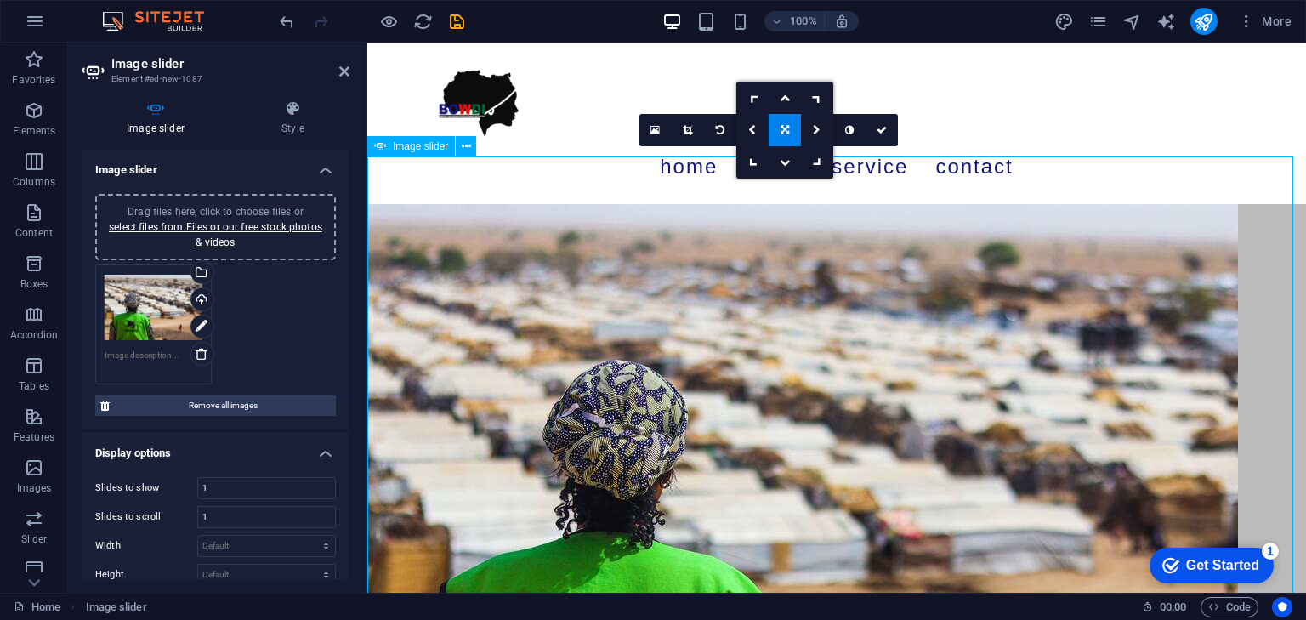
click at [829, 233] on img "1/1" at bounding box center [802, 494] width 871 height 581
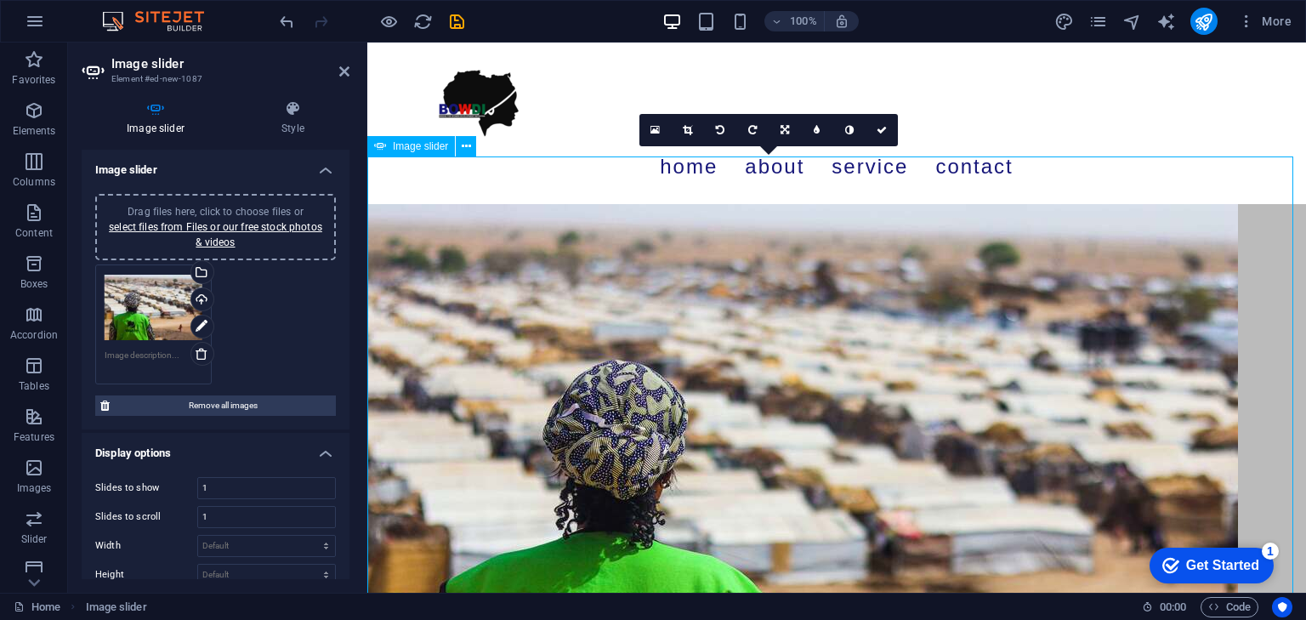
click at [1058, 230] on img "1/1" at bounding box center [802, 494] width 871 height 581
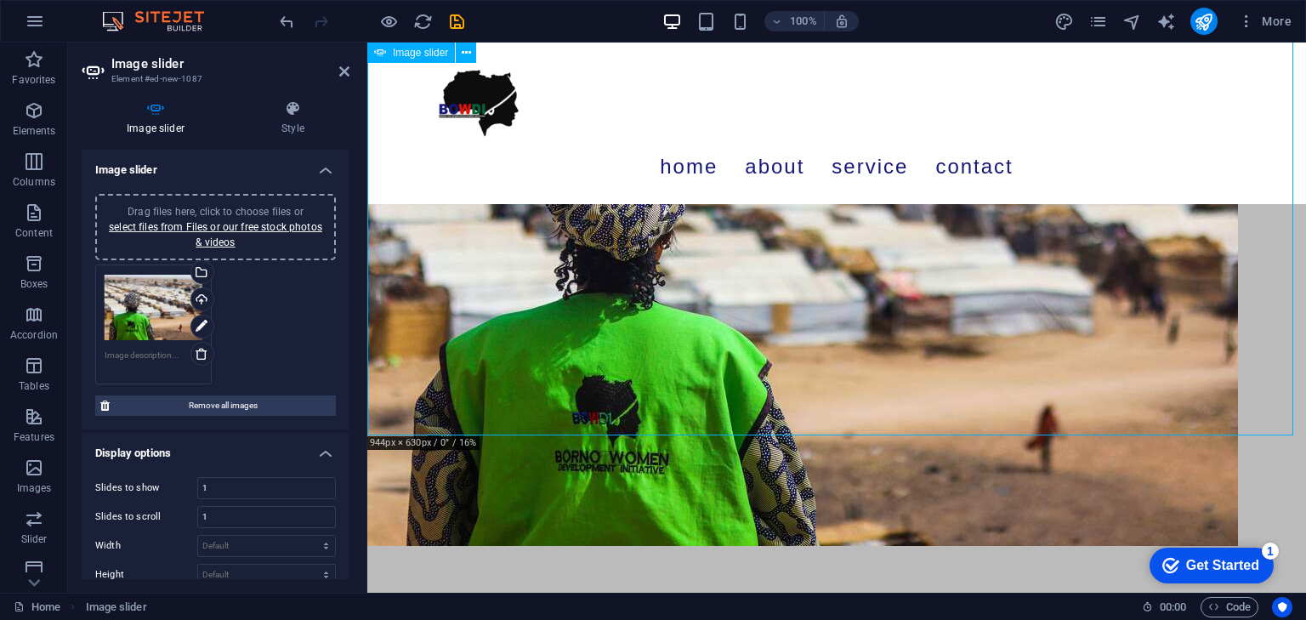
scroll to position [185, 0]
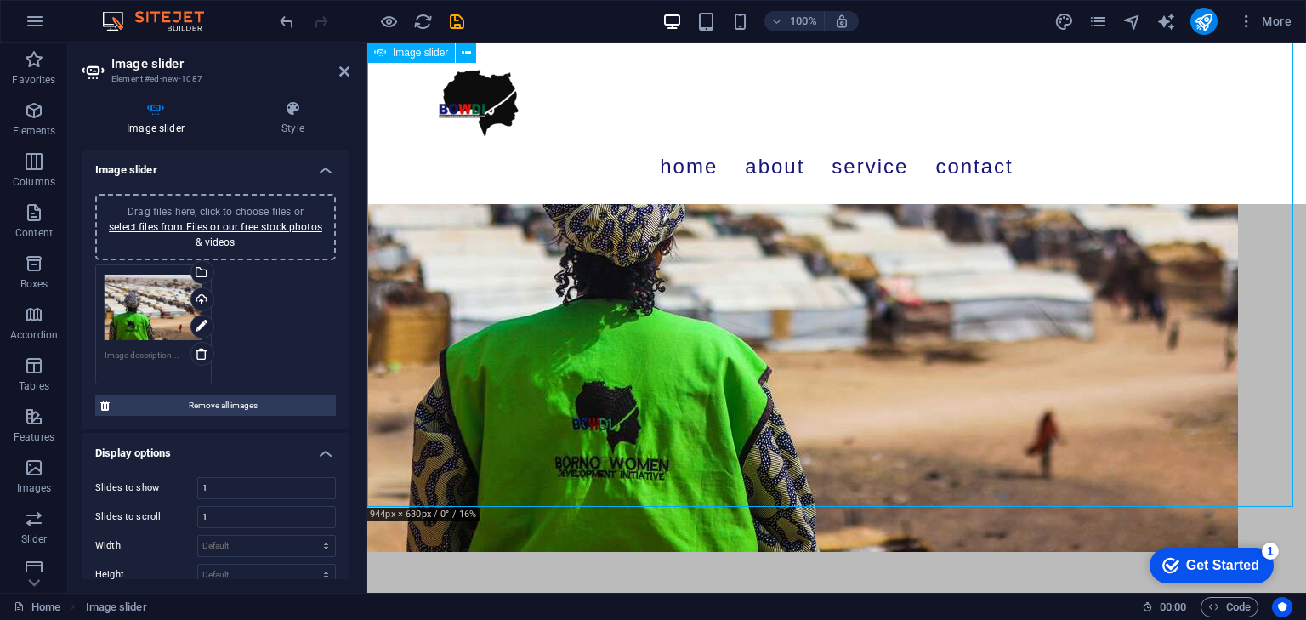
click at [867, 277] on img "1/1" at bounding box center [802, 261] width 871 height 581
click at [206, 355] on icon at bounding box center [202, 354] width 14 height 14
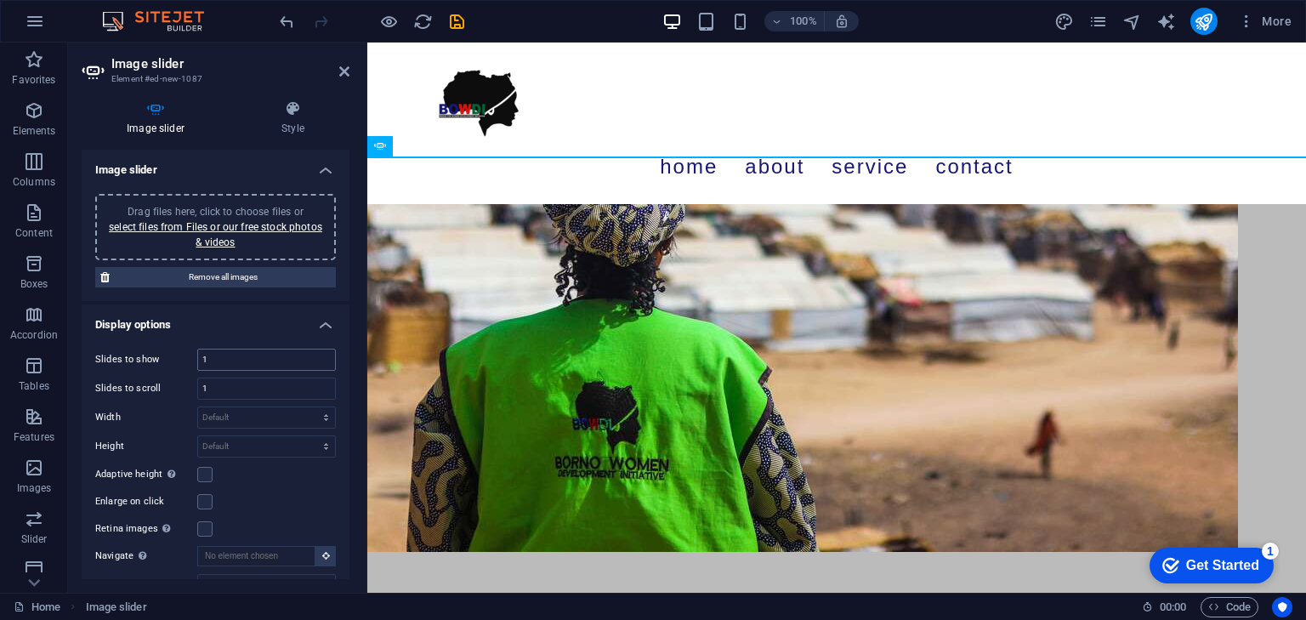
scroll to position [0, 0]
